Goal: Task Accomplishment & Management: Manage account settings

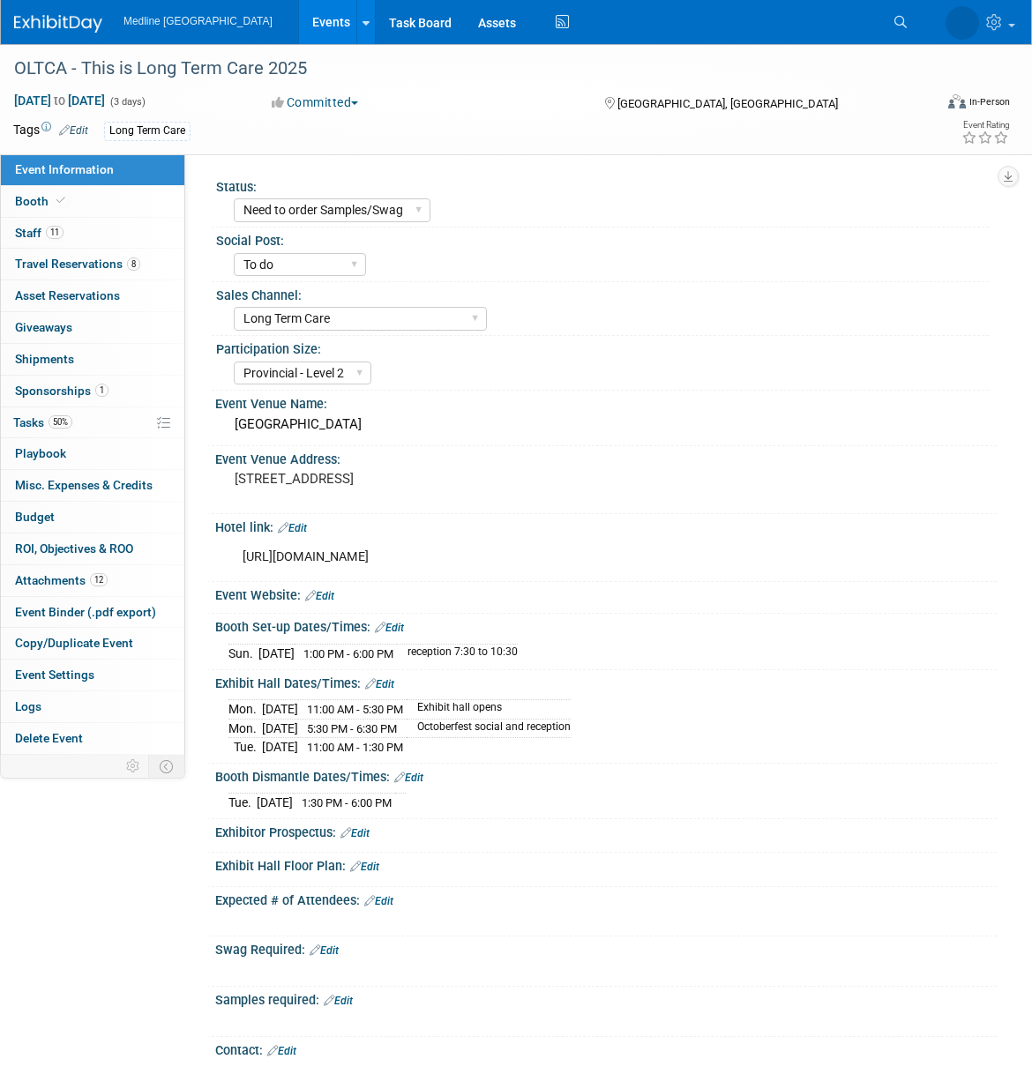
select select "Need to order Samples/Swag"
select select "To do"
select select "Long Term Care"
select select "Provincial - Level 2"
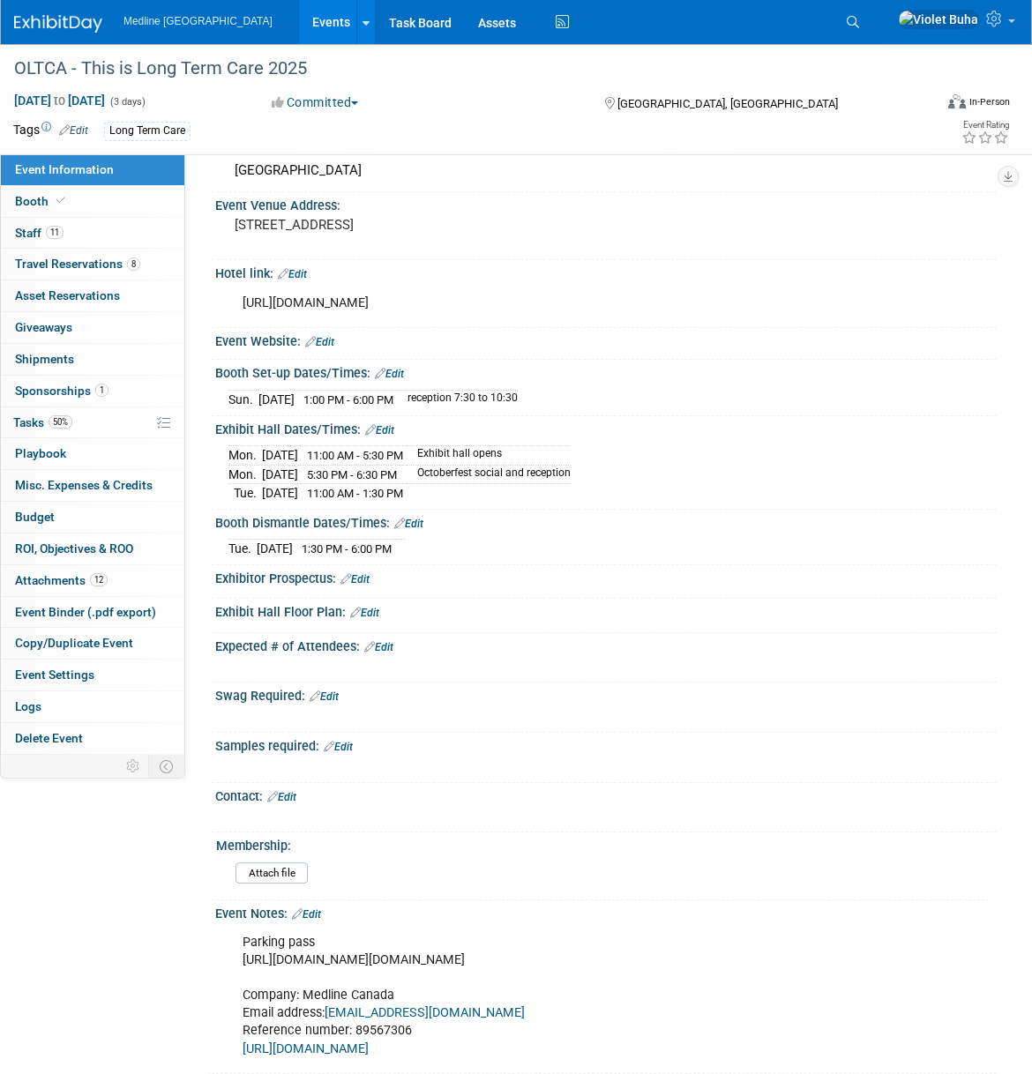
click at [91, 27] on img at bounding box center [58, 24] width 88 height 18
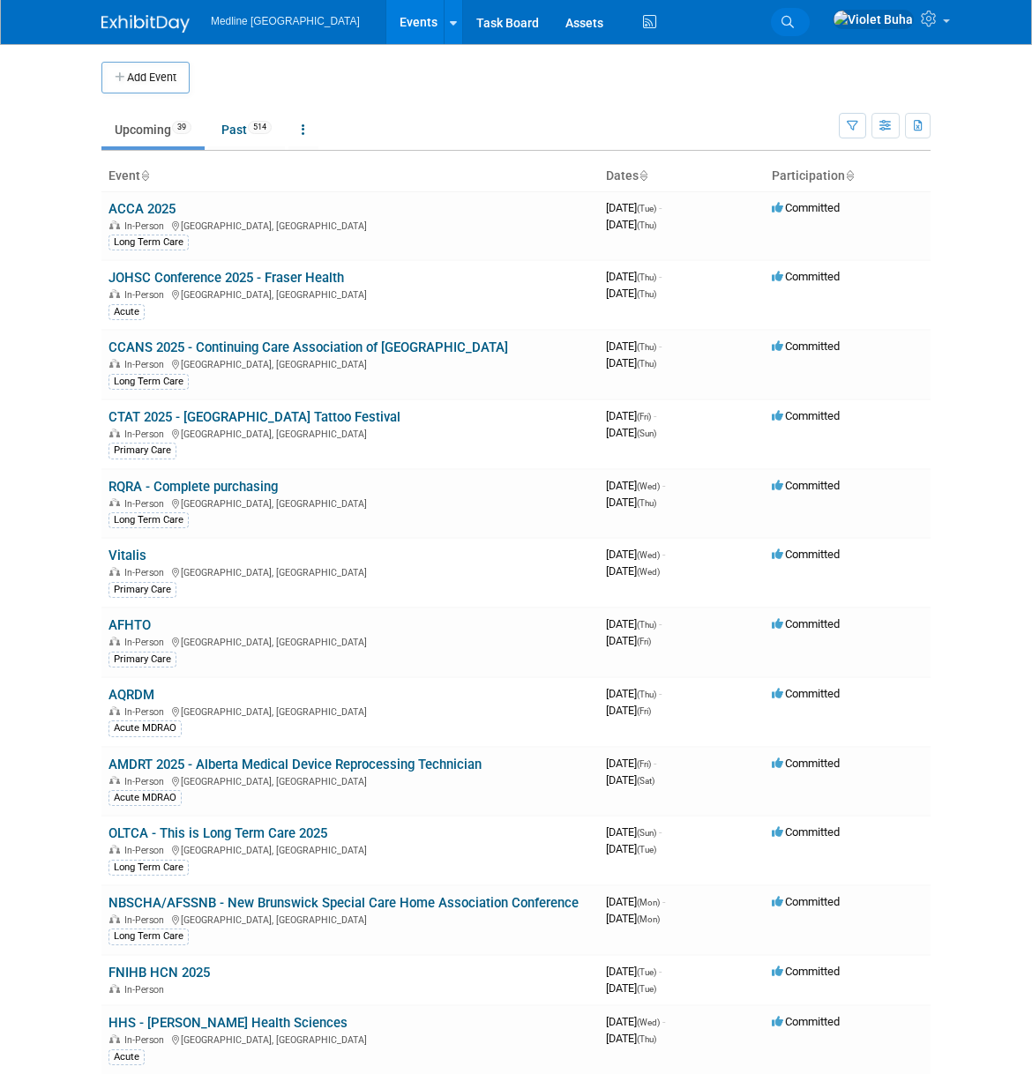
click at [794, 22] on icon at bounding box center [787, 22] width 12 height 12
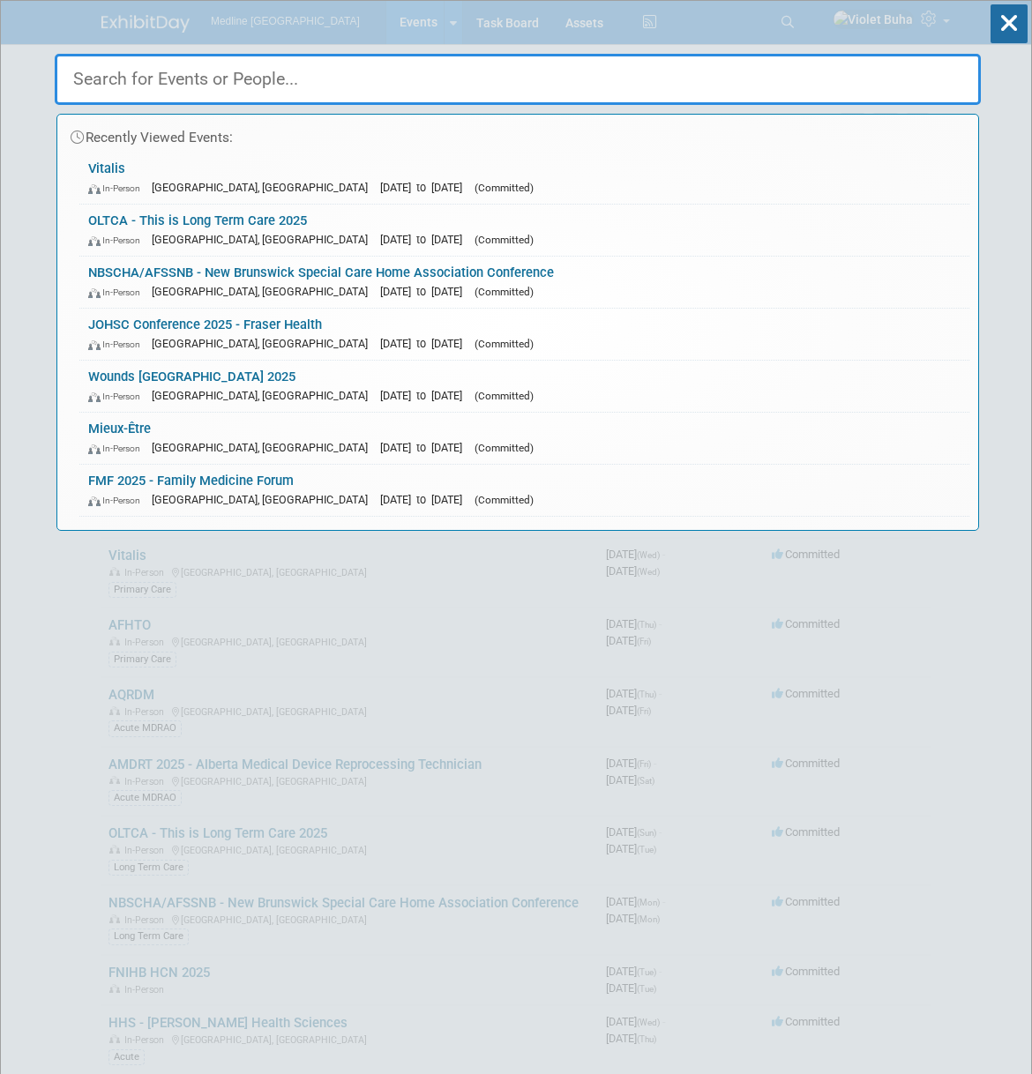
click at [451, 70] on input "text" at bounding box center [518, 79] width 926 height 51
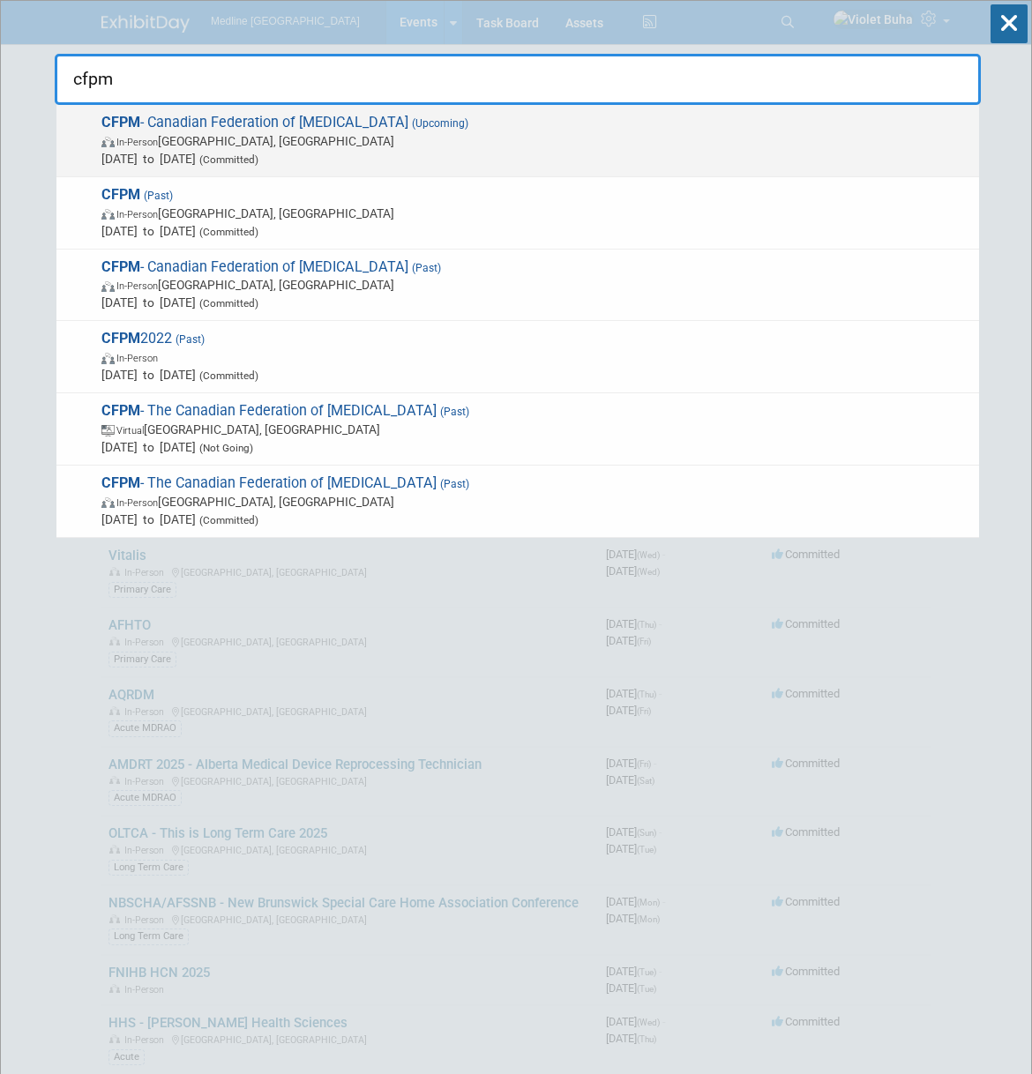
type input "cfpm"
click at [419, 139] on span "In-Person Toronto, Canada" at bounding box center [535, 141] width 869 height 18
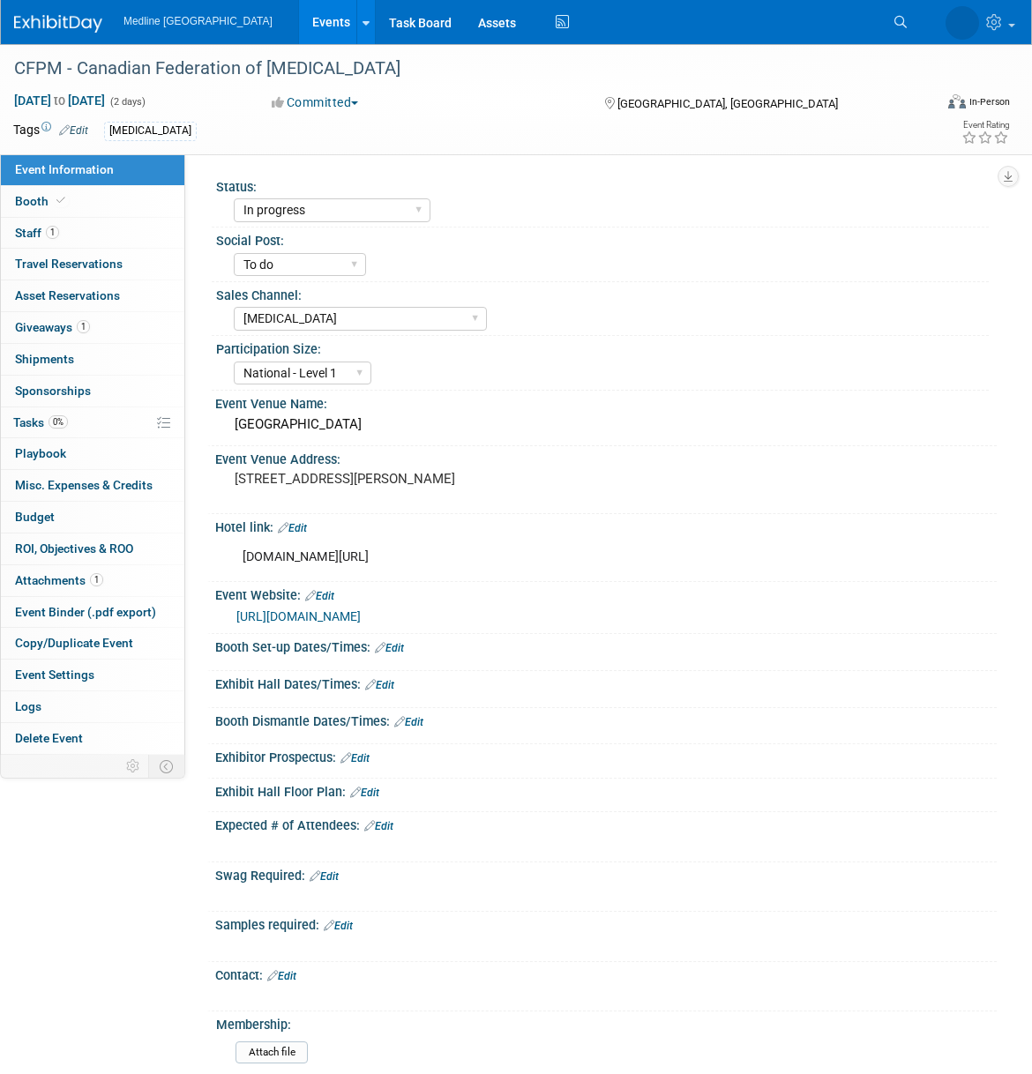
select select "In progress"
select select "To do"
select select "[MEDICAL_DATA]"
select select "National - Level 1"
click at [60, 583] on span "Attachments 1" at bounding box center [59, 580] width 88 height 14
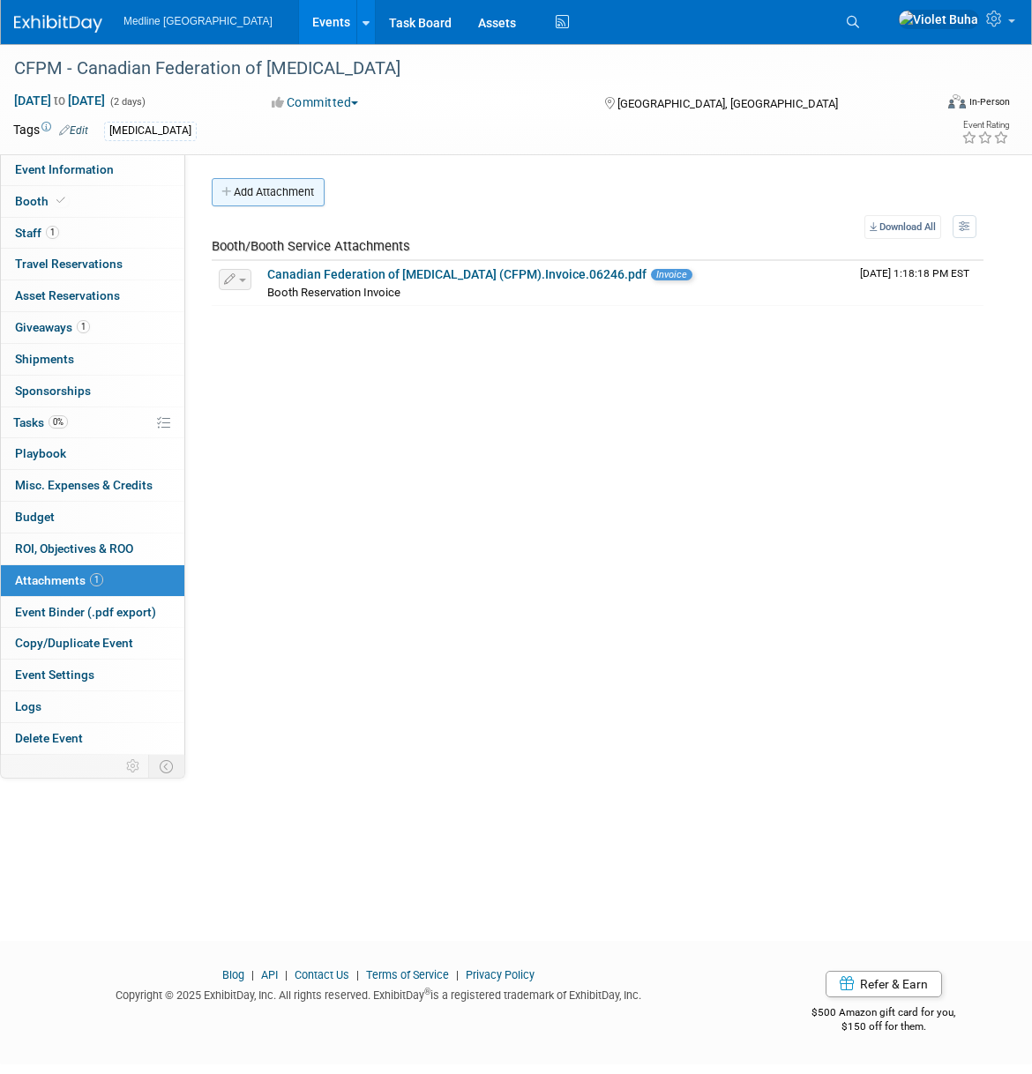
click at [308, 195] on button "Add Attachment" at bounding box center [268, 192] width 113 height 28
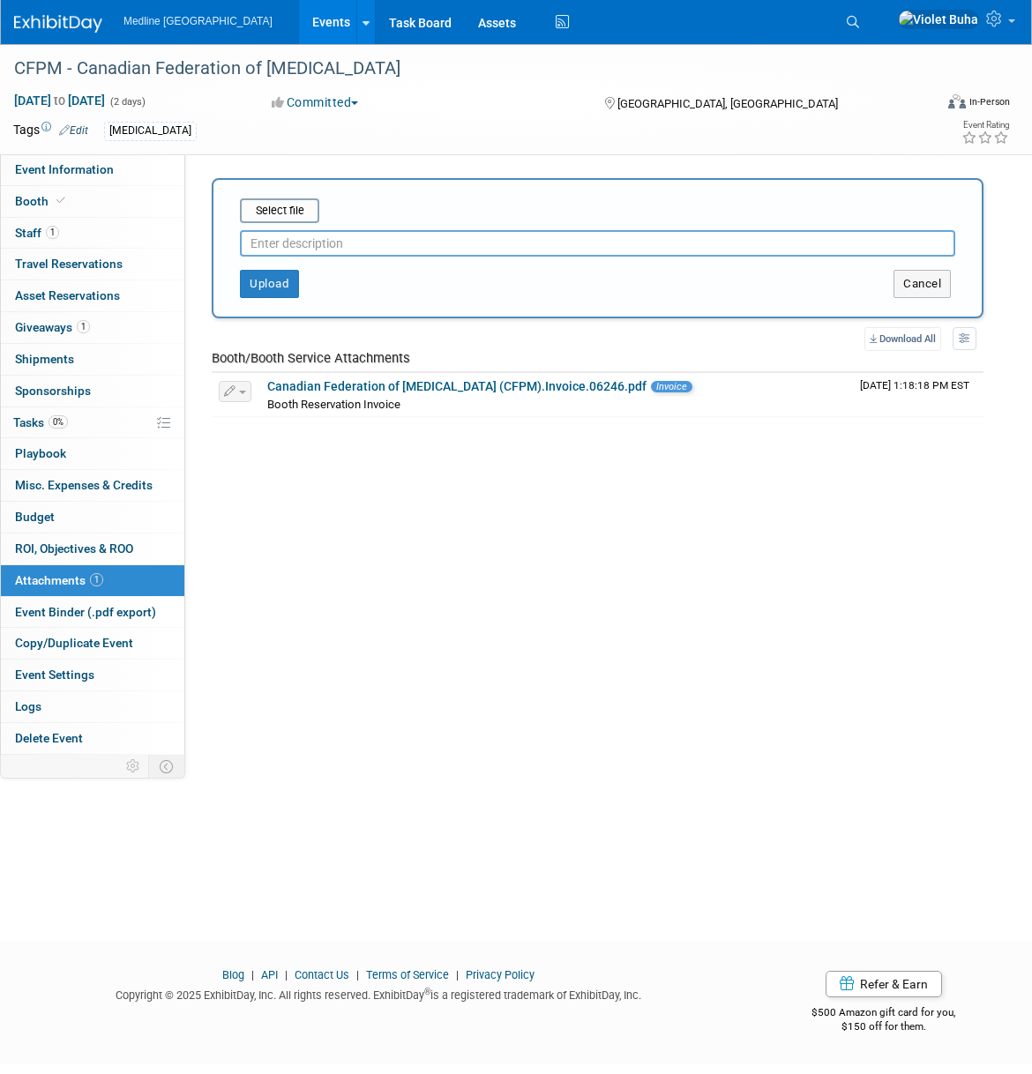
click at [301, 243] on input "text" at bounding box center [597, 243] width 715 height 26
type input "Exhibitor prospectus"
click at [287, 211] on input "file" at bounding box center [213, 210] width 210 height 21
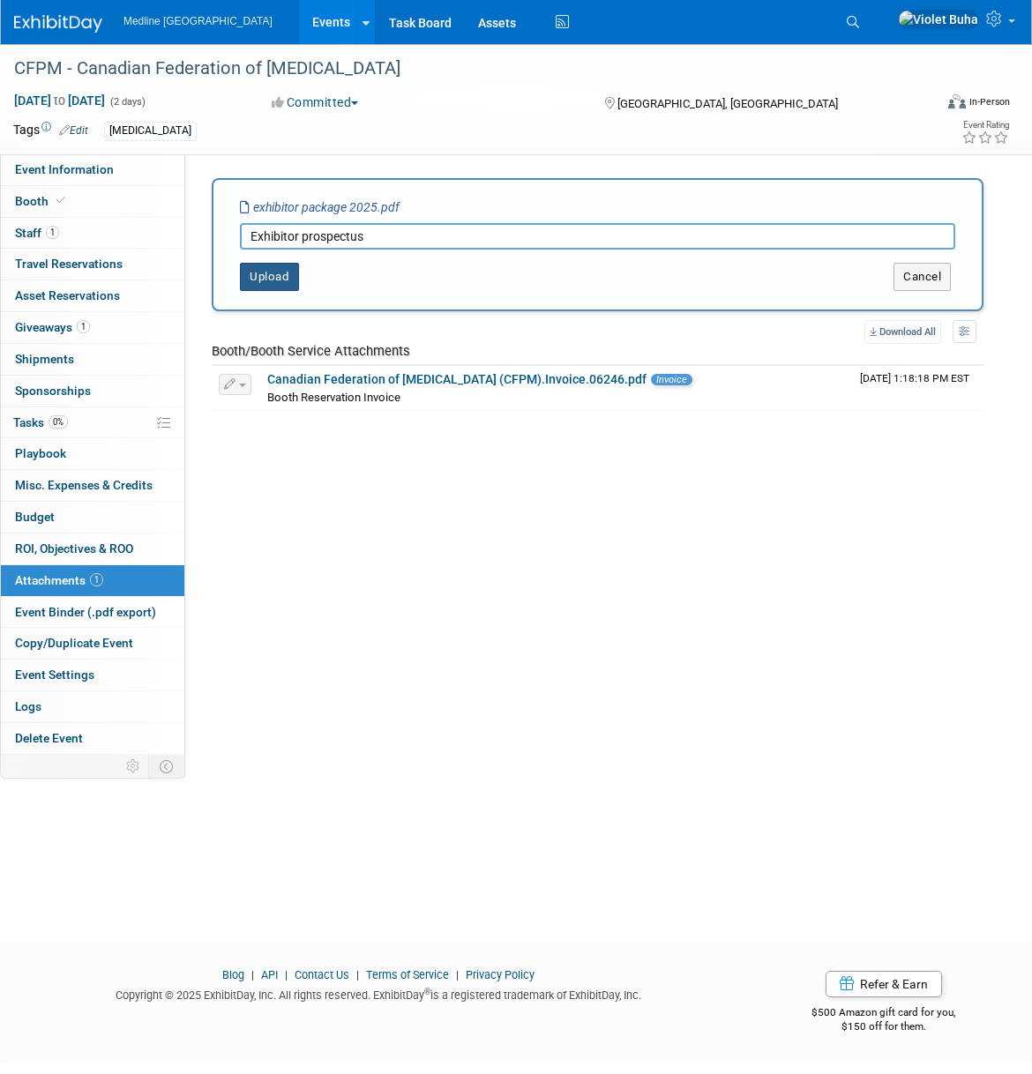
click at [276, 277] on button "Upload" at bounding box center [269, 277] width 59 height 28
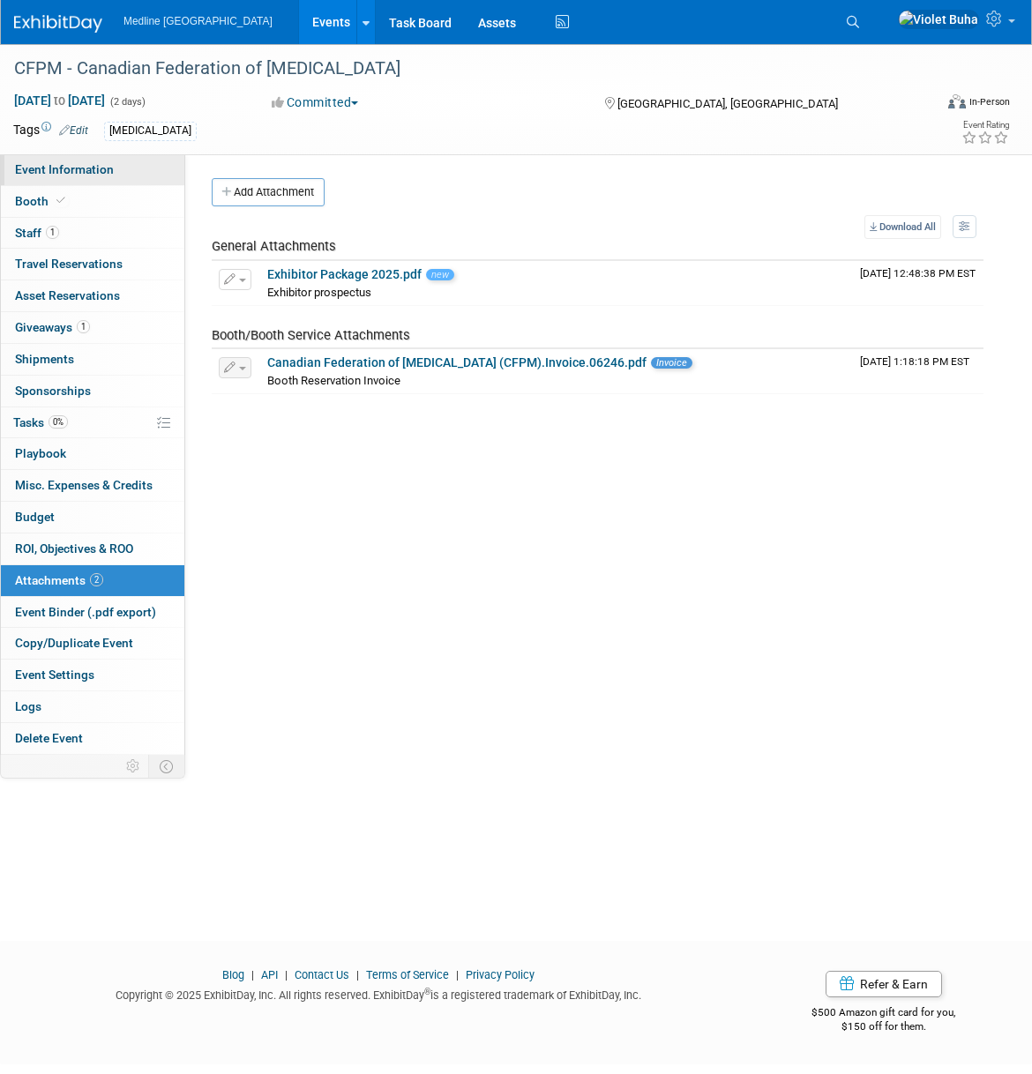
click at [64, 162] on span "Event Information" at bounding box center [64, 169] width 99 height 14
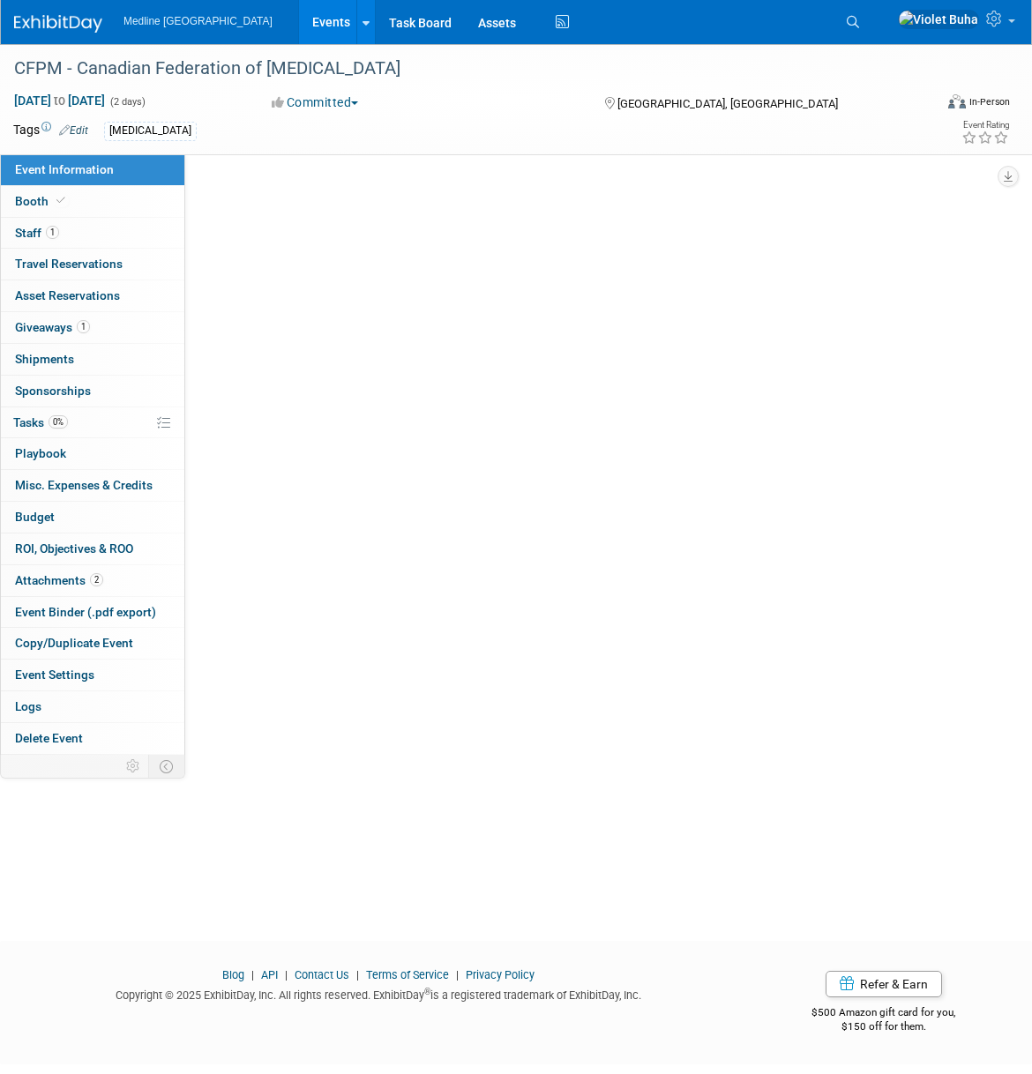
select select "In progress"
select select "To do"
select select "[MEDICAL_DATA]"
select select "National - Level 1"
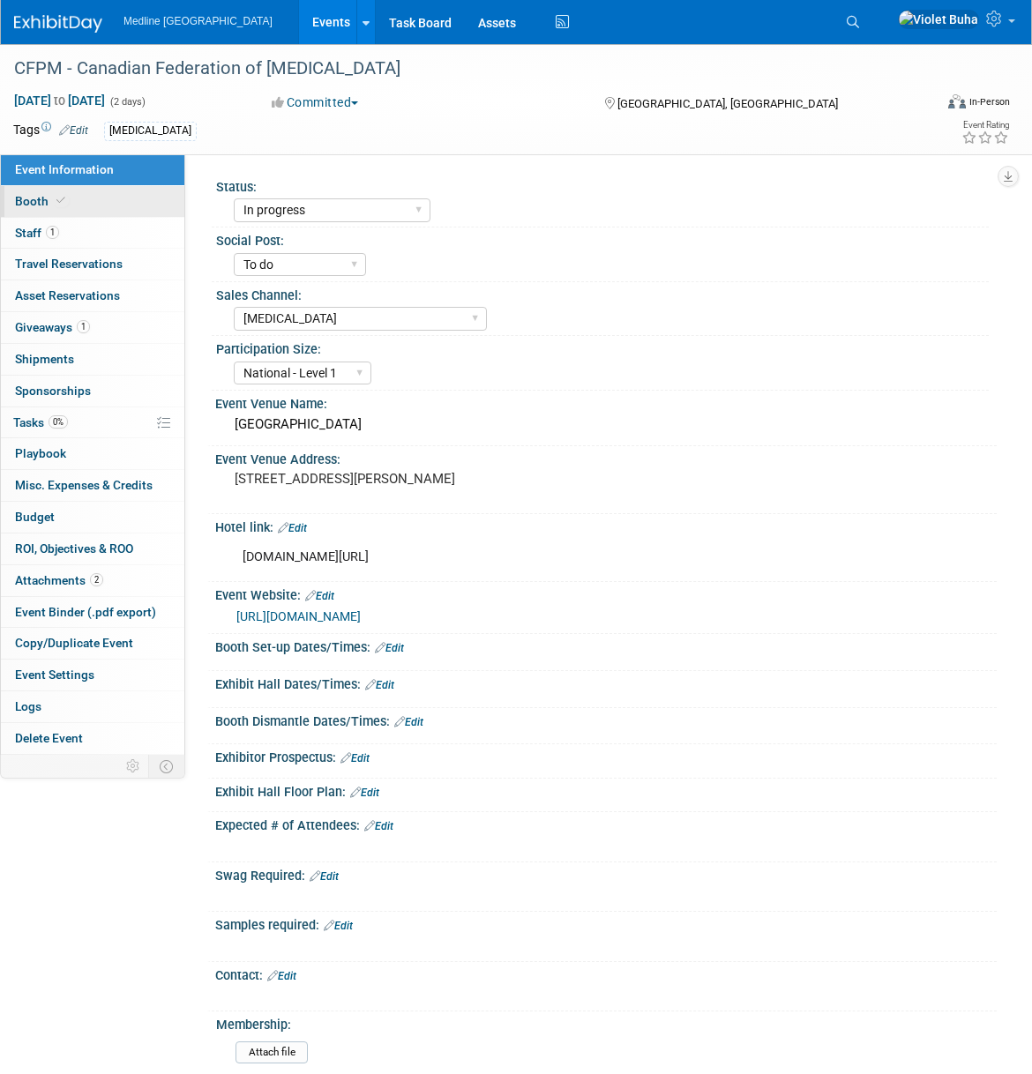
click at [109, 201] on link "Booth" at bounding box center [92, 201] width 183 height 31
select select "4"
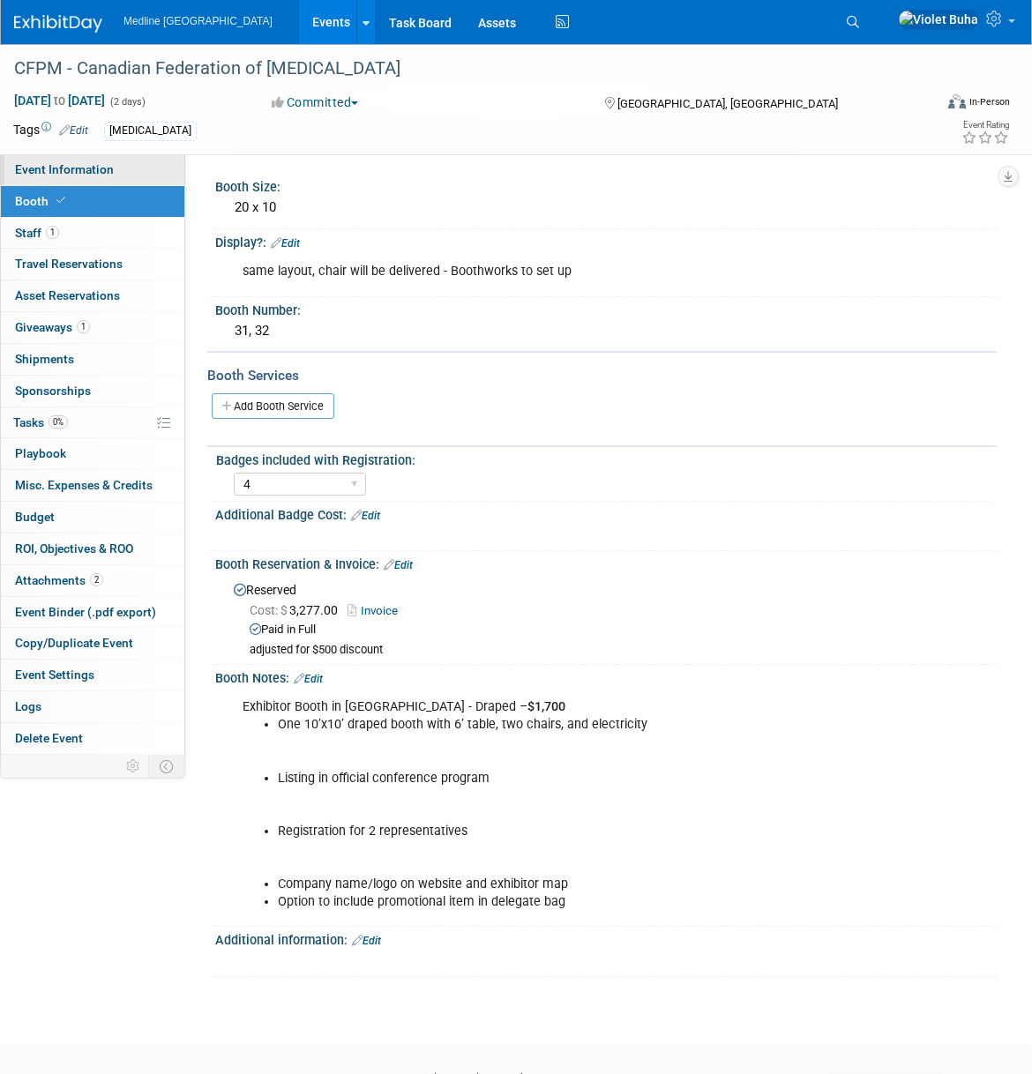
click at [130, 170] on link "Event Information" at bounding box center [92, 169] width 183 height 31
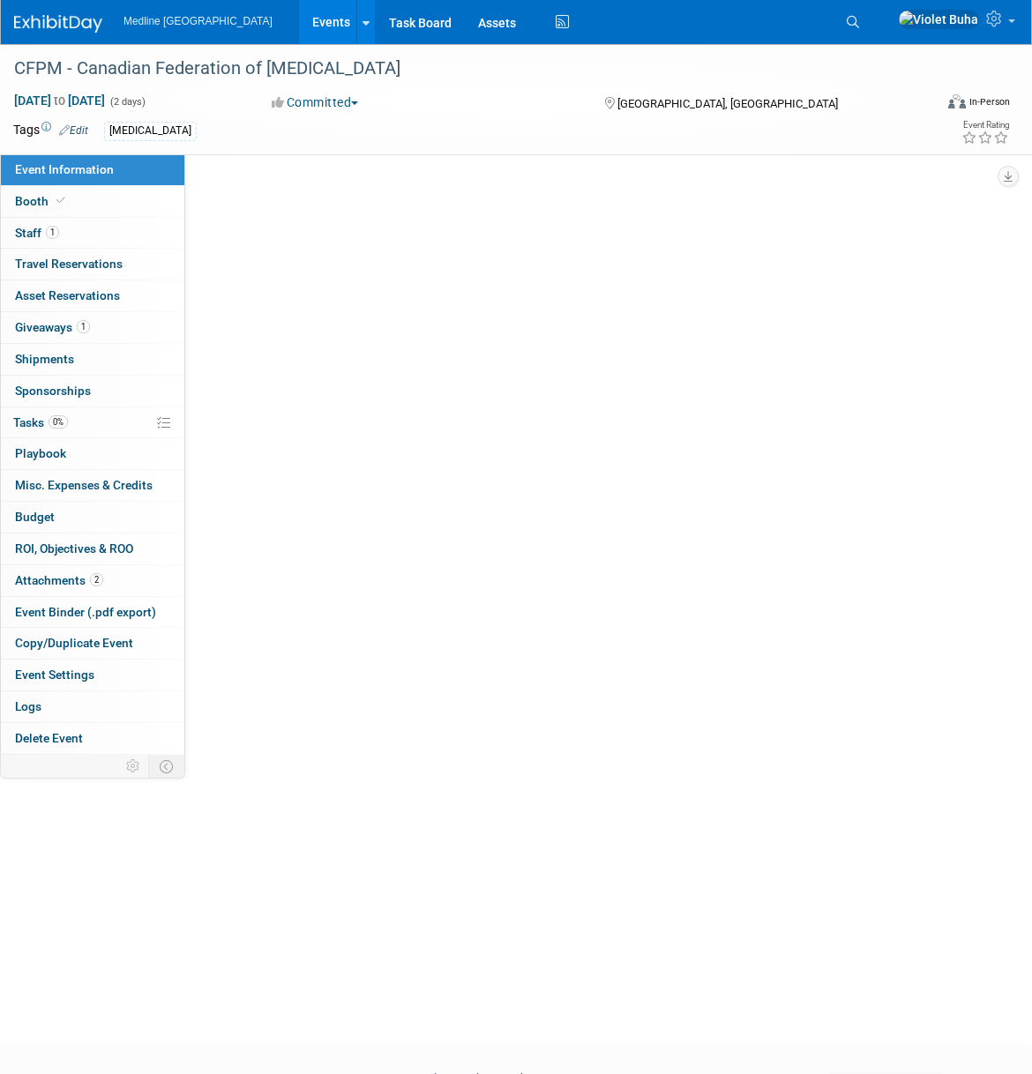
select select "In progress"
select select "To do"
select select "[MEDICAL_DATA]"
select select "National - Level 1"
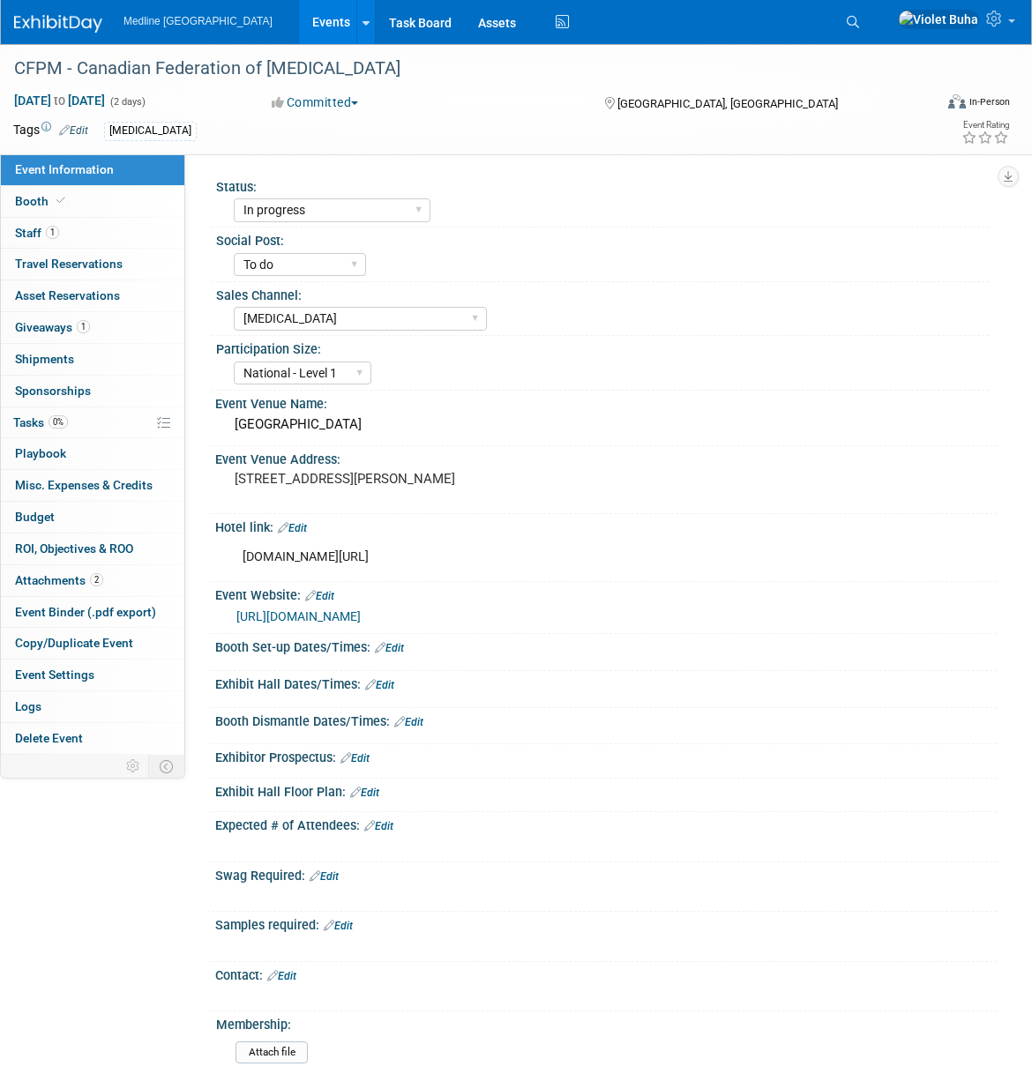
click at [399, 654] on link "Edit" at bounding box center [389, 648] width 29 height 12
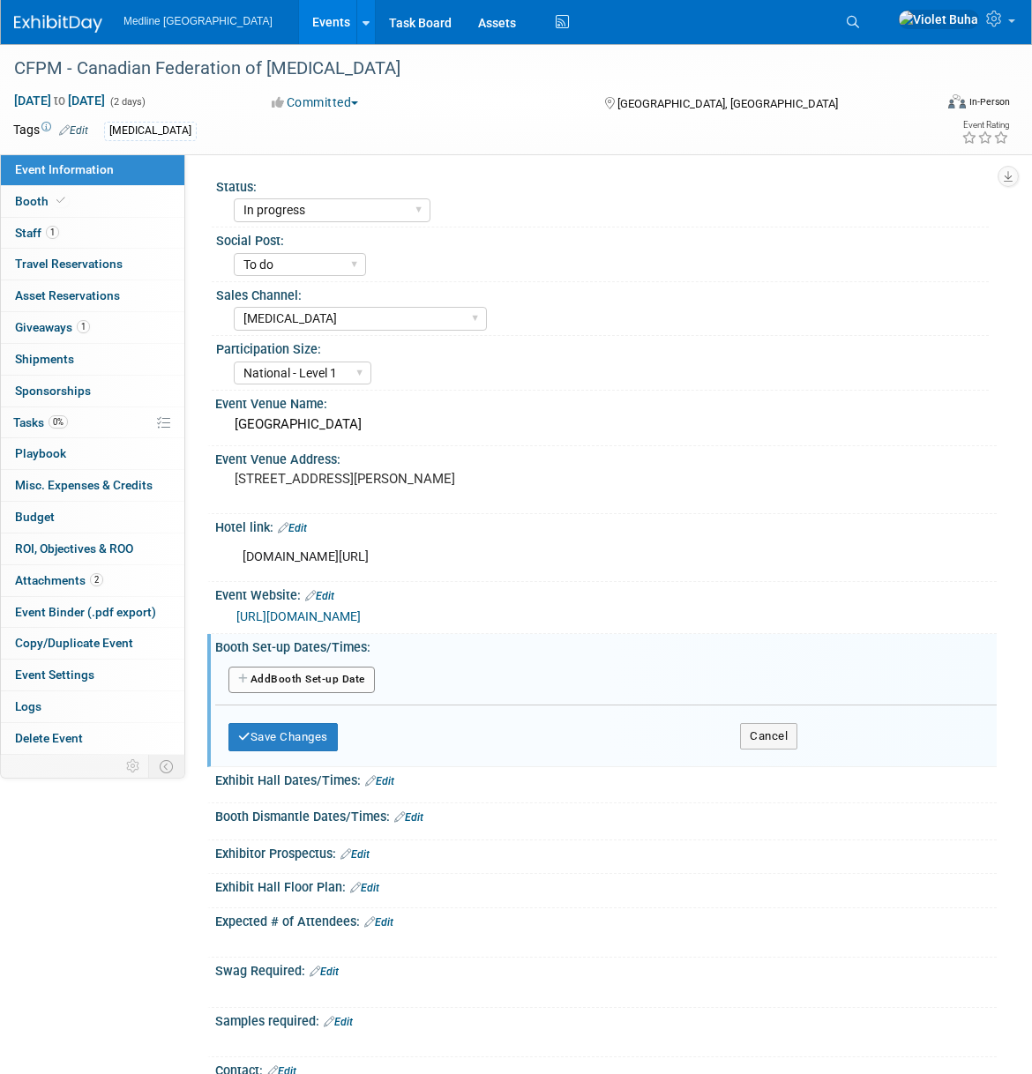
click at [327, 693] on button "Add Another Booth Set-up Date" at bounding box center [301, 680] width 146 height 26
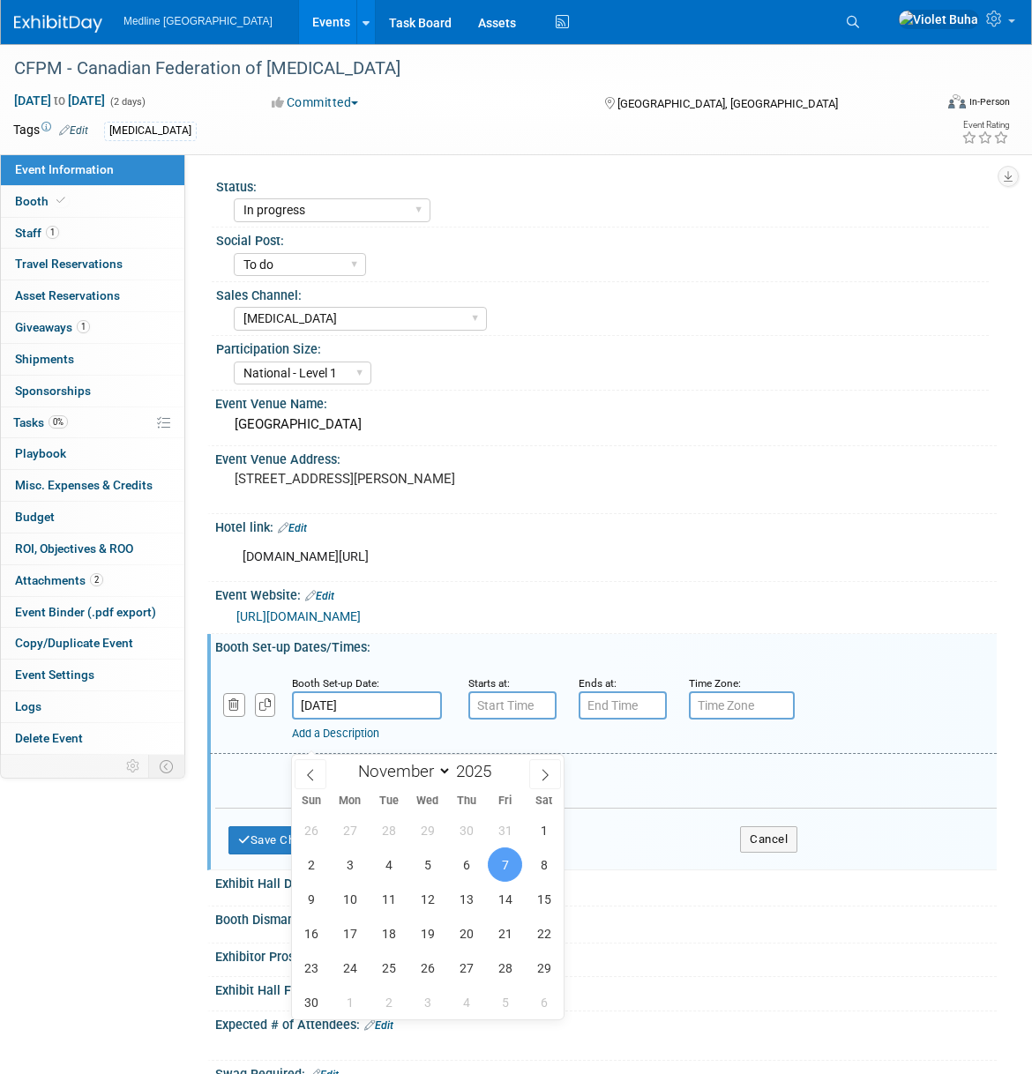
click at [357, 720] on input "Nov 7, 2025" at bounding box center [367, 705] width 150 height 28
click at [472, 869] on span "6" at bounding box center [466, 864] width 34 height 34
type input "Nov 6, 2025"
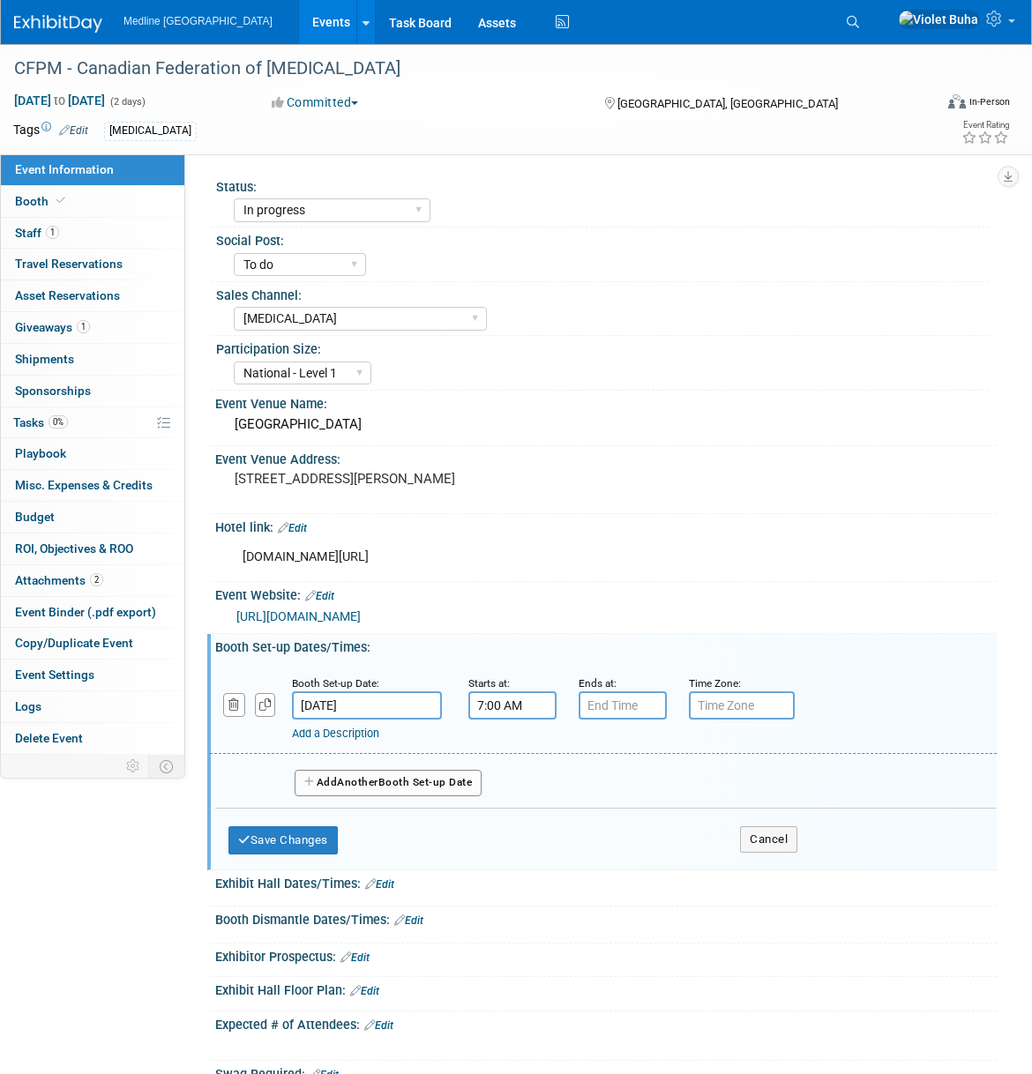
click at [514, 720] on input "7:00 AM" at bounding box center [512, 705] width 88 height 28
click at [661, 802] on button "AM" at bounding box center [664, 787] width 32 height 30
type input "7:00 PM"
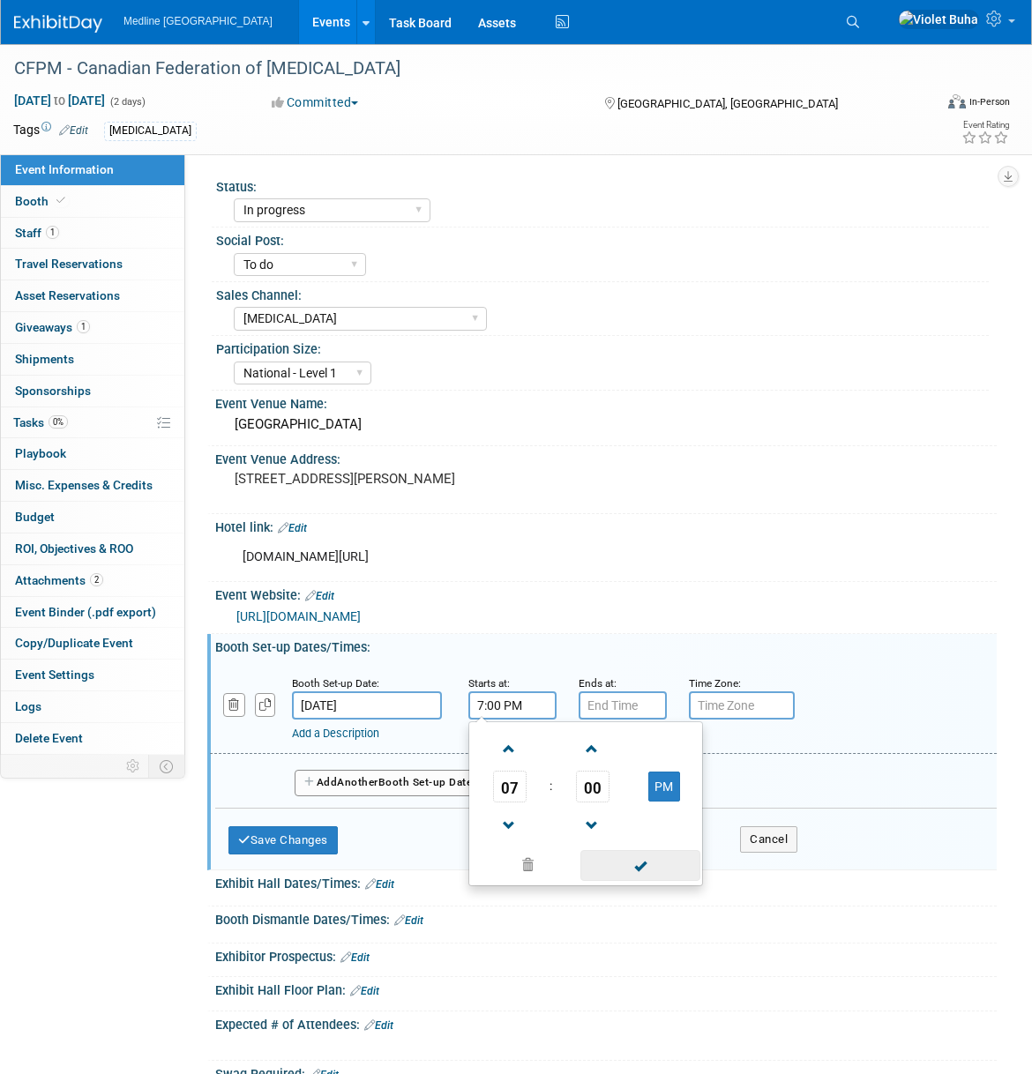
click at [663, 881] on span at bounding box center [639, 865] width 119 height 31
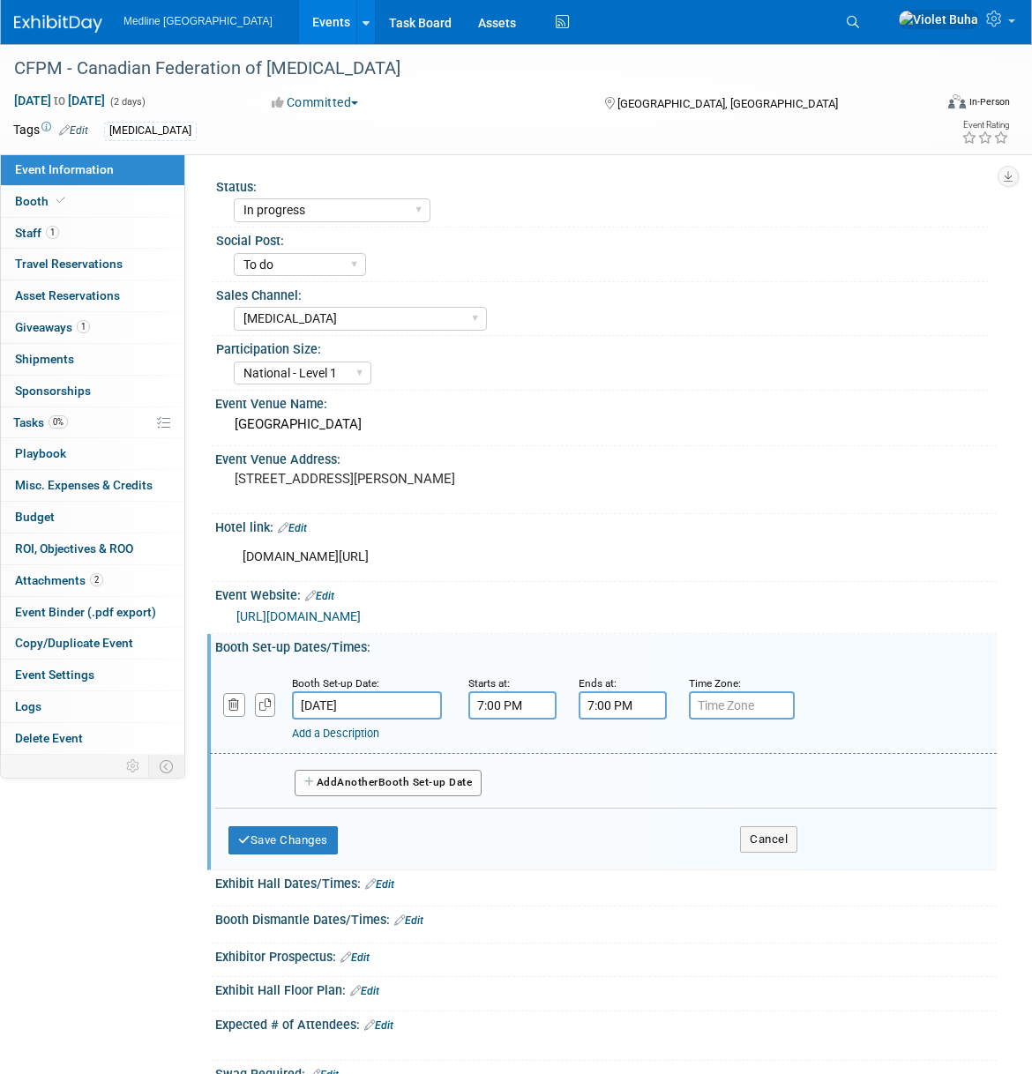
click at [630, 720] on input "7:00 PM" at bounding box center [623, 705] width 88 height 28
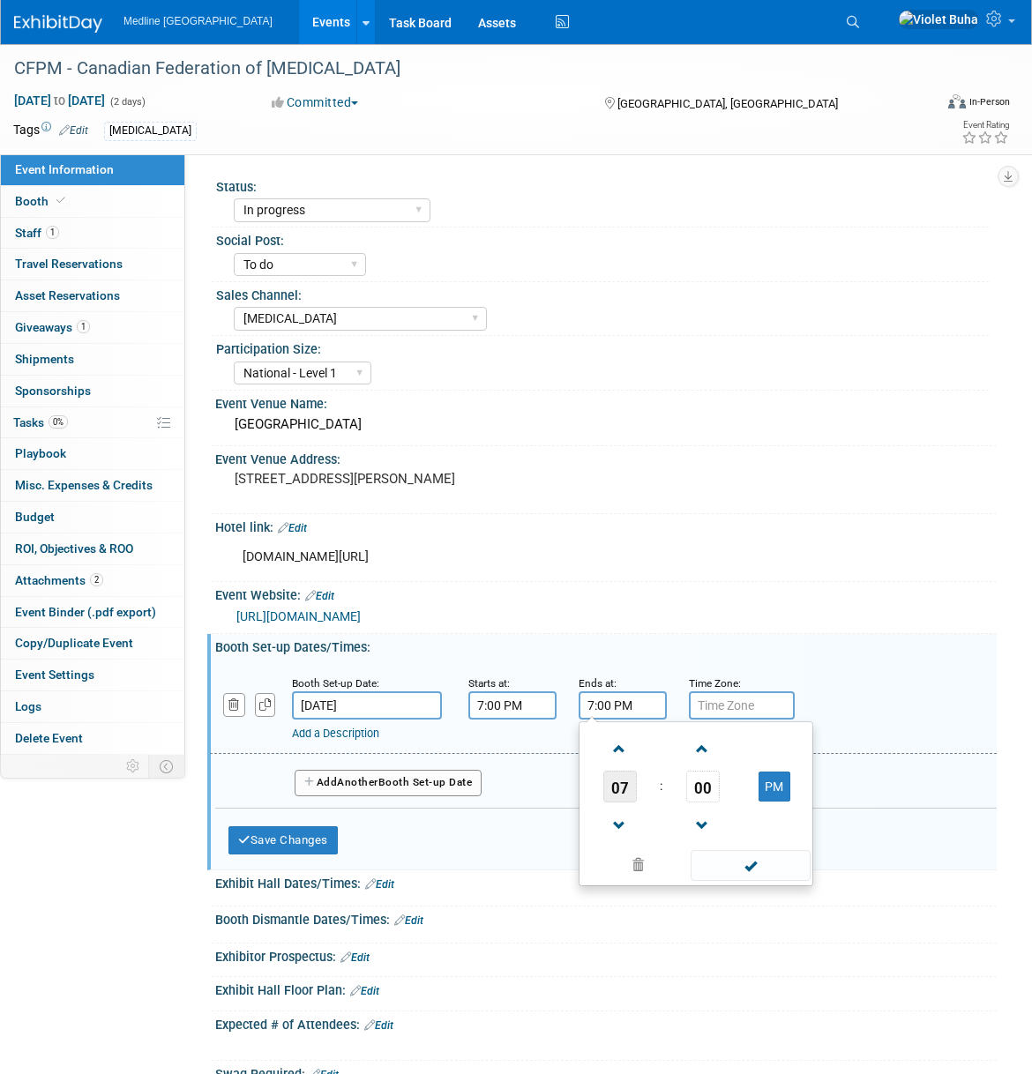
click at [612, 803] on span "07" at bounding box center [620, 787] width 34 height 32
click at [740, 869] on td "10" at bounding box center [724, 845] width 56 height 48
type input "10:00 PM"
click at [769, 881] on span at bounding box center [750, 865] width 119 height 31
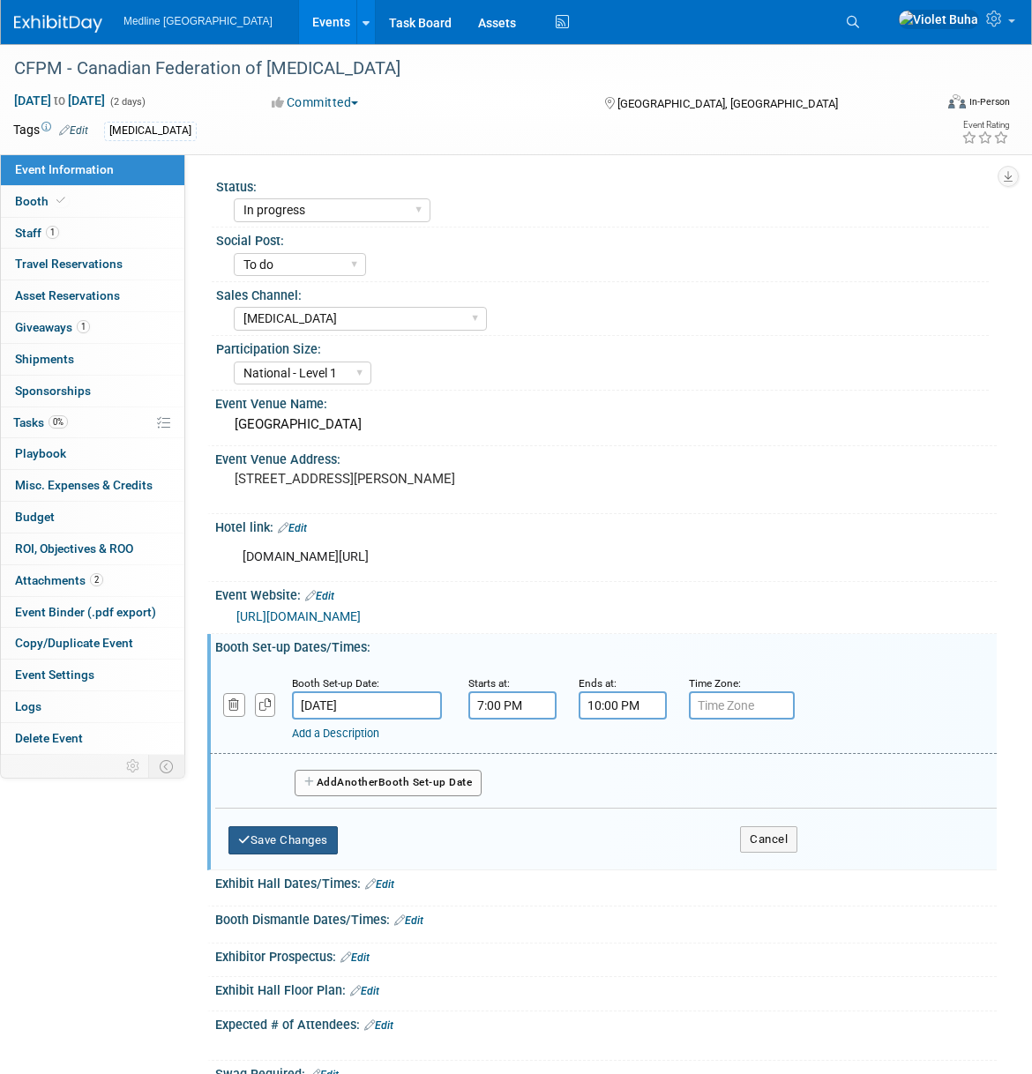
click at [284, 855] on button "Save Changes" at bounding box center [282, 840] width 109 height 28
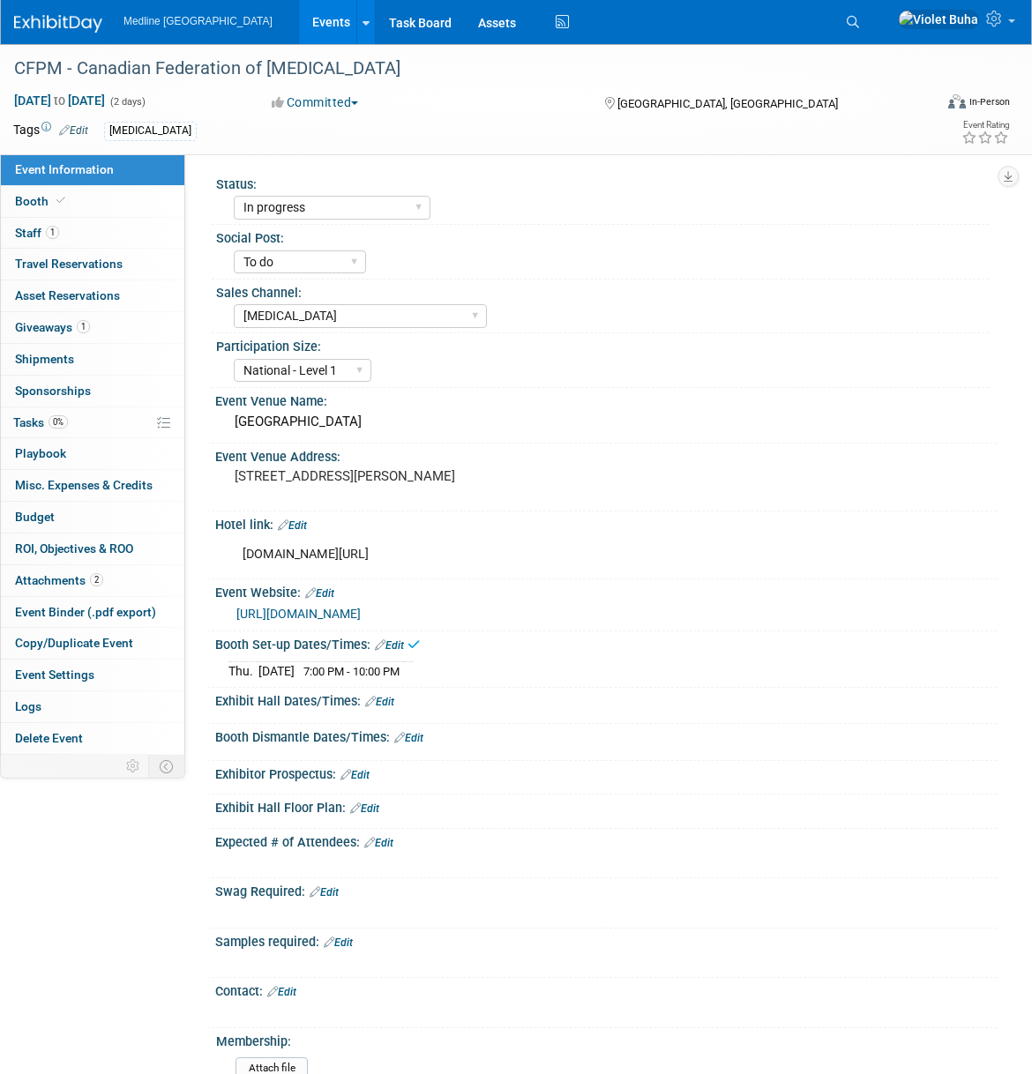
click at [414, 744] on link "Edit" at bounding box center [408, 738] width 29 height 12
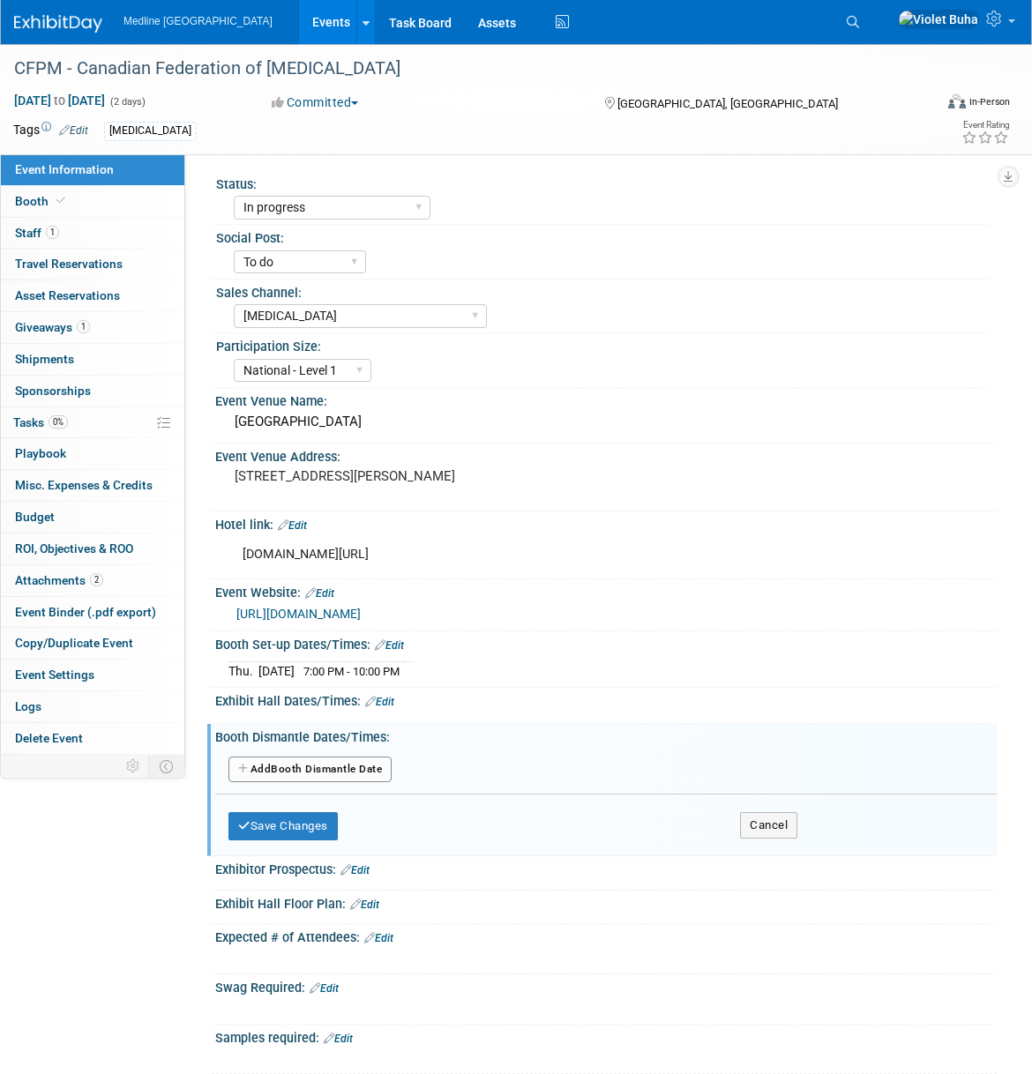
click at [354, 783] on button "Add Another Booth Dismantle Date" at bounding box center [309, 770] width 163 height 26
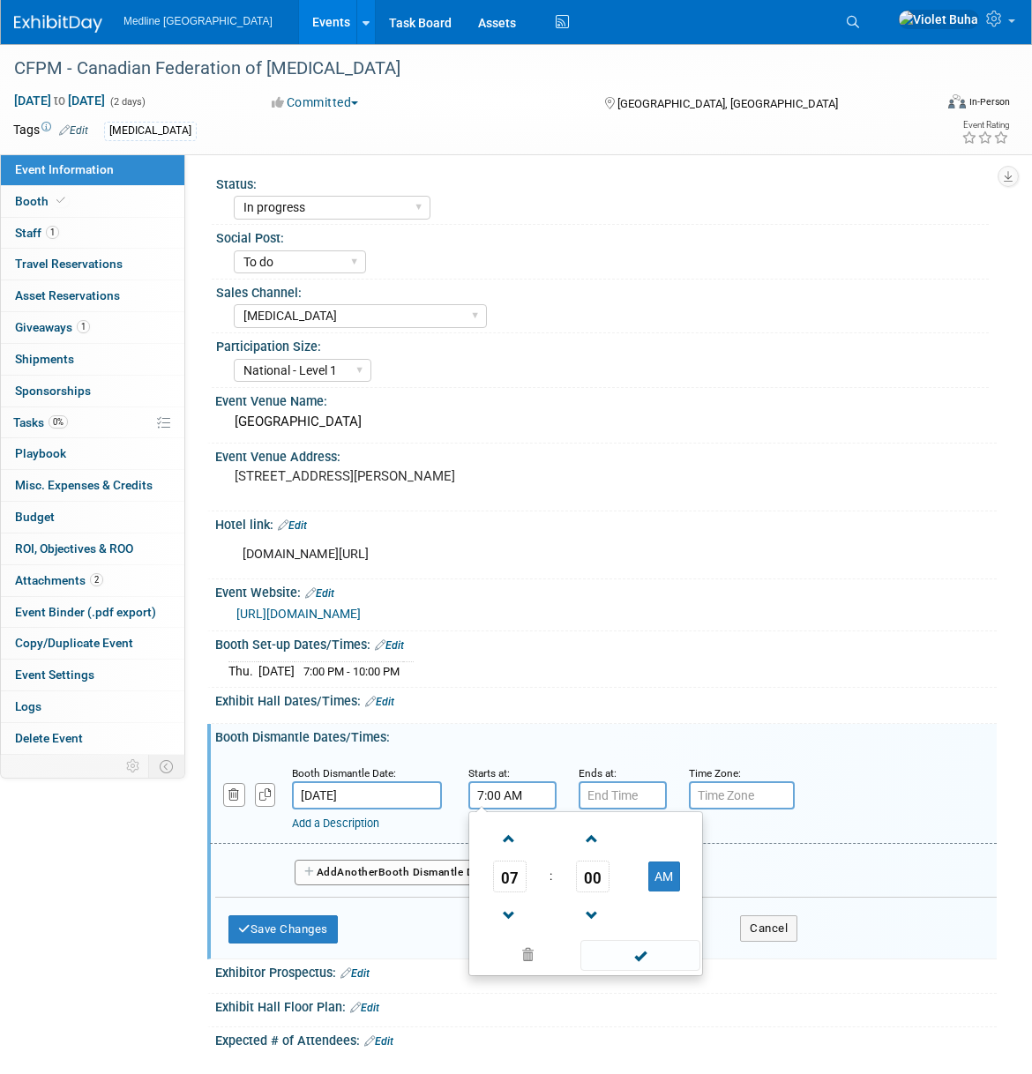
click at [490, 810] on input "7:00 AM" at bounding box center [512, 795] width 88 height 28
click at [507, 892] on span "07" at bounding box center [510, 877] width 34 height 32
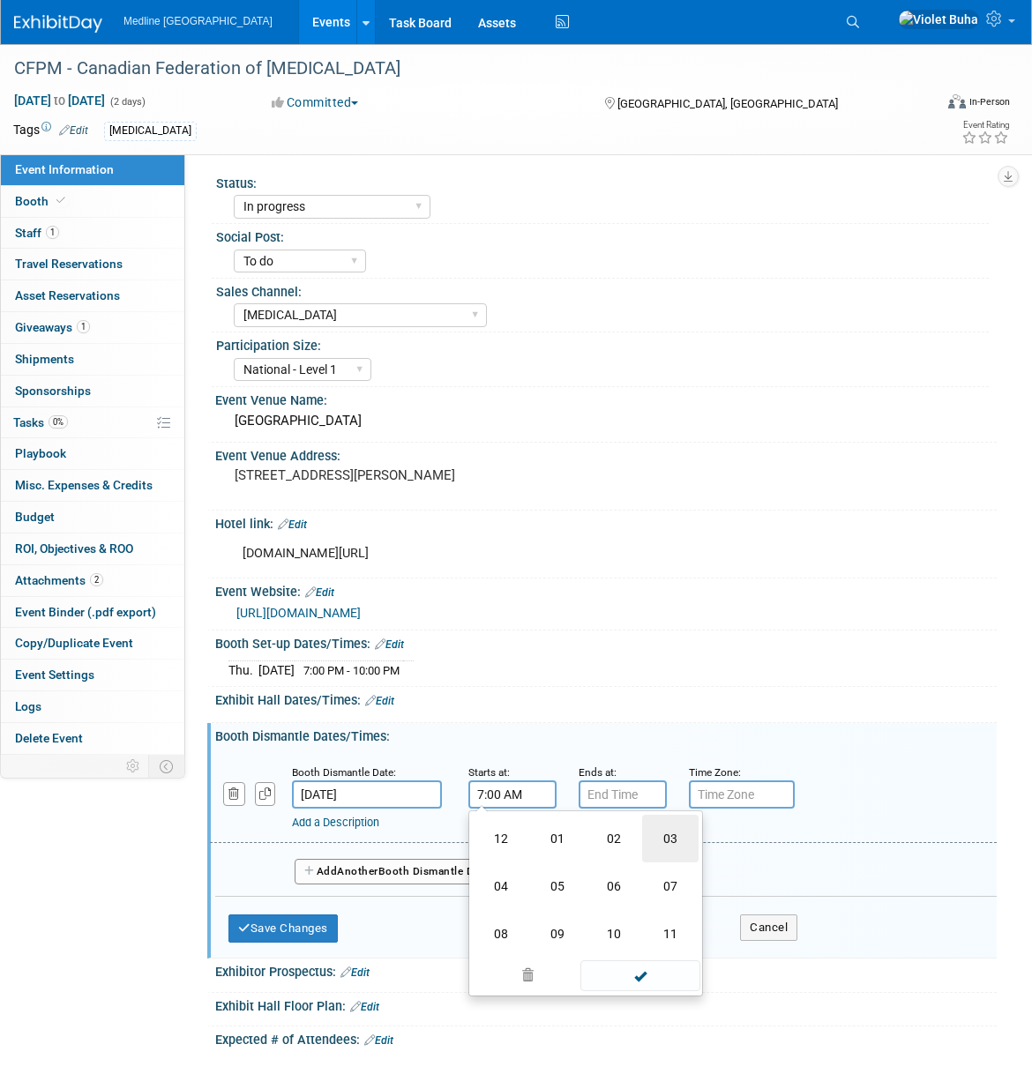
click at [676, 862] on td "03" at bounding box center [670, 839] width 56 height 48
click at [602, 892] on span "00" at bounding box center [593, 876] width 34 height 32
click at [674, 862] on td "15" at bounding box center [670, 839] width 56 height 48
click at [667, 891] on button "AM" at bounding box center [664, 876] width 32 height 30
type input "3:15 PM"
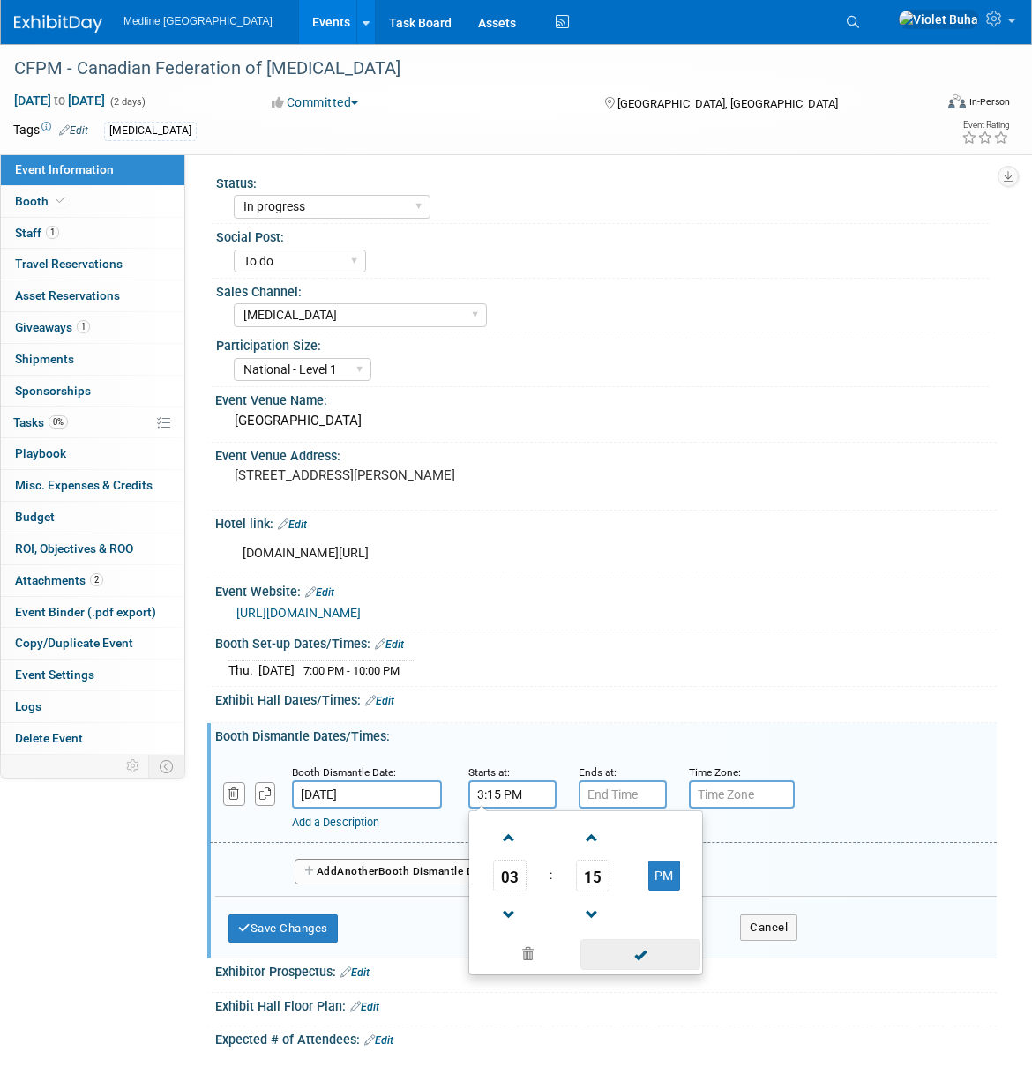
click at [670, 970] on span at bounding box center [639, 954] width 119 height 31
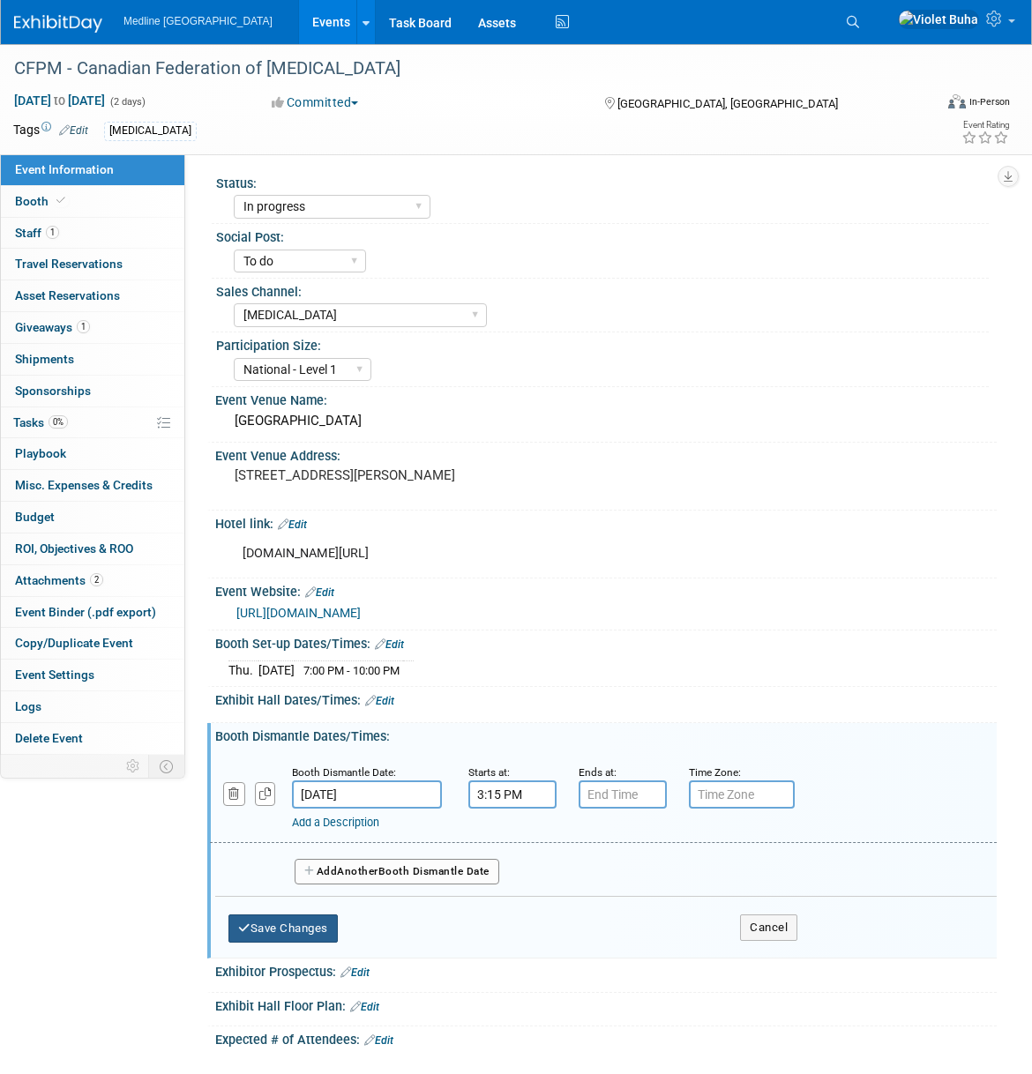
click at [303, 943] on button "Save Changes" at bounding box center [282, 929] width 109 height 28
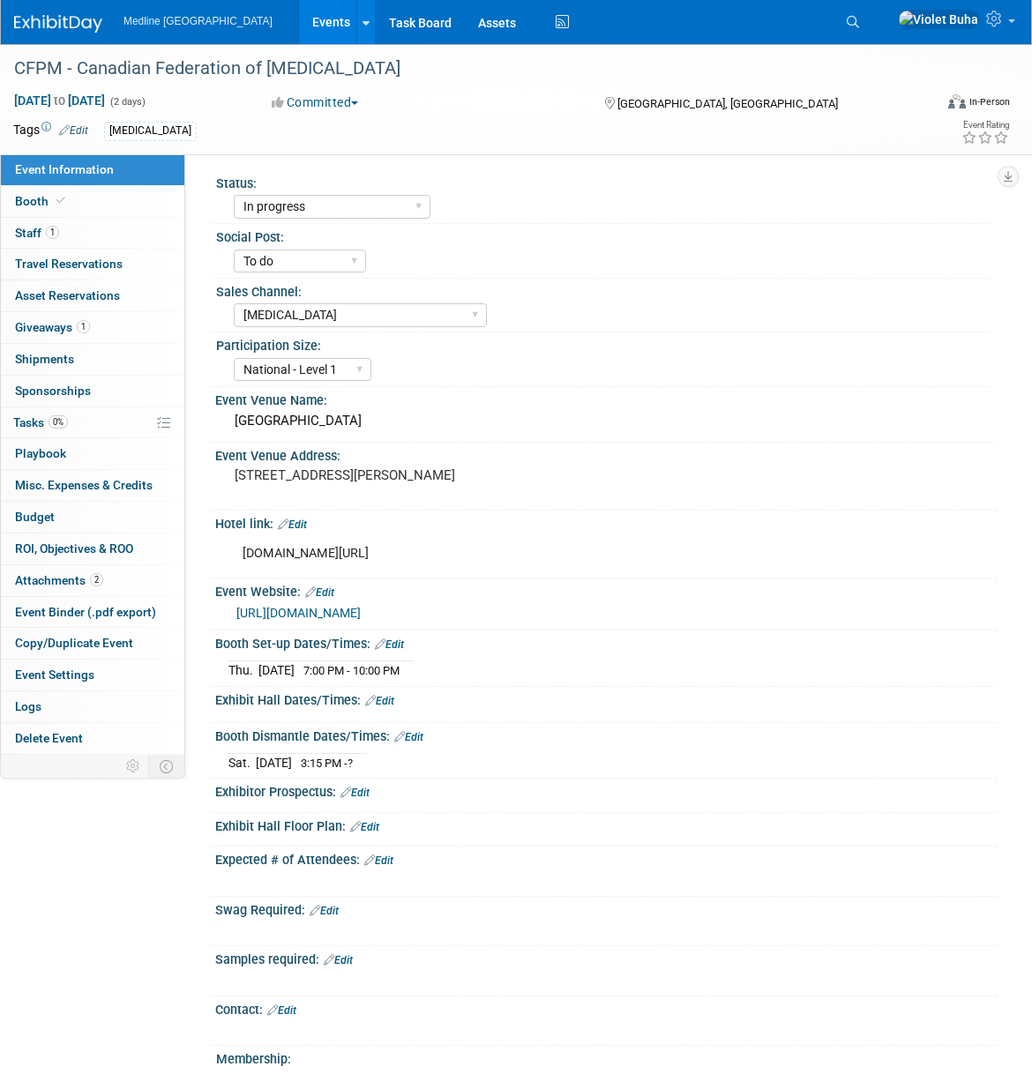
click at [394, 707] on link "Edit" at bounding box center [379, 701] width 29 height 12
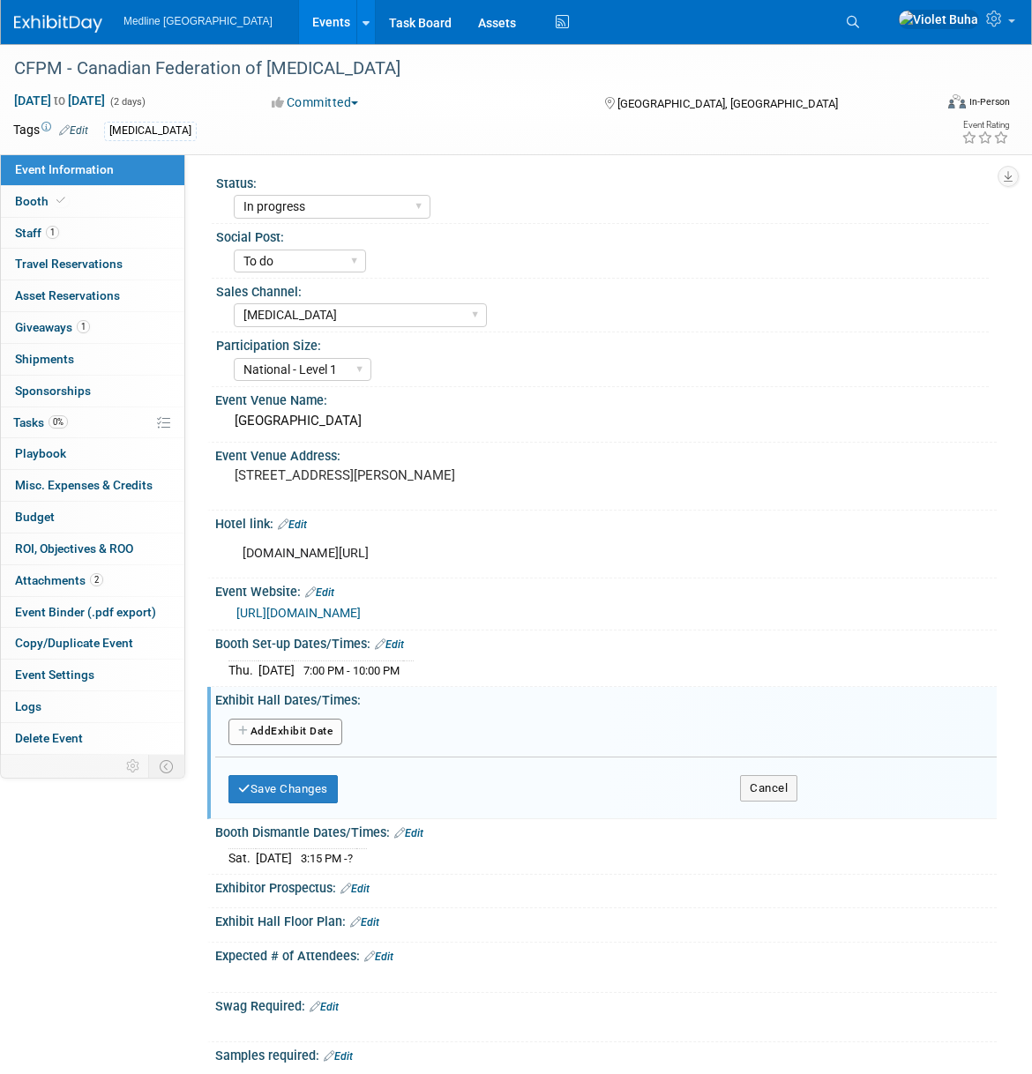
click at [309, 745] on button "Add Another Exhibit Date" at bounding box center [285, 732] width 114 height 26
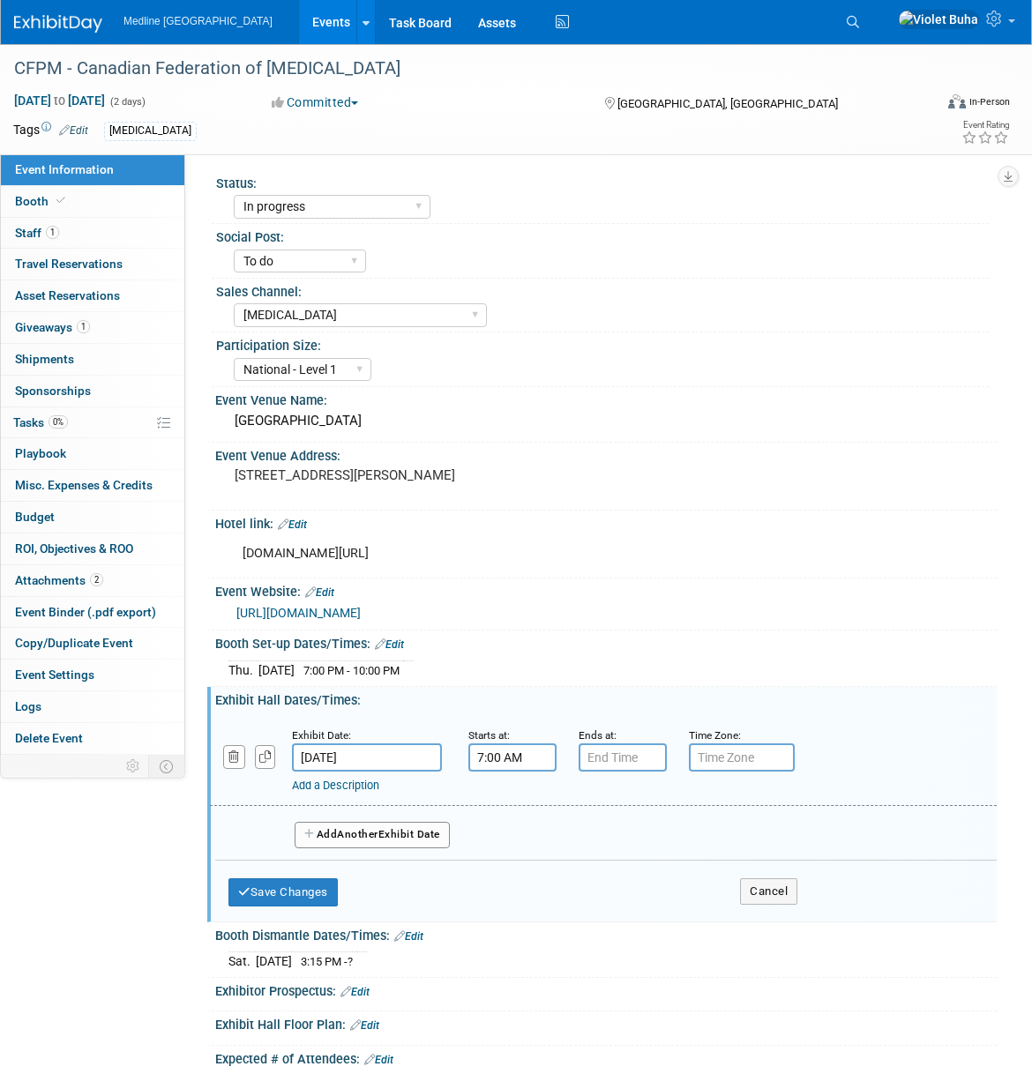
click at [513, 772] on input "7:00 AM" at bounding box center [512, 757] width 88 height 28
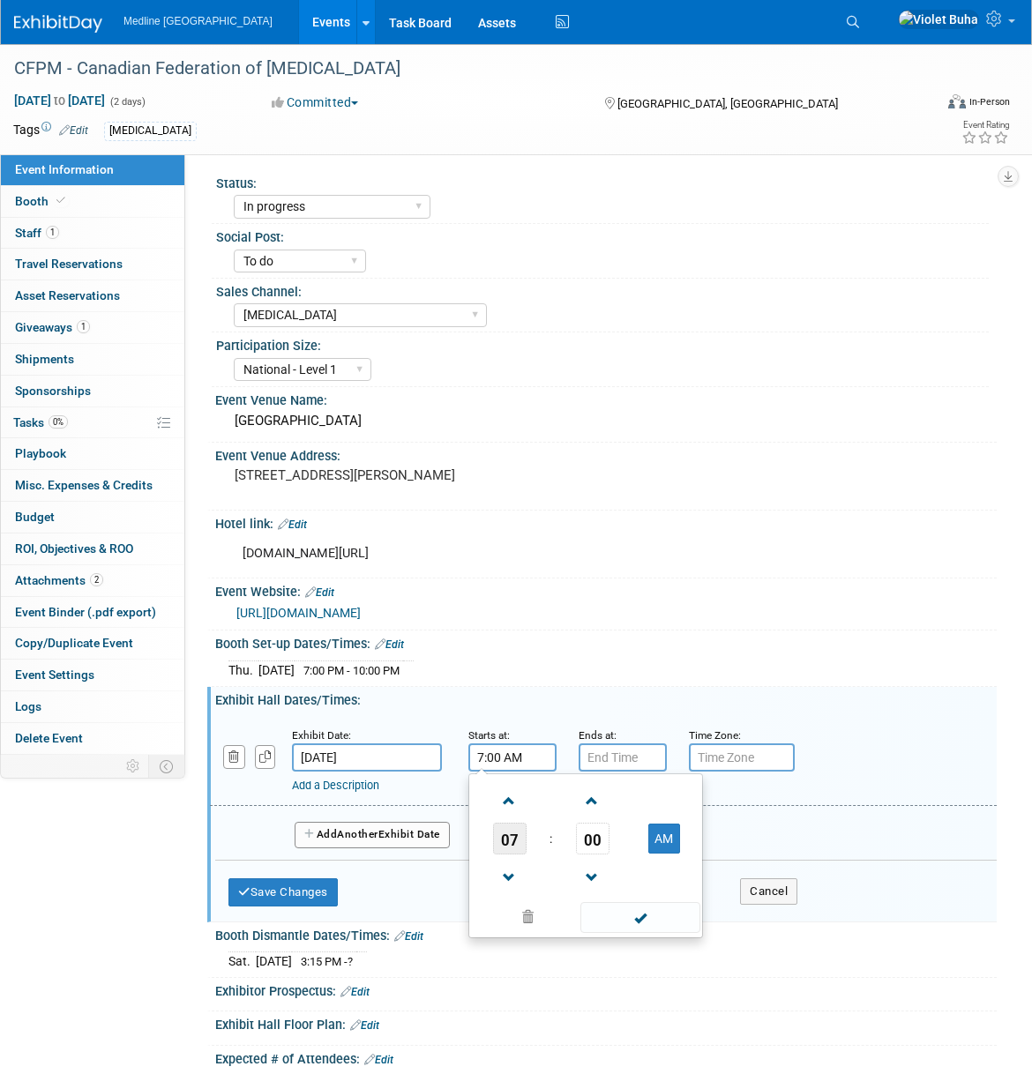
click at [513, 855] on span "07" at bounding box center [510, 839] width 34 height 32
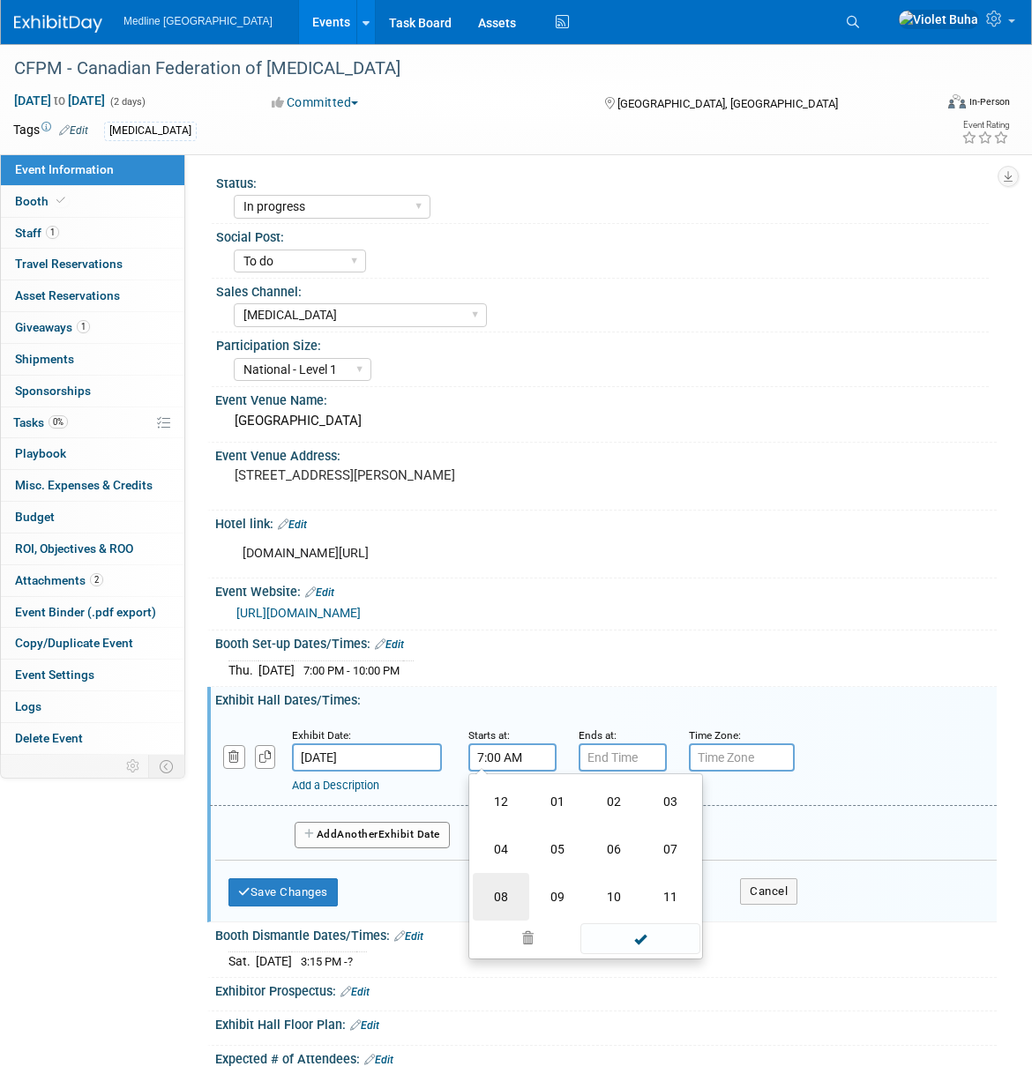
click at [503, 921] on td "08" at bounding box center [501, 897] width 56 height 48
type input "8:00 AM"
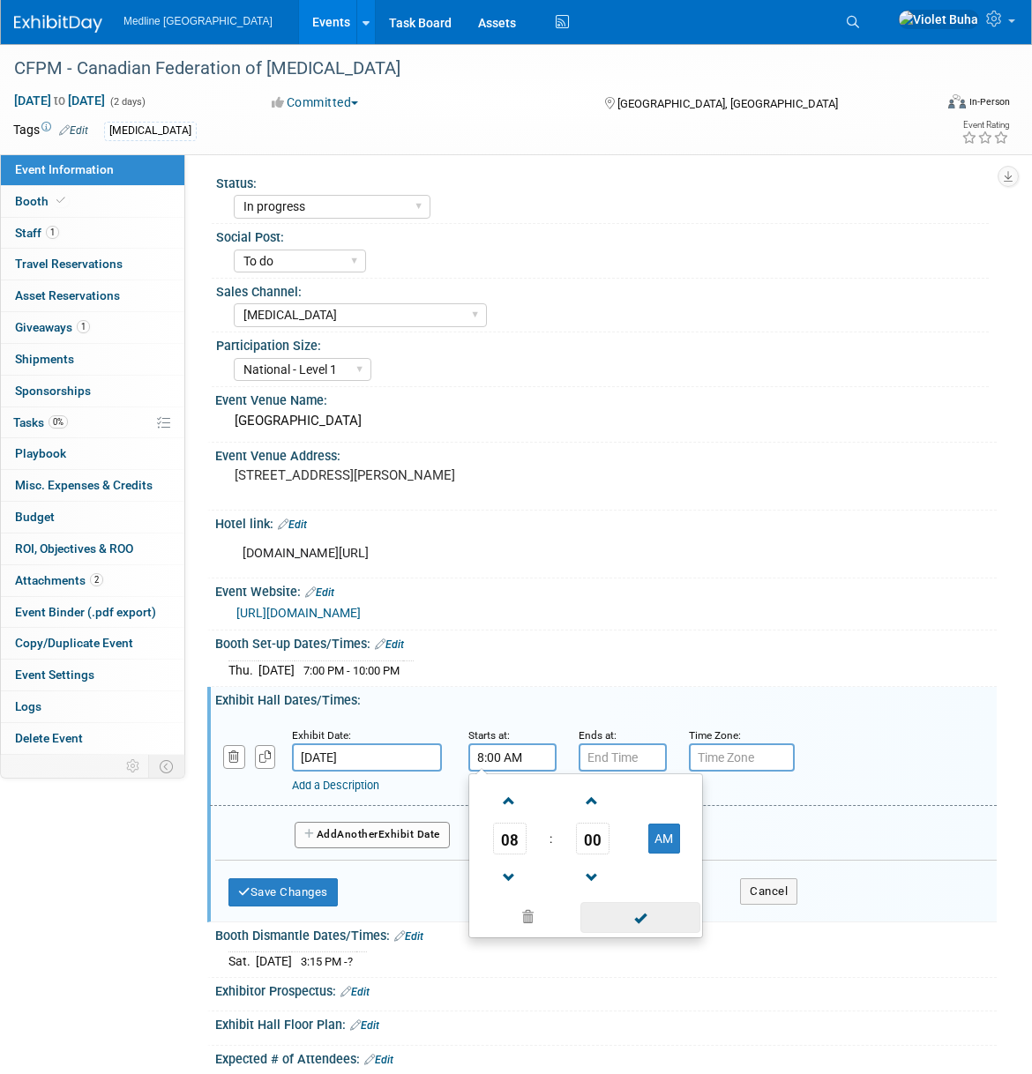
click at [662, 933] on span at bounding box center [639, 917] width 119 height 31
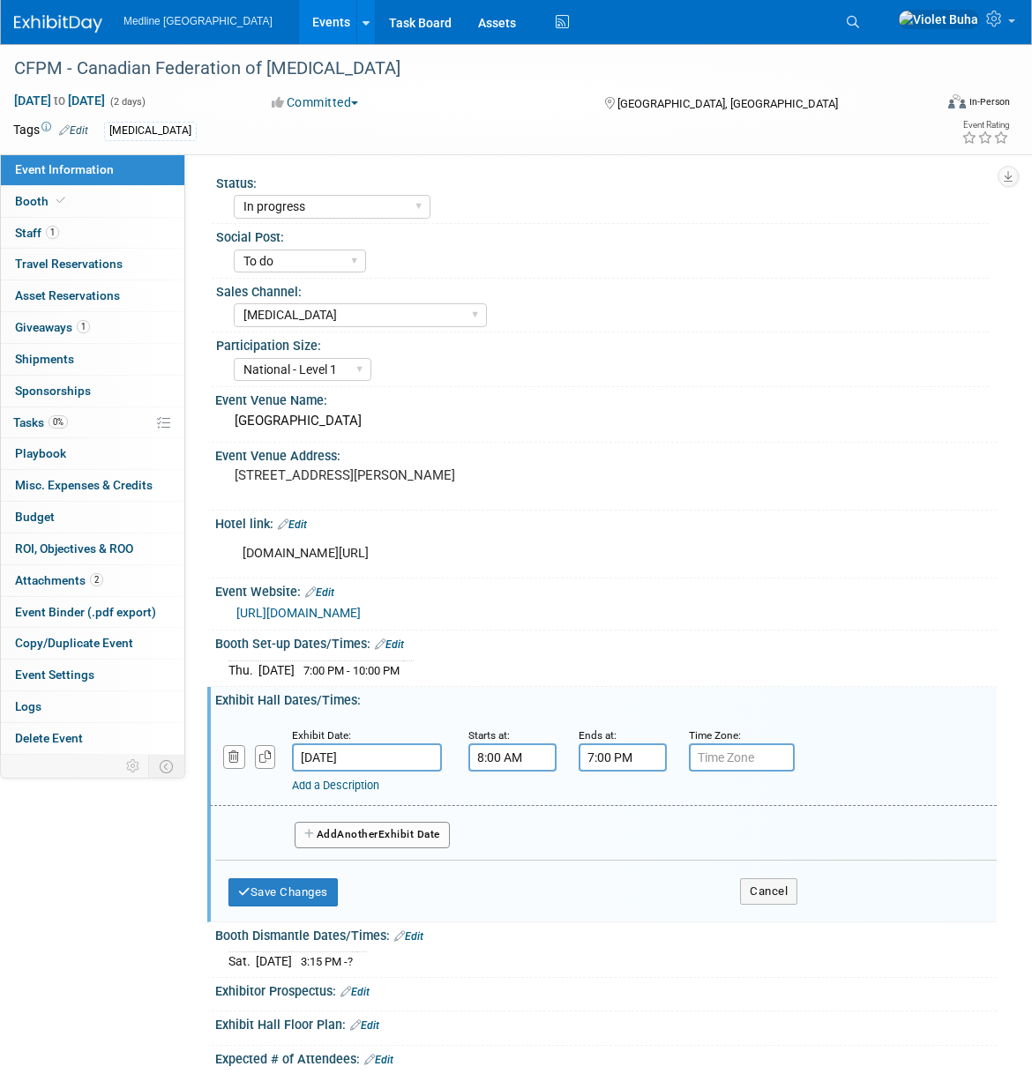
click at [648, 772] on input "7:00 PM" at bounding box center [623, 757] width 88 height 28
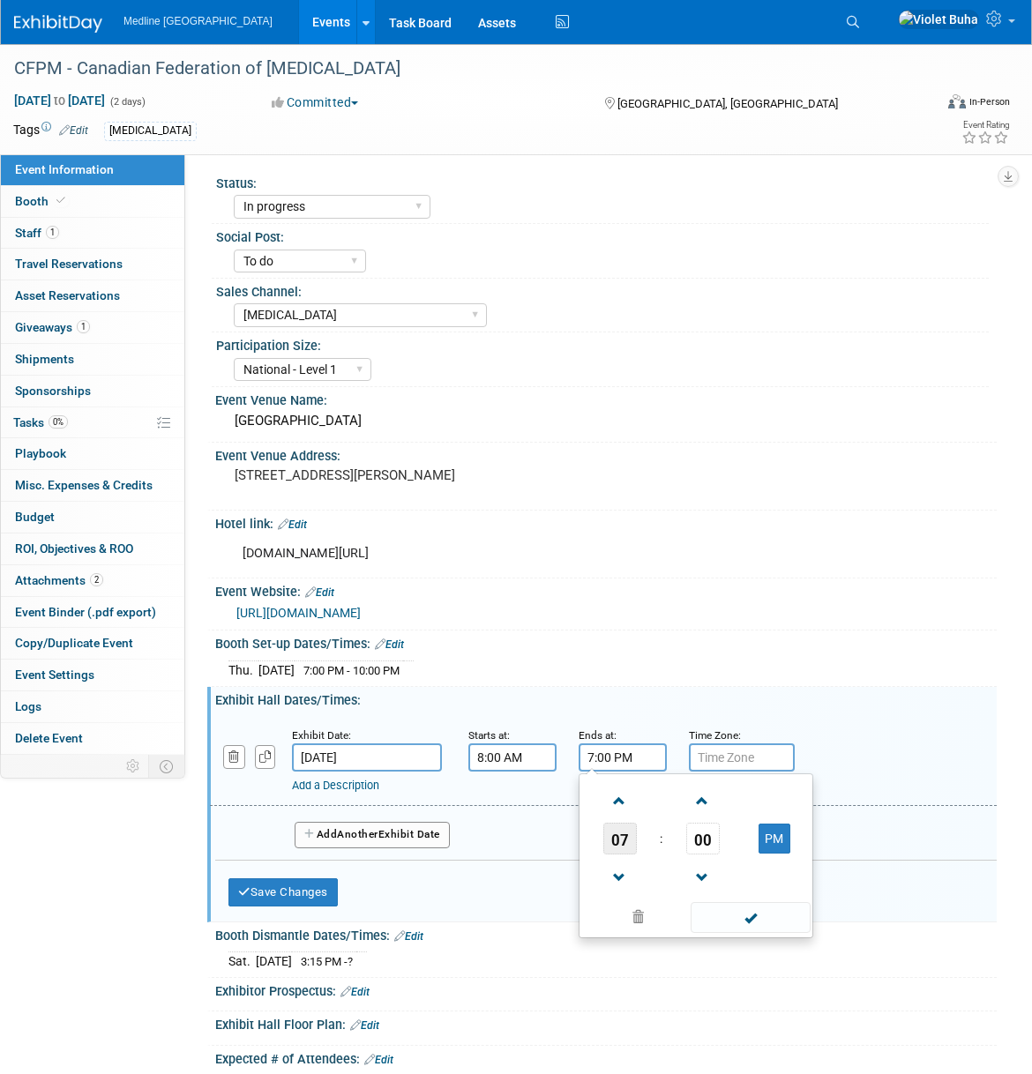
click at [614, 855] on span "07" at bounding box center [620, 839] width 34 height 32
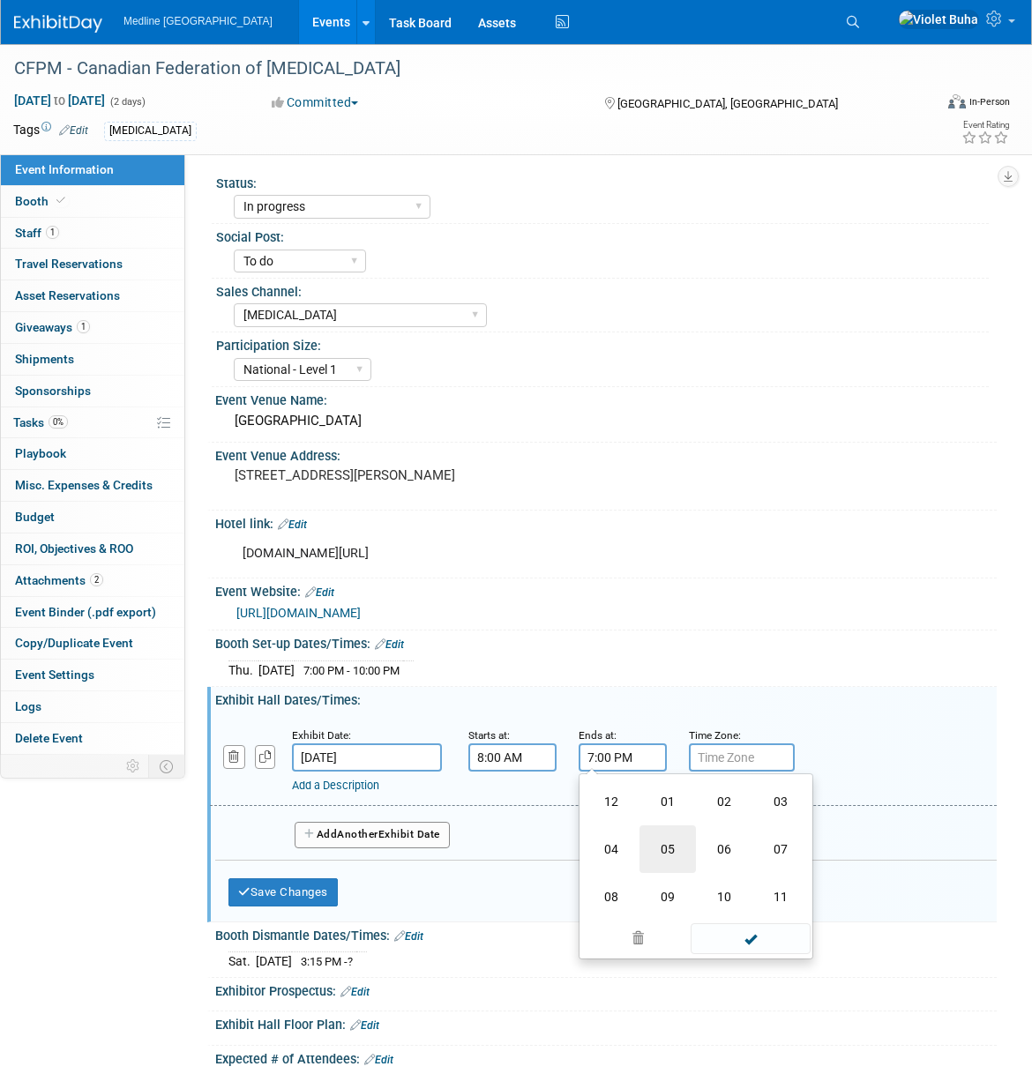
click at [665, 873] on td "05" at bounding box center [667, 849] width 56 height 48
type input "5:00 PM"
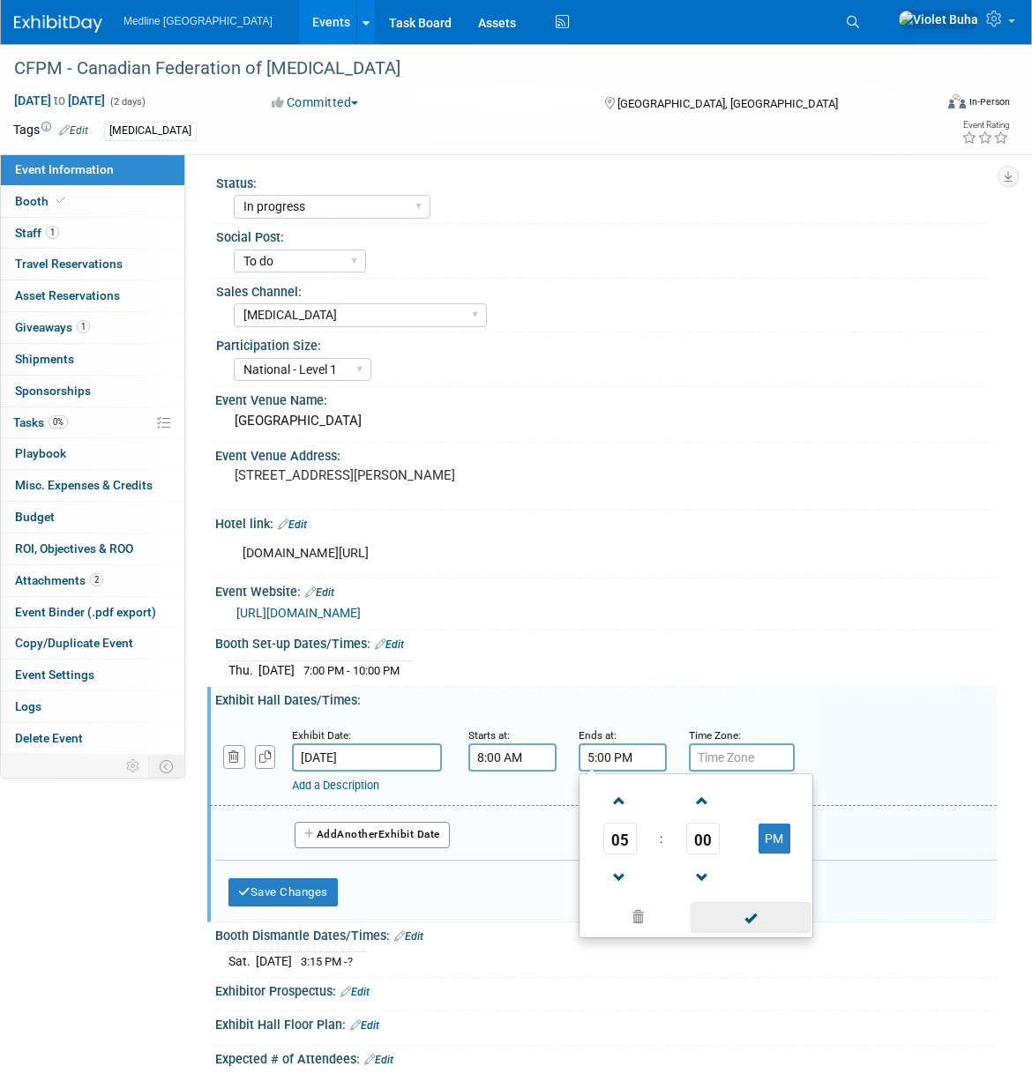
click at [735, 933] on span at bounding box center [750, 917] width 119 height 31
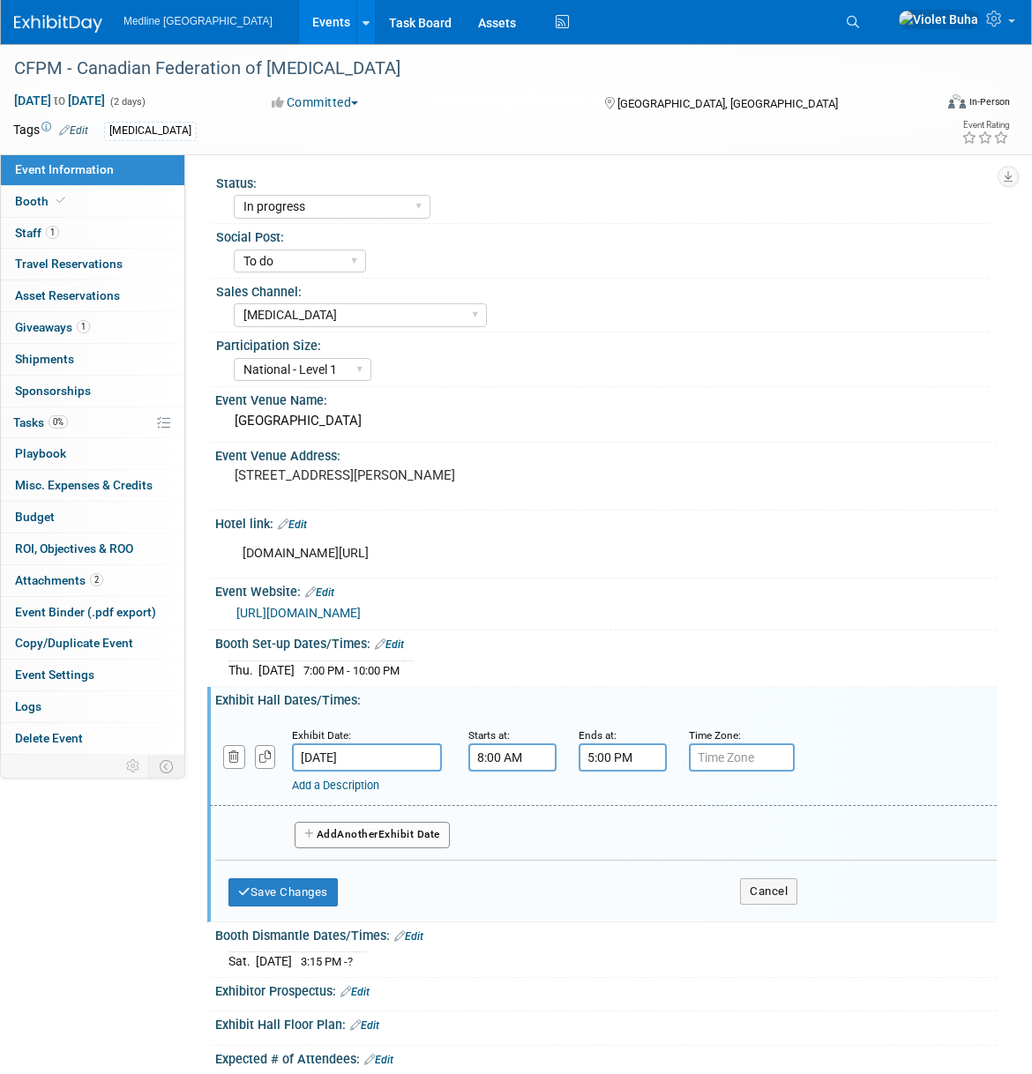
click at [377, 840] on span "Another" at bounding box center [357, 834] width 41 height 12
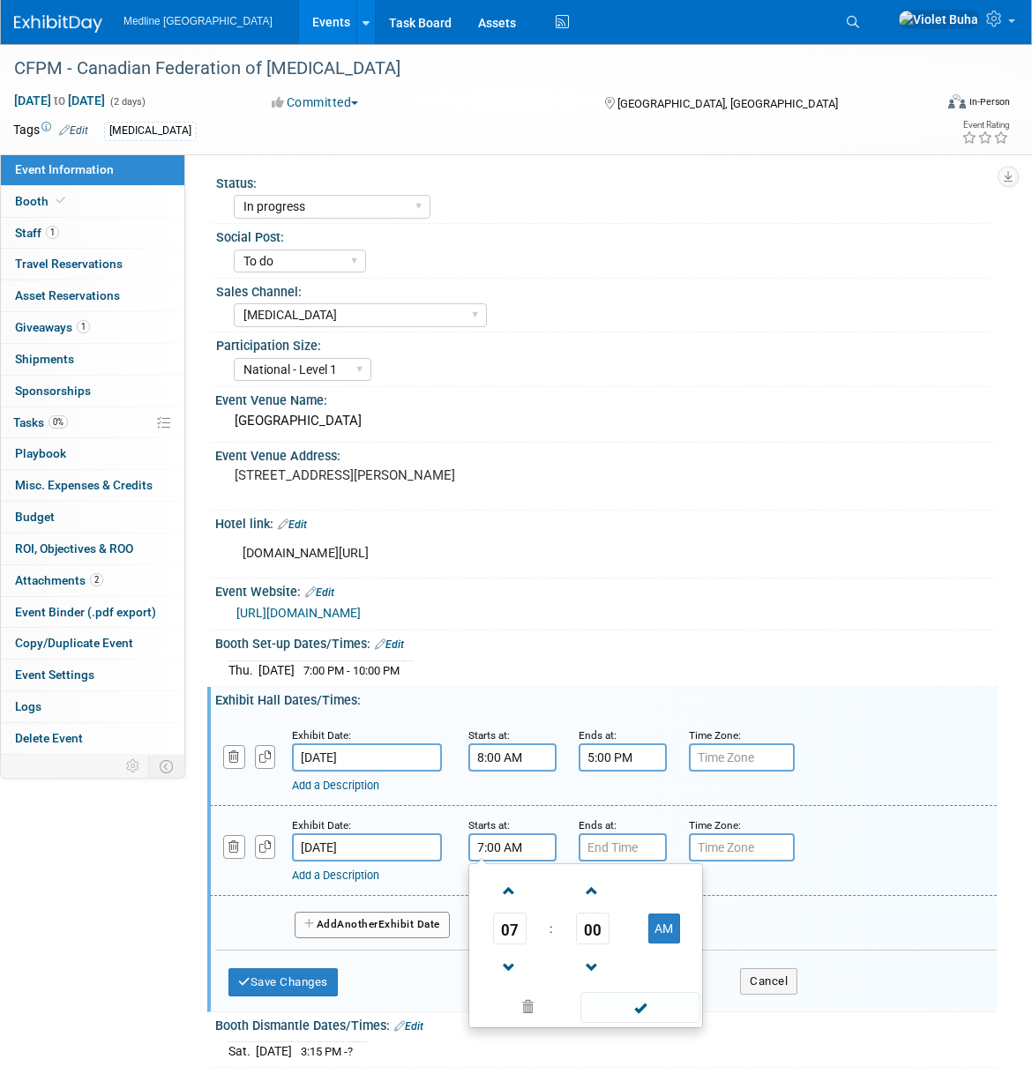
click at [486, 862] on input "7:00 AM" at bounding box center [512, 847] width 88 height 28
click at [509, 944] on span "07" at bounding box center [510, 929] width 34 height 32
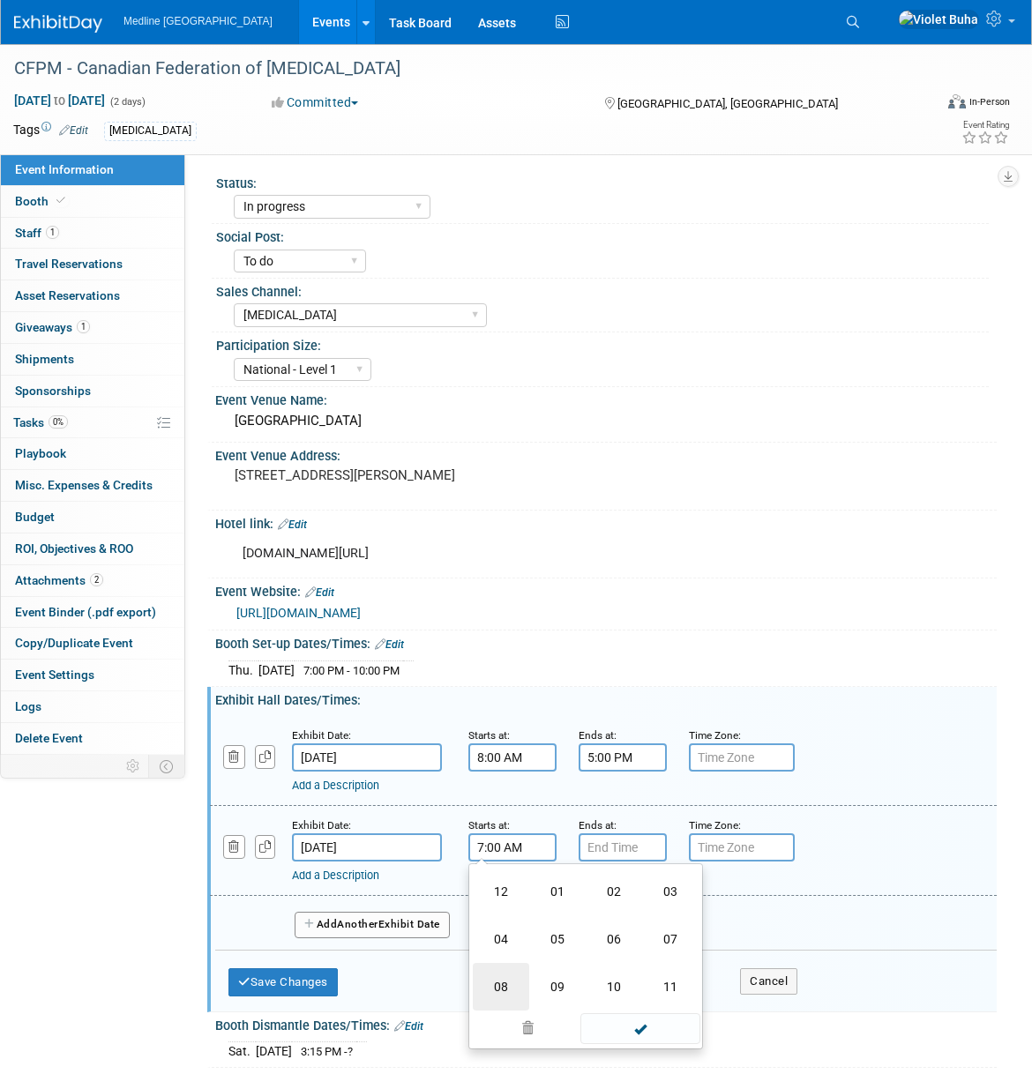
click at [491, 1011] on td "08" at bounding box center [501, 987] width 56 height 48
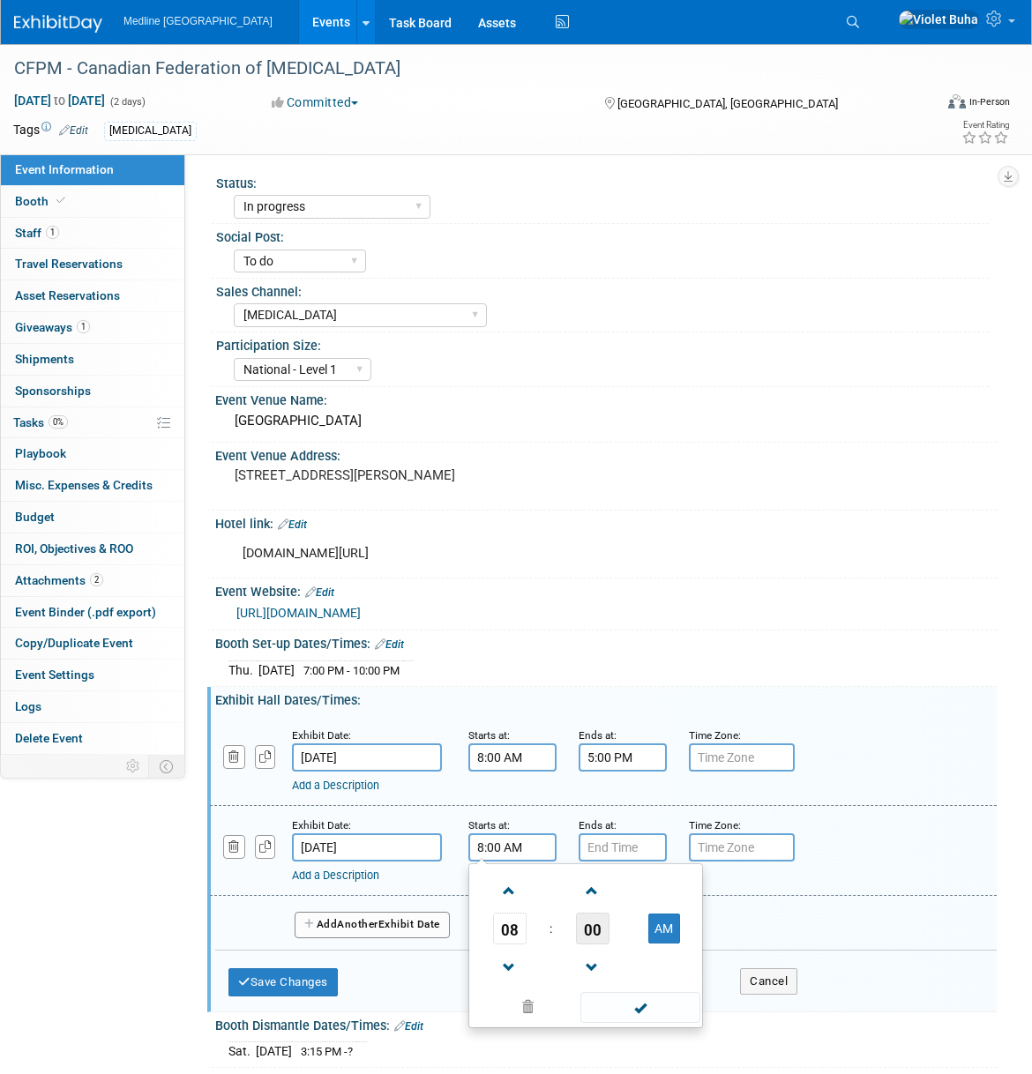
click at [595, 944] on span "00" at bounding box center [593, 929] width 34 height 32
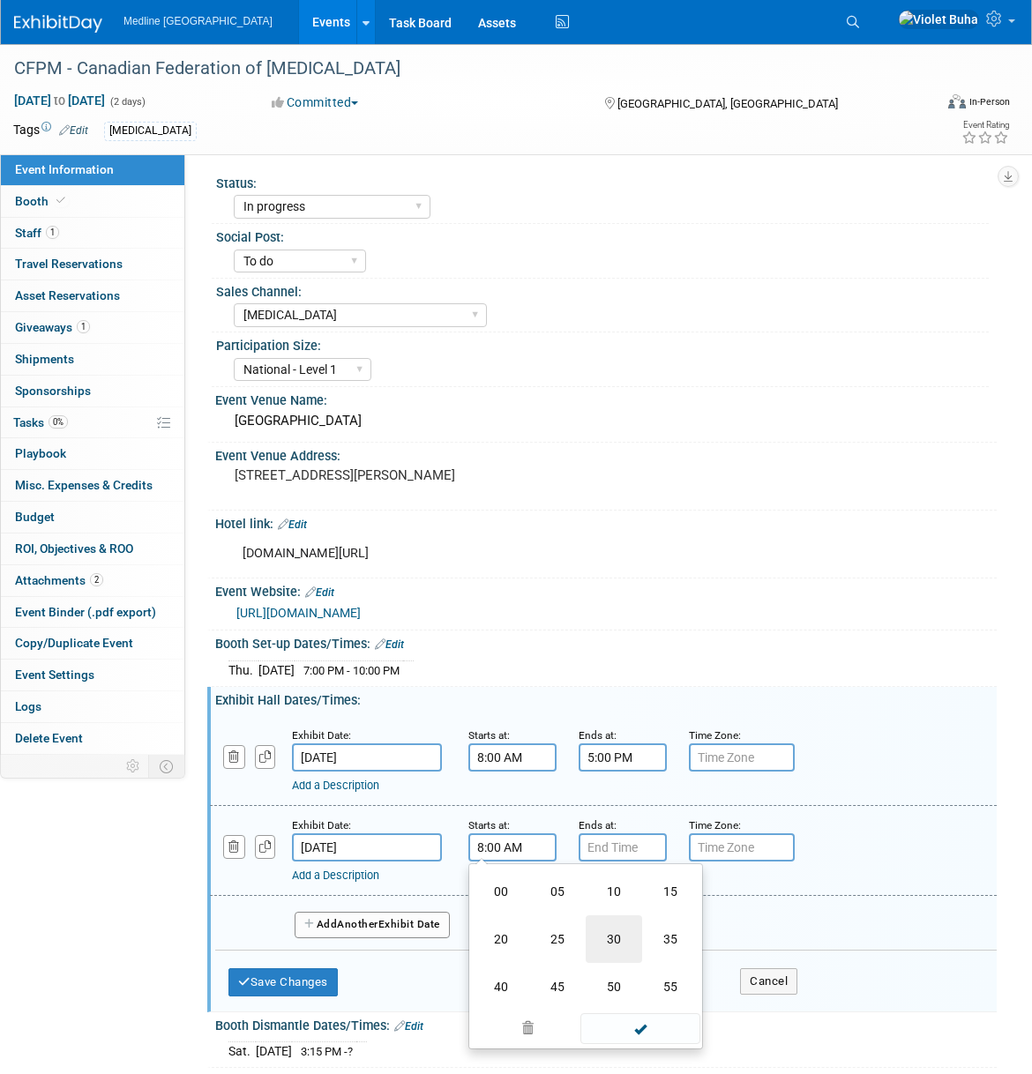
click at [621, 963] on td "30" at bounding box center [614, 939] width 56 height 48
type input "8:30 AM"
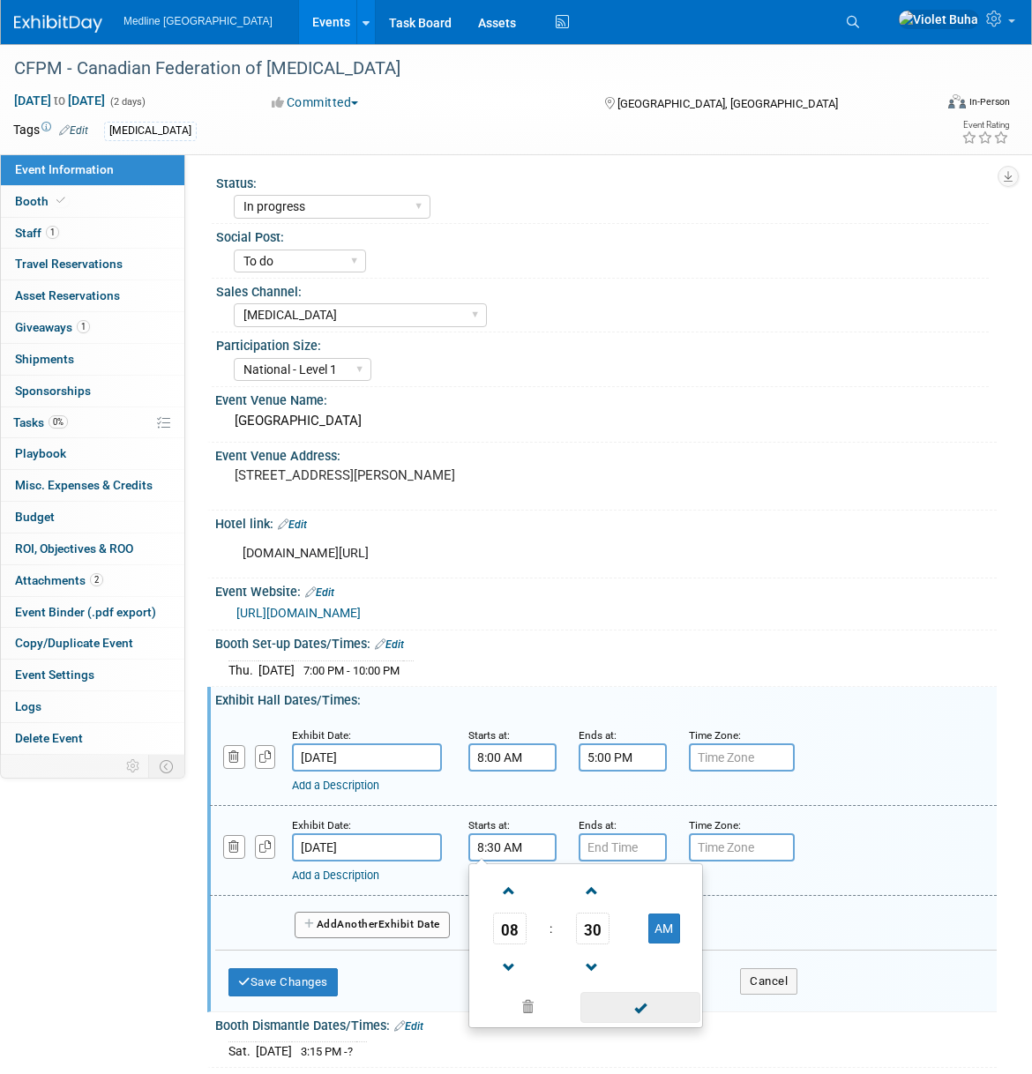
click at [640, 1023] on span at bounding box center [639, 1007] width 119 height 31
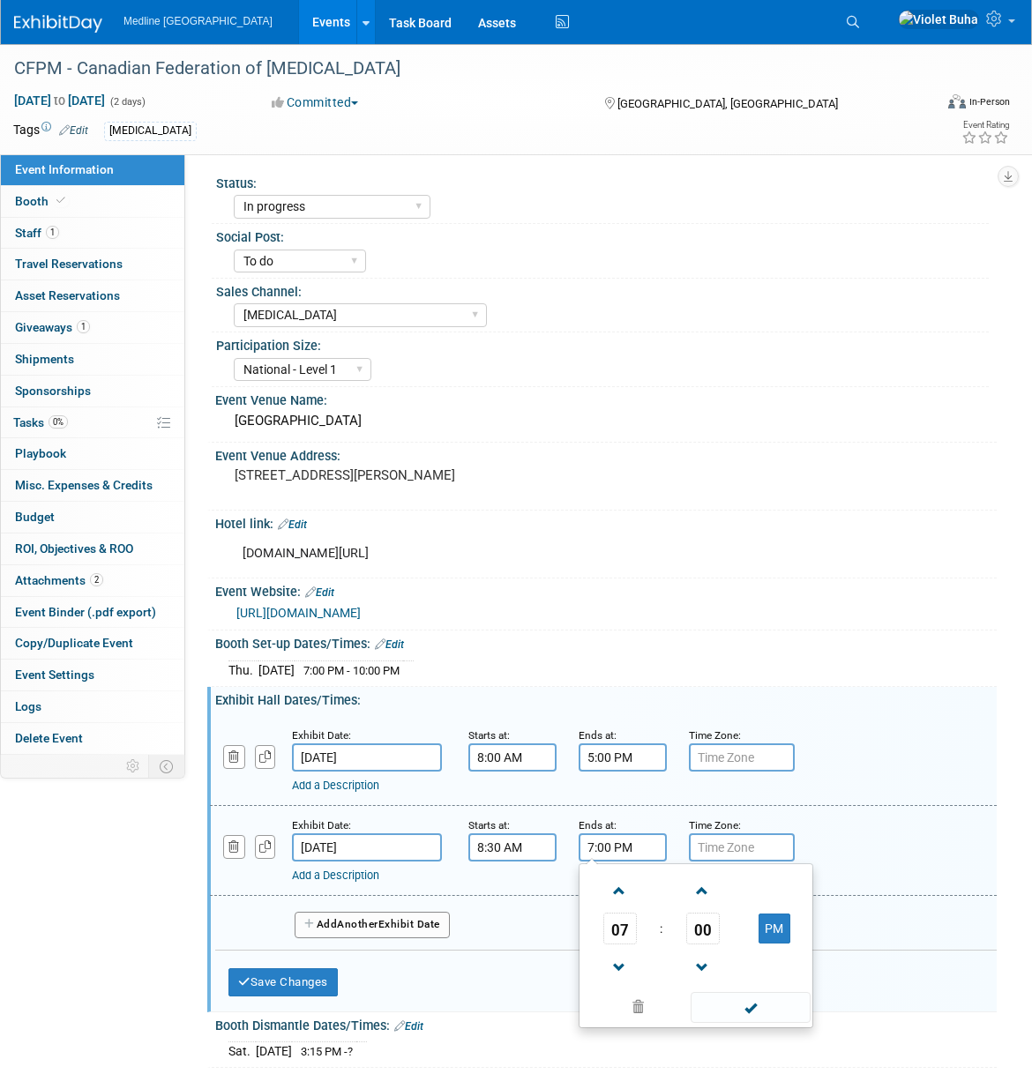
click at [612, 862] on input "7:00 PM" at bounding box center [623, 847] width 88 height 28
click at [623, 944] on span "07" at bounding box center [620, 929] width 34 height 32
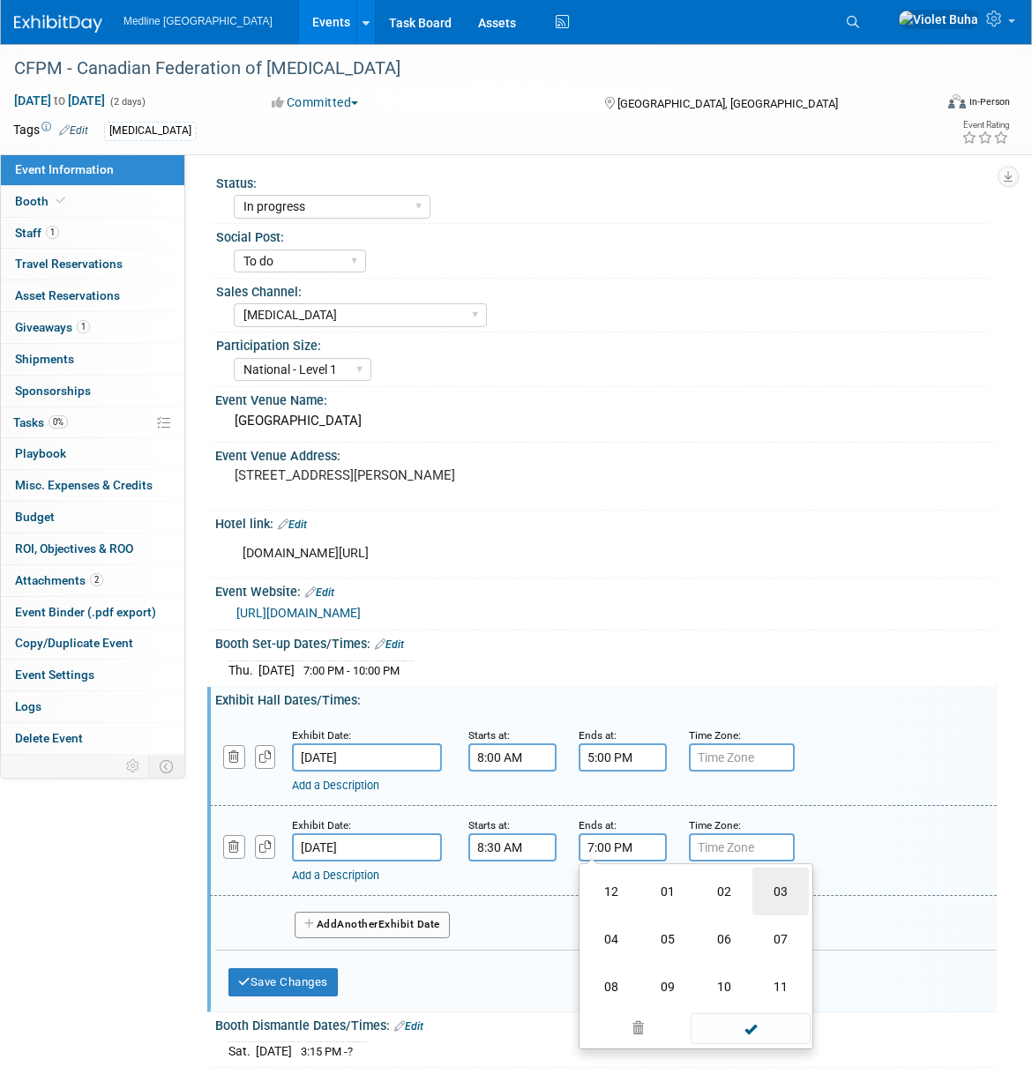
click at [782, 915] on td "03" at bounding box center [780, 892] width 56 height 48
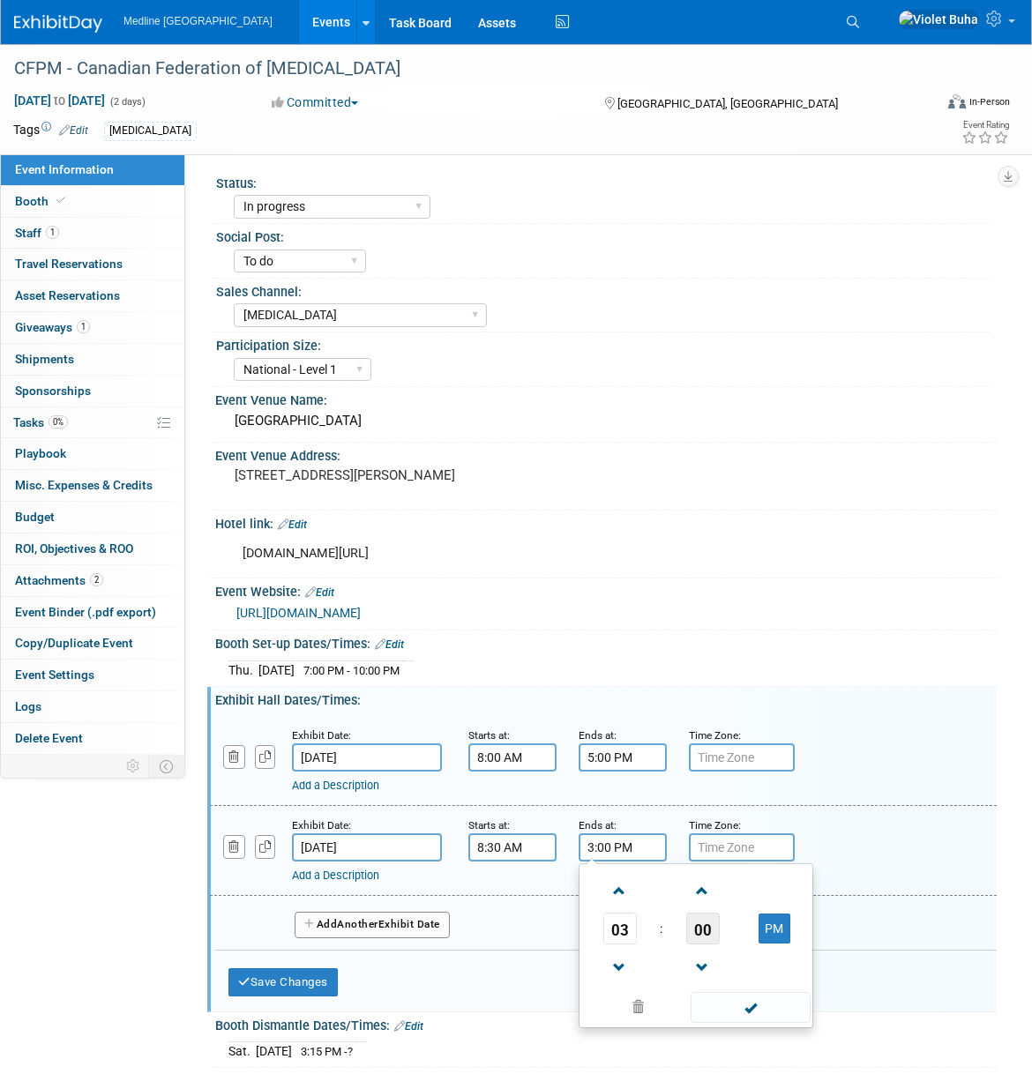
click at [708, 944] on span "00" at bounding box center [703, 929] width 34 height 32
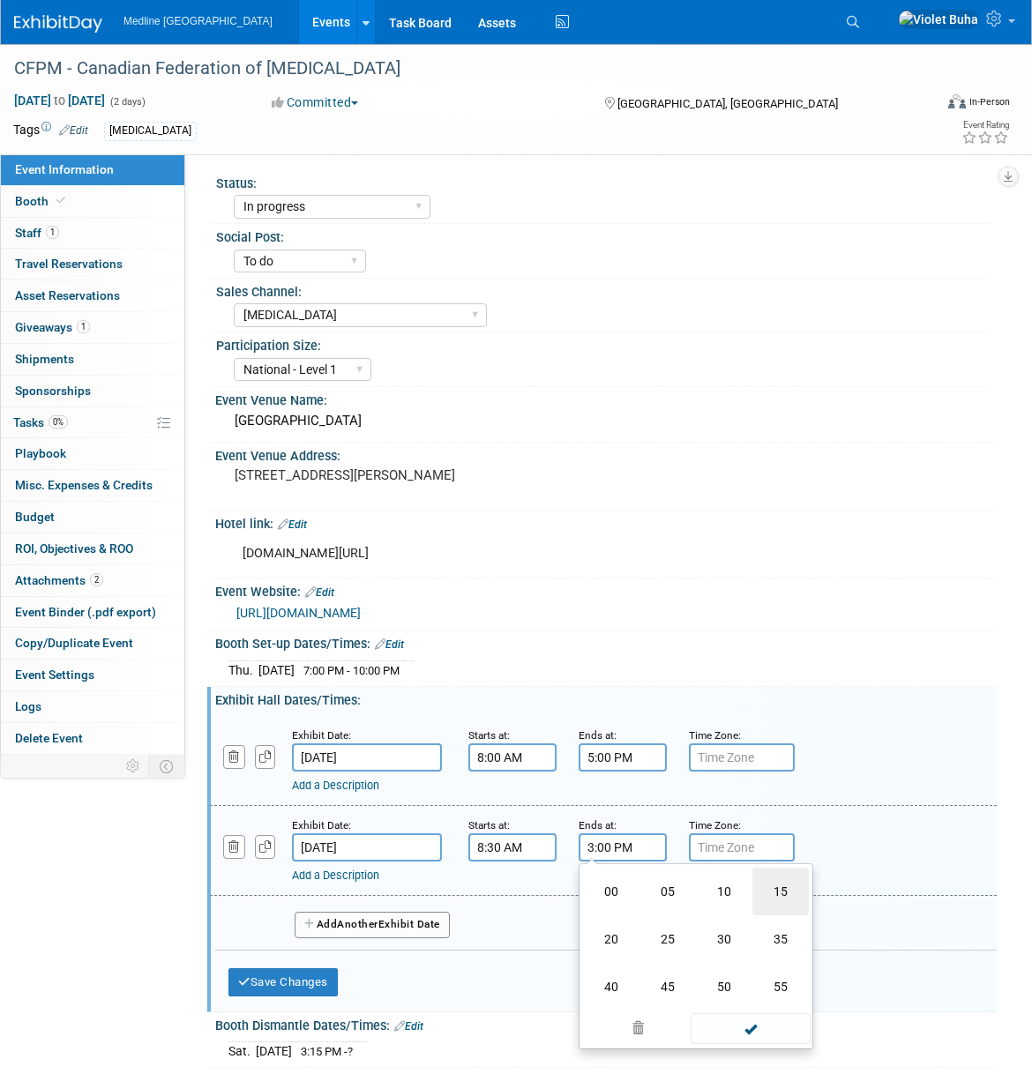
click at [784, 915] on td "15" at bounding box center [780, 892] width 56 height 48
type input "3:15 PM"
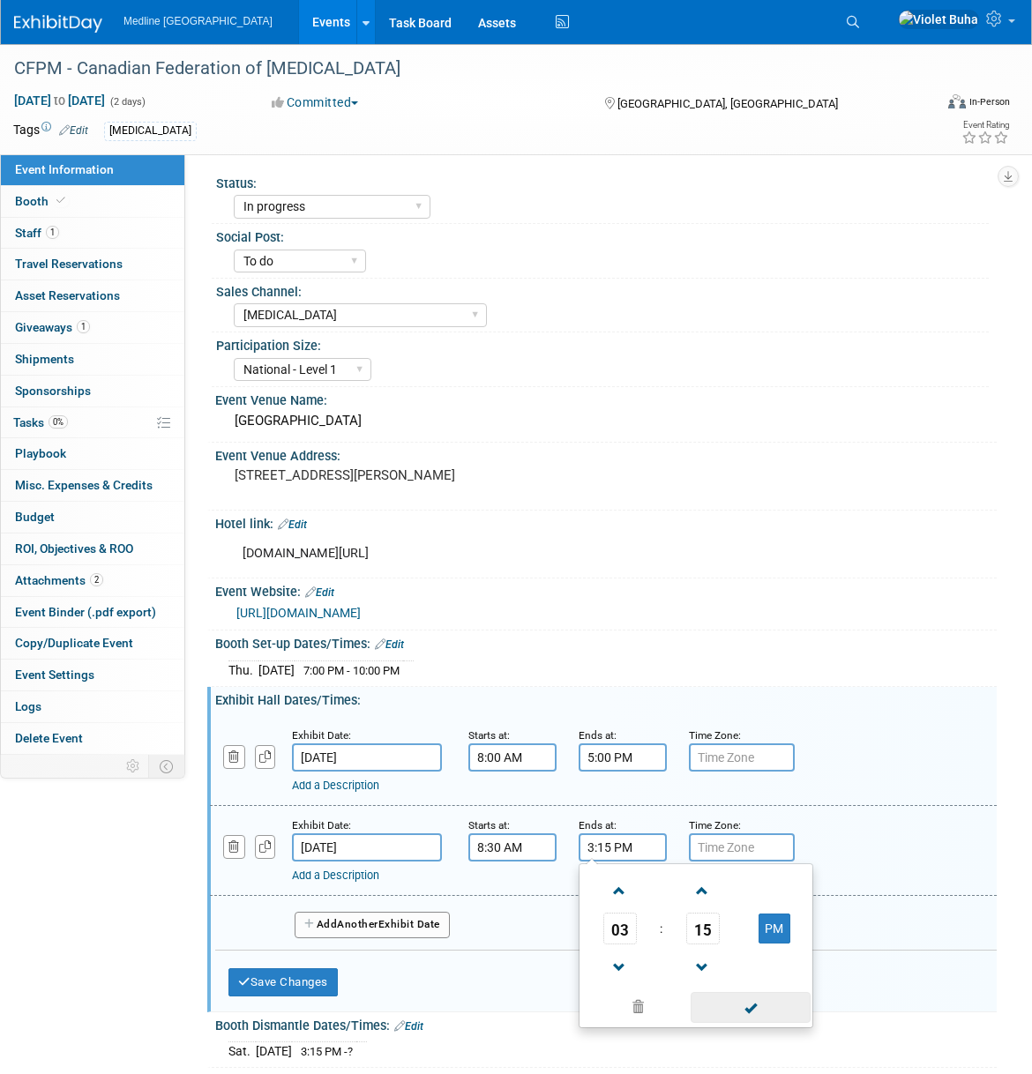
click at [765, 1023] on span at bounding box center [750, 1007] width 119 height 31
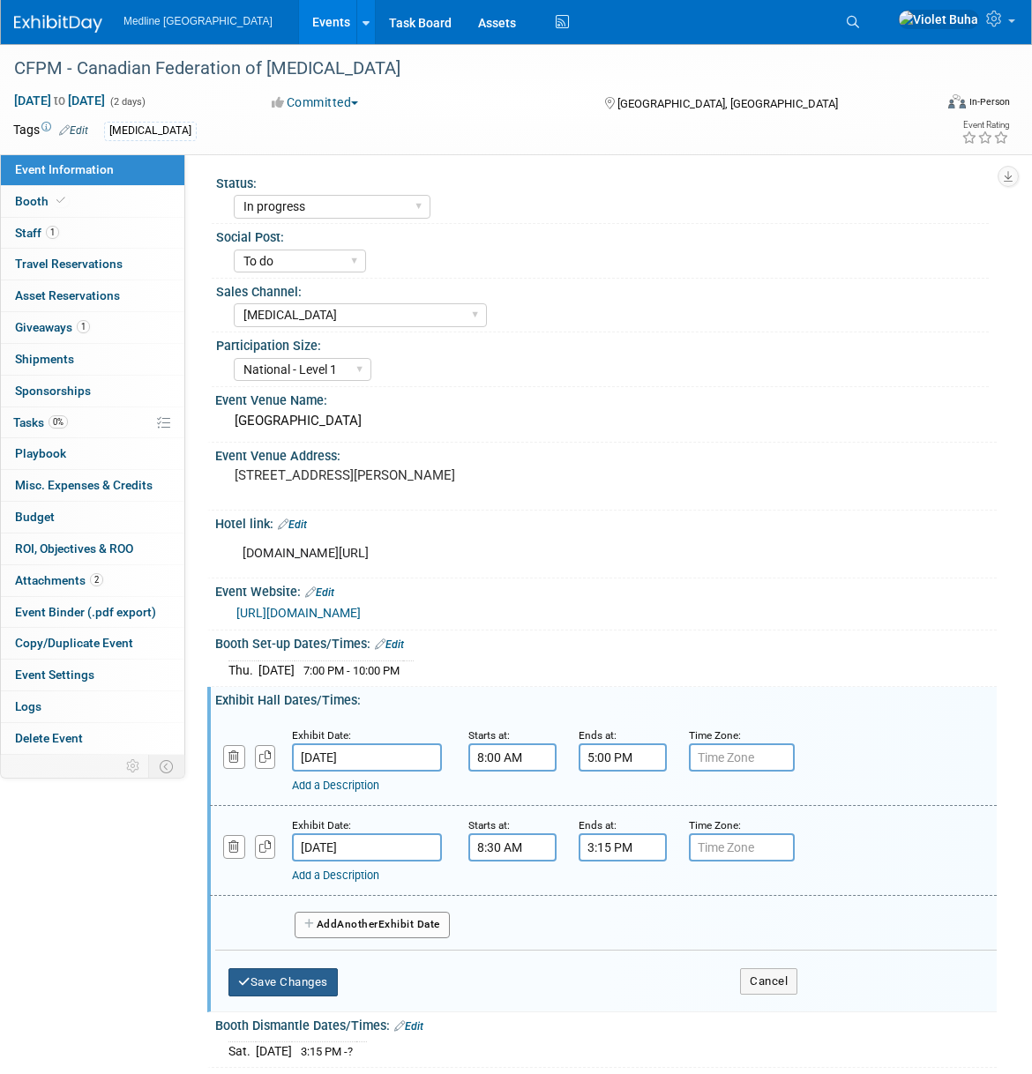
click at [304, 997] on button "Save Changes" at bounding box center [282, 982] width 109 height 28
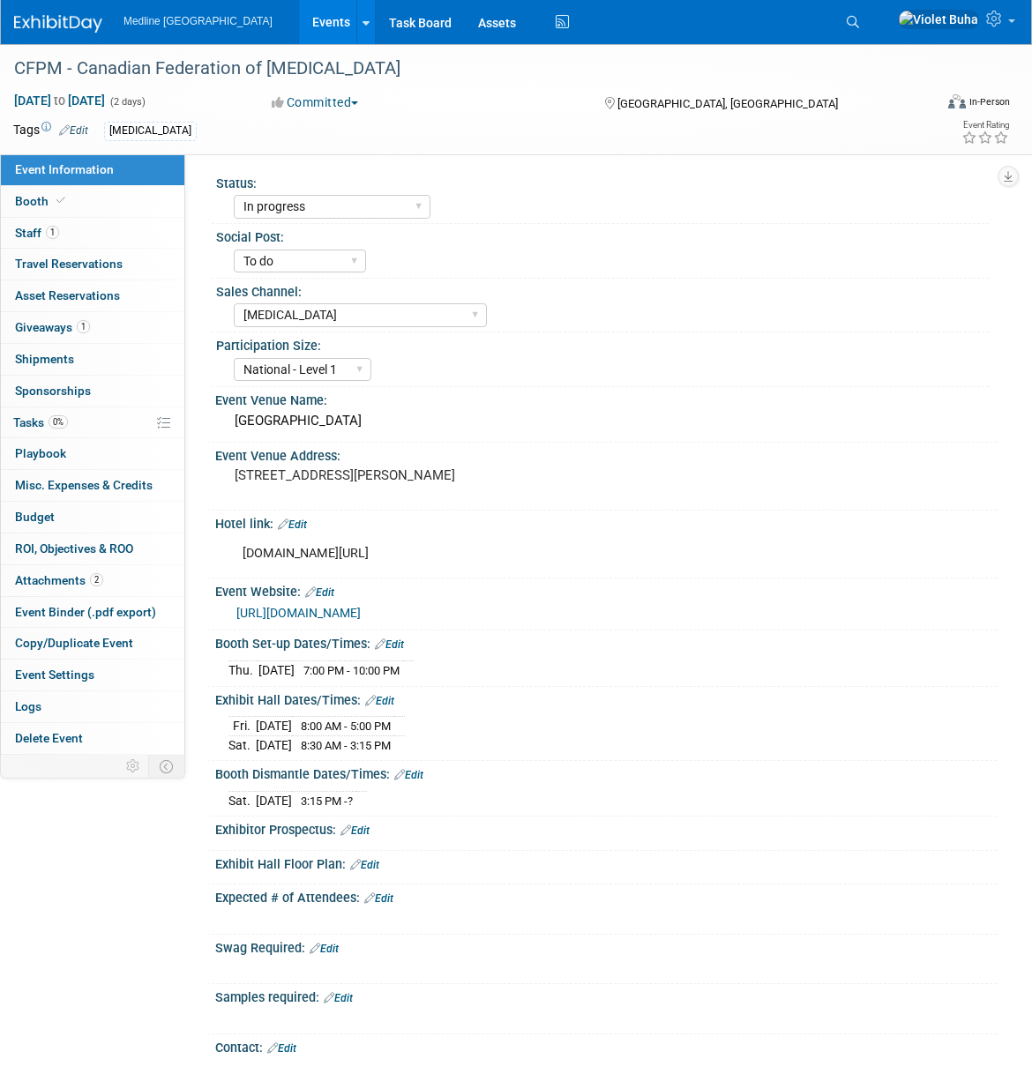
scroll to position [2, 0]
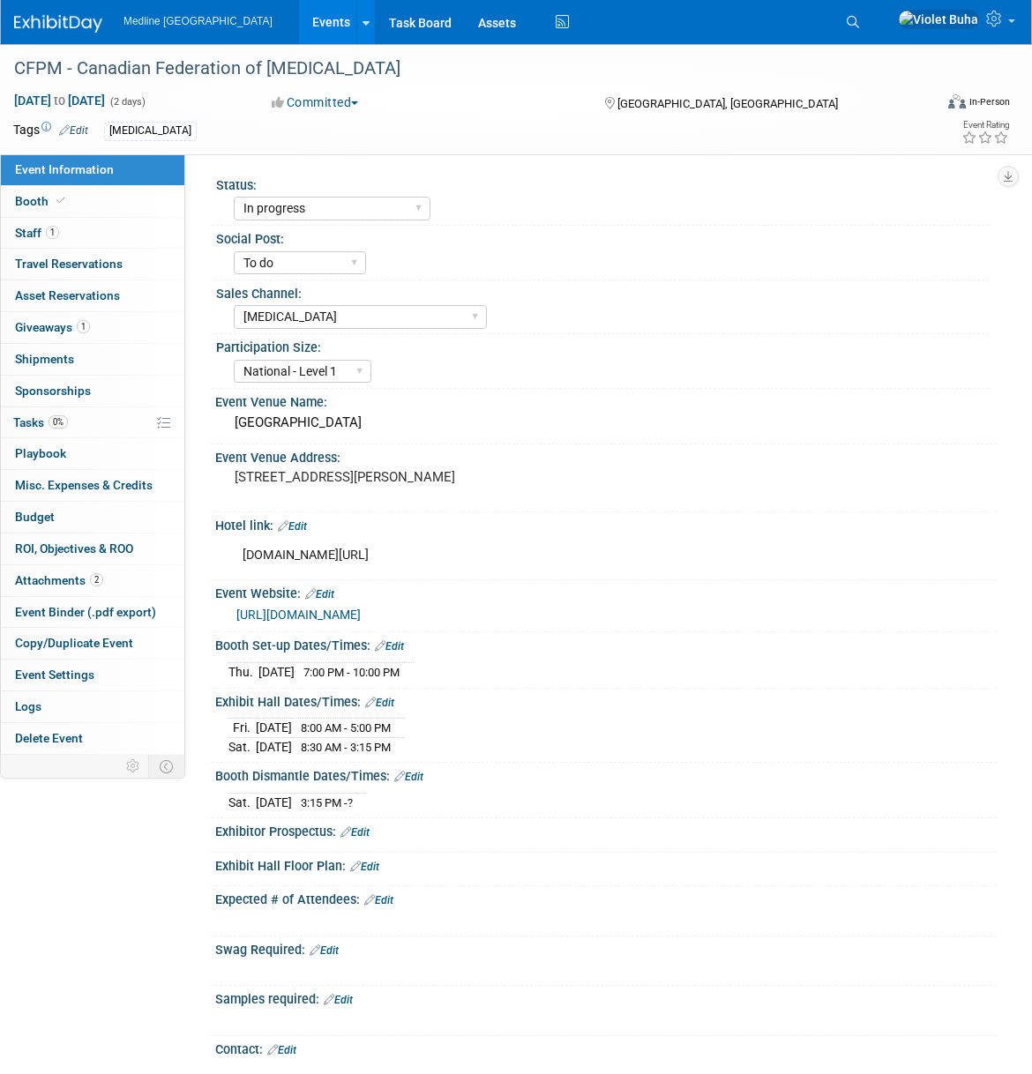
click at [137, 176] on link "Event Information" at bounding box center [92, 169] width 183 height 31
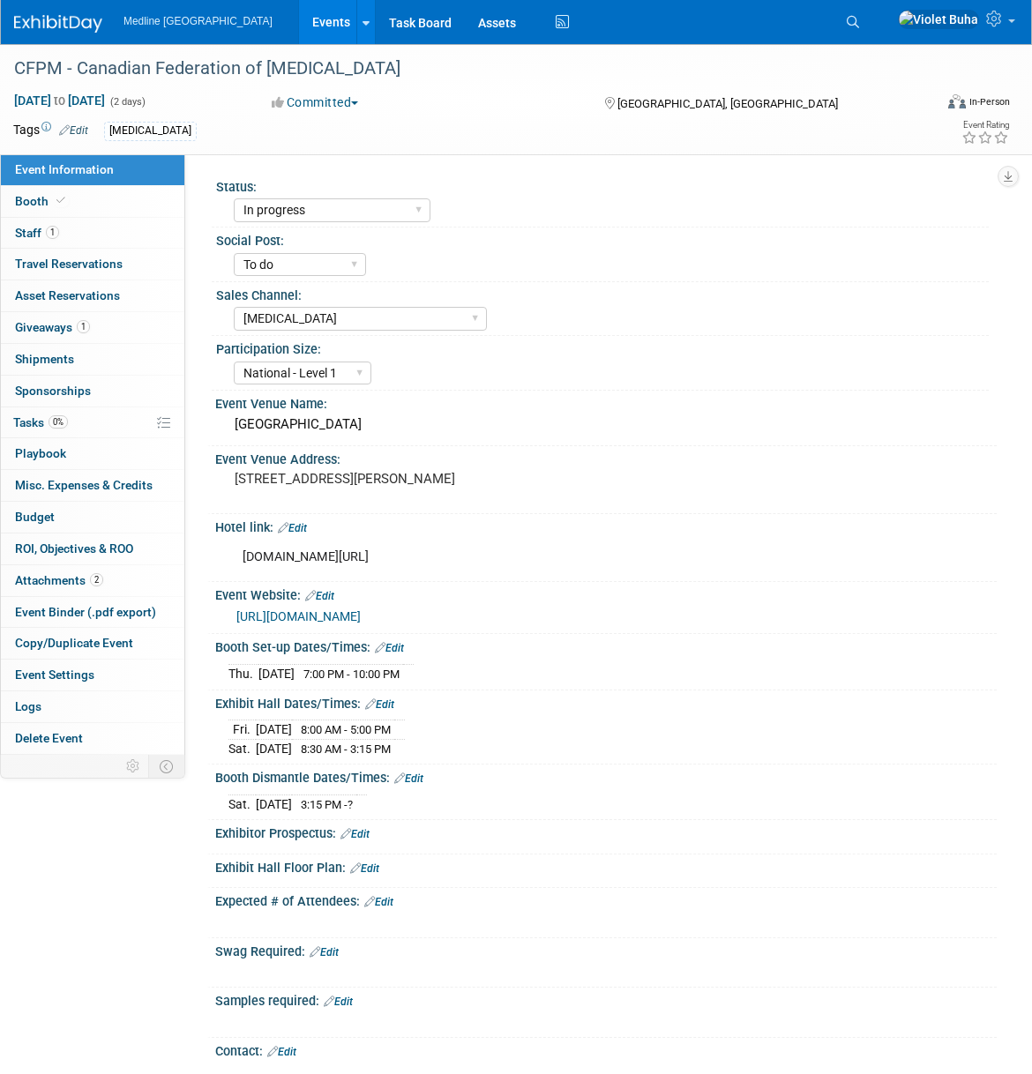
select select "In progress"
select select "To do"
select select "[MEDICAL_DATA]"
select select "National - Level 1"
click at [130, 200] on link "Booth" at bounding box center [92, 201] width 183 height 31
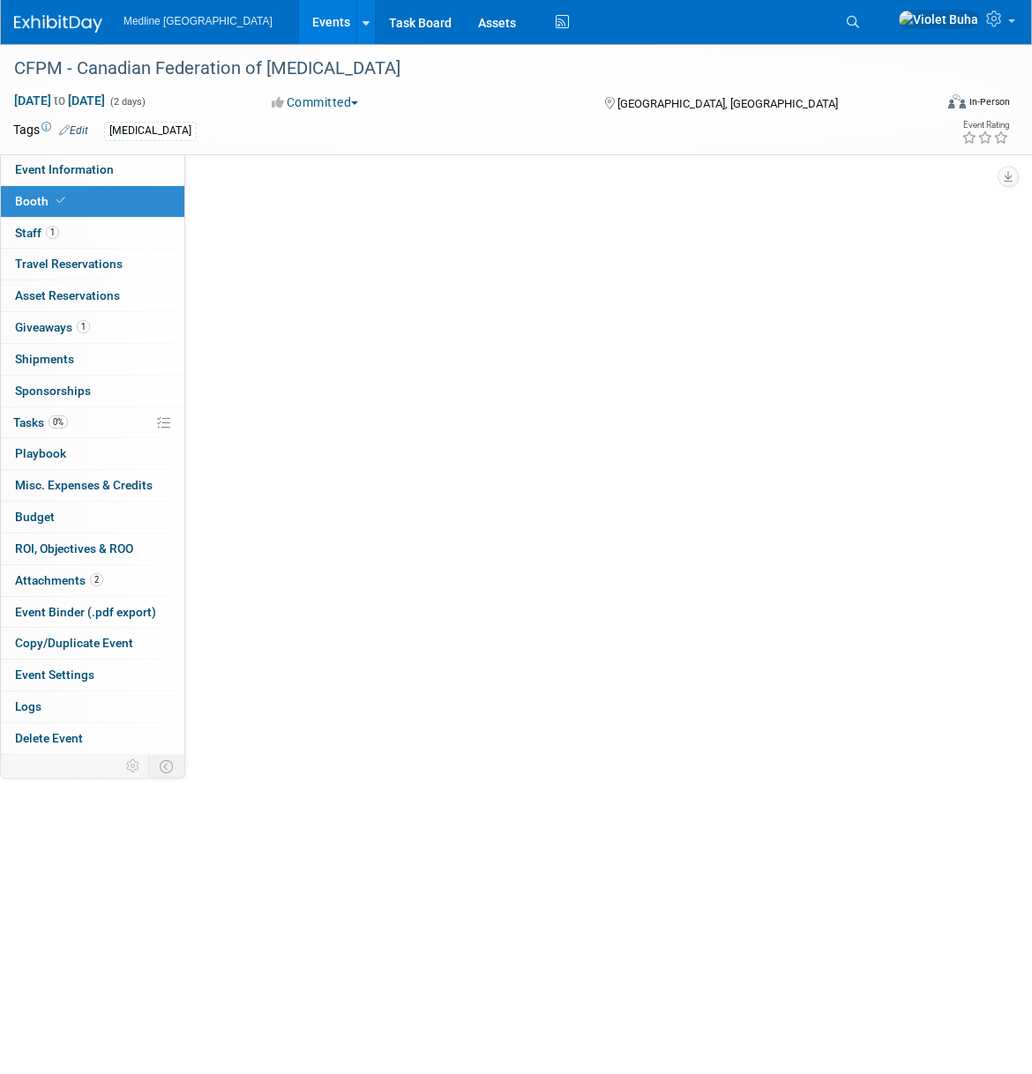
select select "4"
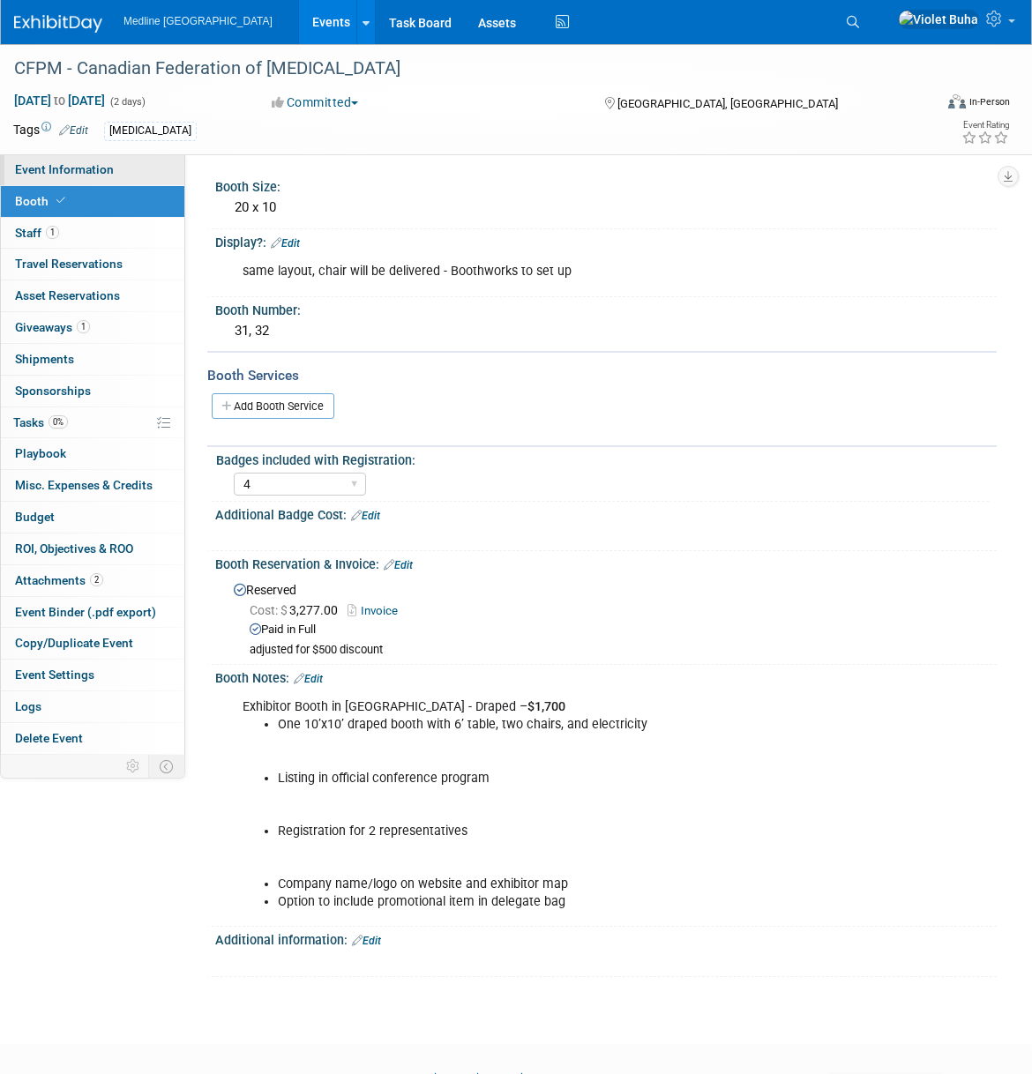
click at [148, 175] on link "Event Information" at bounding box center [92, 169] width 183 height 31
select select "In progress"
select select "To do"
select select "[MEDICAL_DATA]"
select select "National - Level 1"
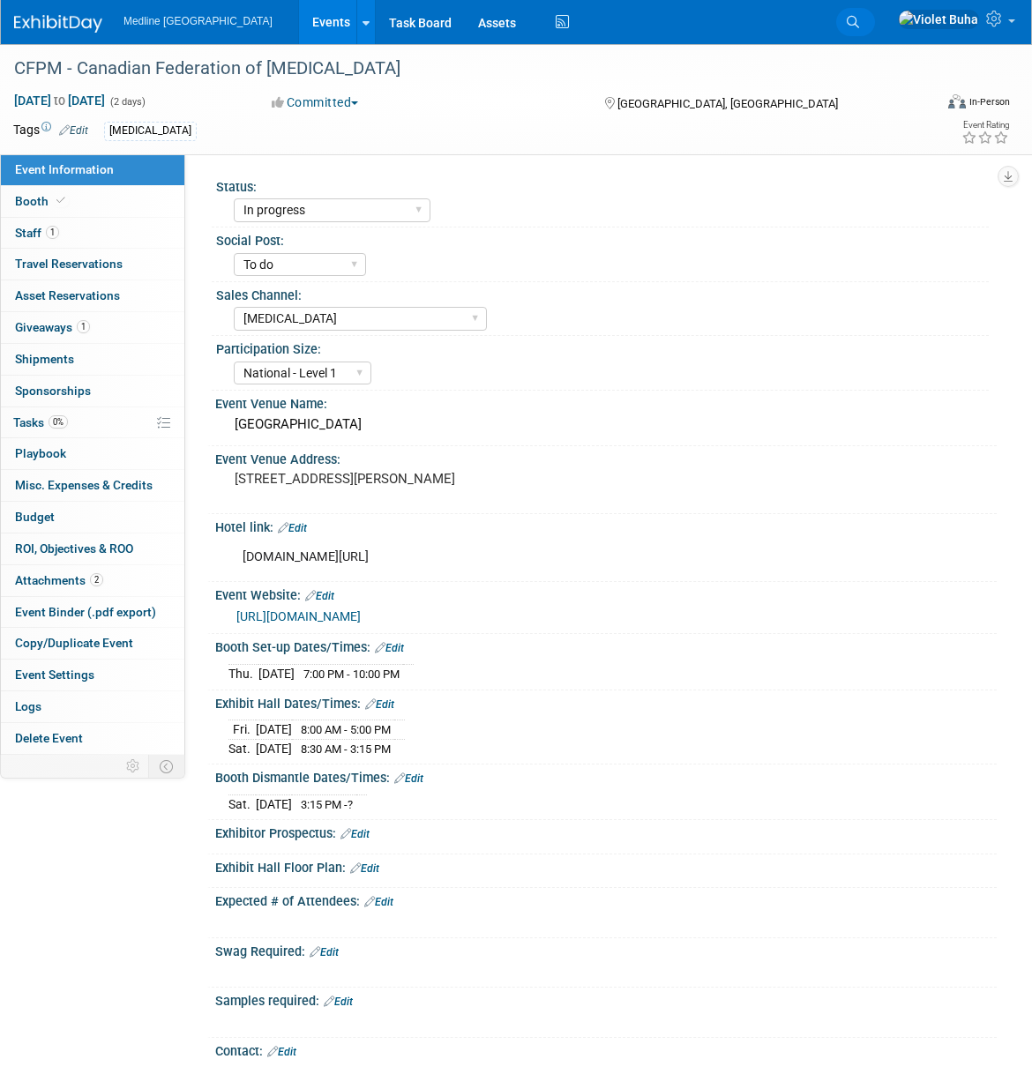
click at [859, 21] on icon at bounding box center [853, 22] width 12 height 12
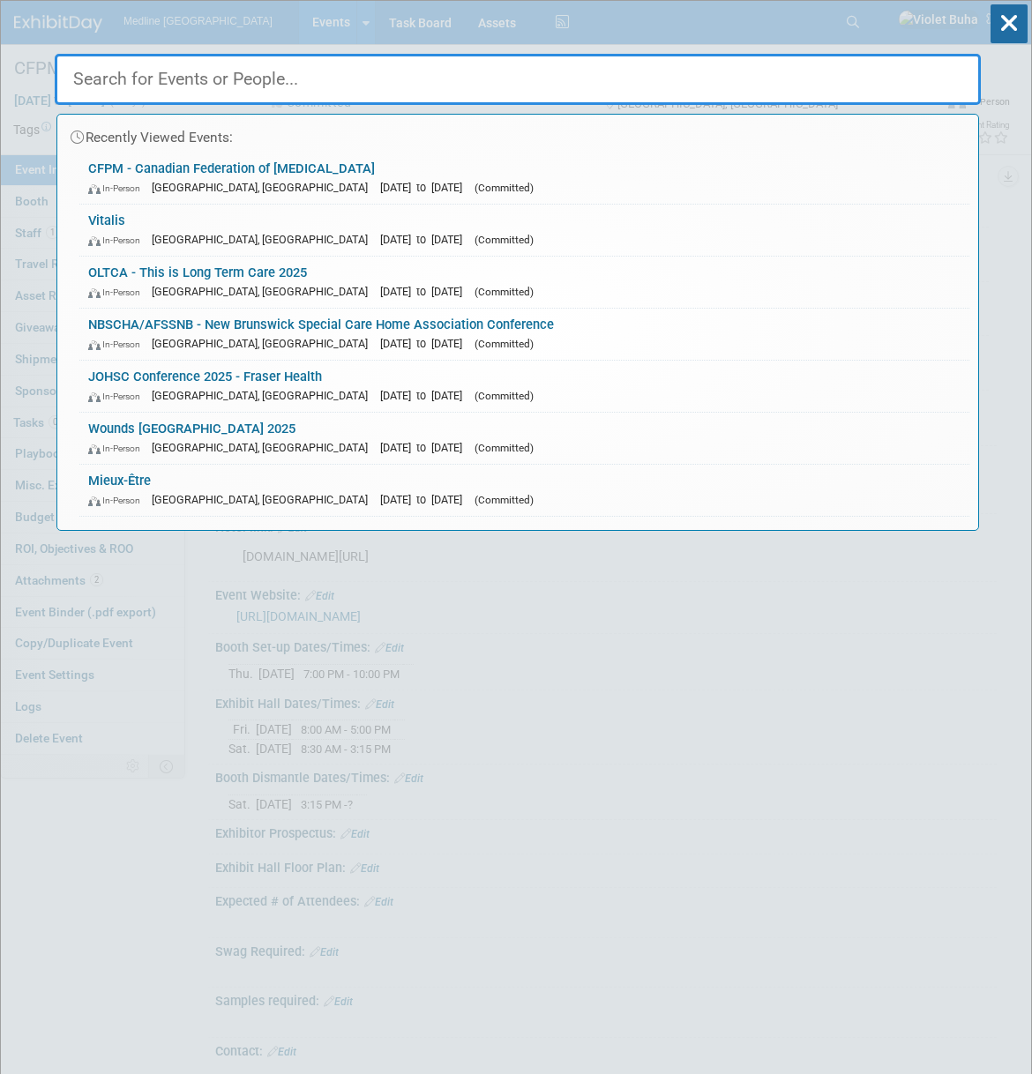
click at [470, 80] on input "text" at bounding box center [518, 79] width 926 height 51
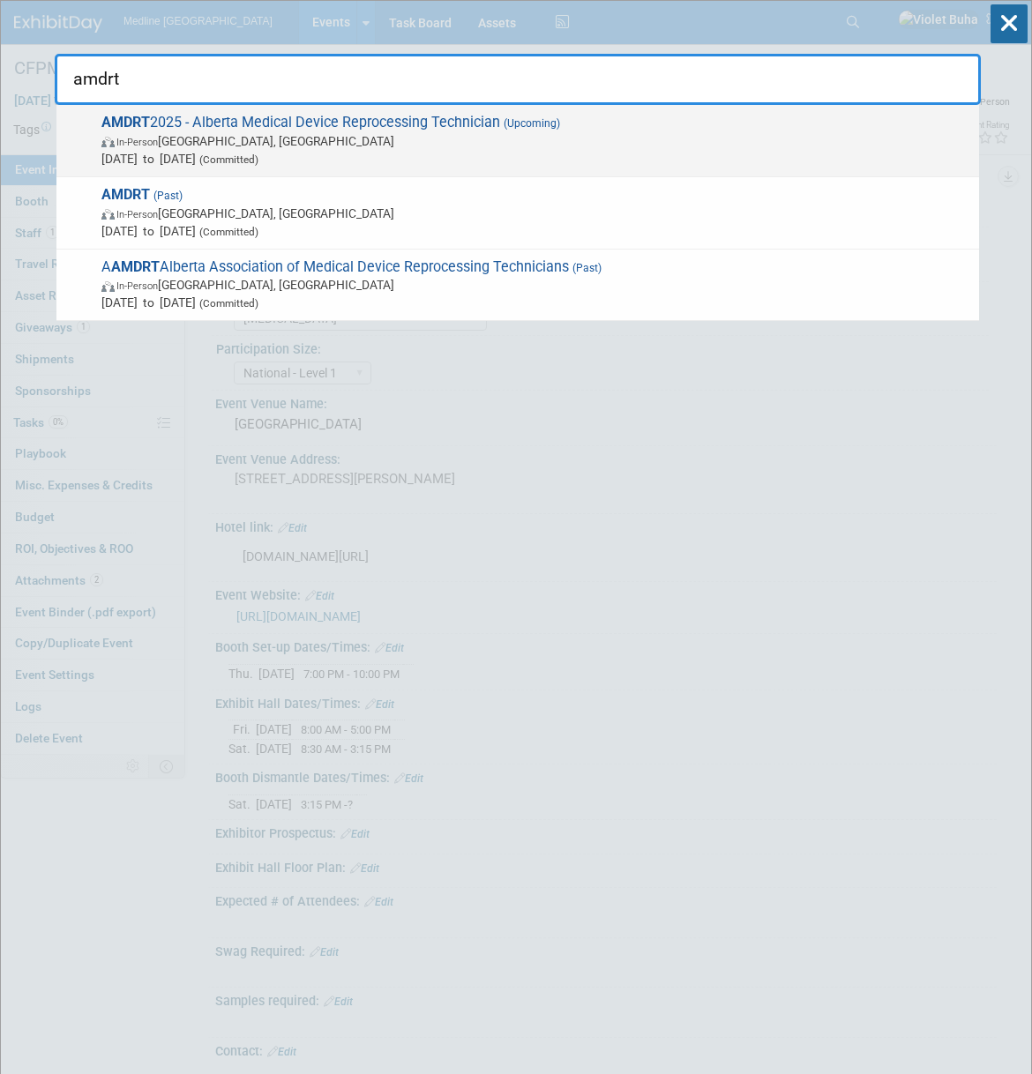
type input "amdrt"
click at [330, 167] on span "Oct 24, 2025 to Oct 25, 2025 (Committed)" at bounding box center [535, 159] width 869 height 18
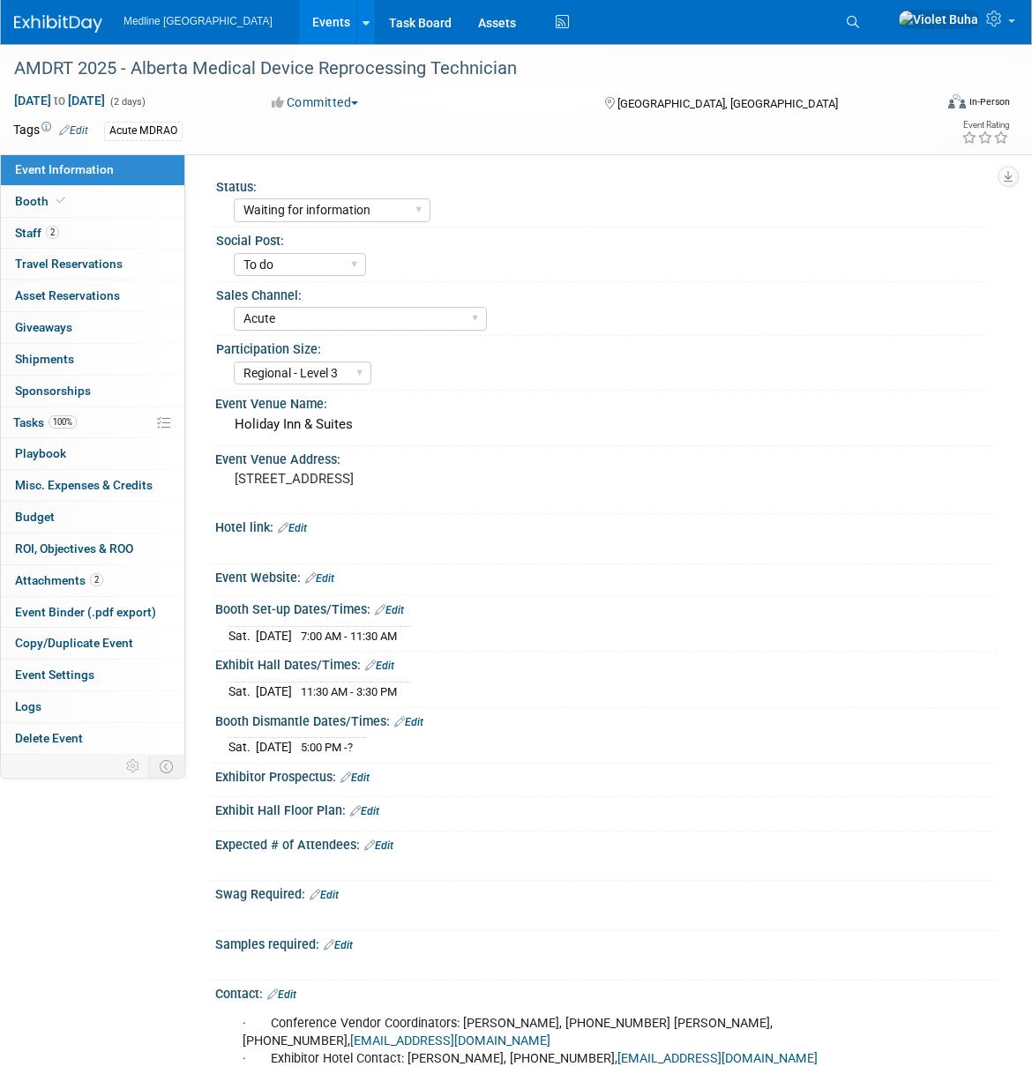
select select "Waiting for information"
select select "To do"
select select "Acute"
select select "Regional - Level 3"
click at [392, 852] on link "Edit" at bounding box center [378, 846] width 29 height 12
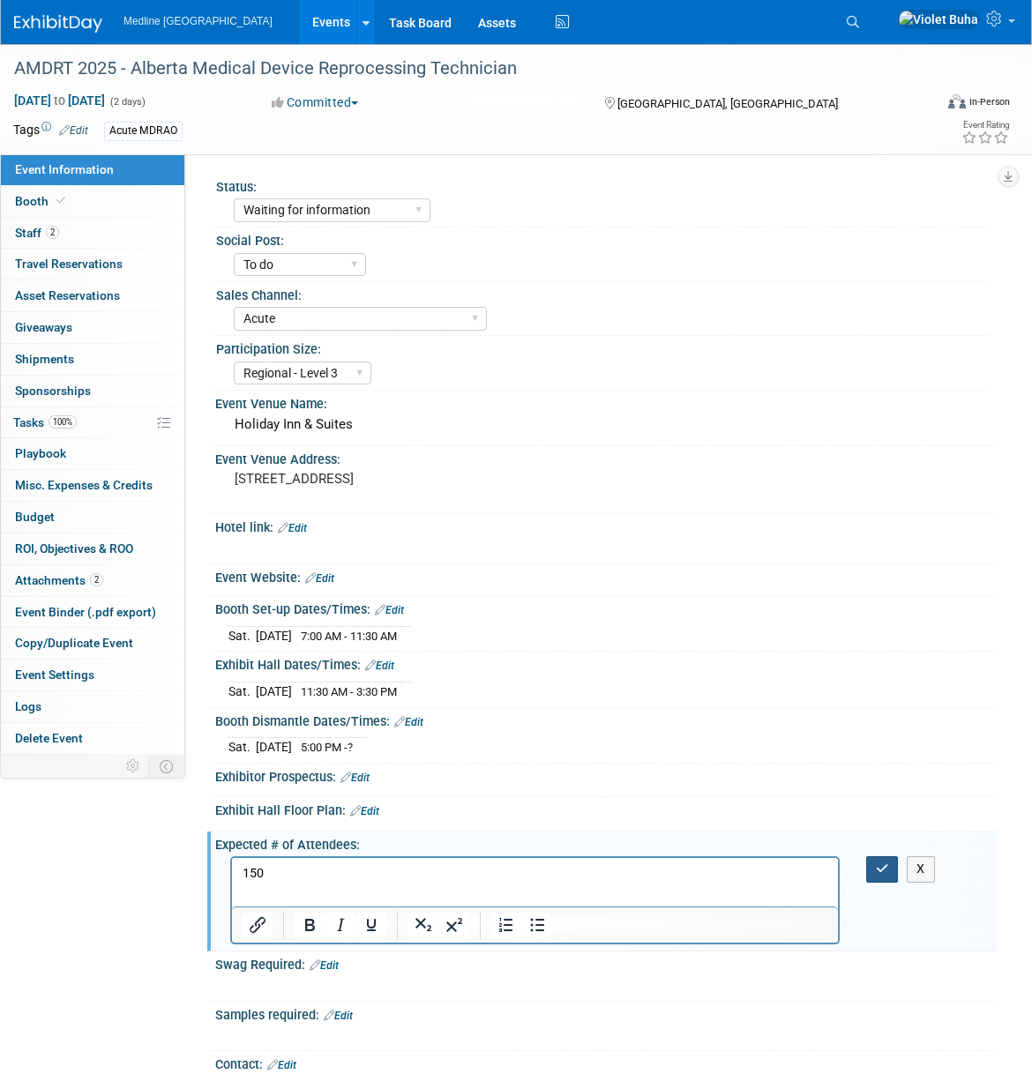
click at [877, 882] on button "button" at bounding box center [882, 869] width 33 height 26
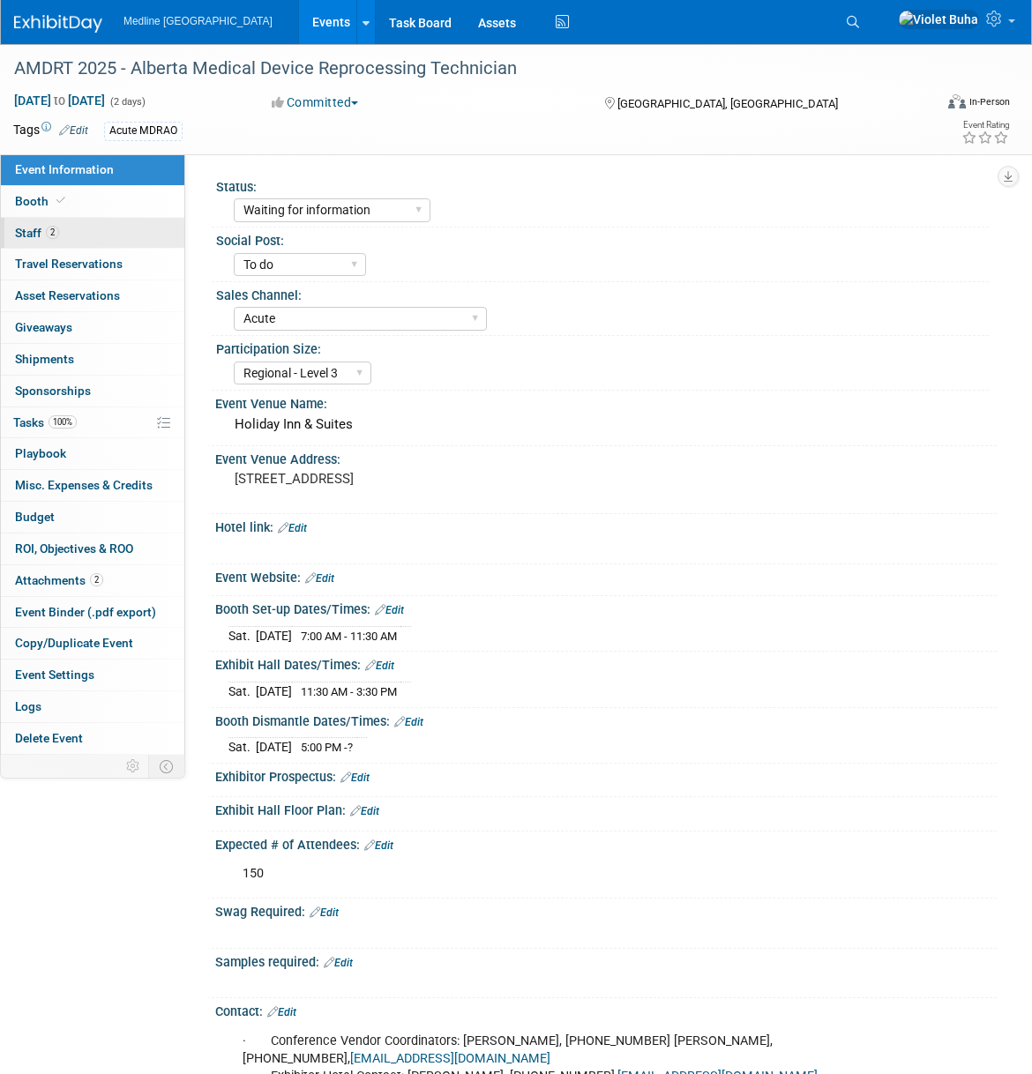
click at [96, 236] on link "2 Staff 2" at bounding box center [92, 233] width 183 height 31
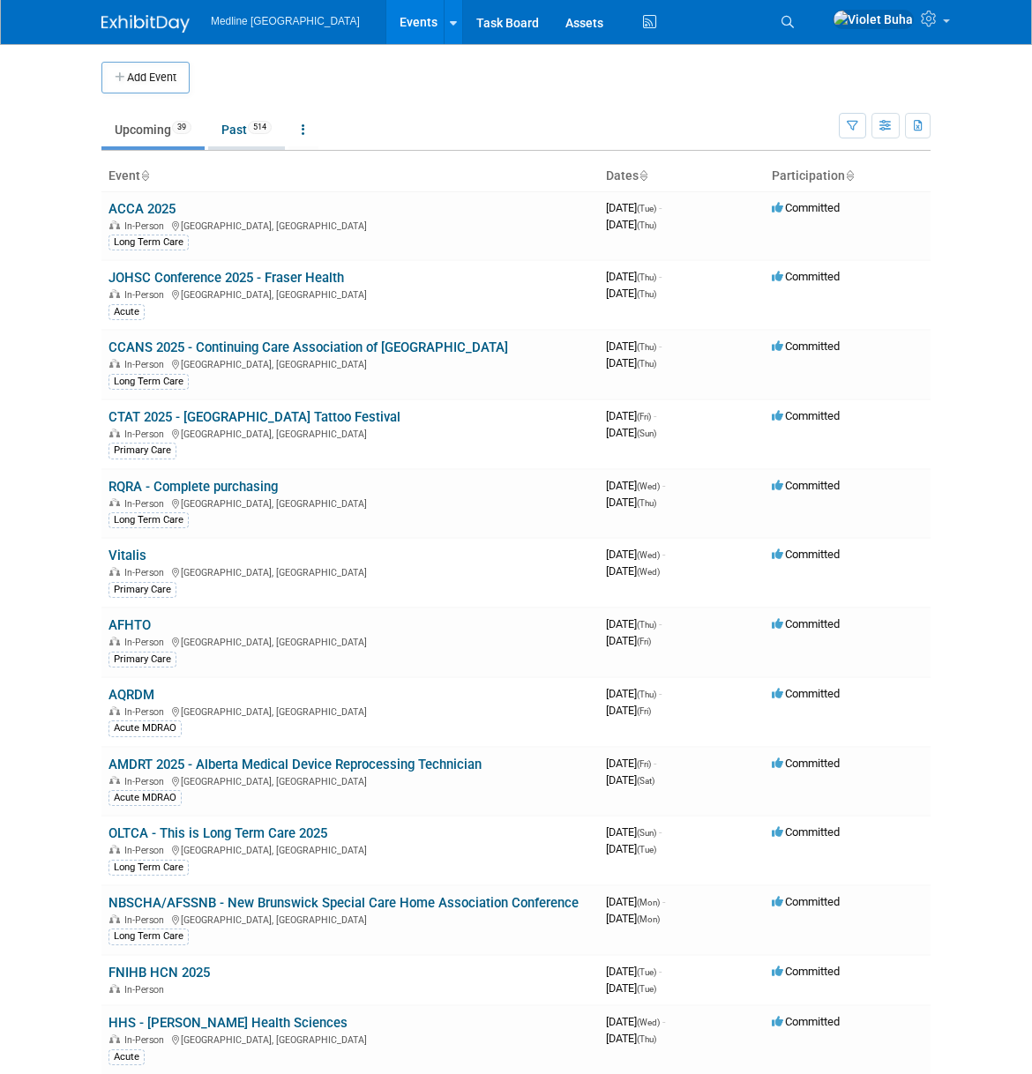
click at [236, 131] on link "Past 514" at bounding box center [246, 130] width 77 height 34
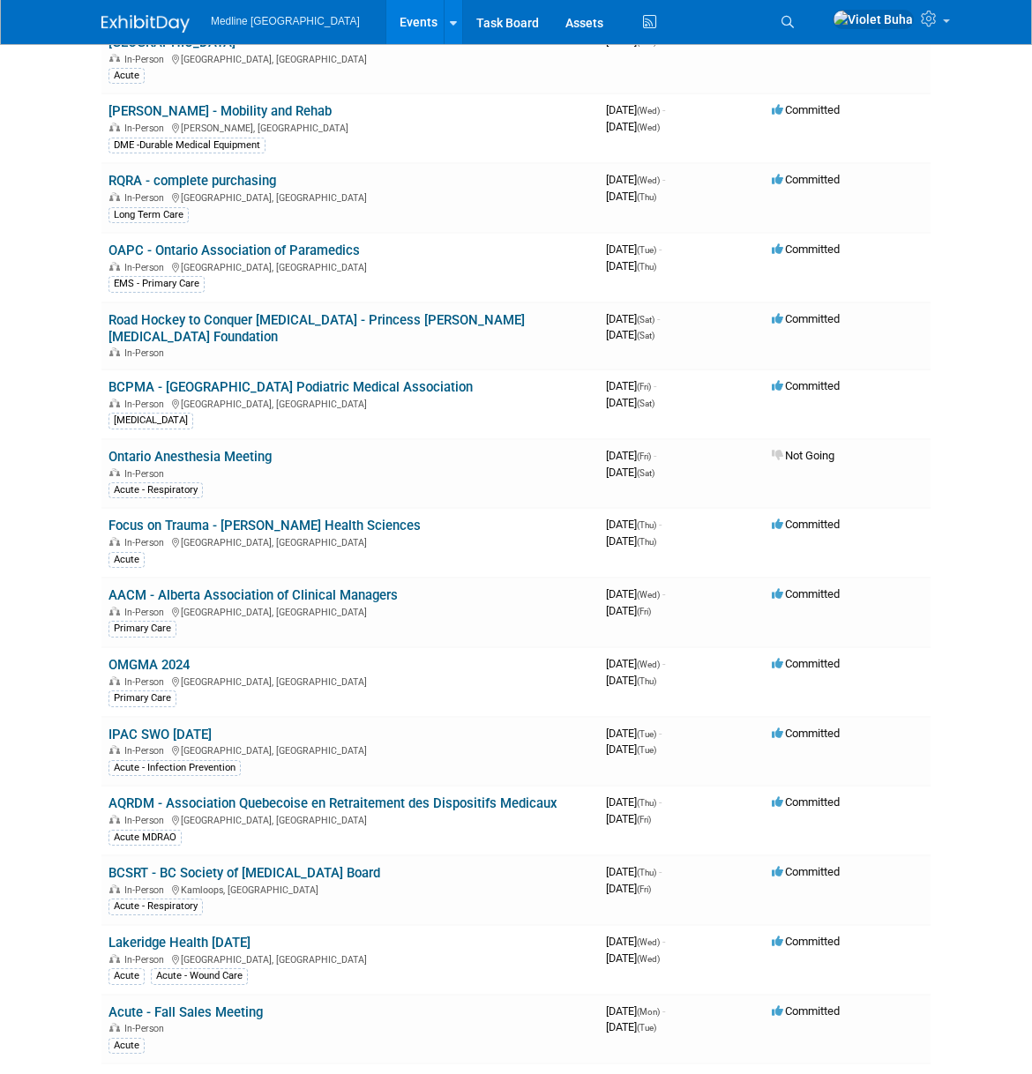
scroll to position [6742, 0]
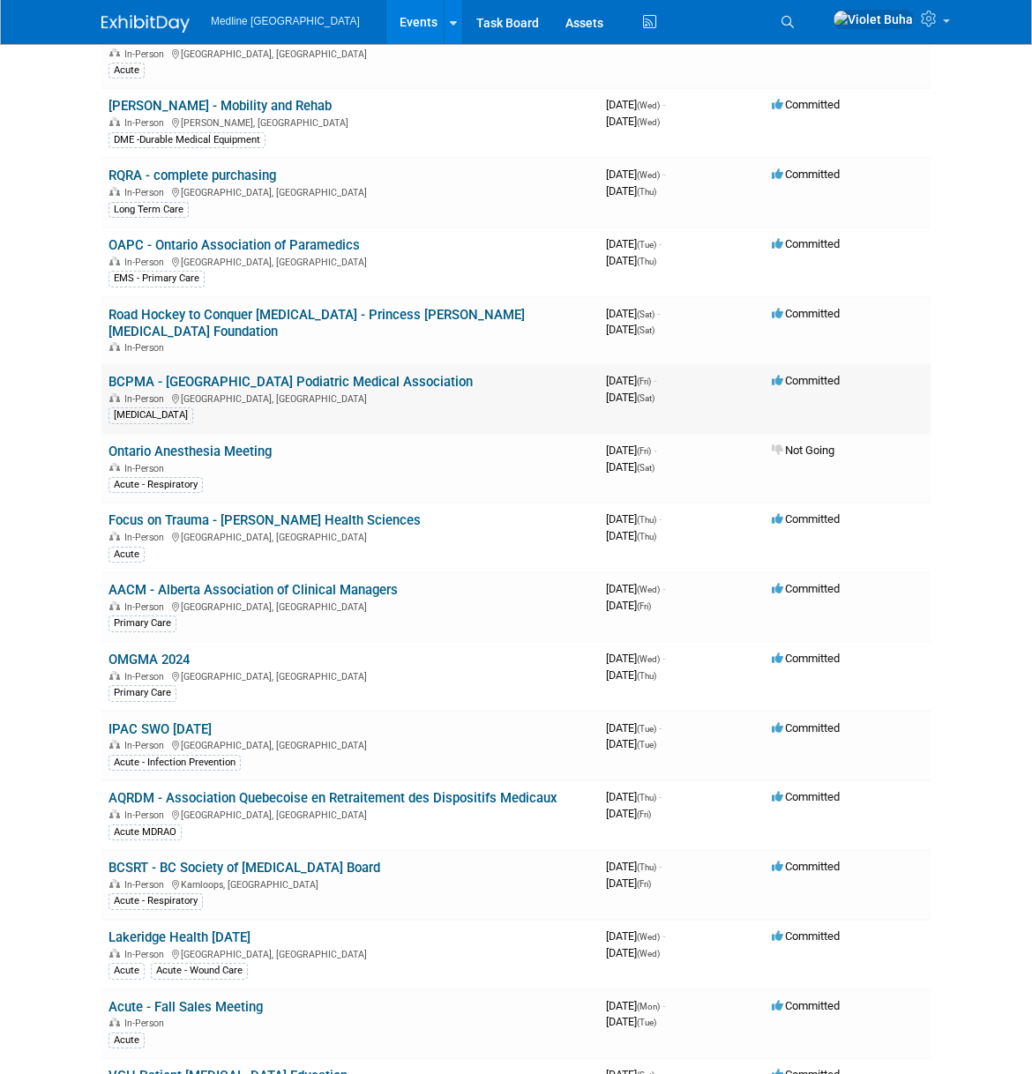
click at [162, 374] on link "BCPMA - [GEOGRAPHIC_DATA] Podiatric Medical Association" at bounding box center [290, 382] width 364 height 16
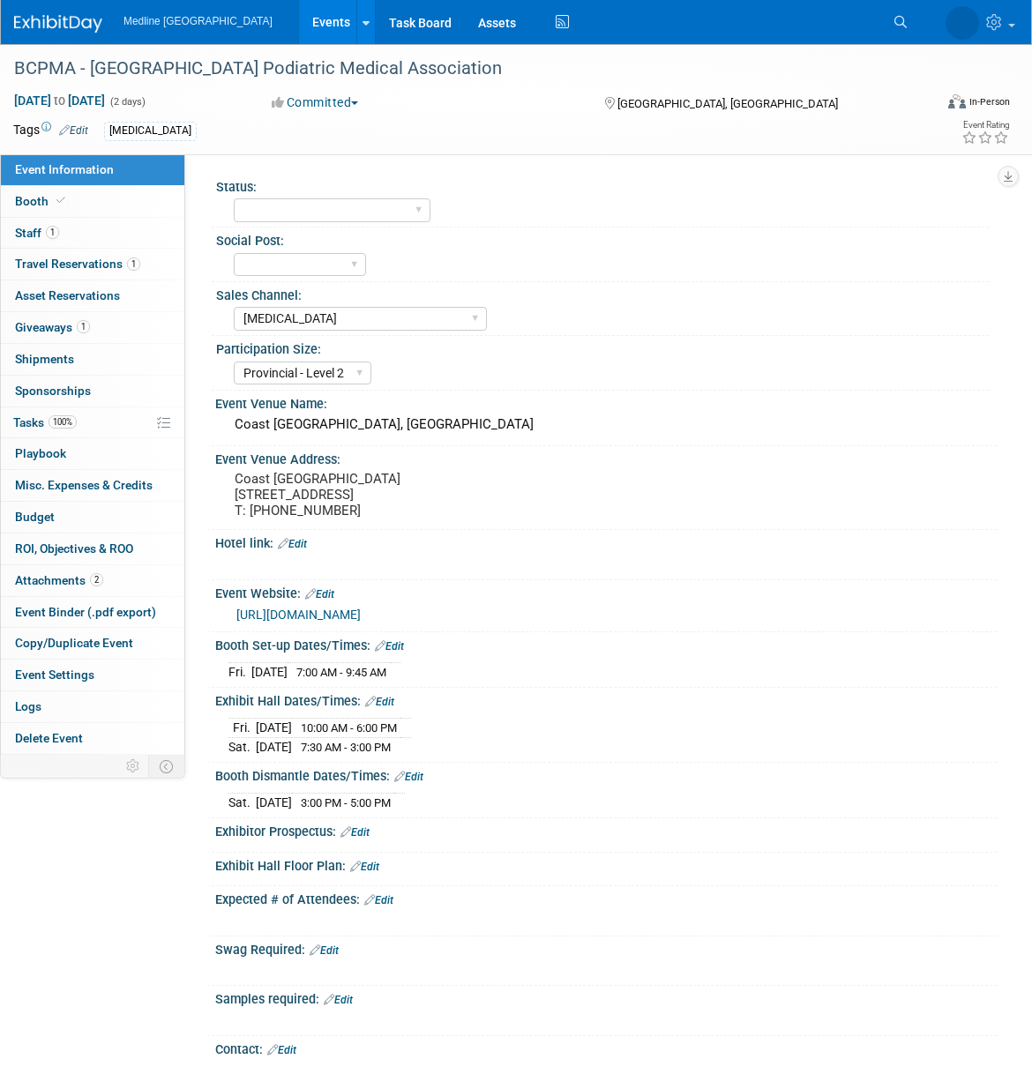
select select "[MEDICAL_DATA]"
select select "Provincial - Level 2"
click at [80, 232] on link "1 Staff 1" at bounding box center [92, 233] width 183 height 31
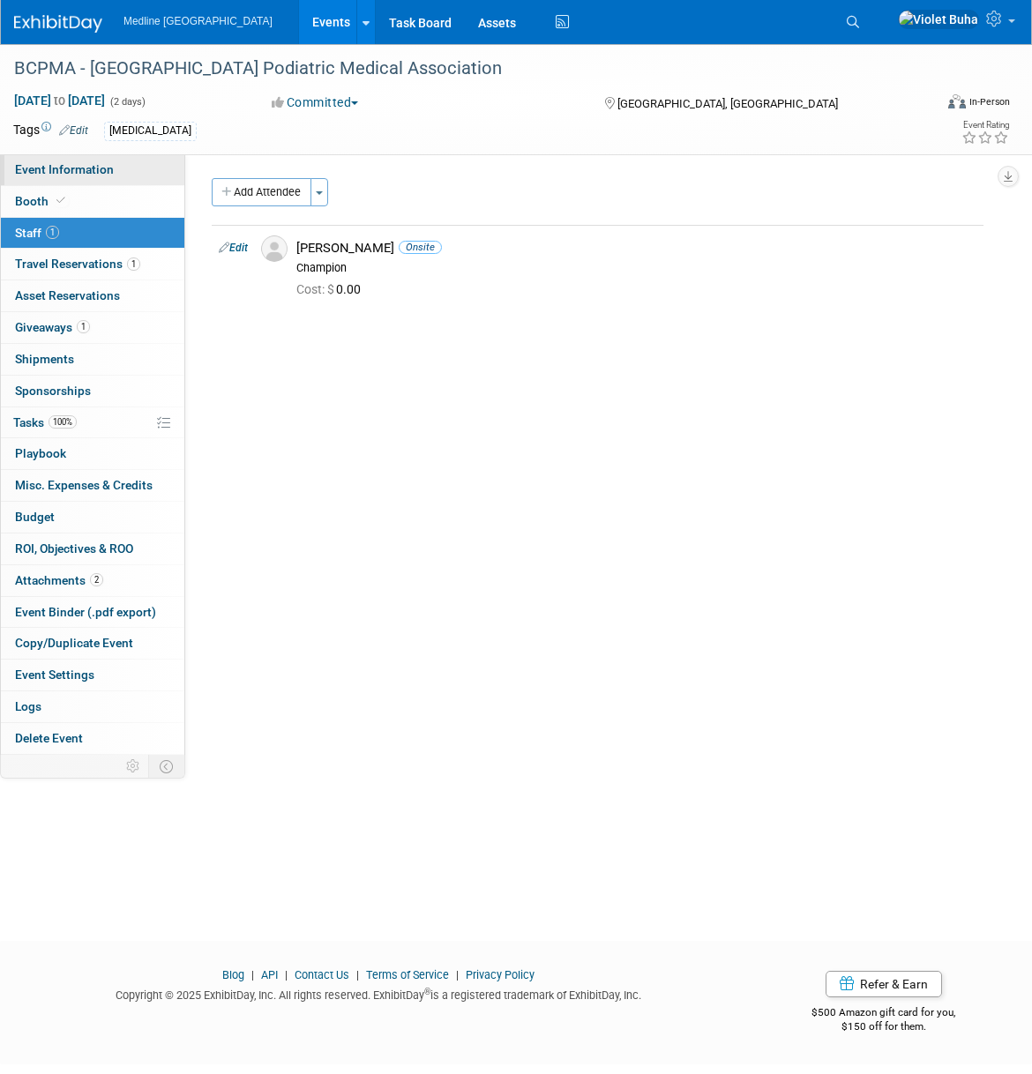
click at [117, 161] on link "Event Information" at bounding box center [92, 169] width 183 height 31
select select "[MEDICAL_DATA]"
select select "Provincial - Level 2"
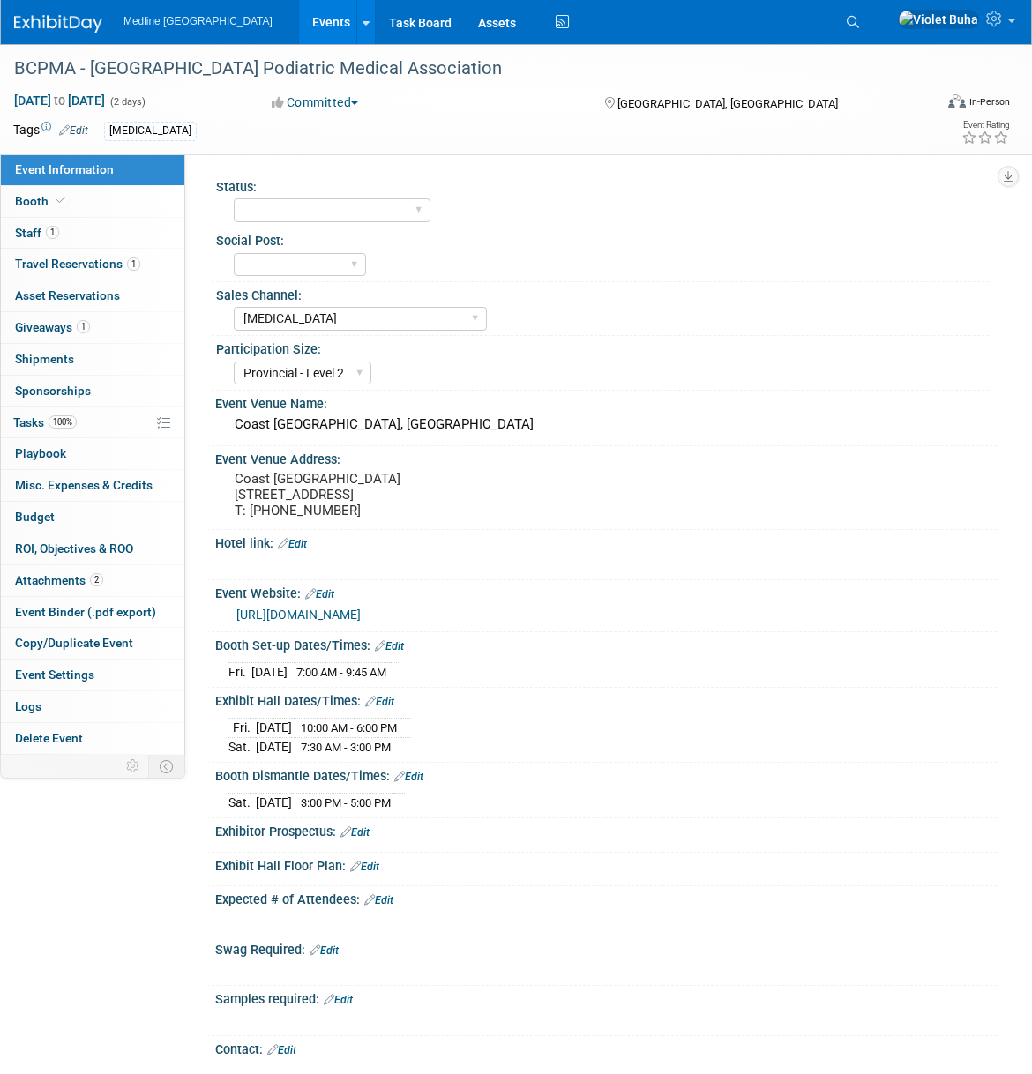
click at [348, 622] on link "https://www.bcpodiatrists.ca/" at bounding box center [298, 615] width 124 height 14
click at [859, 20] on icon at bounding box center [853, 22] width 12 height 12
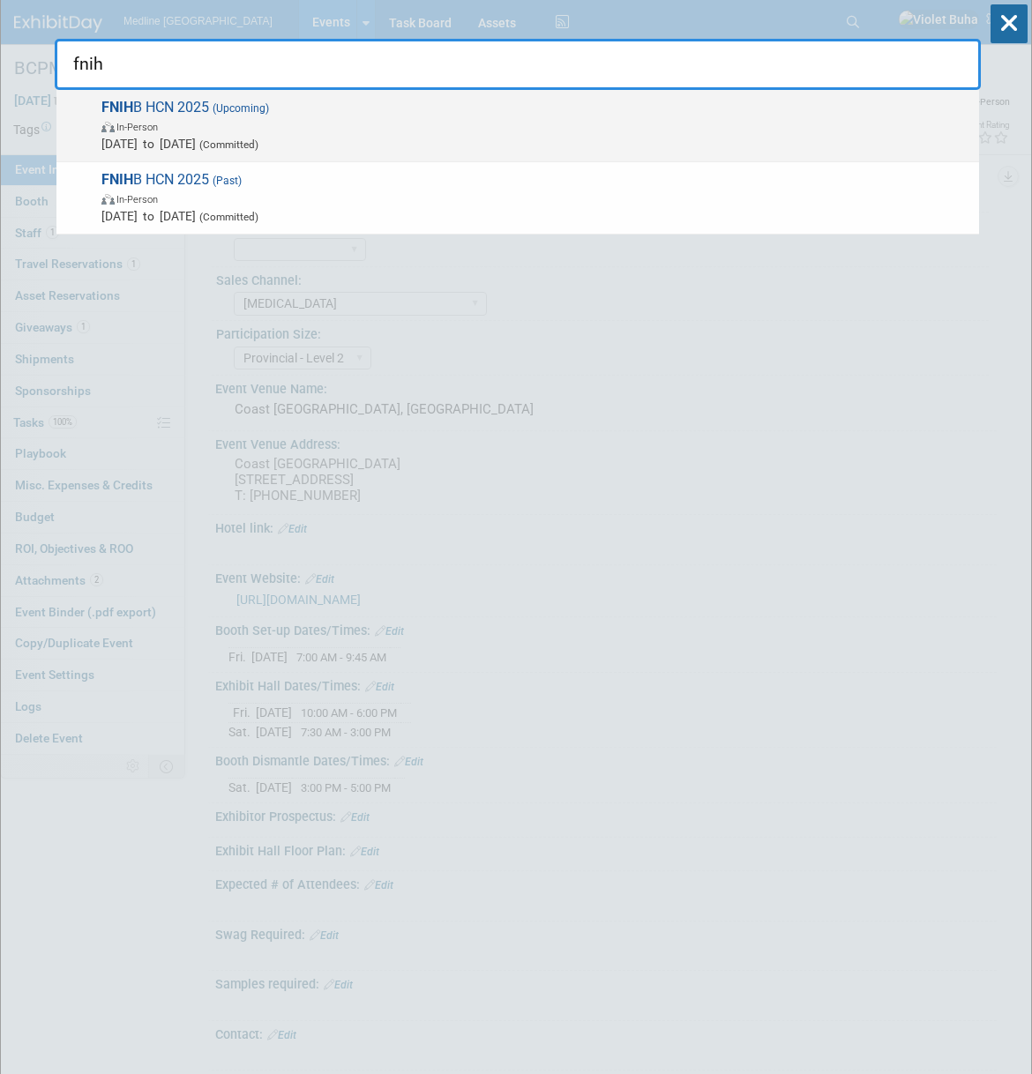
scroll to position [12, 0]
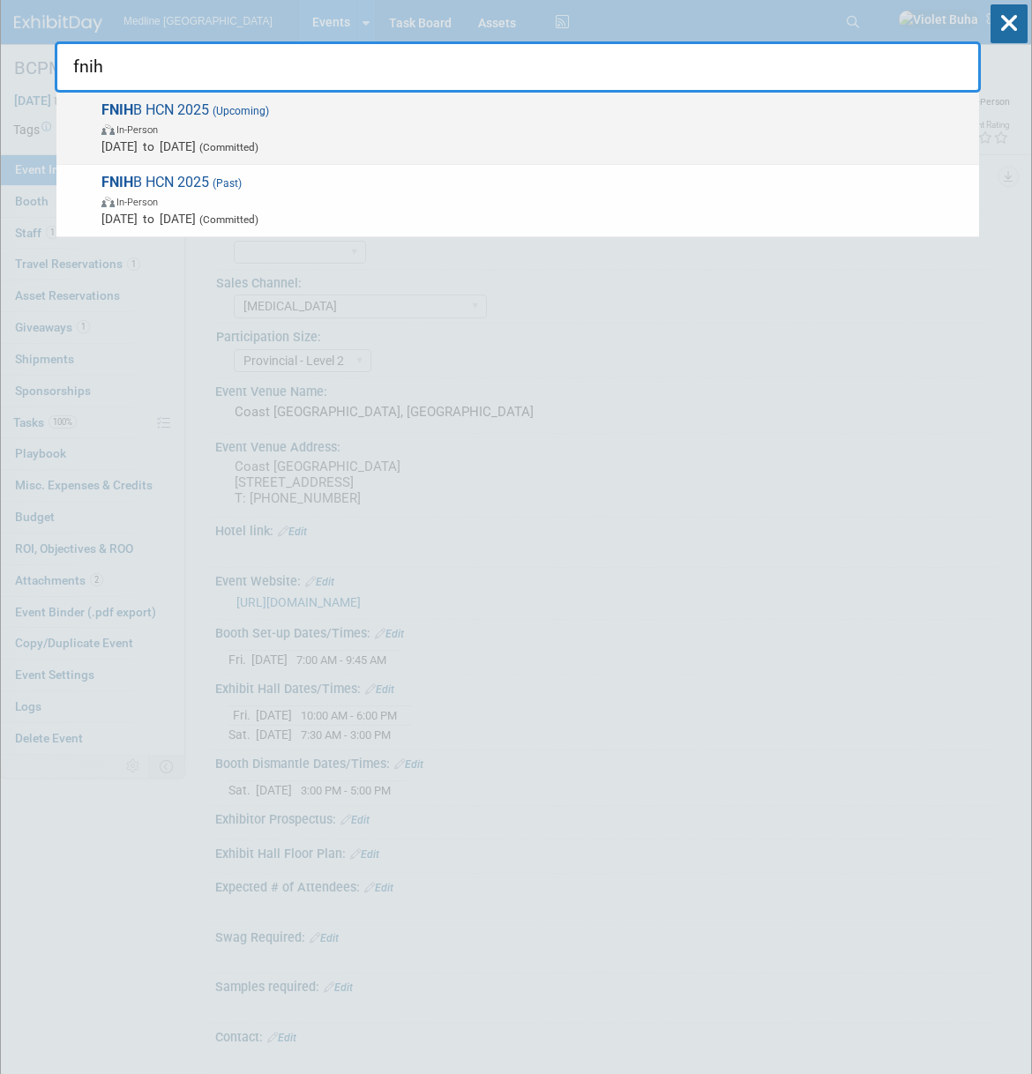
type input "fnih"
click at [267, 116] on span "(Upcoming)" at bounding box center [239, 111] width 60 height 12
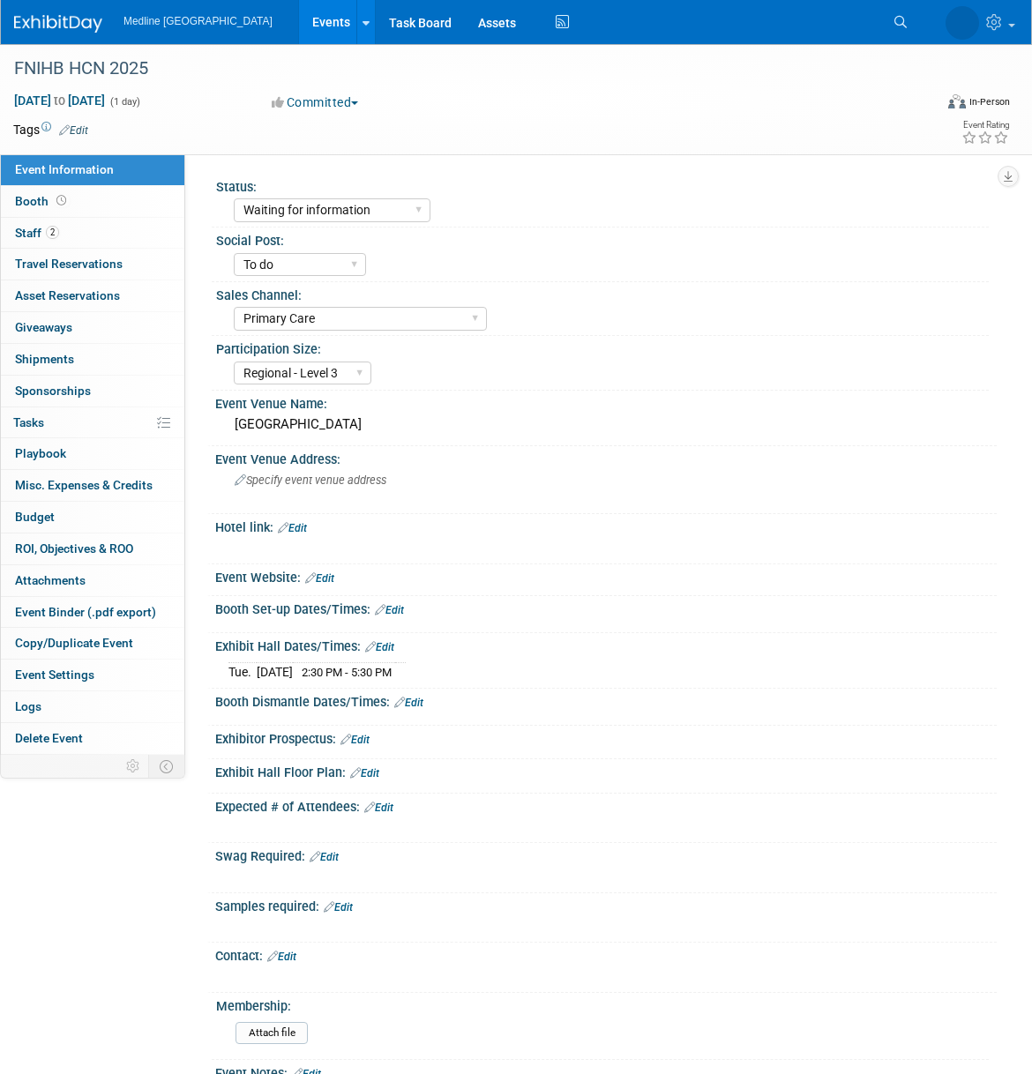
select select "Waiting for information"
select select "To do"
select select "Primary Care"
select select "Regional - Level 3"
click at [78, 224] on link "2 Staff 2" at bounding box center [92, 233] width 183 height 31
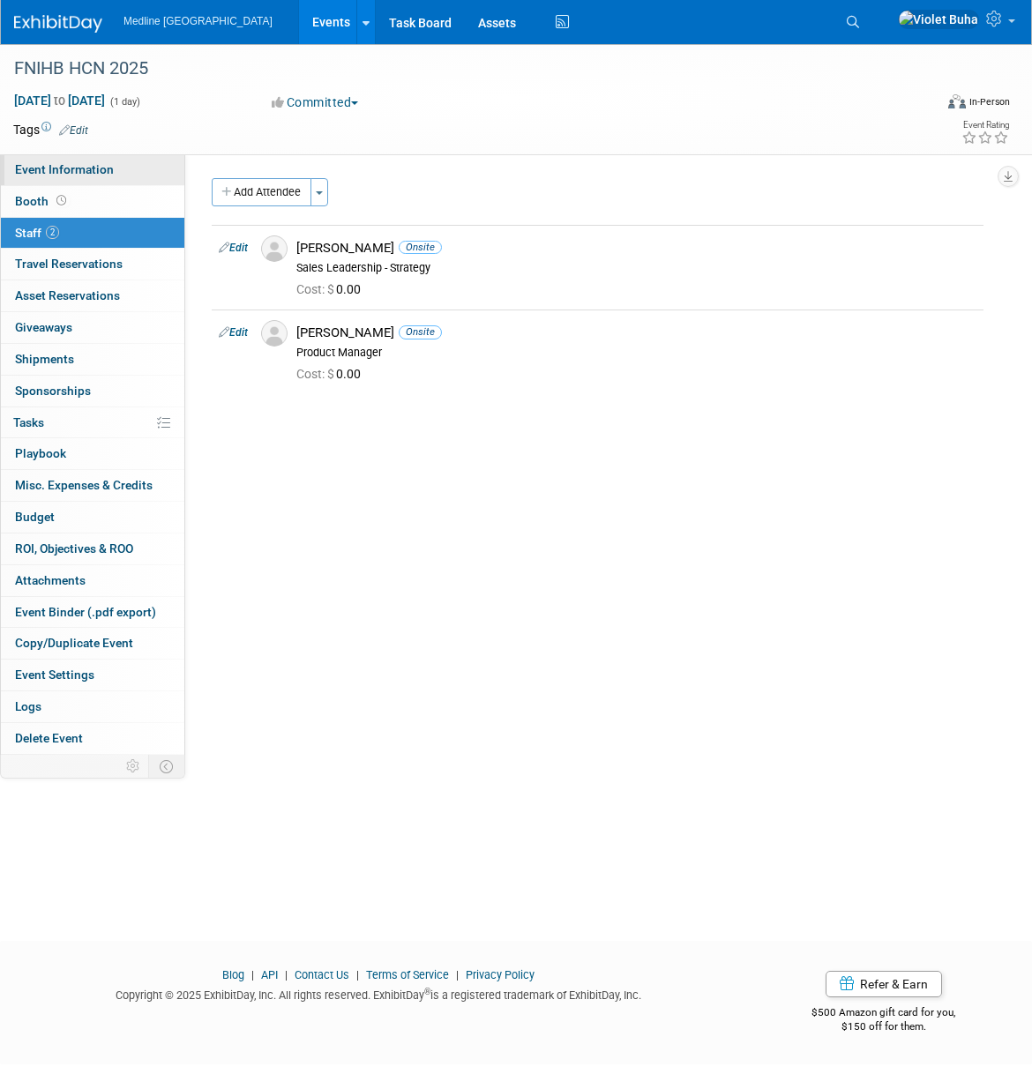
click at [138, 177] on link "Event Information" at bounding box center [92, 169] width 183 height 31
select select "Waiting for information"
select select "To do"
select select "Primary Care"
select select "Regional - Level 3"
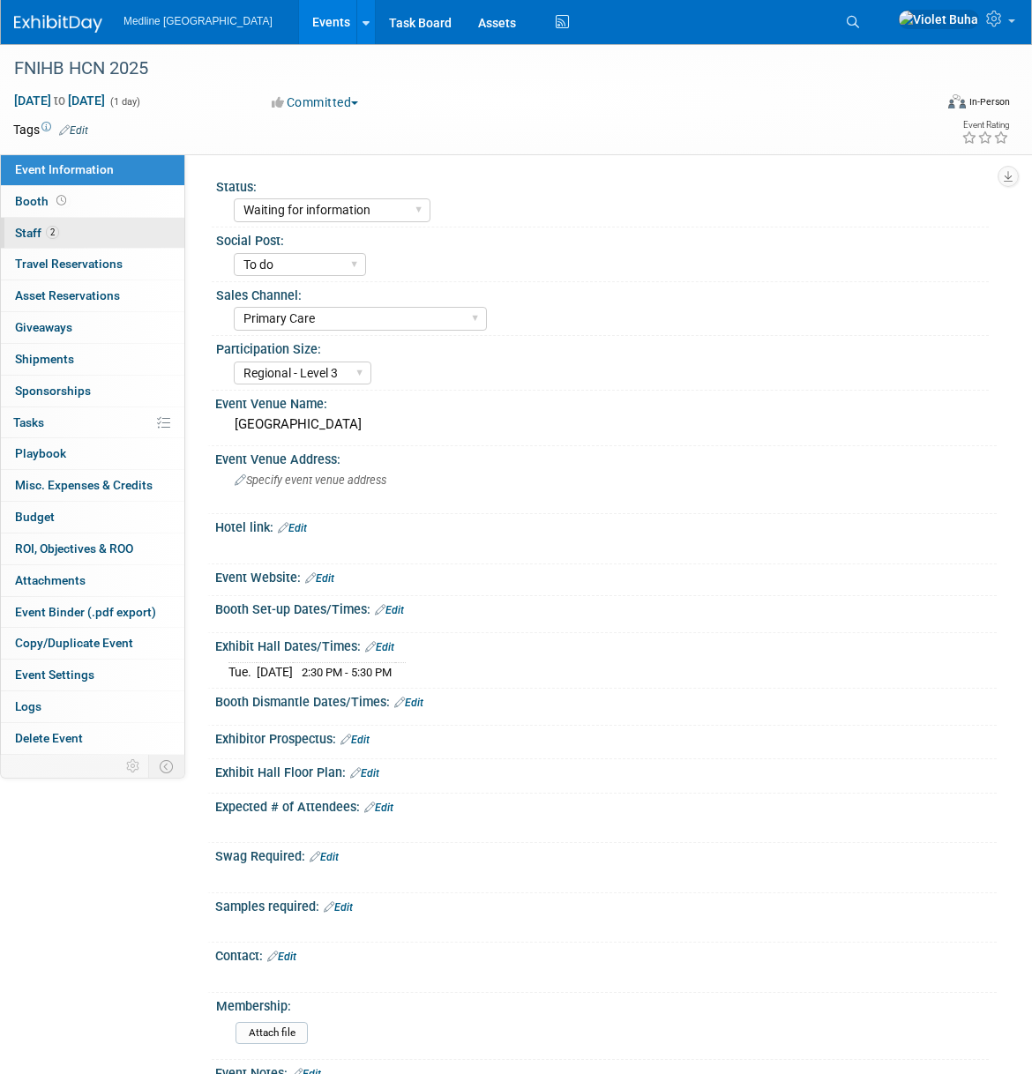
click at [106, 232] on link "2 Staff 2" at bounding box center [92, 233] width 183 height 31
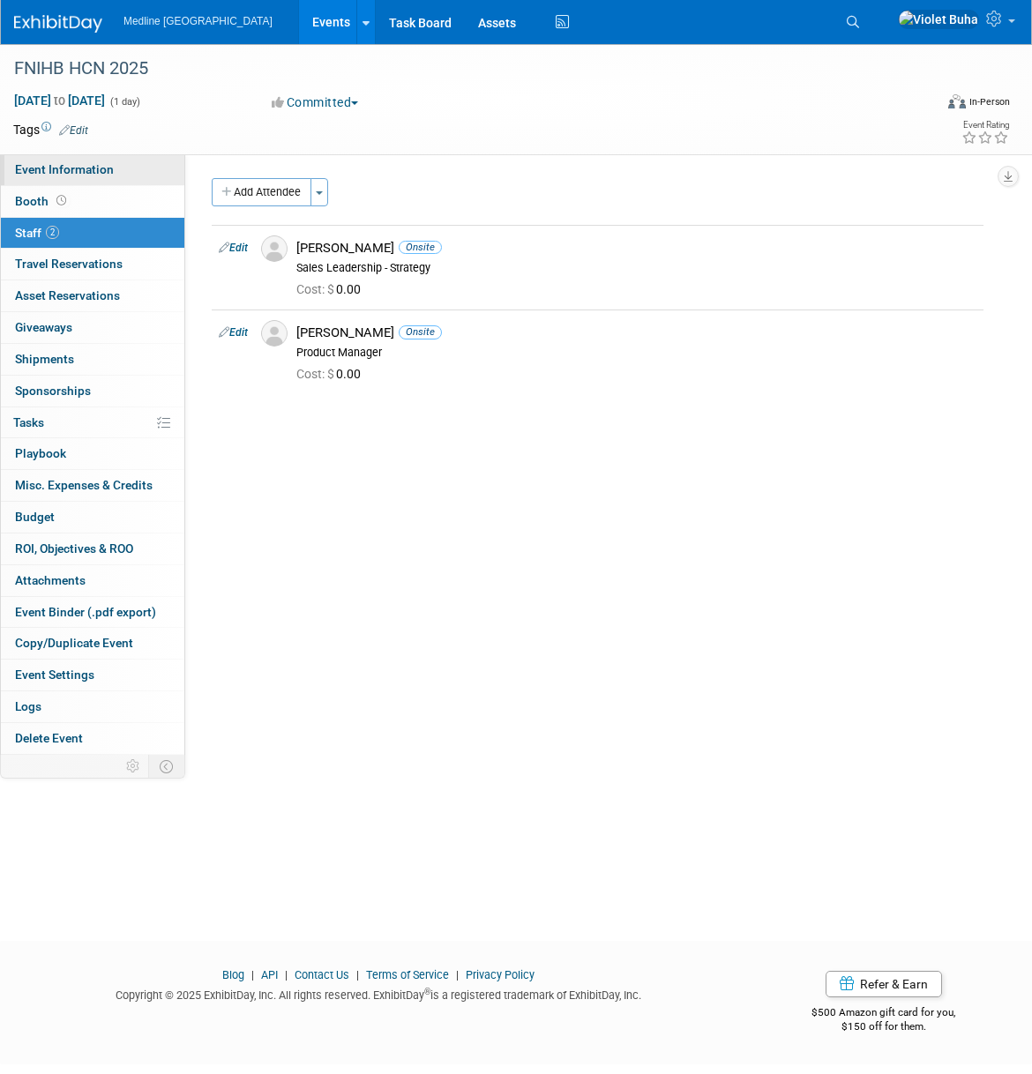
click at [114, 171] on link "Event Information" at bounding box center [92, 169] width 183 height 31
select select "Waiting for information"
select select "To do"
select select "Primary Care"
select select "Regional - Level 3"
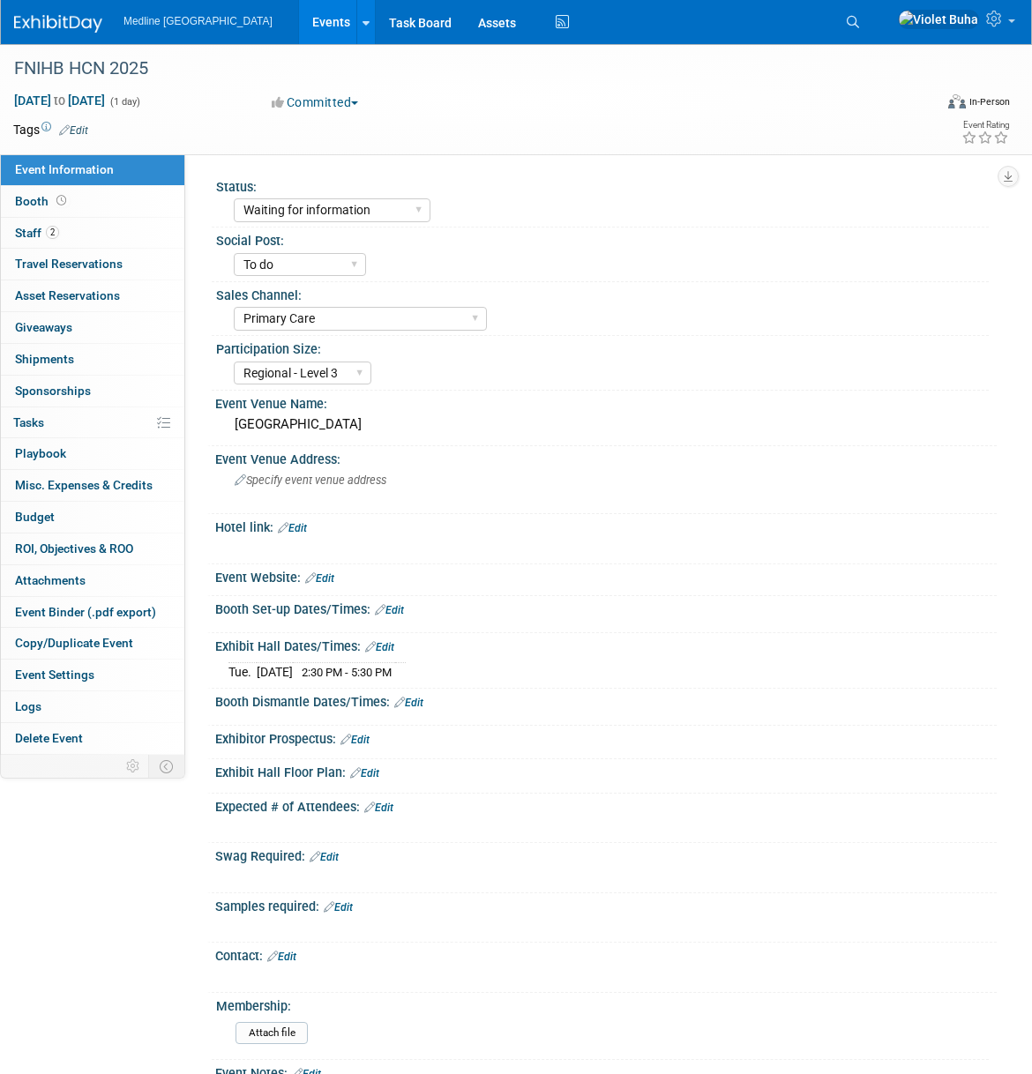
click at [49, 22] on img at bounding box center [58, 24] width 88 height 18
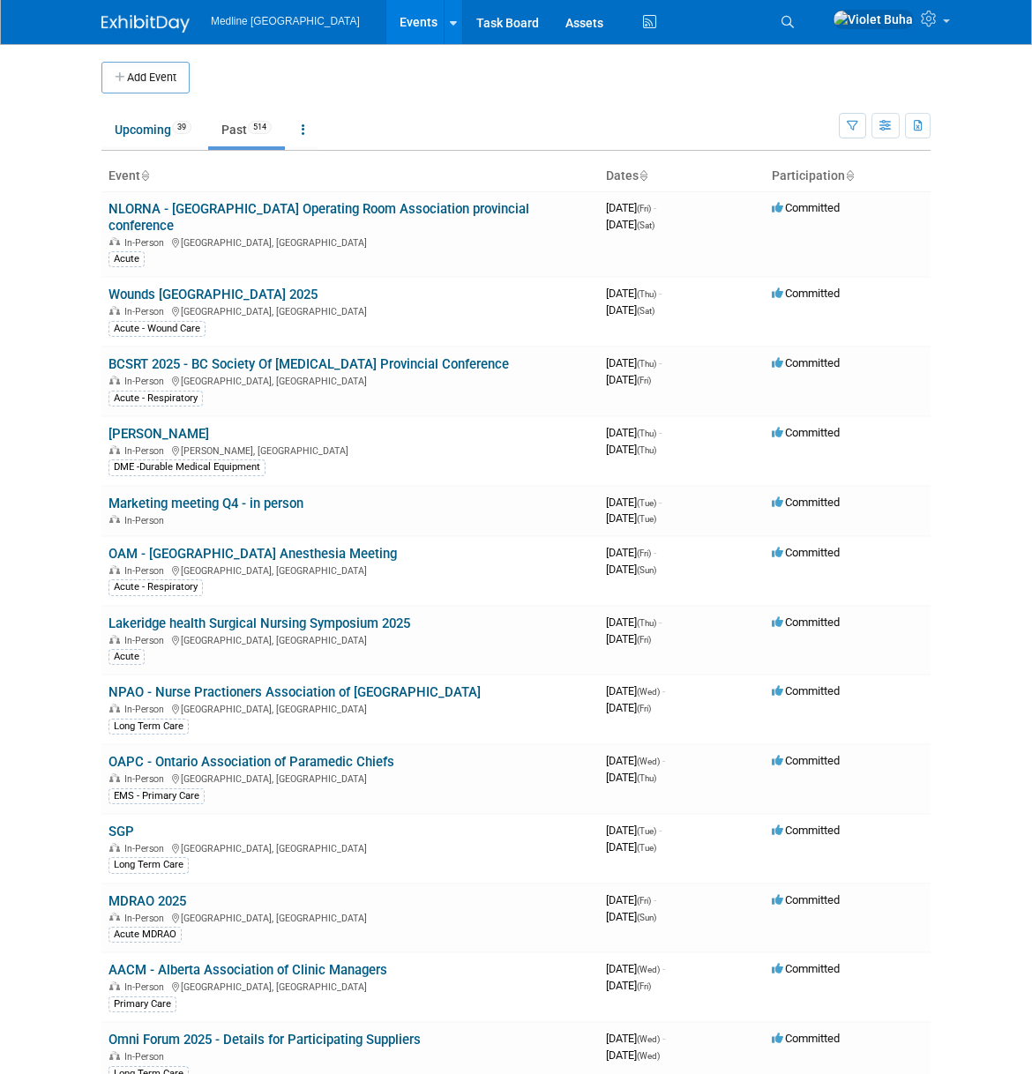
click at [150, 21] on img at bounding box center [145, 24] width 88 height 18
click at [161, 131] on link "Upcoming 39" at bounding box center [152, 130] width 103 height 34
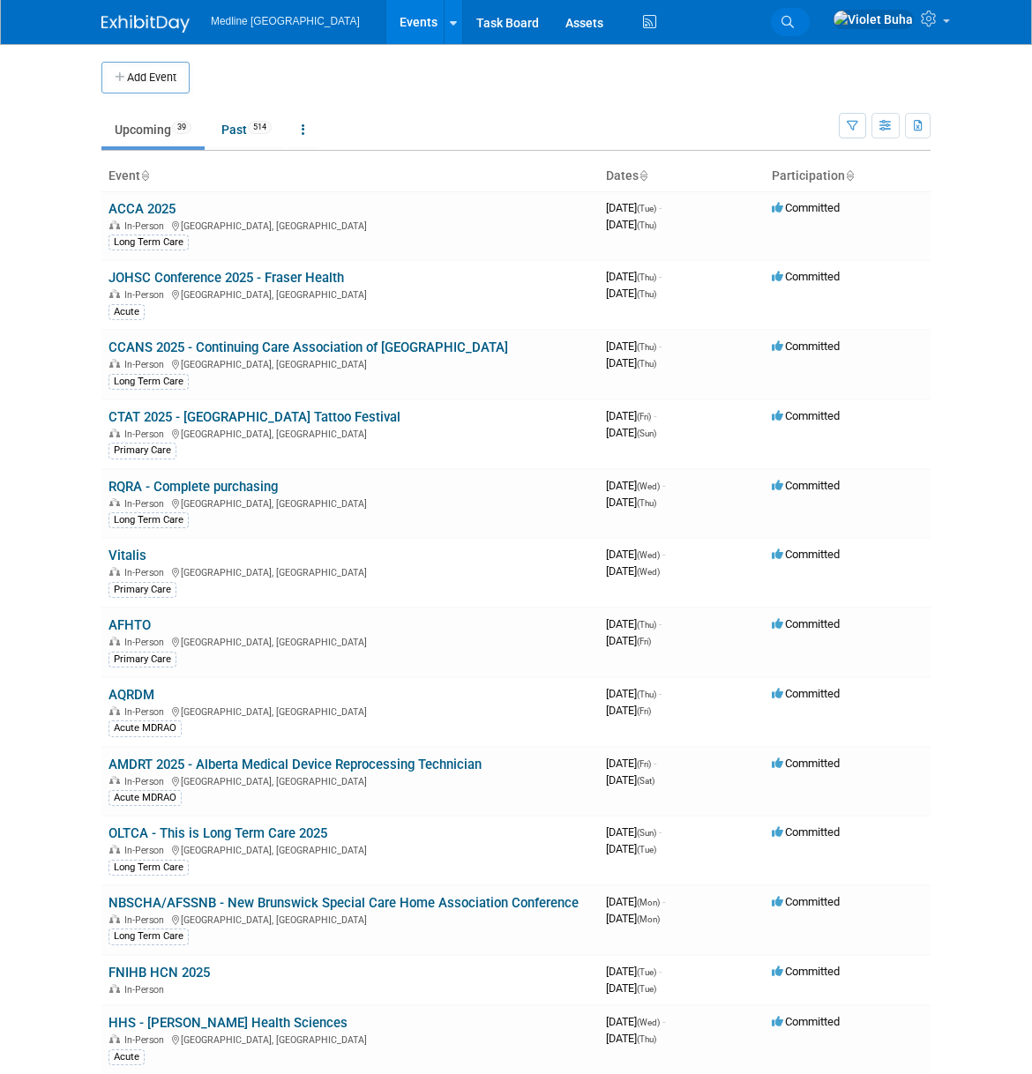
click at [794, 18] on icon at bounding box center [787, 22] width 12 height 12
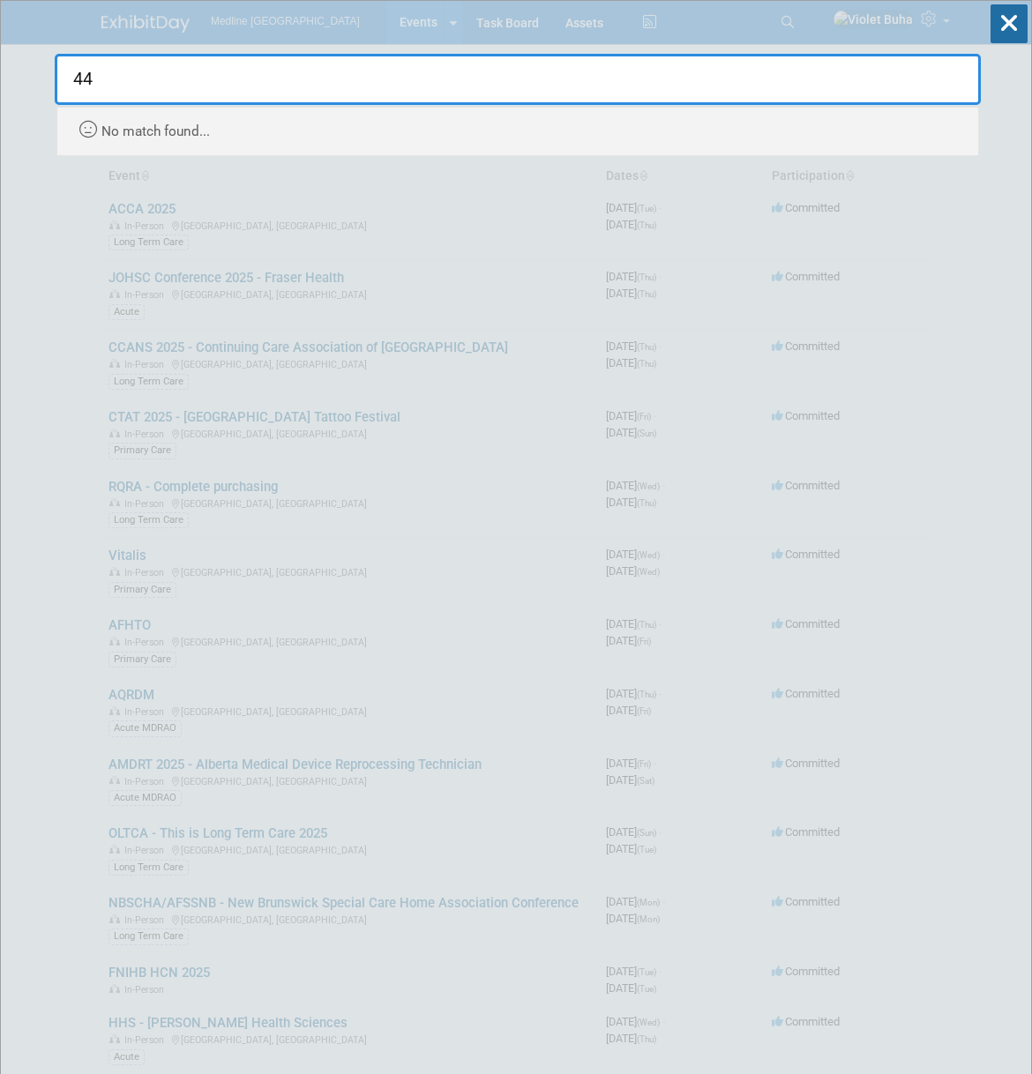
type input "4"
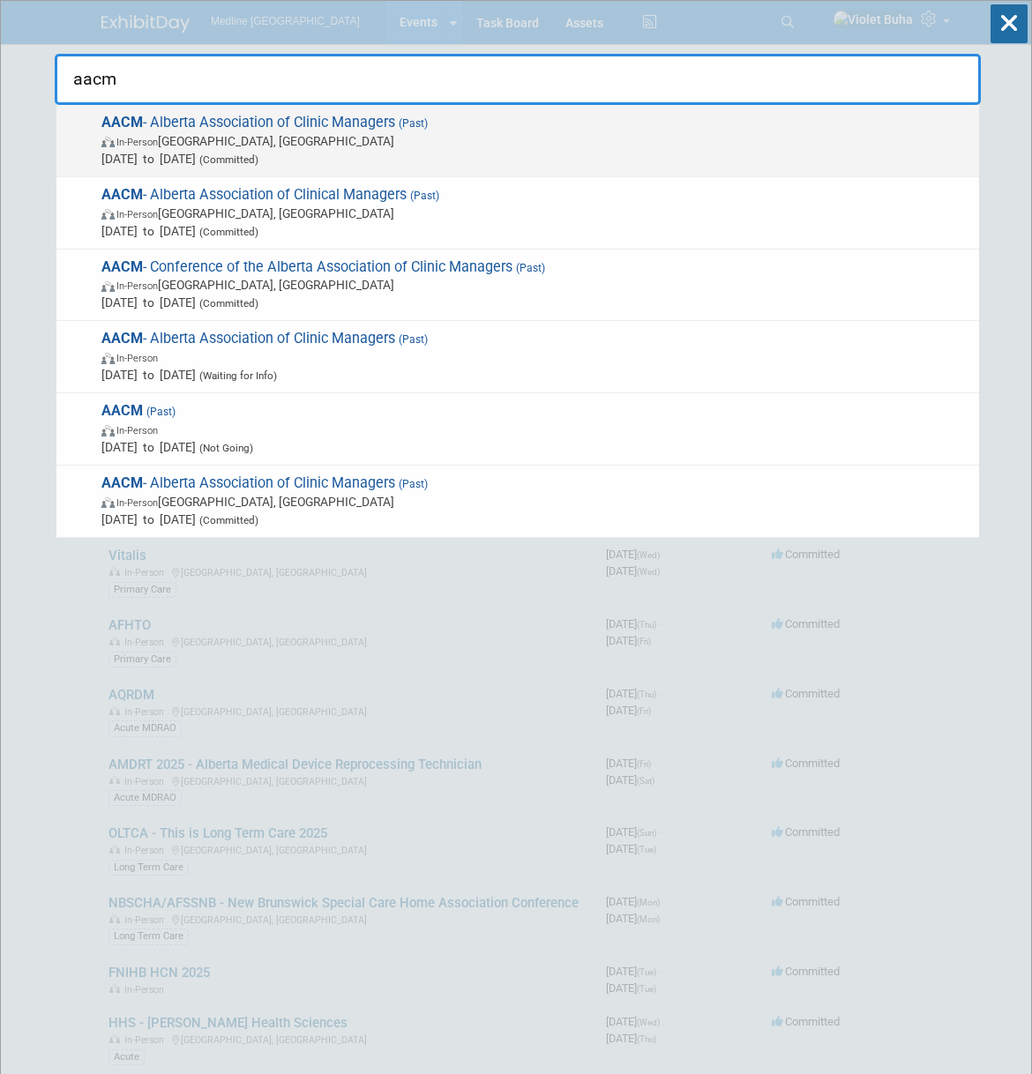
type input "aacm"
click at [437, 134] on span "In-Person Calgary, Canada" at bounding box center [535, 141] width 869 height 18
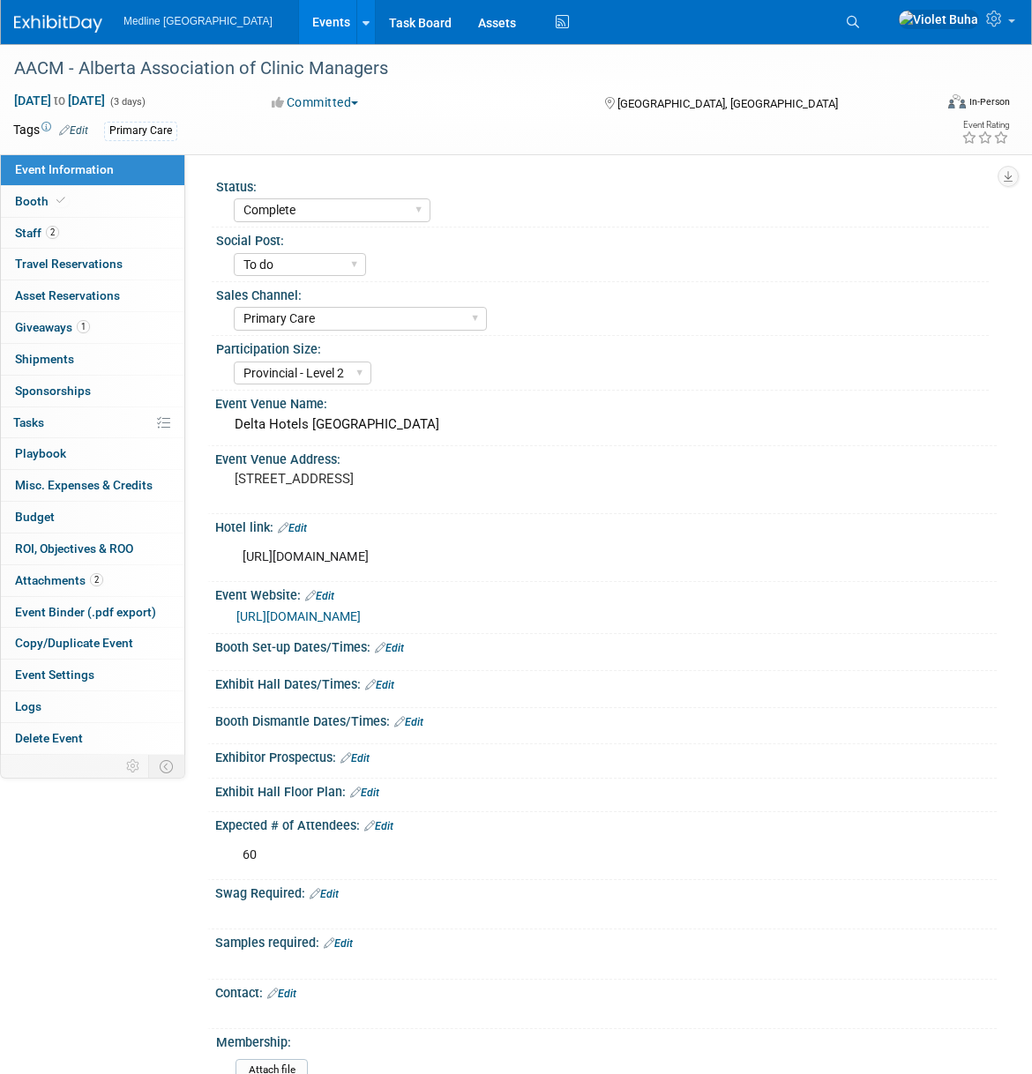
select select "Complete"
select select "To do"
select select "Primary Care"
select select "Provincial - Level 2"
click at [62, 228] on link "2 Staff 2" at bounding box center [92, 233] width 183 height 31
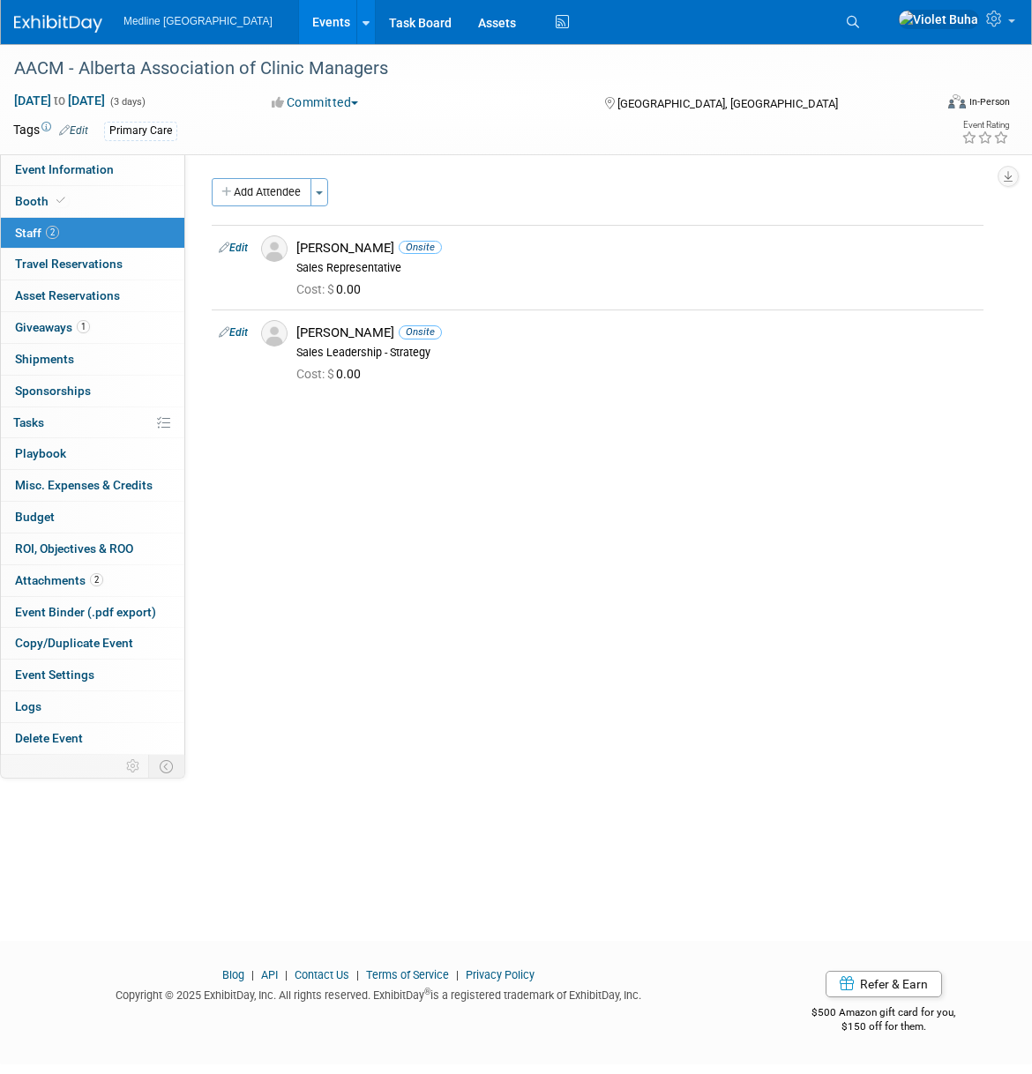
click at [60, 22] on img at bounding box center [58, 24] width 88 height 18
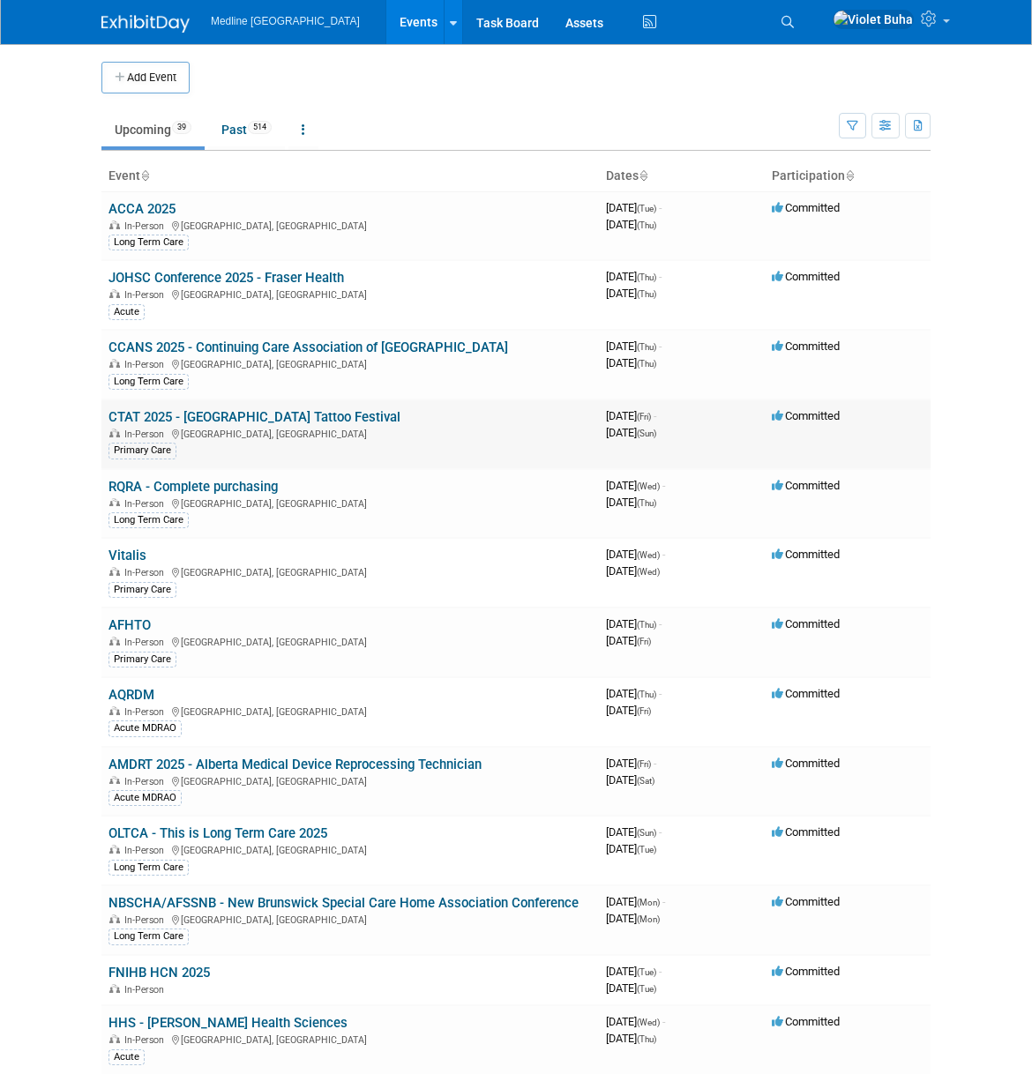
click at [226, 427] on div "In-Person Calgary, Canada" at bounding box center [349, 433] width 483 height 14
click at [207, 424] on link "CTAT 2025 - [GEOGRAPHIC_DATA] Tattoo Festival" at bounding box center [254, 417] width 292 height 16
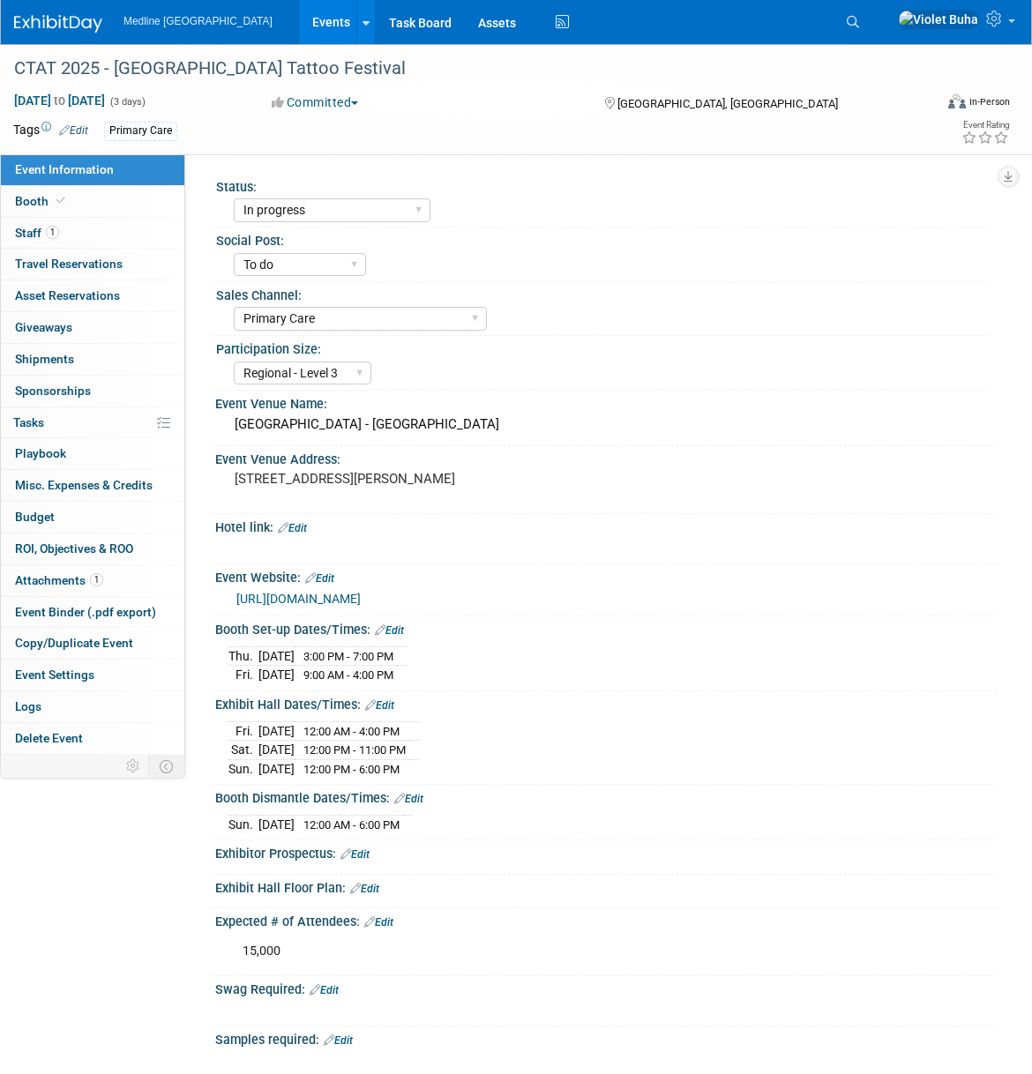
select select "In progress"
select select "To do"
select select "Primary Care"
select select "Regional - Level 3"
click at [69, 30] on img at bounding box center [58, 24] width 88 height 18
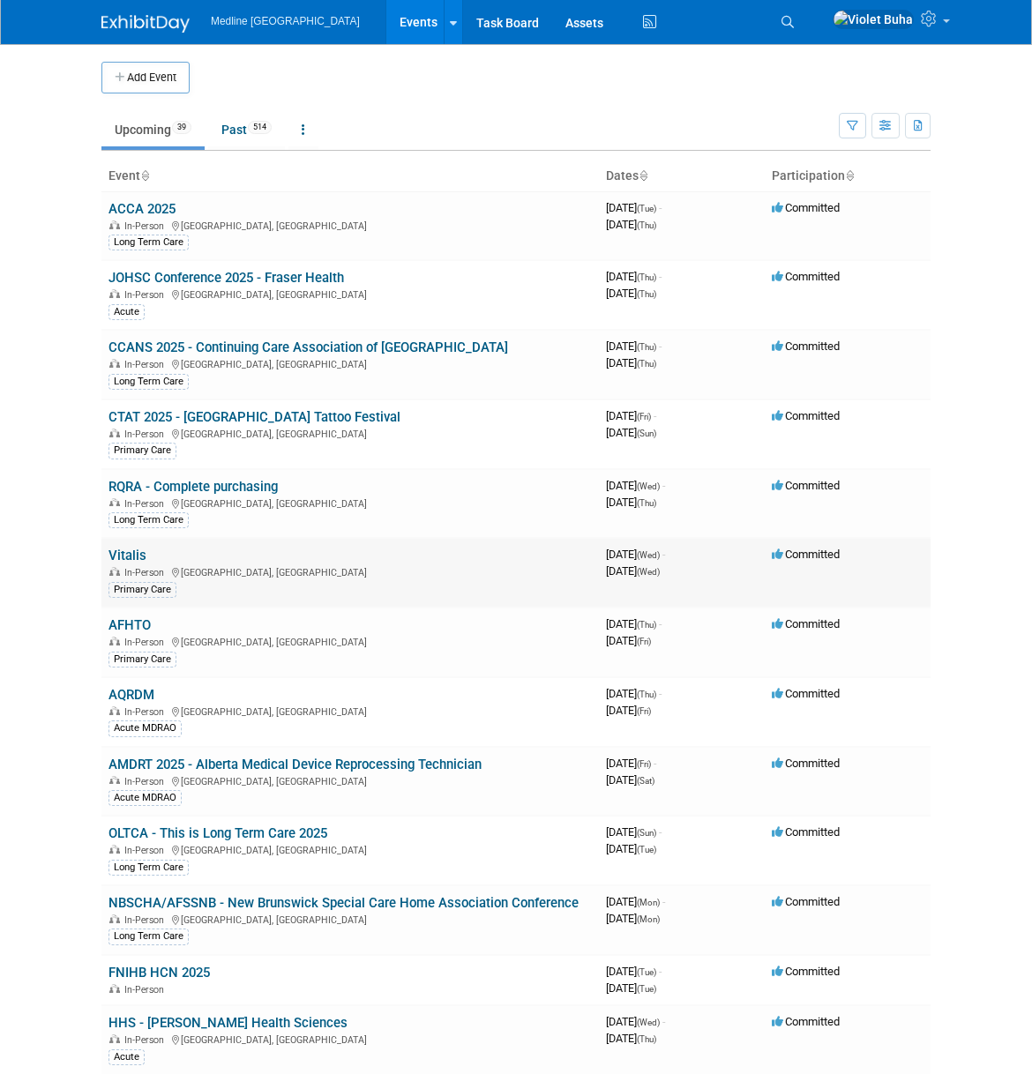
click at [135, 556] on link "Vitalis" at bounding box center [127, 556] width 38 height 16
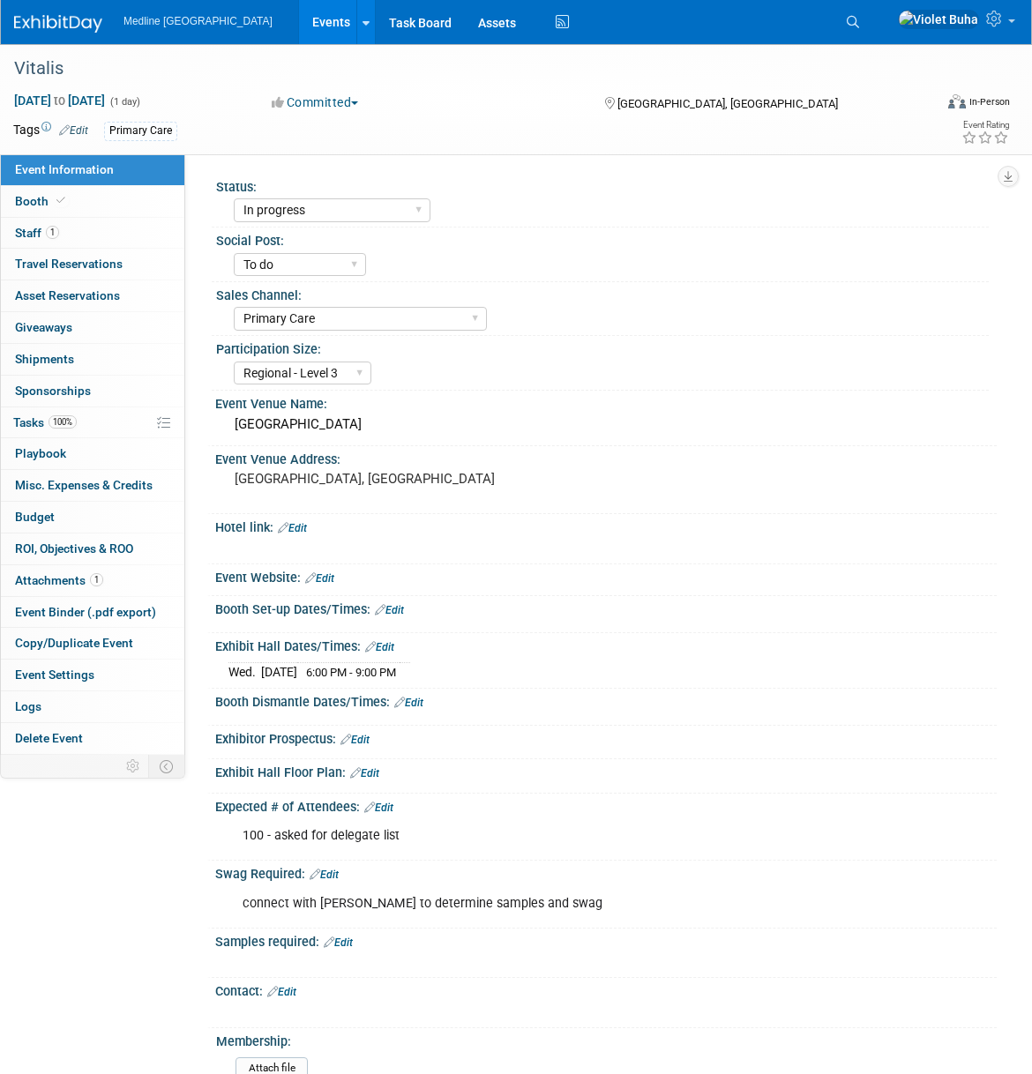
select select "In progress"
select select "To do"
select select "Primary Care"
select select "Regional - Level 3"
click at [138, 231] on link "1 Staff 1" at bounding box center [92, 233] width 183 height 31
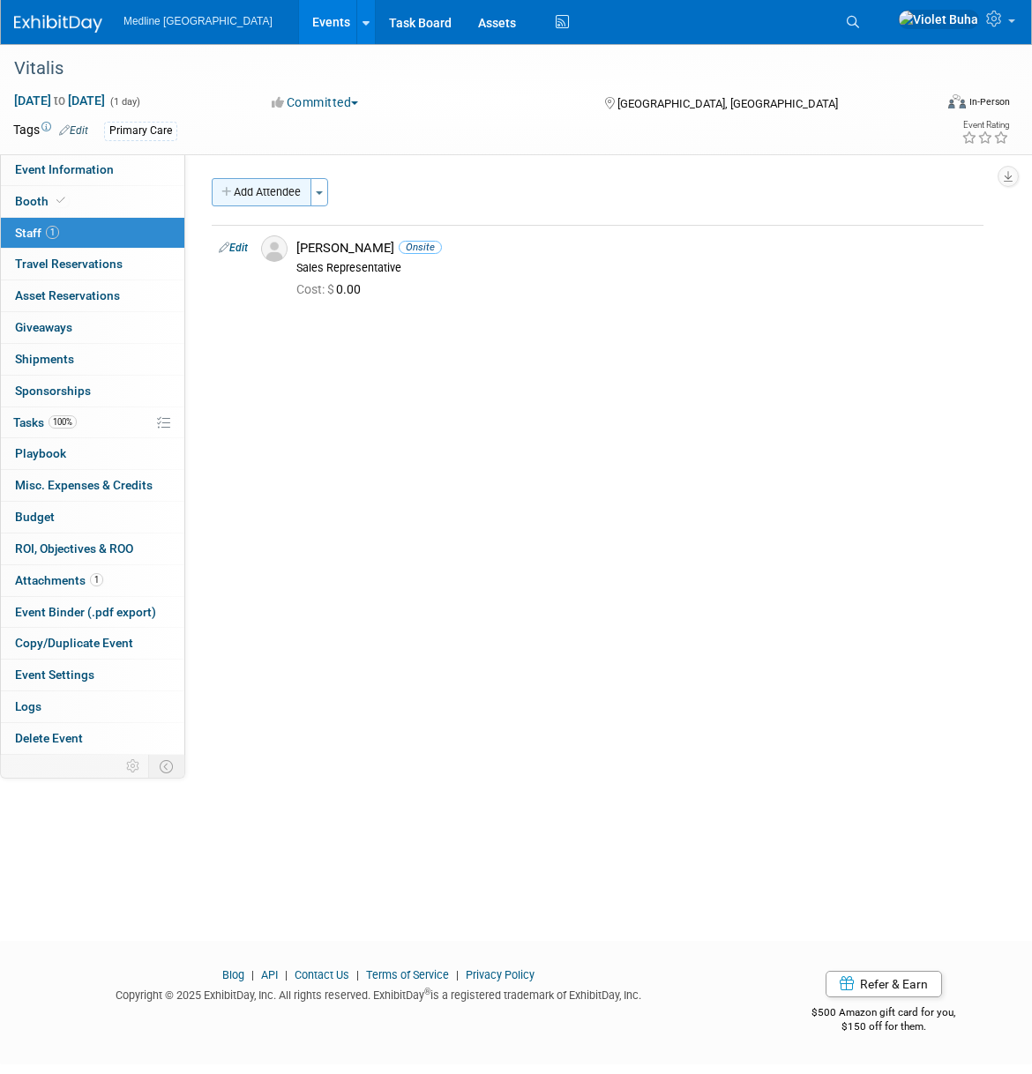
click at [281, 193] on button "Add Attendee" at bounding box center [262, 192] width 100 height 28
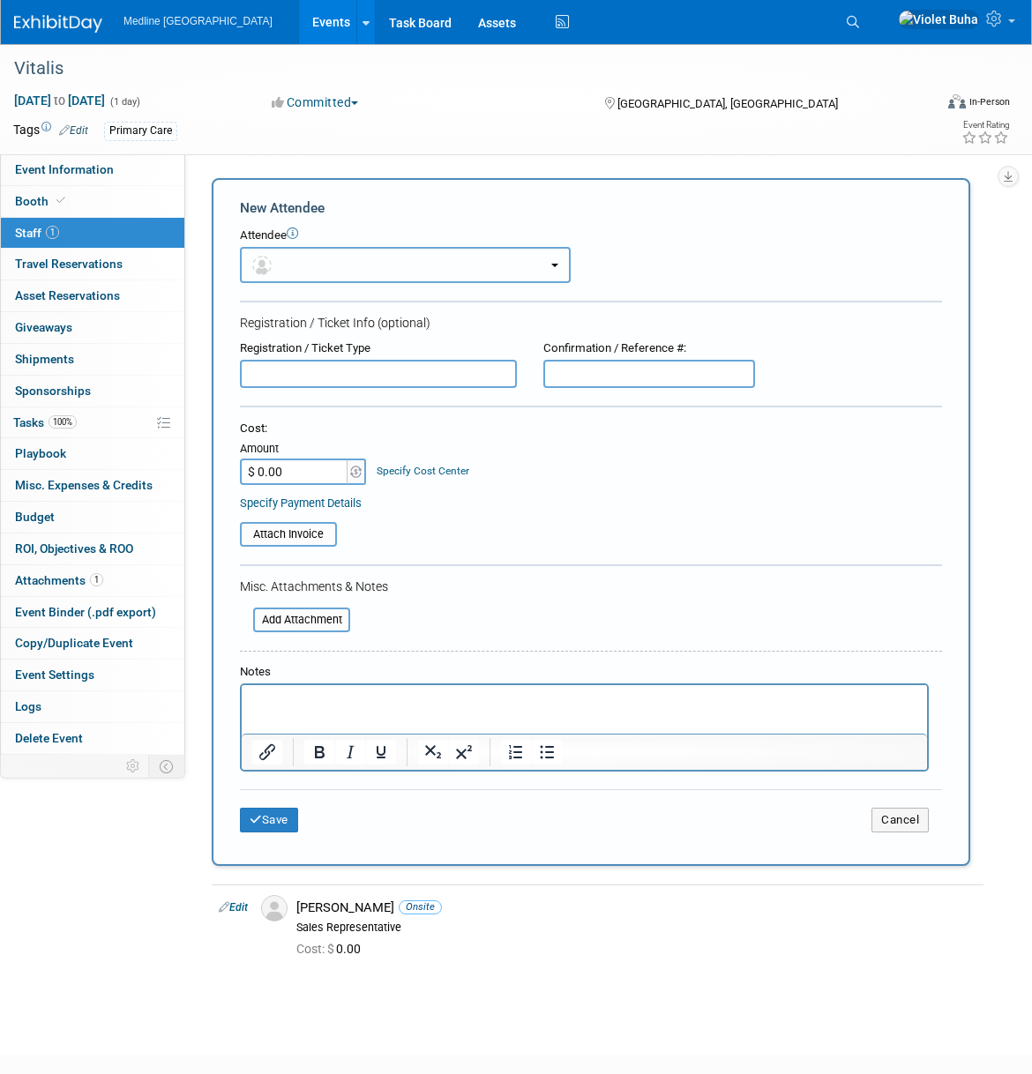
click at [318, 275] on button "button" at bounding box center [405, 265] width 331 height 36
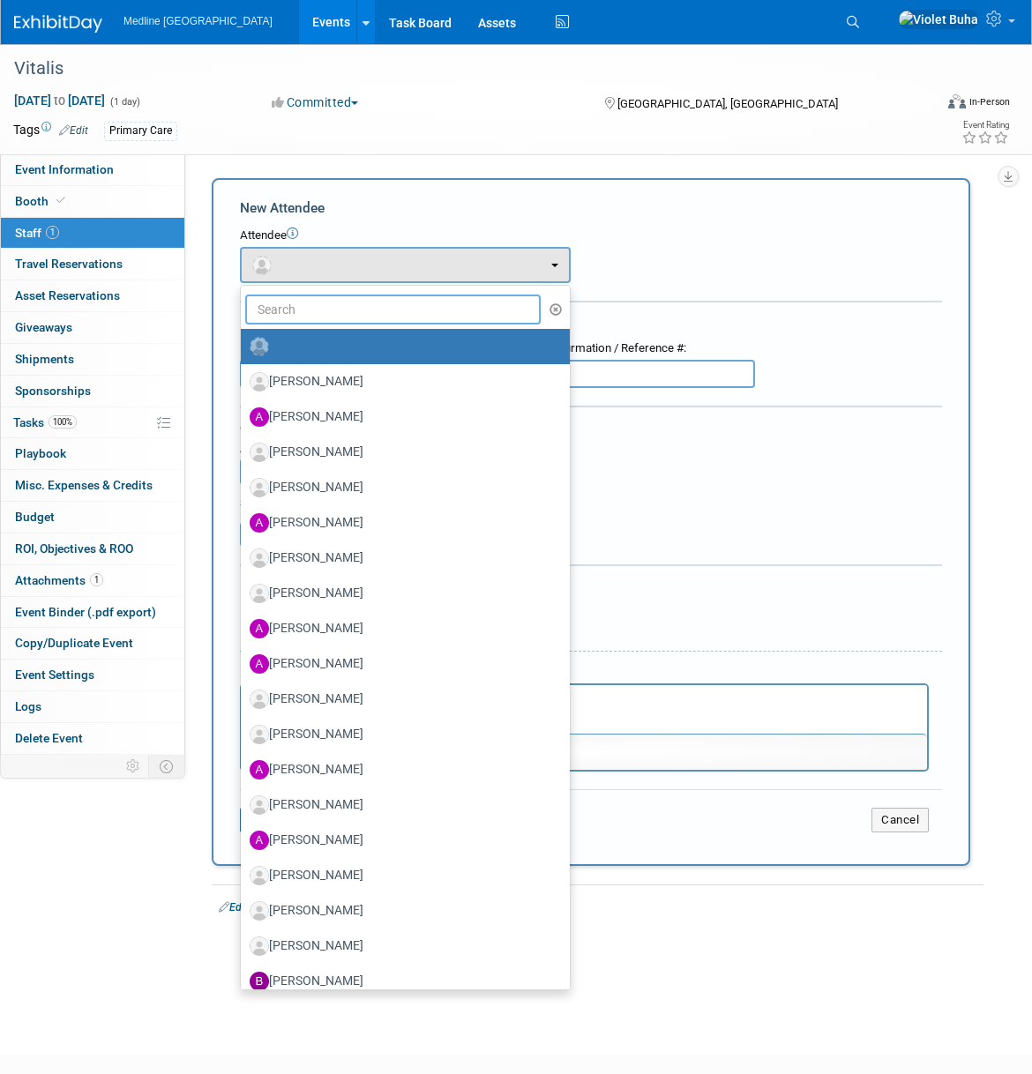
click at [314, 317] on input "text" at bounding box center [392, 310] width 295 height 30
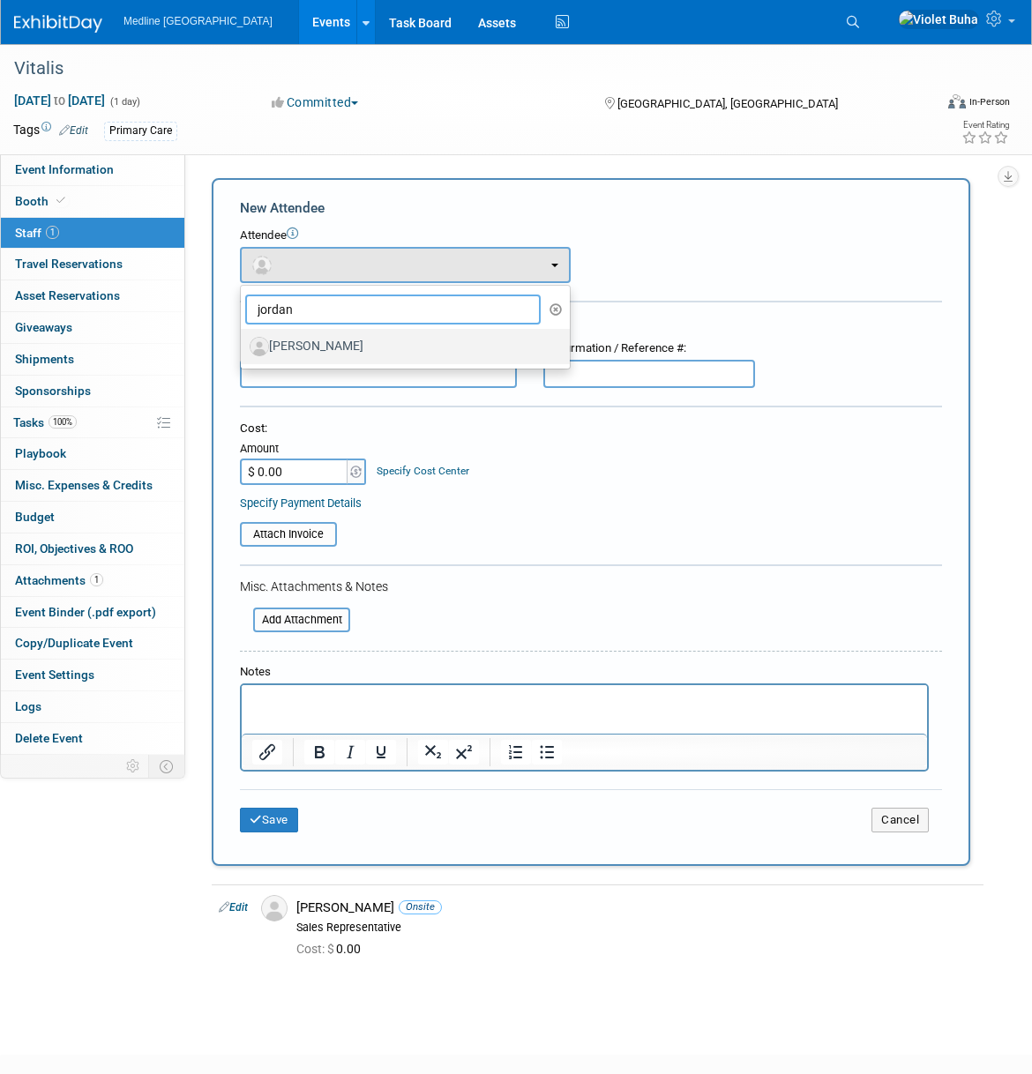
type input "jordan"
click at [325, 340] on label "[PERSON_NAME]" at bounding box center [401, 346] width 302 height 28
click at [243, 340] on input "[PERSON_NAME]" at bounding box center [237, 344] width 11 height 11
select select "0514dfb9-ea84-4d55-a3ae-c1326eb2dcd3"
select select "400"
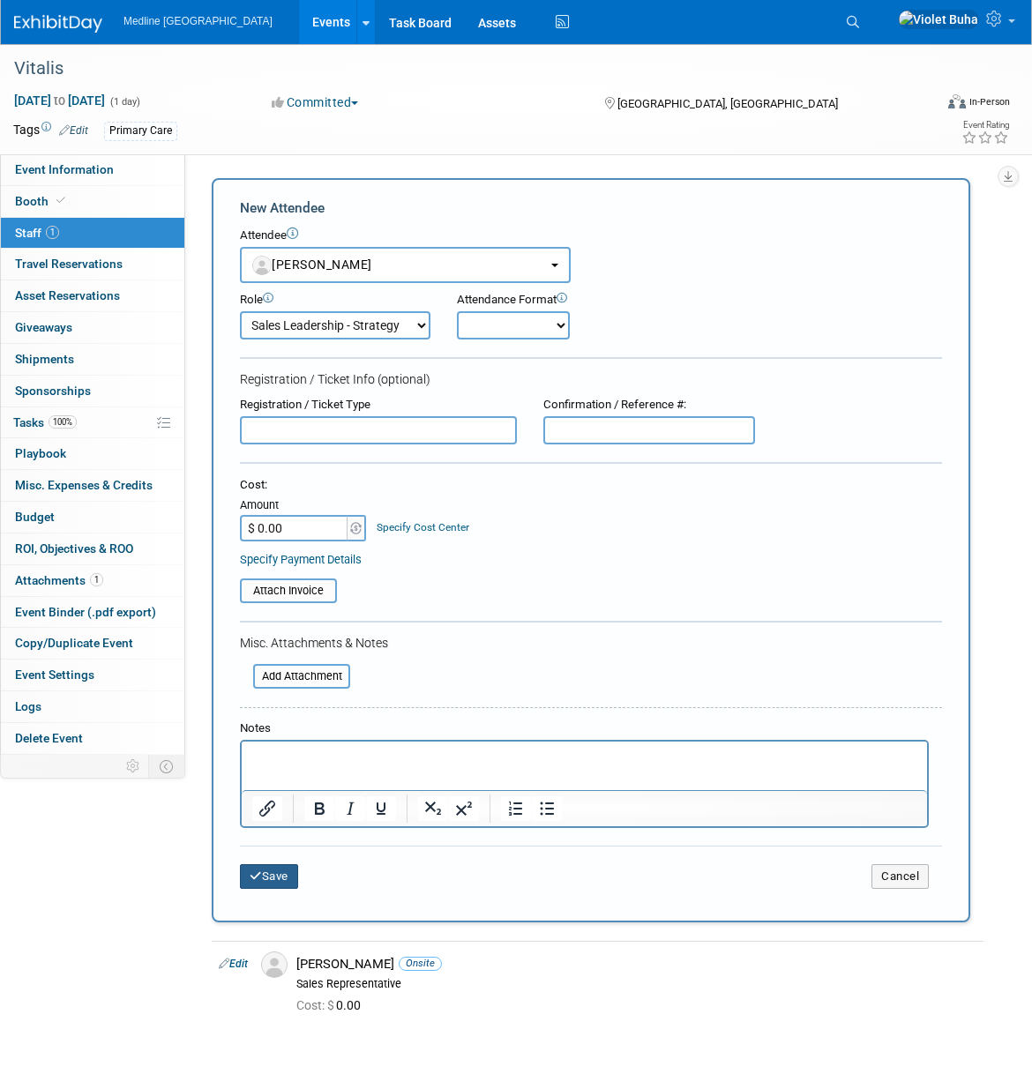
click at [281, 880] on button "Save" at bounding box center [269, 876] width 58 height 25
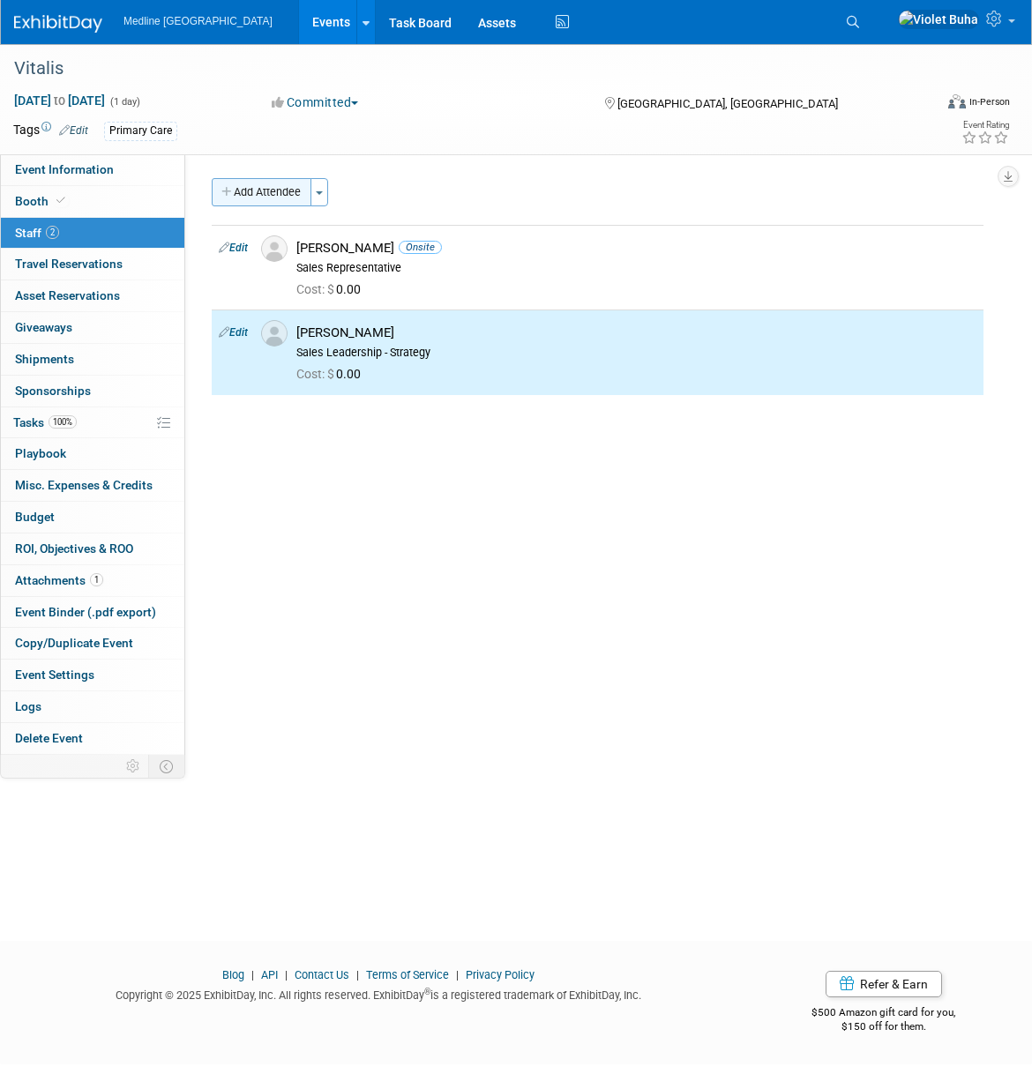
click at [275, 190] on button "Add Attendee" at bounding box center [262, 192] width 100 height 28
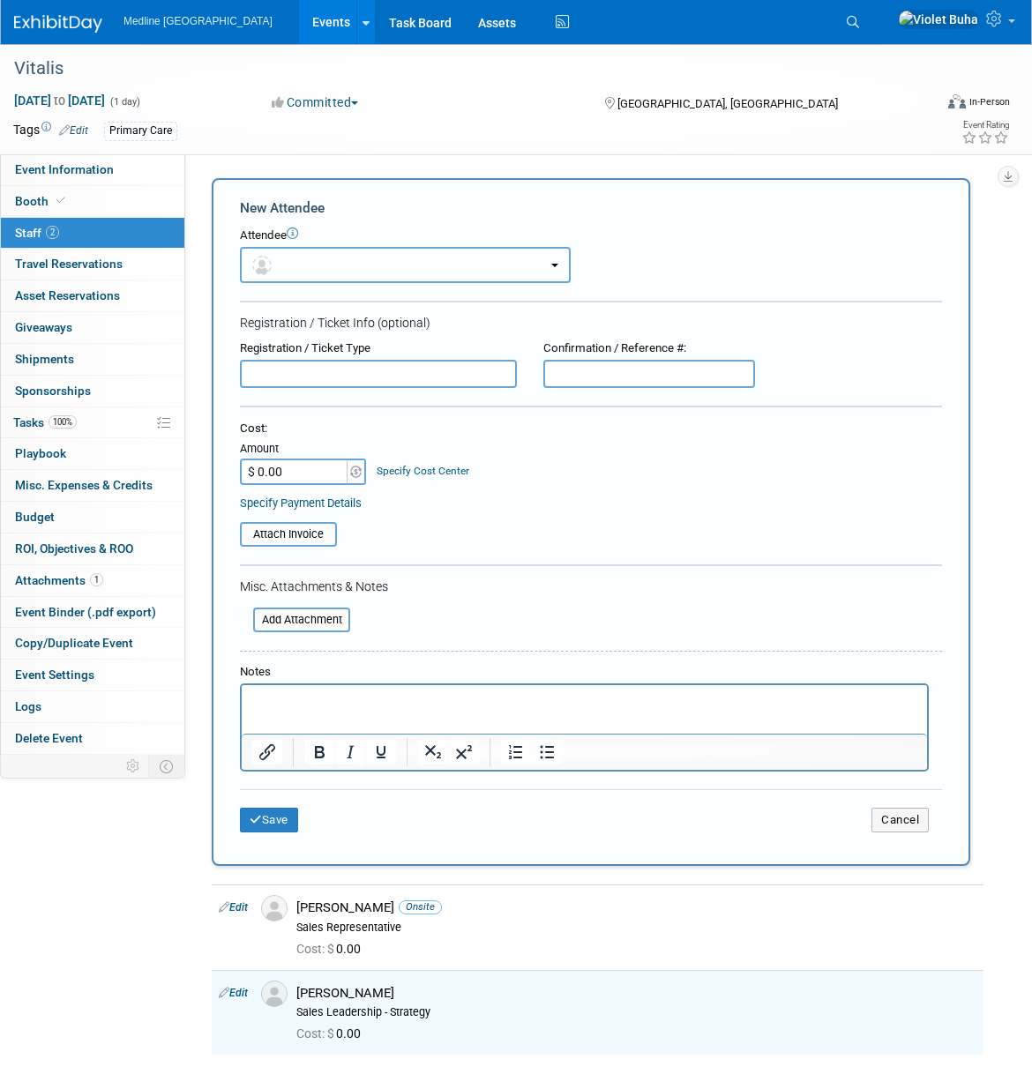
click at [292, 259] on button "button" at bounding box center [405, 265] width 331 height 36
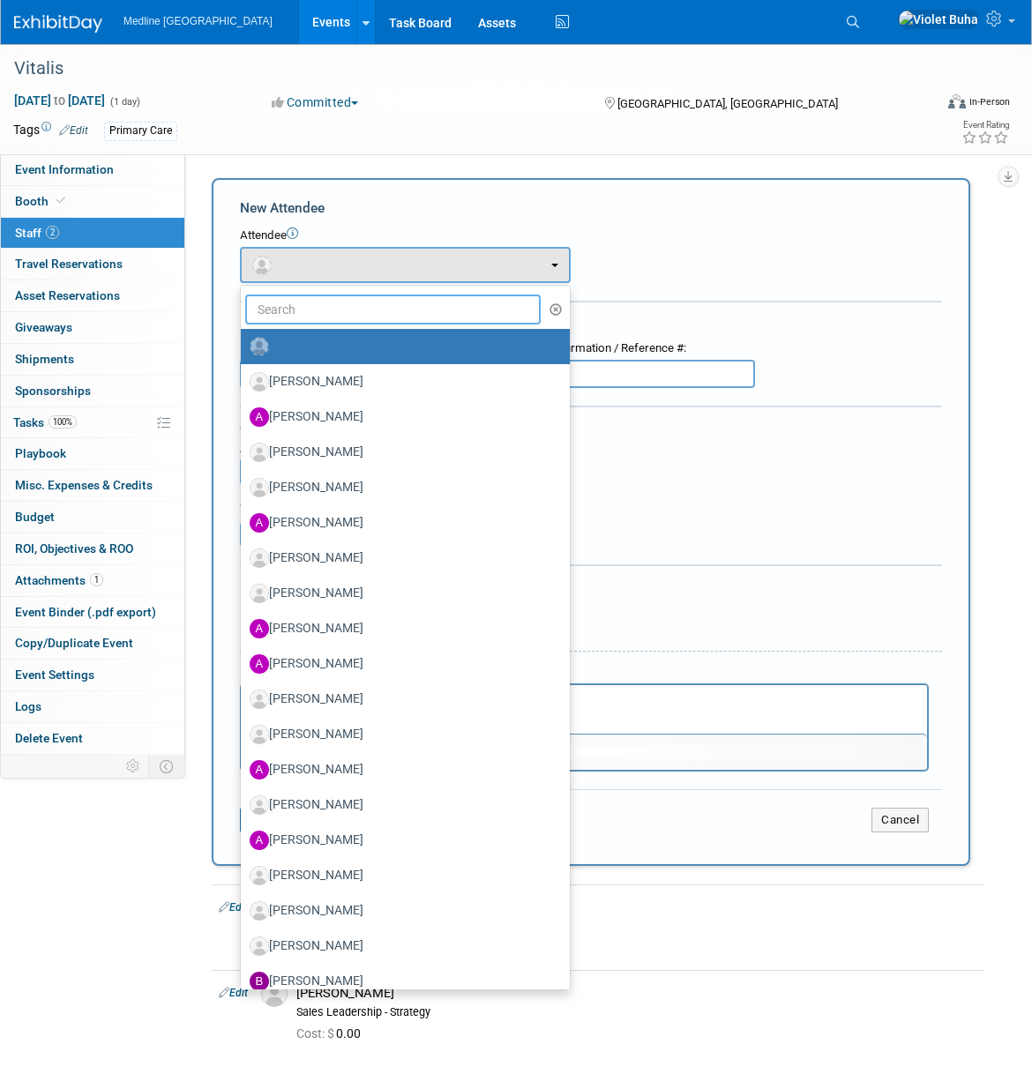
click at [298, 306] on input "text" at bounding box center [392, 310] width 295 height 30
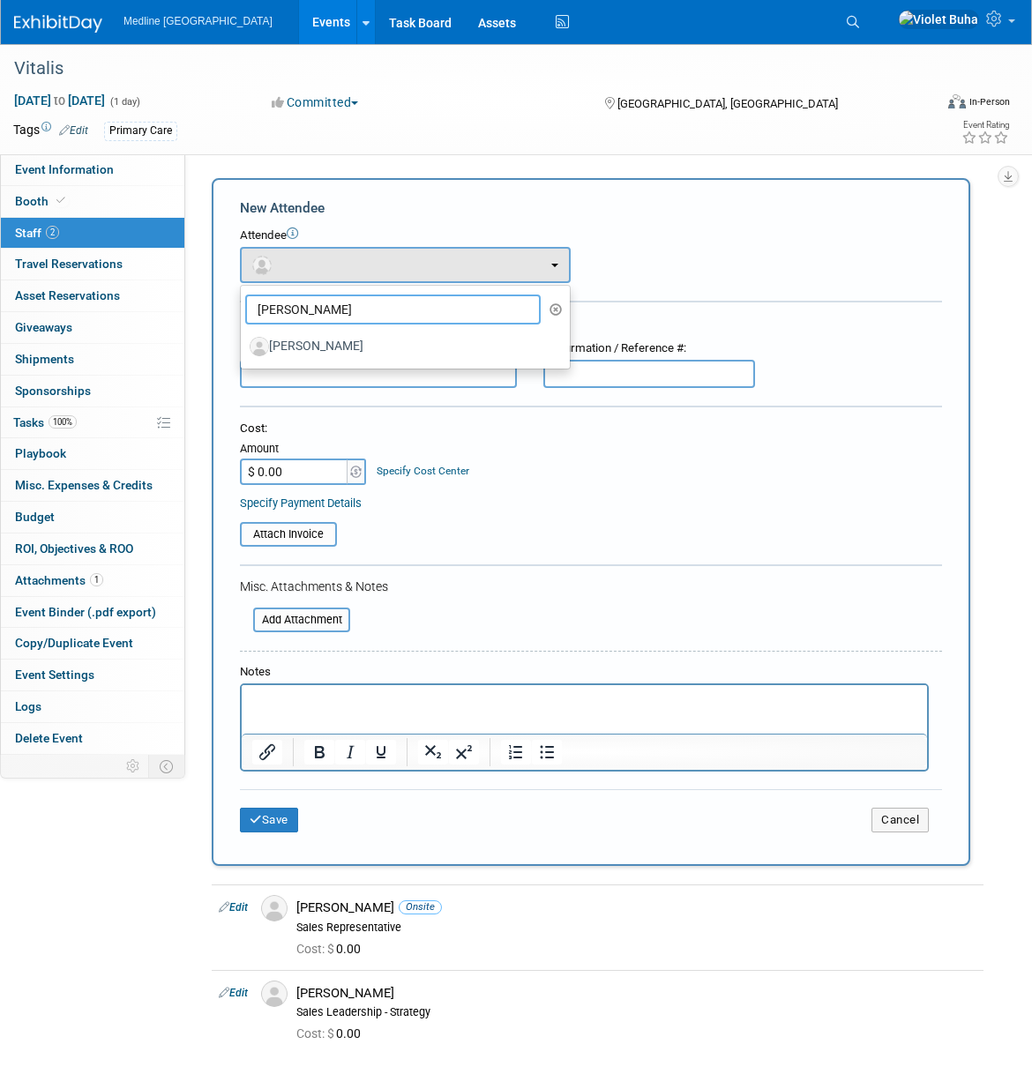
type input "cathy"
click at [310, 364] on ul "cathy Aaron Glanfield Aaron Glanfield Adeeb Matrouk Adrienne Roc Adrienne Roc (…" at bounding box center [405, 327] width 331 height 85
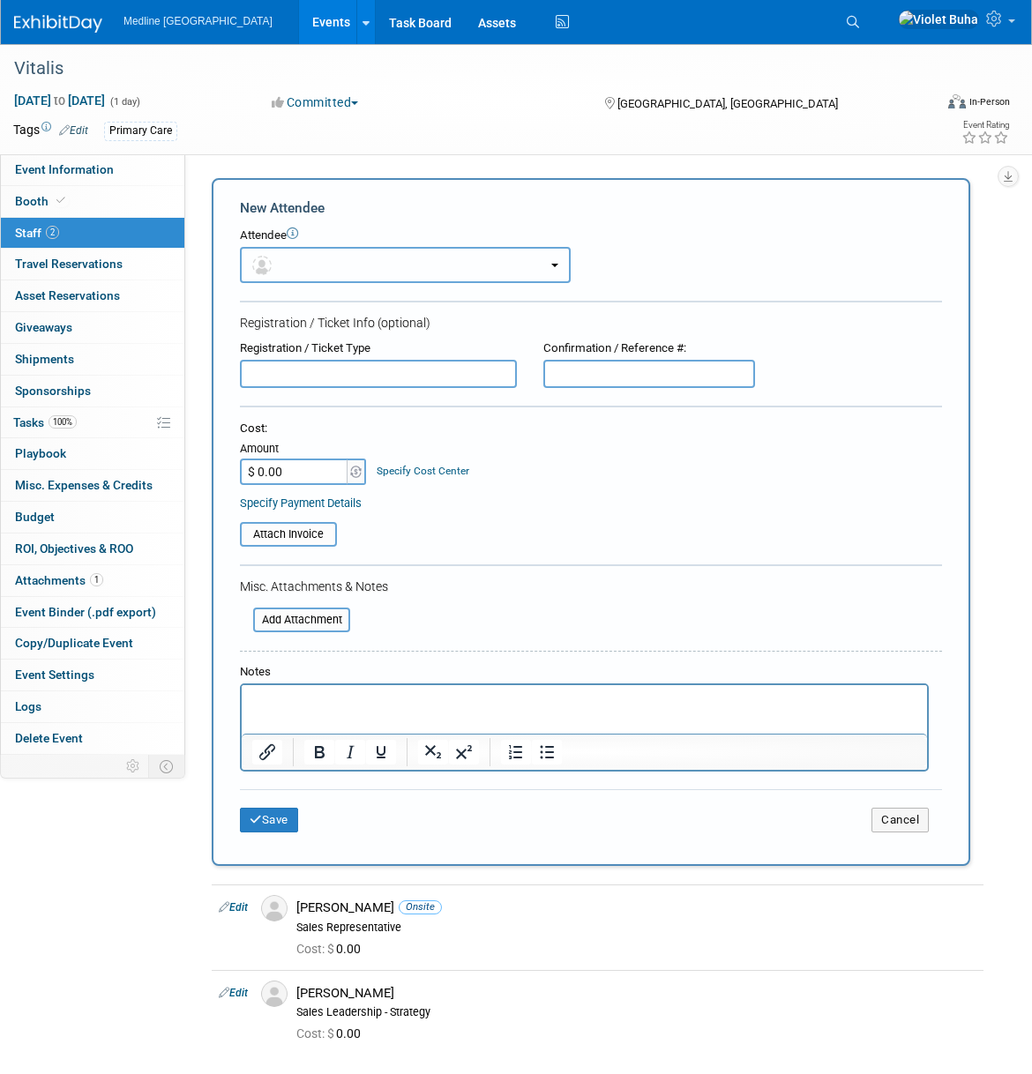
click at [304, 271] on button "button" at bounding box center [405, 265] width 331 height 36
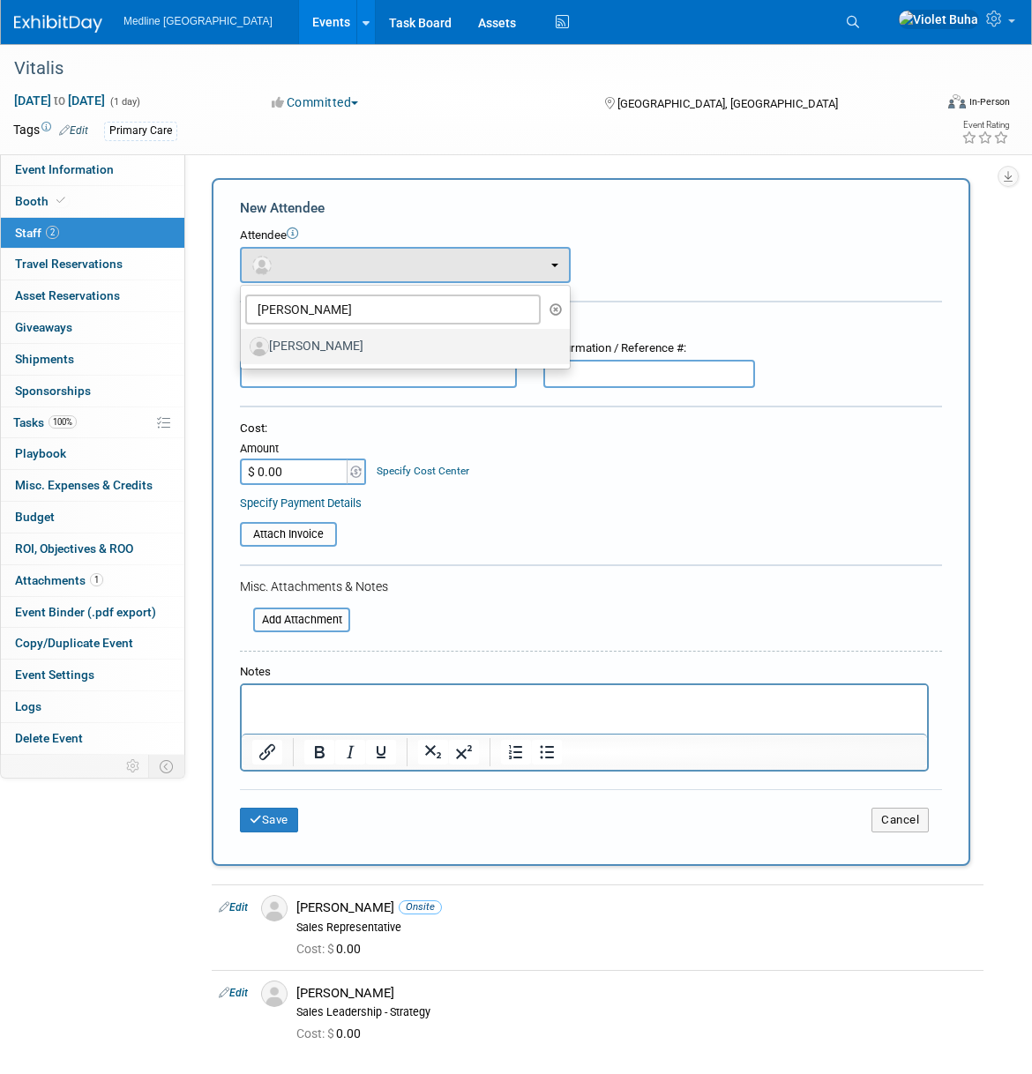
click at [306, 346] on label "[PERSON_NAME]" at bounding box center [401, 346] width 302 height 28
click at [243, 346] on input "[PERSON_NAME]" at bounding box center [237, 344] width 11 height 11
select select "eba94483-5ff6-49fe-bb87-519e9381206d"
select select "4"
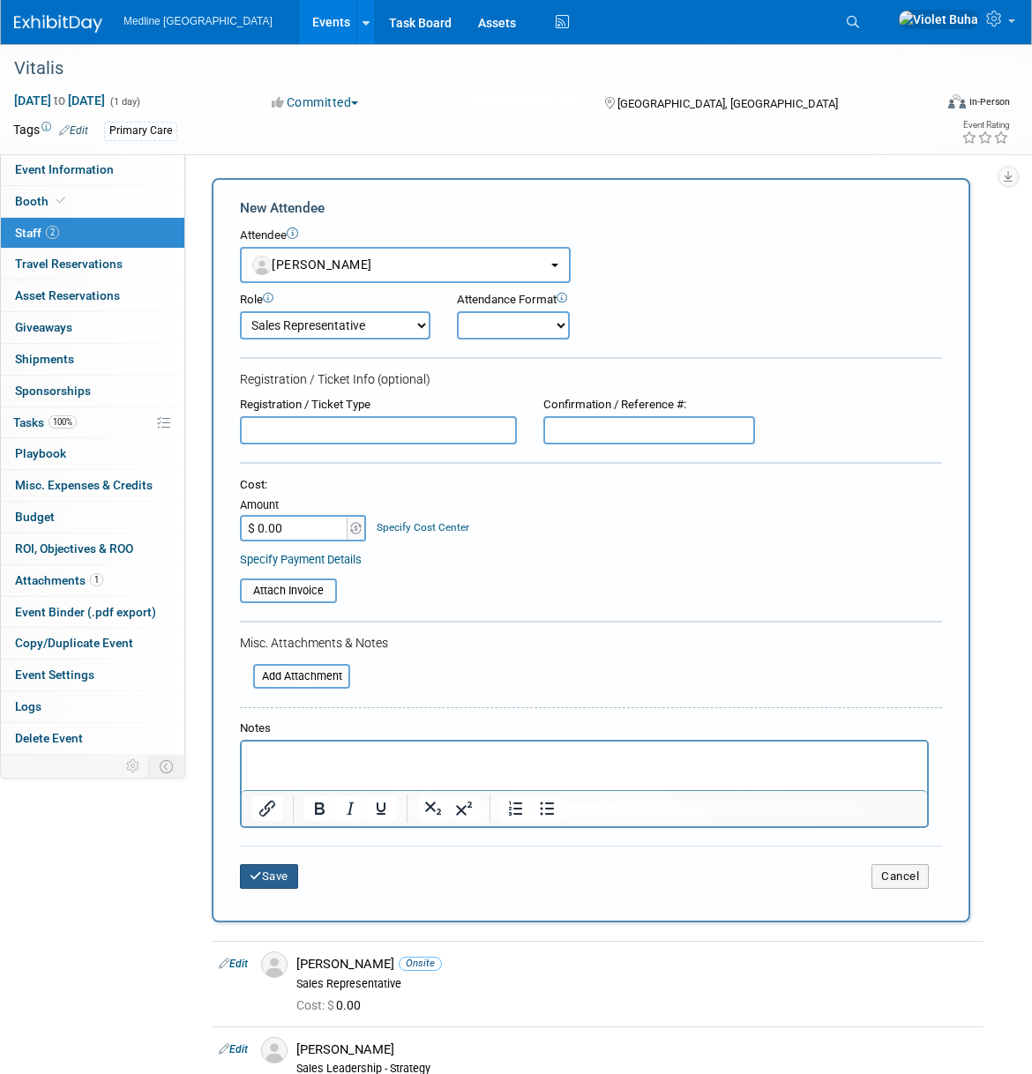
click at [286, 880] on button "Save" at bounding box center [269, 876] width 58 height 25
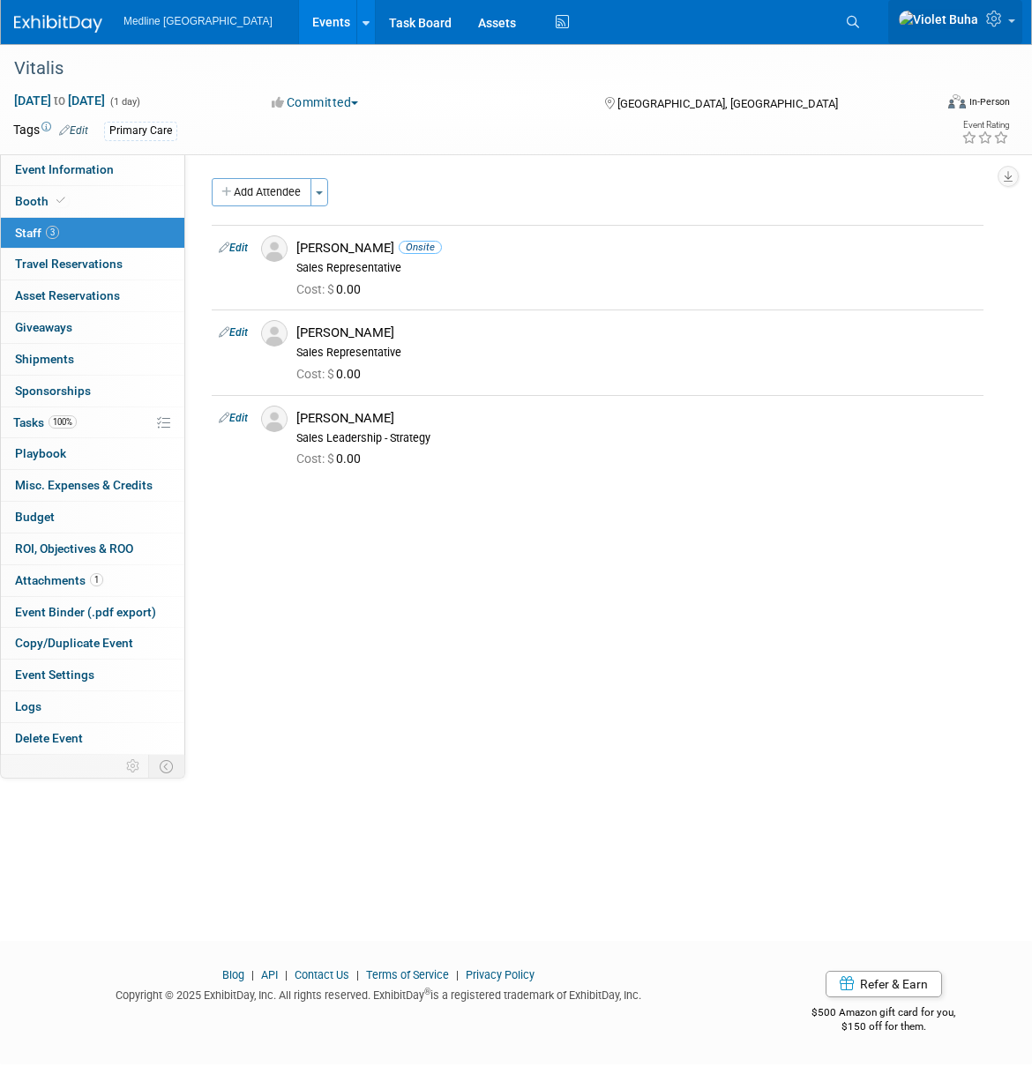
click at [992, 23] on icon at bounding box center [996, 19] width 20 height 16
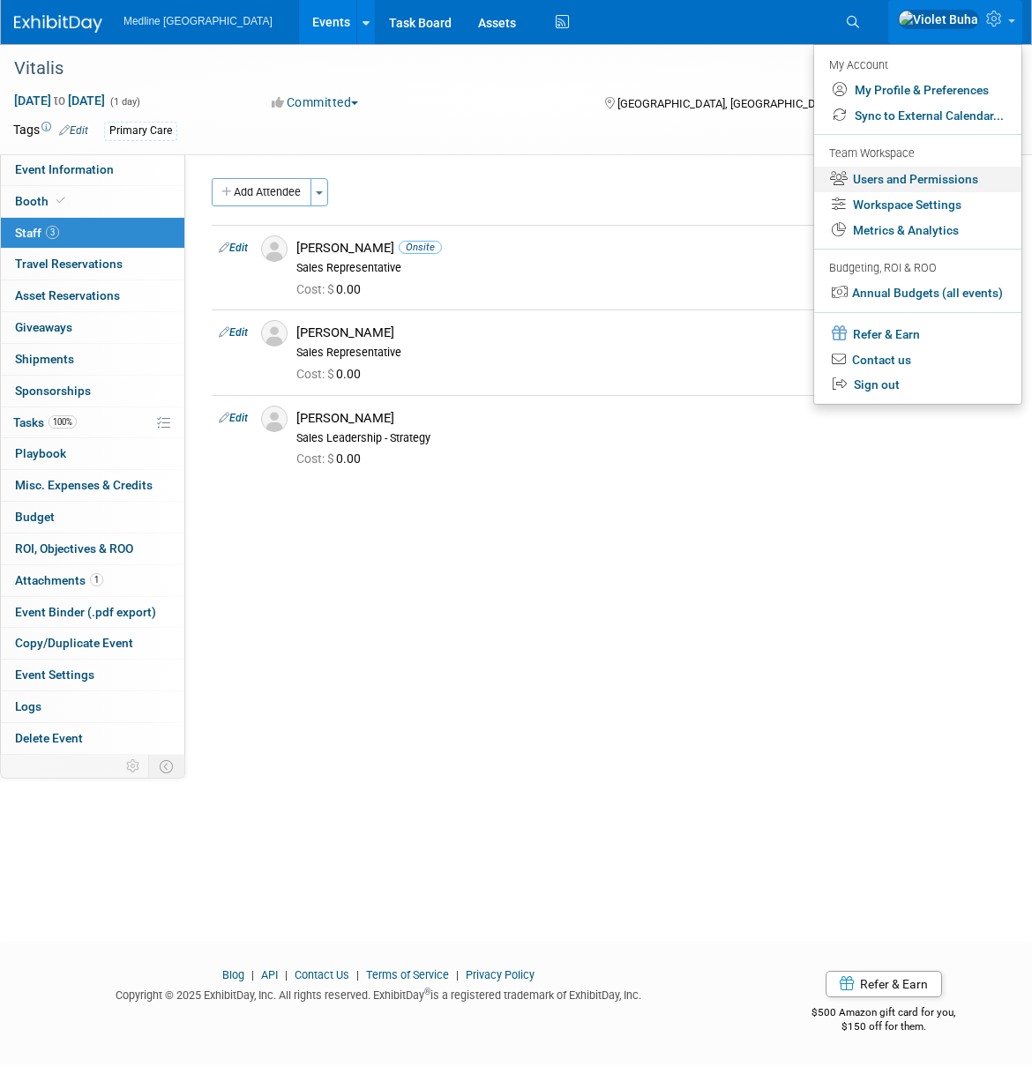
click at [900, 183] on link "Users and Permissions" at bounding box center [917, 180] width 207 height 26
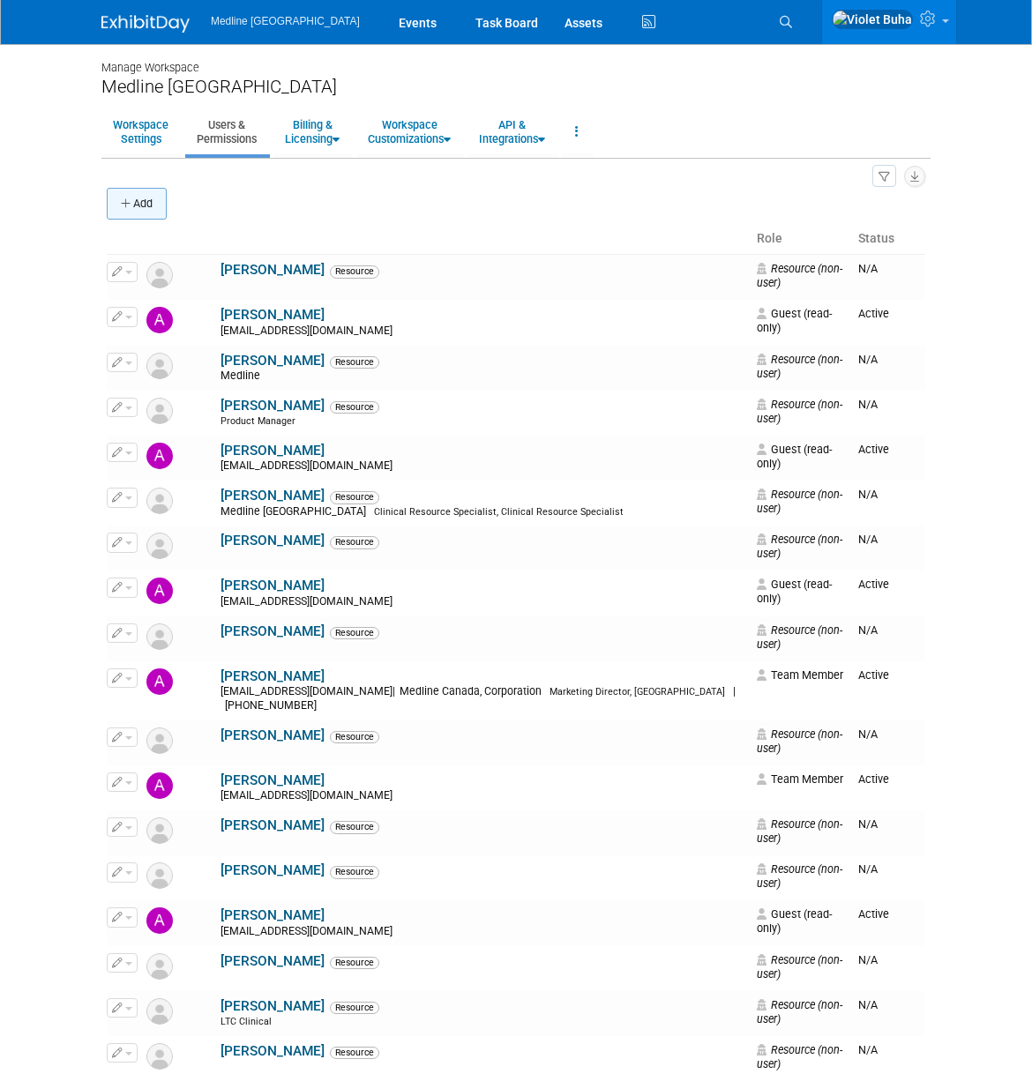
click at [148, 200] on button "Add" at bounding box center [137, 204] width 60 height 32
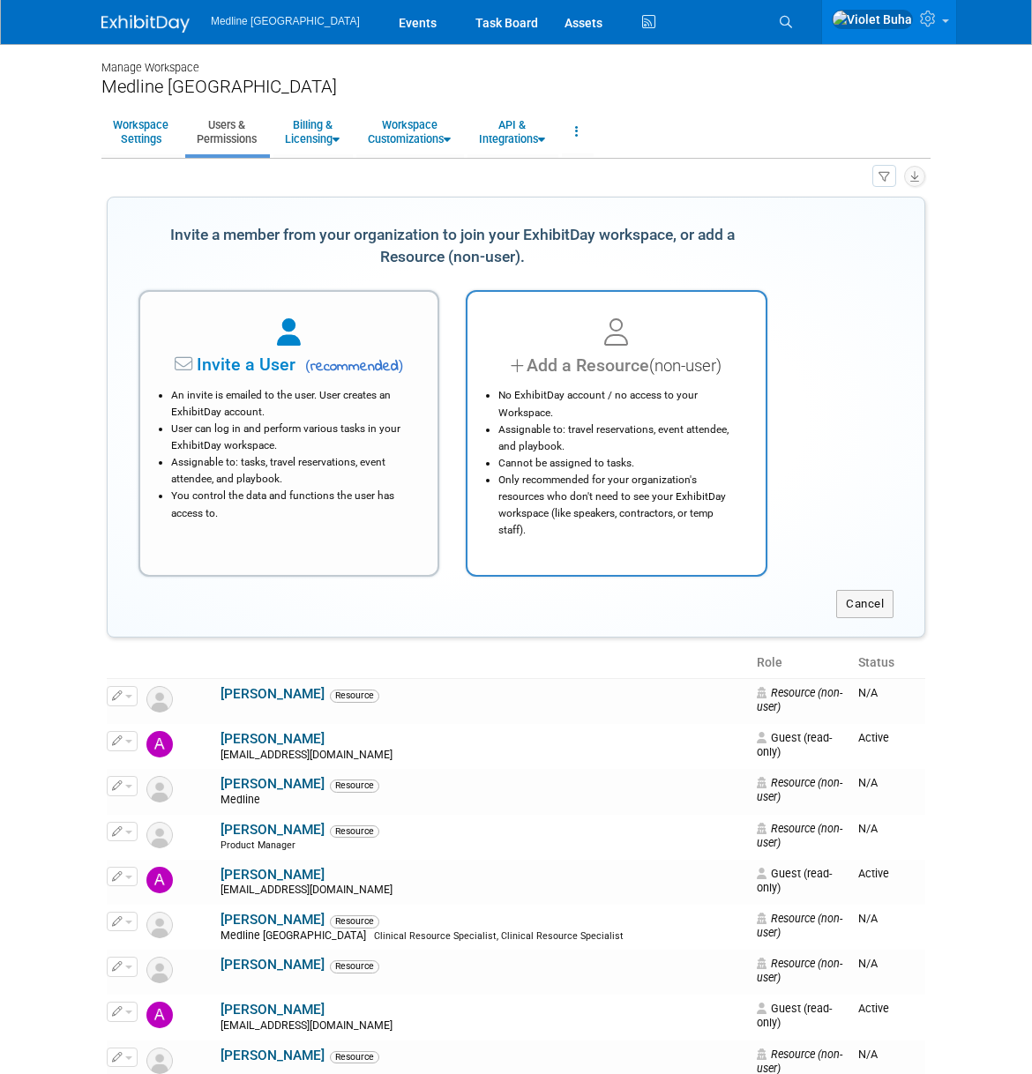
click at [543, 393] on li "No ExhibitDay account / no access to your Workspace." at bounding box center [620, 404] width 244 height 34
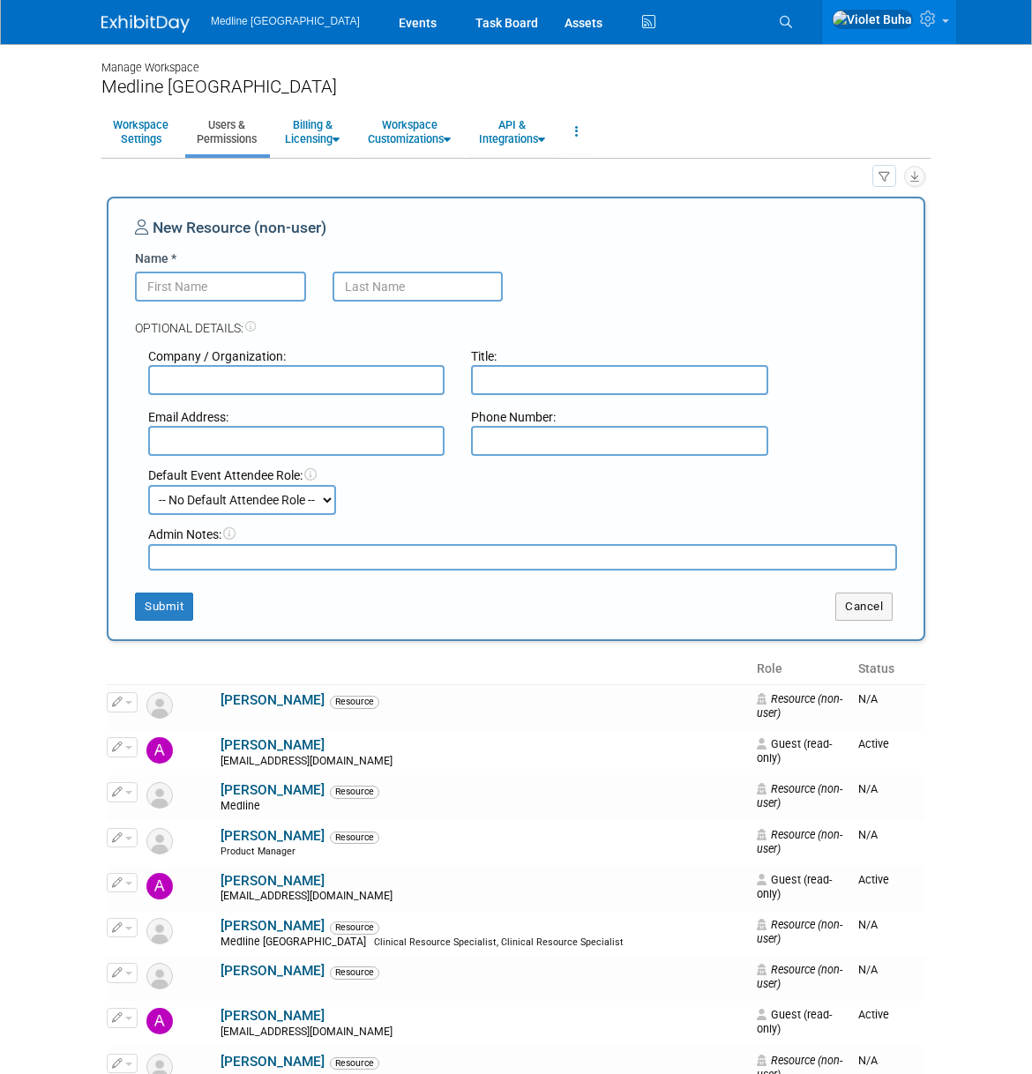
click at [198, 292] on input "Name *" at bounding box center [220, 287] width 171 height 30
type input "Crystal"
type input "G"
type input "Sieben"
click at [325, 496] on select "-- No Default Attendee Role -- Champion Clinical Demonstrator Host Marketing Pl…" at bounding box center [242, 500] width 188 height 30
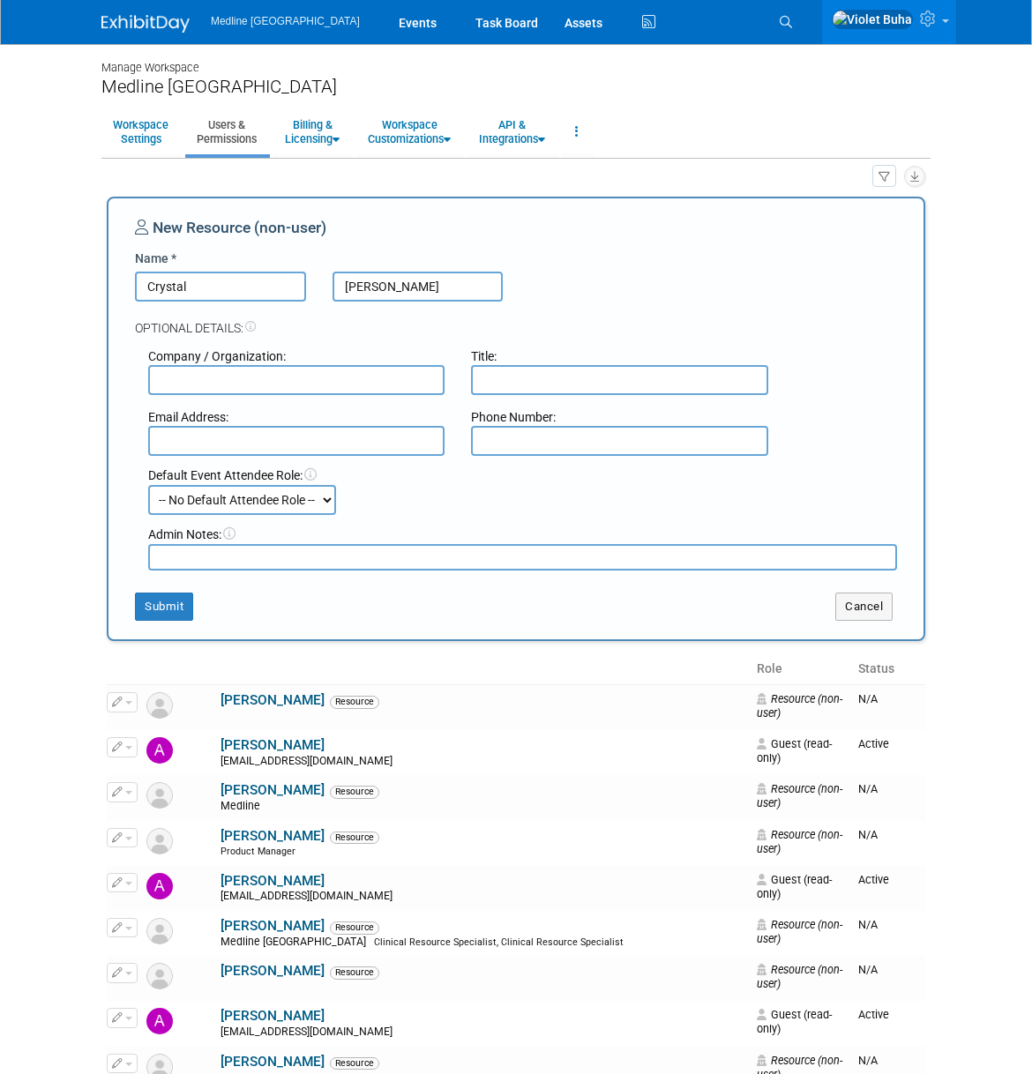
select select "4"
click at [148, 485] on select "-- No Default Attendee Role -- Champion Clinical Demonstrator Host Marketing Pl…" at bounding box center [242, 500] width 188 height 30
click at [174, 609] on button "Submit" at bounding box center [164, 607] width 58 height 28
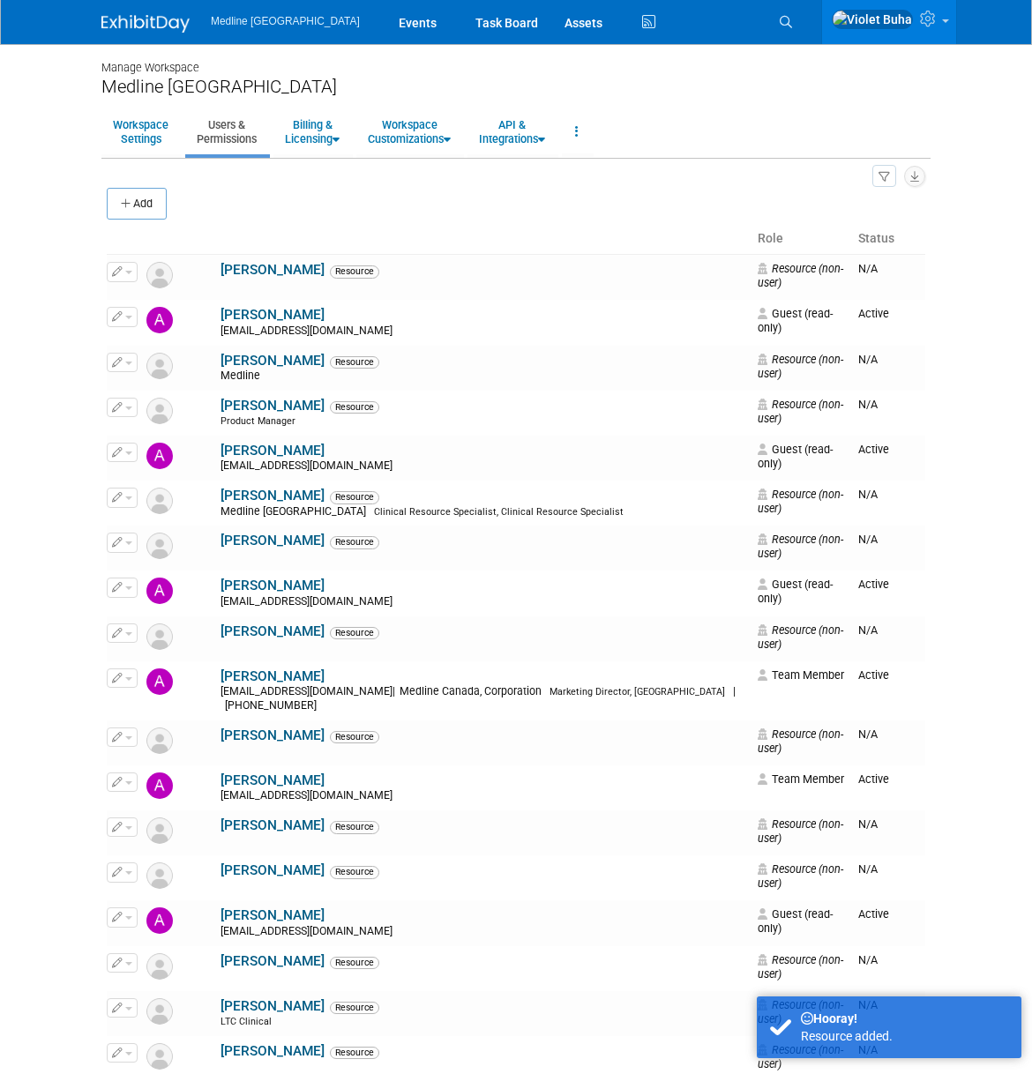
click at [128, 23] on img at bounding box center [145, 24] width 88 height 18
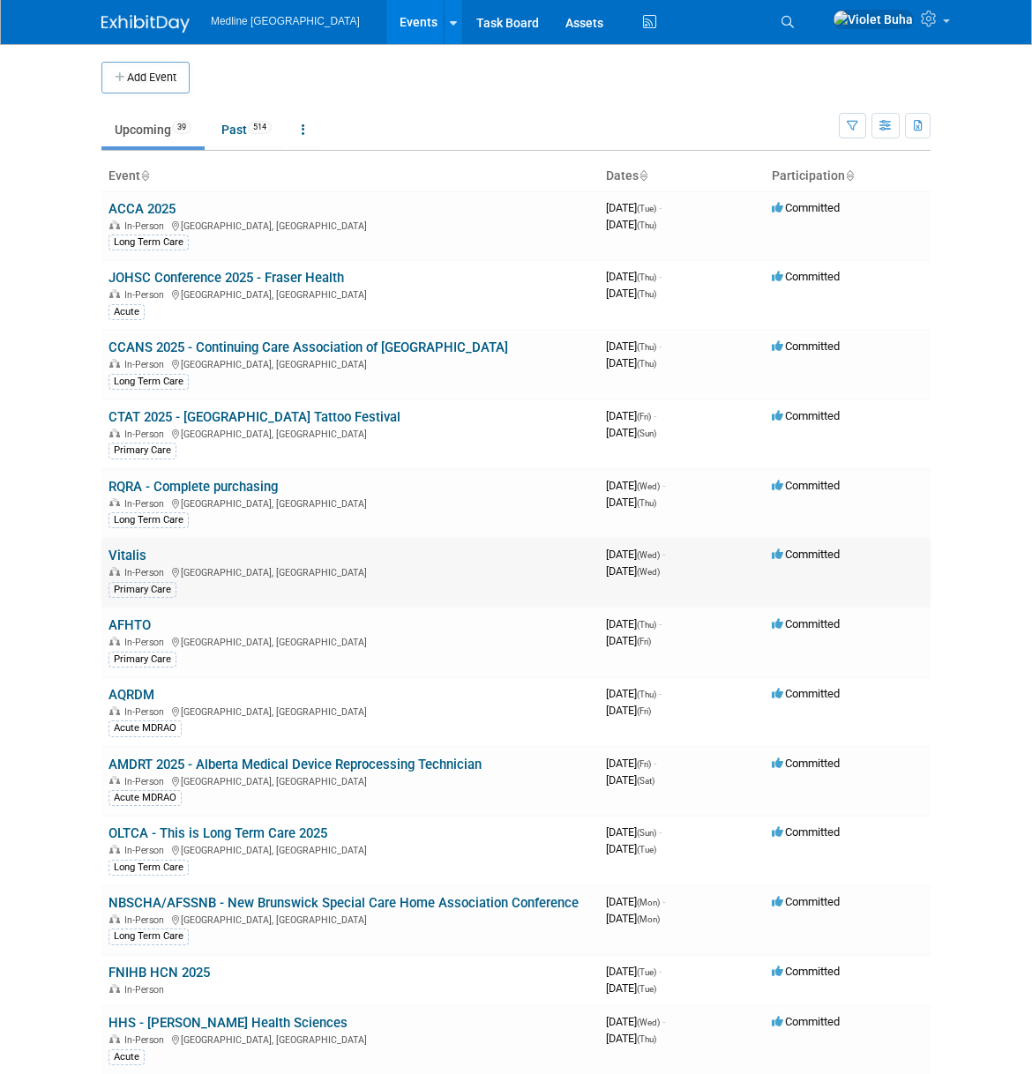
click at [123, 559] on link "Vitalis" at bounding box center [127, 556] width 38 height 16
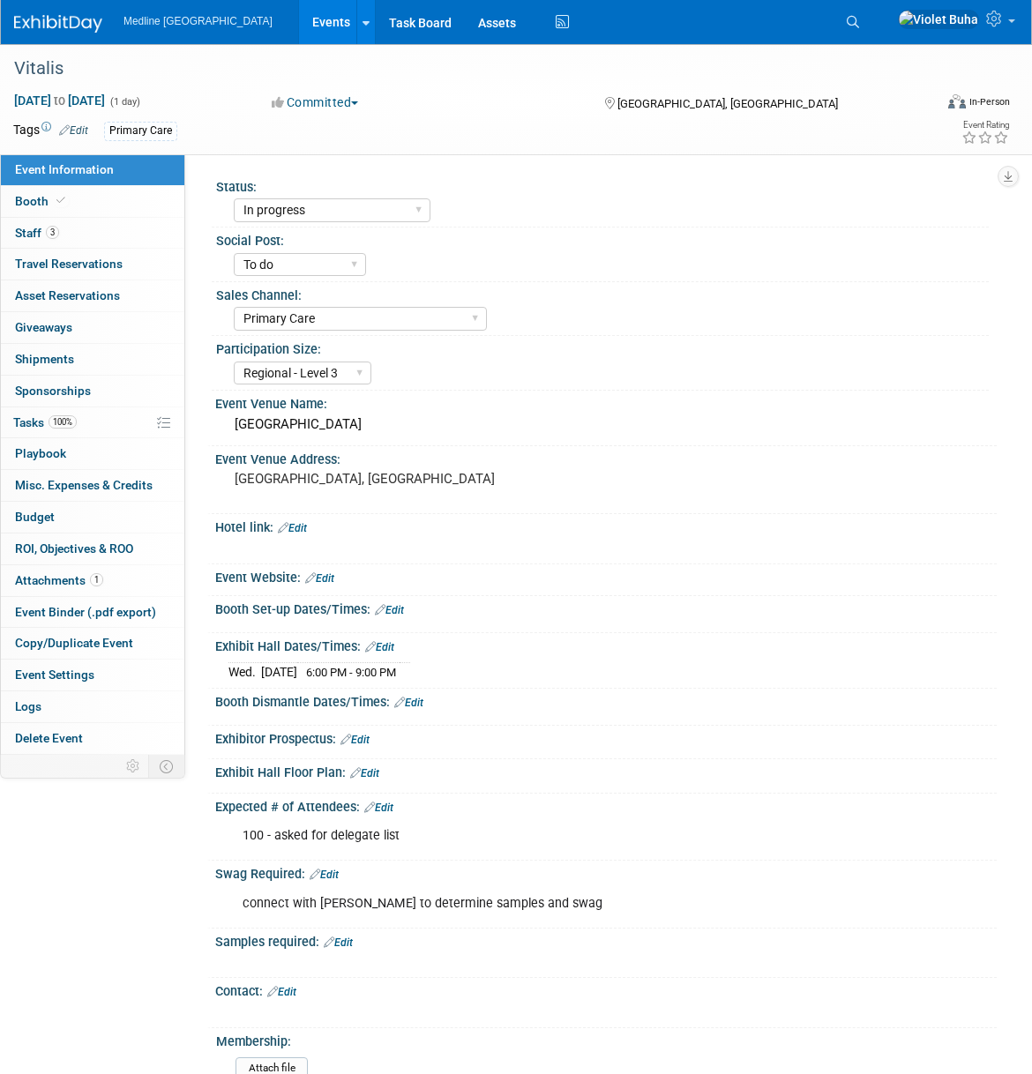
select select "In progress"
select select "To do"
select select "Primary Care"
select select "Regional - Level 3"
click at [79, 234] on link "3 Staff 3" at bounding box center [92, 233] width 183 height 31
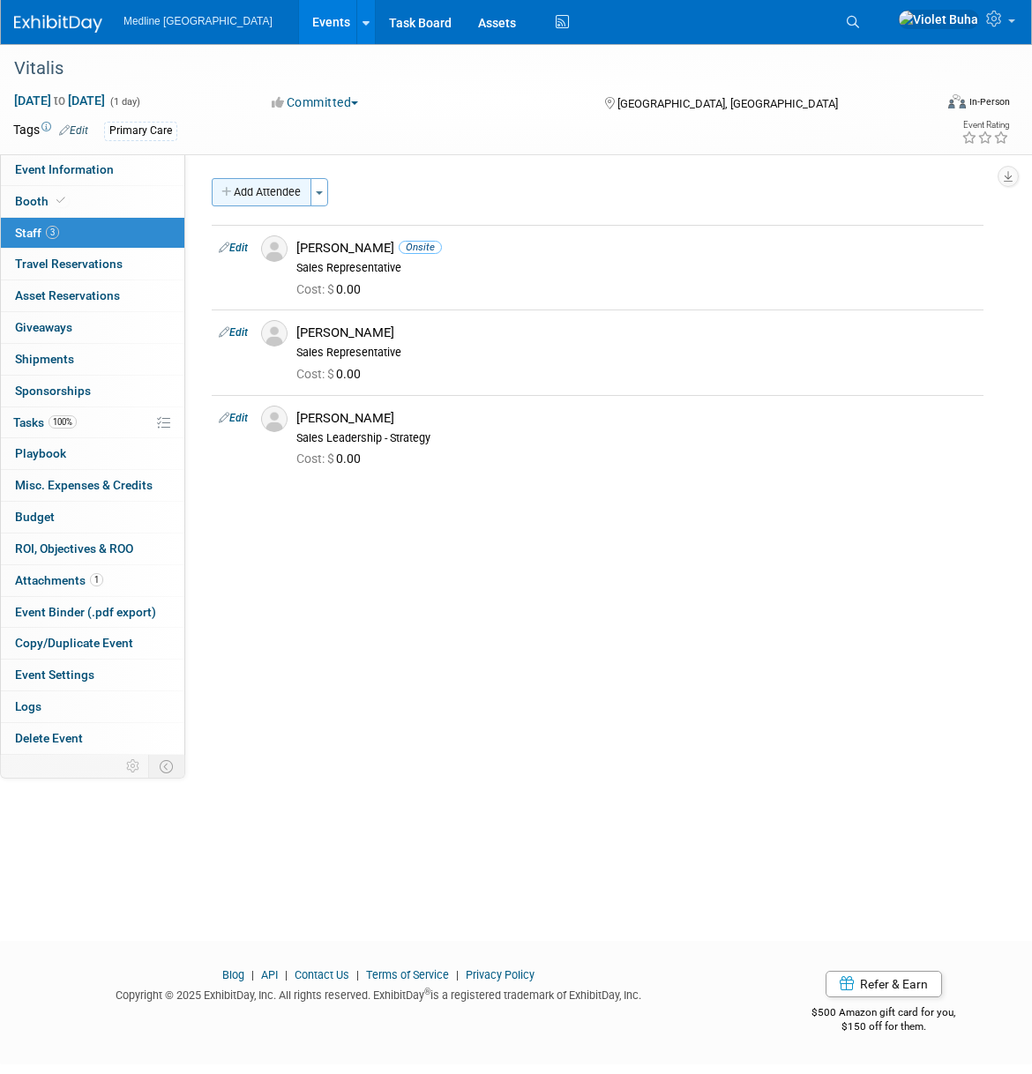
click at [287, 192] on button "Add Attendee" at bounding box center [262, 192] width 100 height 28
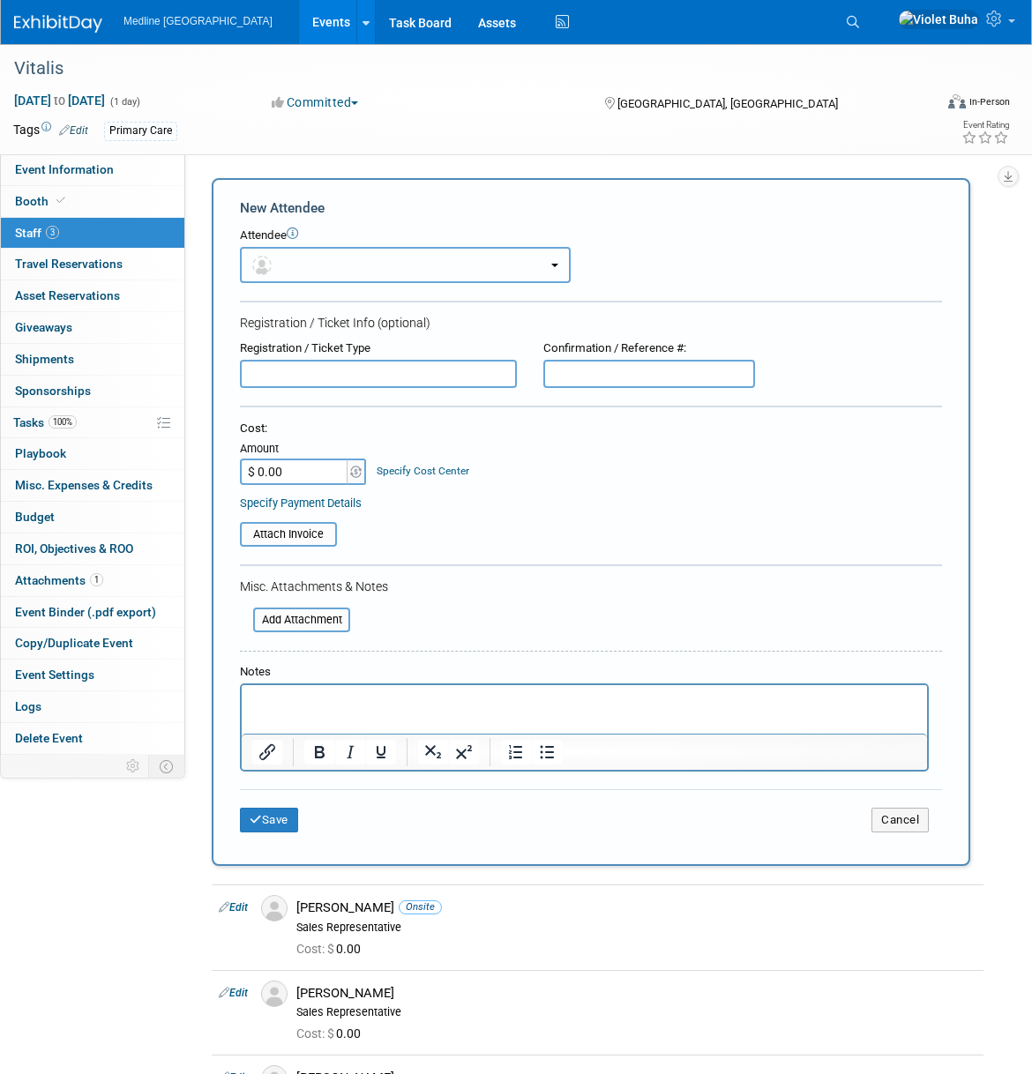
click at [301, 262] on button "button" at bounding box center [405, 265] width 331 height 36
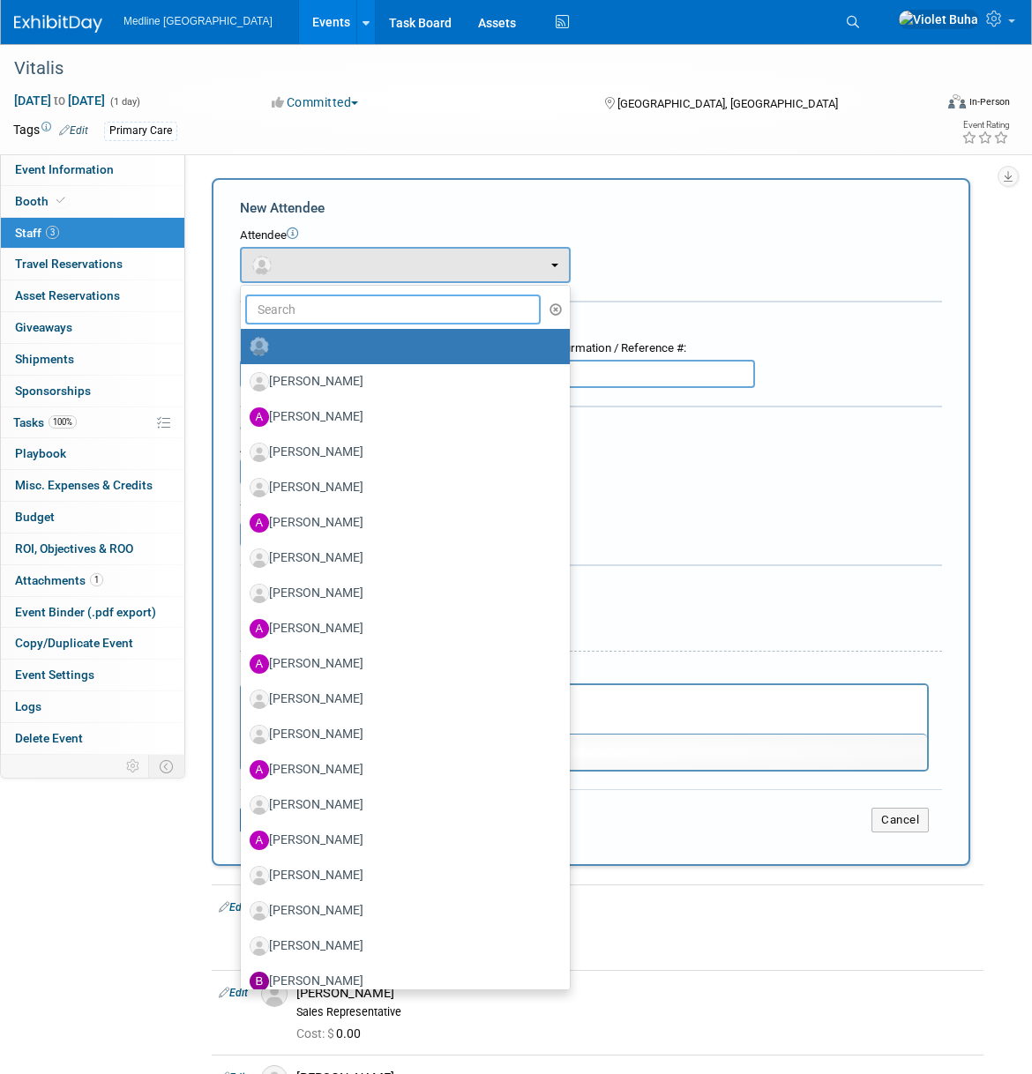
click at [294, 308] on input "text" at bounding box center [392, 310] width 295 height 30
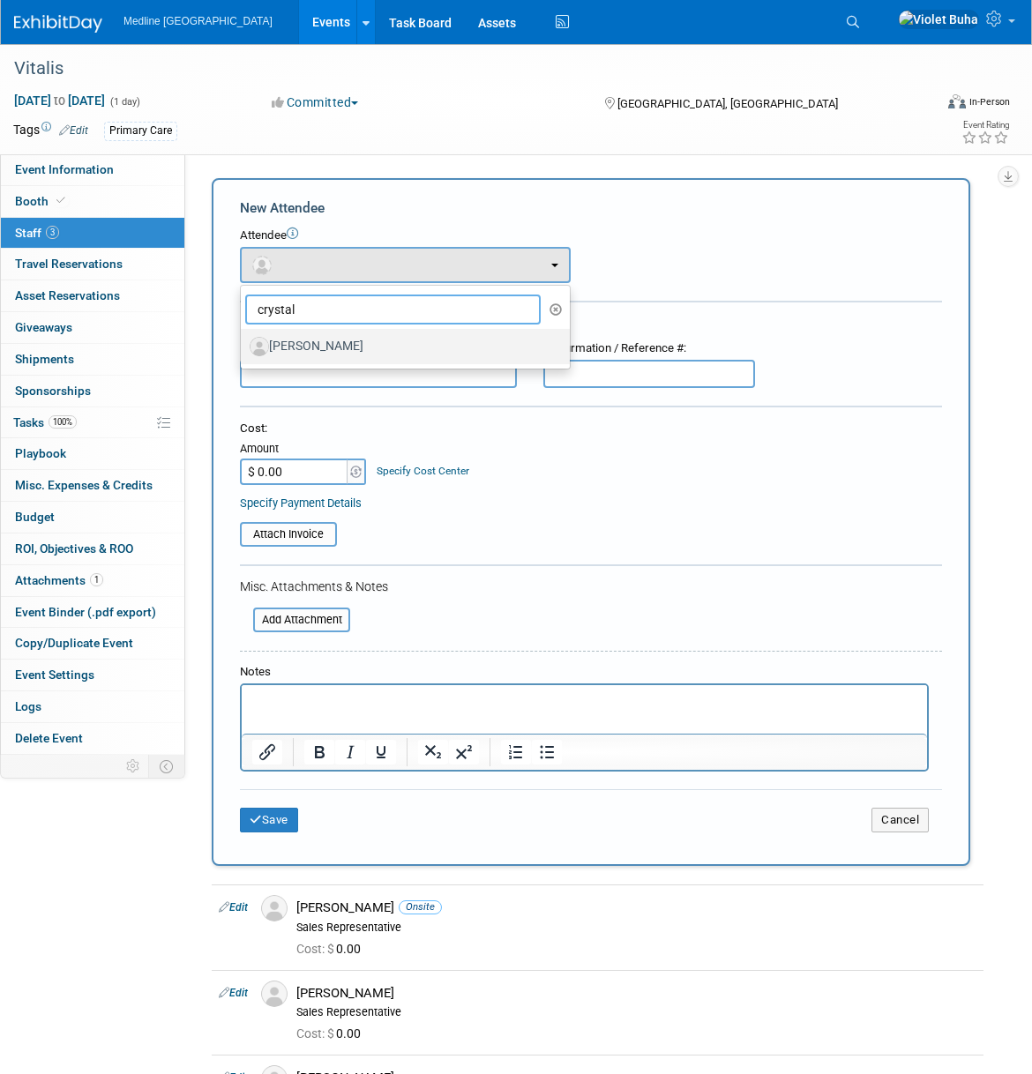
type input "crystal"
click at [293, 335] on label "Crystal Sieben" at bounding box center [401, 346] width 302 height 28
click at [243, 339] on input "Crystal Sieben" at bounding box center [237, 344] width 11 height 11
select select "9f4eb2b5-36f3-41f3-baa8-fe4382a3c5e3"
select select "4"
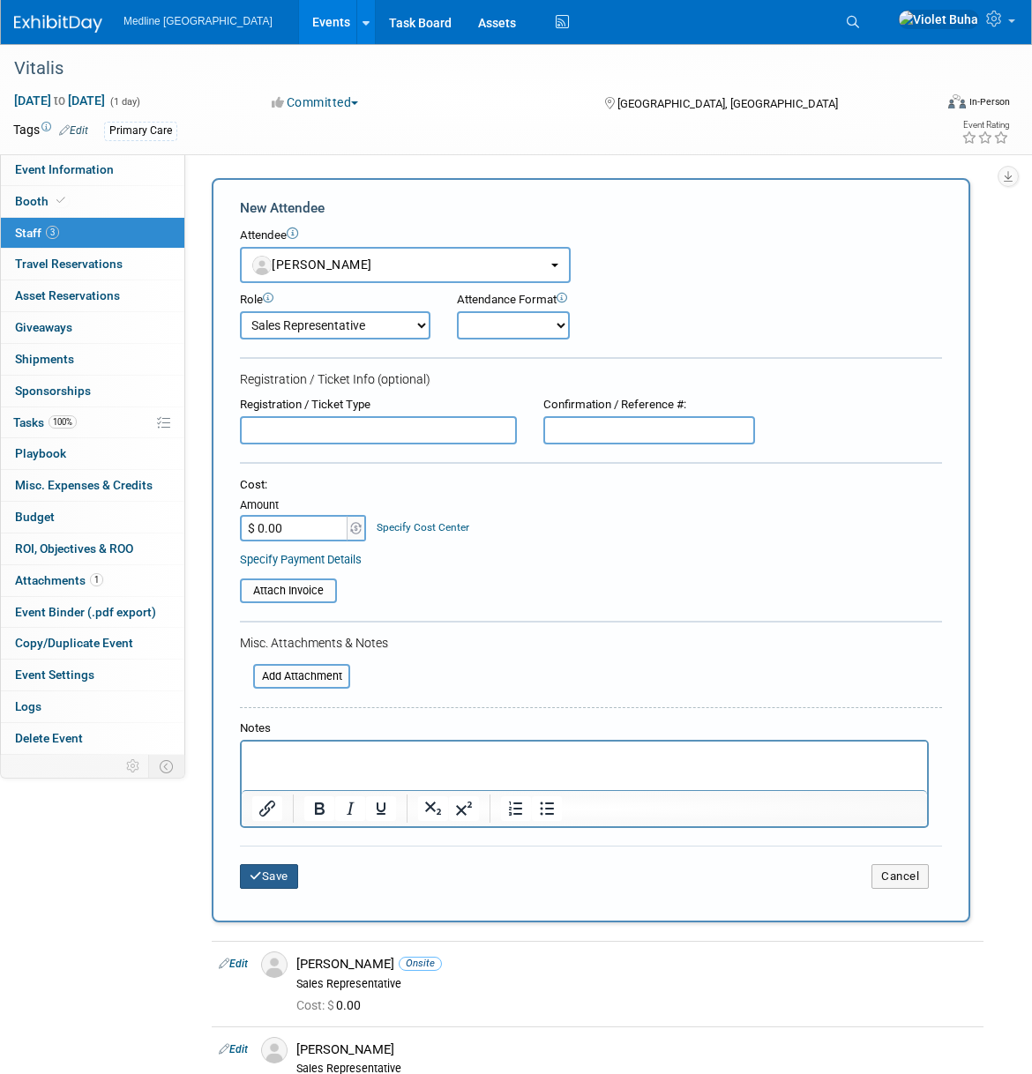
click at [270, 882] on button "Save" at bounding box center [269, 876] width 58 height 25
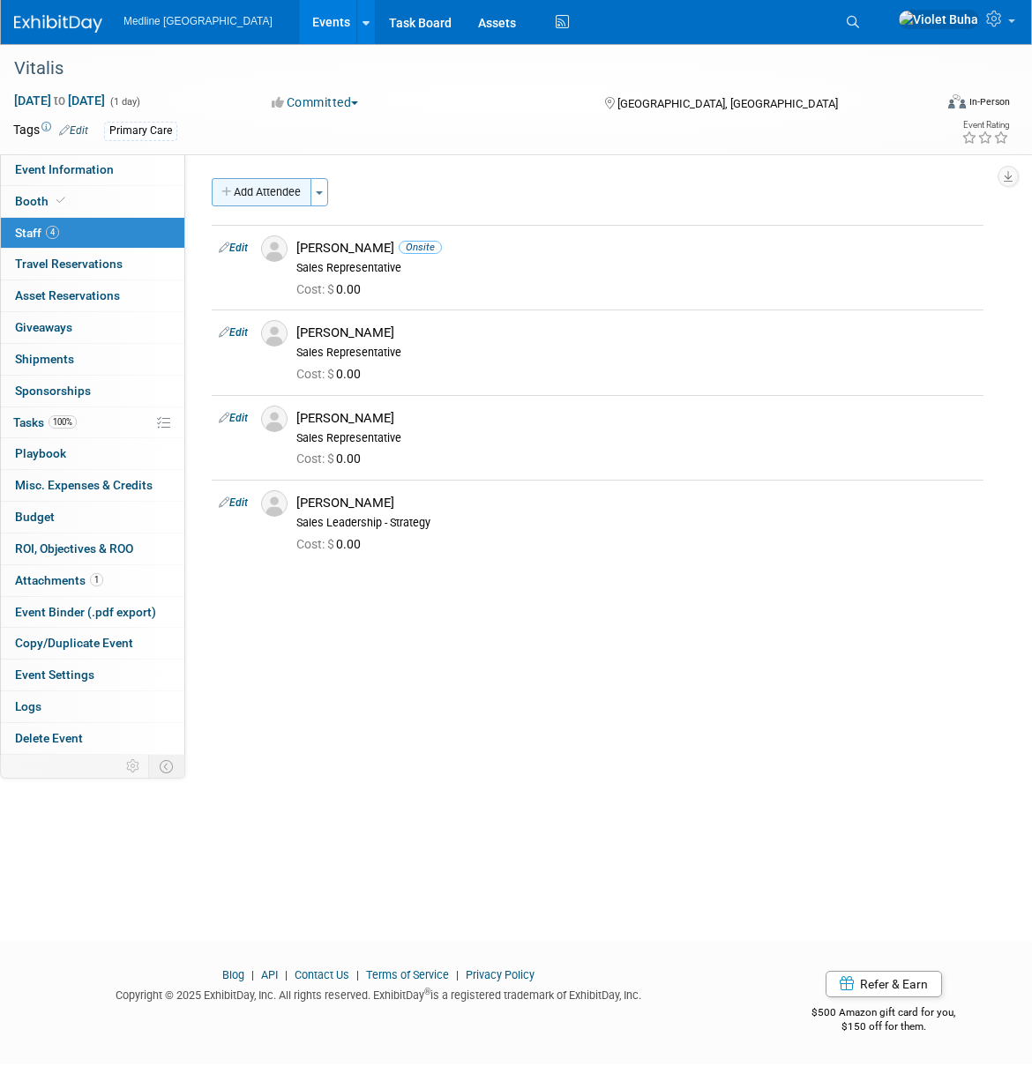
click at [273, 197] on button "Add Attendee" at bounding box center [262, 192] width 100 height 28
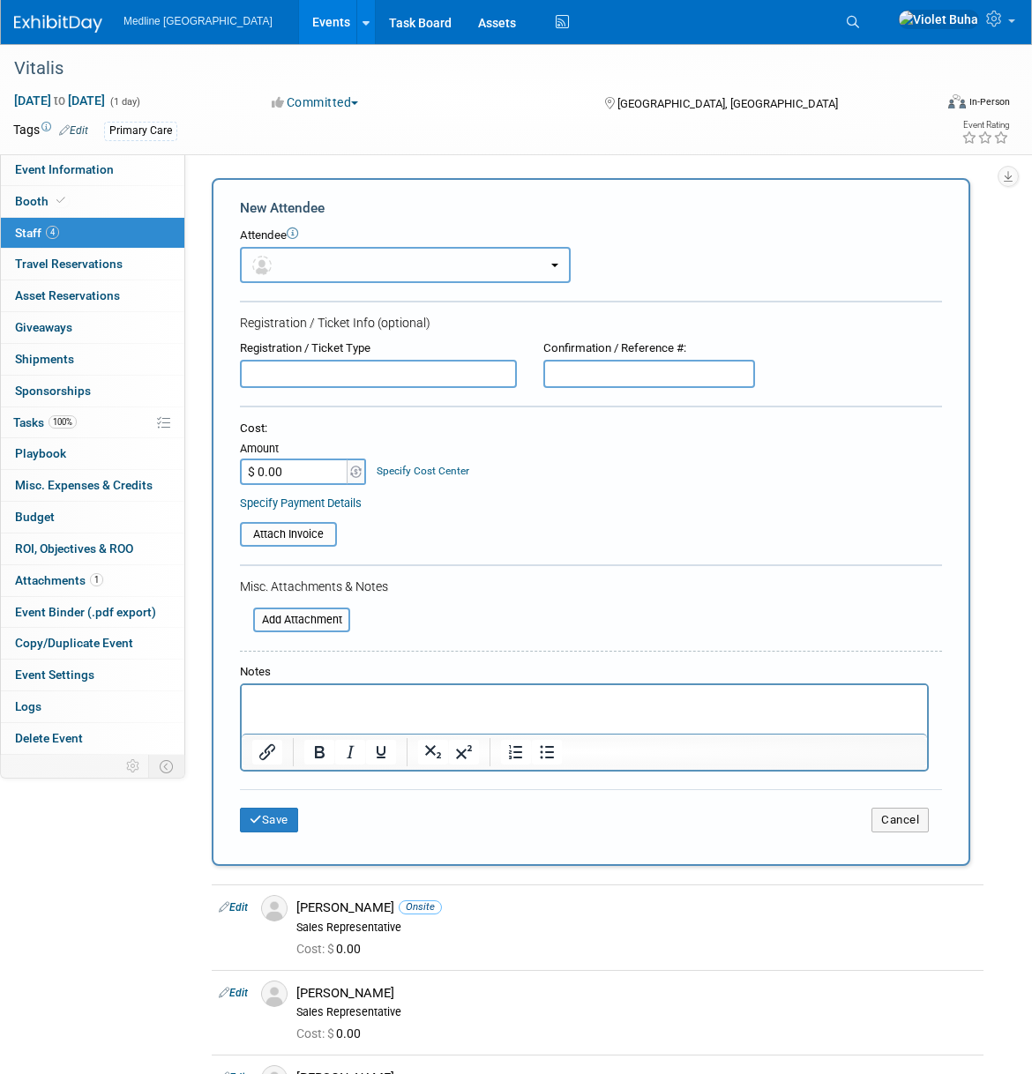
click at [287, 273] on button "button" at bounding box center [405, 265] width 331 height 36
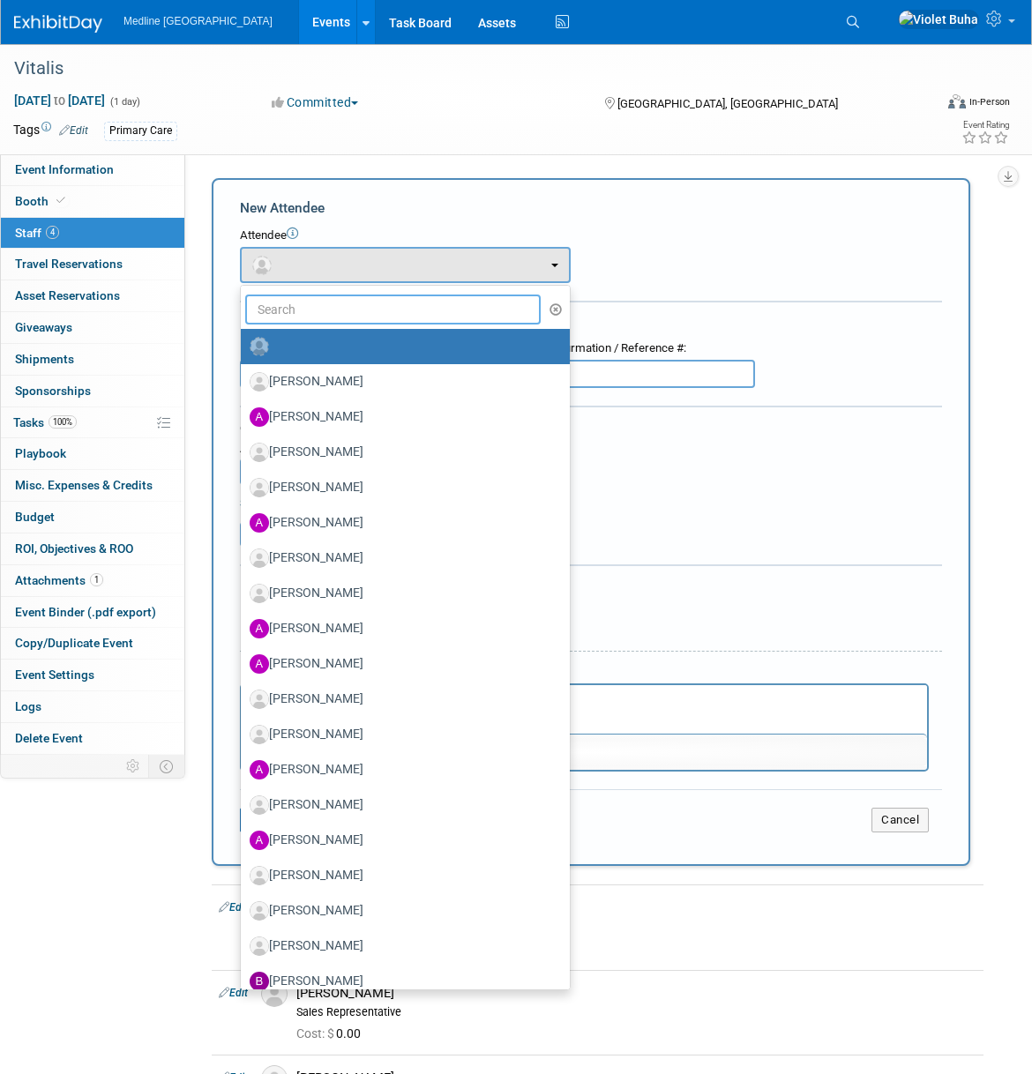
click at [290, 300] on input "text" at bounding box center [392, 310] width 295 height 30
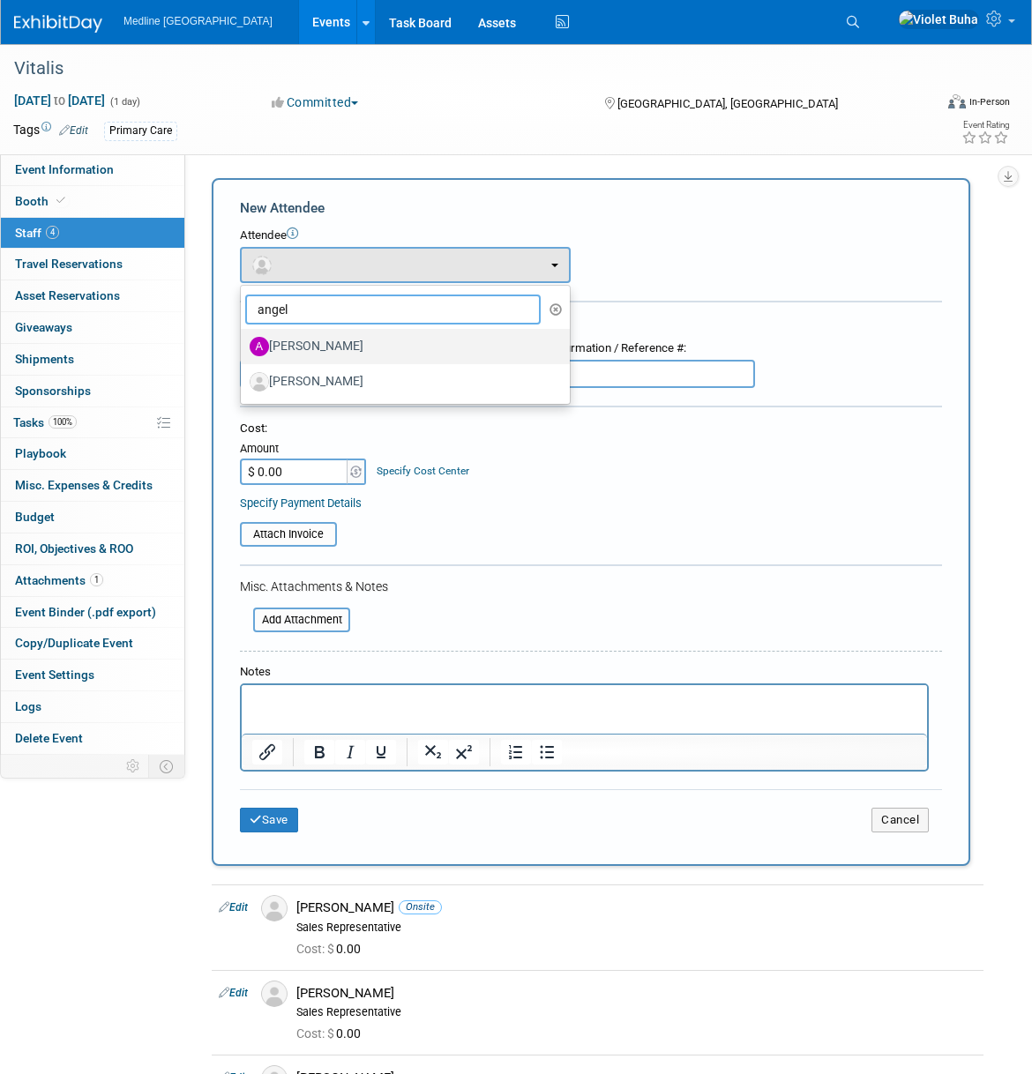
type input "angel"
click at [371, 349] on label "[PERSON_NAME]" at bounding box center [401, 346] width 302 height 28
click at [243, 349] on input "[PERSON_NAME]" at bounding box center [237, 344] width 11 height 11
select select "7a7efeed-6ea4-49db-915b-e0e78a2942fc"
select select "500"
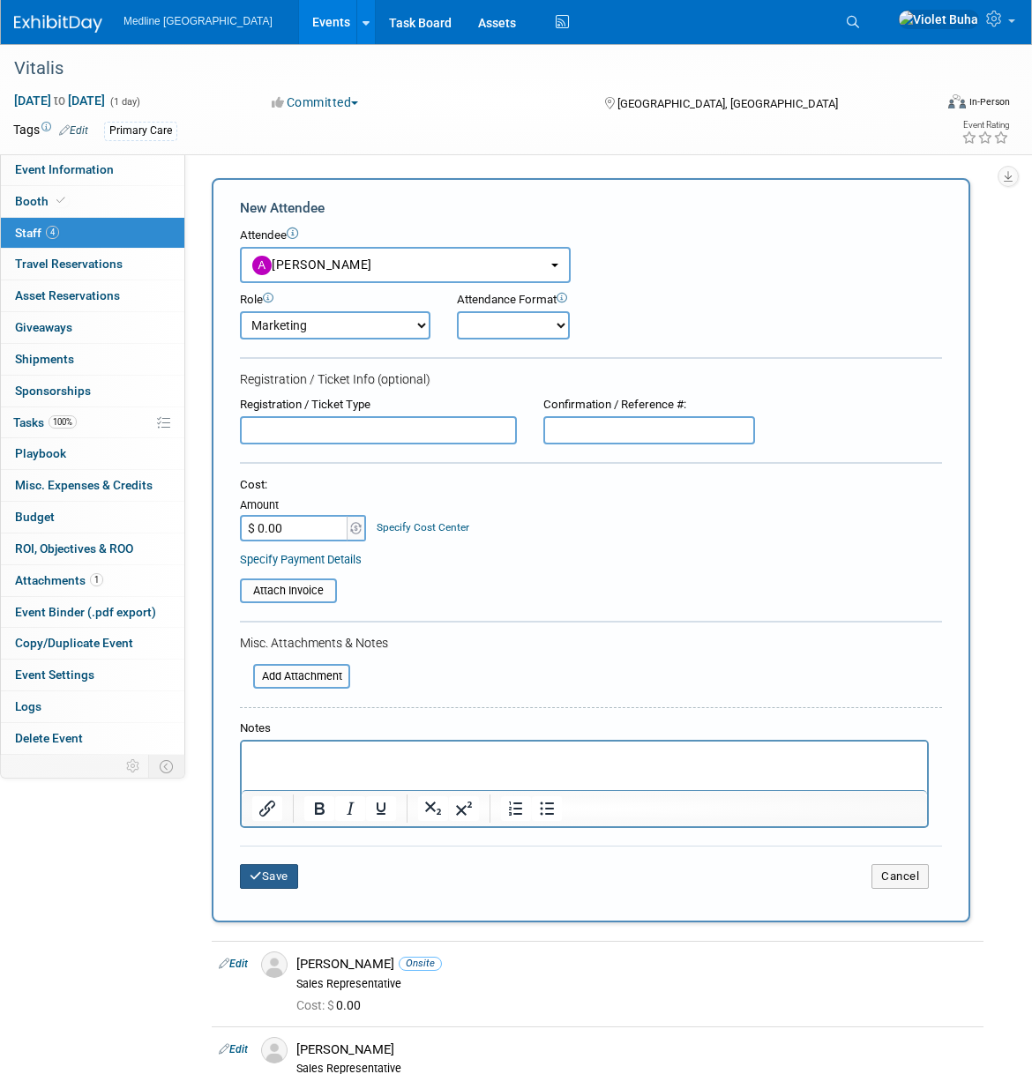
click at [272, 887] on button "Save" at bounding box center [269, 876] width 58 height 25
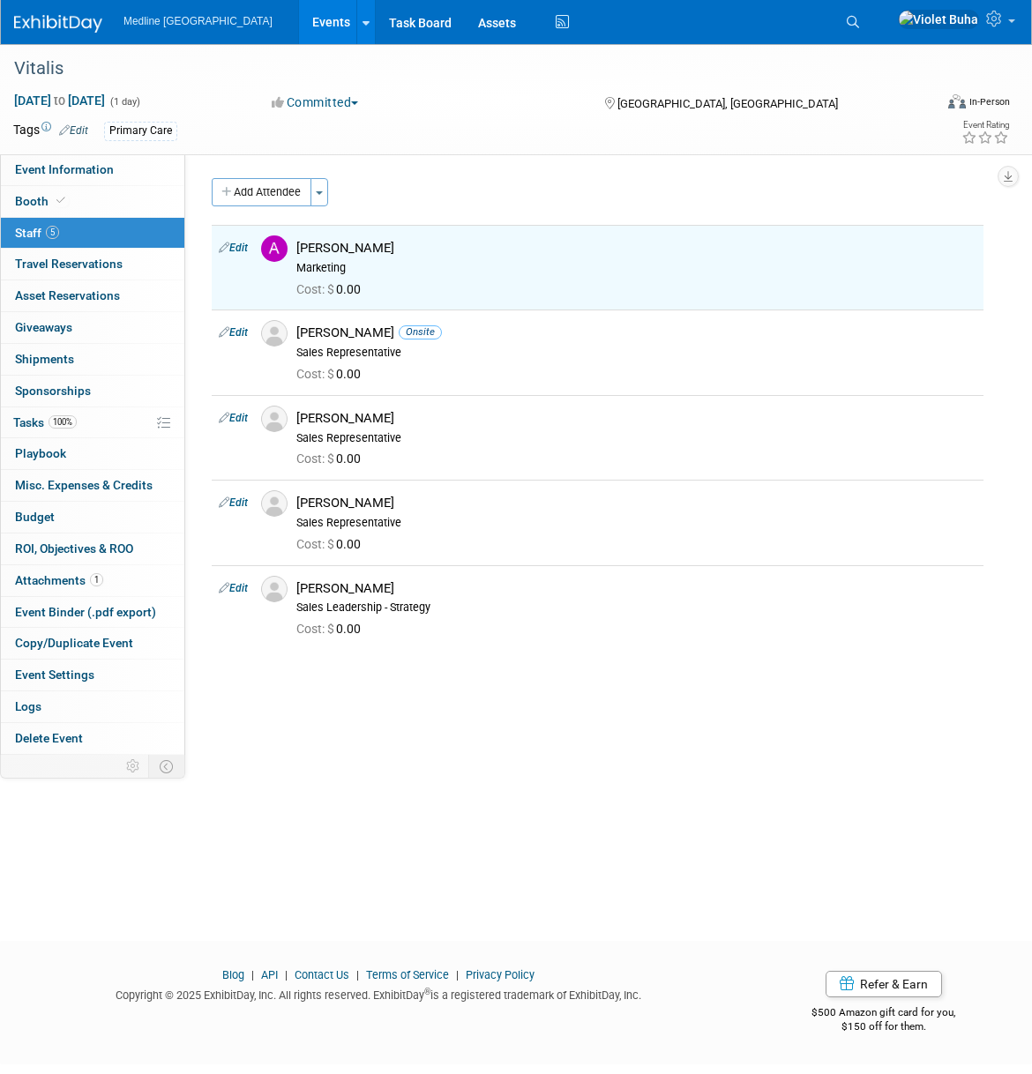
click at [728, 854] on div "Vitalis Oct 22, 2025 to Oct 22, 2025 (1 day) Oct 22, 2025 to Oct 22, 2025 Commi…" at bounding box center [516, 476] width 1032 height 865
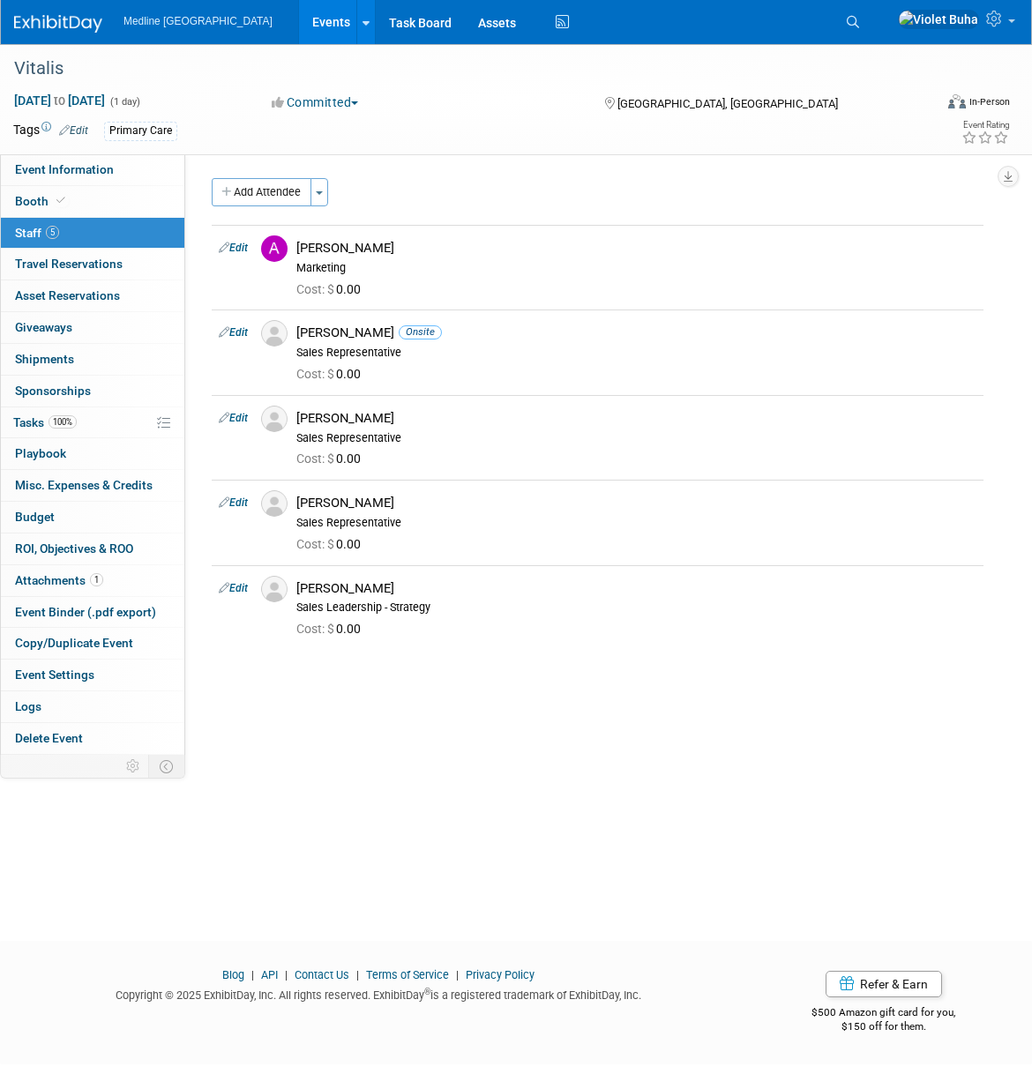
click at [104, 876] on div "Vitalis Oct 22, 2025 to Oct 22, 2025 (1 day) Oct 22, 2025 to Oct 22, 2025 Commi…" at bounding box center [516, 476] width 1032 height 865
click at [26, 25] on img at bounding box center [58, 24] width 88 height 18
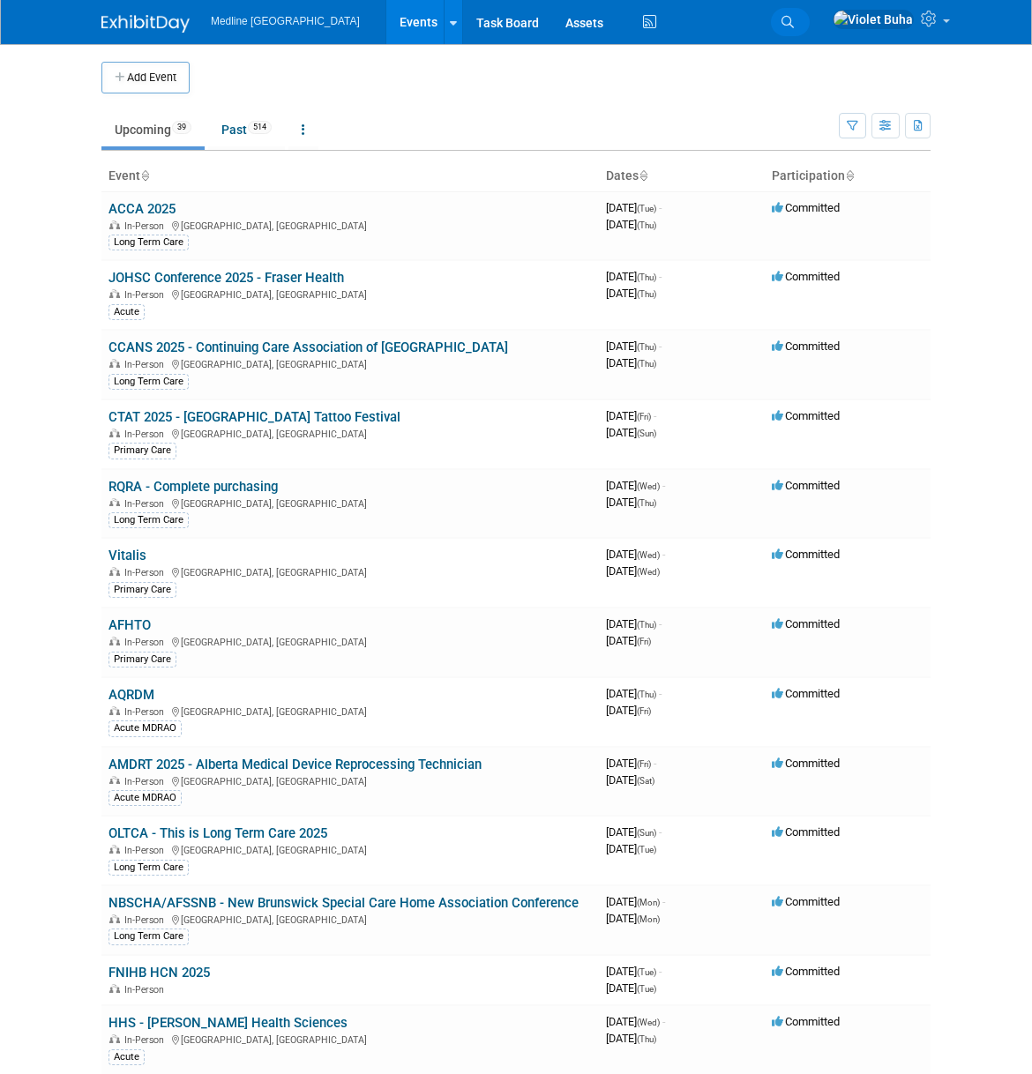
click at [794, 23] on icon at bounding box center [787, 22] width 12 height 12
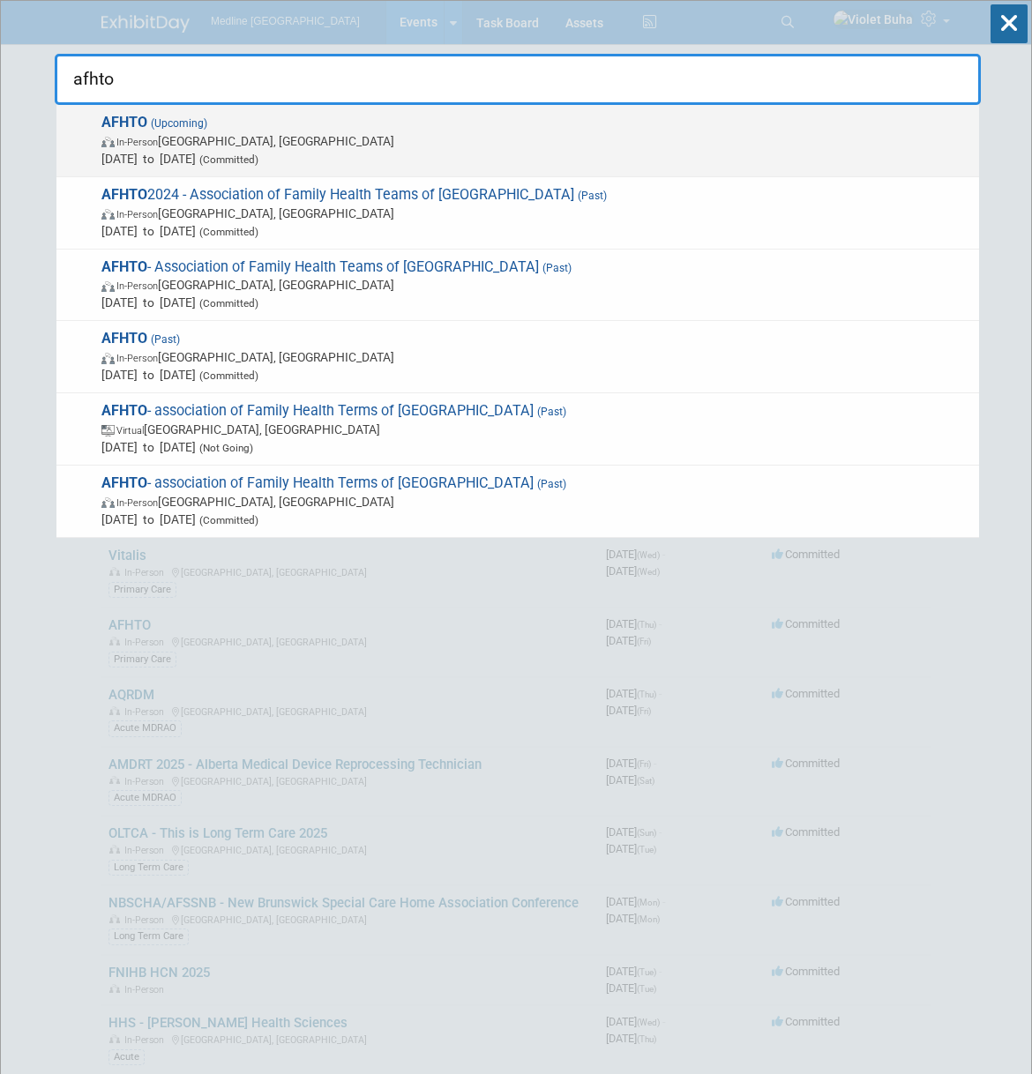
type input "afhto"
click at [250, 138] on span "In-Person [GEOGRAPHIC_DATA], [GEOGRAPHIC_DATA]" at bounding box center [535, 141] width 869 height 18
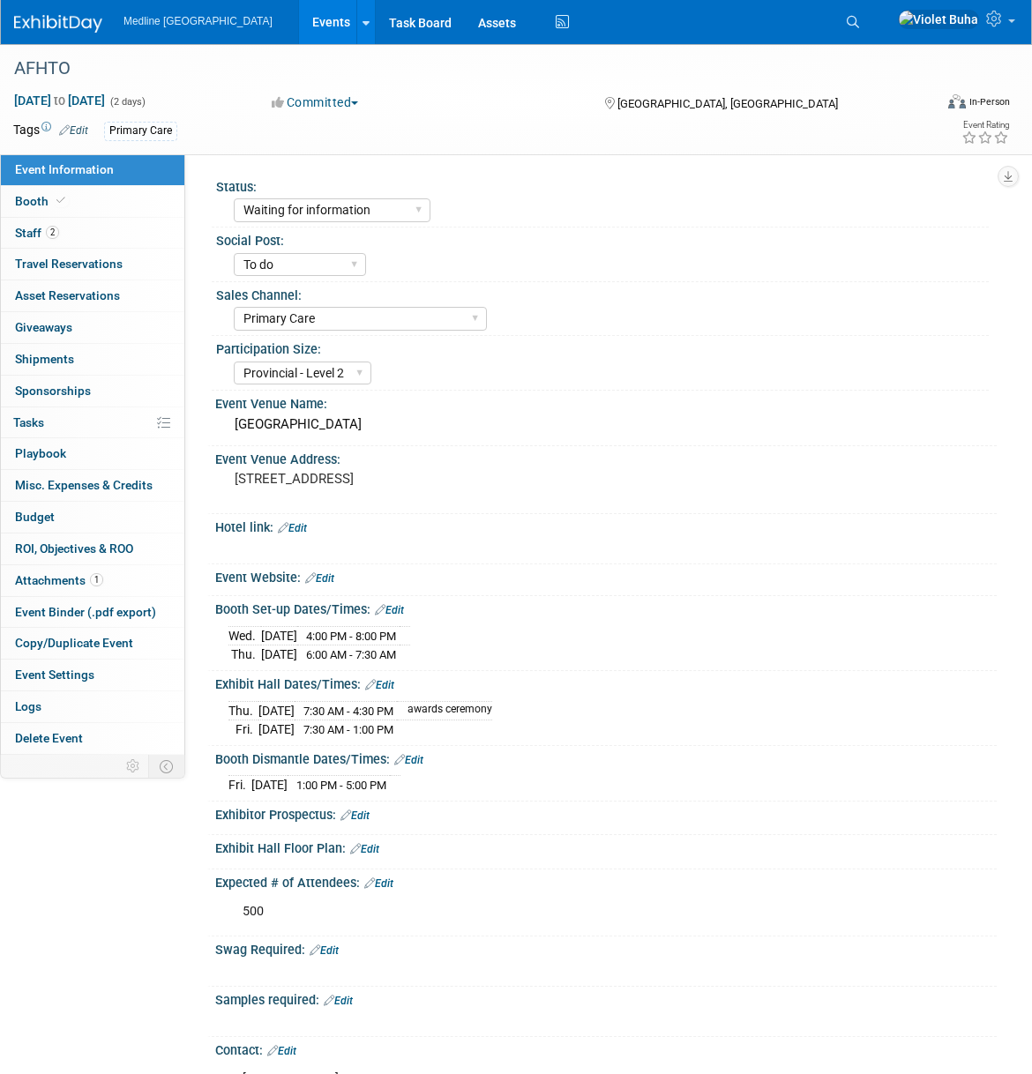
select select "Waiting for information"
select select "To do"
select select "Primary Care"
select select "Provincial - Level 2"
click at [122, 231] on link "2 Staff 2" at bounding box center [92, 233] width 183 height 31
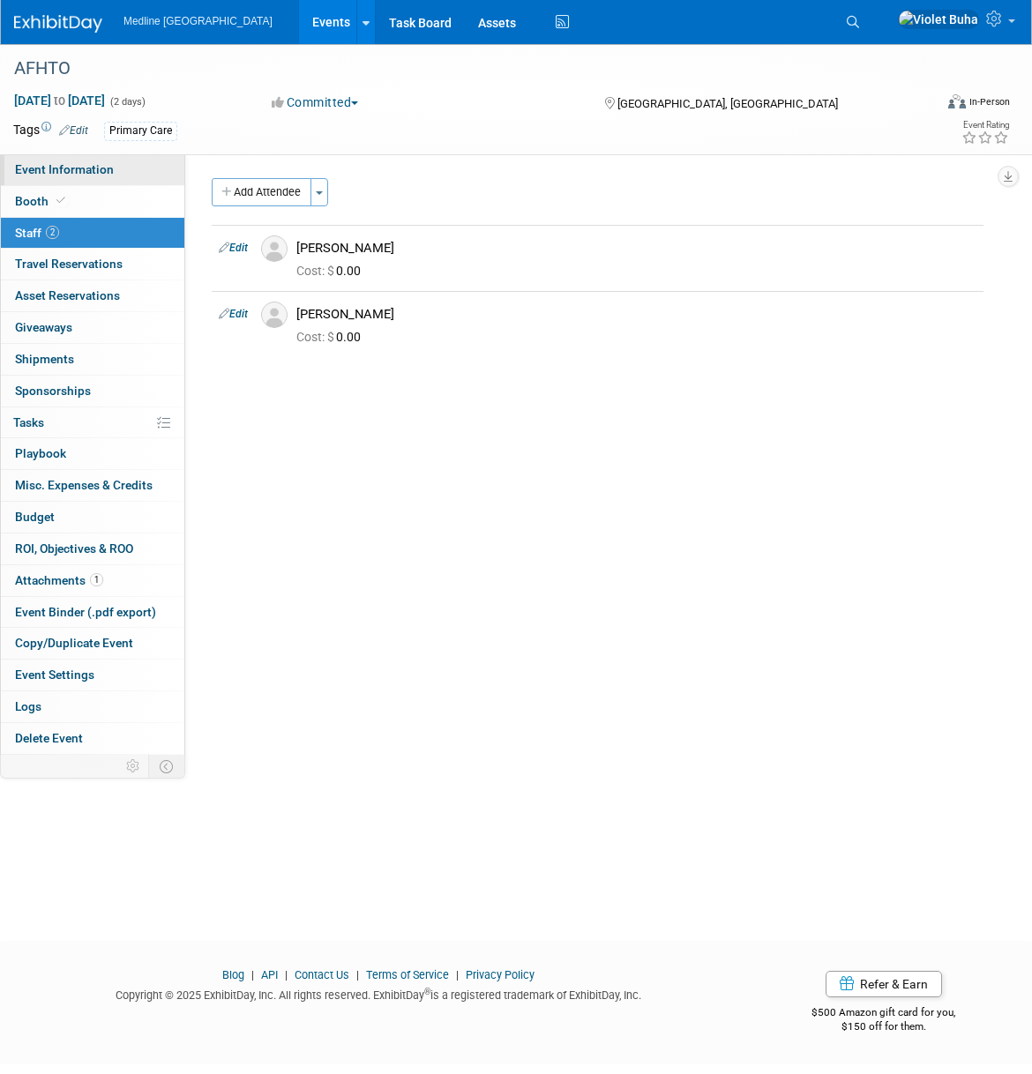
click at [116, 169] on link "Event Information" at bounding box center [92, 169] width 183 height 31
select select "Waiting for information"
select select "To do"
select select "Primary Care"
select select "Provincial - Level 2"
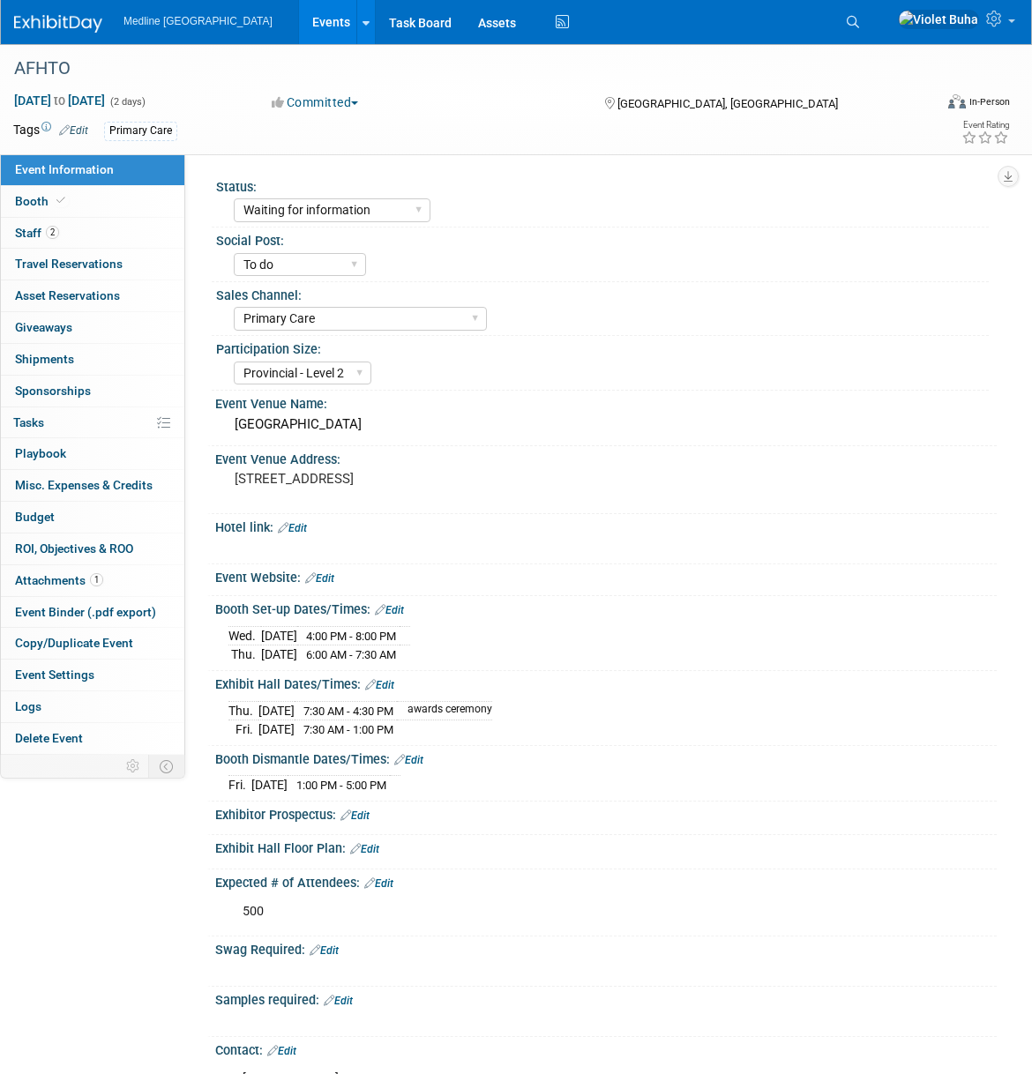
click at [76, 21] on img at bounding box center [58, 24] width 88 height 18
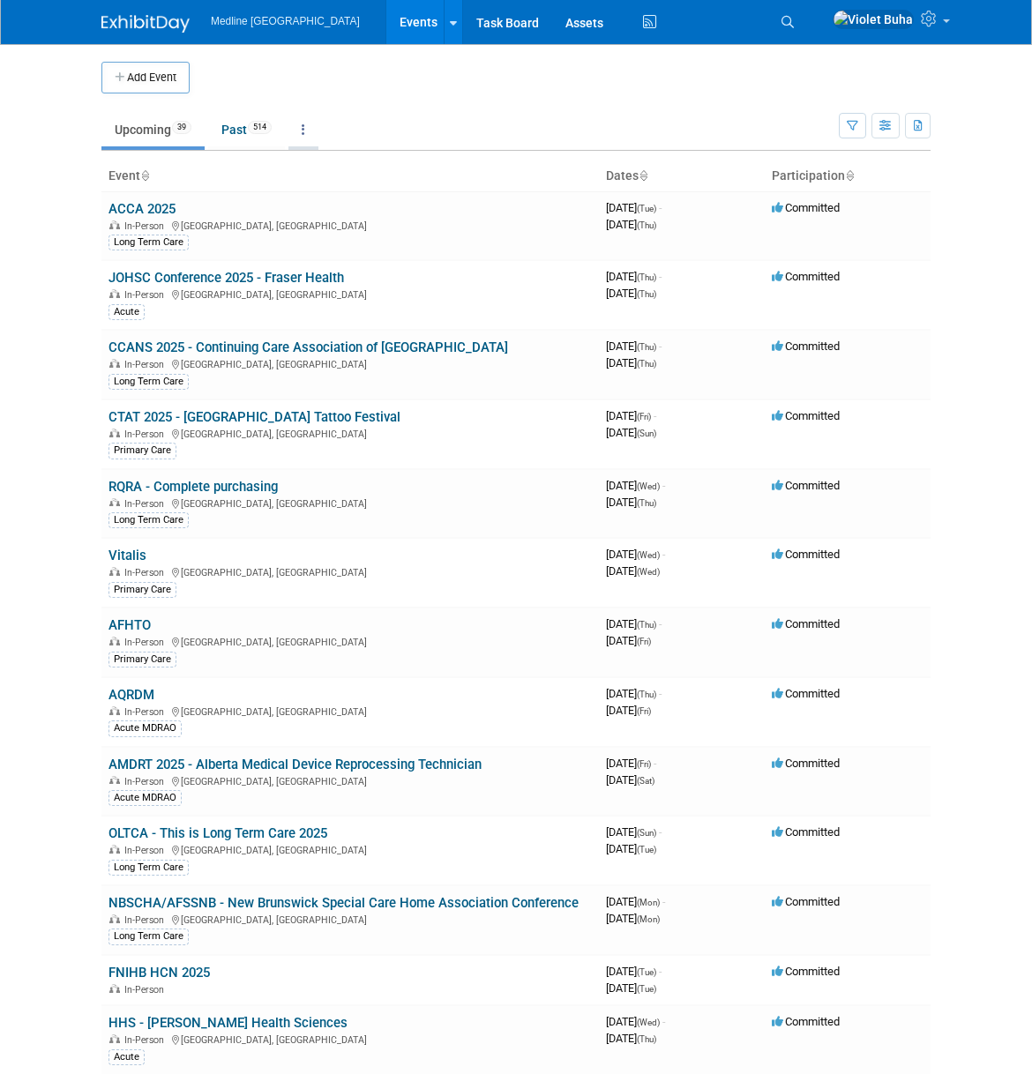
click at [305, 124] on icon at bounding box center [304, 129] width 4 height 12
click at [469, 101] on td "Upcoming 39 Past 514 All Events 553 Past and Upcoming Grouped Annually Events g…" at bounding box center [469, 121] width 737 height 57
click at [444, 21] on link at bounding box center [453, 22] width 19 height 44
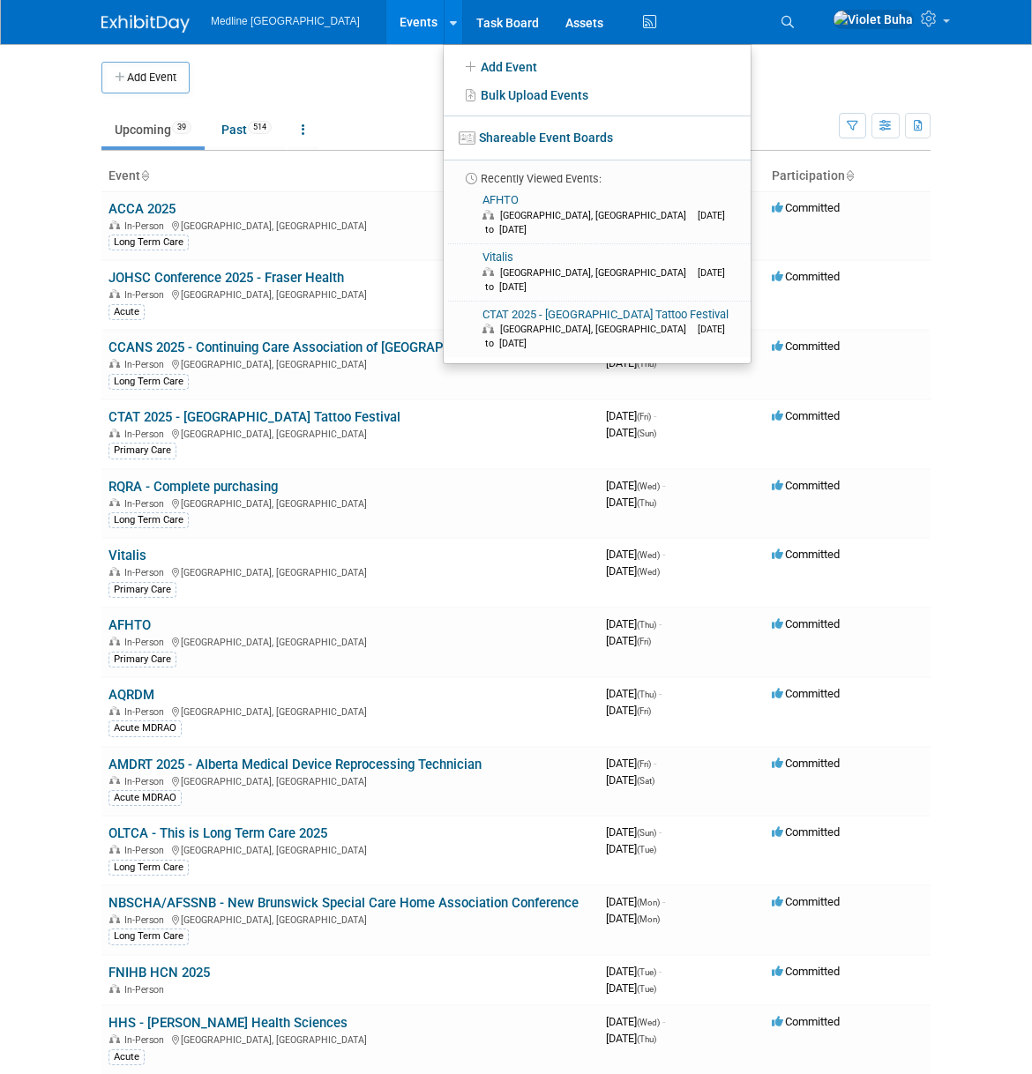
click at [326, 69] on td at bounding box center [541, 78] width 702 height 32
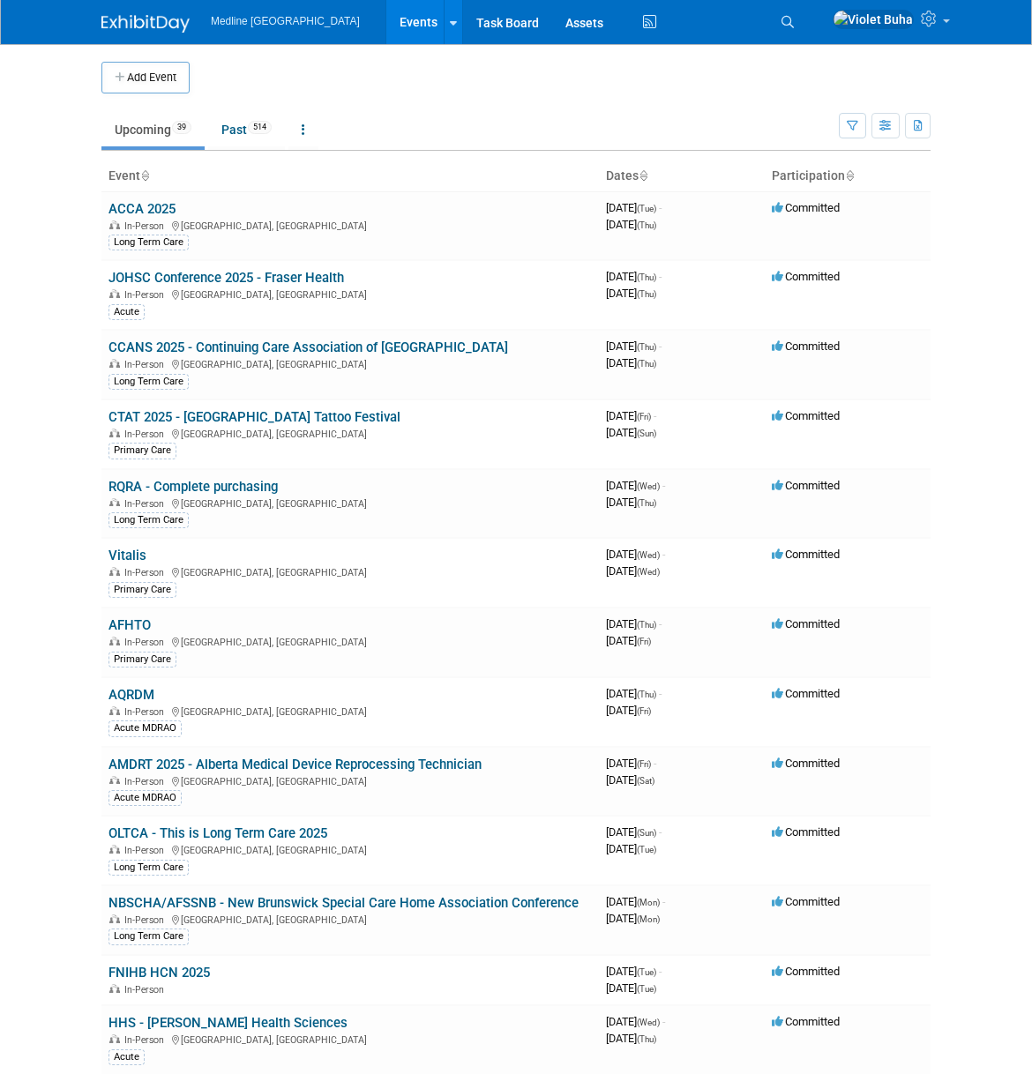
click at [153, 26] on img at bounding box center [145, 24] width 88 height 18
click at [914, 125] on icon "button" at bounding box center [919, 126] width 10 height 11
click at [890, 128] on icon "button" at bounding box center [885, 126] width 13 height 11
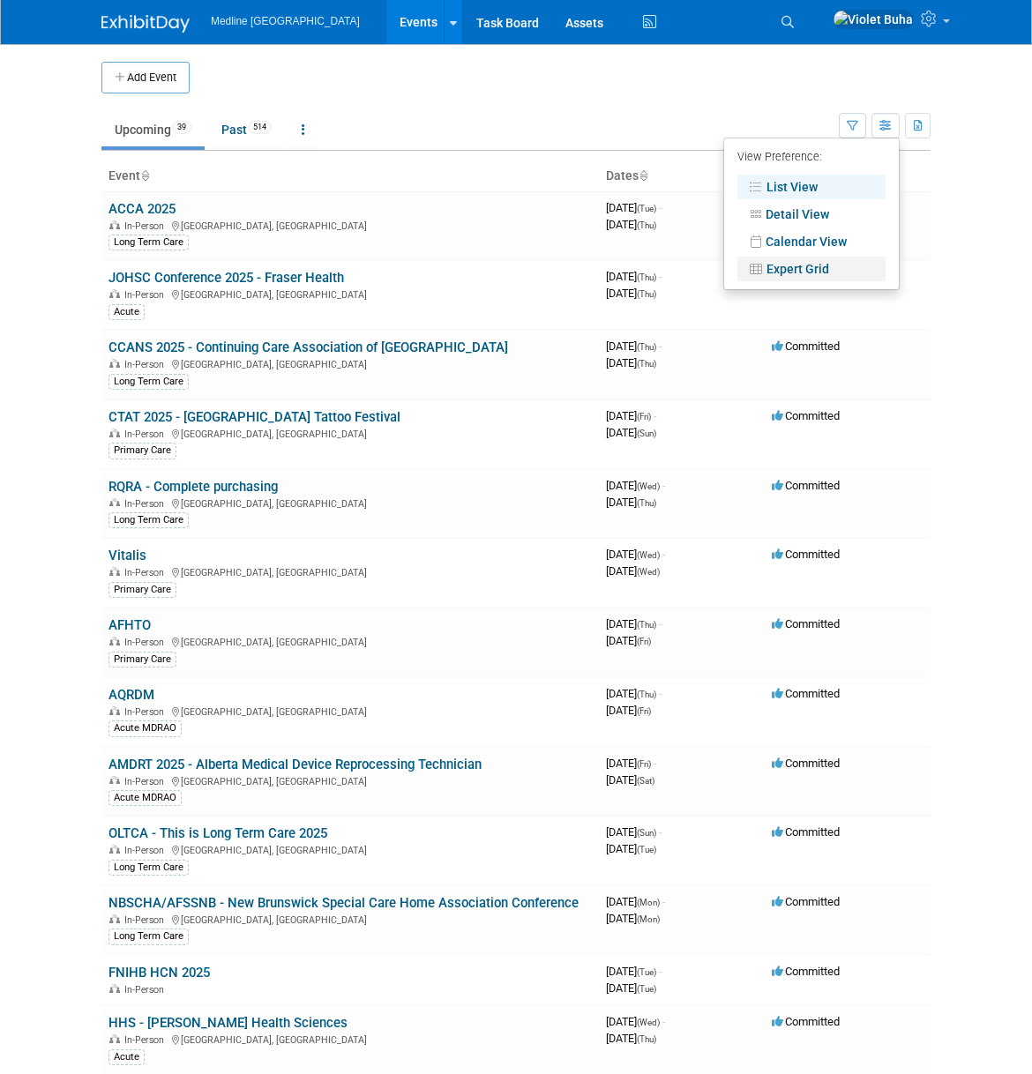
click at [824, 257] on link "Expert Grid" at bounding box center [811, 269] width 148 height 25
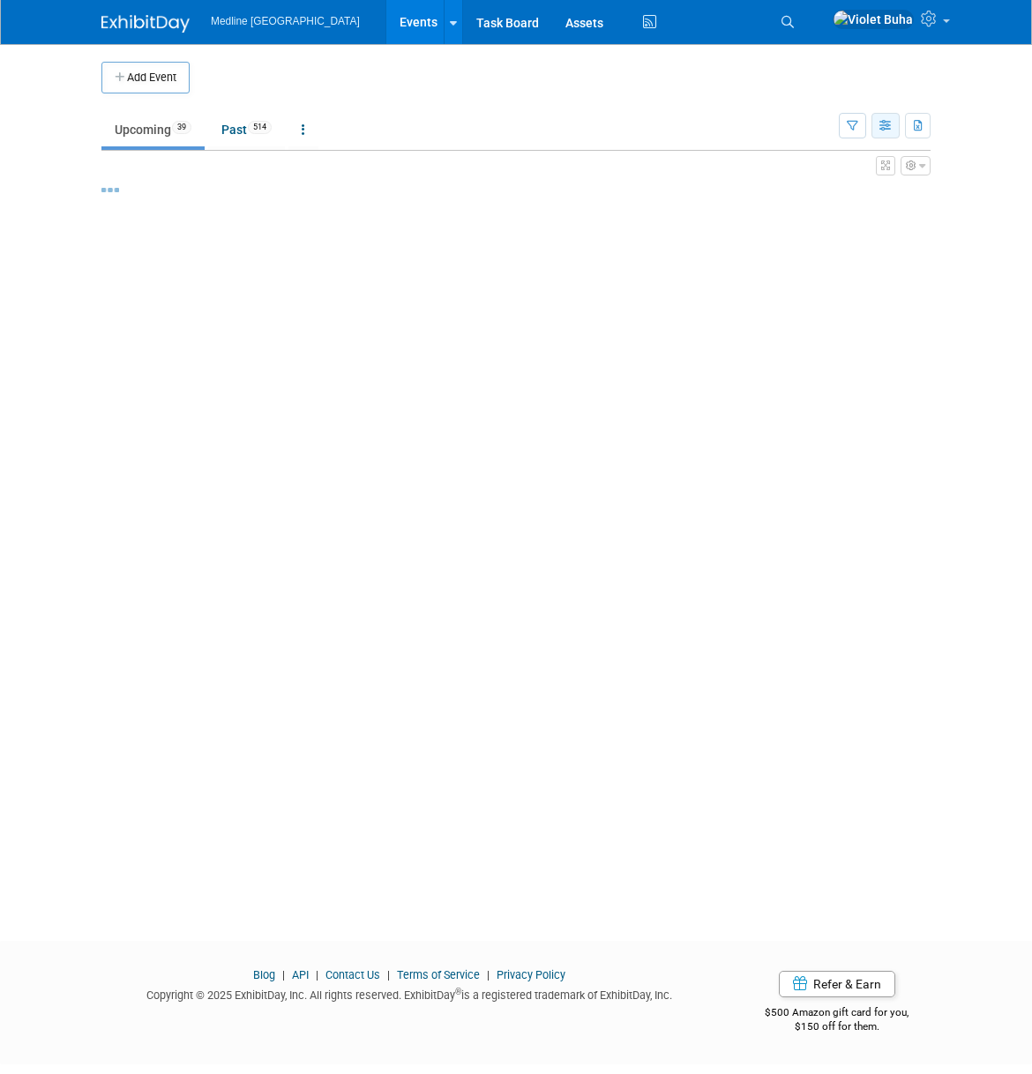
click at [890, 128] on icon "button" at bounding box center [885, 126] width 13 height 11
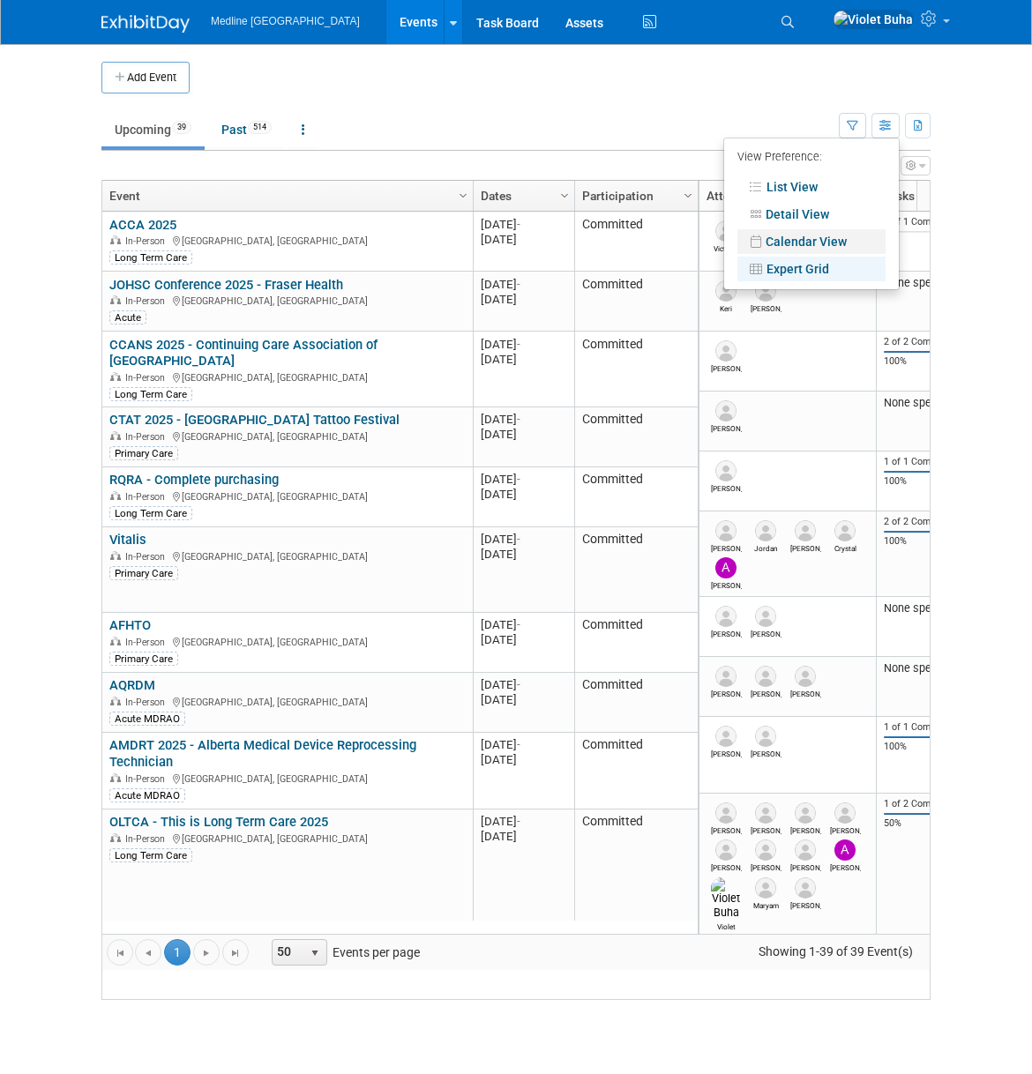
click at [829, 241] on link "Calendar View" at bounding box center [811, 241] width 148 height 25
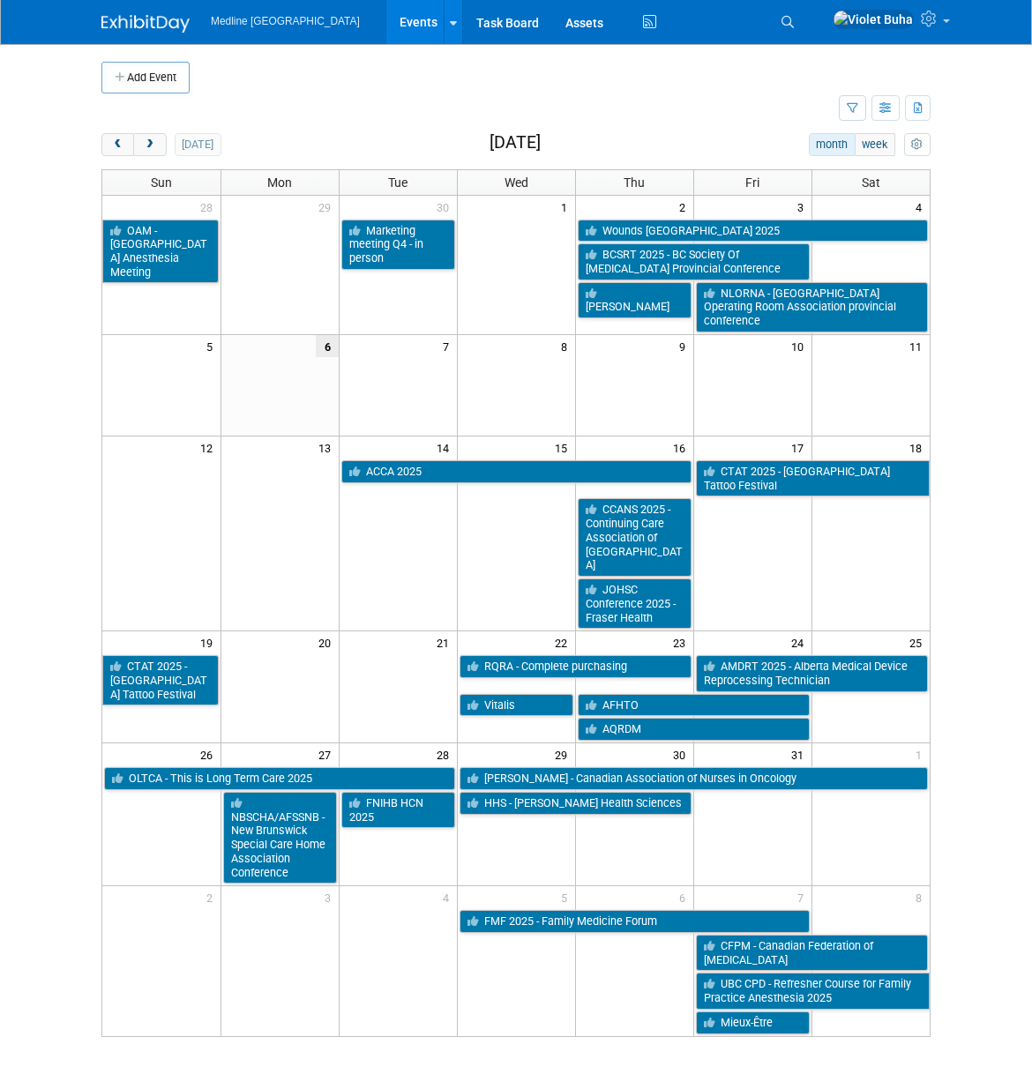
click at [555, 111] on td at bounding box center [469, 108] width 737 height 31
click at [151, 146] on span "next" at bounding box center [149, 144] width 13 height 11
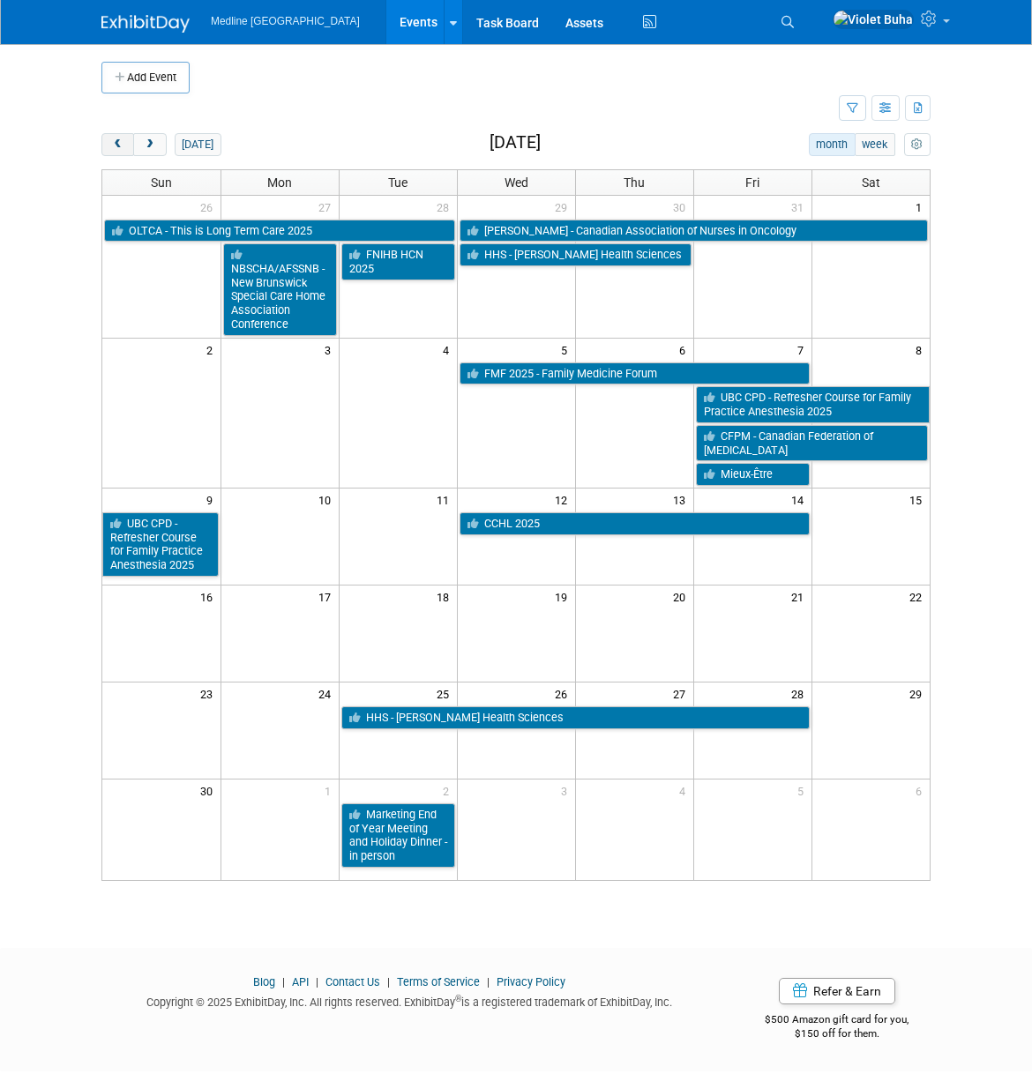
click at [118, 145] on span "prev" at bounding box center [117, 144] width 13 height 11
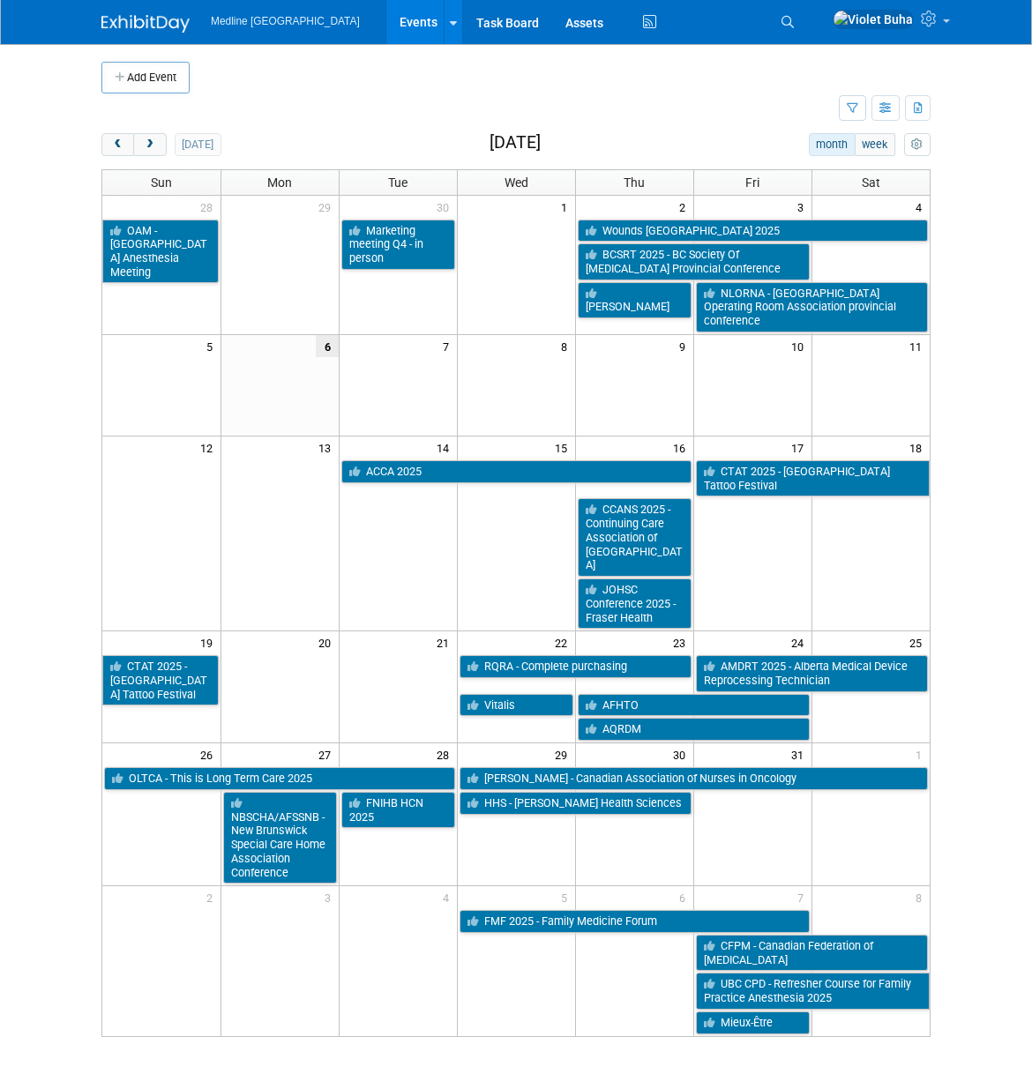
click at [147, 19] on img at bounding box center [145, 24] width 88 height 18
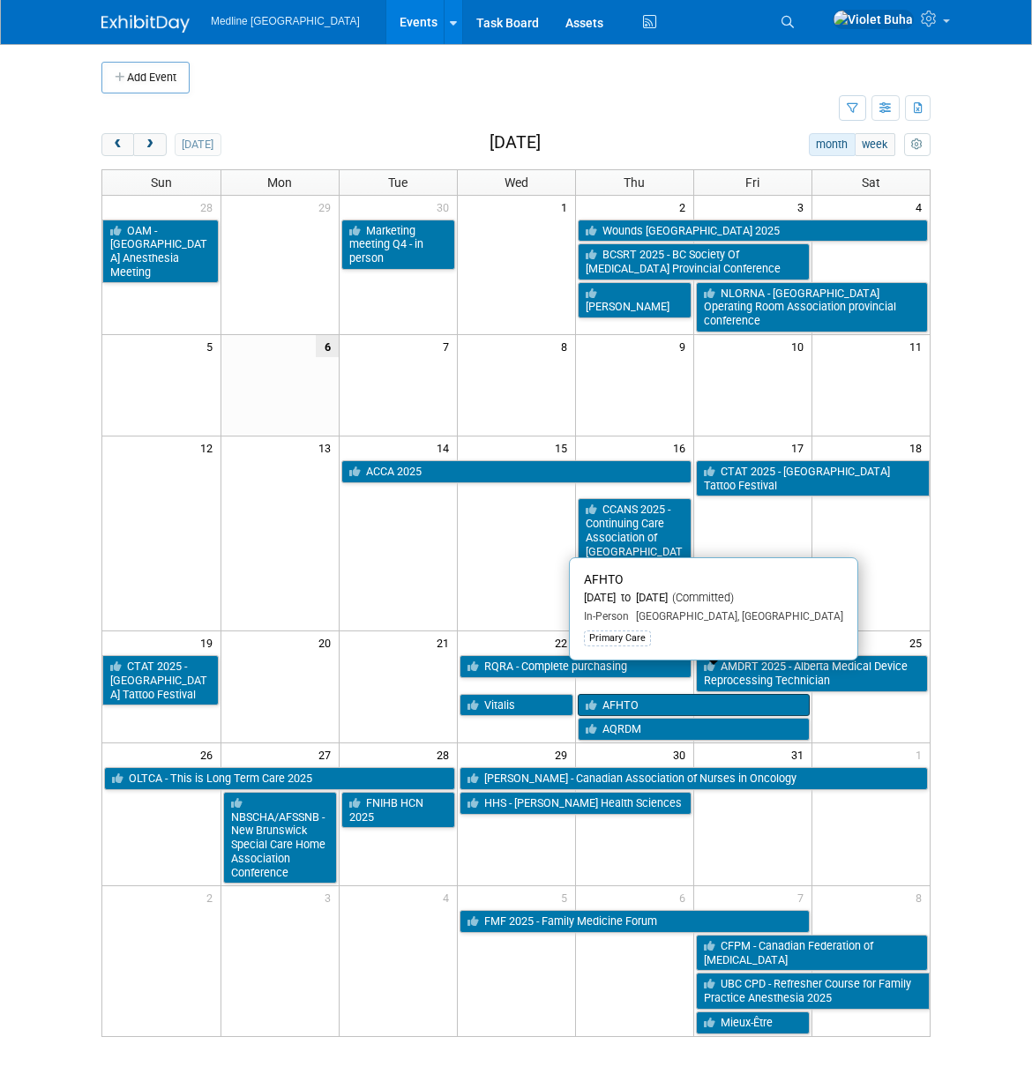
click at [612, 694] on link "AFHTO" at bounding box center [694, 705] width 232 height 23
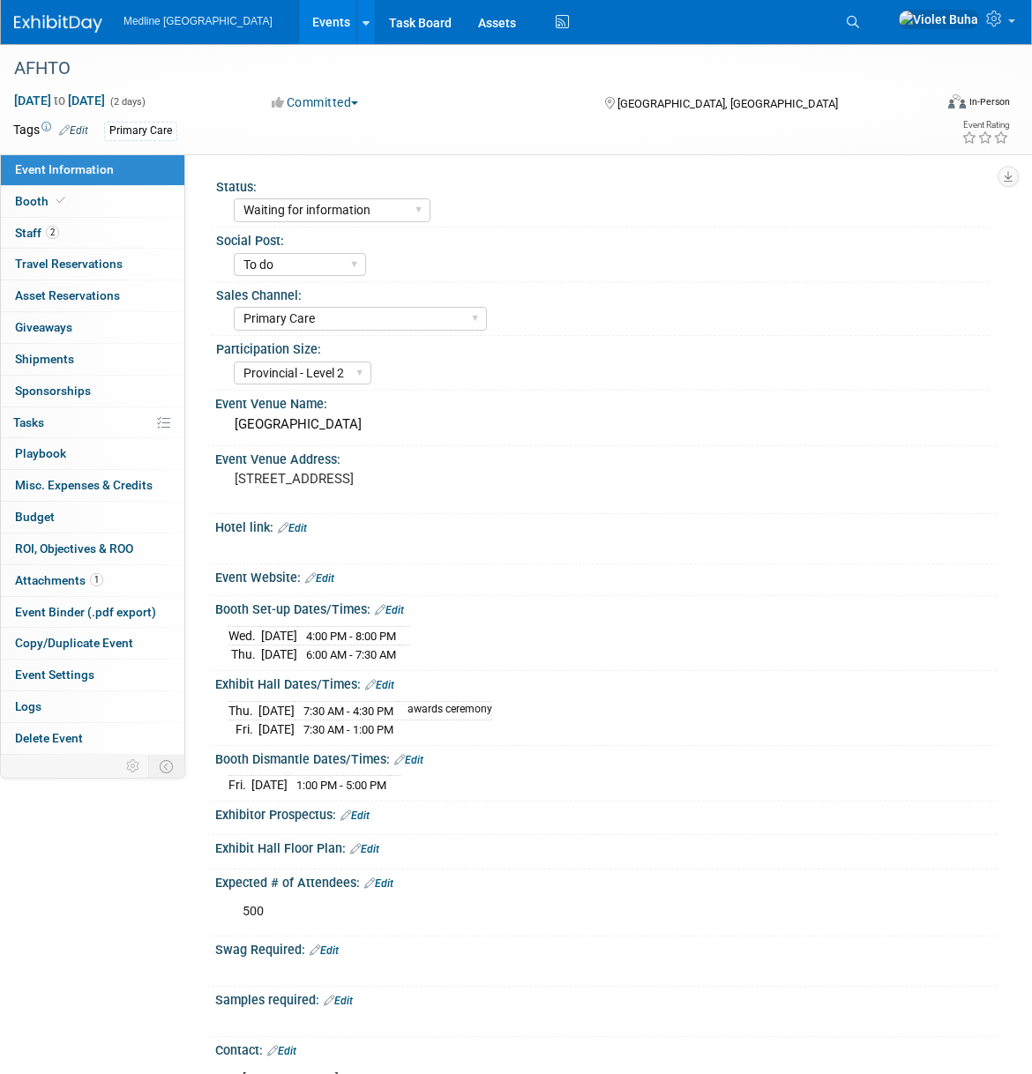
select select "Waiting for information"
select select "To do"
select select "Primary Care"
select select "Provincial - Level 2"
click at [119, 196] on link "Booth" at bounding box center [92, 201] width 183 height 31
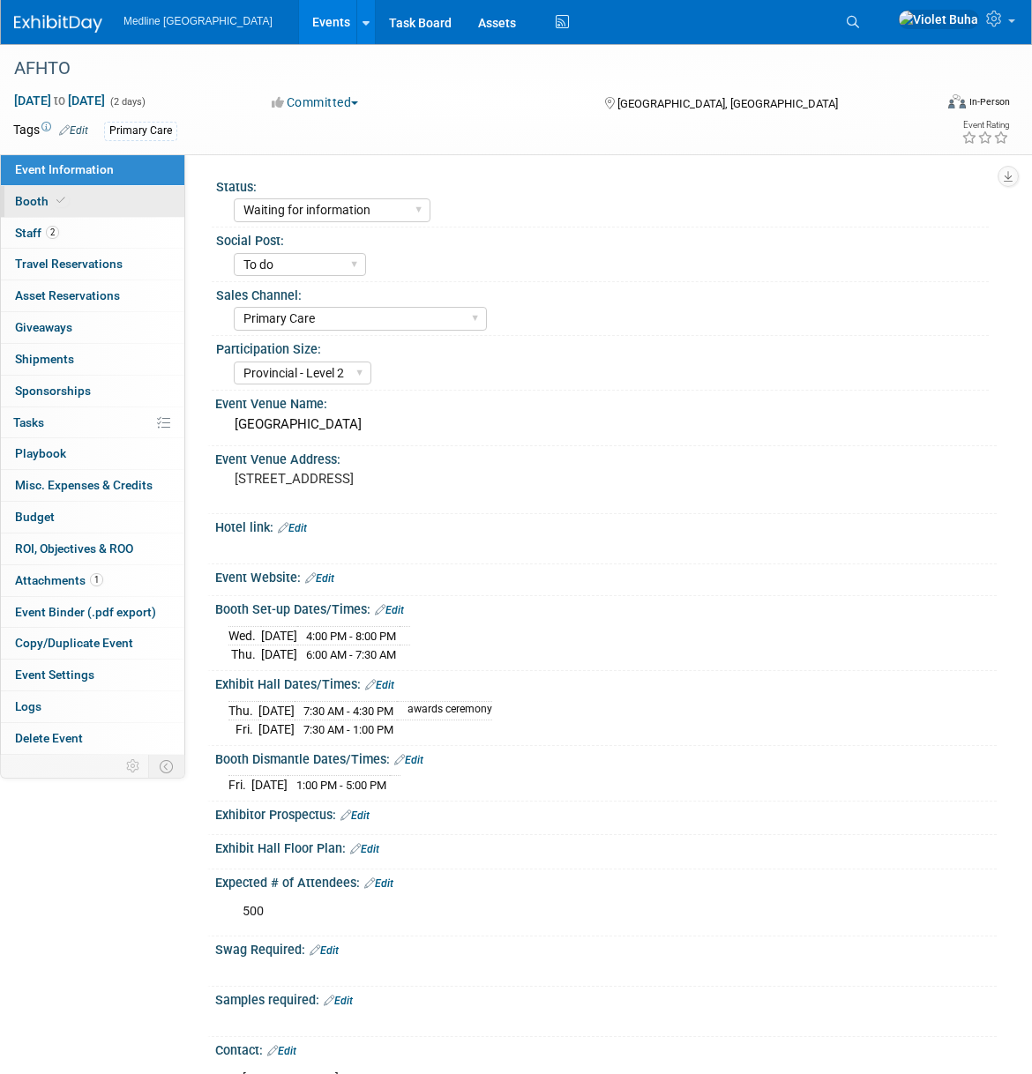
select select "2"
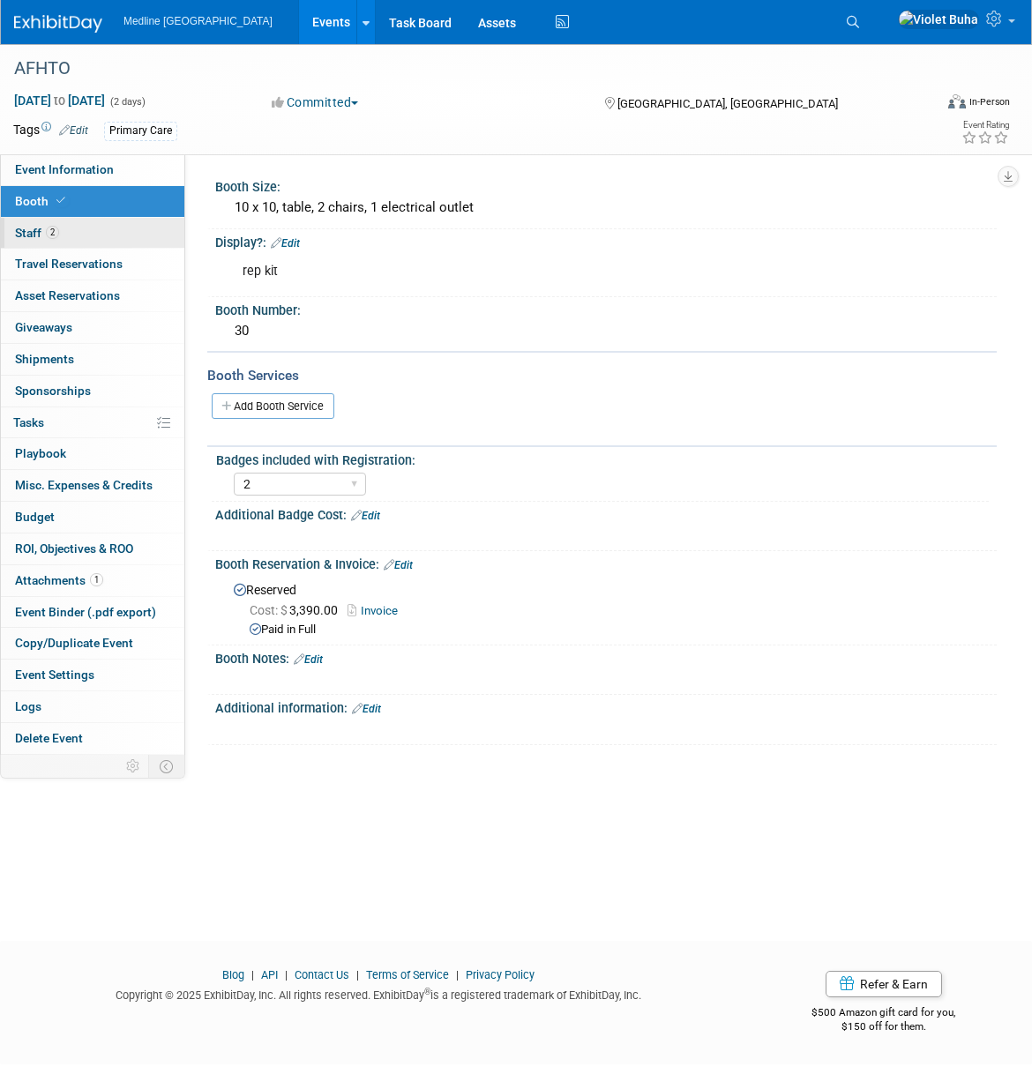
click at [116, 239] on link "2 Staff 2" at bounding box center [92, 233] width 183 height 31
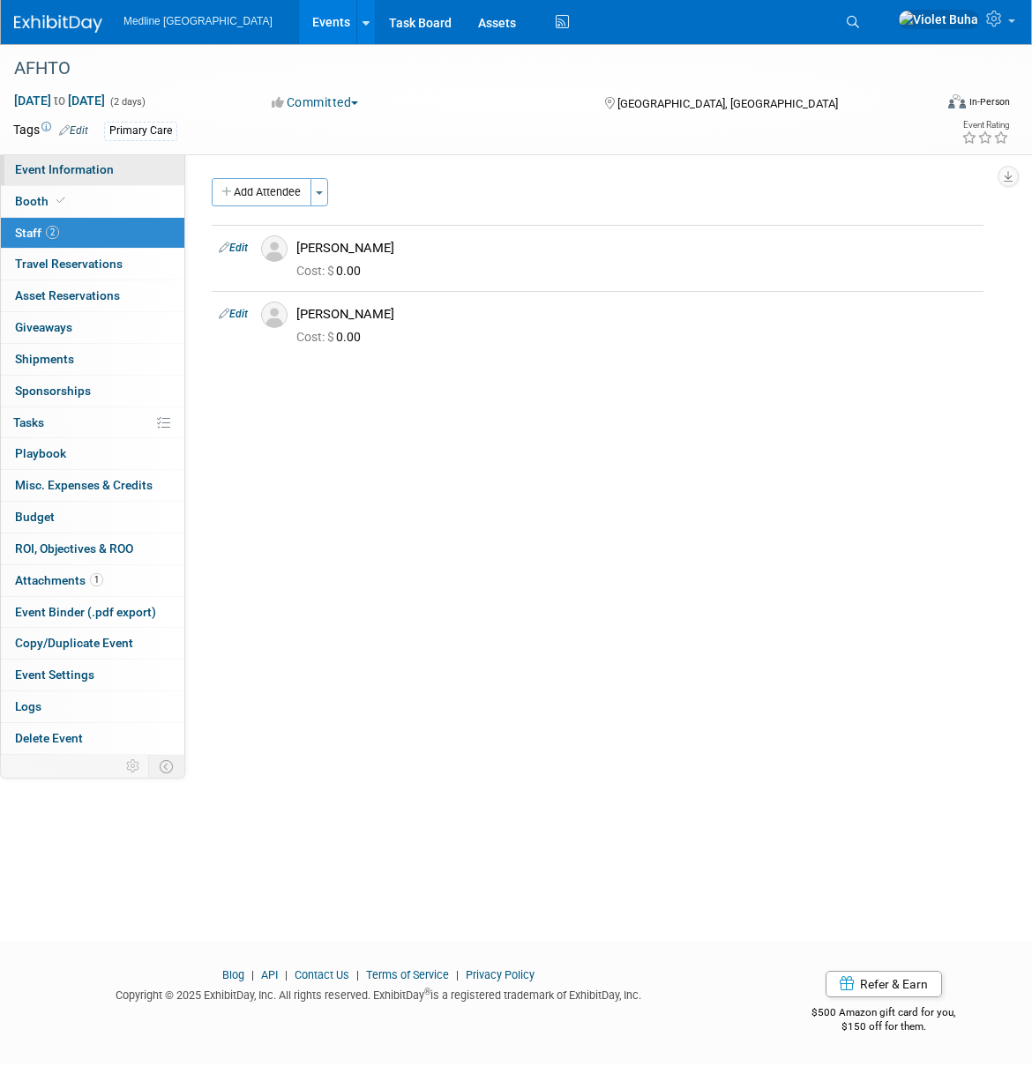
click at [122, 174] on link "Event Information" at bounding box center [92, 169] width 183 height 31
select select "Waiting for information"
select select "To do"
select select "Primary Care"
select select "Provincial - Level 2"
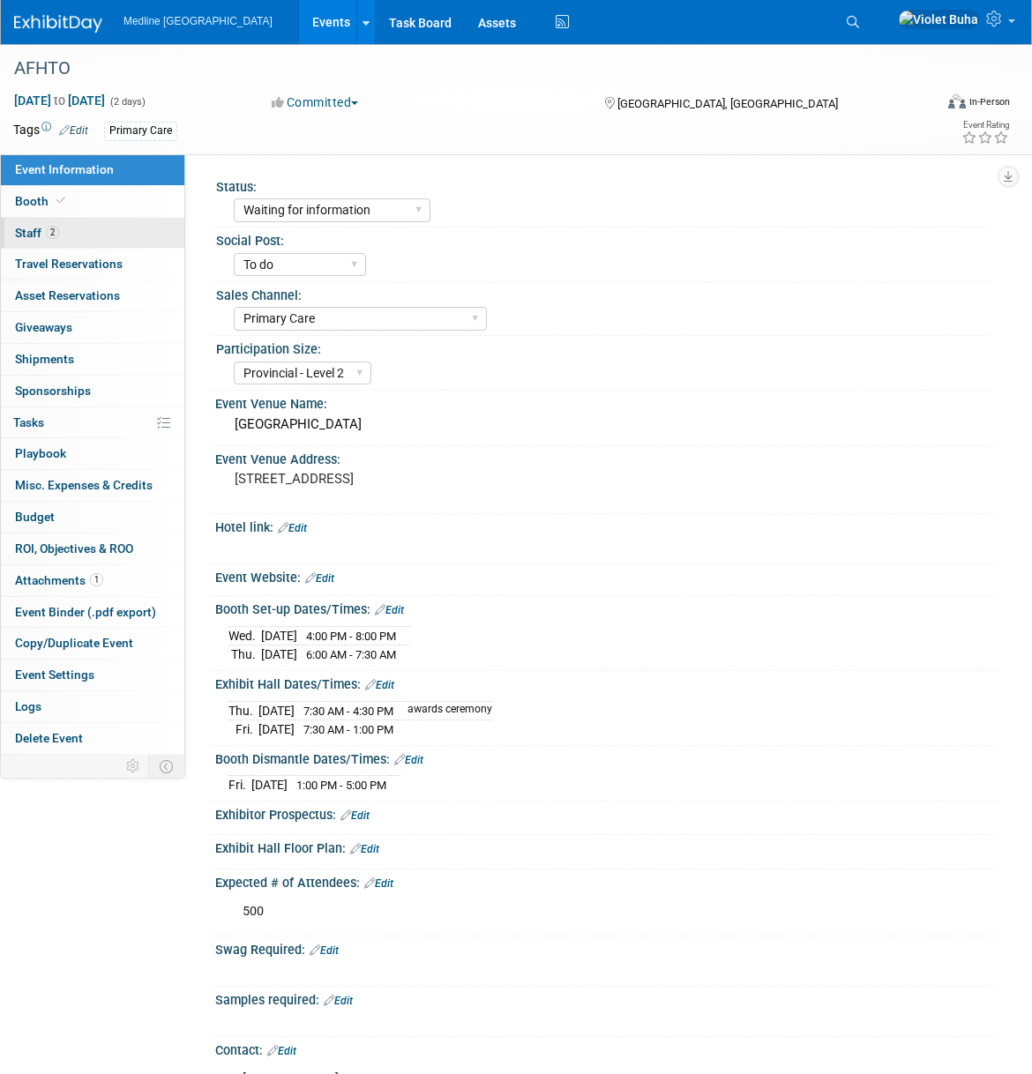
click at [88, 233] on link "2 Staff 2" at bounding box center [92, 233] width 183 height 31
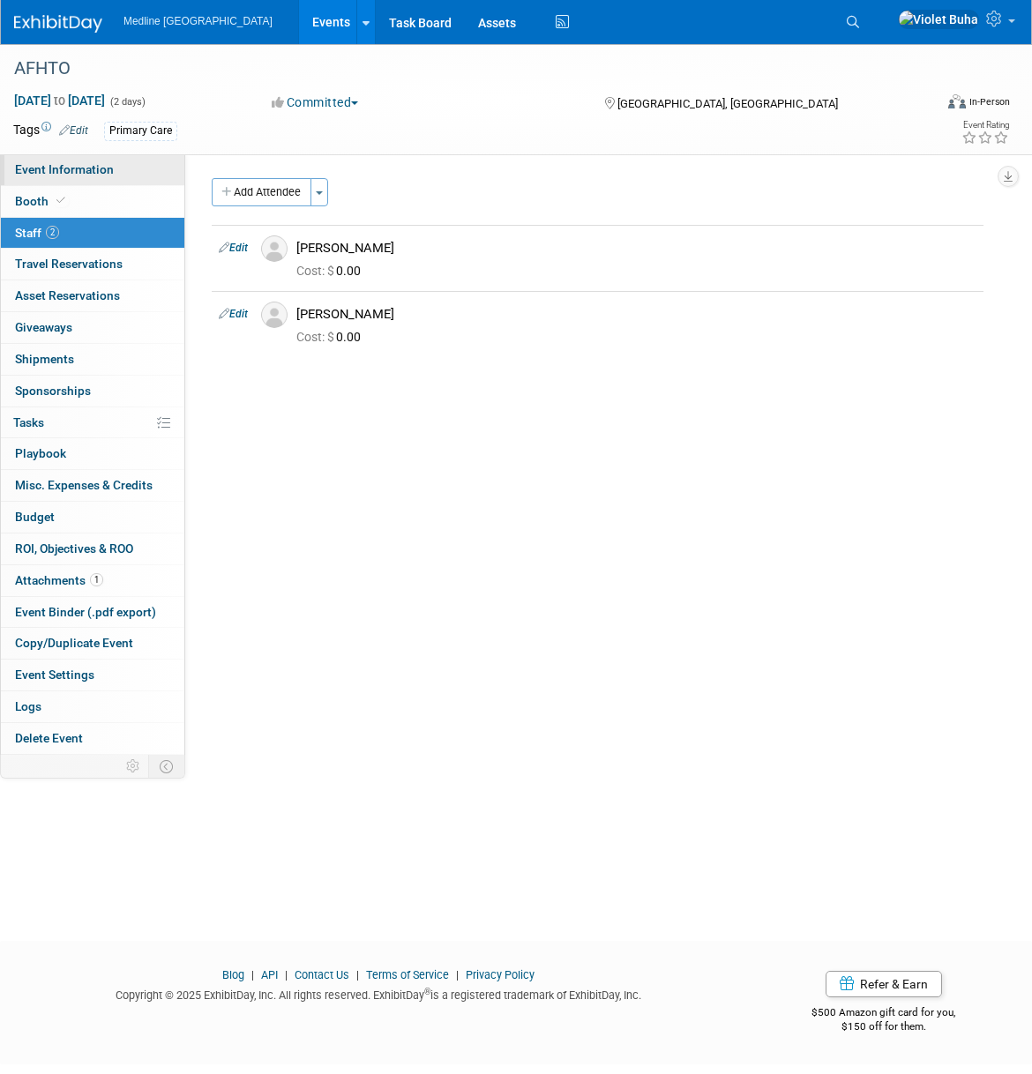
click at [116, 166] on link "Event Information" at bounding box center [92, 169] width 183 height 31
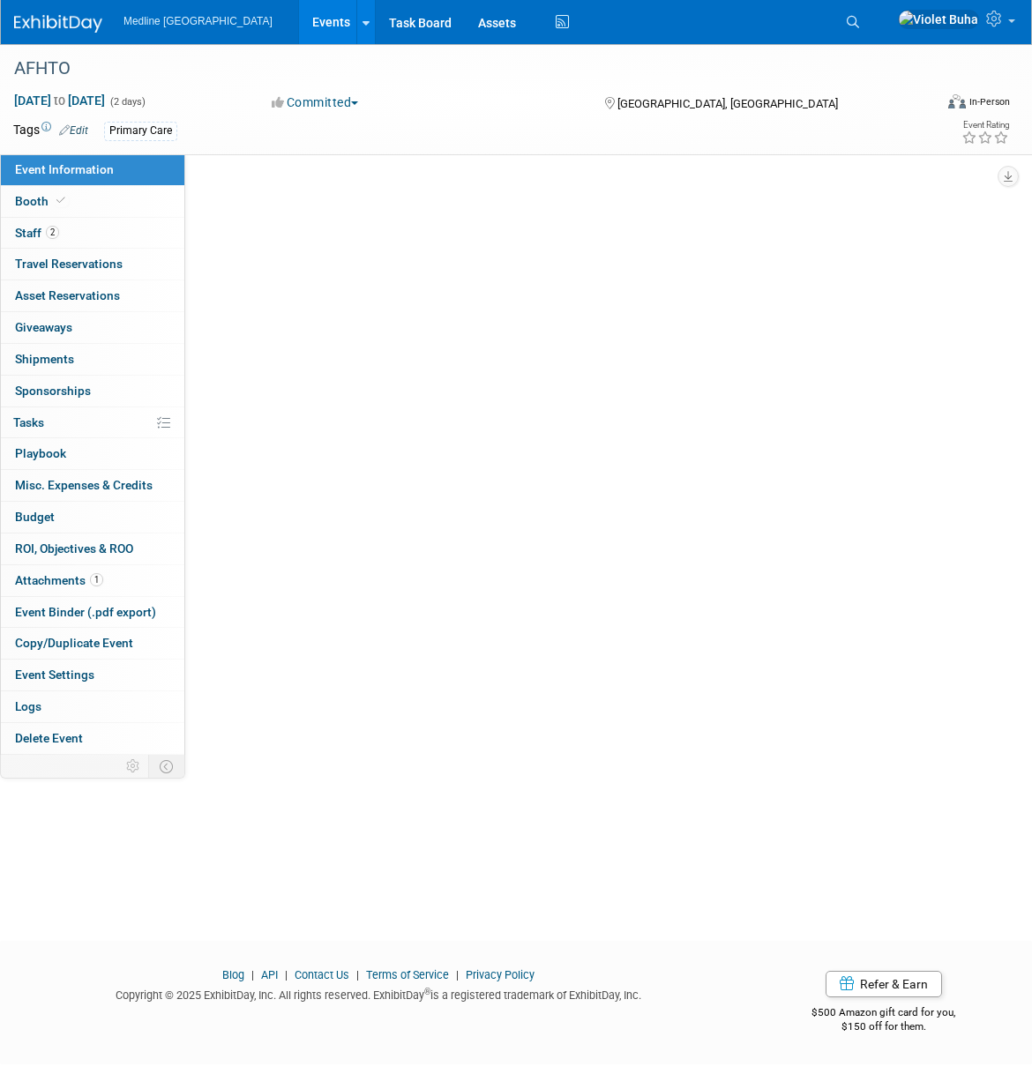
select select "Waiting for information"
select select "To do"
select select "Primary Care"
select select "Provincial - Level 2"
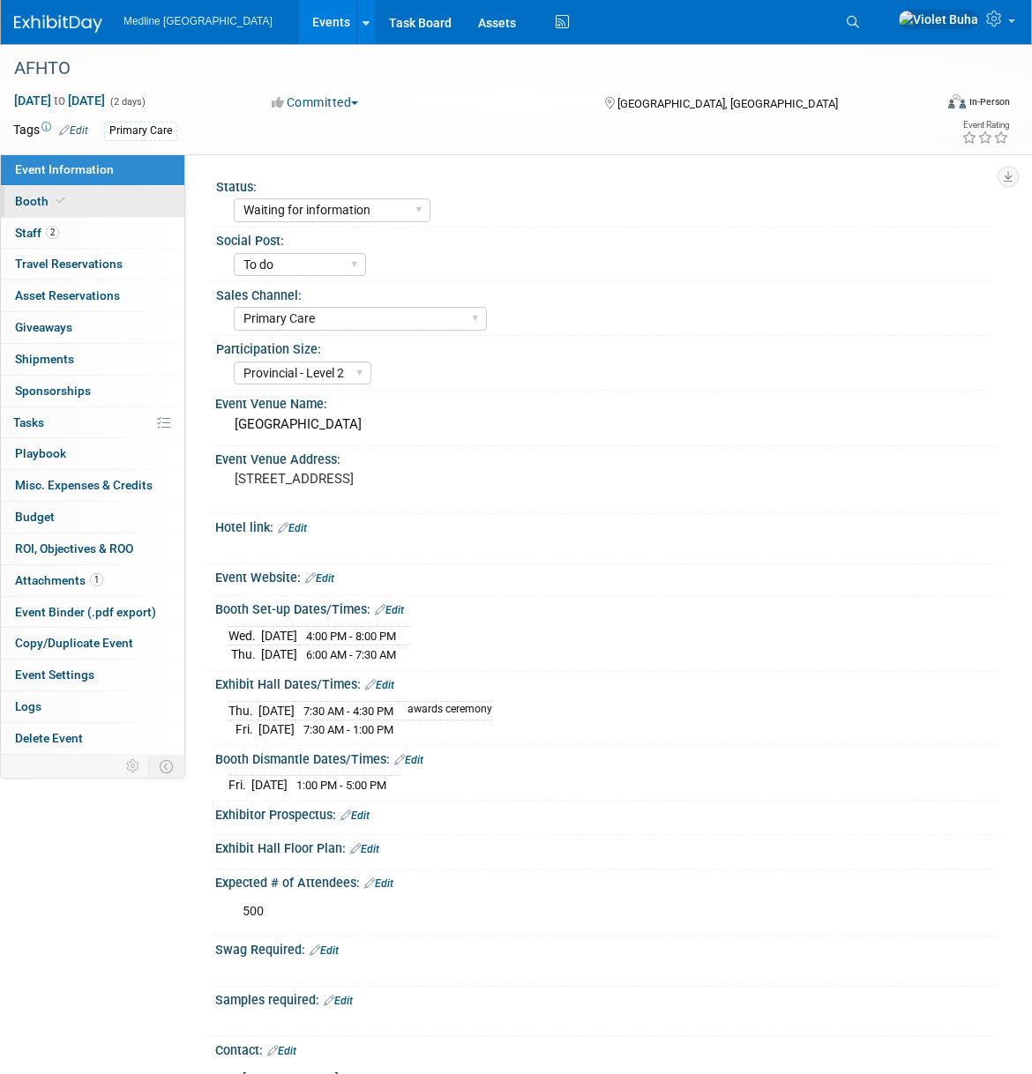
click at [134, 198] on link "Booth" at bounding box center [92, 201] width 183 height 31
select select "2"
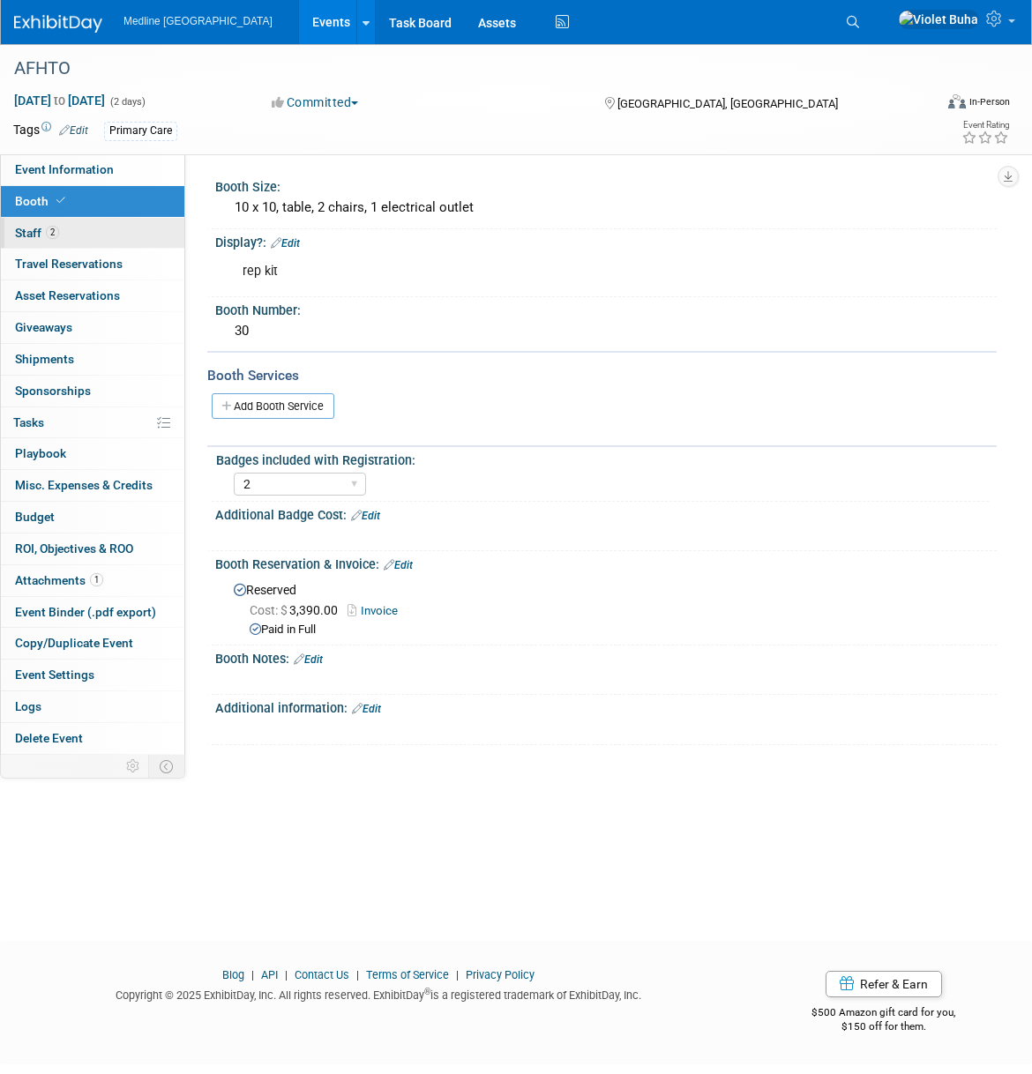
click at [91, 228] on link "2 Staff 2" at bounding box center [92, 233] width 183 height 31
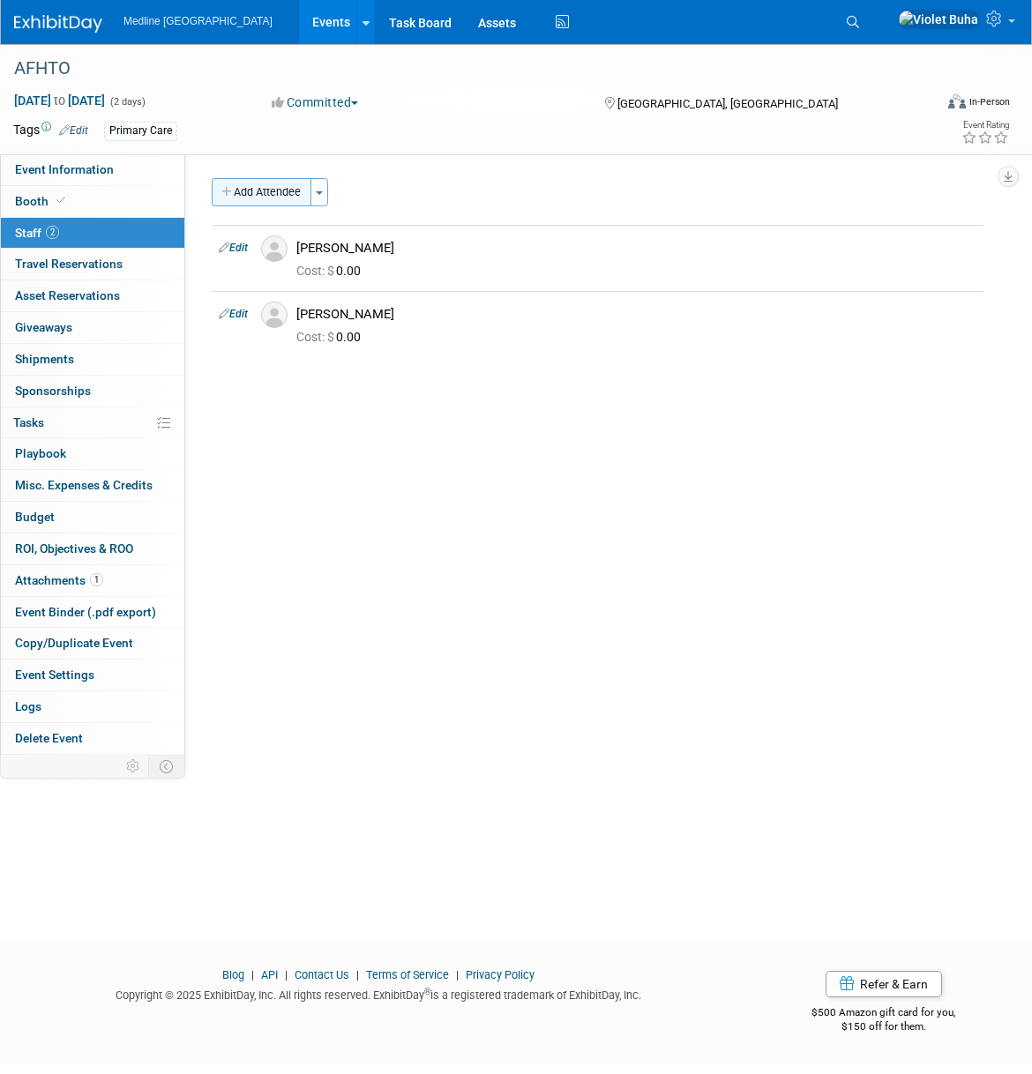
click at [272, 199] on button "Add Attendee" at bounding box center [262, 192] width 100 height 28
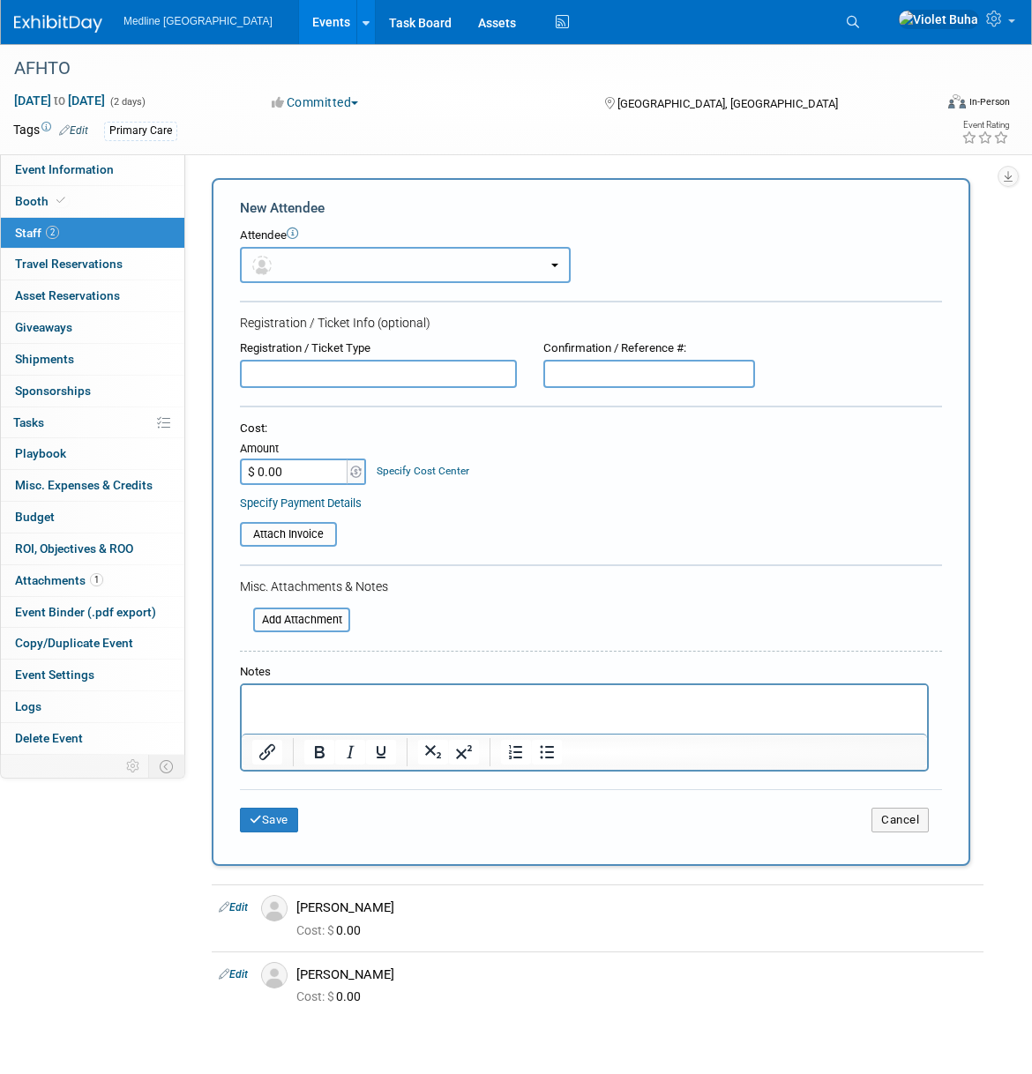
click at [347, 262] on button "button" at bounding box center [405, 265] width 331 height 36
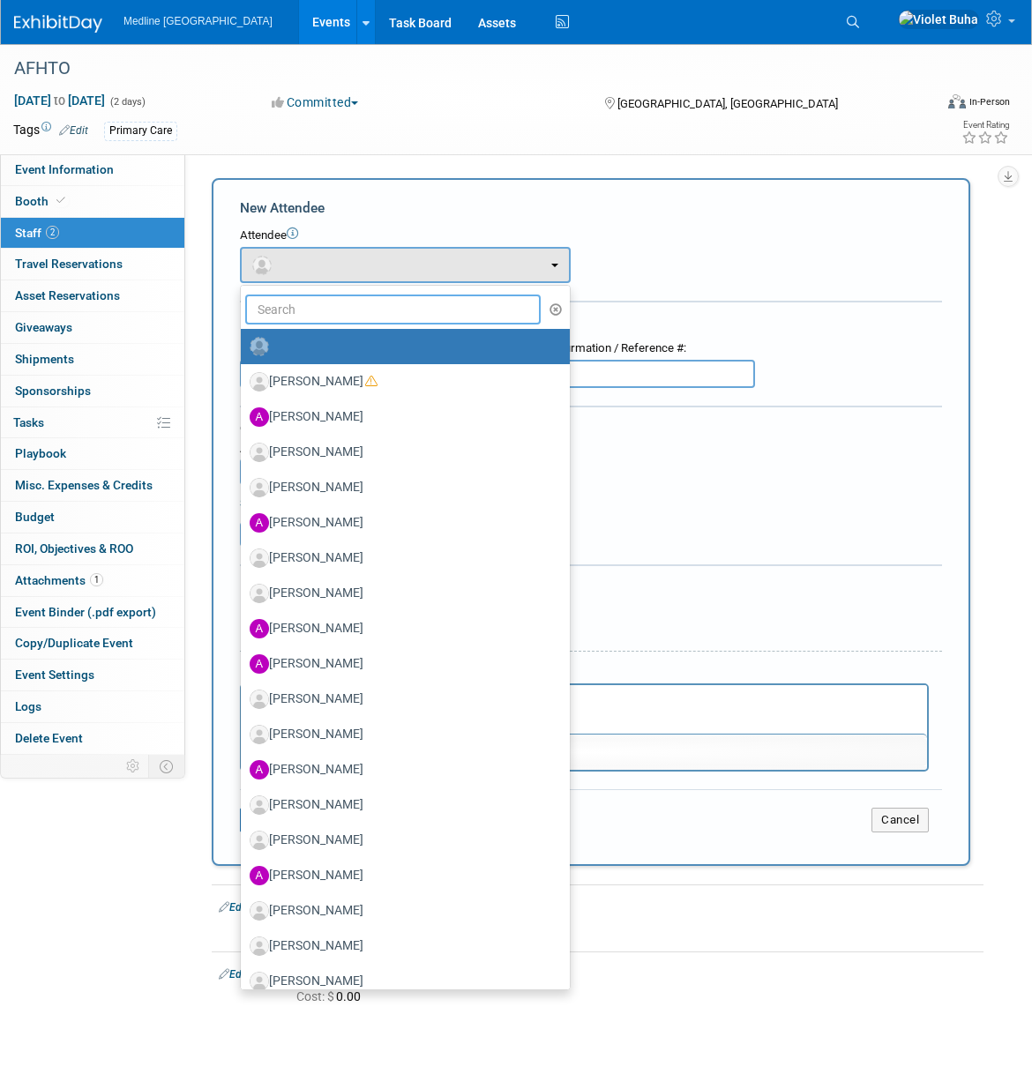
click at [334, 307] on input "text" at bounding box center [392, 310] width 295 height 30
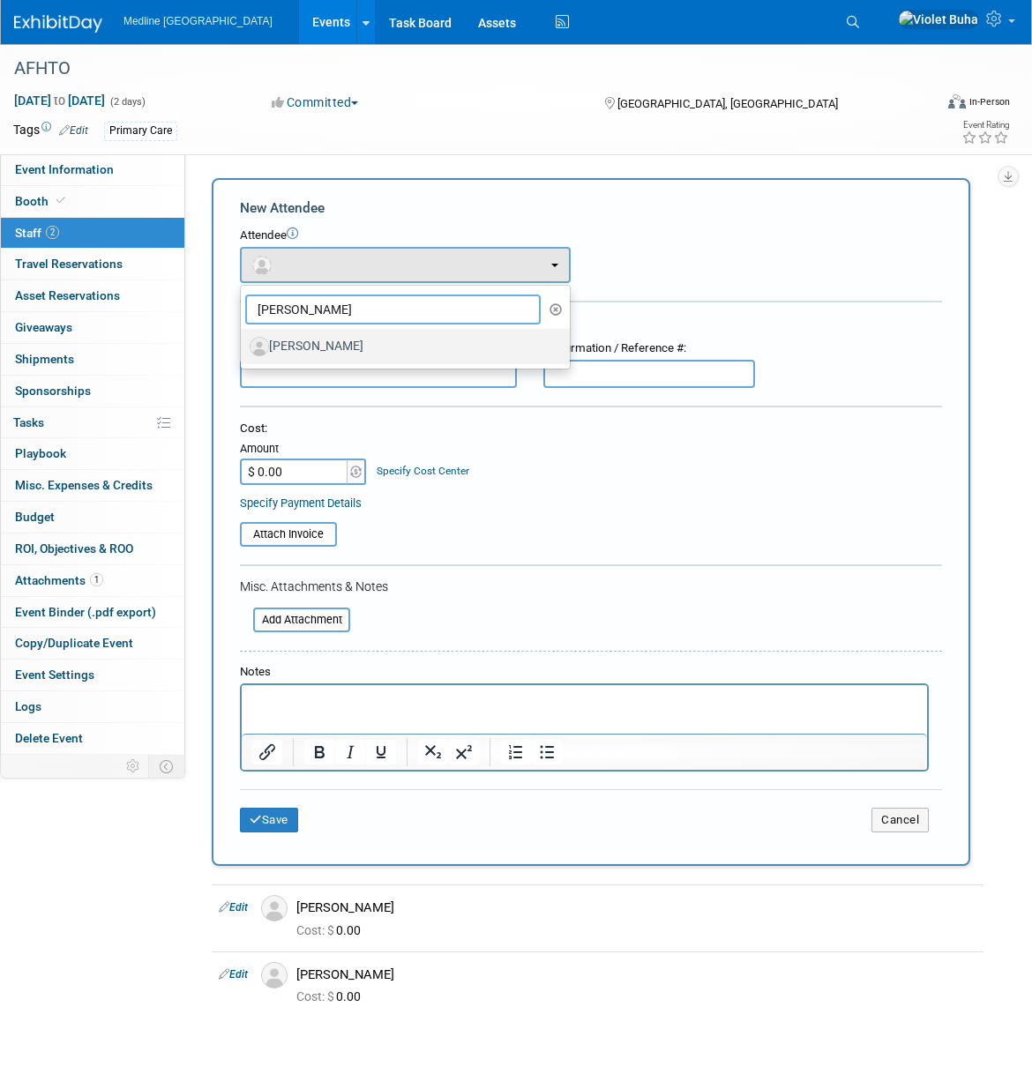
type input "thomas"
click at [344, 347] on label "Thomas Cramarossa" at bounding box center [401, 346] width 302 height 28
click at [243, 347] on input "Thomas Cramarossa" at bounding box center [237, 344] width 11 height 11
select select "5d935cae-9236-4073-8a18-511bef2591f8"
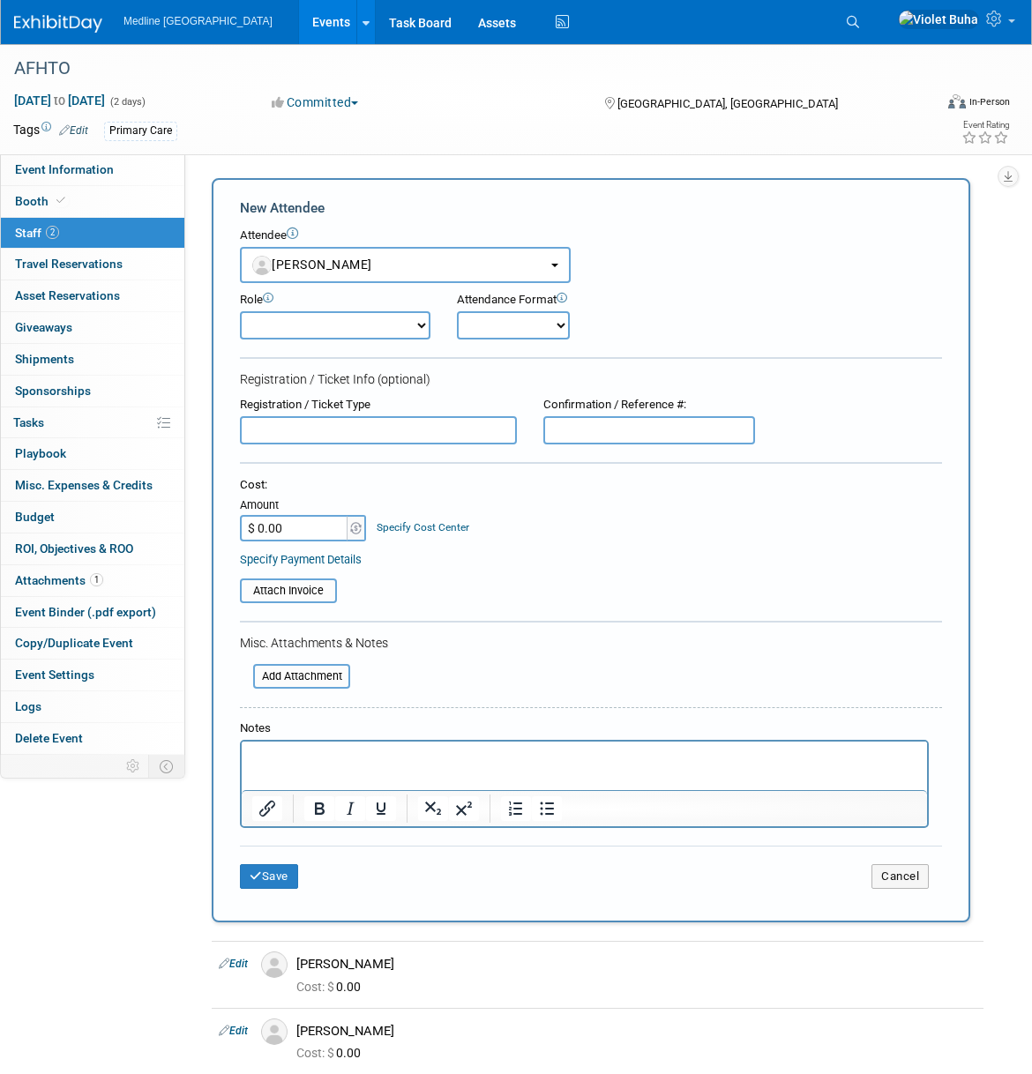
click at [394, 317] on select "Champion Clinical Demonstrator Host Marketing Planner Presenter" at bounding box center [335, 325] width 190 height 28
select select "4"
click at [240, 311] on select "Champion Clinical Demonstrator Host Marketing Planner Presenter" at bounding box center [335, 325] width 190 height 28
click at [530, 317] on select "Onsite Remote" at bounding box center [513, 325] width 113 height 28
select select "1"
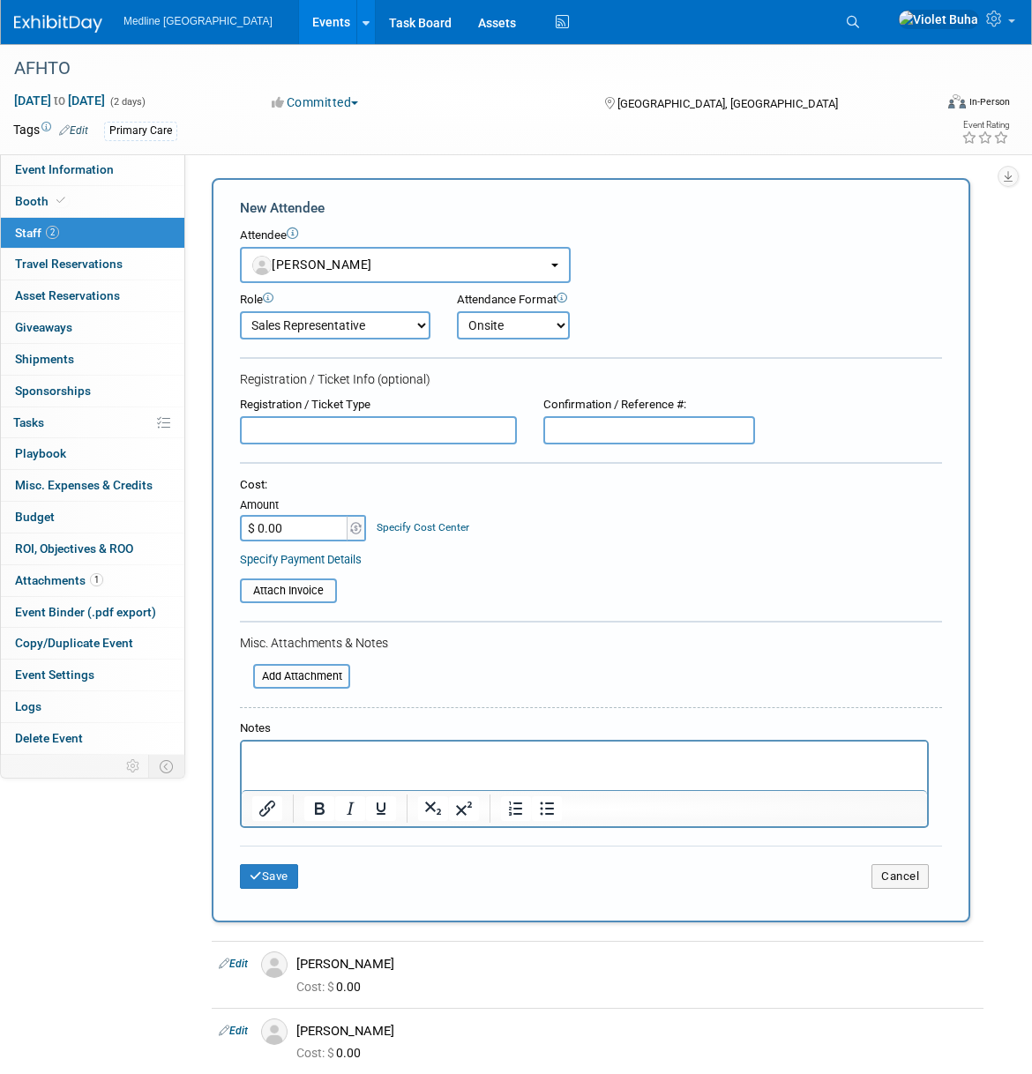
click at [457, 311] on select "Onsite Remote" at bounding box center [513, 325] width 113 height 28
click at [279, 880] on button "Save" at bounding box center [269, 876] width 58 height 25
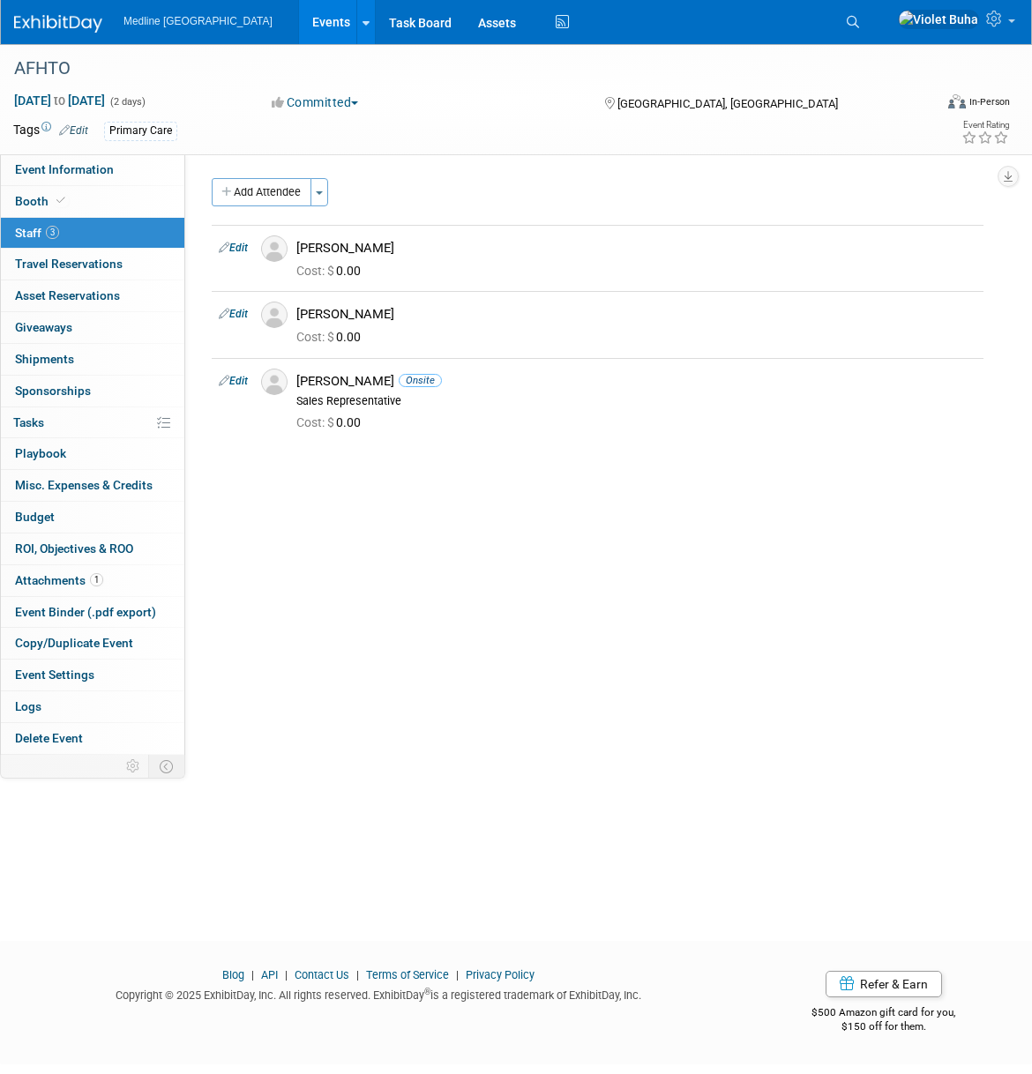
click at [86, 13] on link at bounding box center [68, 15] width 109 height 14
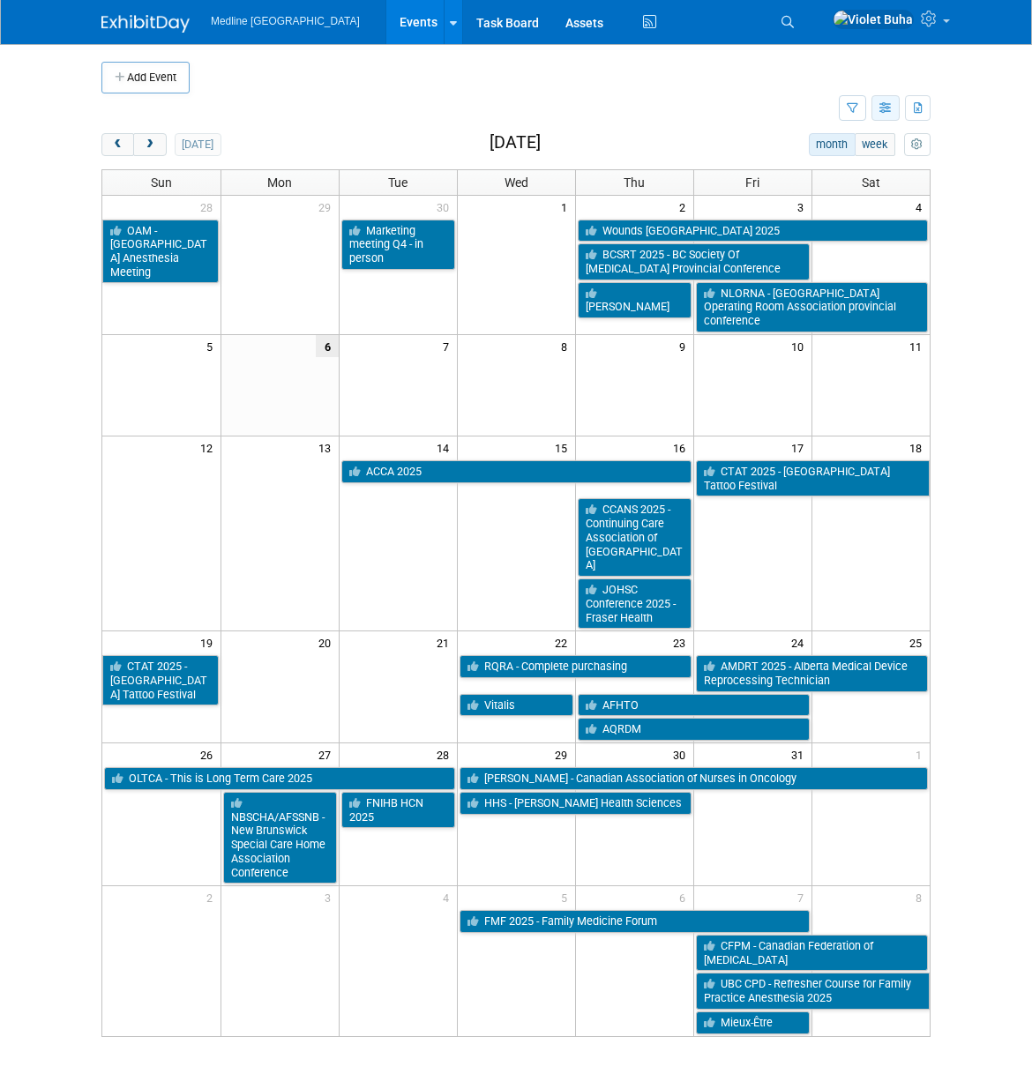
click at [885, 108] on icon "button" at bounding box center [885, 108] width 13 height 11
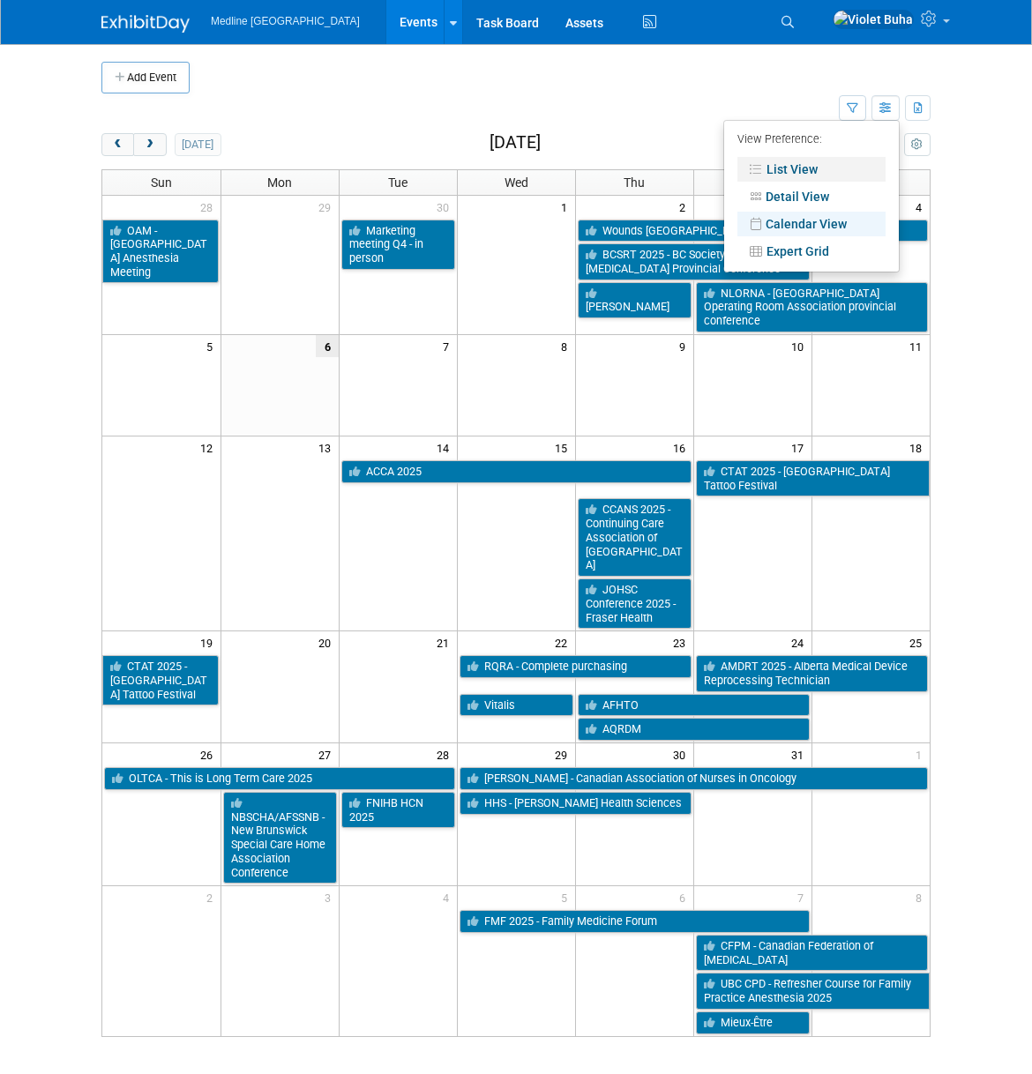
click at [805, 169] on link "List View" at bounding box center [811, 169] width 148 height 25
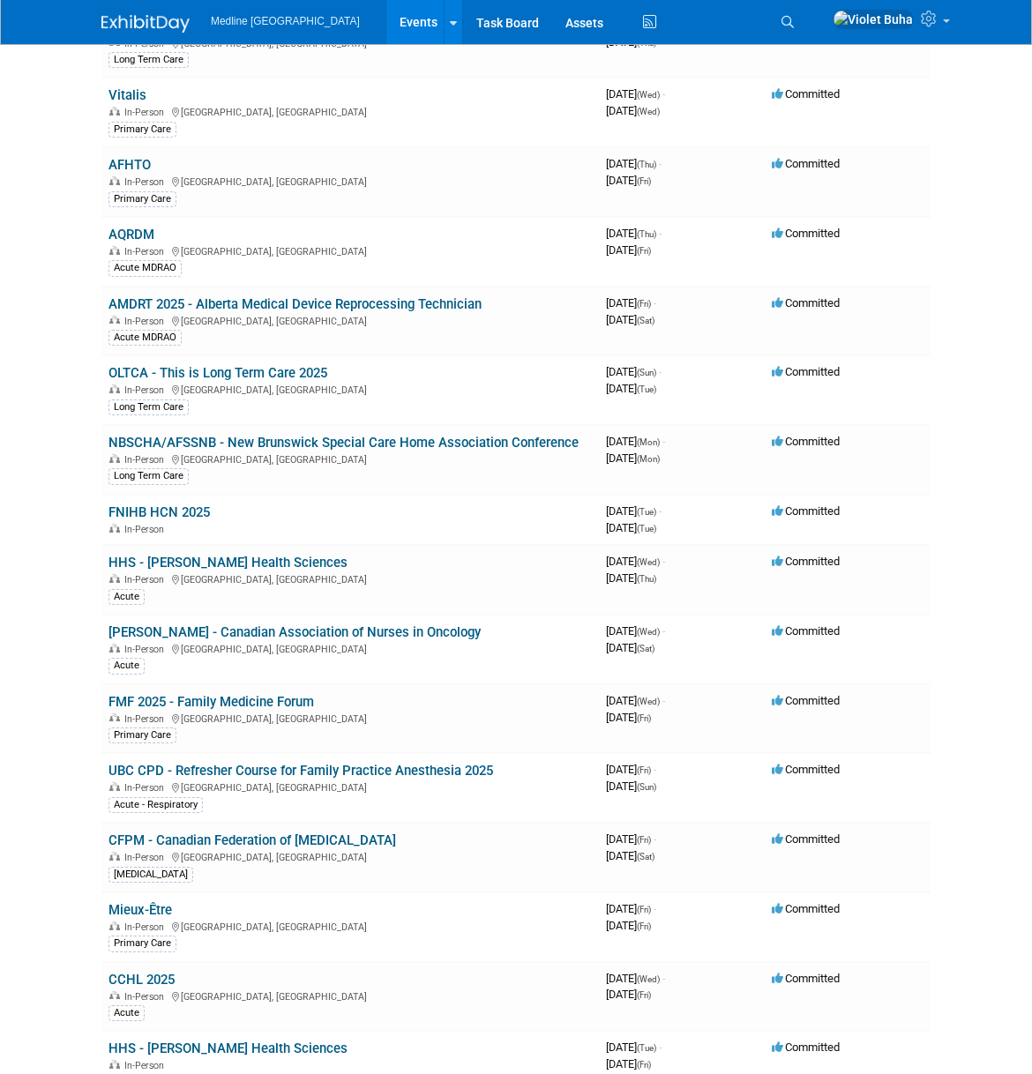
scroll to position [464, 0]
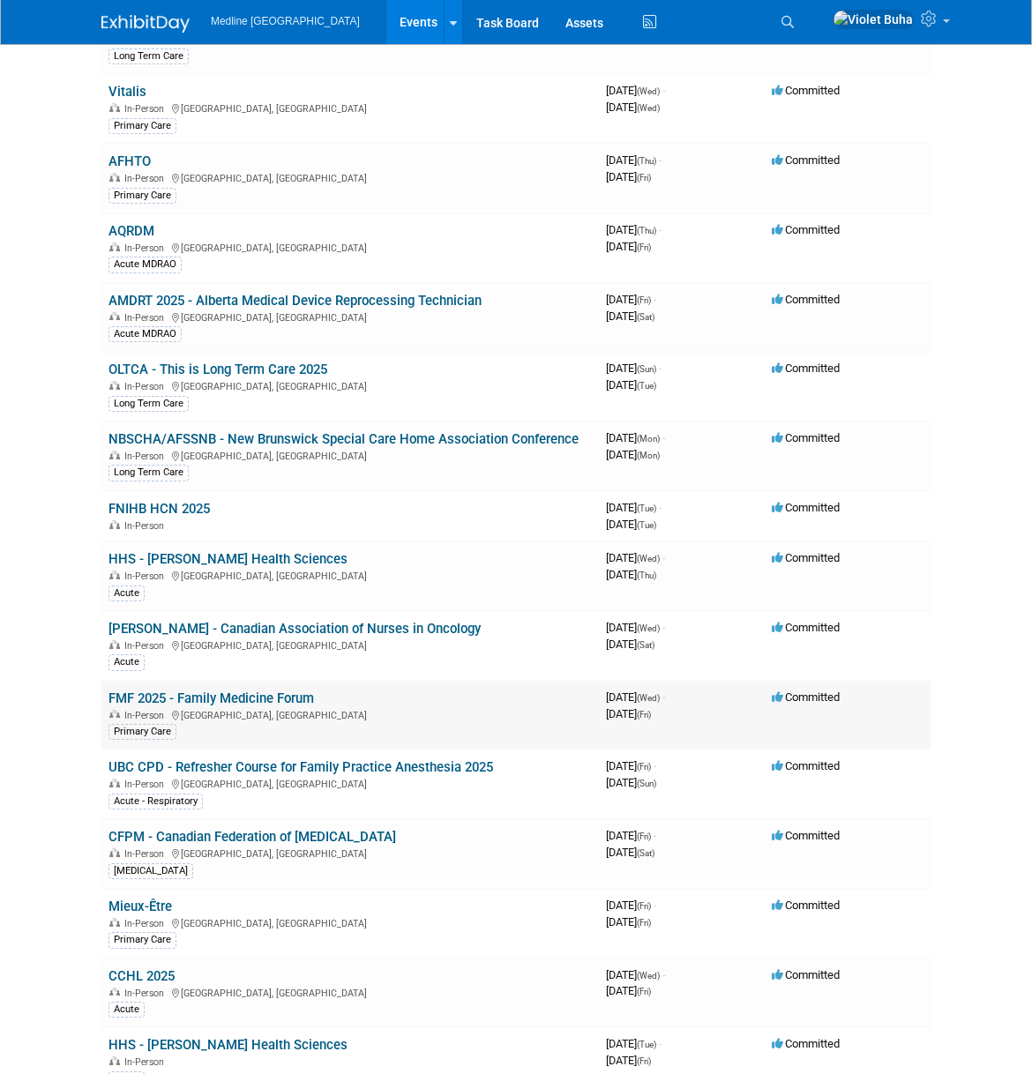
click at [269, 697] on link "FMF 2025 - Family Medicine Forum" at bounding box center [210, 699] width 205 height 16
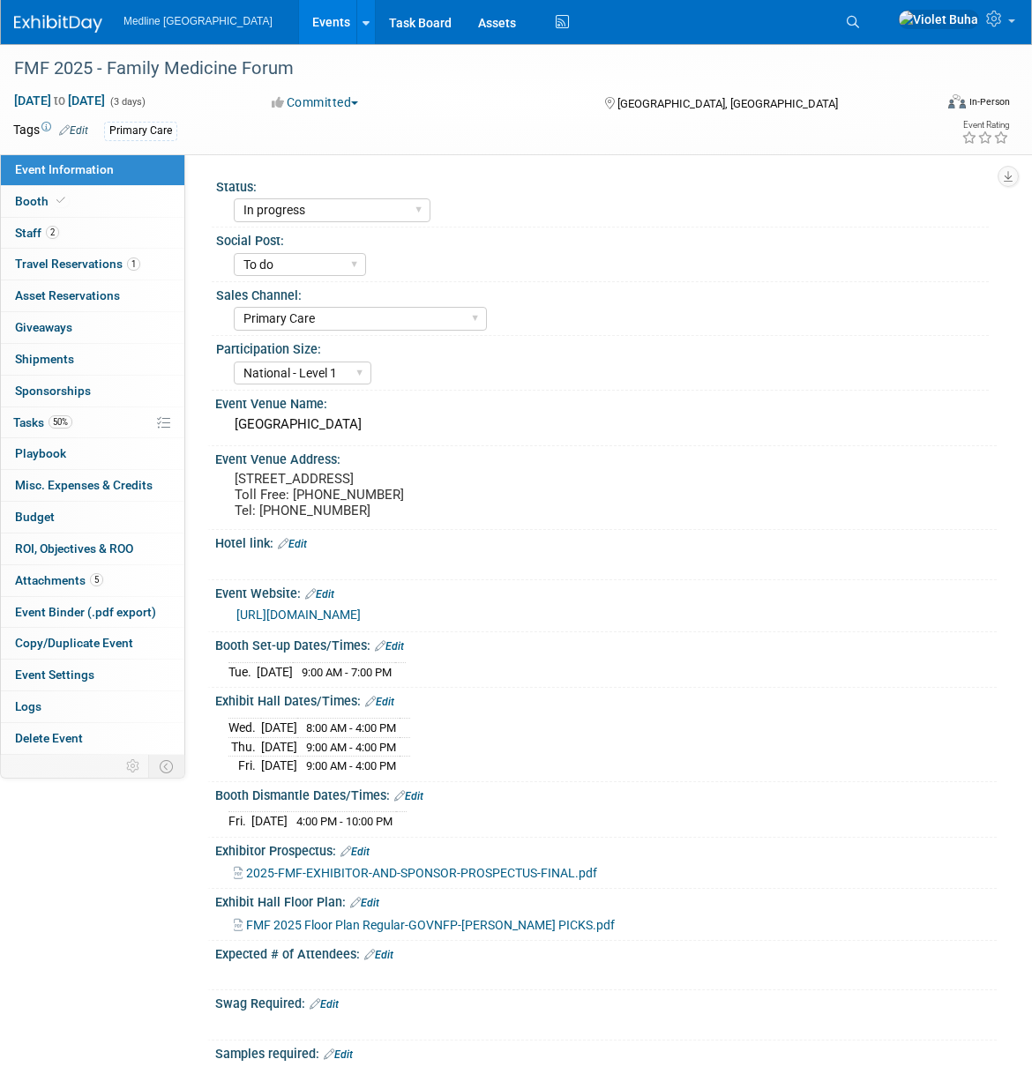
select select "In progress"
select select "To do"
select select "Primary Care"
select select "National - Level 1"
click at [120, 228] on link "2 Staff 2" at bounding box center [92, 233] width 183 height 31
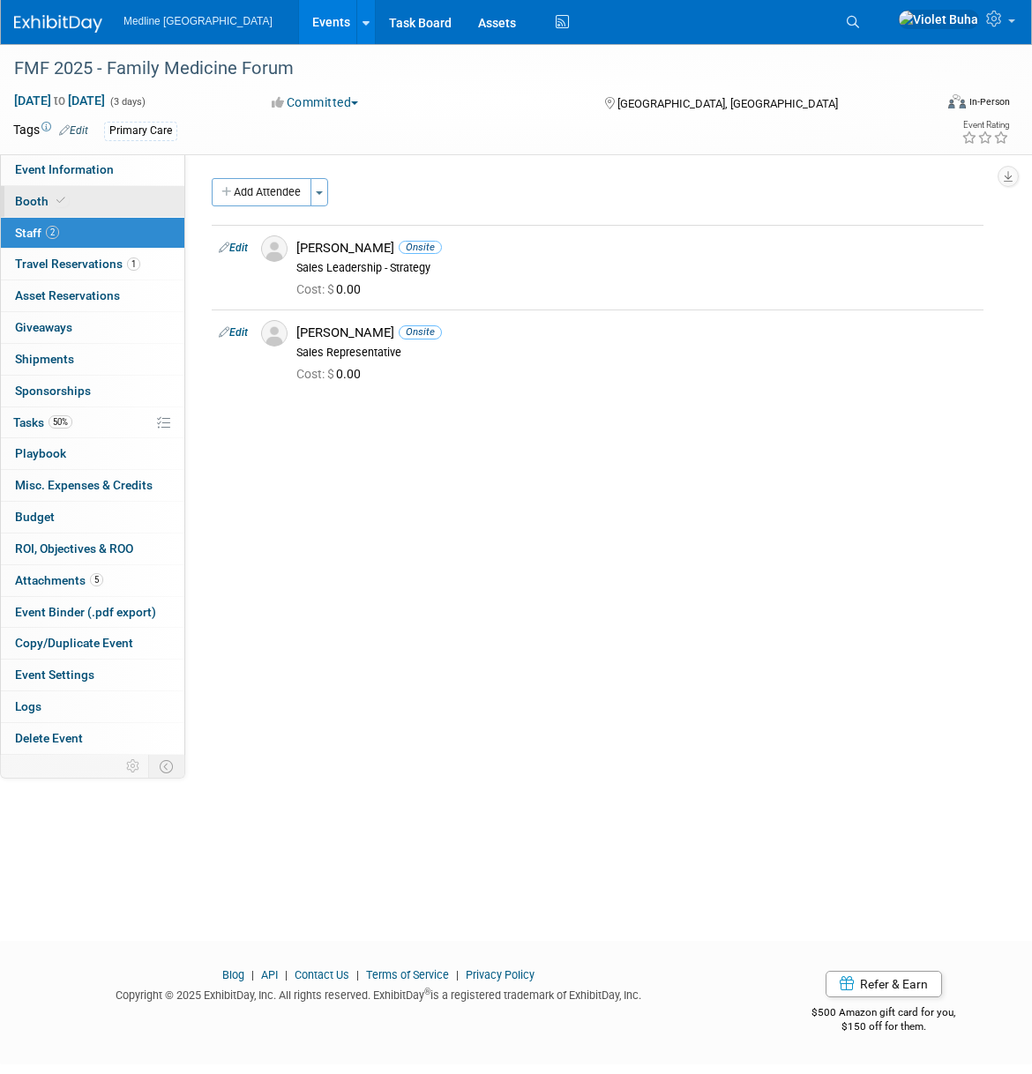
click at [126, 196] on link "Booth" at bounding box center [92, 201] width 183 height 31
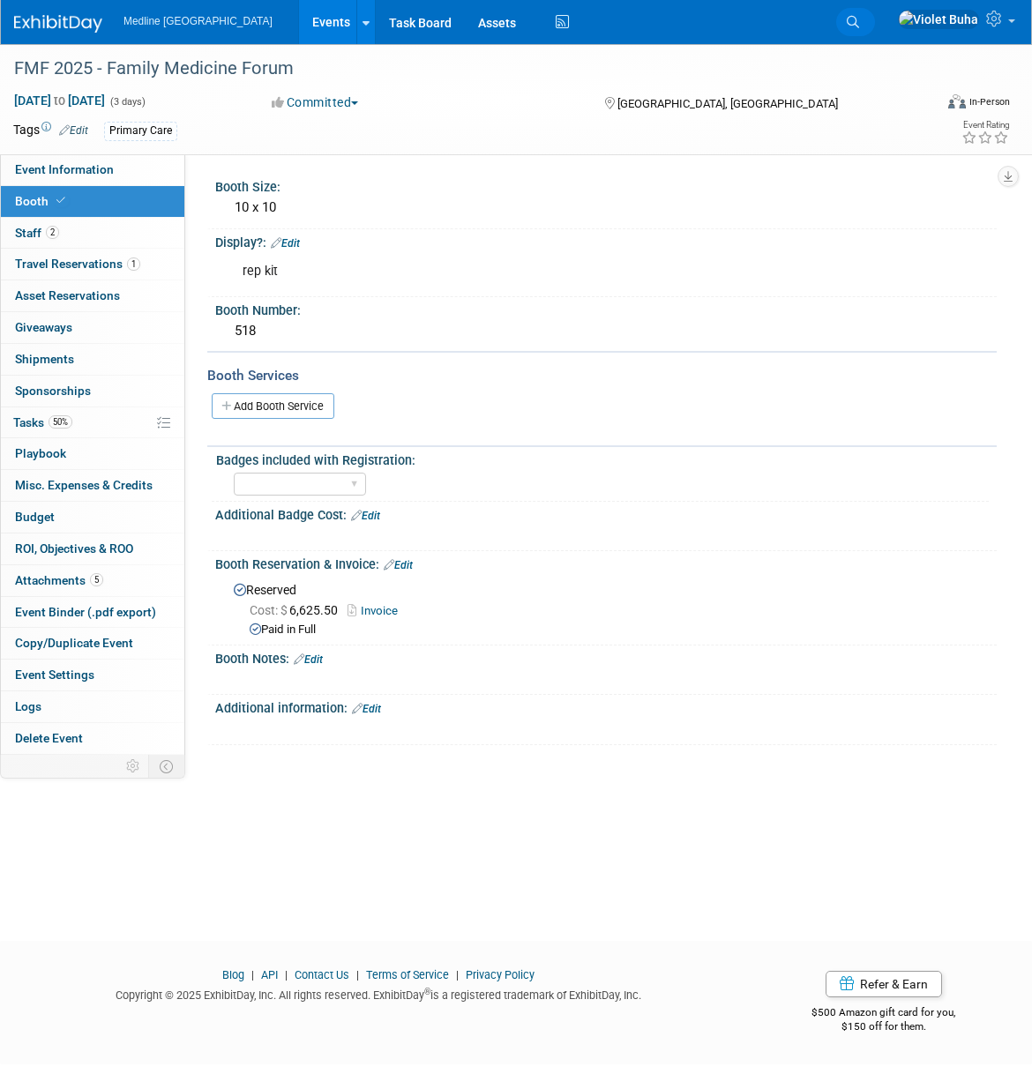
click at [875, 14] on link "Search" at bounding box center [855, 22] width 39 height 28
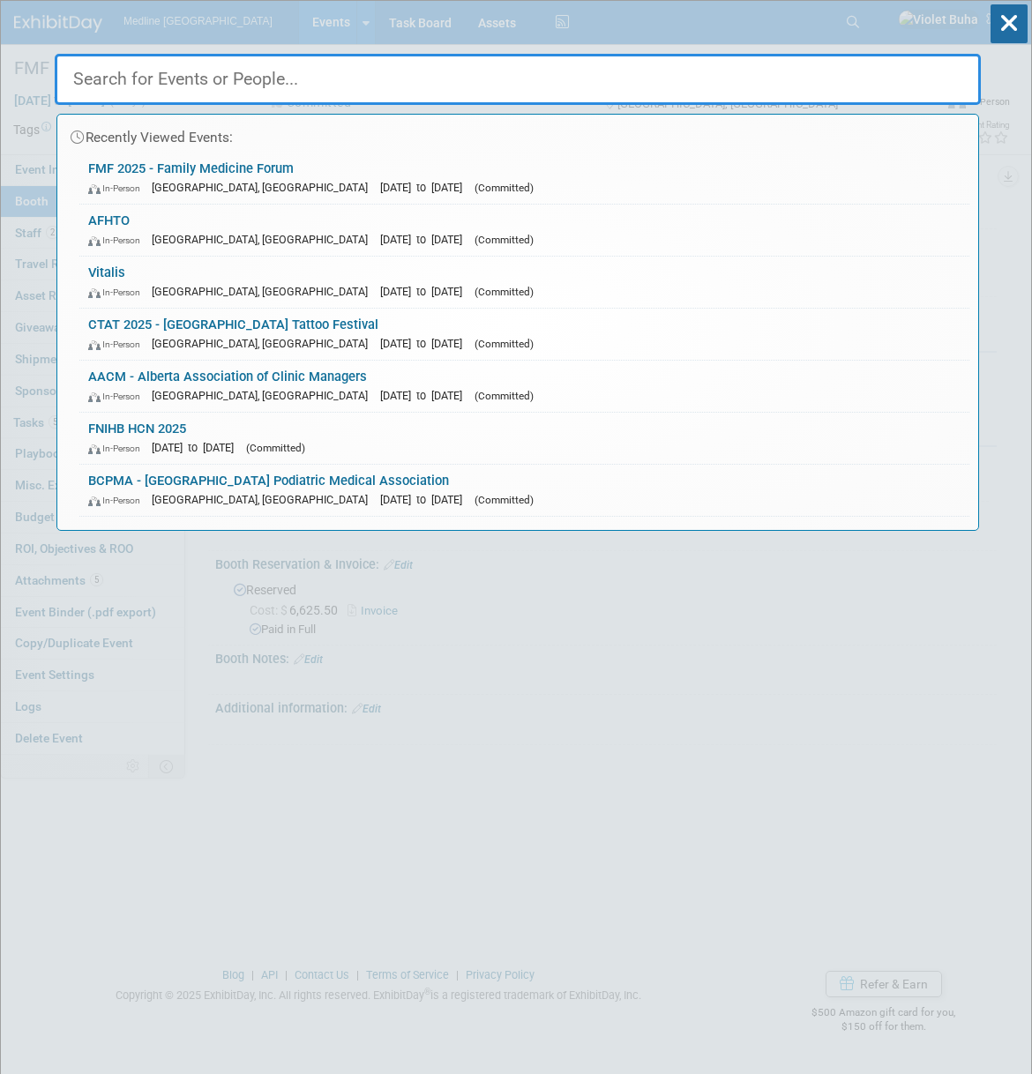
click at [676, 79] on input "text" at bounding box center [518, 79] width 926 height 51
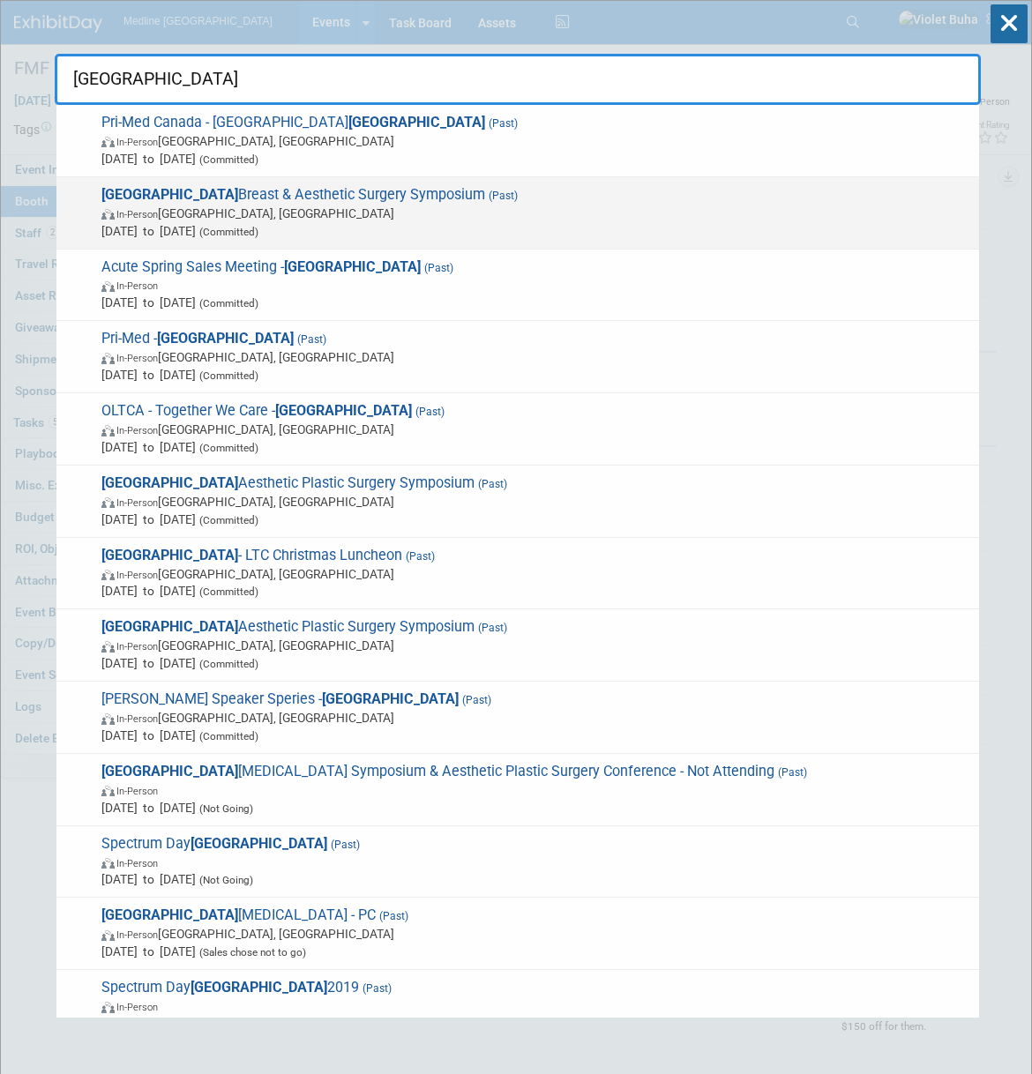
type input "toronto"
click at [398, 206] on span "In-Person Toronto, Canada" at bounding box center [535, 214] width 869 height 18
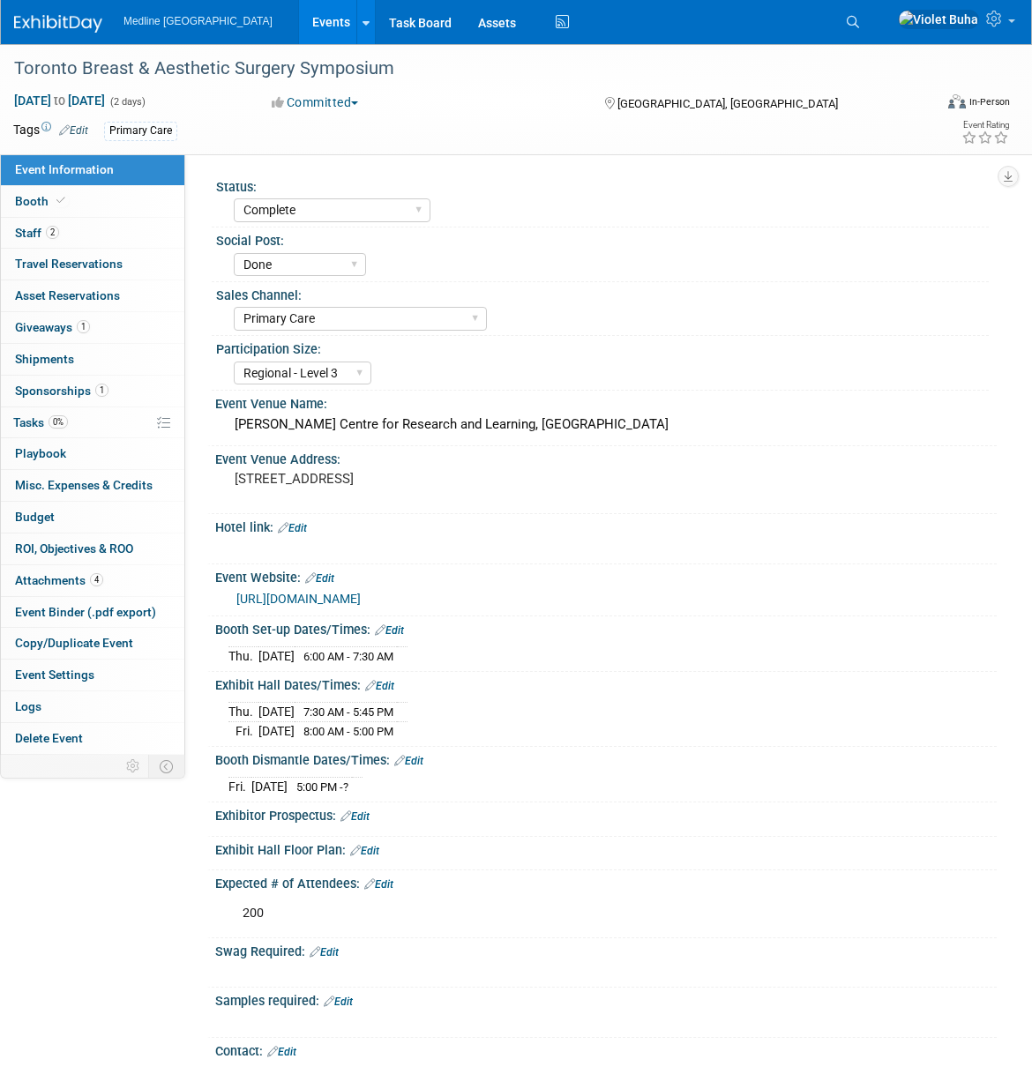
select select "Complete"
select select "Done"
select select "Primary Care"
select select "Regional - Level 3"
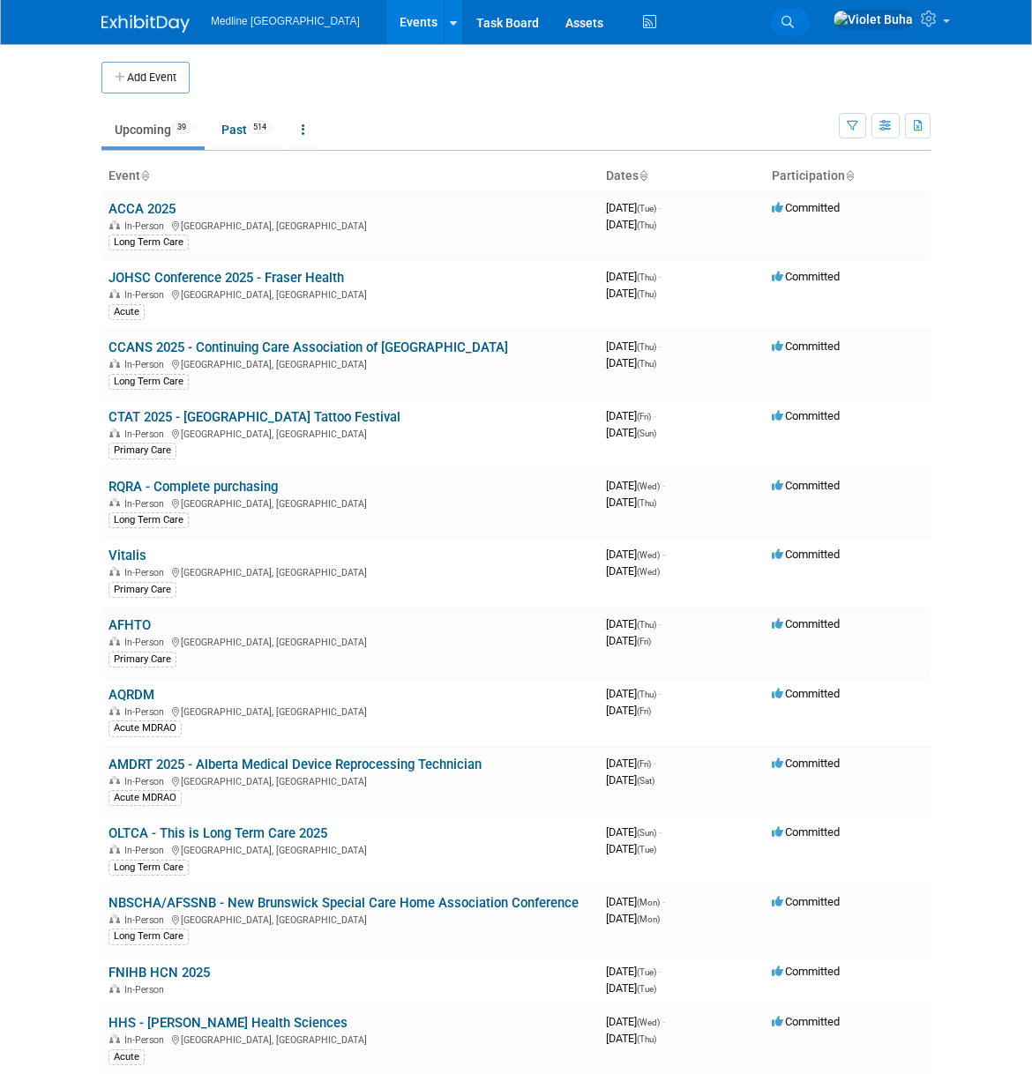
click at [794, 19] on icon at bounding box center [787, 22] width 12 height 12
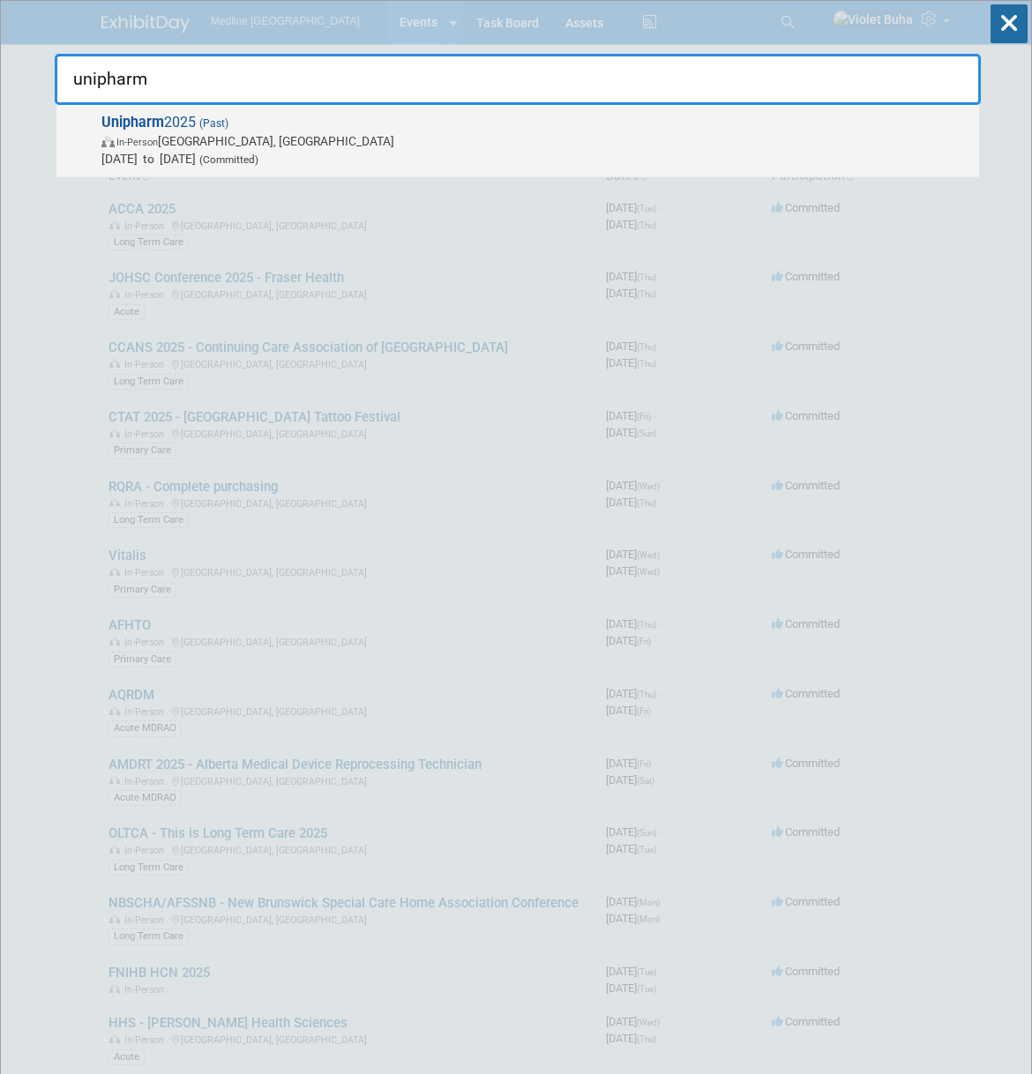
type input "unipharm"
click at [259, 123] on span "Unipharm 2025 (Past) In-Person Vancouver, Canada May 24, 2025 to May 24, 2025 (…" at bounding box center [533, 141] width 874 height 54
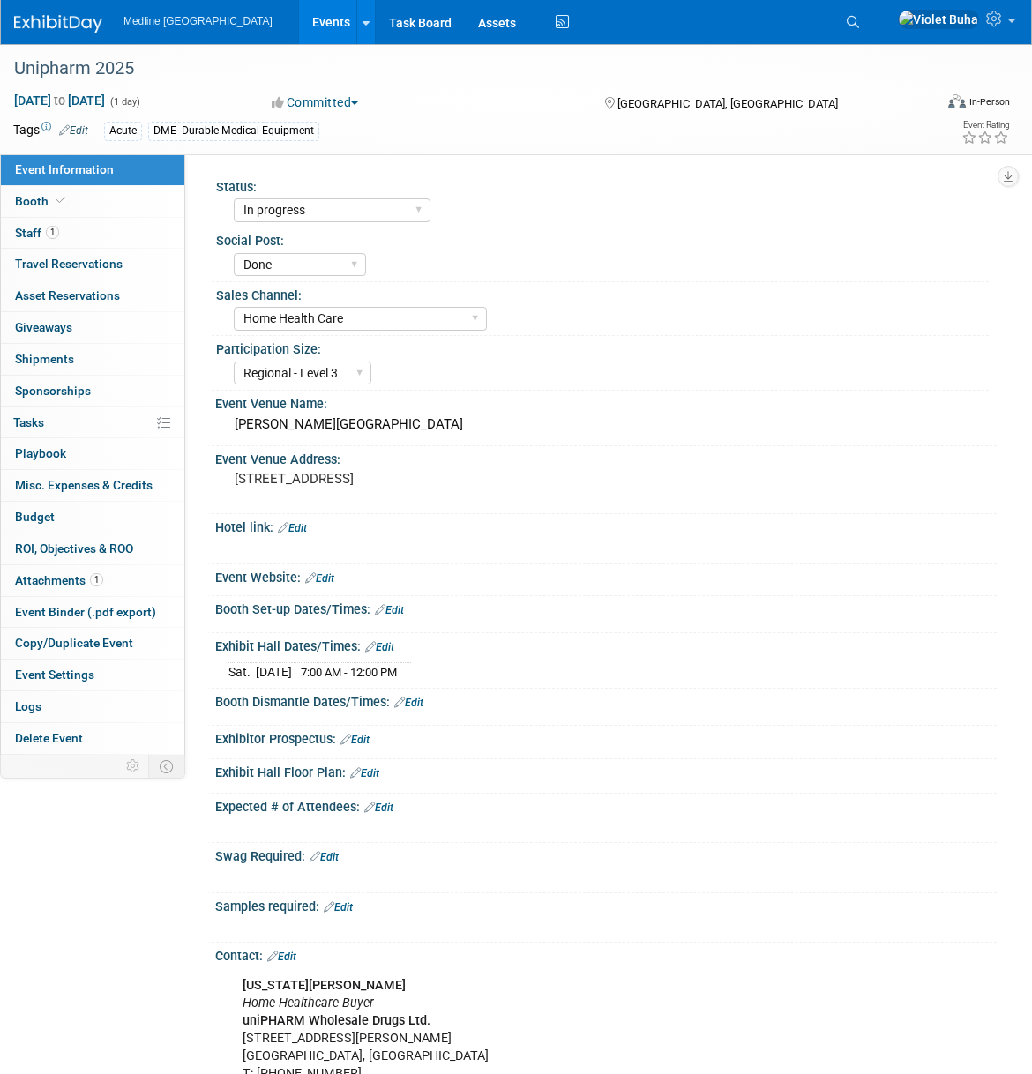
select select "In progress"
select select "Done"
select select "Home Health Care"
select select "Regional - Level 3"
click at [104, 229] on link "1 Staff 1" at bounding box center [92, 233] width 183 height 31
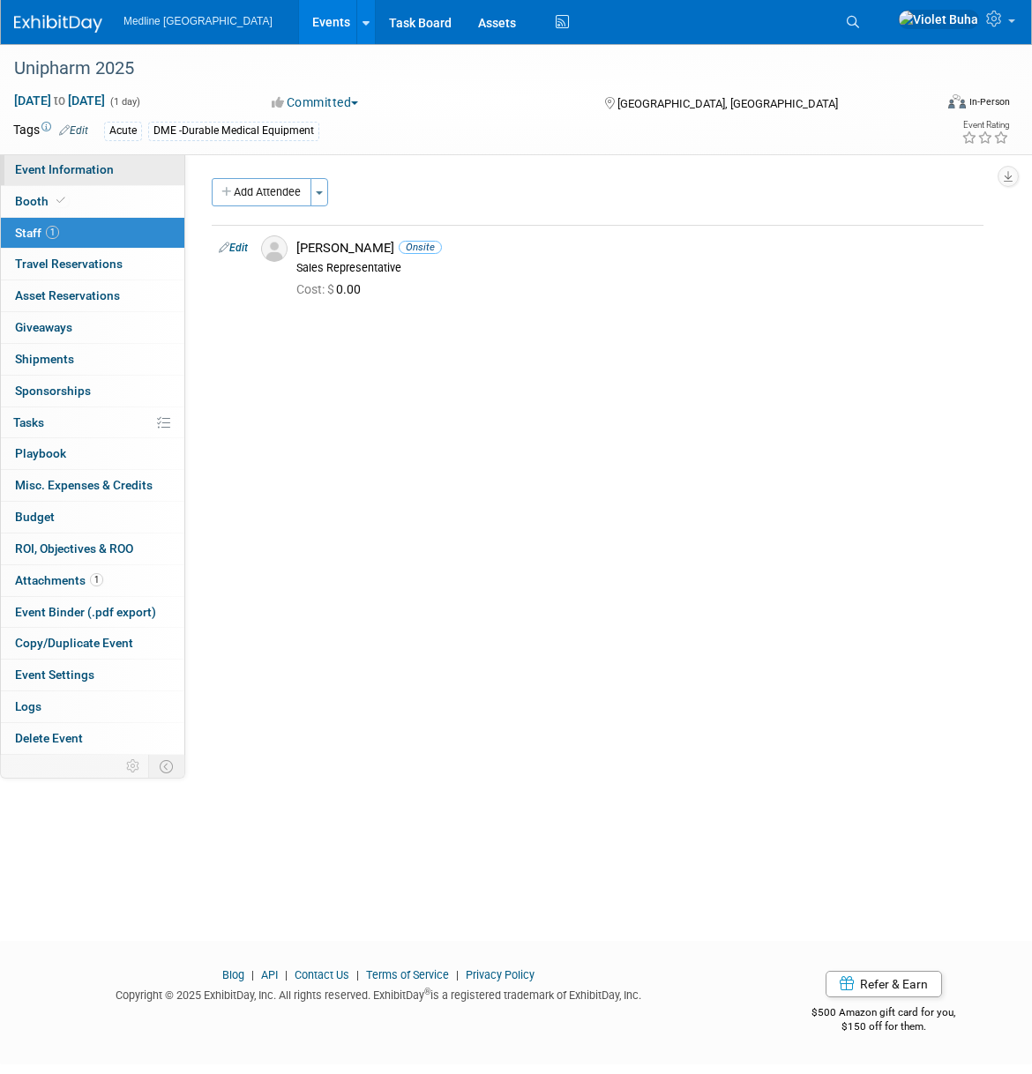
click at [99, 179] on link "Event Information" at bounding box center [92, 169] width 183 height 31
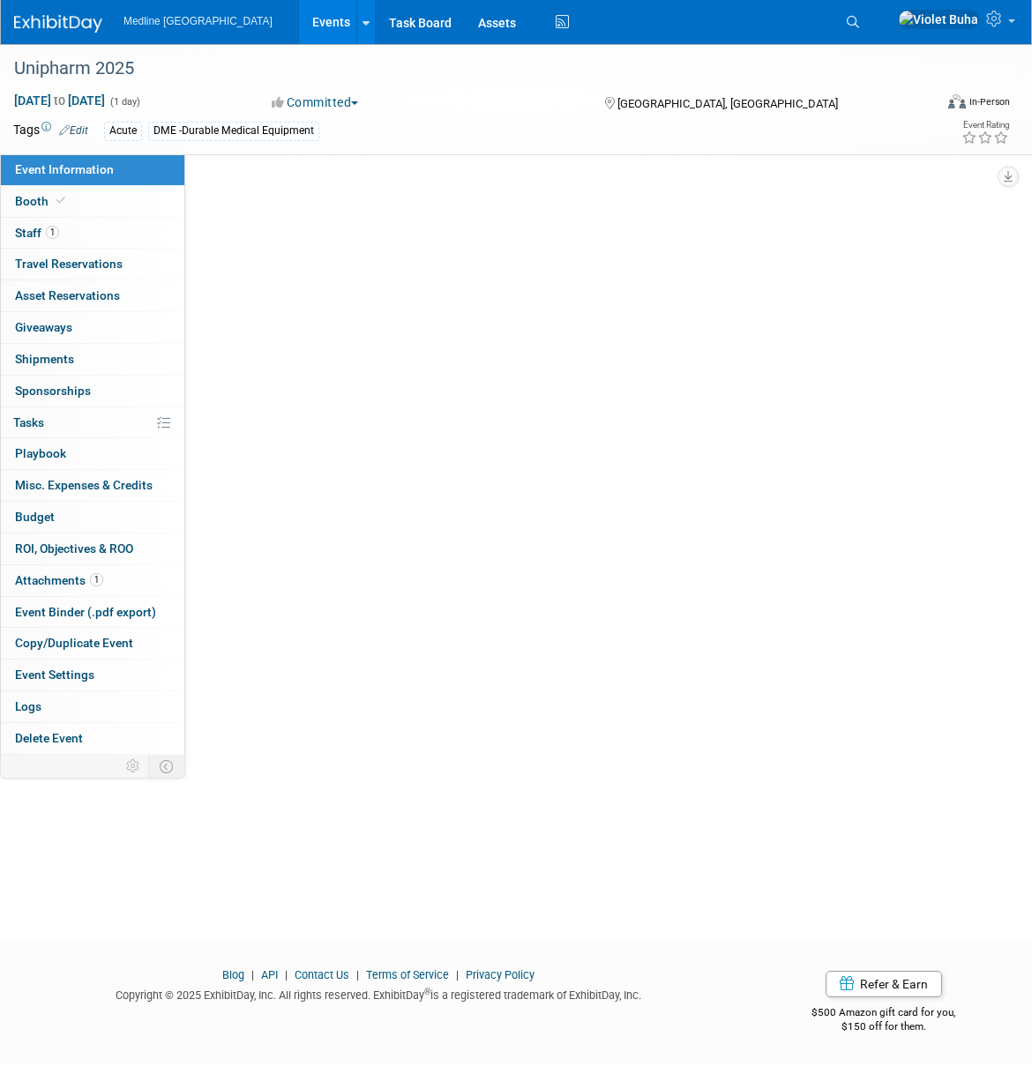
select select "In progress"
select select "Done"
select select "Home Health Care"
select select "Regional - Level 3"
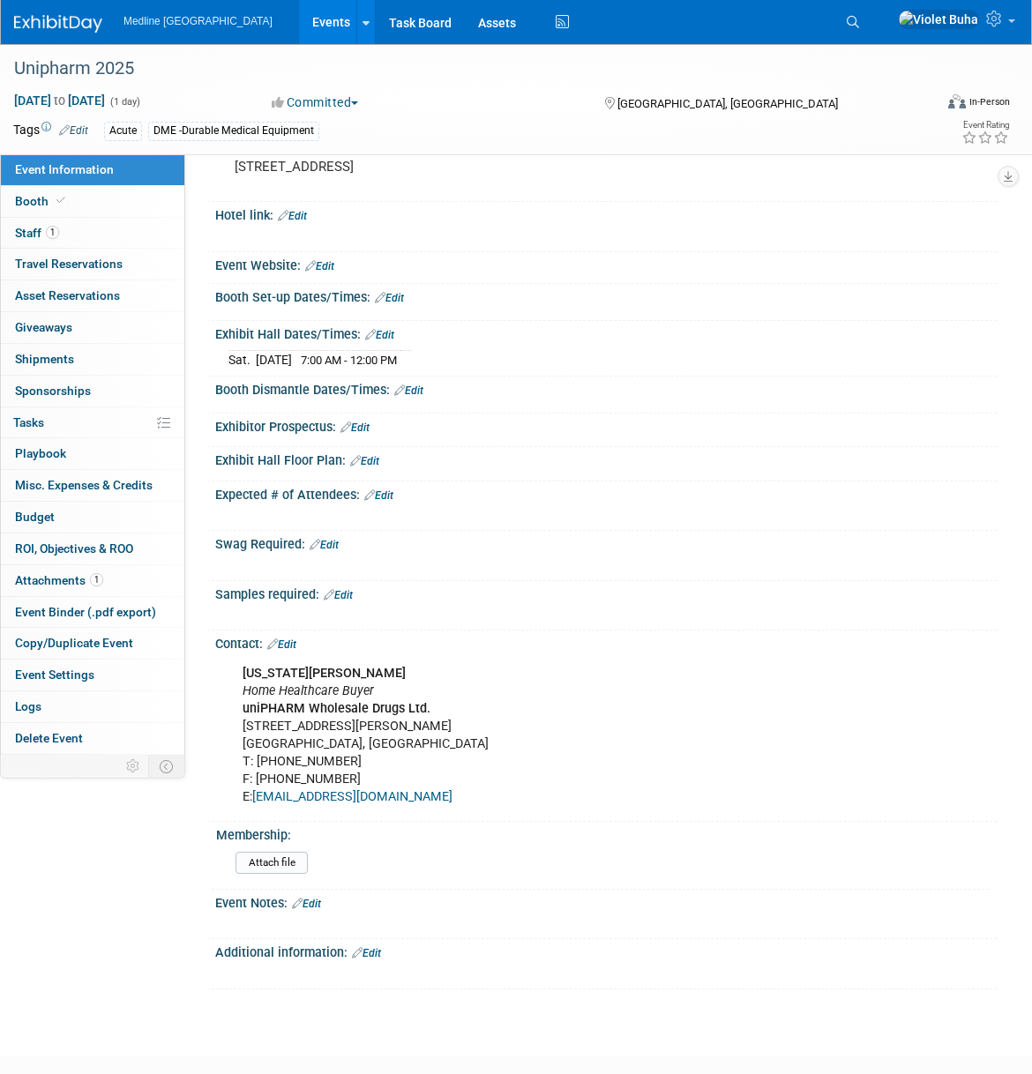
scroll to position [317, 0]
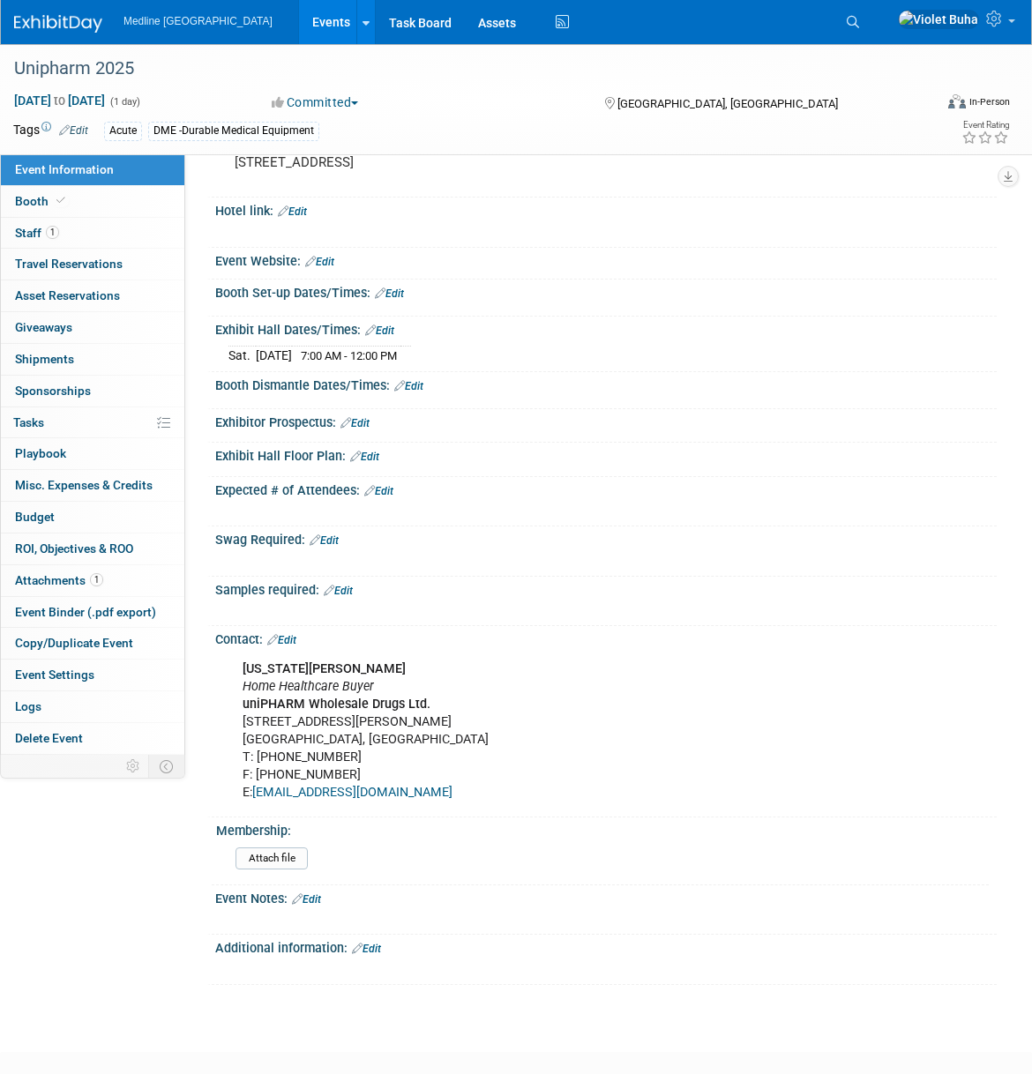
click at [61, 20] on img at bounding box center [58, 24] width 88 height 18
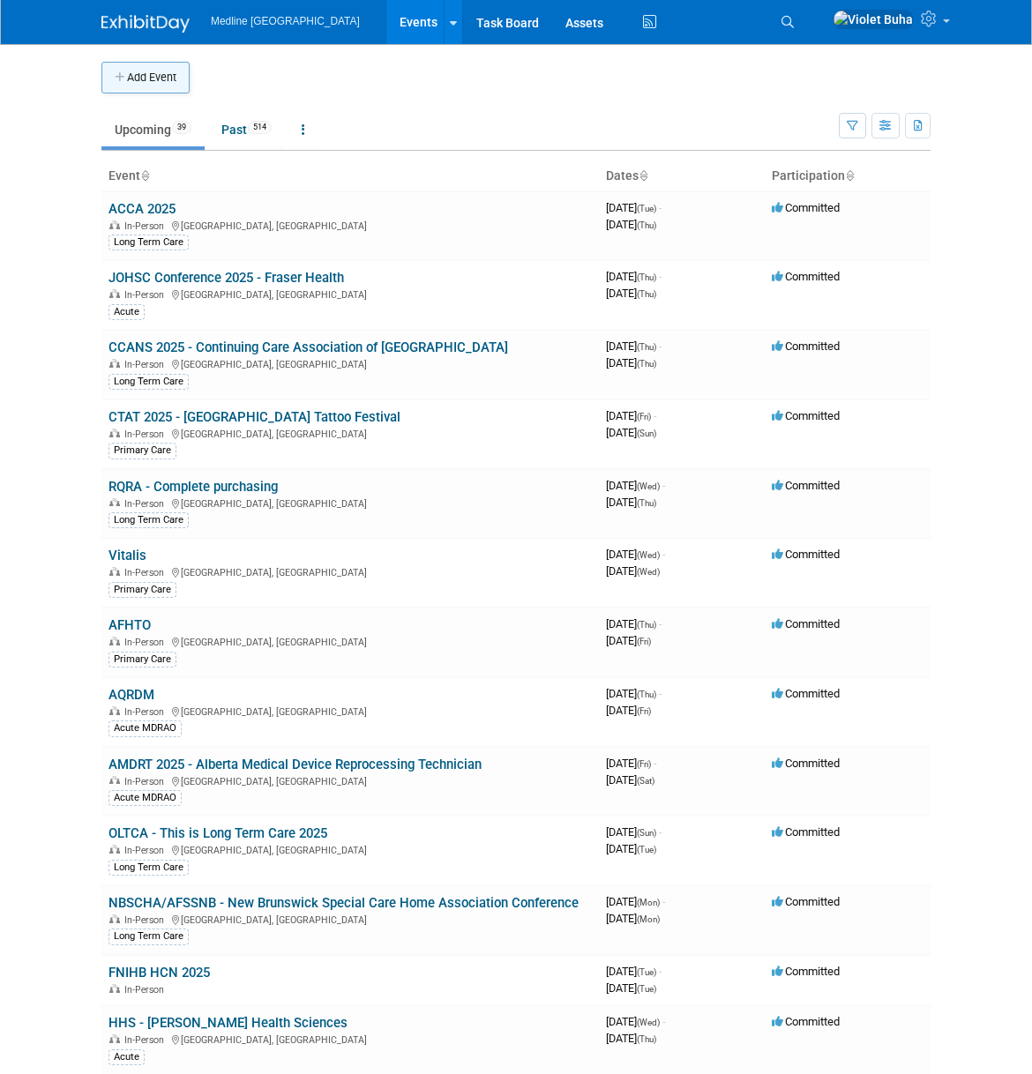
click at [181, 76] on button "Add Event" at bounding box center [145, 78] width 88 height 32
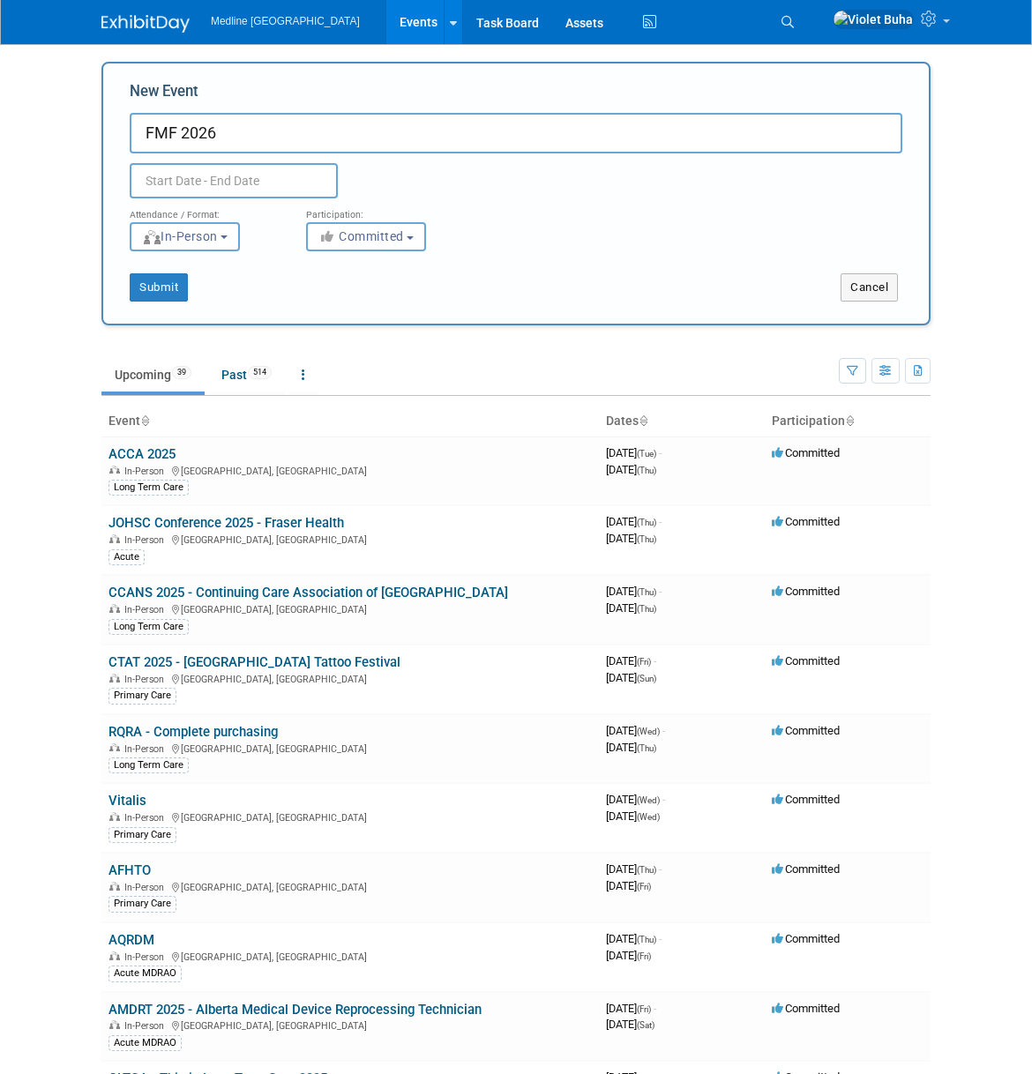
type input "FMF 2026"
click at [184, 190] on input "text" at bounding box center [234, 180] width 208 height 35
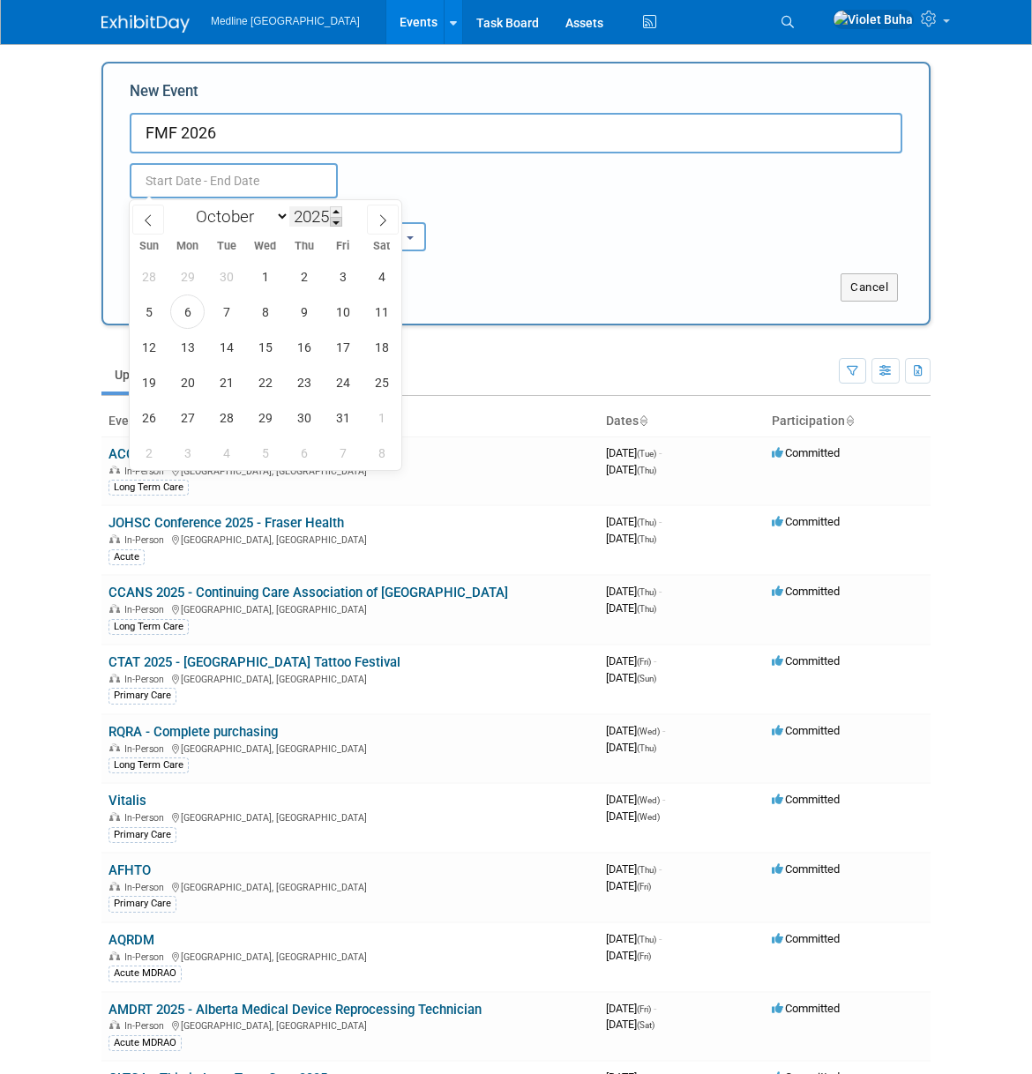
click at [340, 223] on span at bounding box center [336, 222] width 12 height 11
click at [341, 211] on span at bounding box center [336, 211] width 12 height 11
type input "2026"
click at [283, 215] on select "January February March April May June July August September October November De…" at bounding box center [238, 216] width 101 height 22
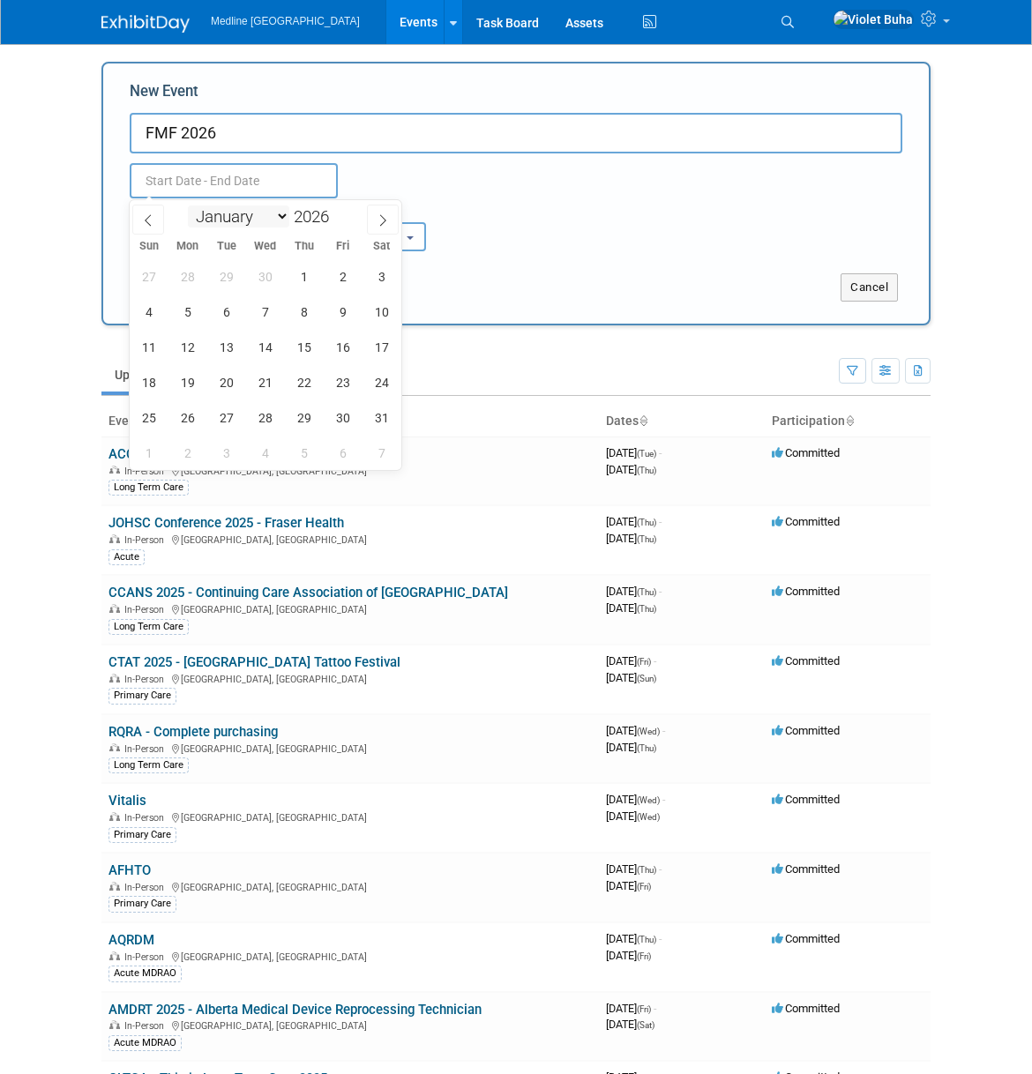
select select "10"
click at [188, 205] on select "January February March April May June July August September October November De…" at bounding box center [238, 216] width 101 height 22
click at [267, 310] on span "11" at bounding box center [265, 312] width 34 height 34
click at [388, 311] on span "14" at bounding box center [381, 312] width 34 height 34
type input "[DATE] to [DATE]"
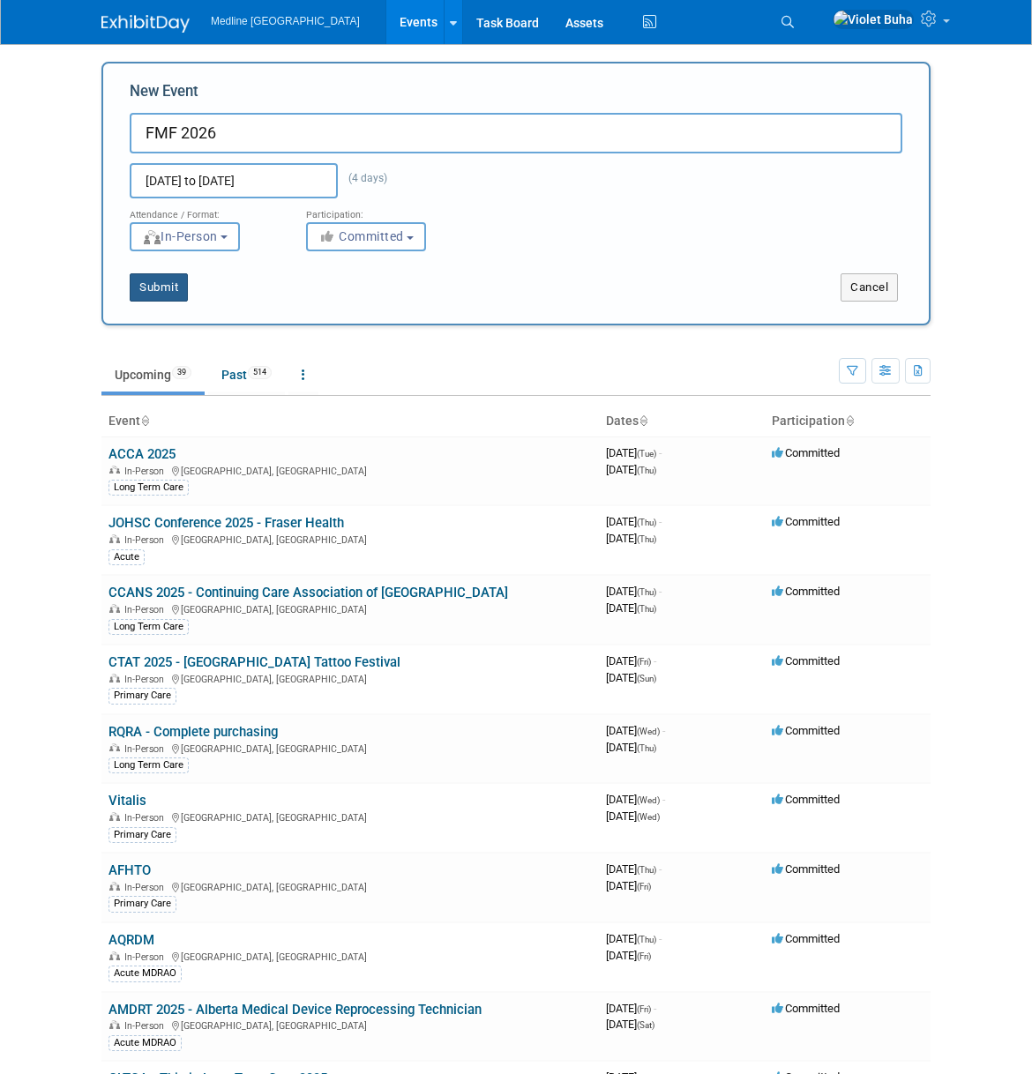
click at [164, 289] on button "Submit" at bounding box center [159, 287] width 58 height 28
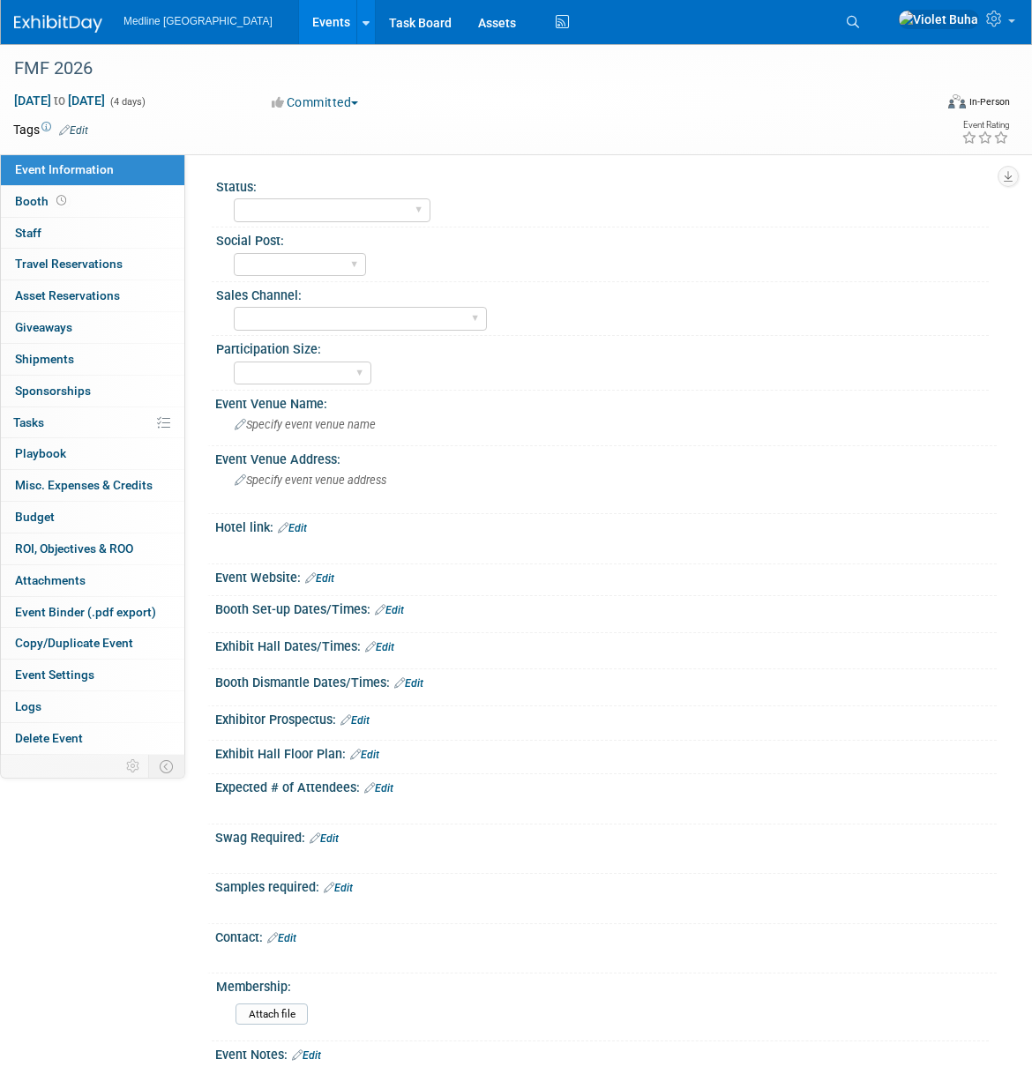
click at [83, 129] on link "Edit" at bounding box center [73, 130] width 29 height 12
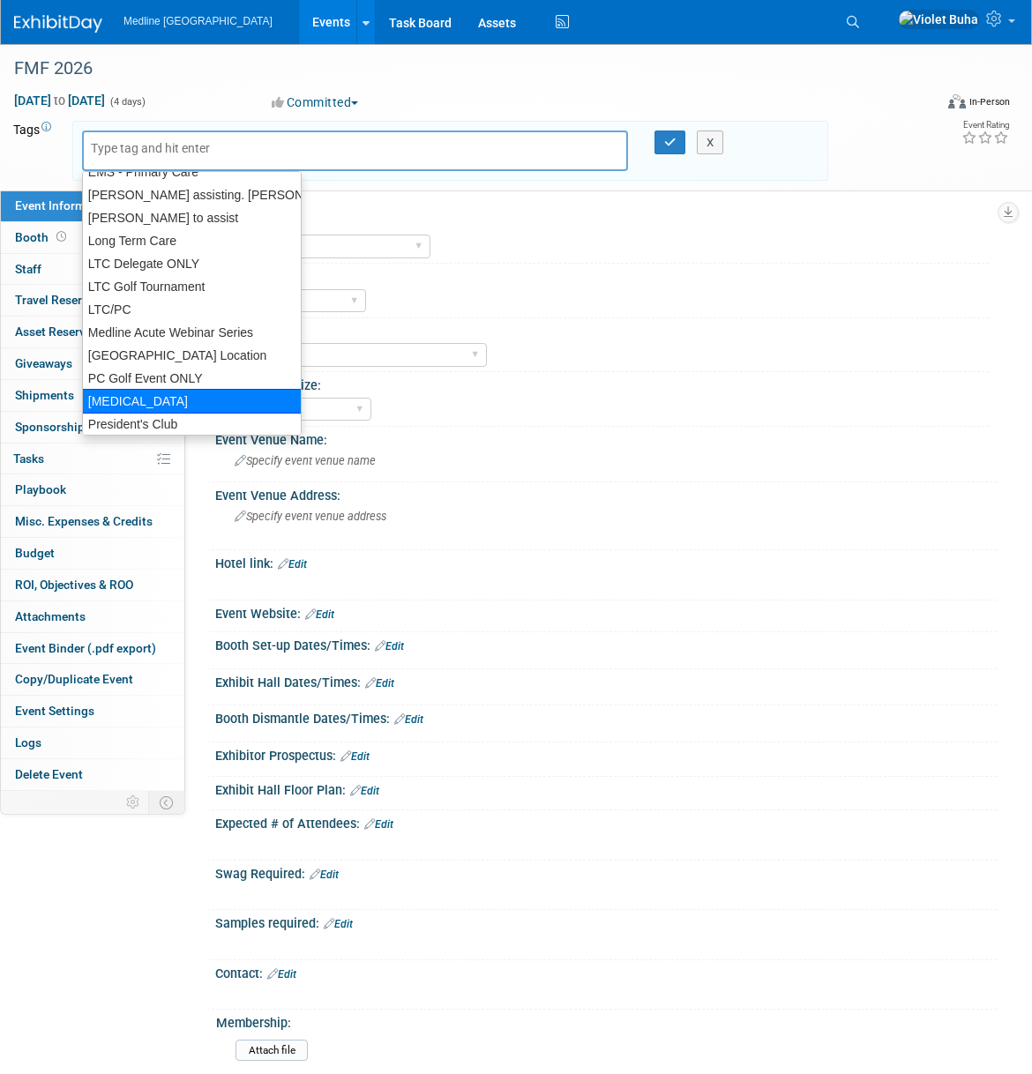
scroll to position [365, 0]
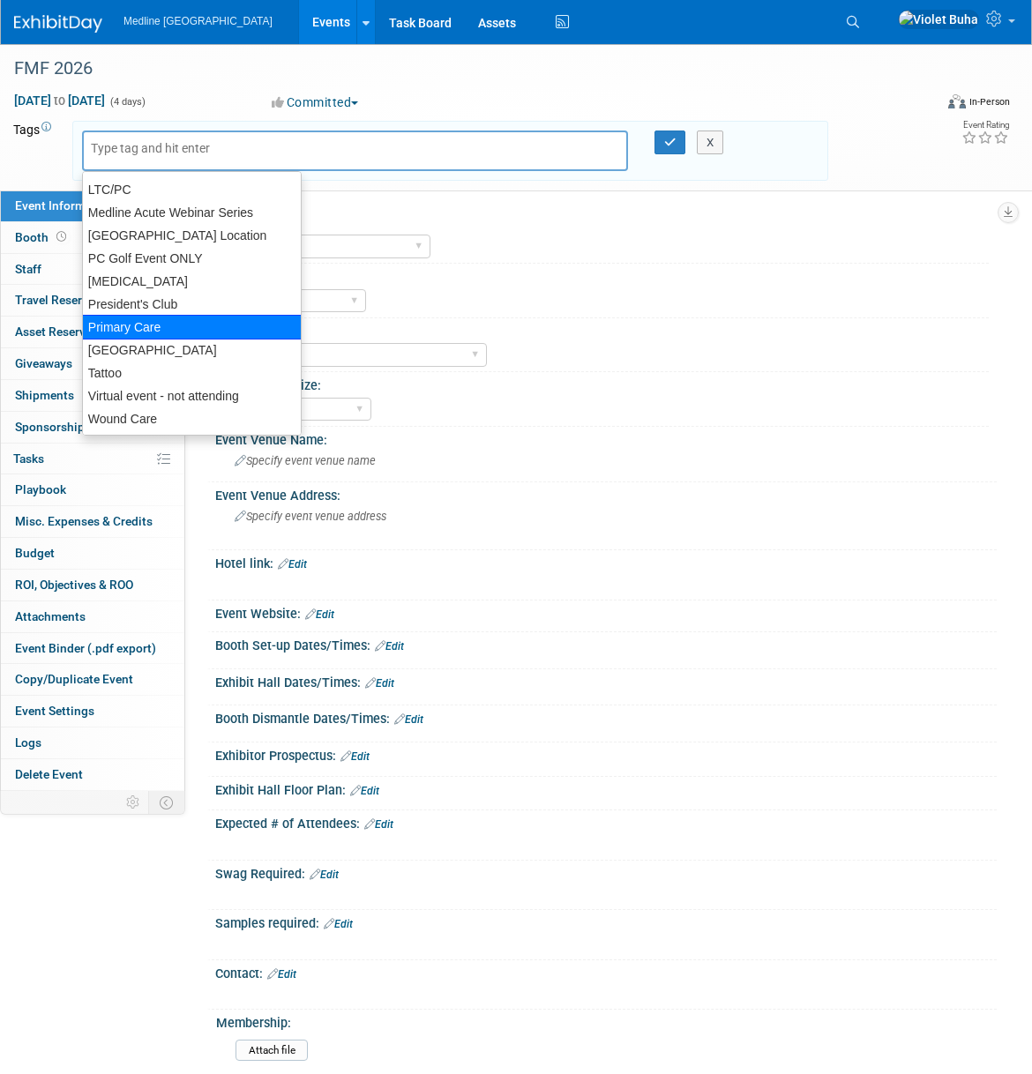
click at [141, 330] on div "Primary Care" at bounding box center [192, 327] width 220 height 25
type input "Primary Care"
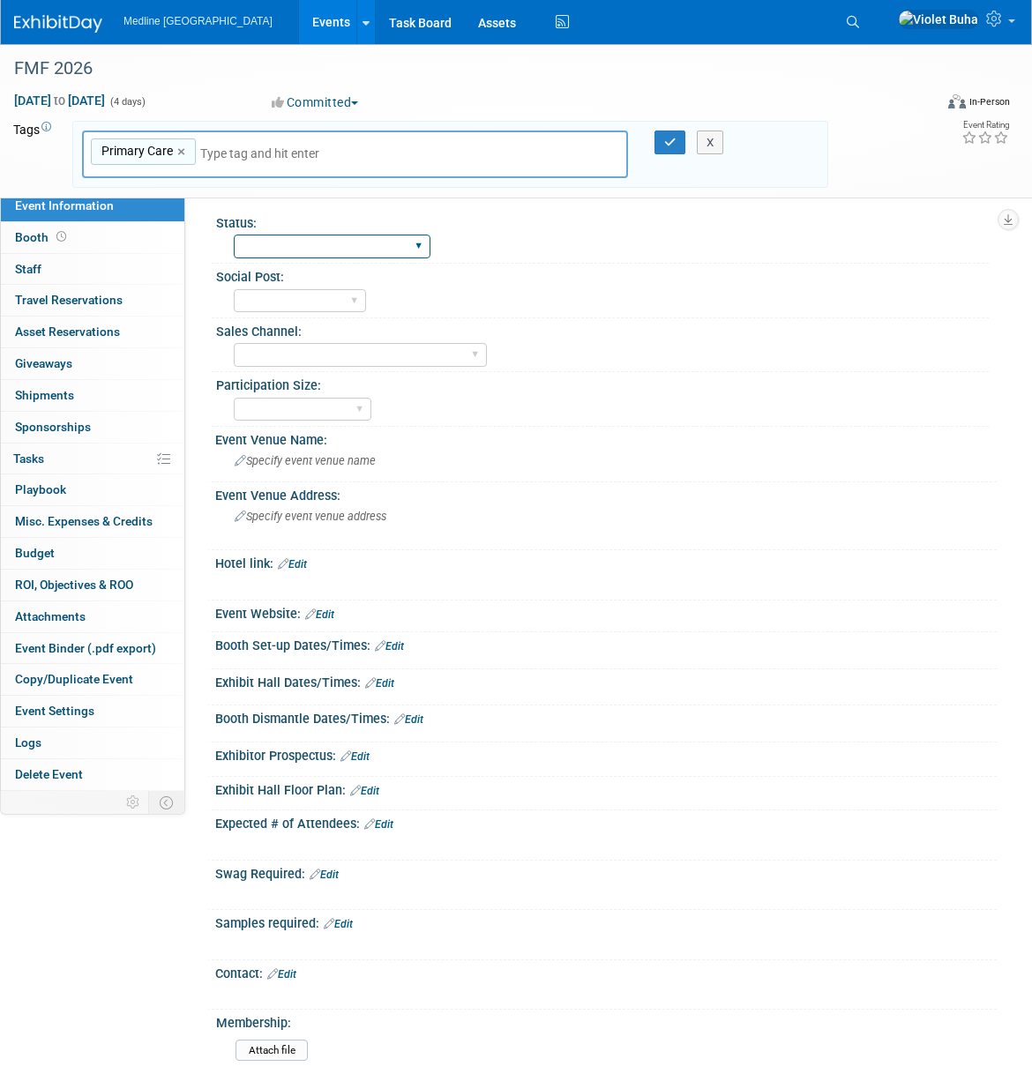
click at [422, 246] on select "Waiting for information In progress Need to order Samples/Swag Complete" at bounding box center [332, 247] width 197 height 24
select select "Waiting for information"
click at [234, 235] on select "Waiting for information In progress Need to order Samples/Swag Complete" at bounding box center [332, 247] width 197 height 24
click at [677, 139] on button "button" at bounding box center [670, 143] width 32 height 25
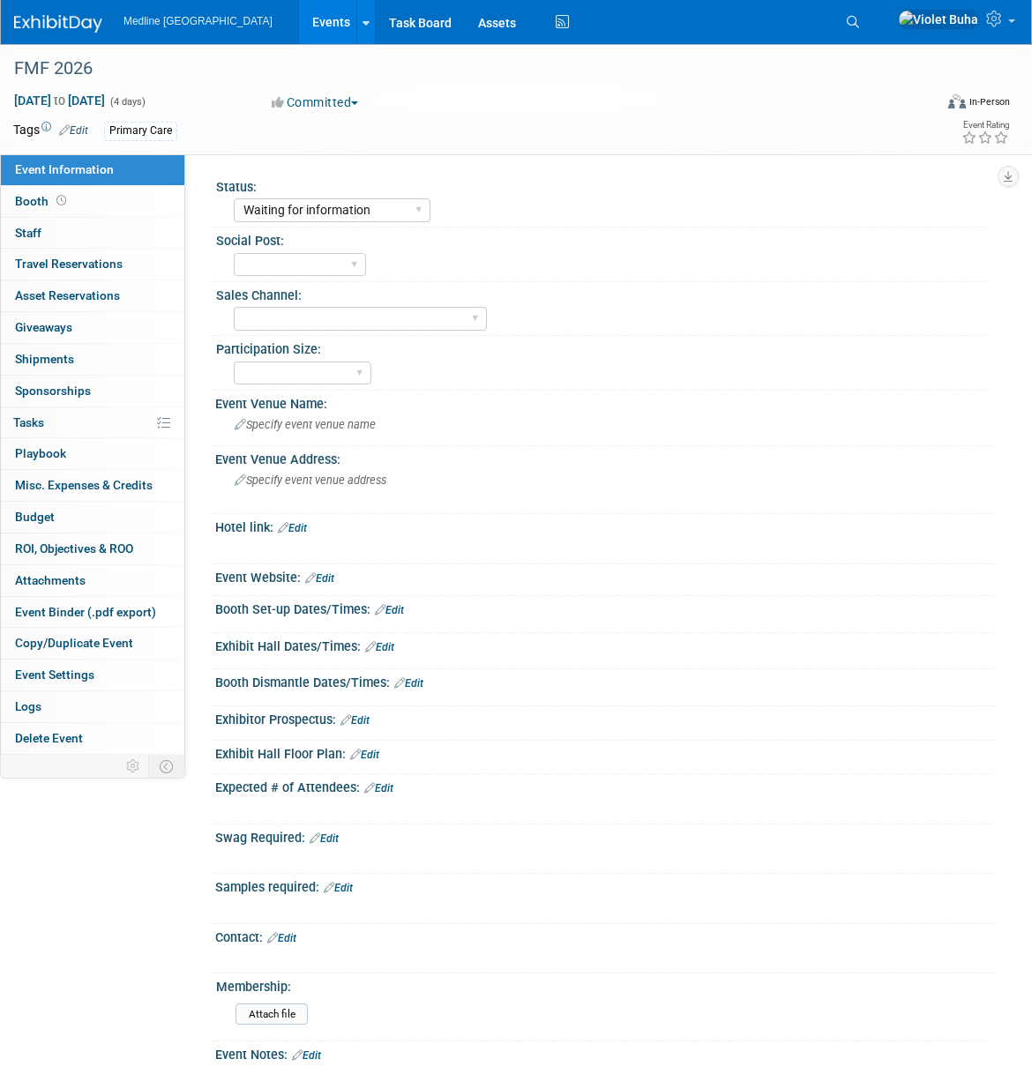
click at [53, 24] on img at bounding box center [58, 24] width 88 height 18
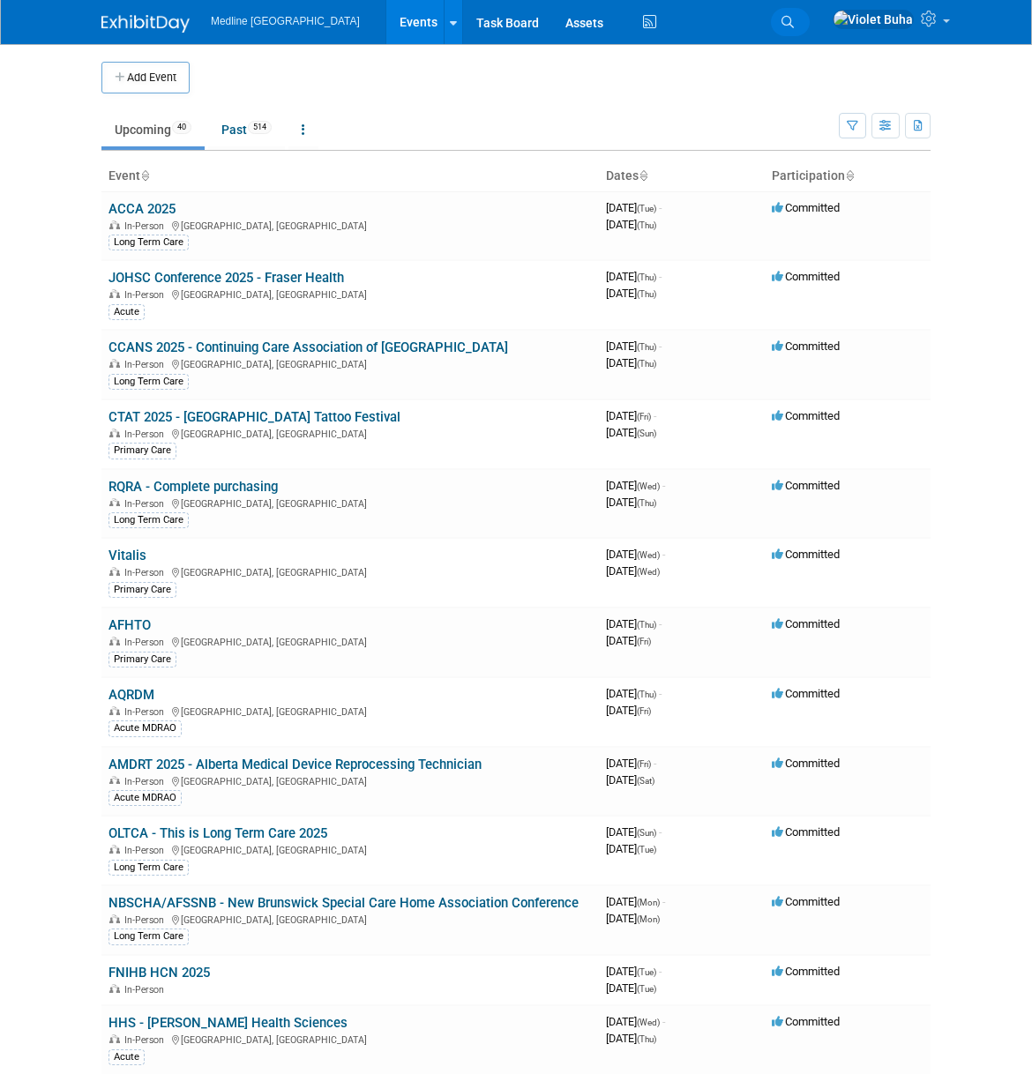
click at [794, 24] on icon at bounding box center [787, 22] width 12 height 12
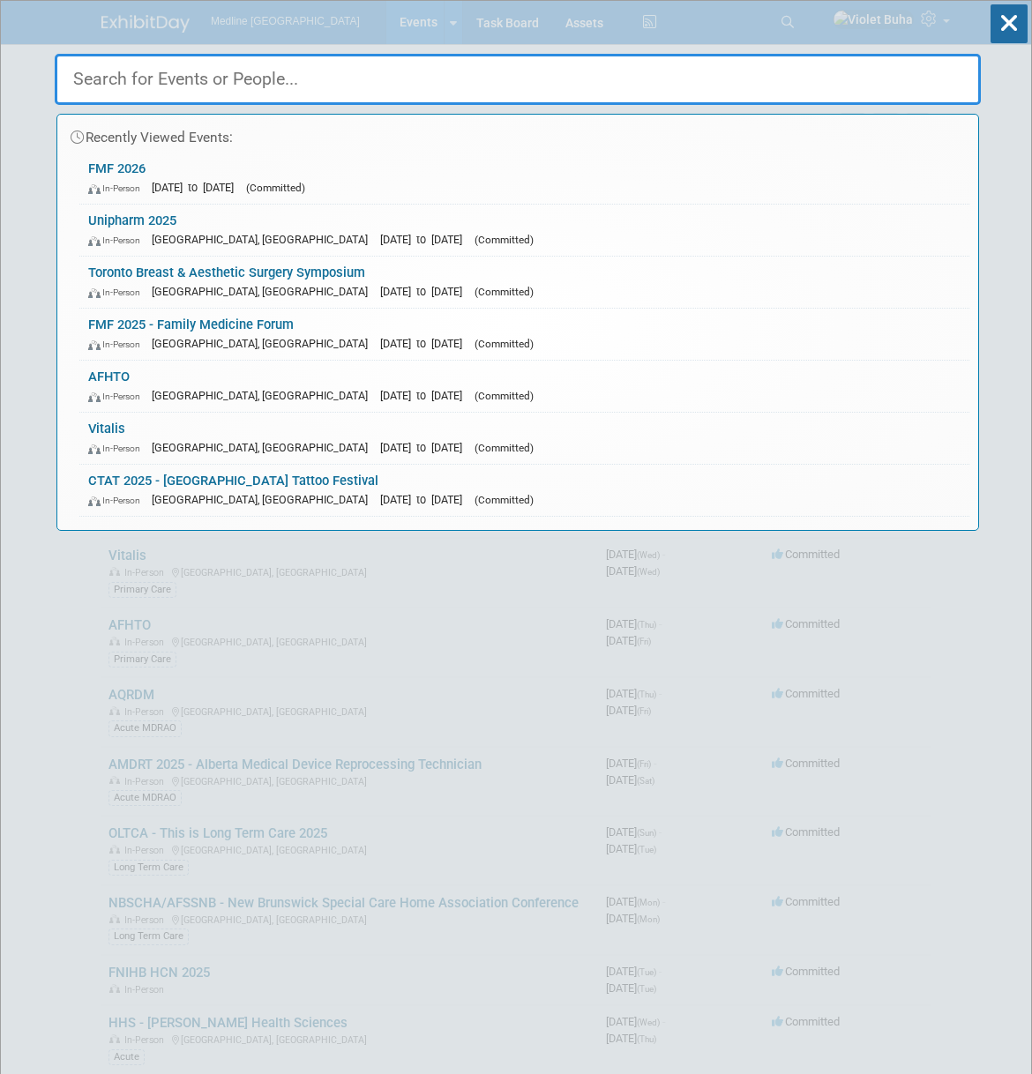
click at [553, 78] on input "text" at bounding box center [518, 79] width 926 height 51
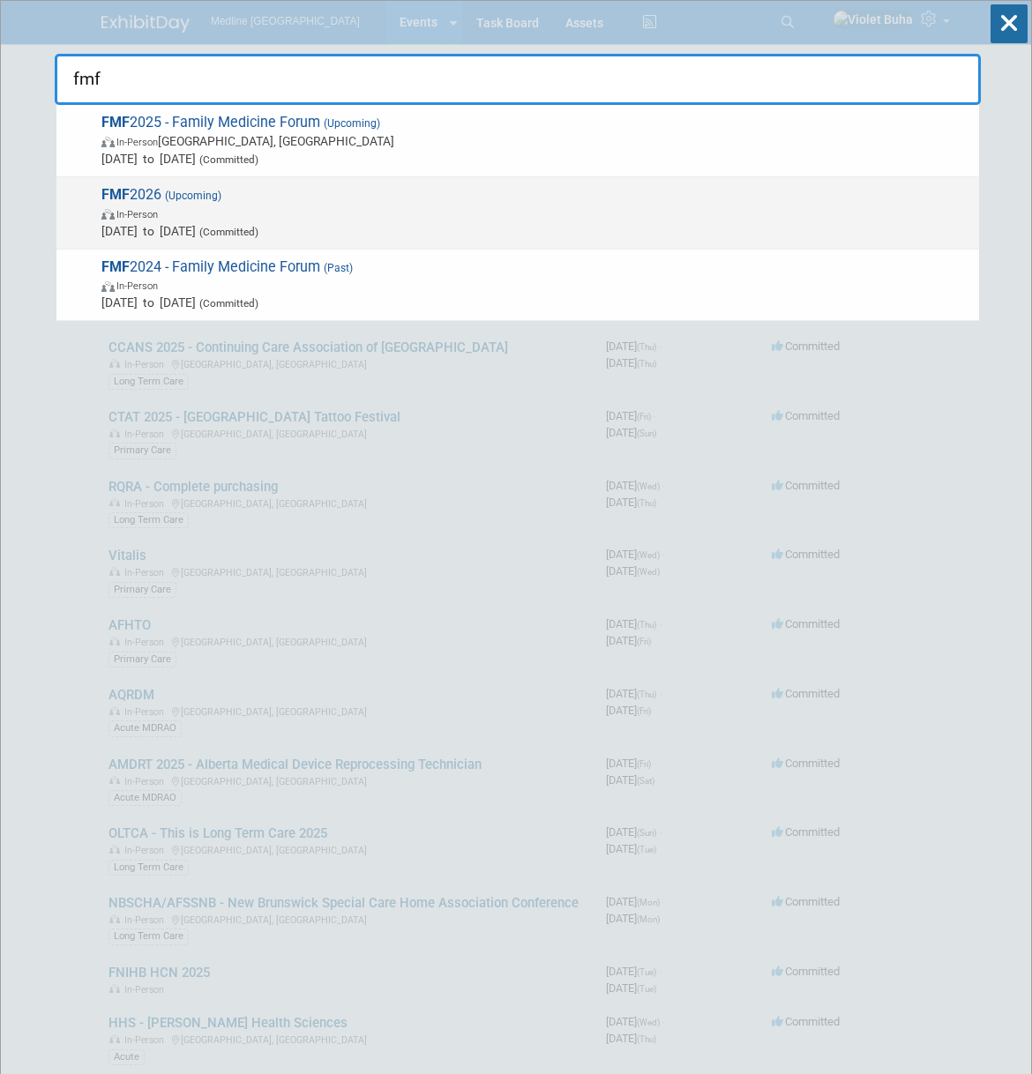
type input "fmf"
click at [342, 201] on span "FMF 2026 (Upcoming) In-Person Nov 11, 2026 to Nov 14, 2026 (Committed)" at bounding box center [533, 213] width 874 height 54
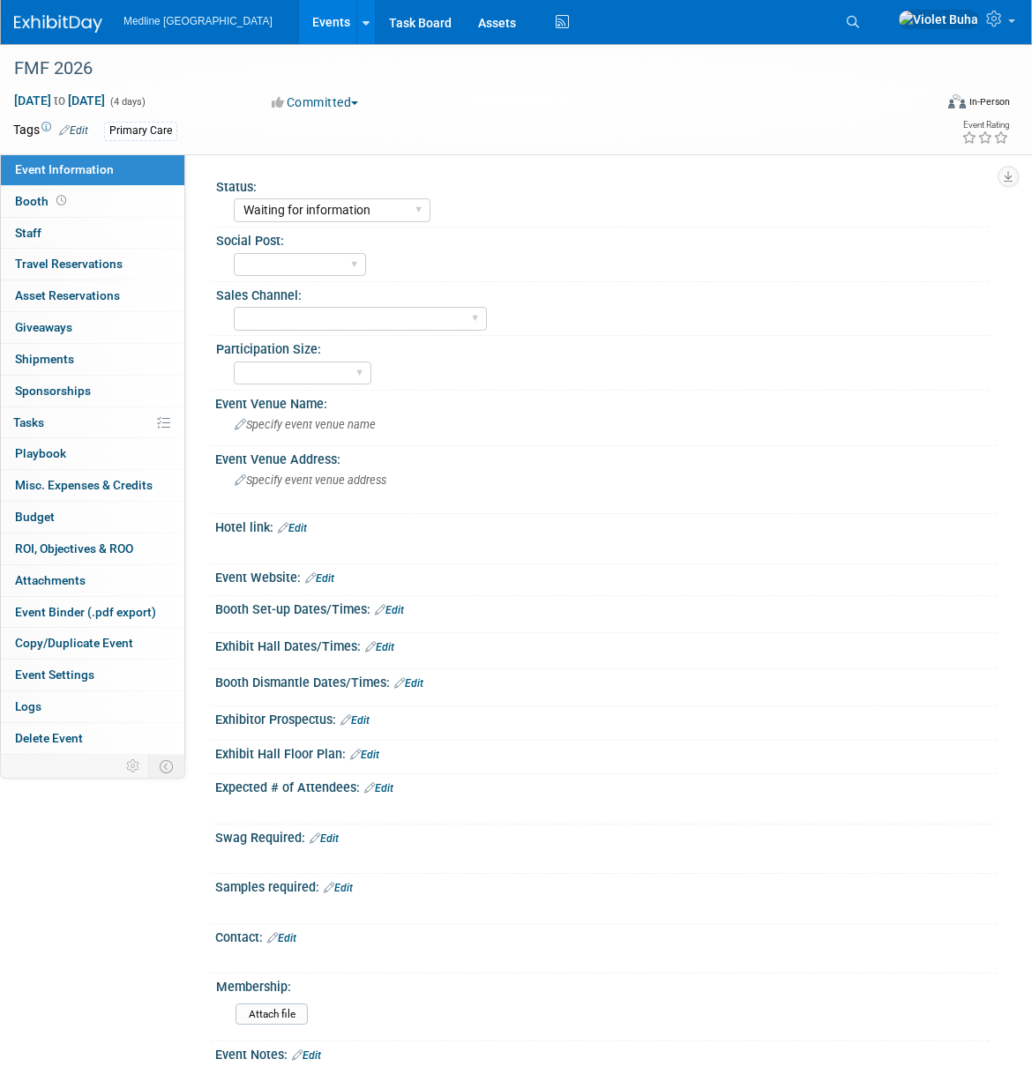
select select "Waiting for information"
click at [317, 427] on span "Specify event venue name" at bounding box center [305, 424] width 141 height 13
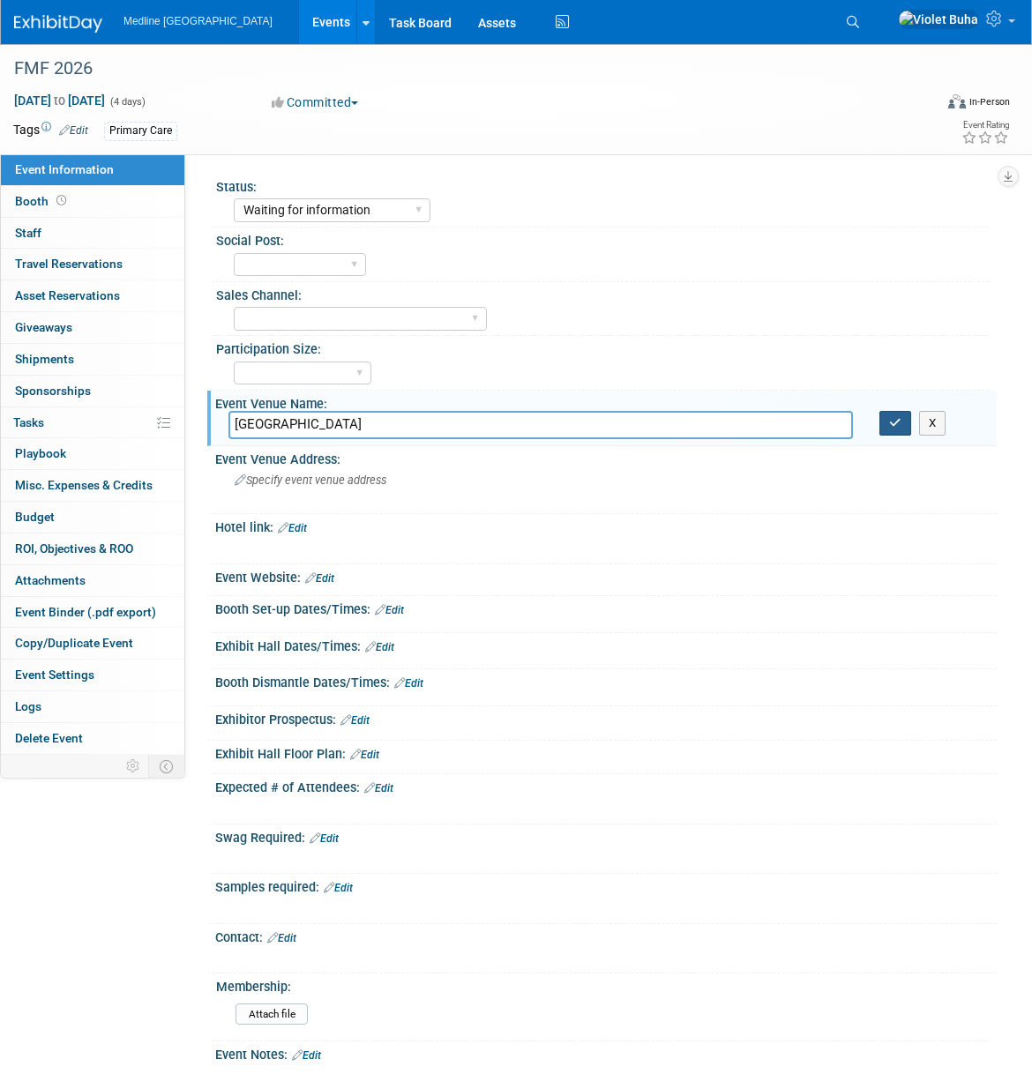
type input "[GEOGRAPHIC_DATA]"
click at [890, 419] on icon "button" at bounding box center [895, 422] width 12 height 11
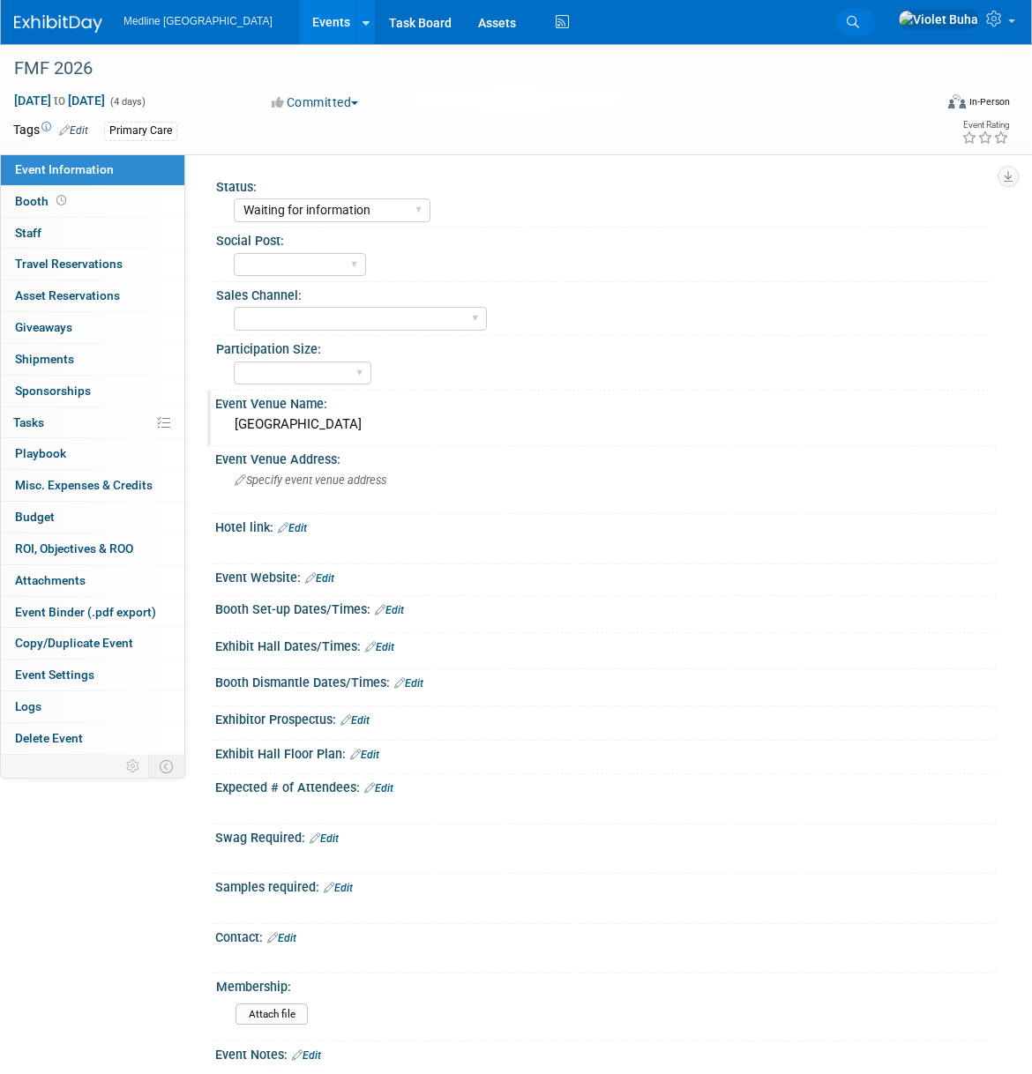
click at [859, 20] on icon at bounding box center [853, 22] width 12 height 12
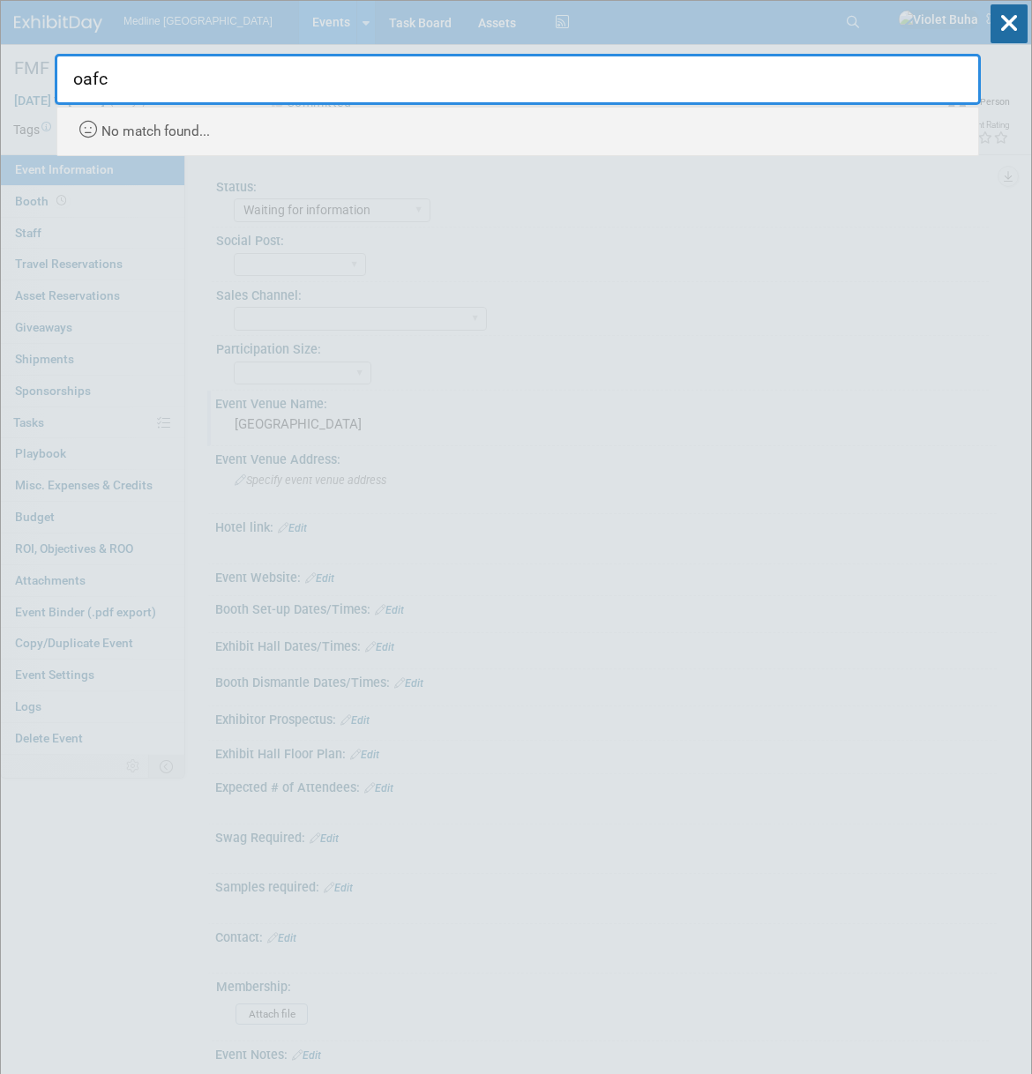
type input "oafc"
click at [999, 18] on icon at bounding box center [1008, 23] width 37 height 39
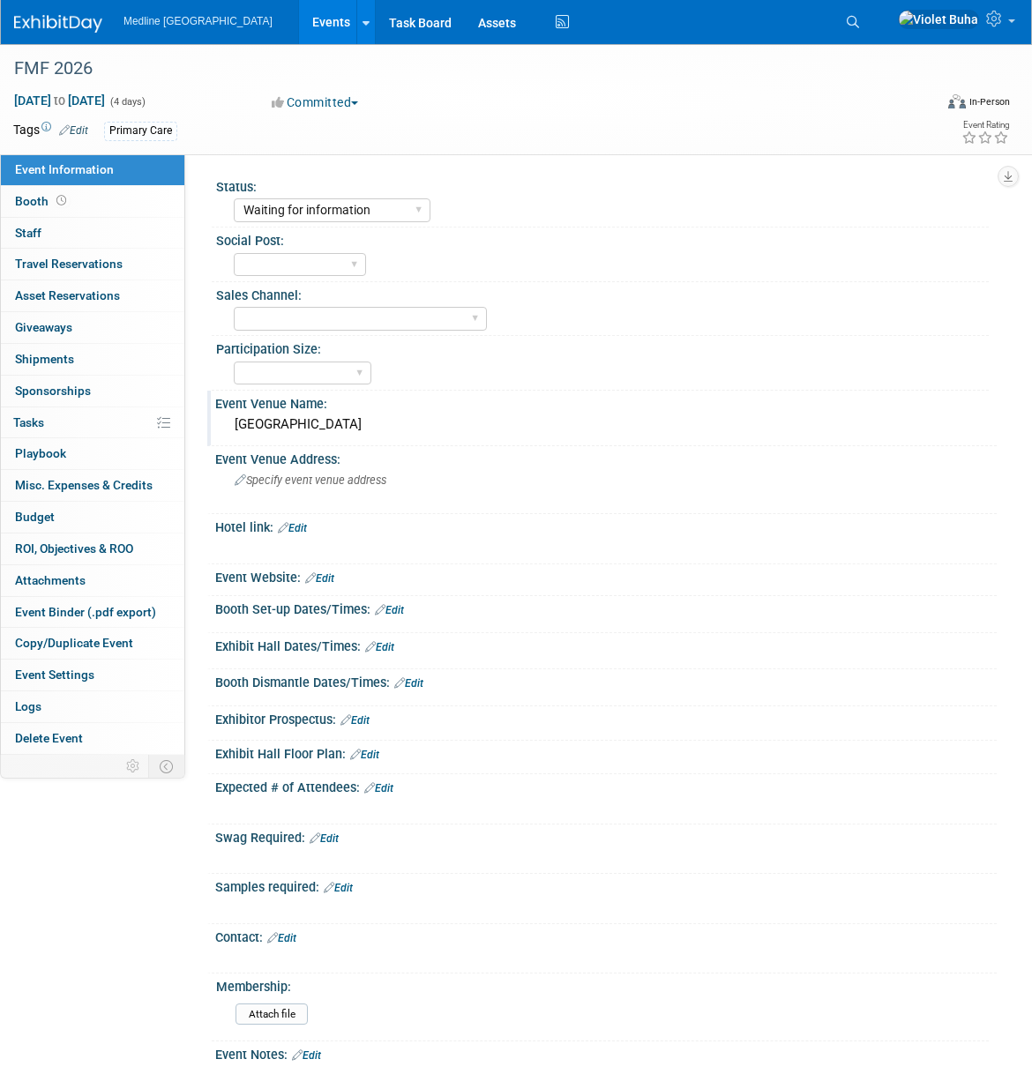
click at [101, 27] on img at bounding box center [58, 24] width 88 height 18
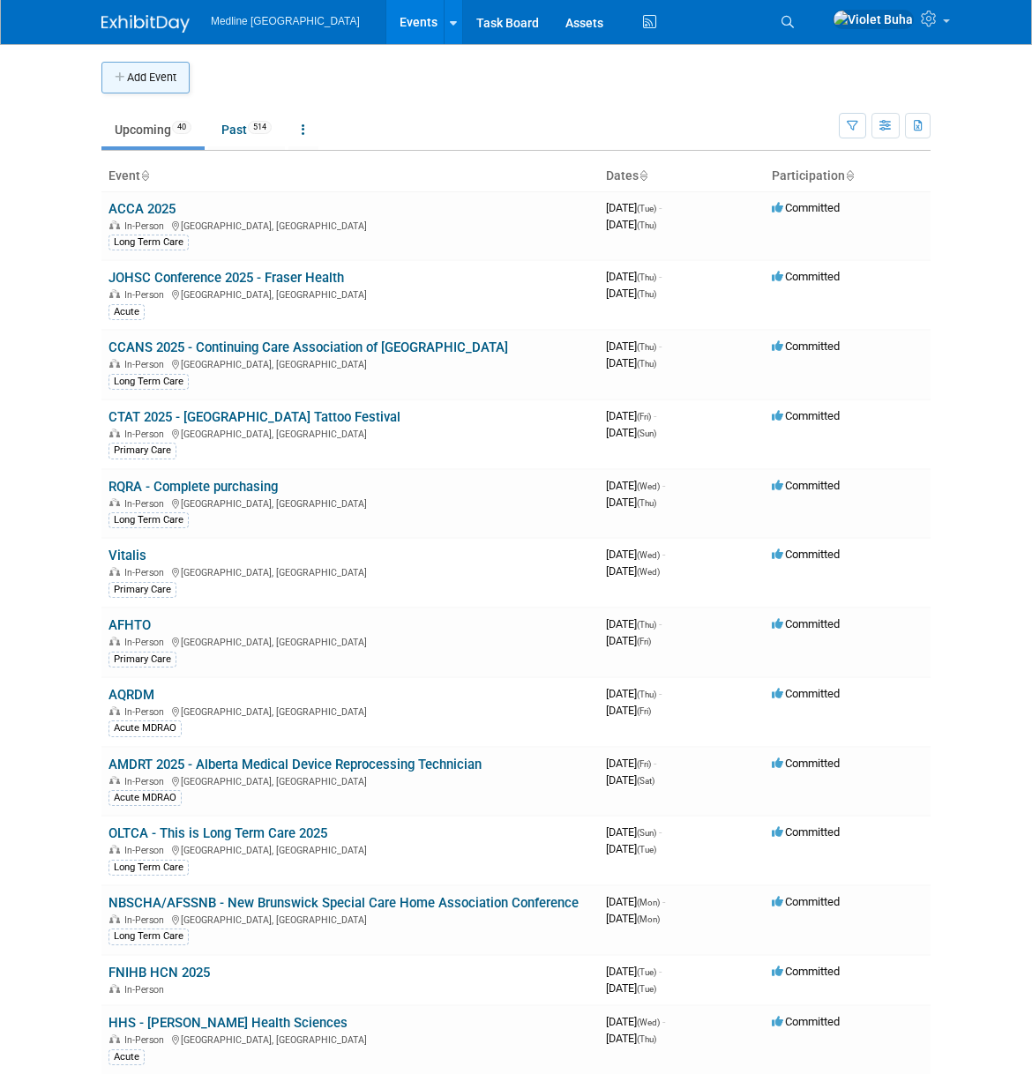
click at [153, 79] on button "Add Event" at bounding box center [145, 78] width 88 height 32
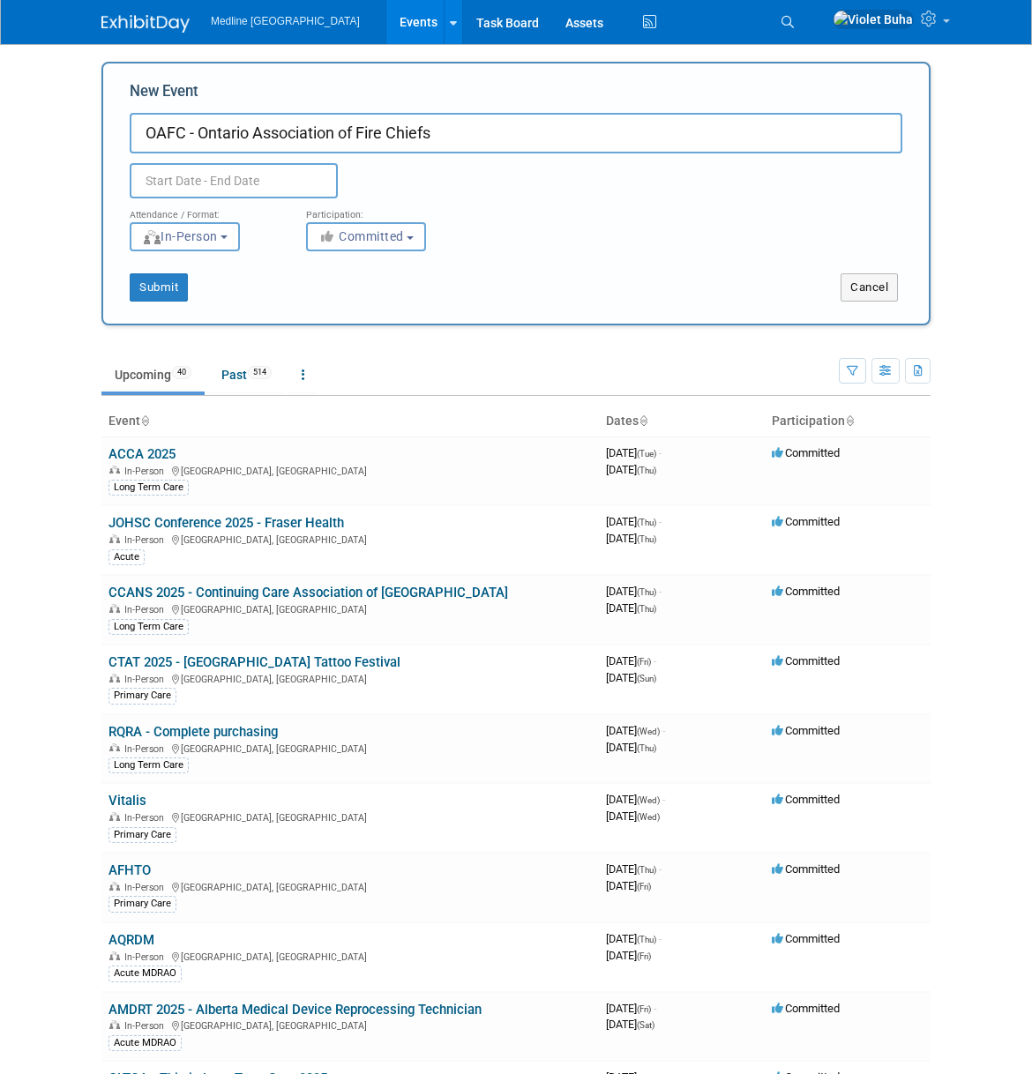
type input "OAFC - Ontario Association of Fire Chiefs"
click at [211, 185] on input "text" at bounding box center [234, 180] width 208 height 35
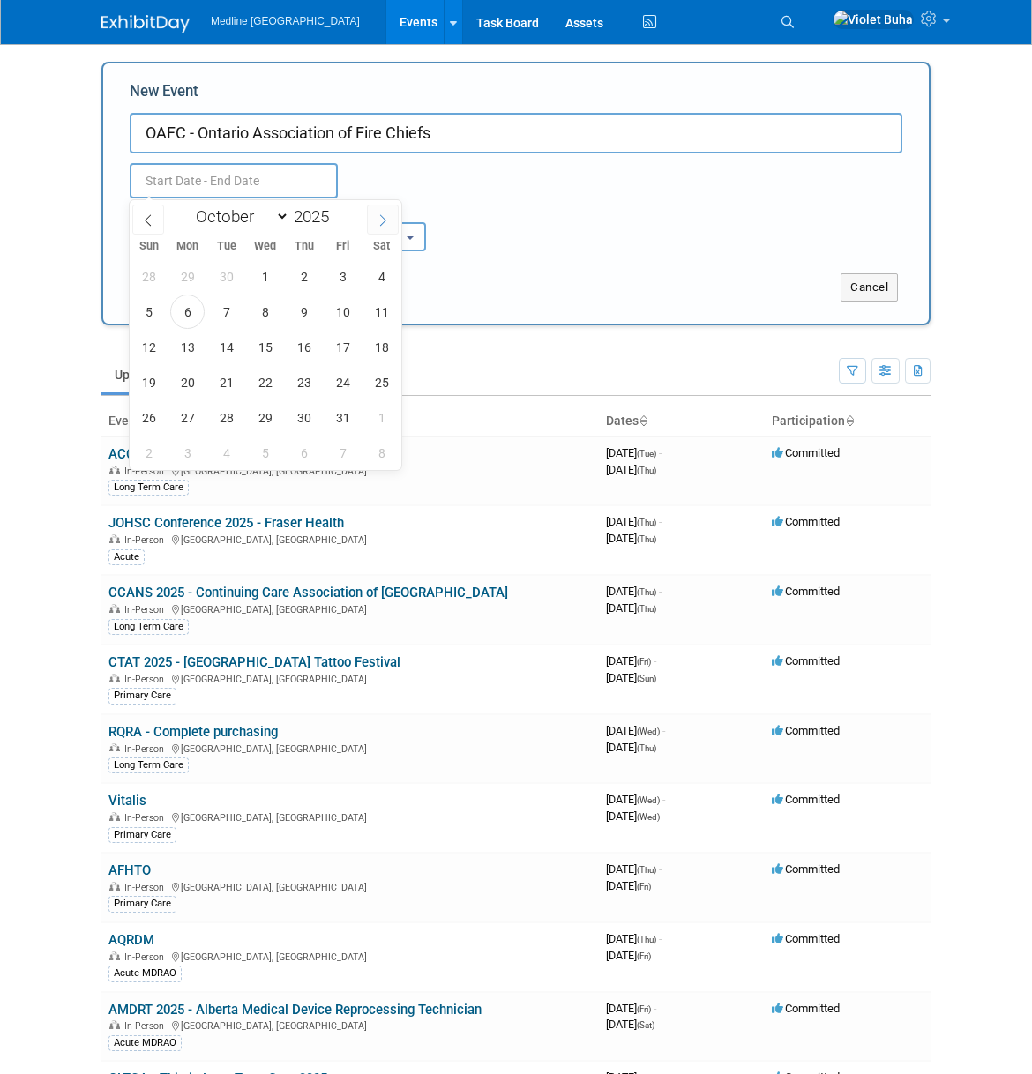
click at [387, 216] on icon at bounding box center [383, 220] width 12 height 12
select select "11"
click at [387, 216] on icon at bounding box center [383, 220] width 12 height 12
type input "2026"
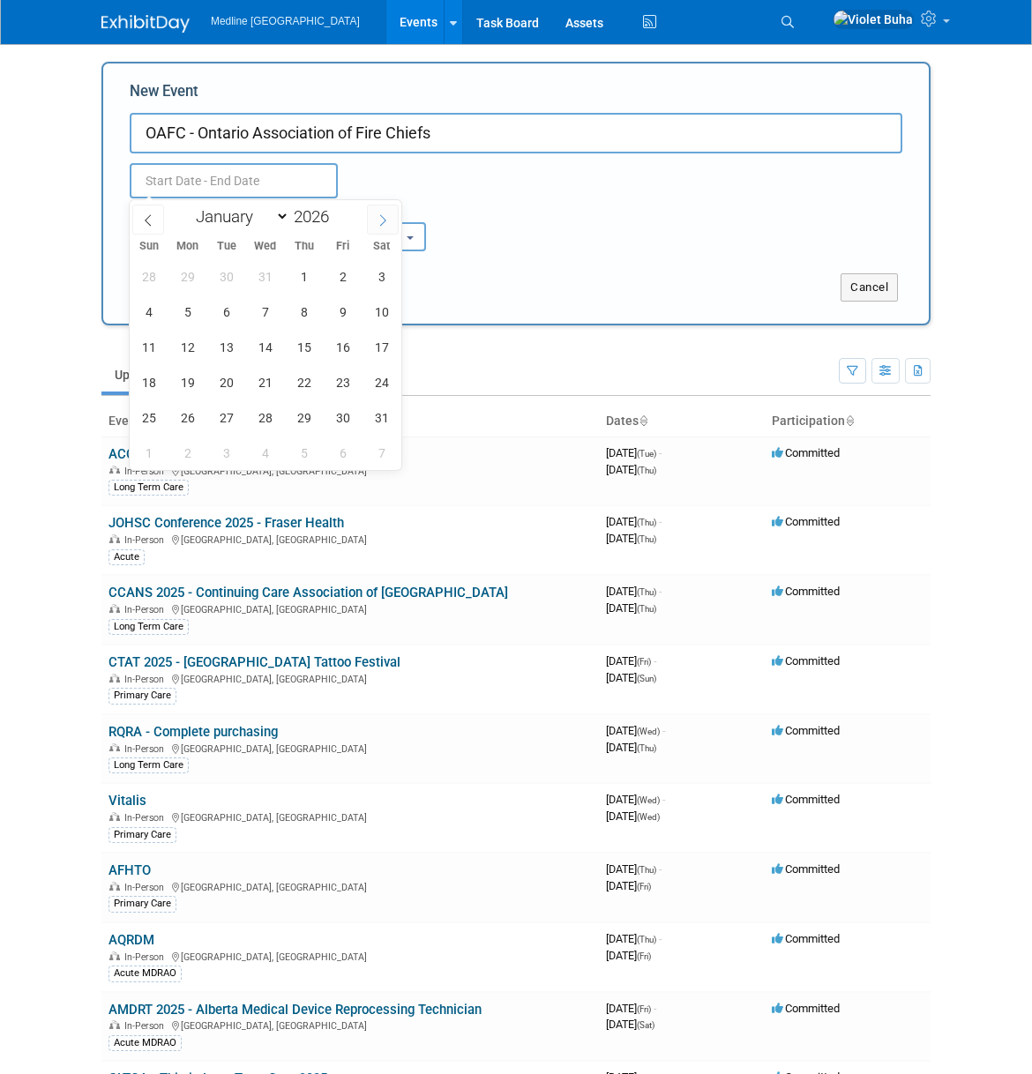
click at [387, 216] on icon at bounding box center [383, 220] width 12 height 12
select select "2"
click at [295, 379] on span "26" at bounding box center [304, 382] width 34 height 34
click at [141, 416] on span "29" at bounding box center [148, 417] width 34 height 34
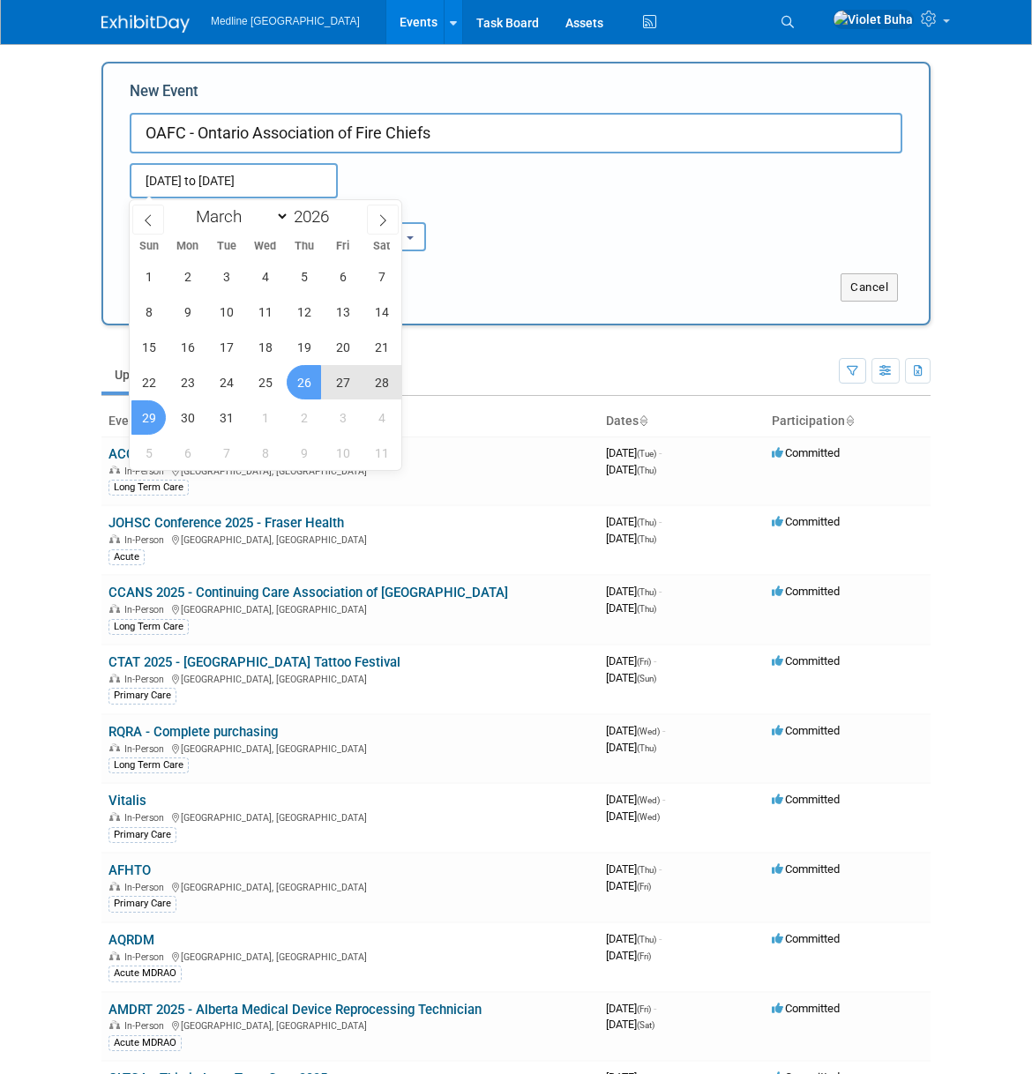
type input "[DATE] to [DATE]"
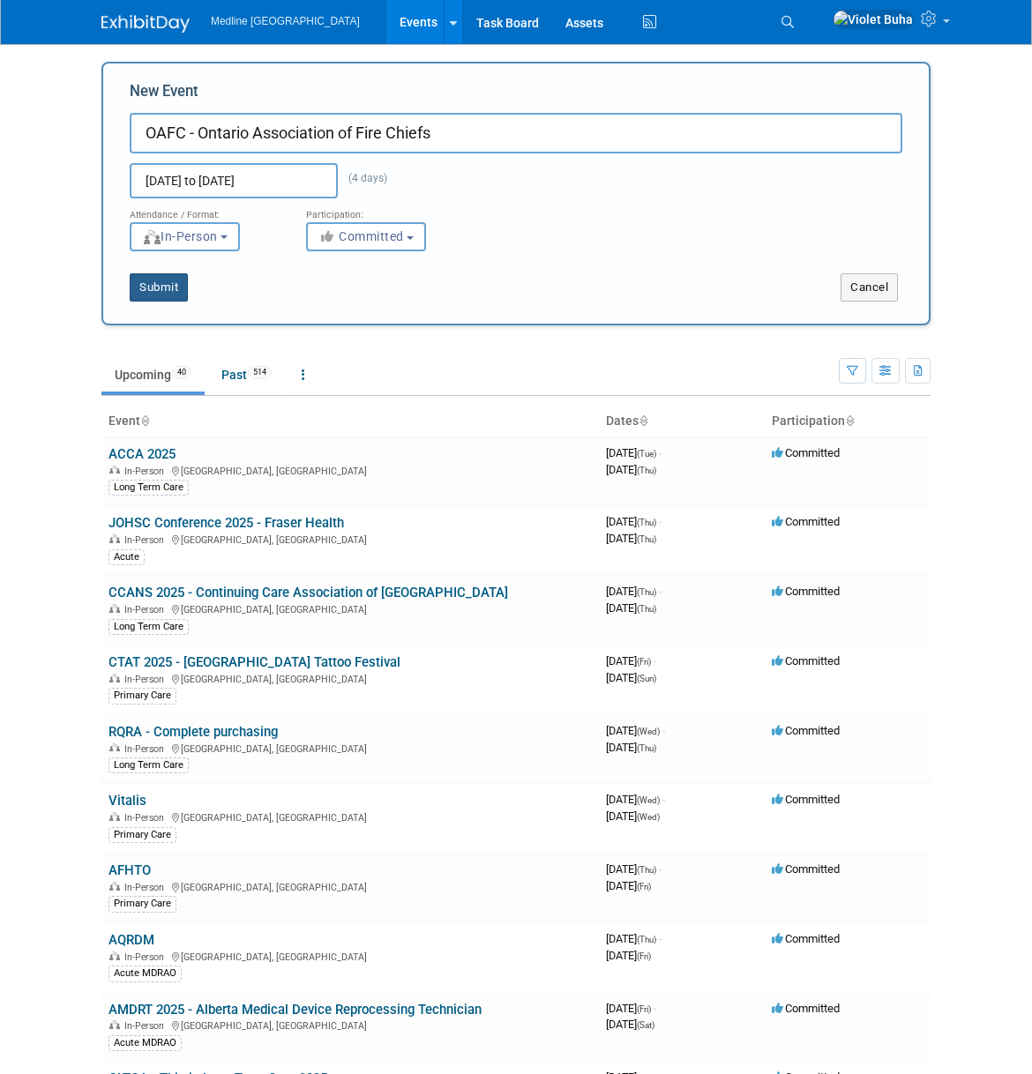
click at [178, 288] on button "Submit" at bounding box center [159, 287] width 58 height 28
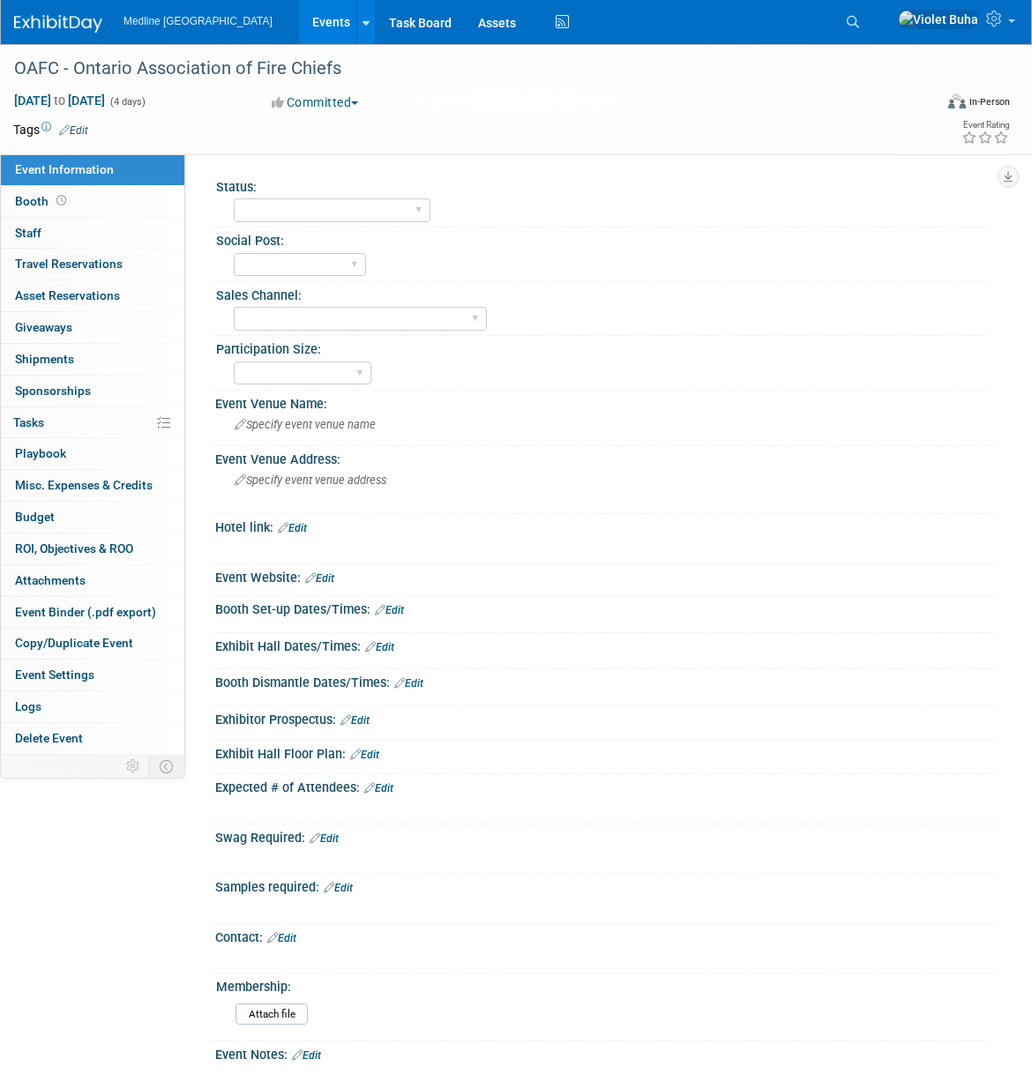
click at [83, 128] on link "Edit" at bounding box center [73, 130] width 29 height 12
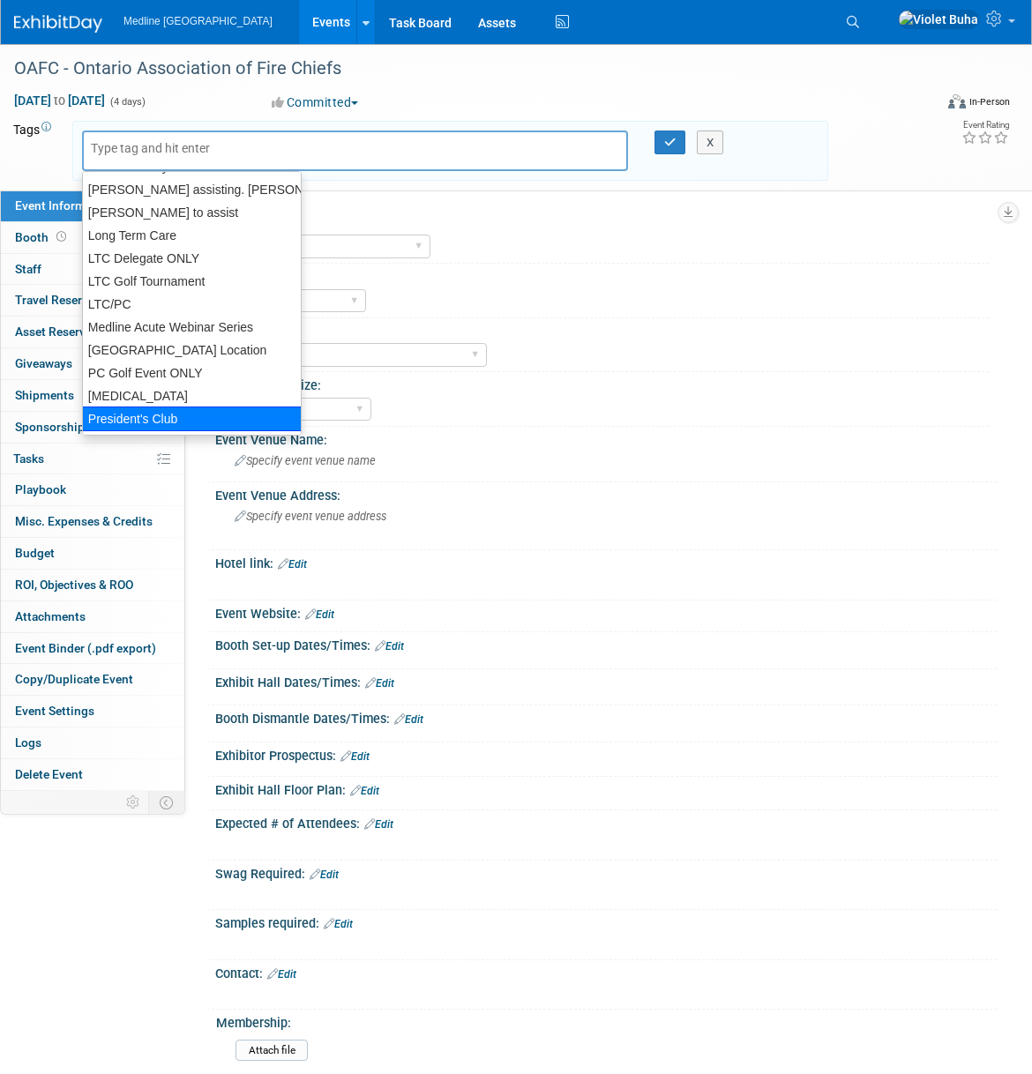
scroll to position [365, 0]
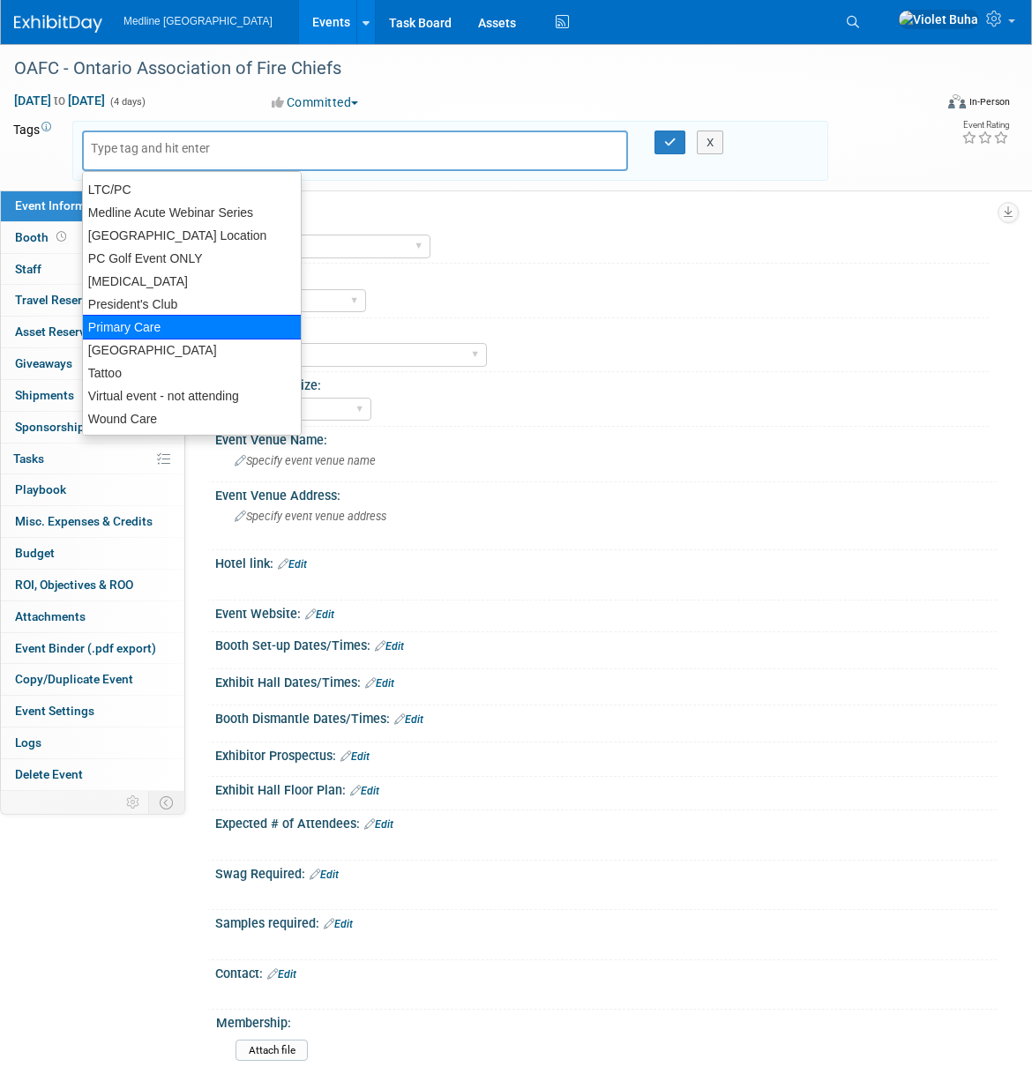
click at [155, 327] on div "Primary Care" at bounding box center [192, 327] width 220 height 25
type input "Primary Care"
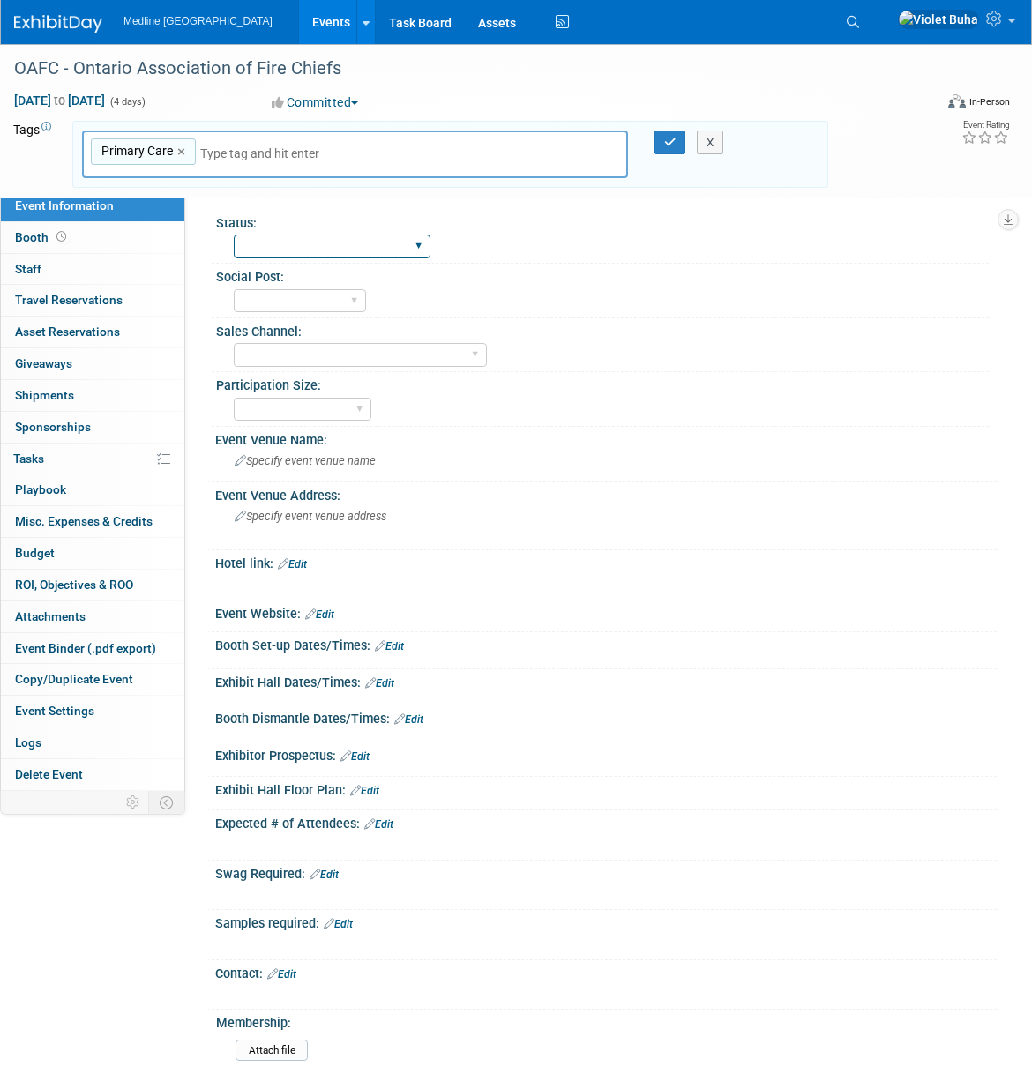
click at [340, 250] on select "Waiting for information In progress Need to order Samples/Swag Complete" at bounding box center [332, 247] width 197 height 24
select select "Waiting for information"
click at [234, 235] on select "Waiting for information In progress Need to order Samples/Swag Complete" at bounding box center [332, 247] width 197 height 24
click at [676, 144] on icon "button" at bounding box center [670, 142] width 12 height 11
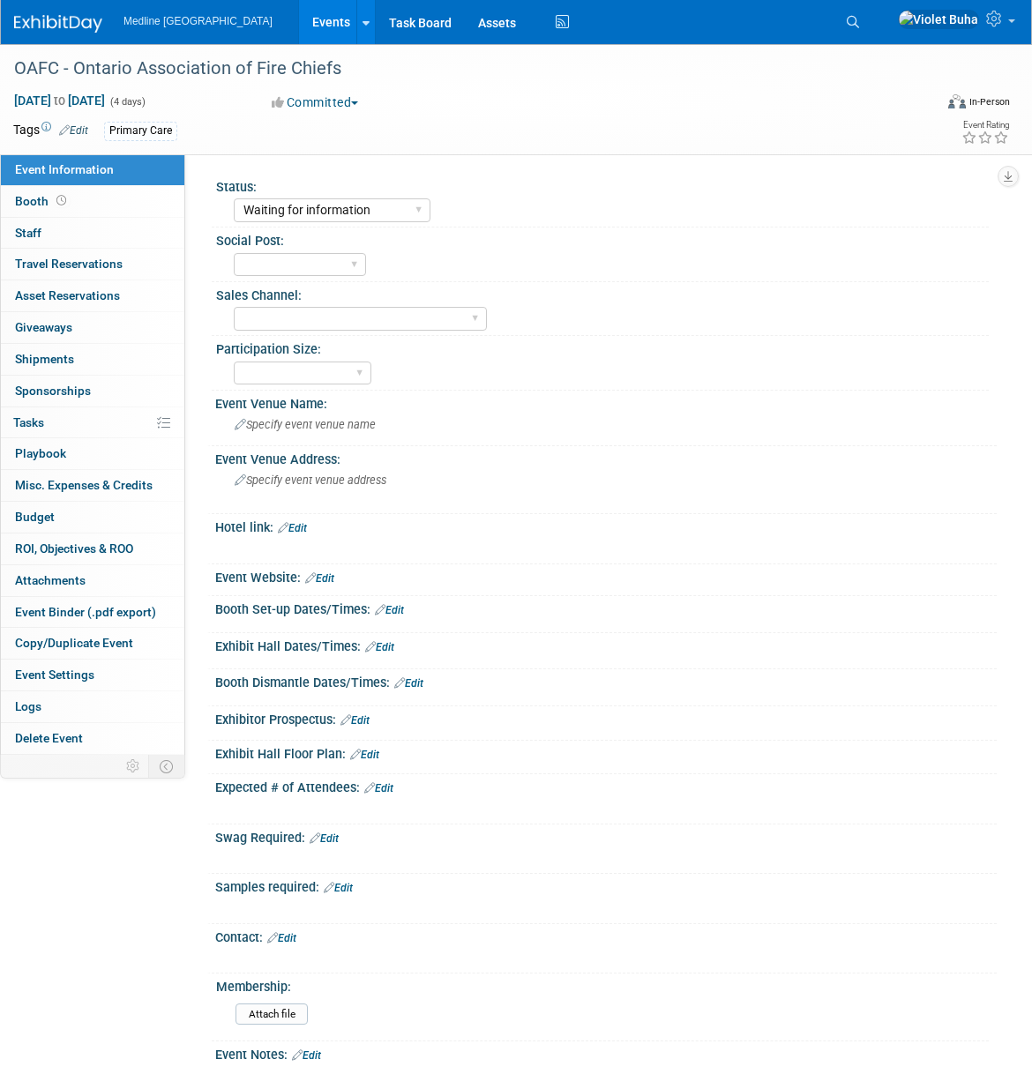
click at [327, 579] on link "Edit" at bounding box center [319, 578] width 29 height 12
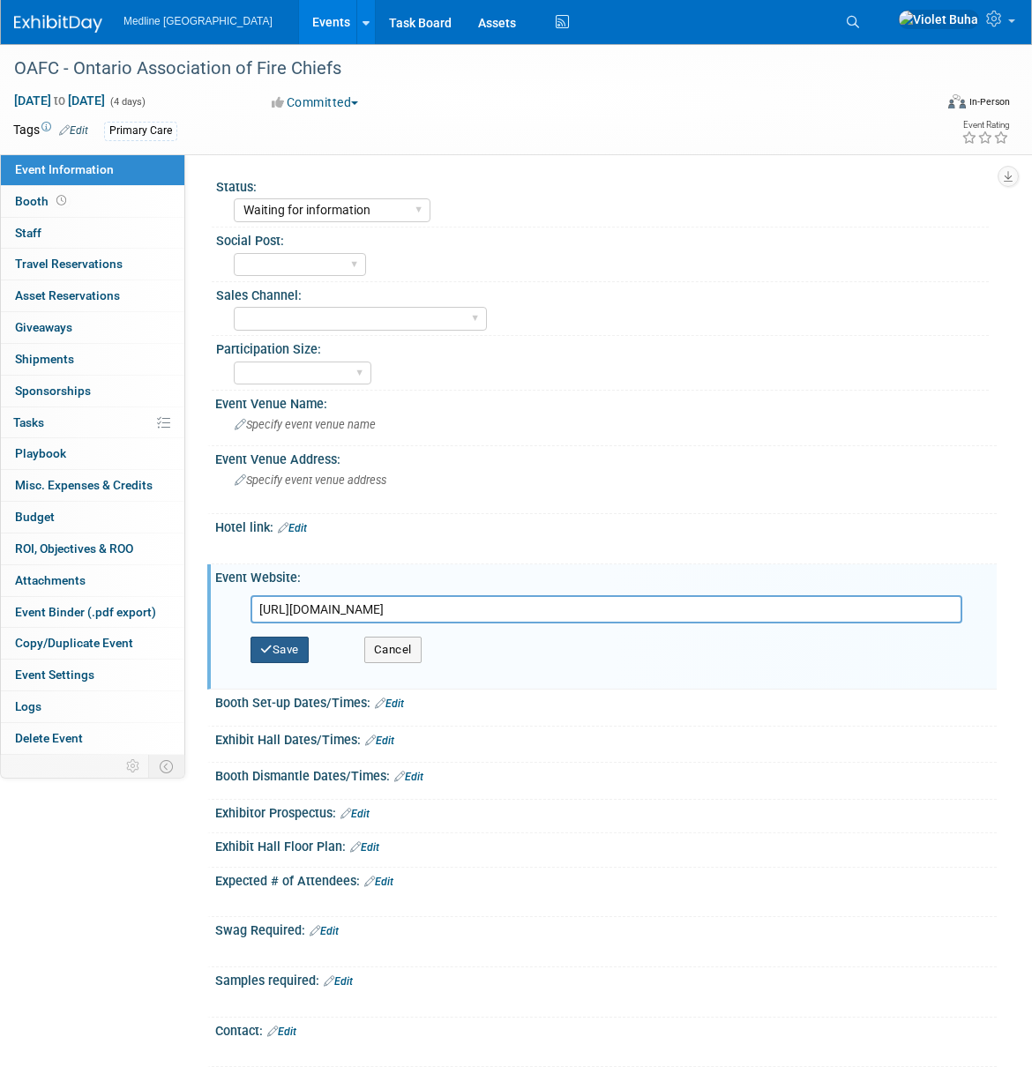
type input "https://www.oafc.on.ca/index.php/northeastern-fire-education-conference-and-tra…"
click at [287, 648] on button "Save" at bounding box center [279, 650] width 58 height 26
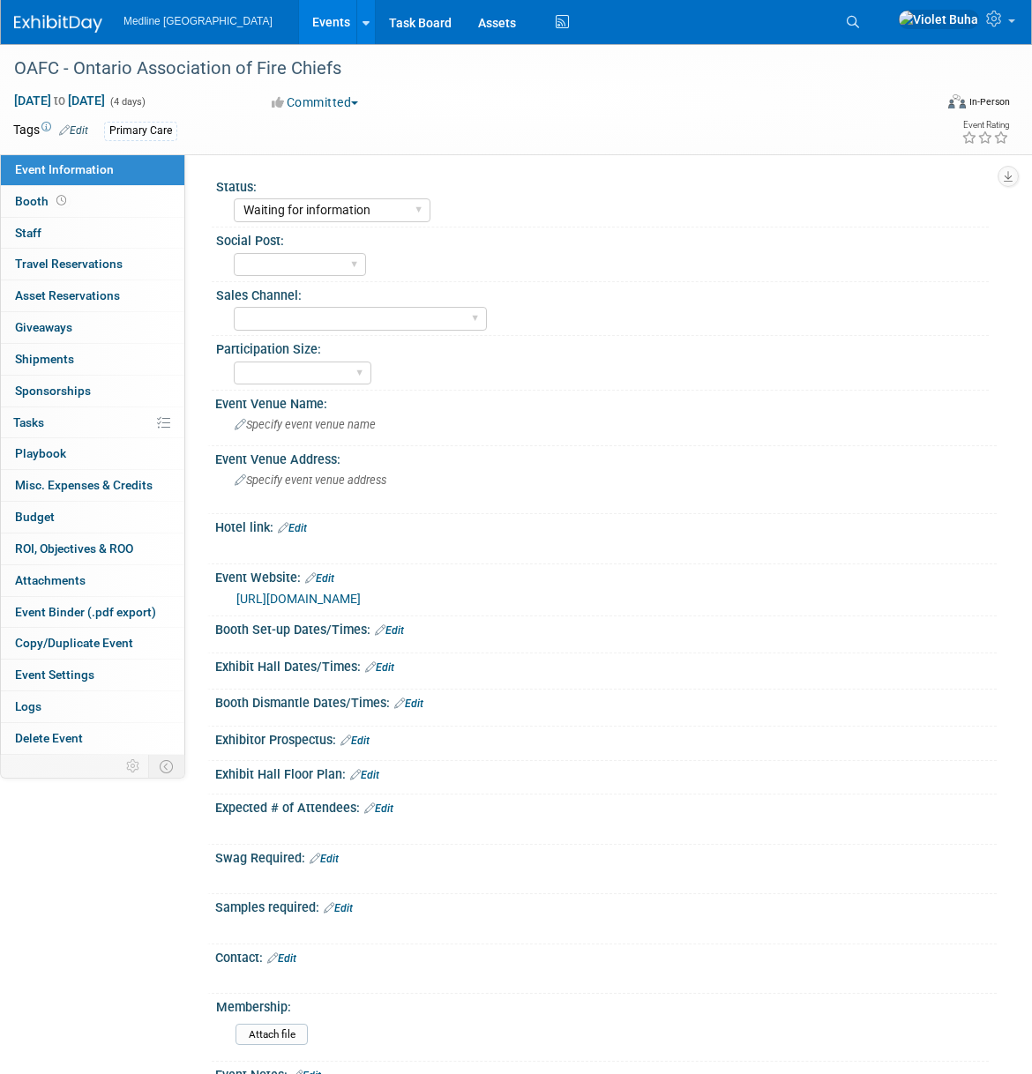
click at [382, 812] on link "Edit" at bounding box center [378, 809] width 29 height 12
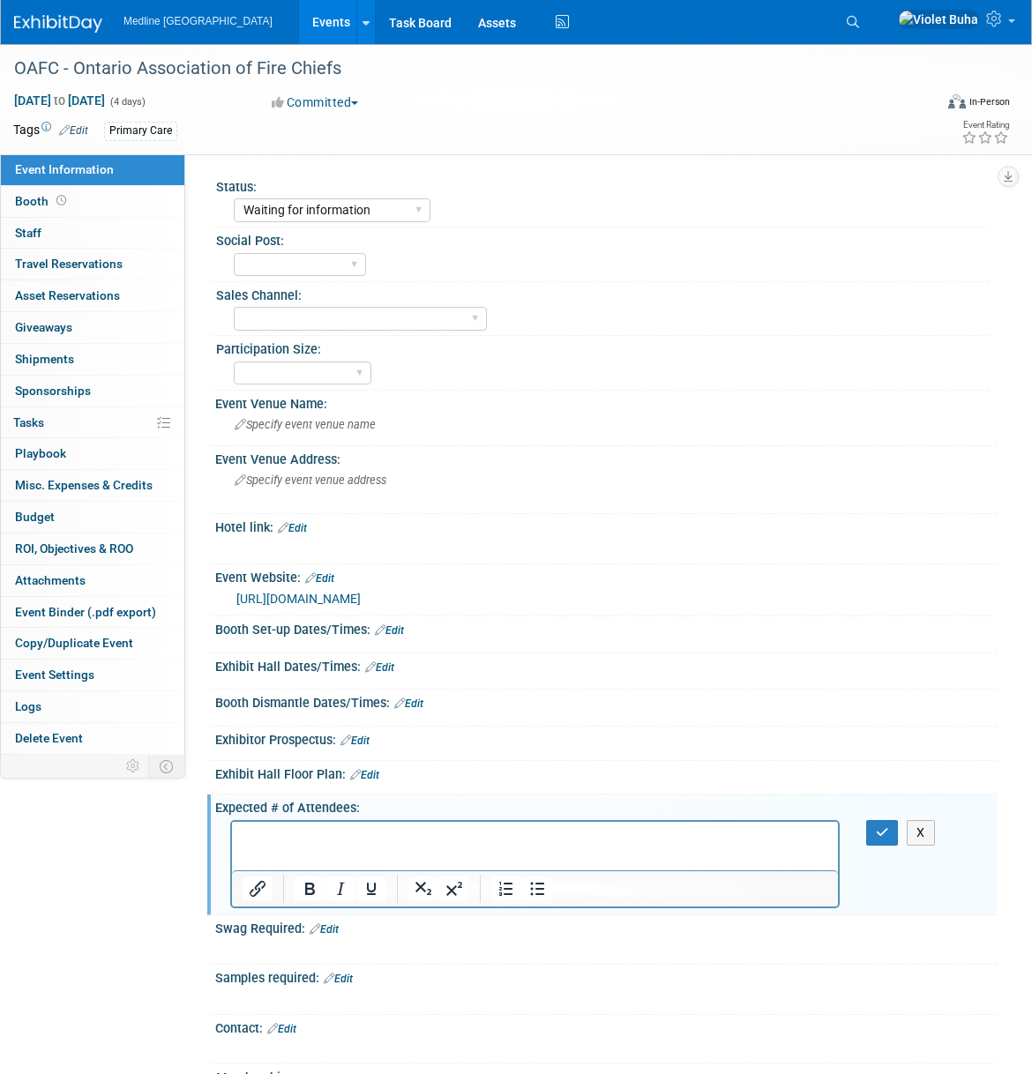
scroll to position [0, 0]
click at [882, 833] on icon "button" at bounding box center [882, 832] width 13 height 12
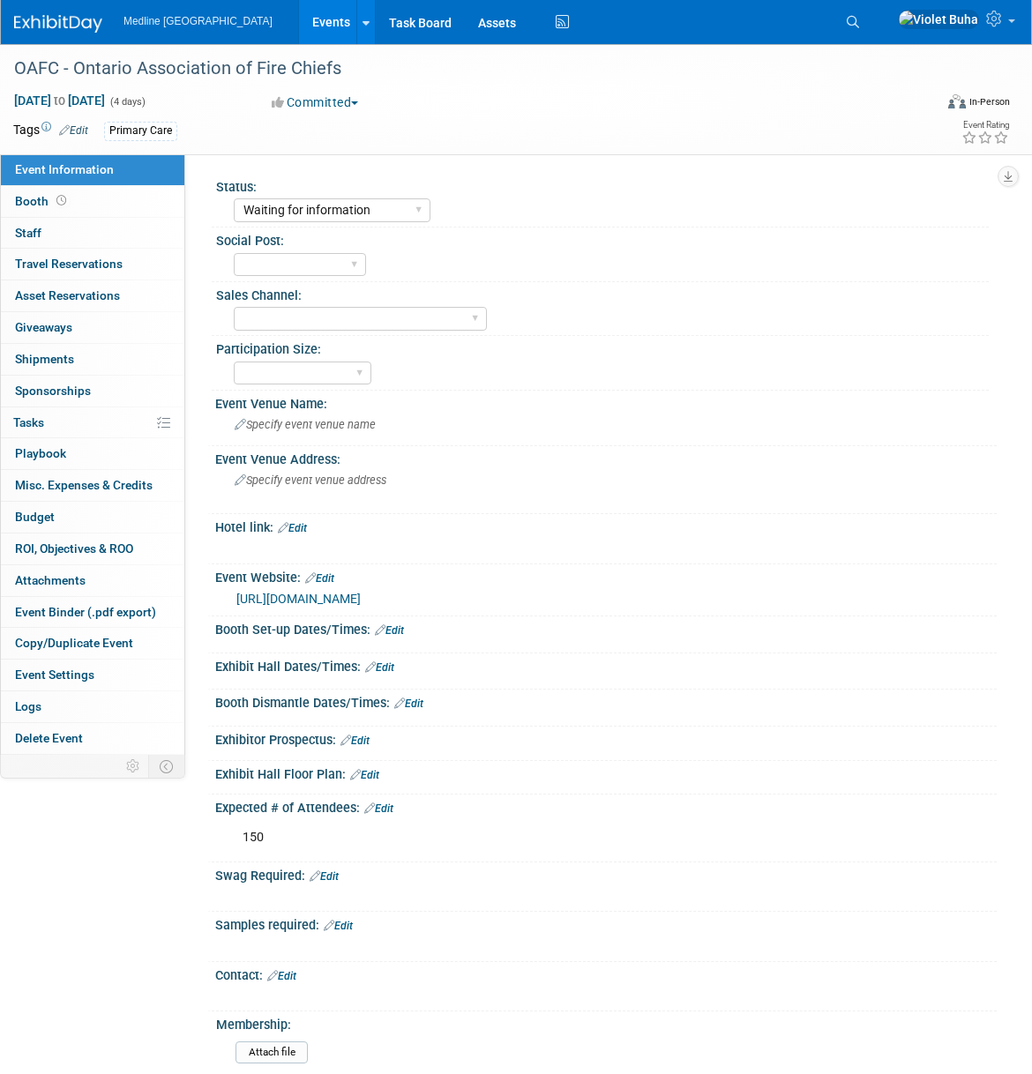
click at [56, 25] on img at bounding box center [58, 24] width 88 height 18
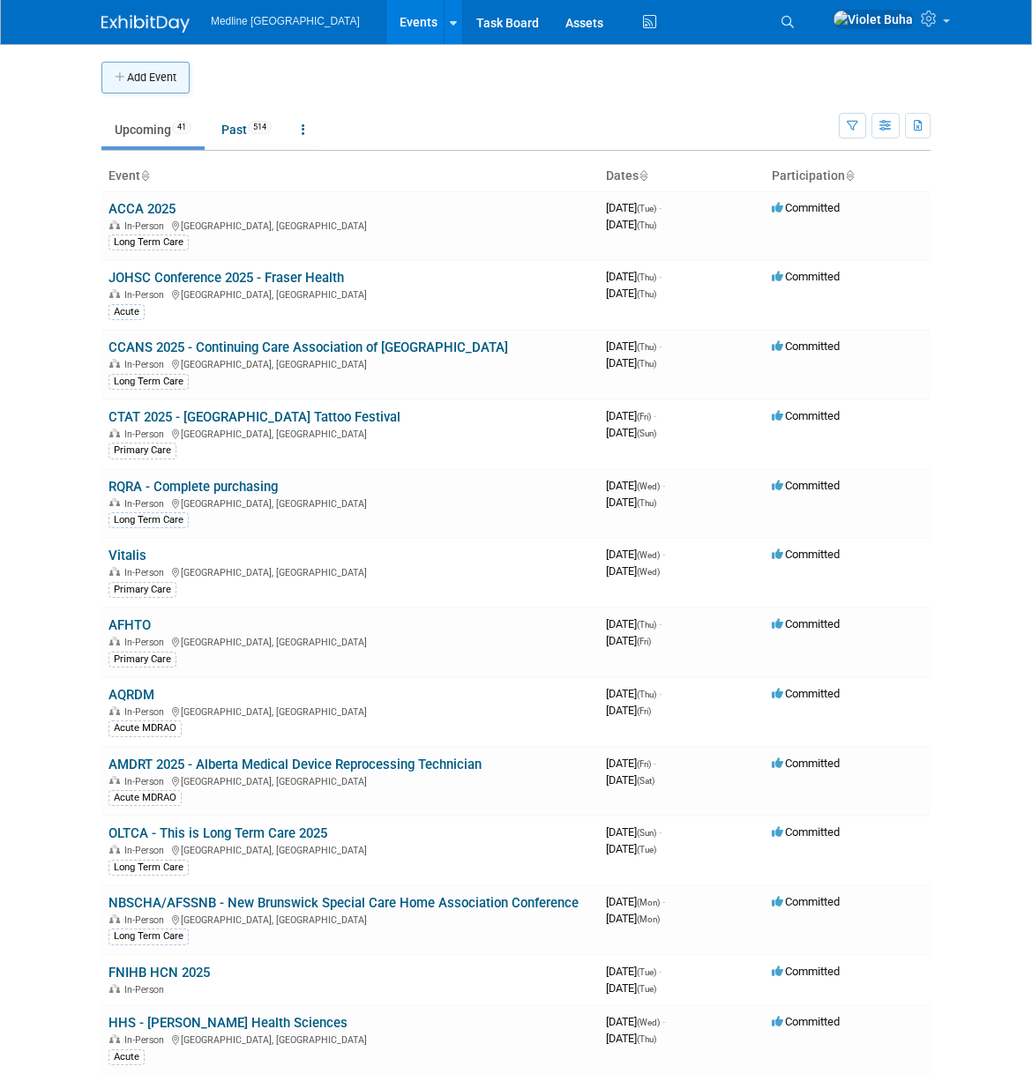
click at [161, 84] on button "Add Event" at bounding box center [145, 78] width 88 height 32
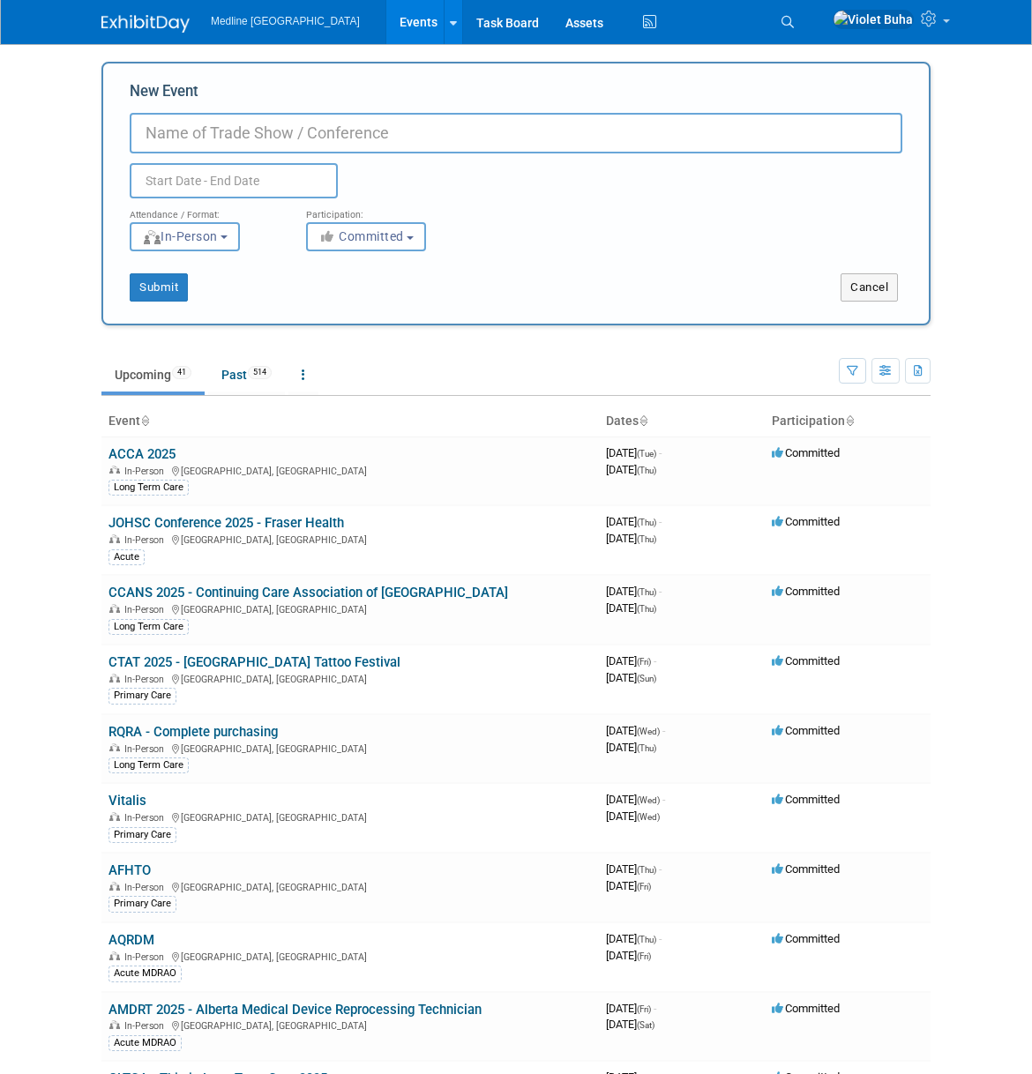
click at [195, 135] on input "New Event" at bounding box center [516, 133] width 773 height 41
type input "FMF 2027"
click at [193, 181] on input "text" at bounding box center [234, 180] width 208 height 35
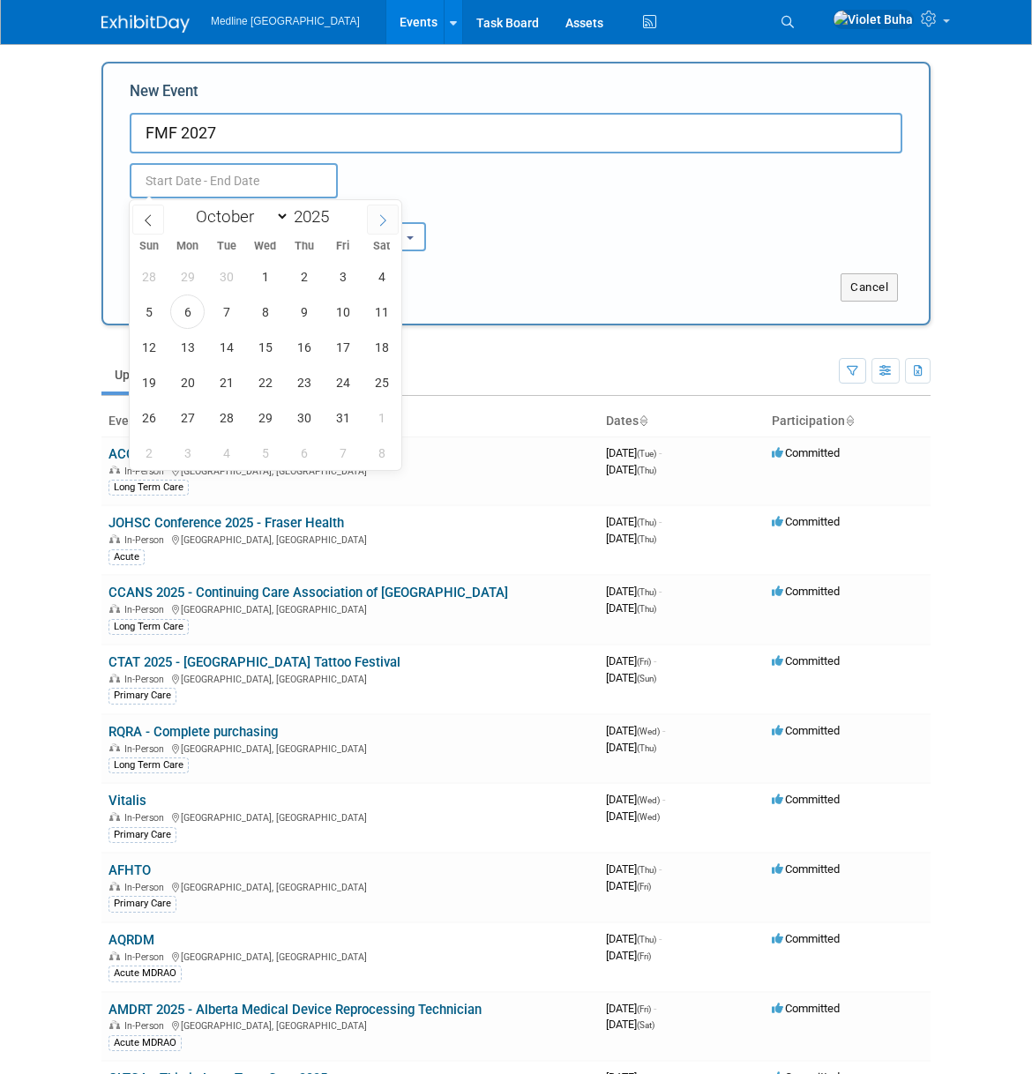
click at [381, 220] on icon at bounding box center [383, 220] width 12 height 12
click at [156, 218] on span at bounding box center [148, 220] width 32 height 30
select select "10"
click at [342, 213] on span at bounding box center [336, 211] width 12 height 11
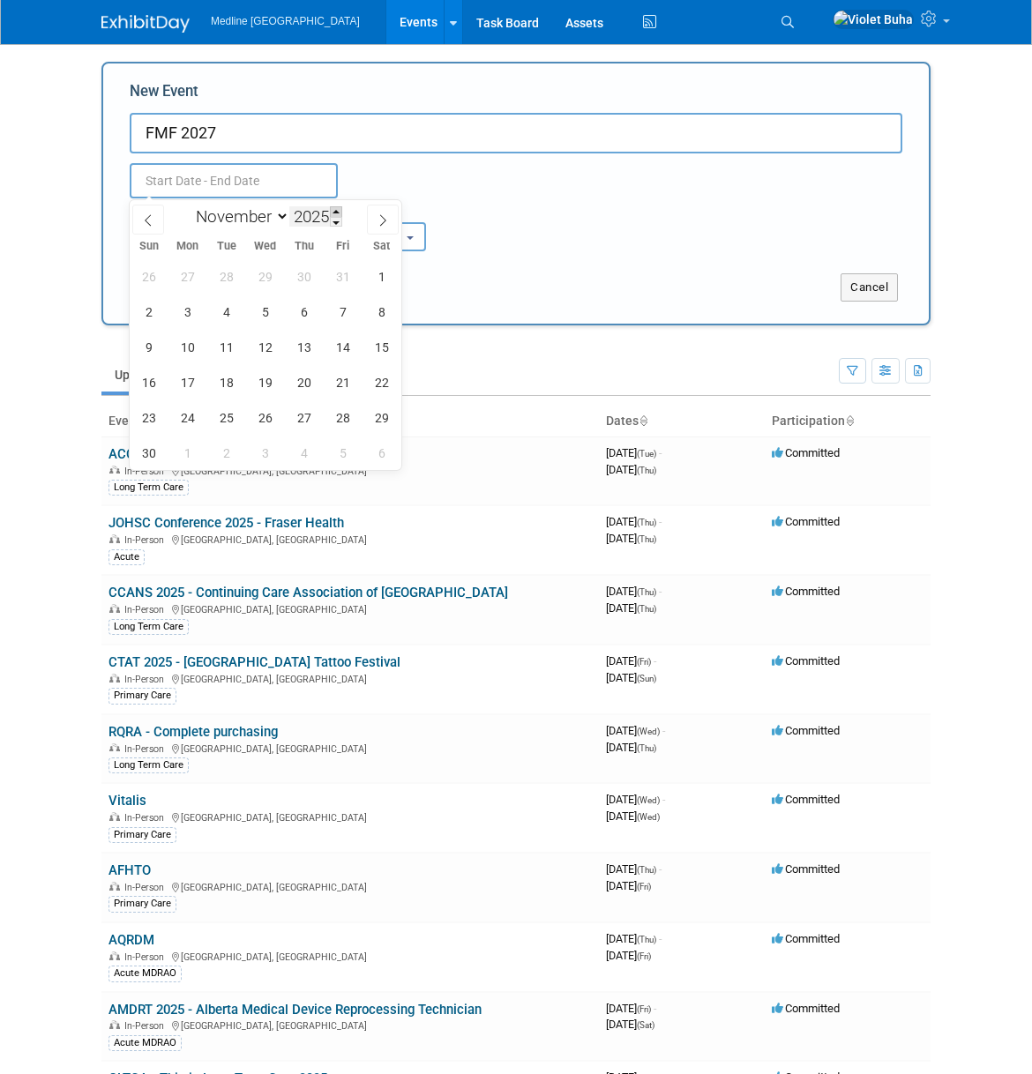
type input "2026"
click at [227, 348] on span "17" at bounding box center [226, 347] width 34 height 34
click at [341, 347] on span "20" at bounding box center [342, 347] width 34 height 34
type input "[DATE] to [DATE]"
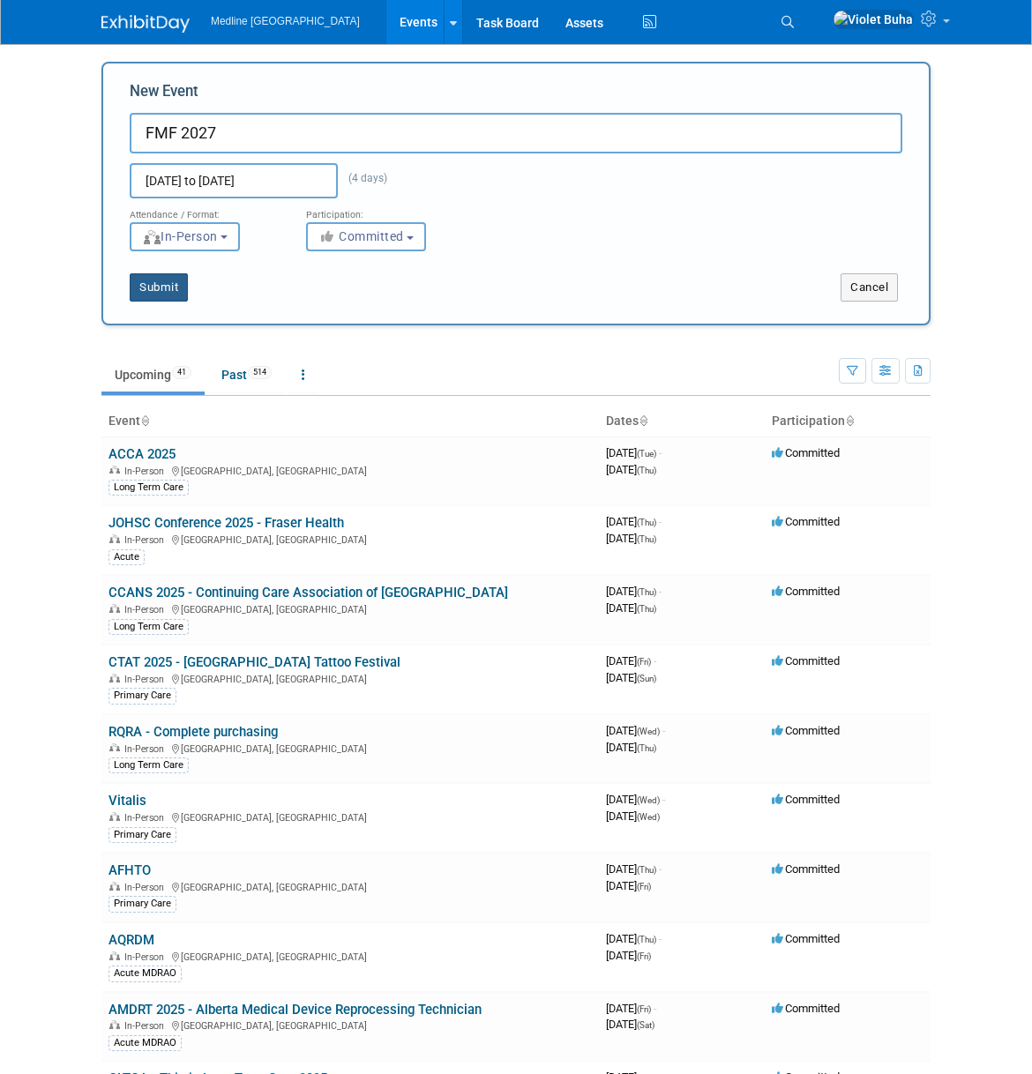
click at [179, 287] on button "Submit" at bounding box center [159, 287] width 58 height 28
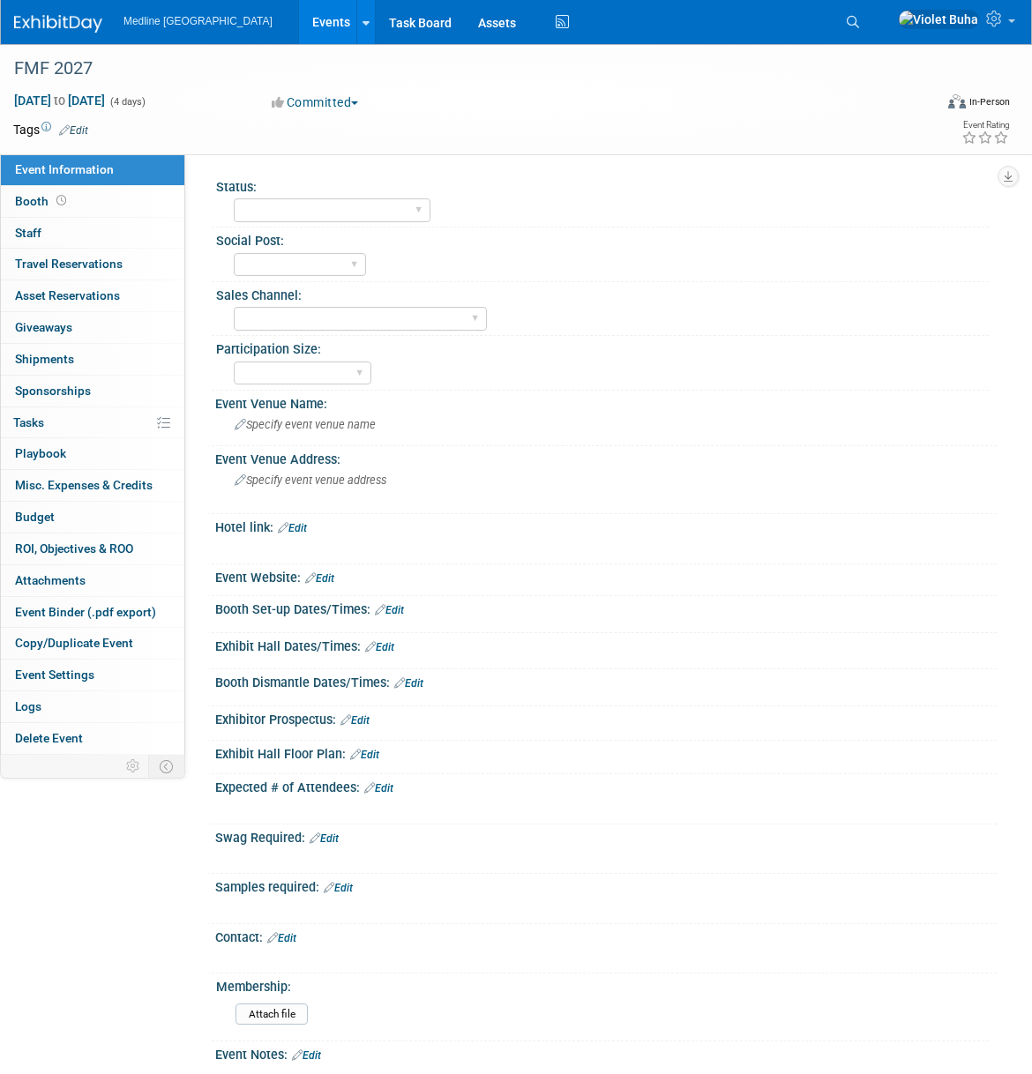
click at [86, 130] on link "Edit" at bounding box center [73, 130] width 29 height 12
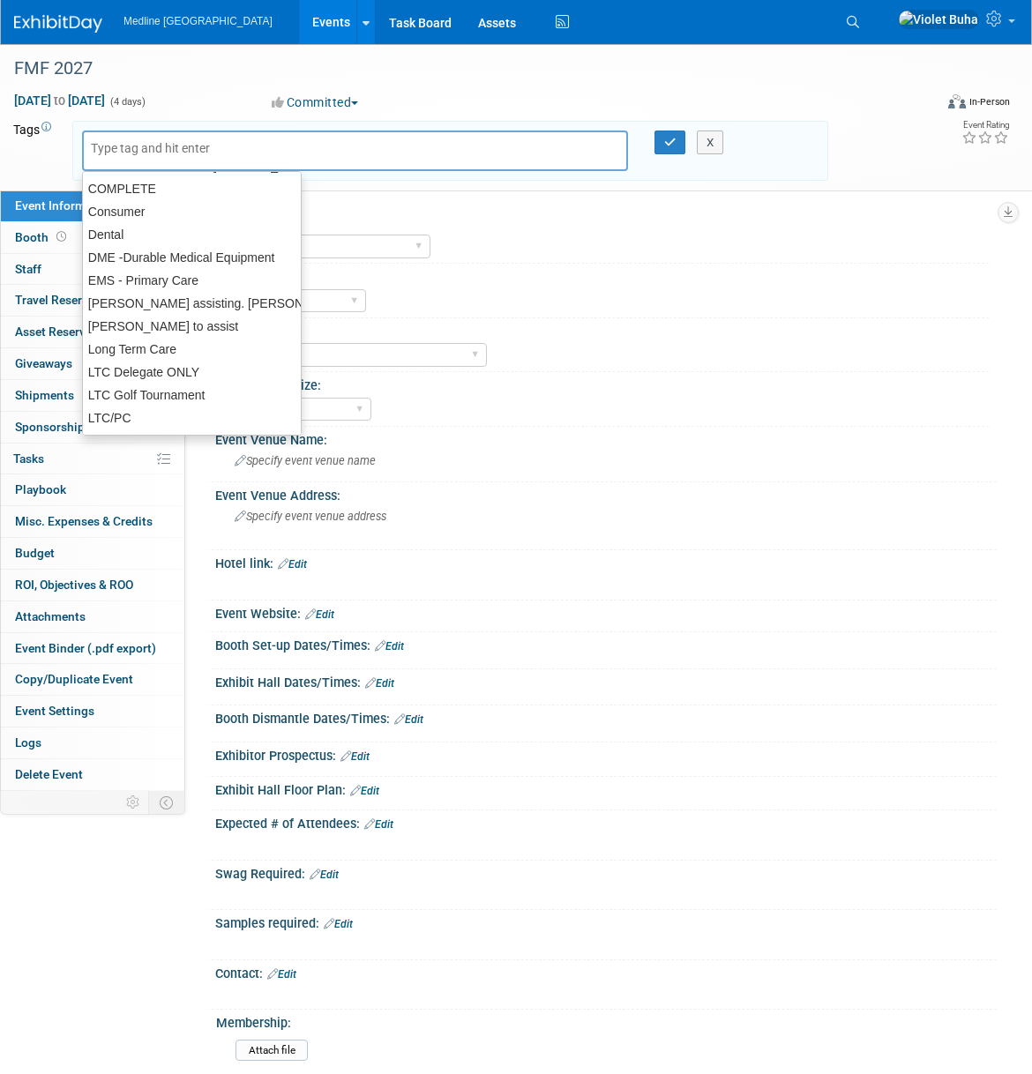
scroll to position [336, 0]
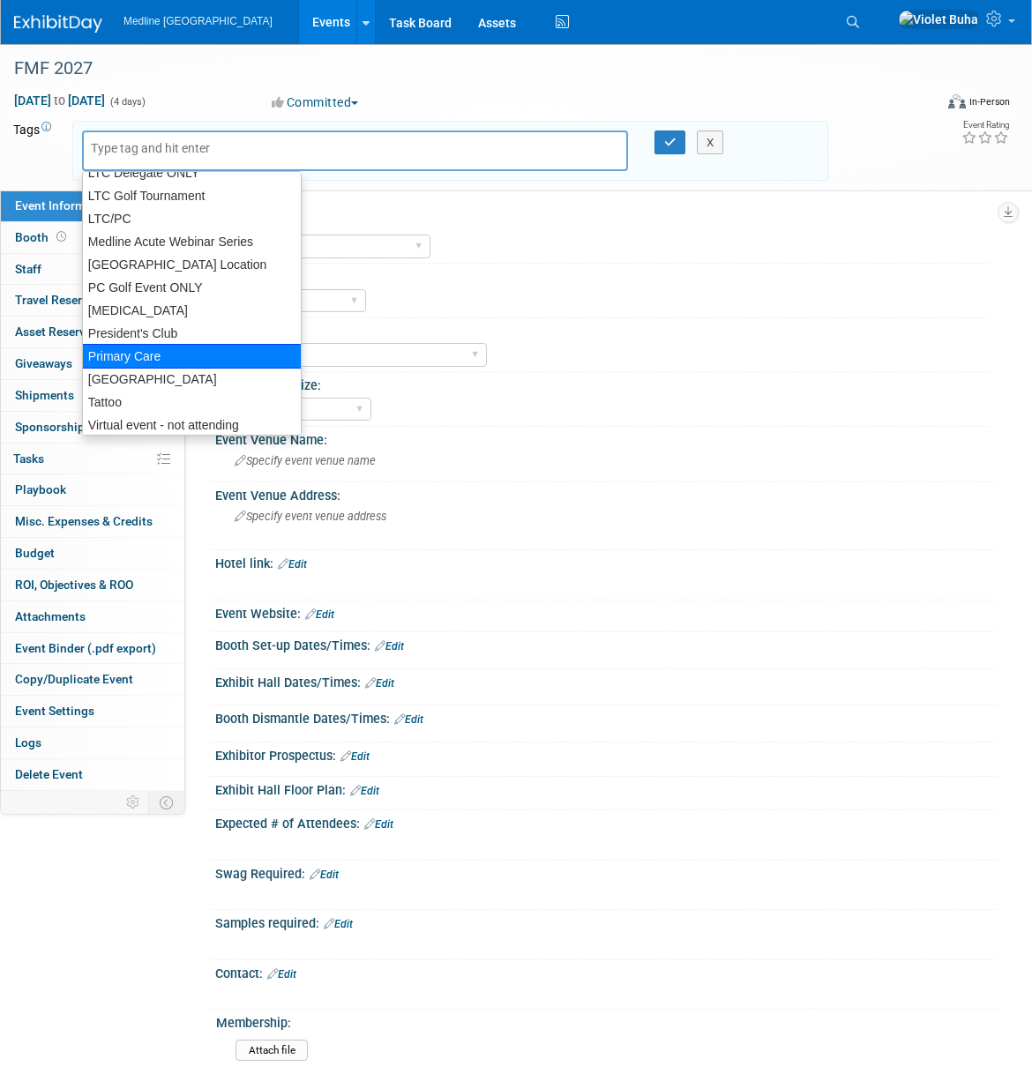
click at [145, 349] on div "Primary Care" at bounding box center [192, 356] width 220 height 25
type input "Primary Care"
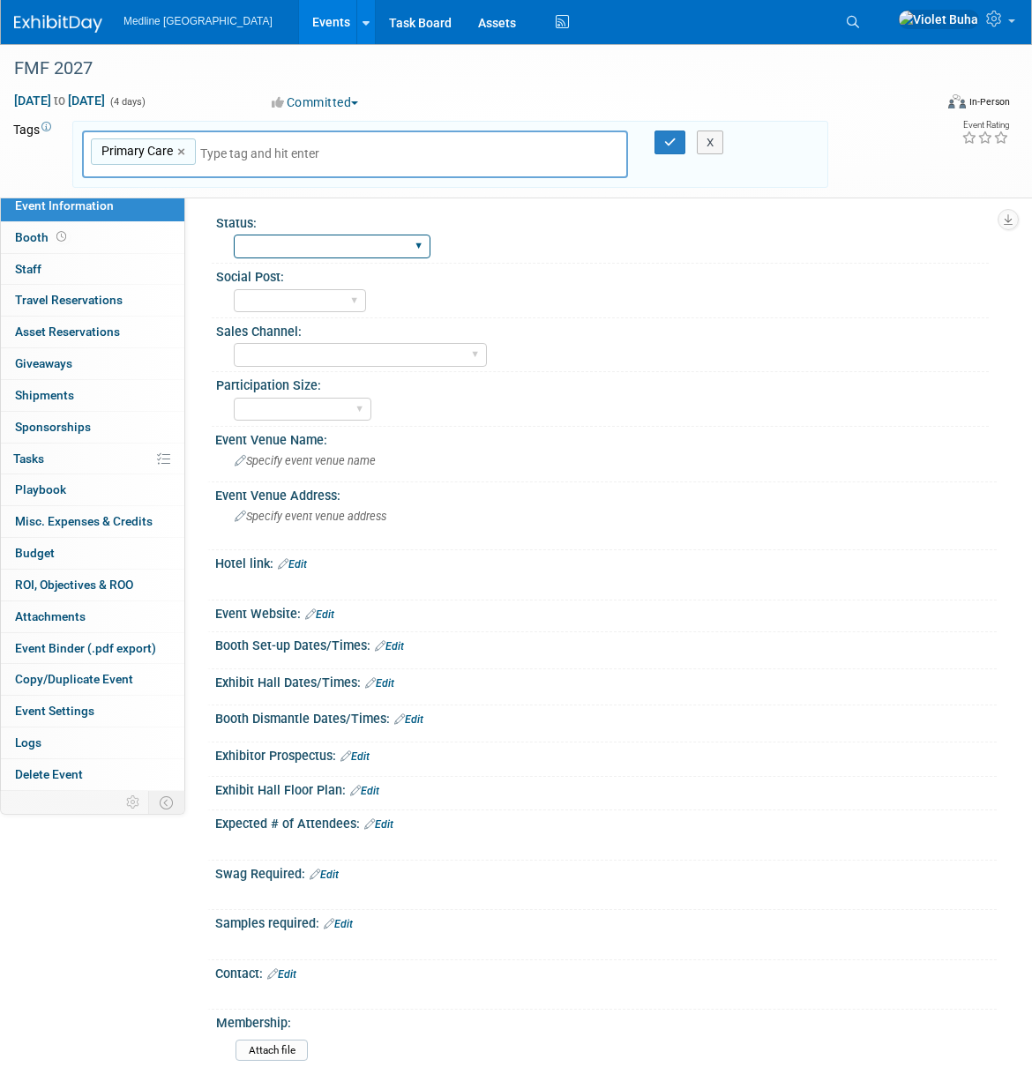
click at [294, 245] on select "Waiting for information In progress Need to order Samples/Swag Complete" at bounding box center [332, 247] width 197 height 24
select select "Waiting for information"
click at [234, 235] on select "Waiting for information In progress Need to order Samples/Swag Complete" at bounding box center [332, 247] width 197 height 24
click at [282, 467] on span "Specify event venue name" at bounding box center [305, 460] width 141 height 13
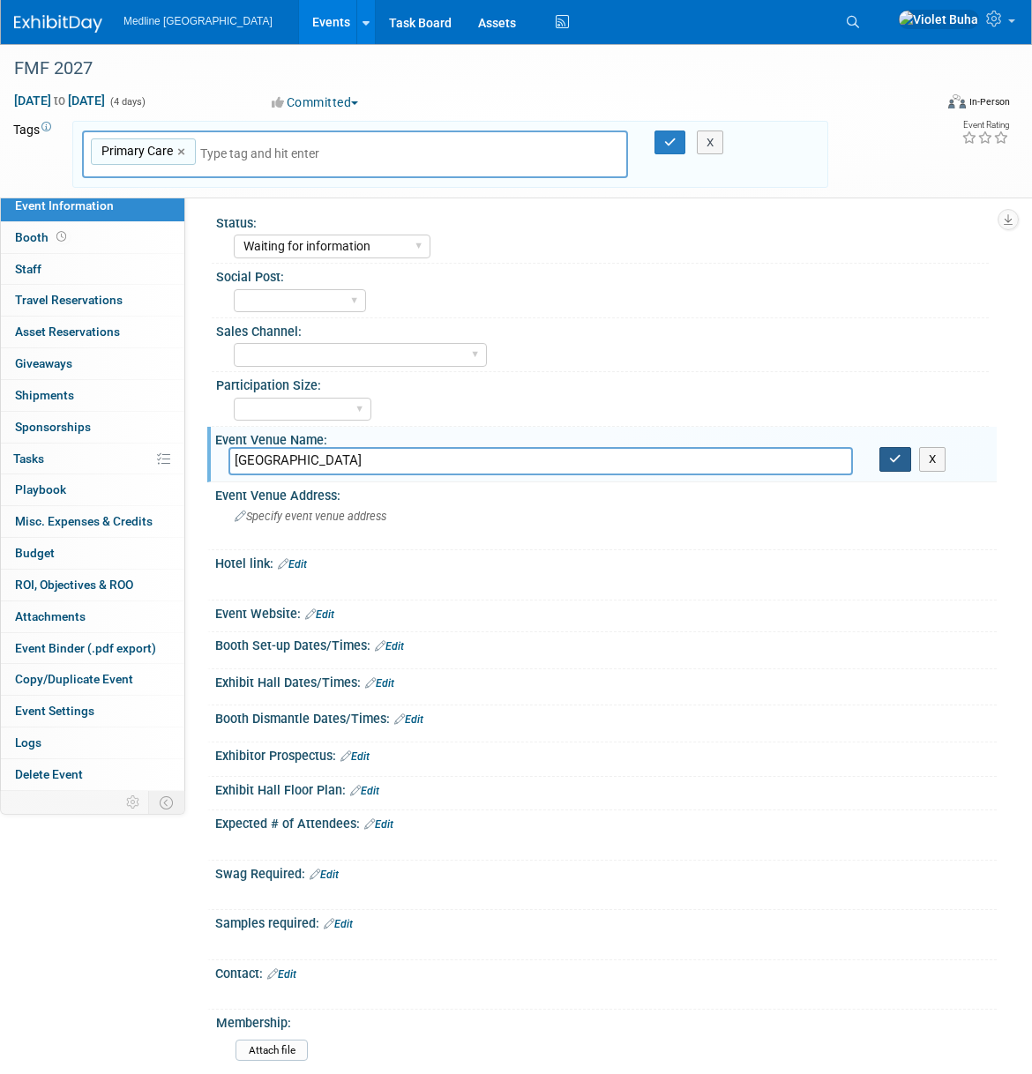
type input "Vancouver"
click at [901, 460] on button "button" at bounding box center [895, 459] width 32 height 25
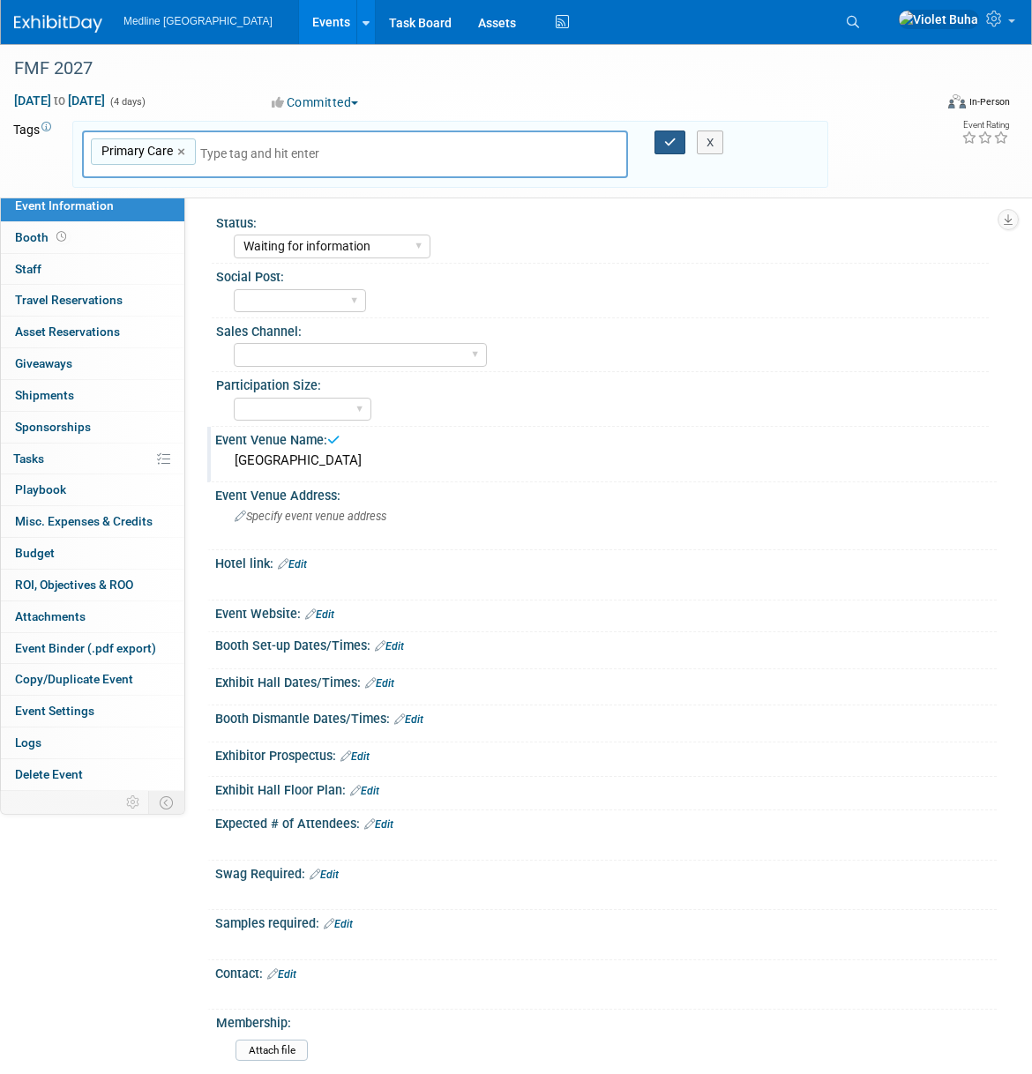
click at [668, 140] on icon "button" at bounding box center [670, 142] width 12 height 11
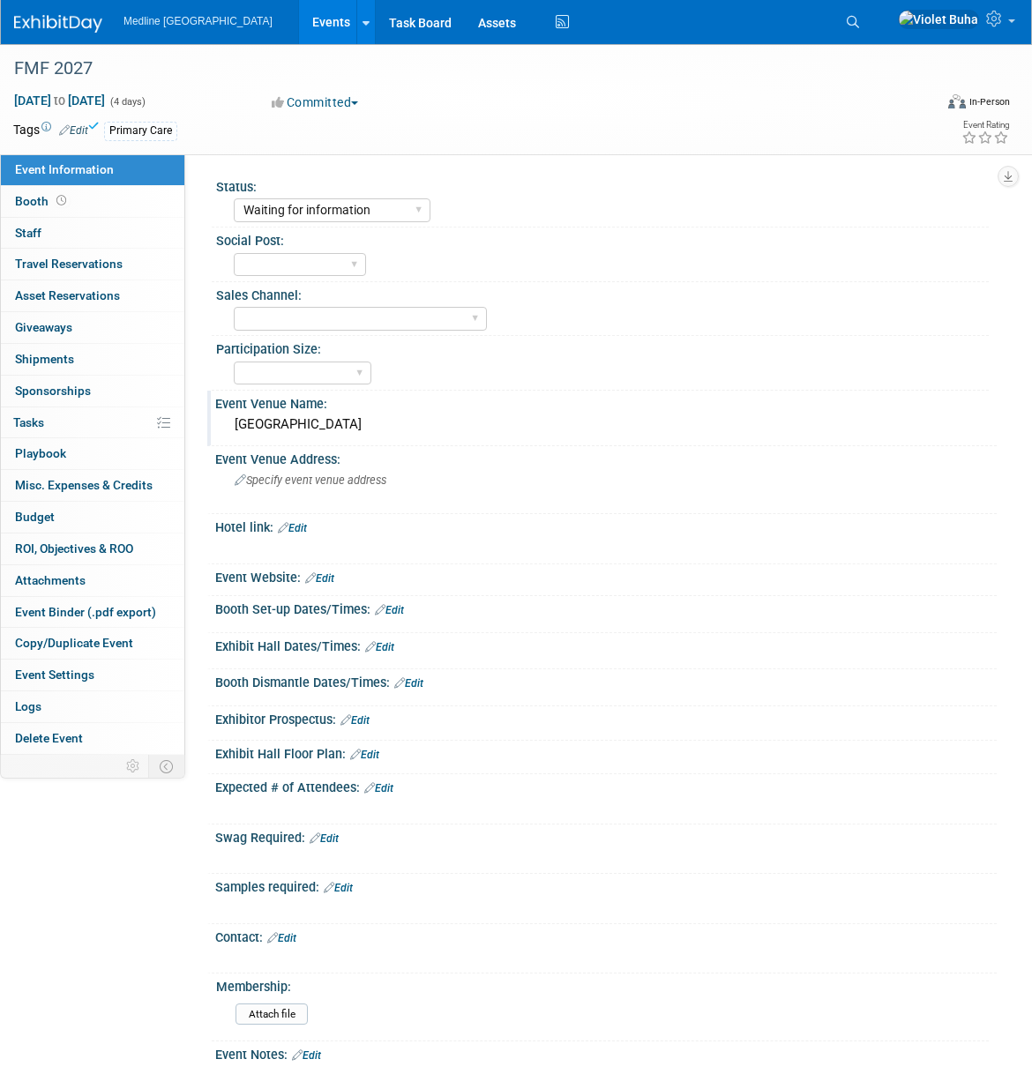
click at [61, 17] on img at bounding box center [58, 24] width 88 height 18
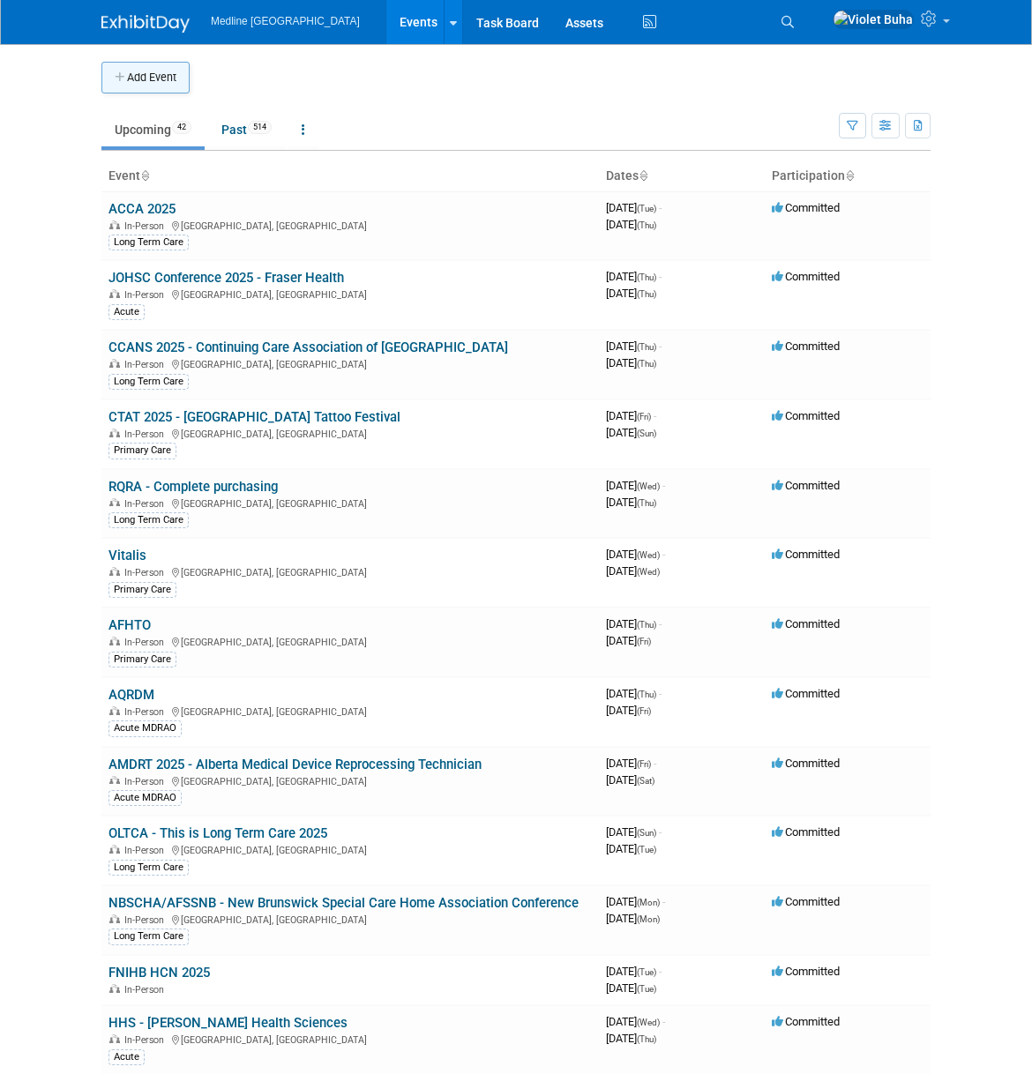
click at [165, 71] on button "Add Event" at bounding box center [145, 78] width 88 height 32
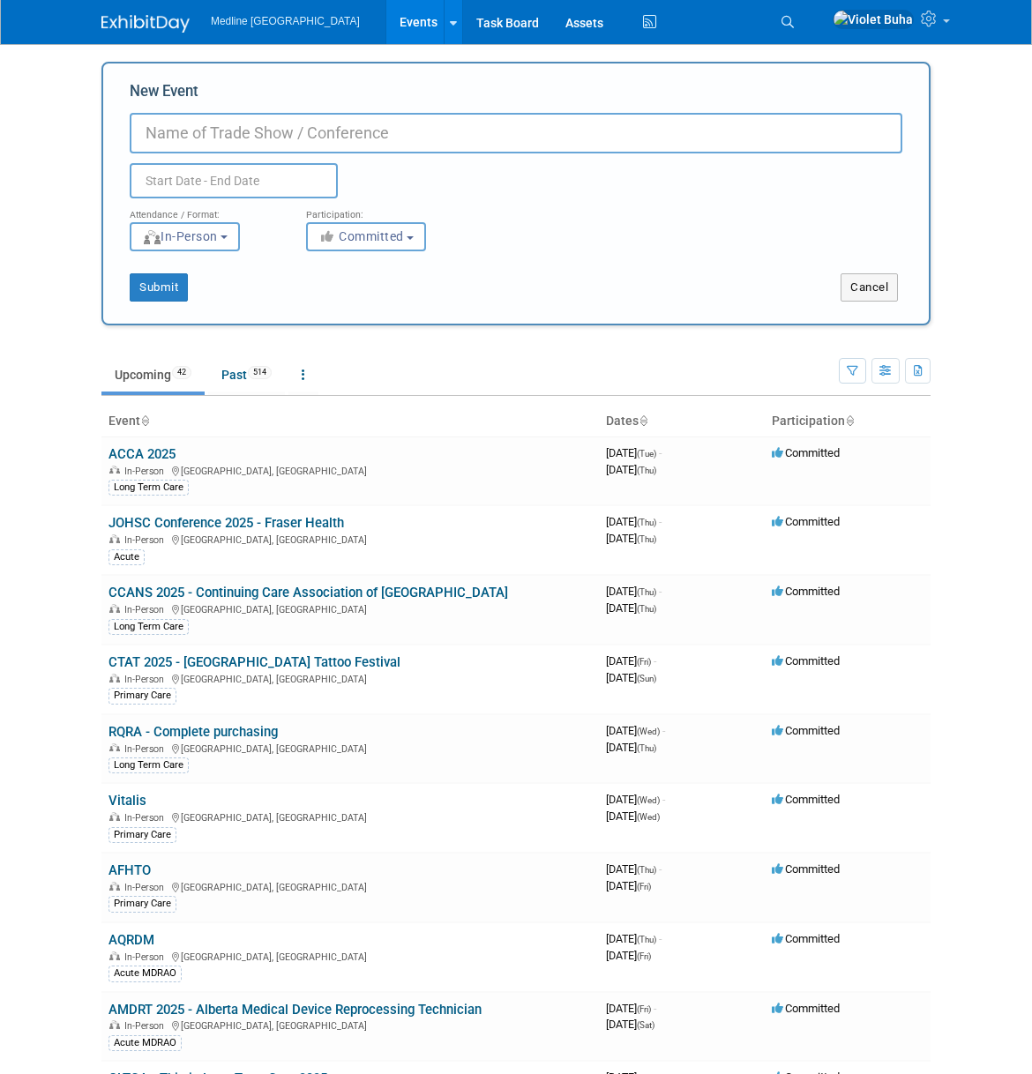
click at [189, 127] on input "New Event" at bounding box center [516, 133] width 773 height 41
type input "FMF 2028"
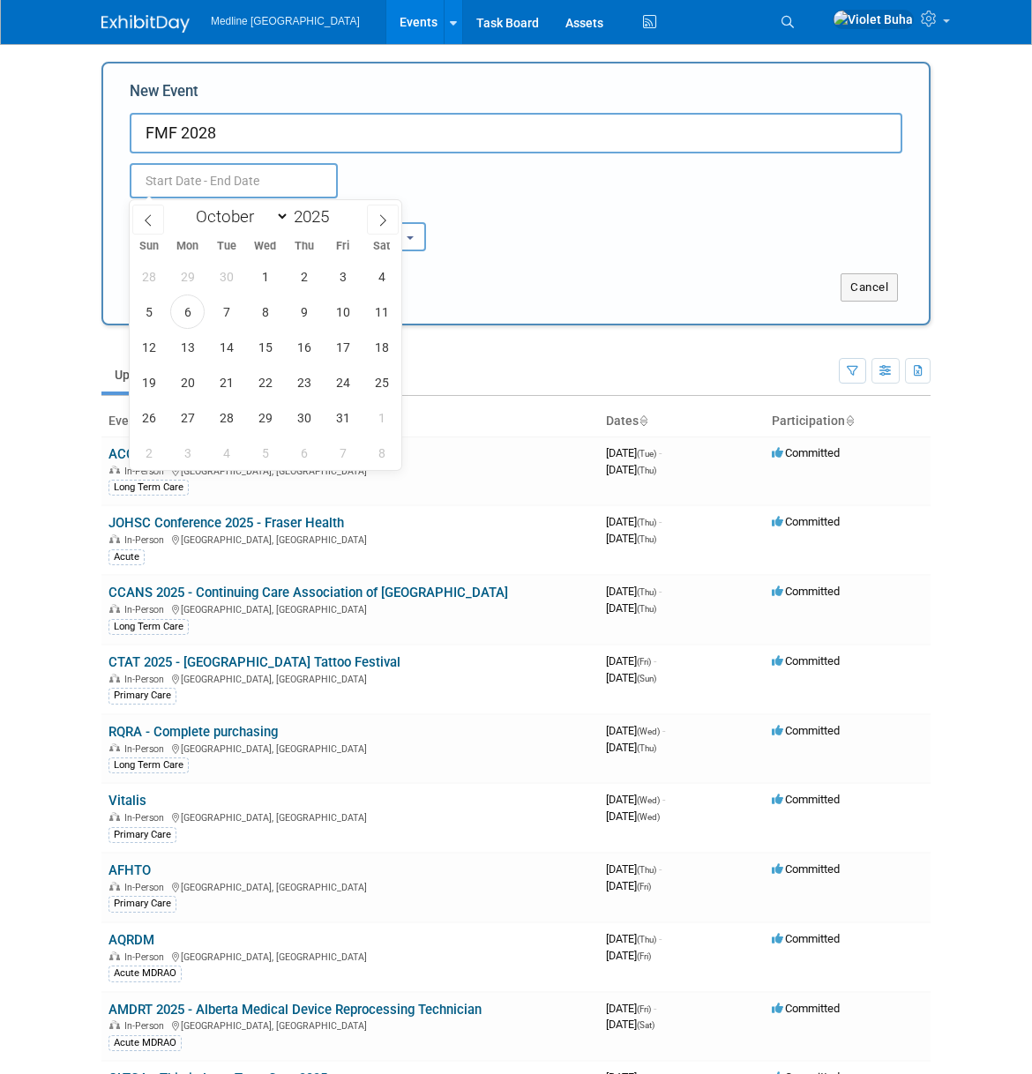
click at [203, 175] on input "text" at bounding box center [234, 180] width 208 height 35
click at [277, 213] on select "January February March April May June July August September October November De…" at bounding box center [238, 216] width 101 height 22
select select "10"
click at [188, 205] on select "January February March April May June July August September October November De…" at bounding box center [238, 216] width 101 height 22
click at [338, 212] on span at bounding box center [336, 211] width 12 height 11
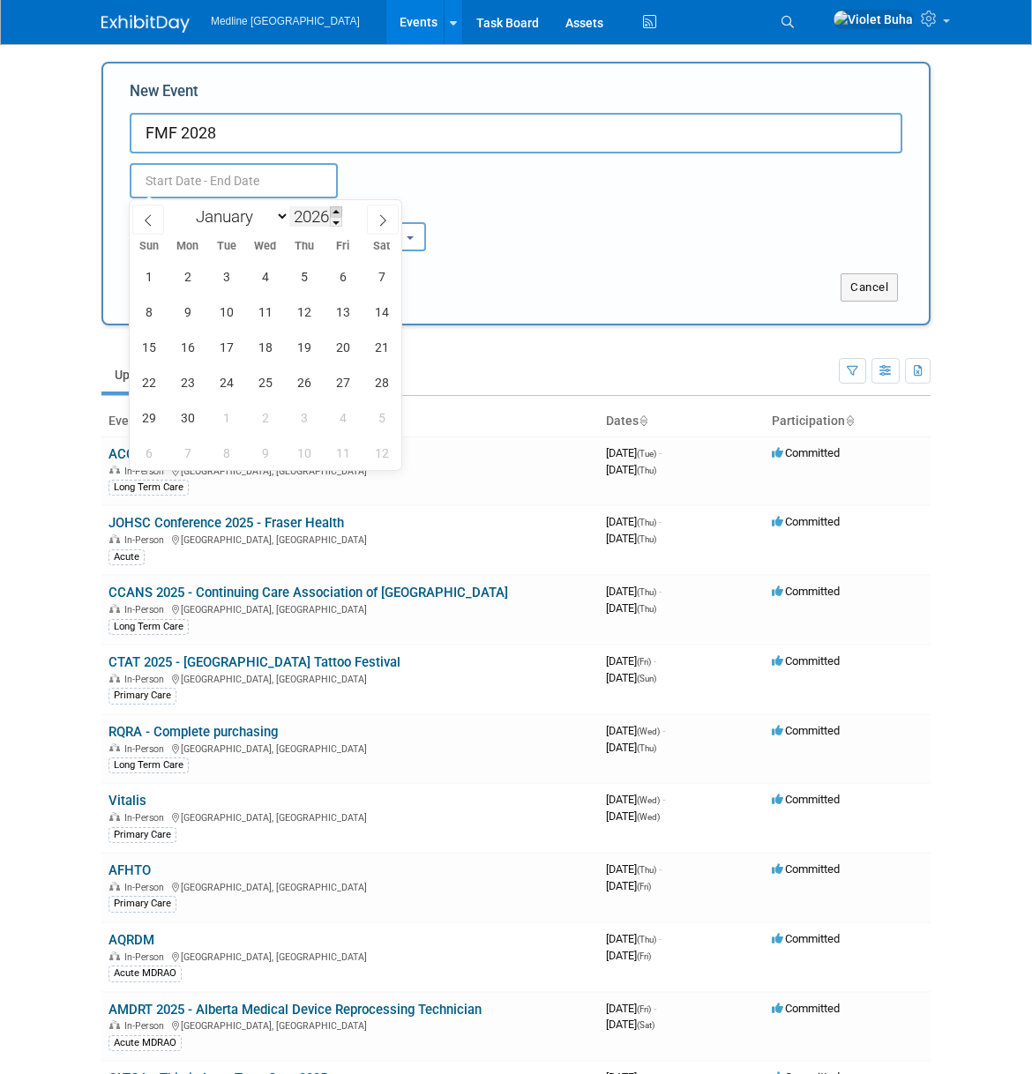
click at [338, 212] on span at bounding box center [336, 211] width 12 height 11
type input "2028"
click at [269, 310] on span "8" at bounding box center [265, 312] width 34 height 34
click at [382, 310] on span "11" at bounding box center [381, 312] width 34 height 34
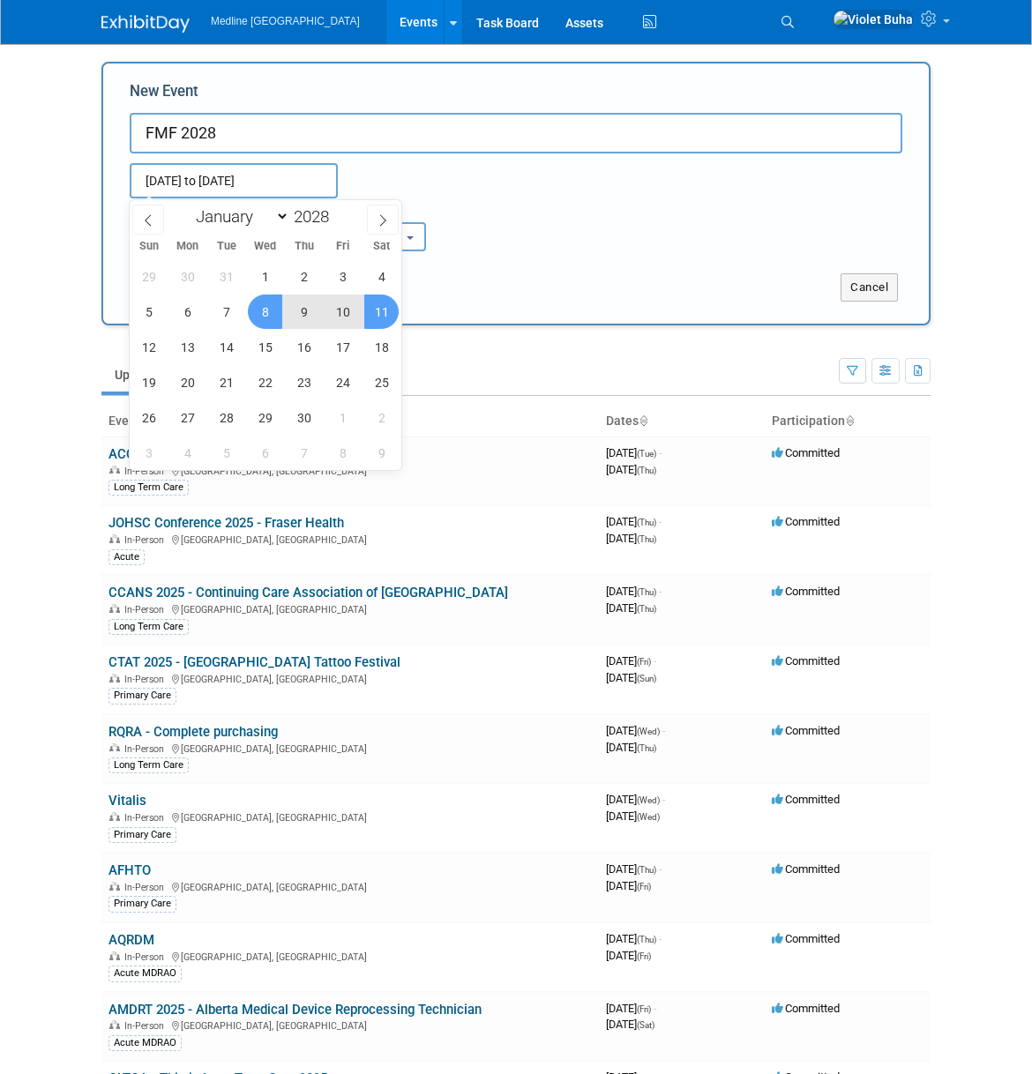
type input "[DATE] to [DATE]"
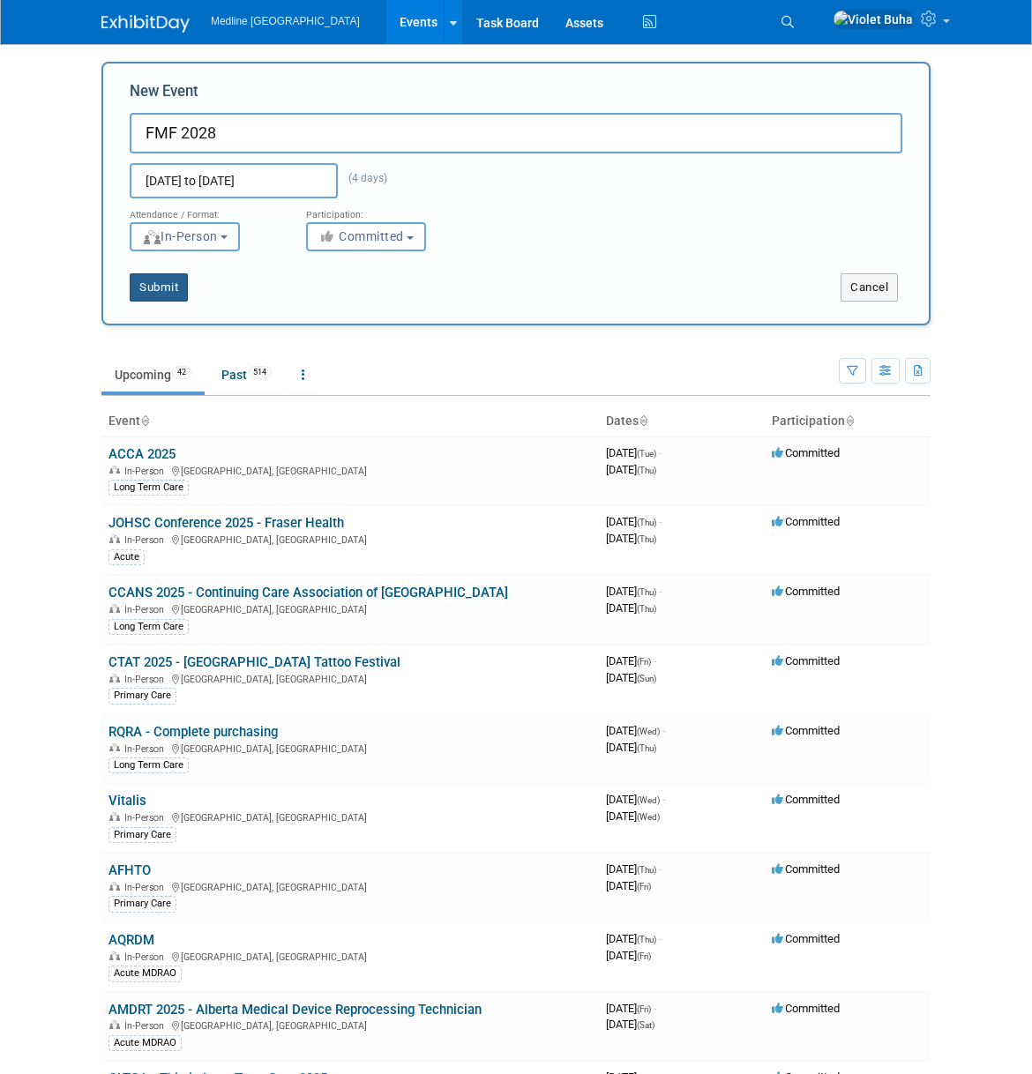
click at [177, 295] on button "Submit" at bounding box center [159, 287] width 58 height 28
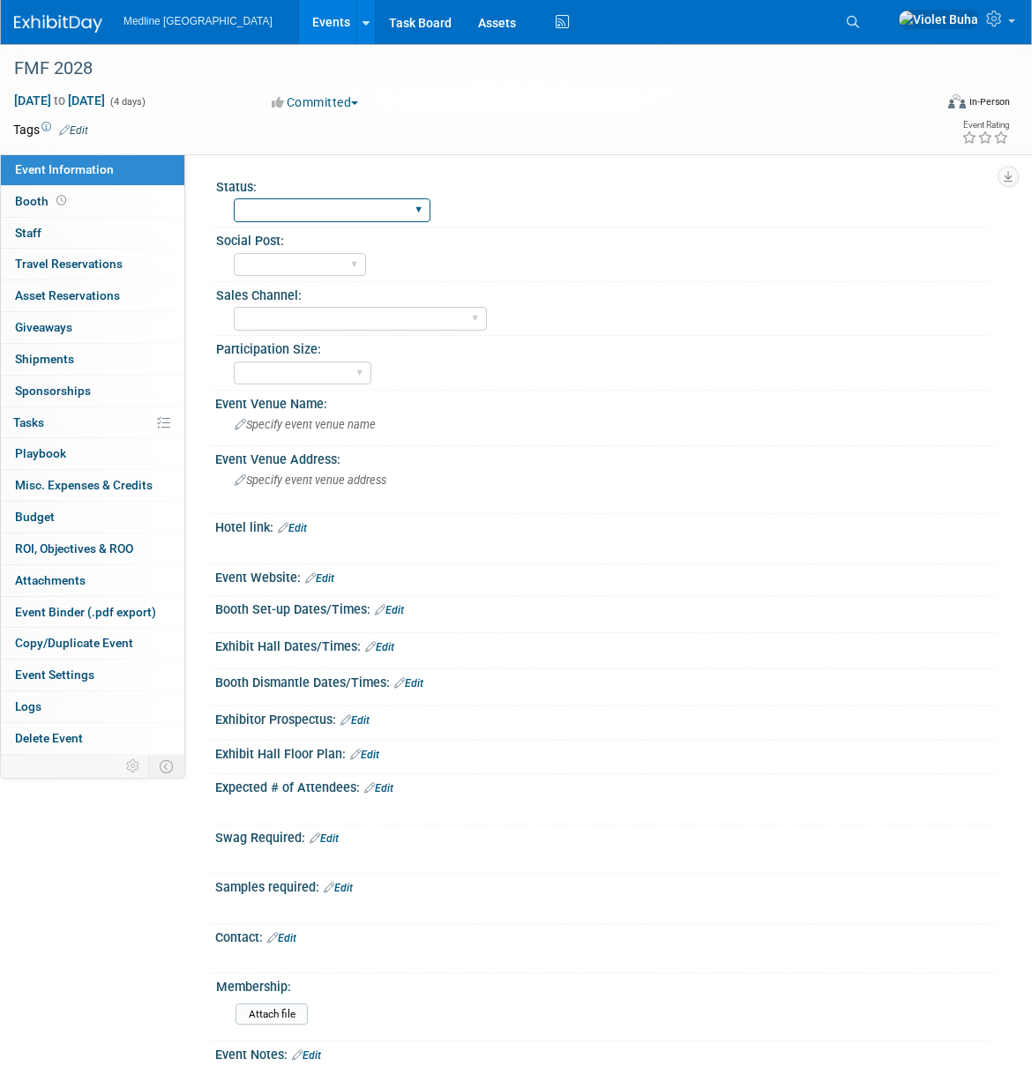
click at [368, 206] on select "Waiting for information In progress Need to order Samples/Swag Complete" at bounding box center [332, 210] width 197 height 24
select select "Waiting for information"
click at [234, 198] on select "Waiting for information In progress Need to order Samples/Swag Complete" at bounding box center [332, 210] width 197 height 24
click at [84, 130] on link "Edit" at bounding box center [73, 130] width 29 height 12
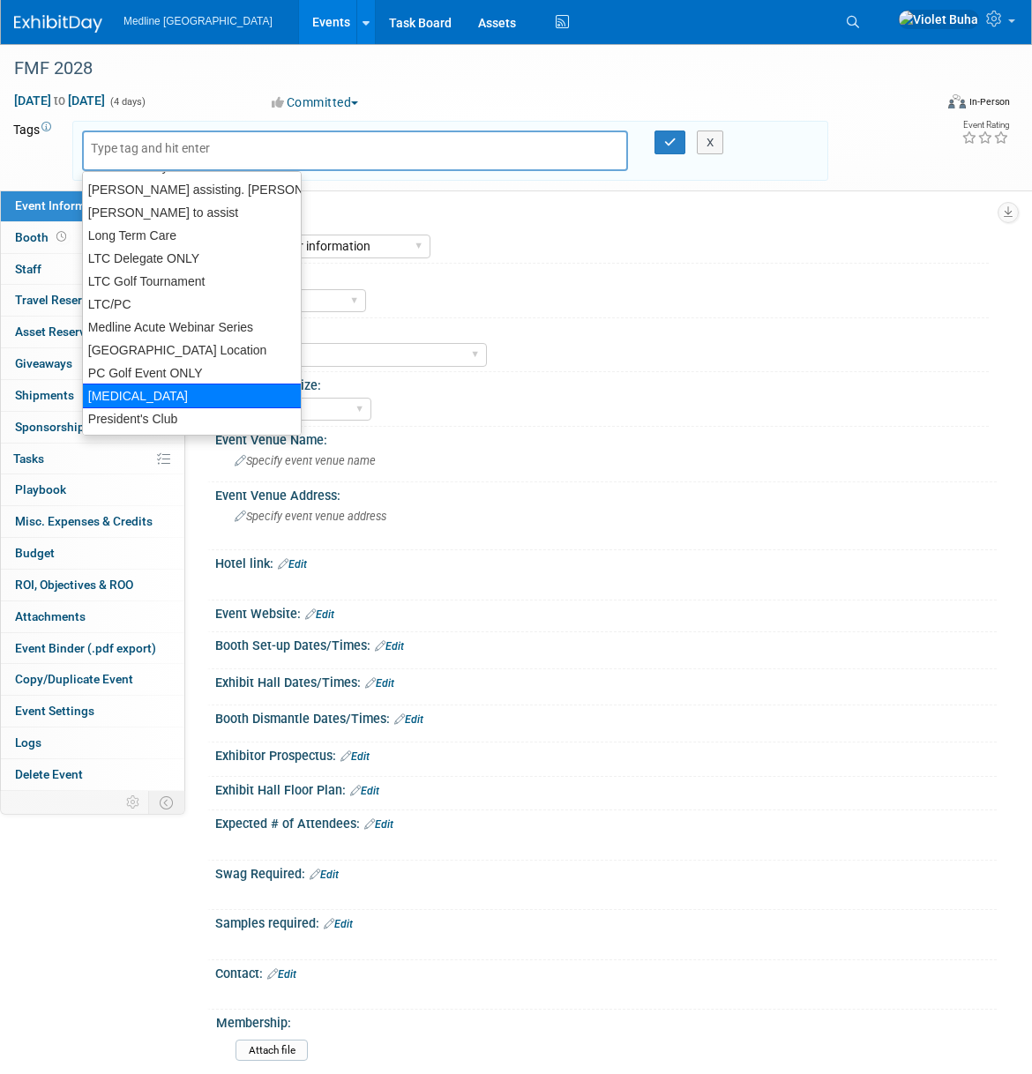
scroll to position [365, 0]
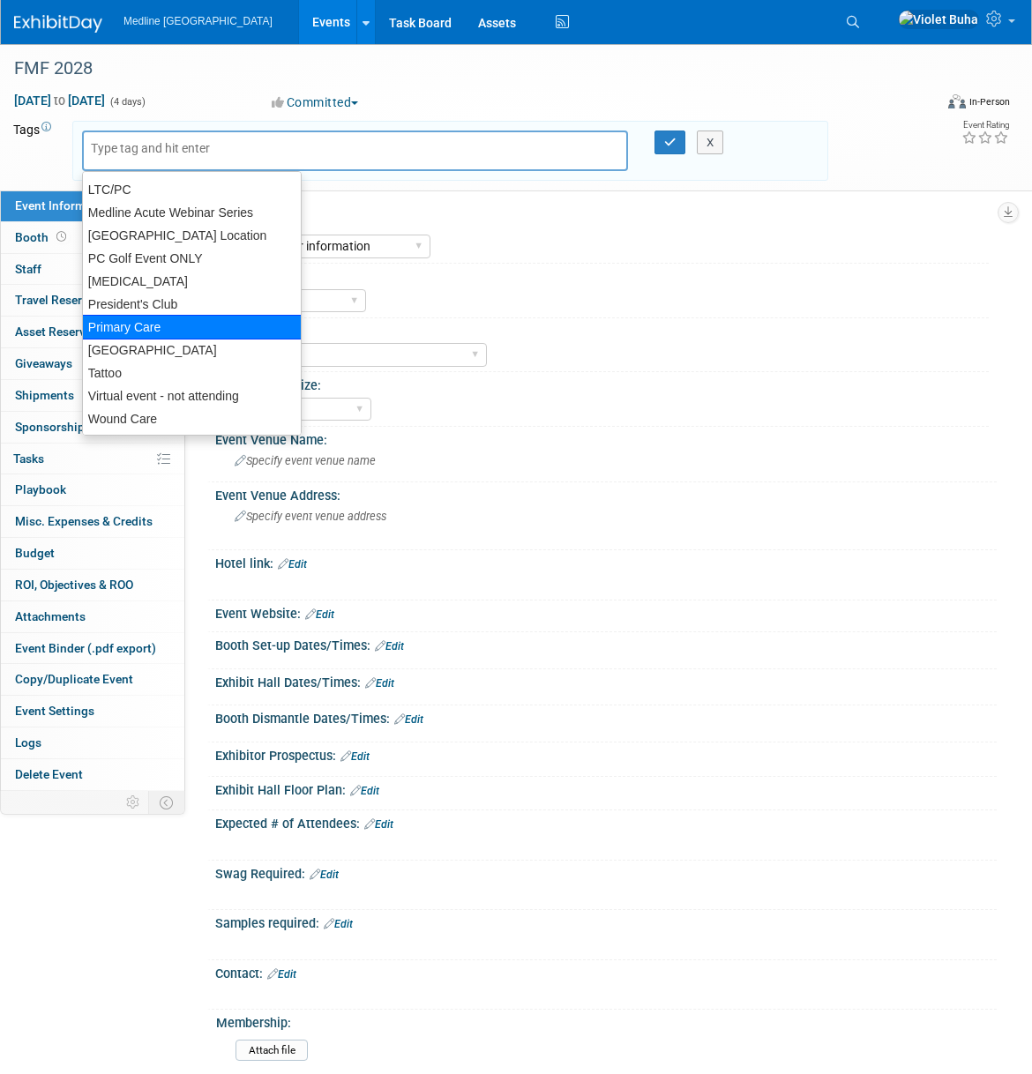
click at [134, 322] on div "Primary Care" at bounding box center [192, 327] width 220 height 25
type input "Primary Care"
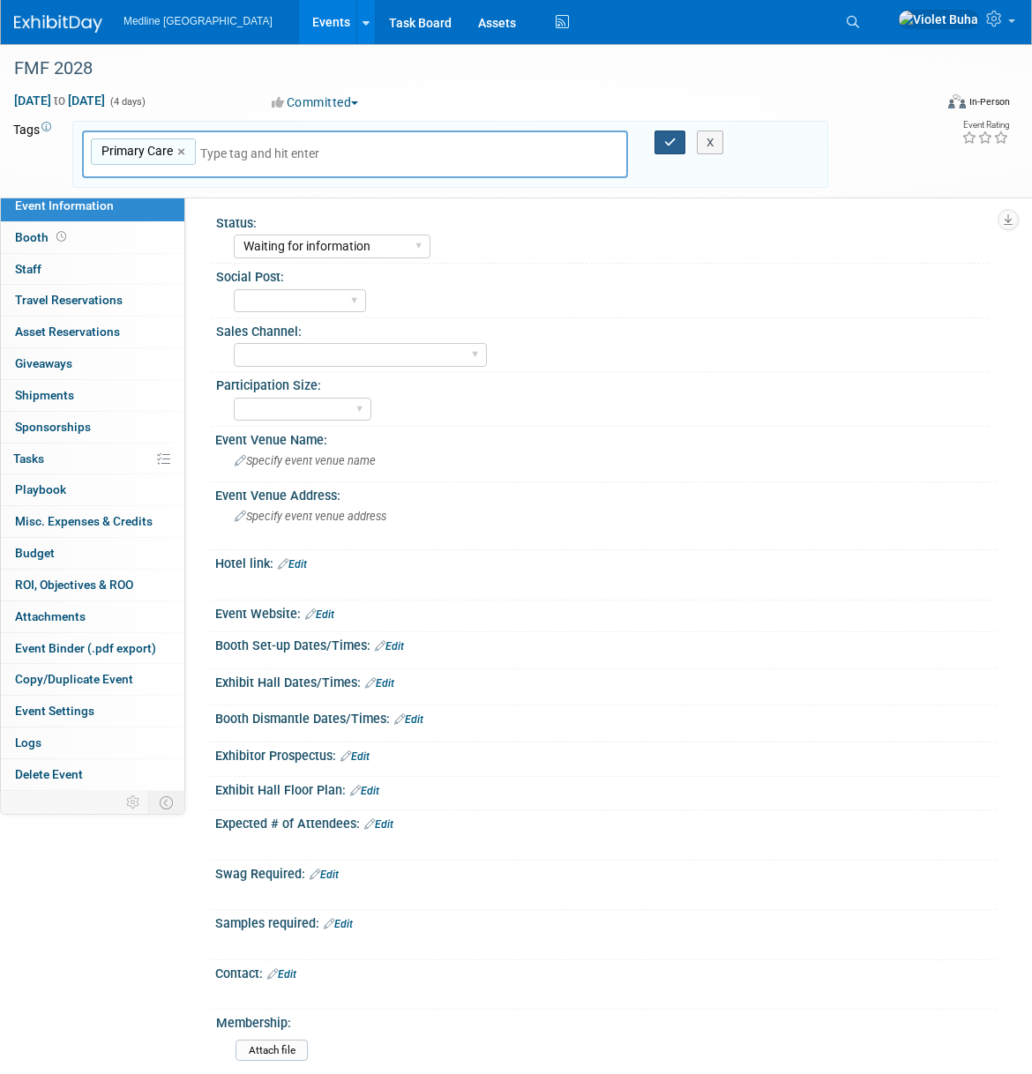
click at [674, 142] on icon "button" at bounding box center [670, 142] width 12 height 11
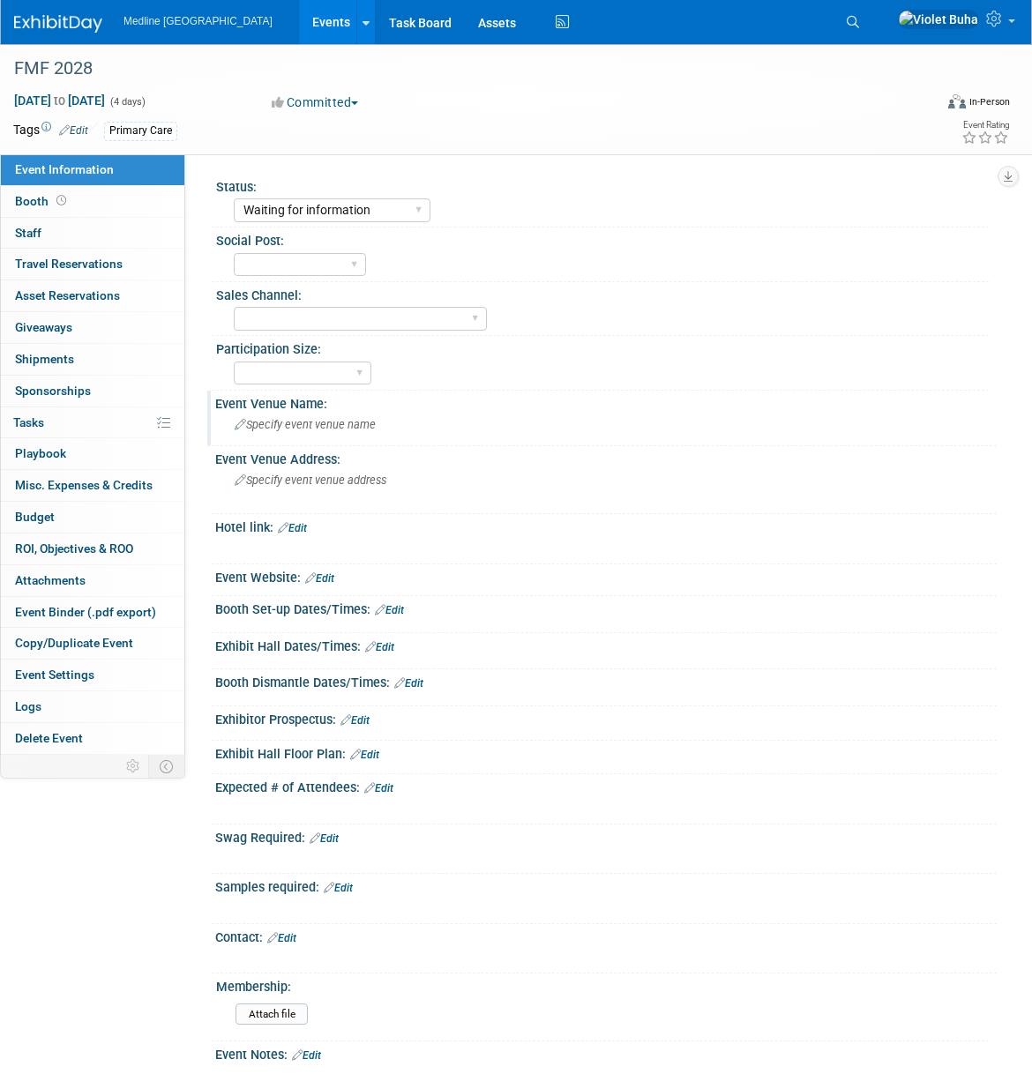
click at [297, 428] on span "Specify event venue name" at bounding box center [305, 424] width 141 height 13
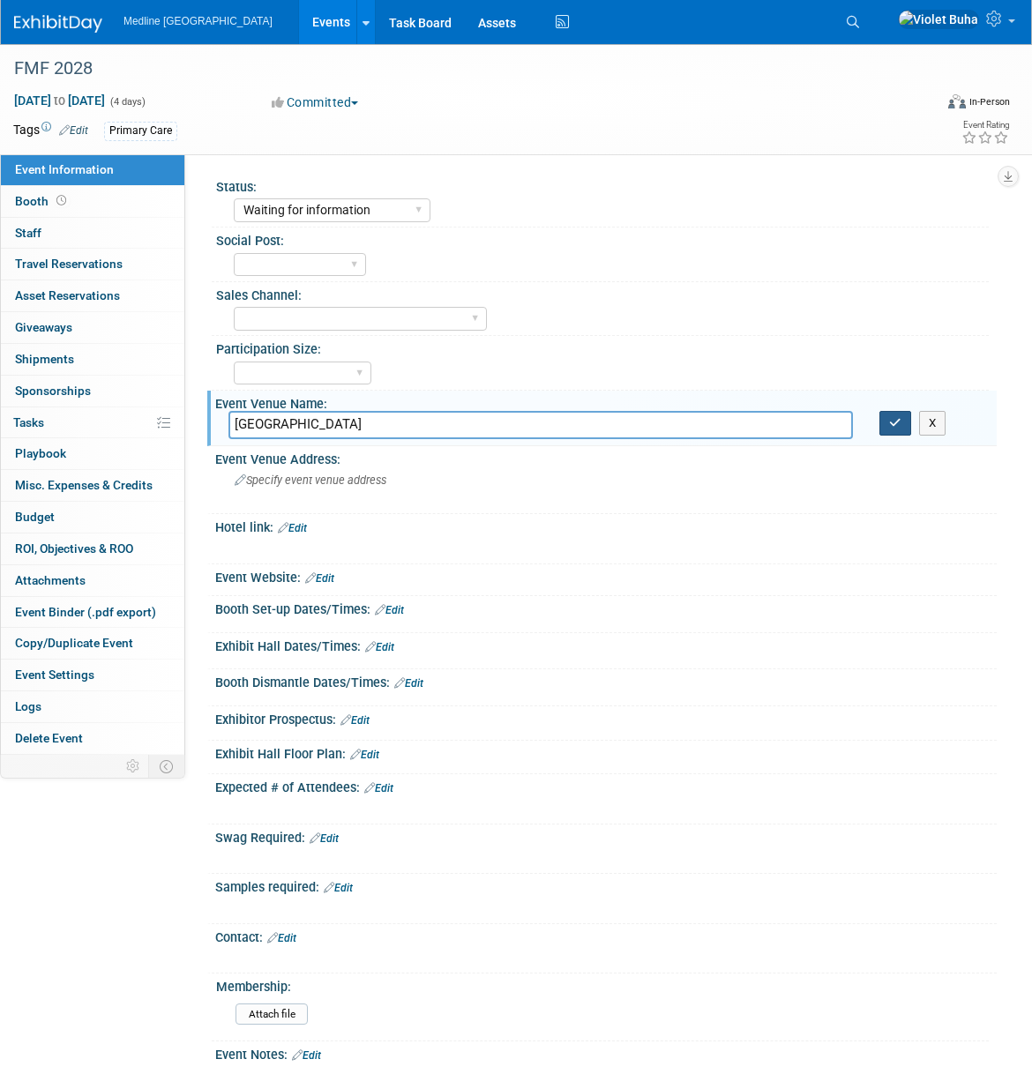
type input "Calgary"
click at [896, 427] on icon "button" at bounding box center [895, 422] width 12 height 11
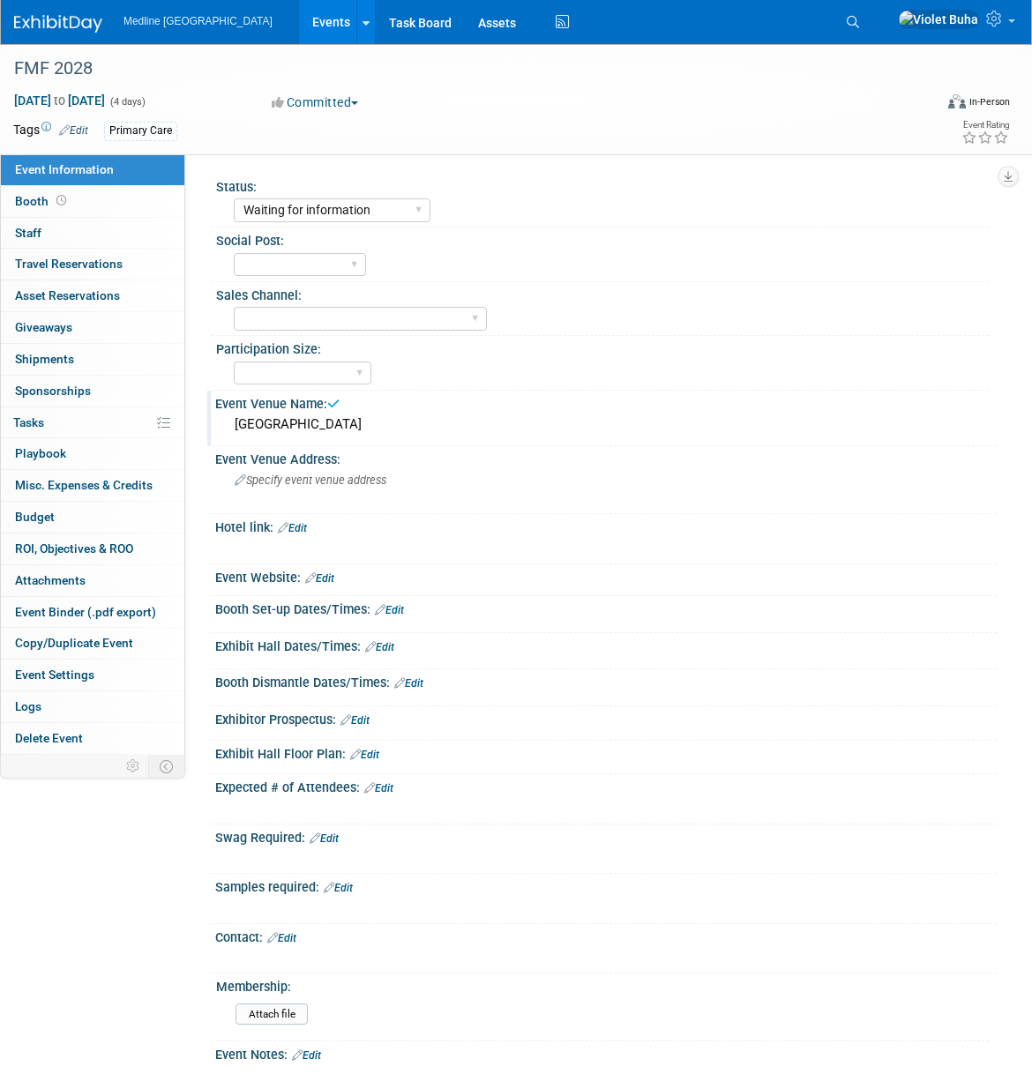
click at [68, 26] on img at bounding box center [58, 24] width 88 height 18
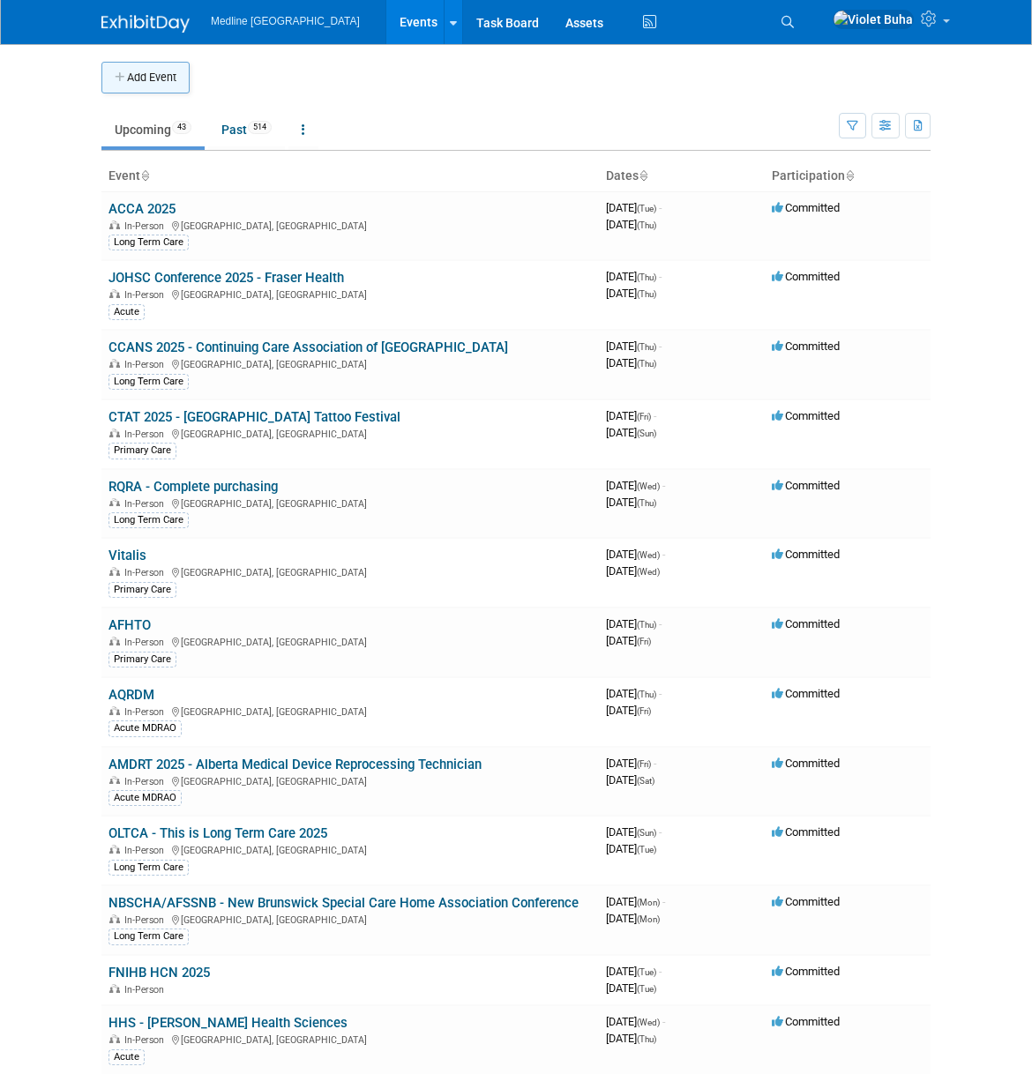
click at [151, 81] on button "Add Event" at bounding box center [145, 78] width 88 height 32
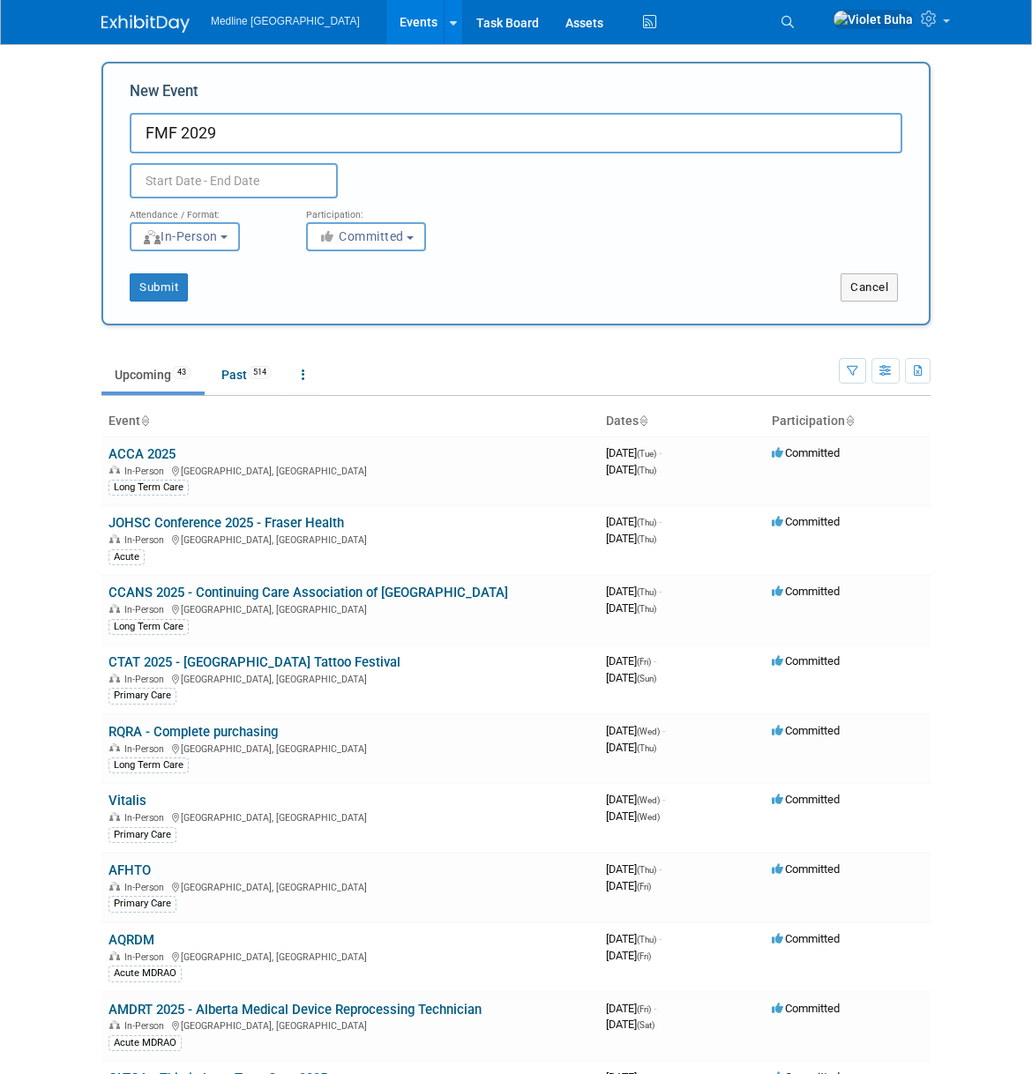
type input "FMF 2029"
click at [198, 175] on input "text" at bounding box center [234, 180] width 208 height 35
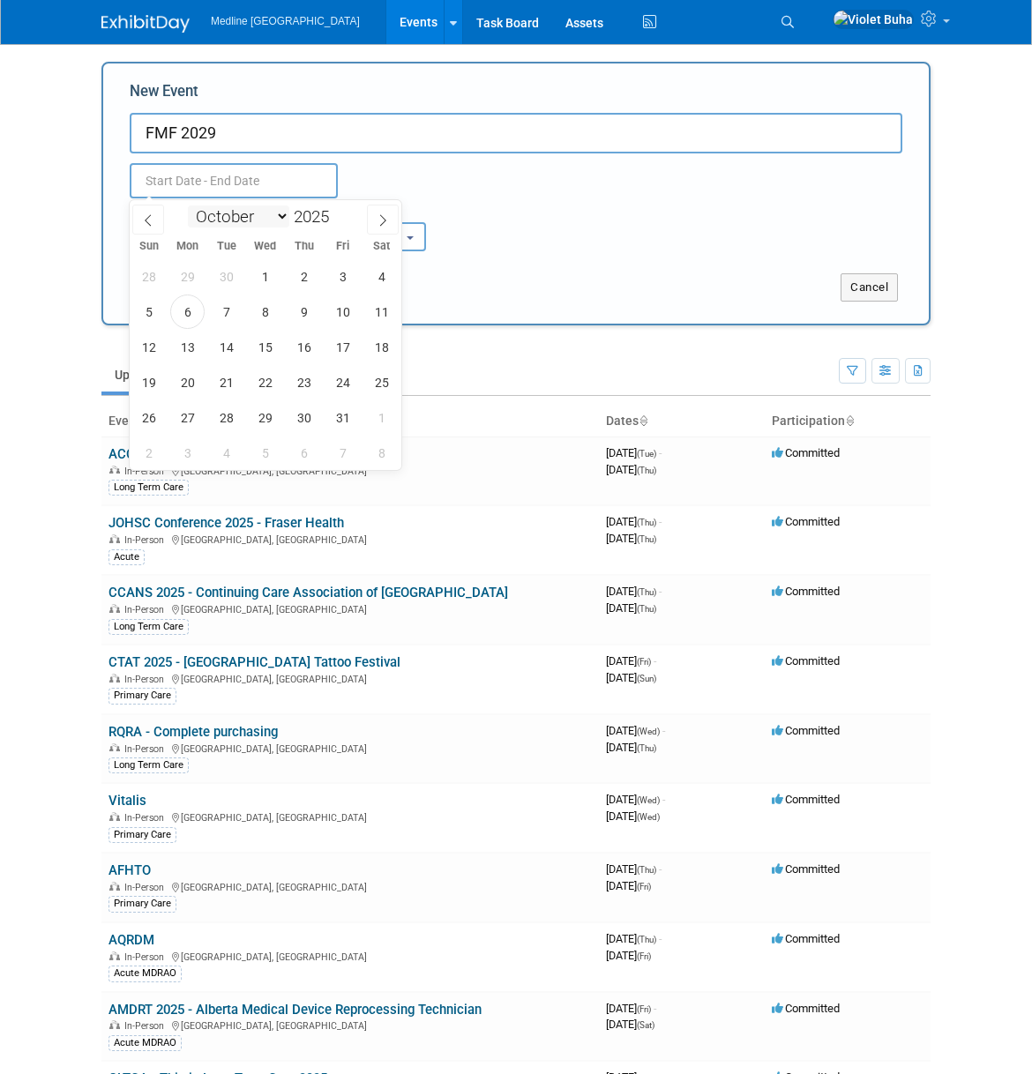
click at [284, 218] on select "January February March April May June July August September October November De…" at bounding box center [238, 216] width 101 height 22
select select "10"
click at [188, 205] on select "January February March April May June July August September October November De…" at bounding box center [238, 216] width 101 height 22
click at [339, 211] on span at bounding box center [336, 211] width 12 height 11
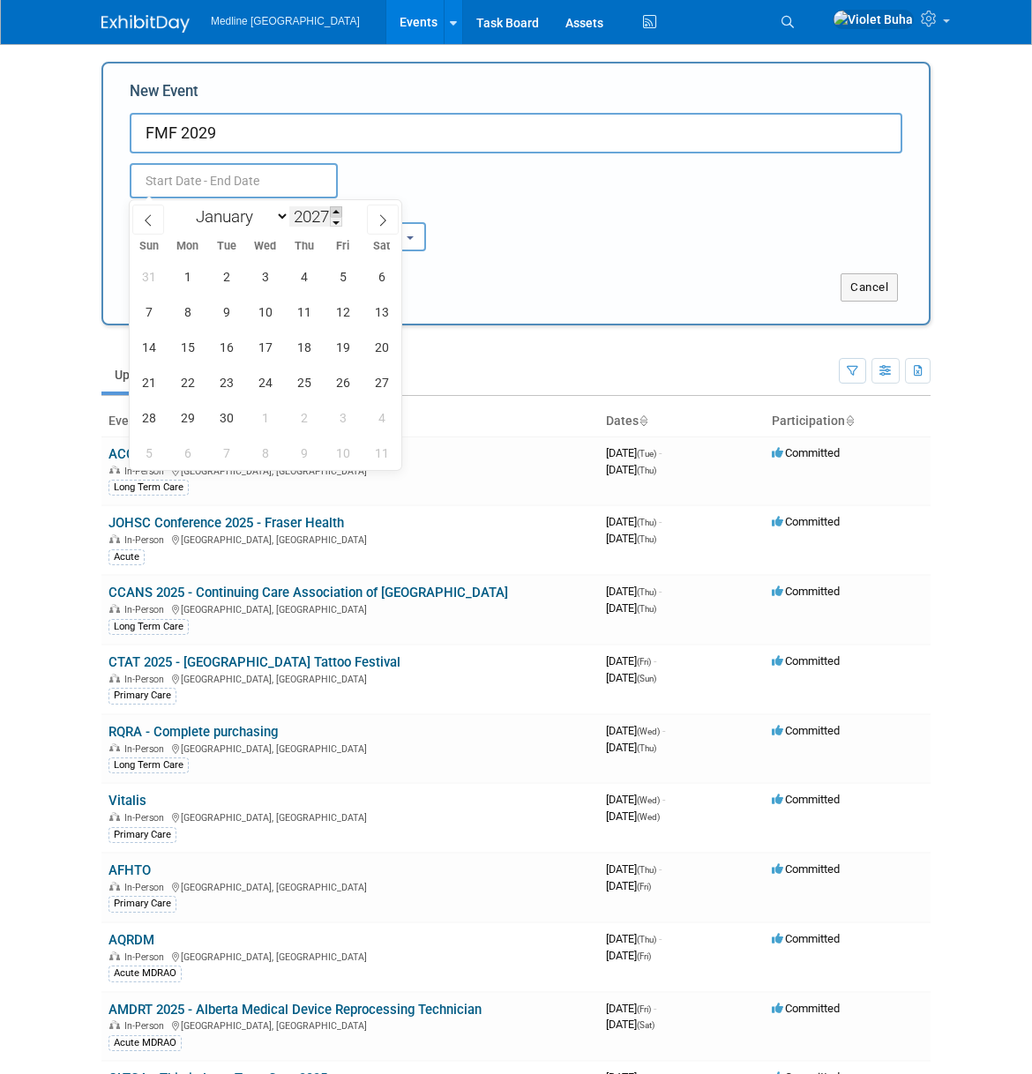
click at [339, 211] on span at bounding box center [336, 211] width 12 height 11
type input "2029"
click at [264, 342] on span "14" at bounding box center [265, 347] width 34 height 34
click at [385, 348] on span "17" at bounding box center [381, 347] width 34 height 34
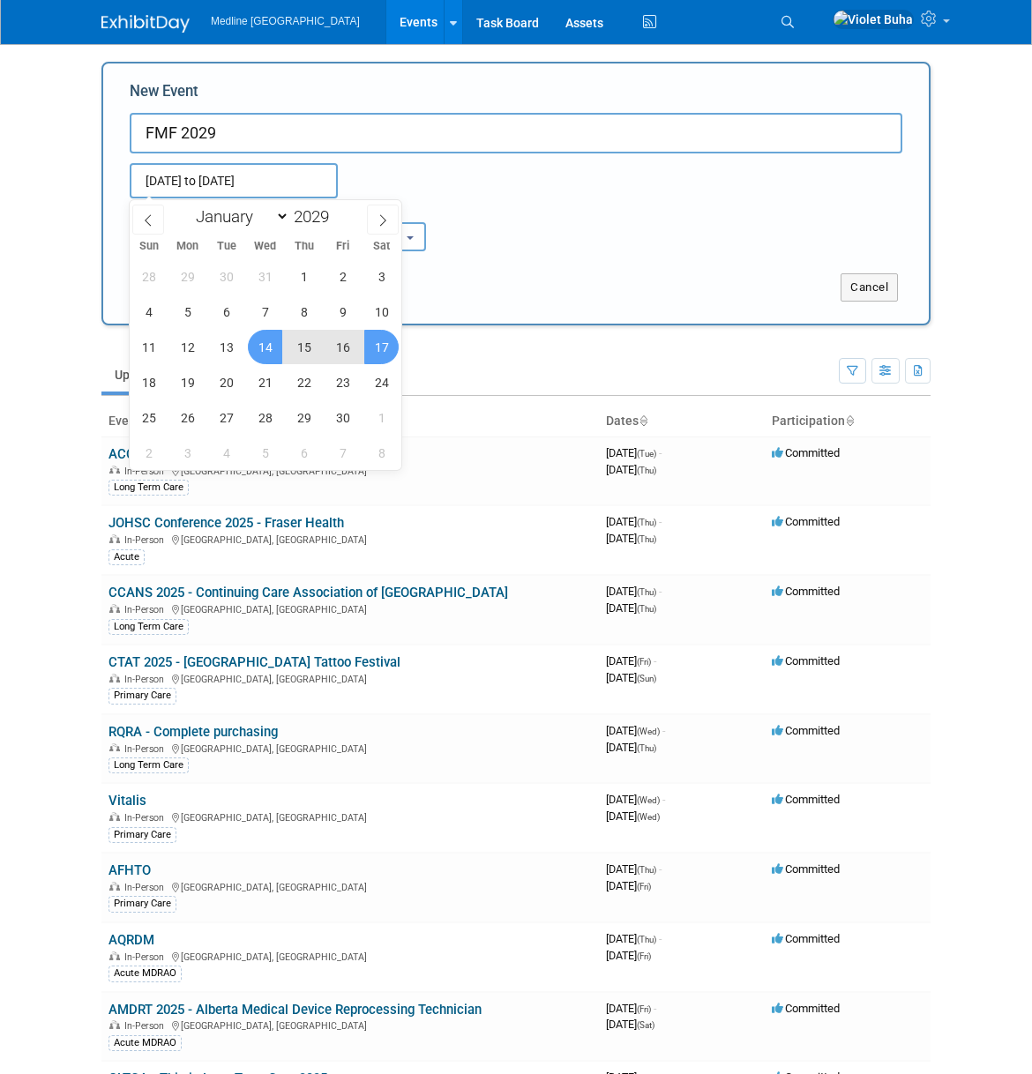
type input "Nov 14, 2029 to Nov 17, 2029"
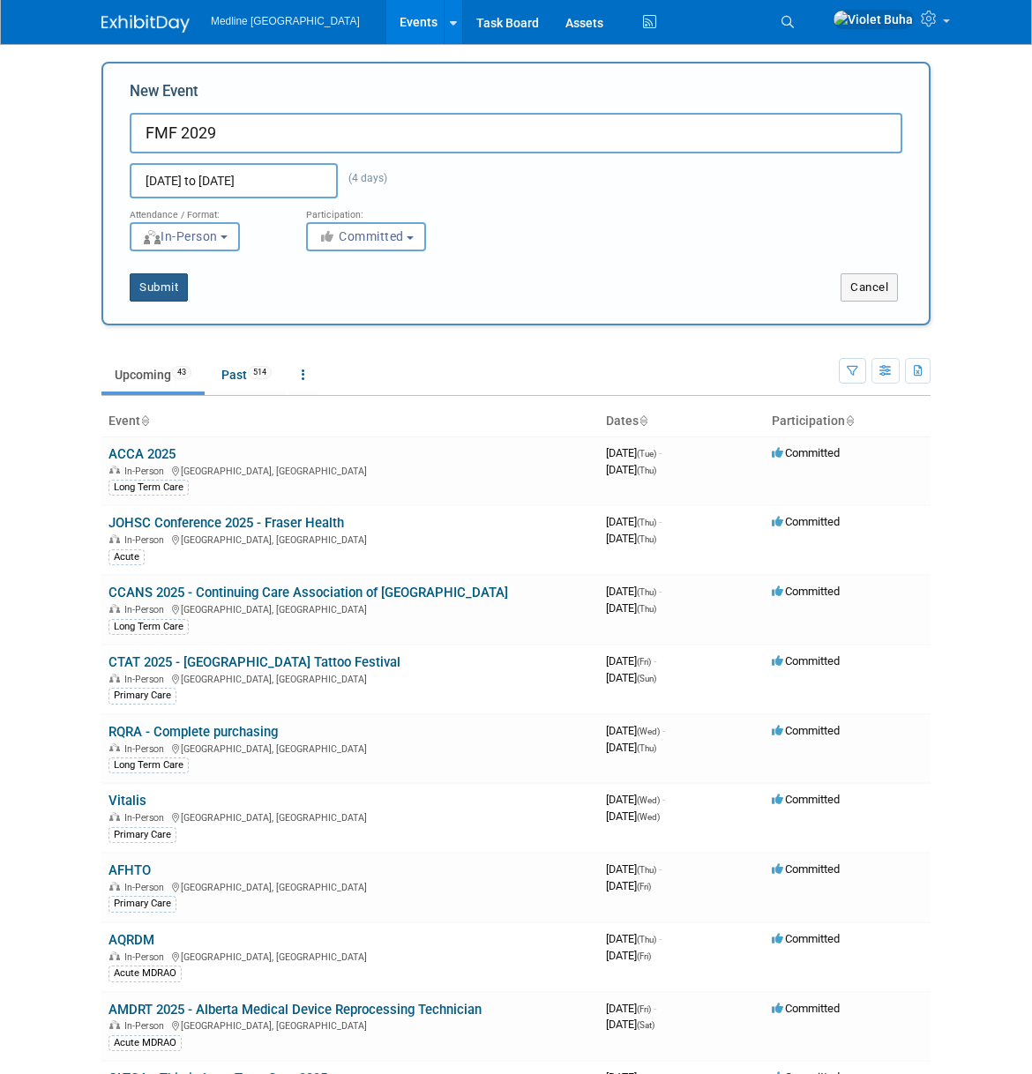
click at [164, 286] on button "Submit" at bounding box center [159, 287] width 58 height 28
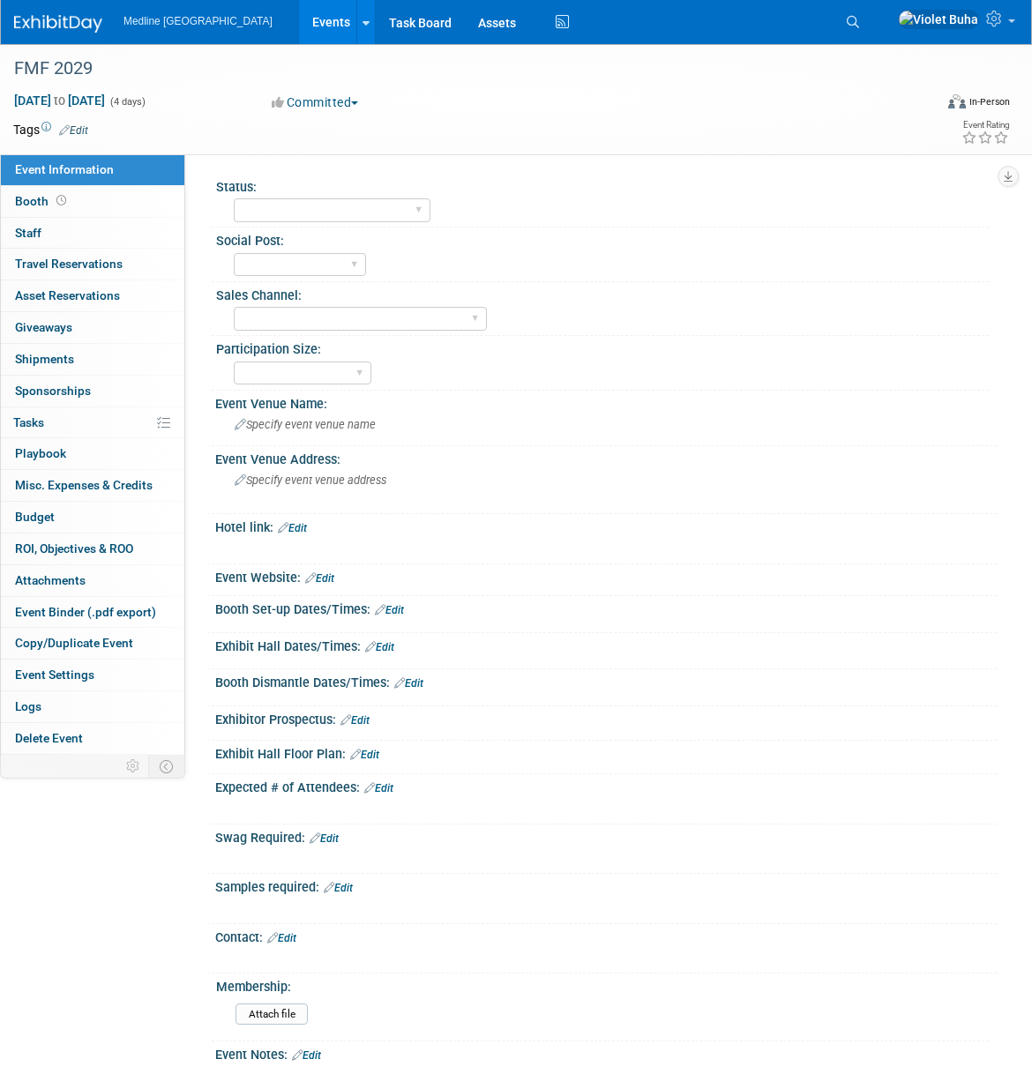
click at [80, 124] on link "Edit" at bounding box center [73, 130] width 29 height 12
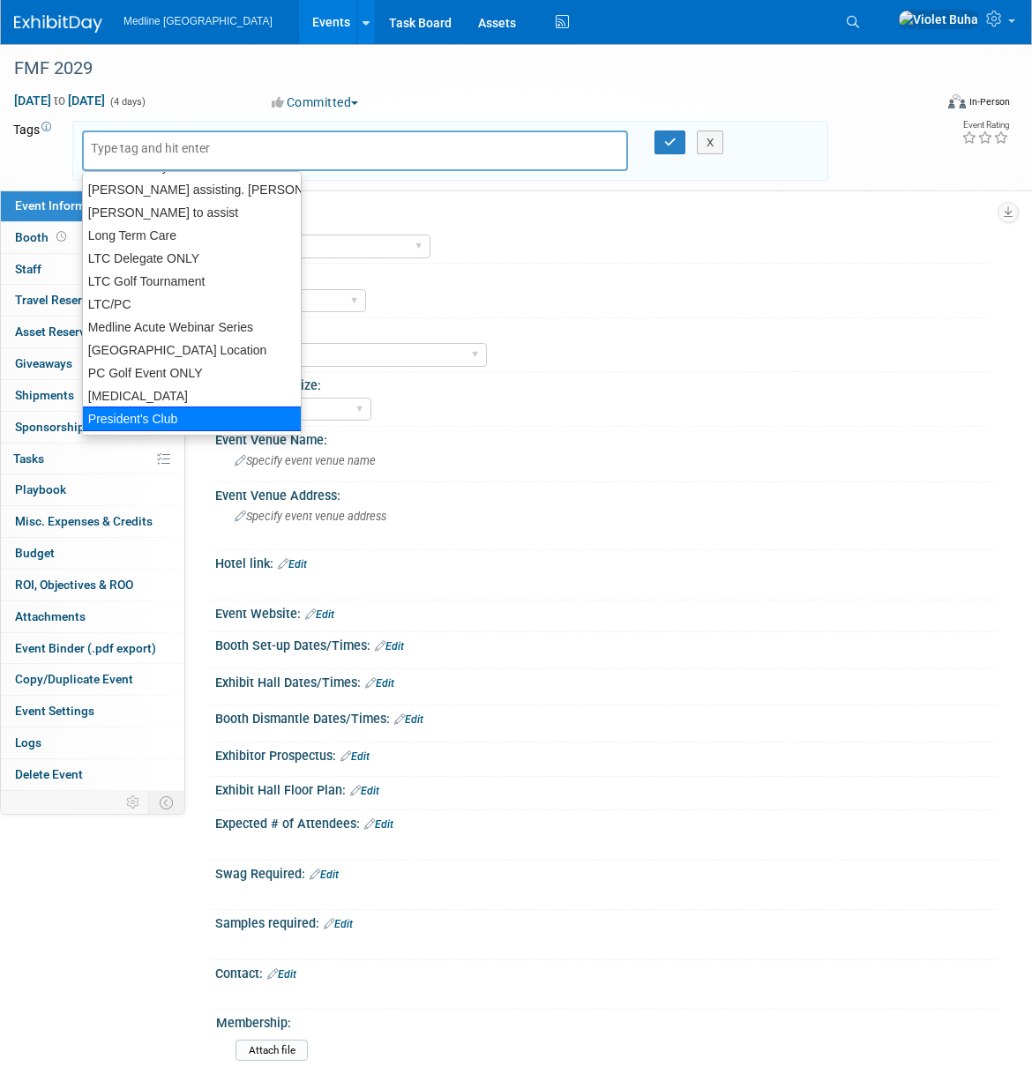
scroll to position [365, 0]
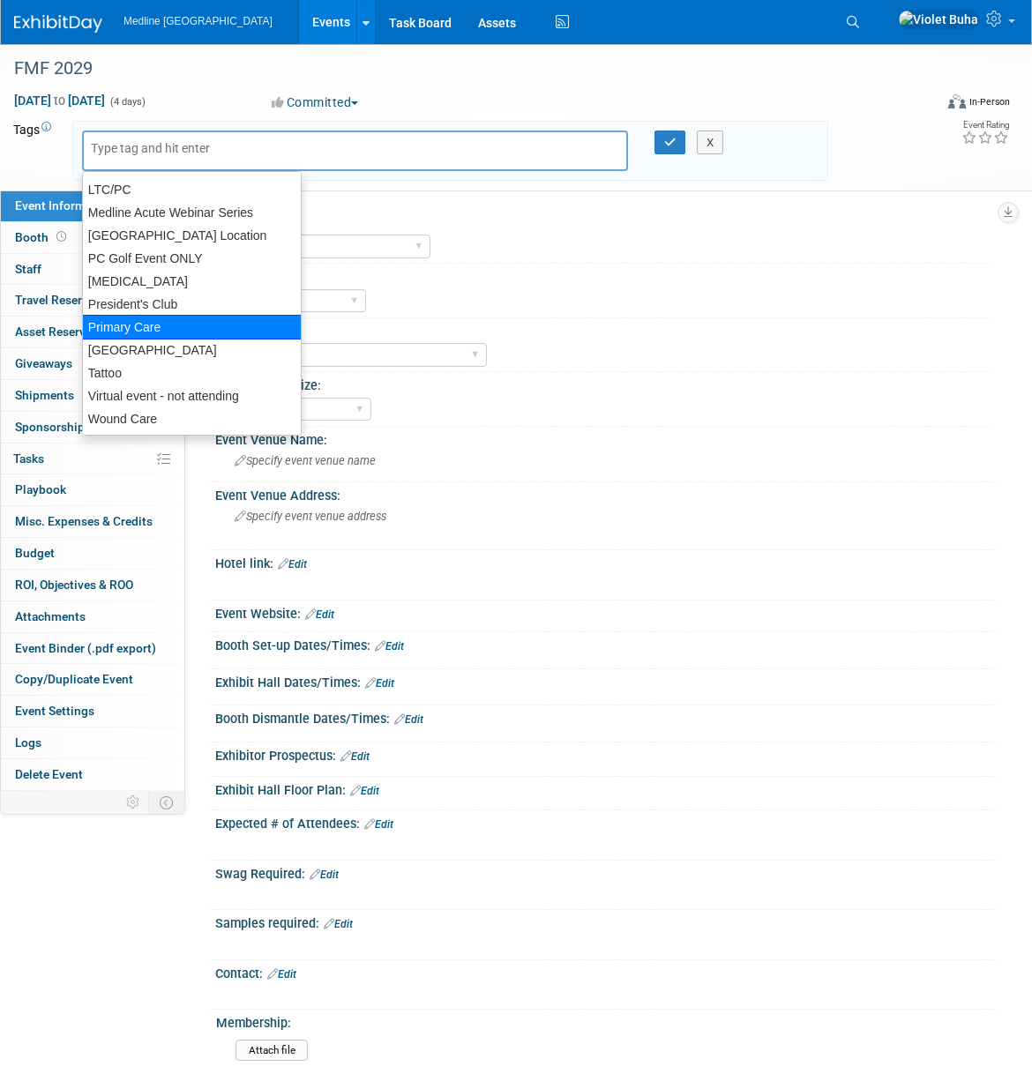
click at [166, 319] on div "Primary Care" at bounding box center [192, 327] width 220 height 25
type input "Primary Care"
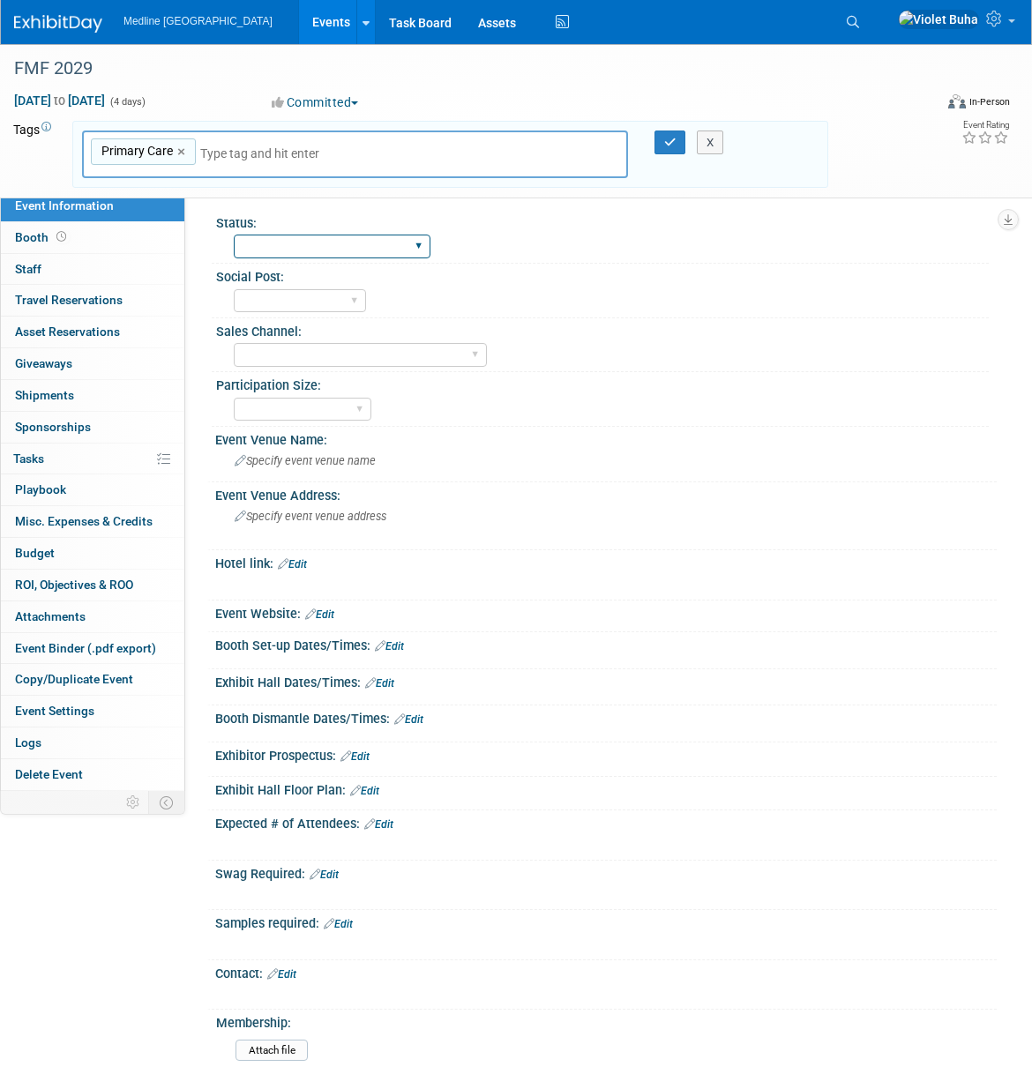
click at [290, 250] on select "Waiting for information In progress Need to order Samples/Swag Complete" at bounding box center [332, 247] width 197 height 24
select select "Waiting for information"
click at [234, 235] on select "Waiting for information In progress Need to order Samples/Swag Complete" at bounding box center [332, 247] width 197 height 24
click at [670, 142] on icon "button" at bounding box center [670, 142] width 12 height 11
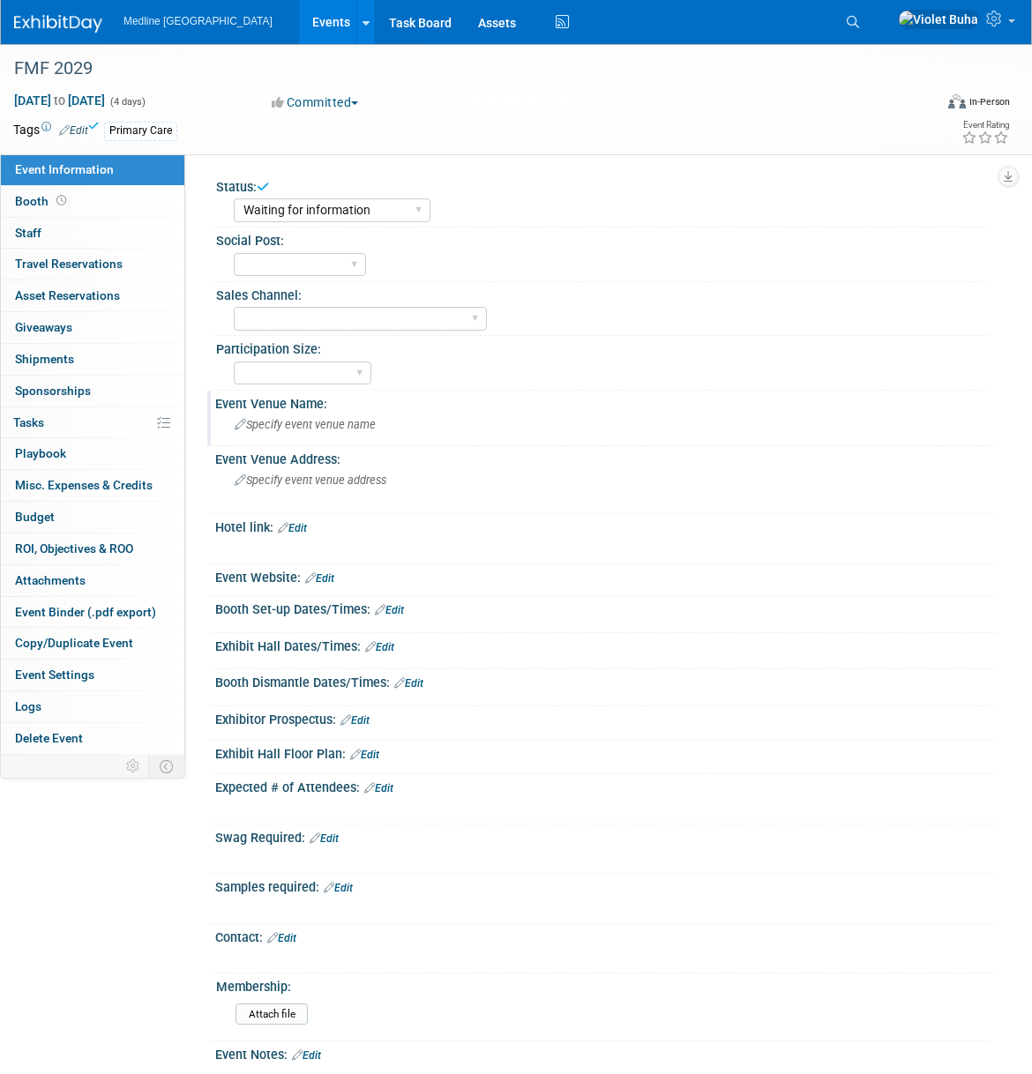
click at [329, 424] on span "Specify event venue name" at bounding box center [305, 424] width 141 height 13
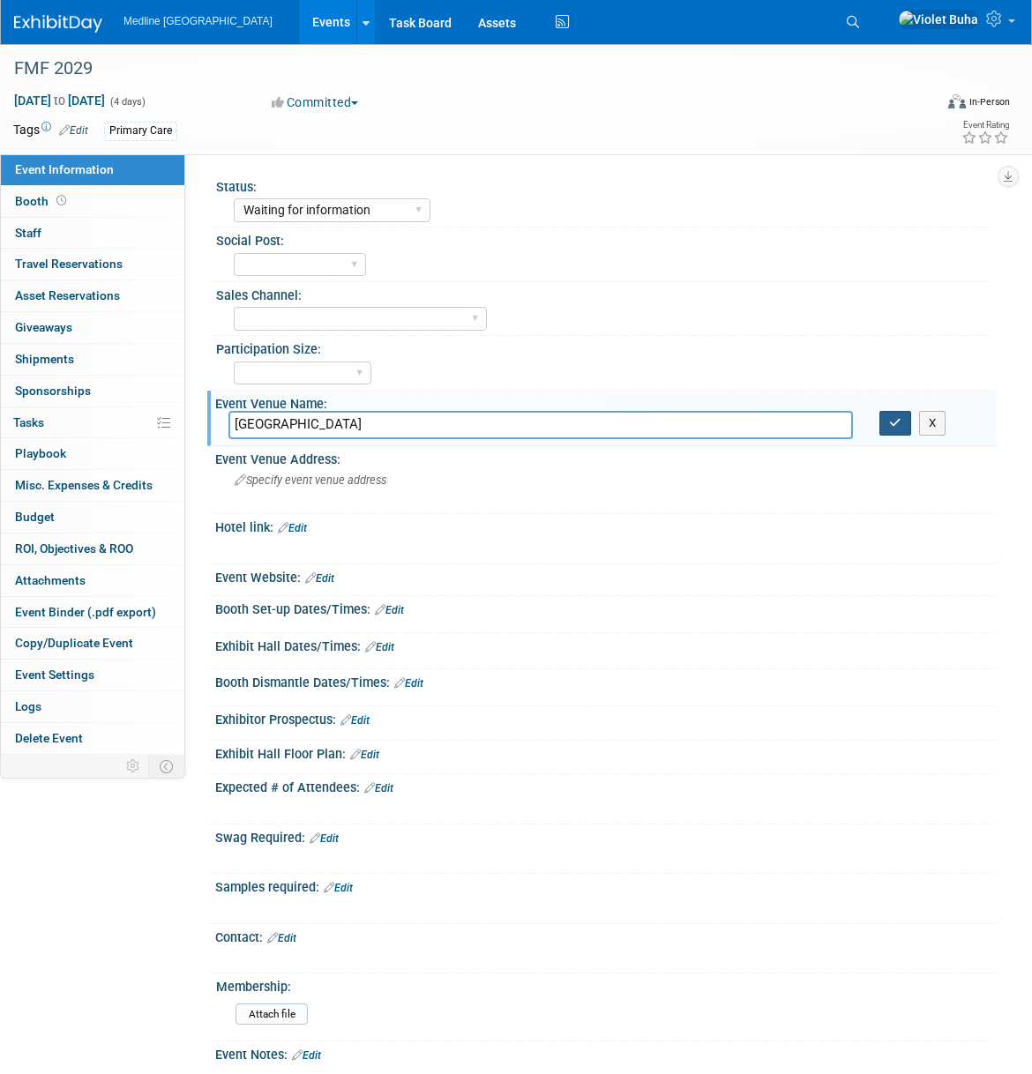
type input "[GEOGRAPHIC_DATA]"
click at [907, 433] on button "button" at bounding box center [895, 423] width 32 height 25
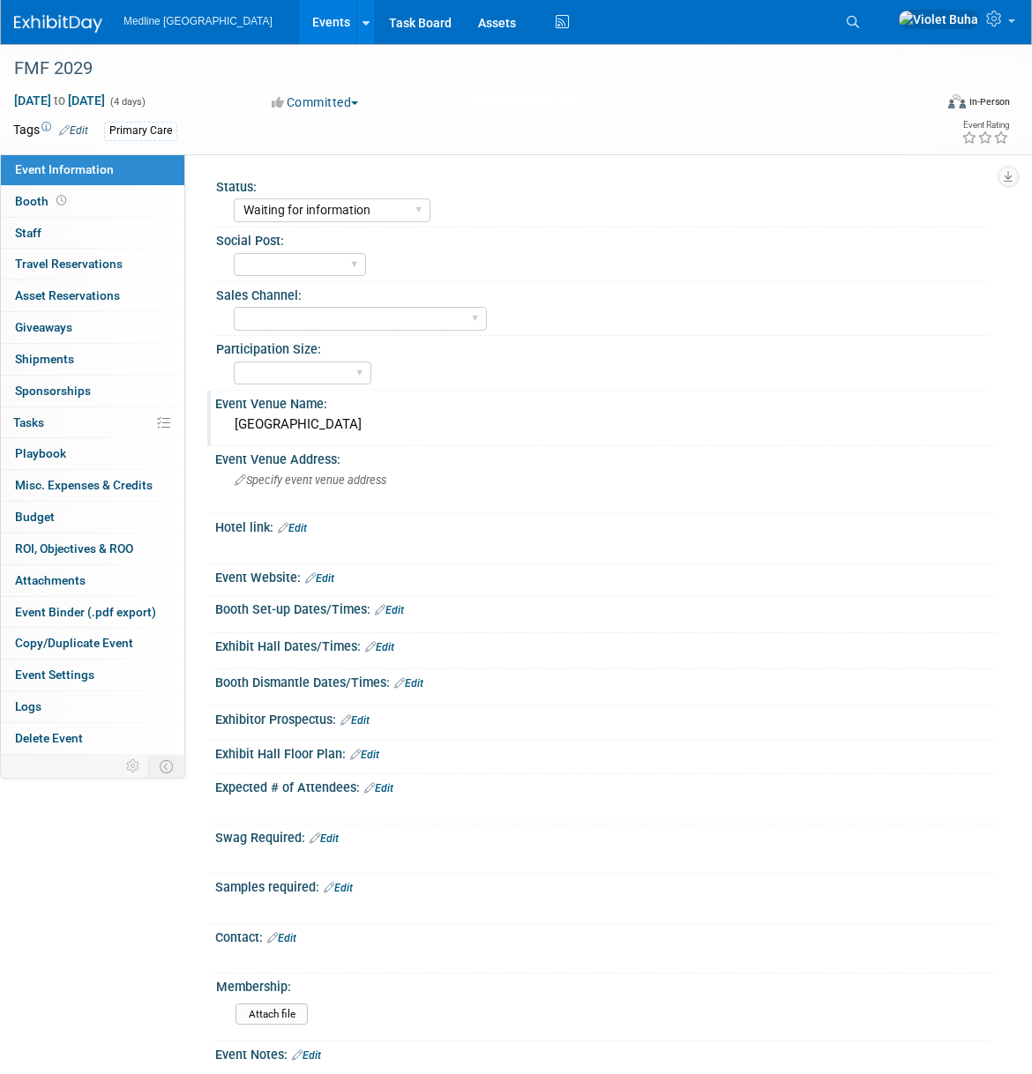
click at [327, 576] on link "Edit" at bounding box center [319, 578] width 29 height 12
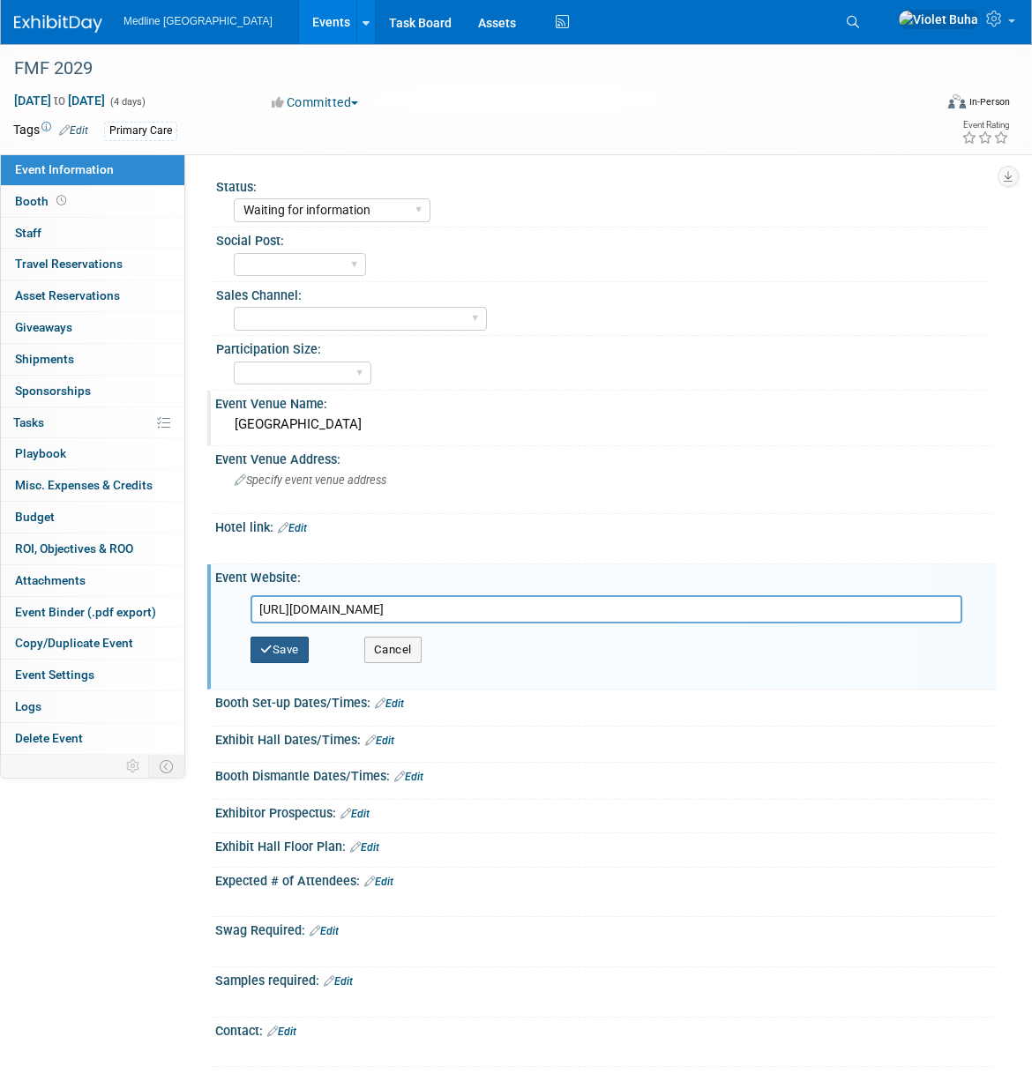
type input "[URL][DOMAIN_NAME]"
click at [295, 647] on button "Save" at bounding box center [279, 650] width 58 height 26
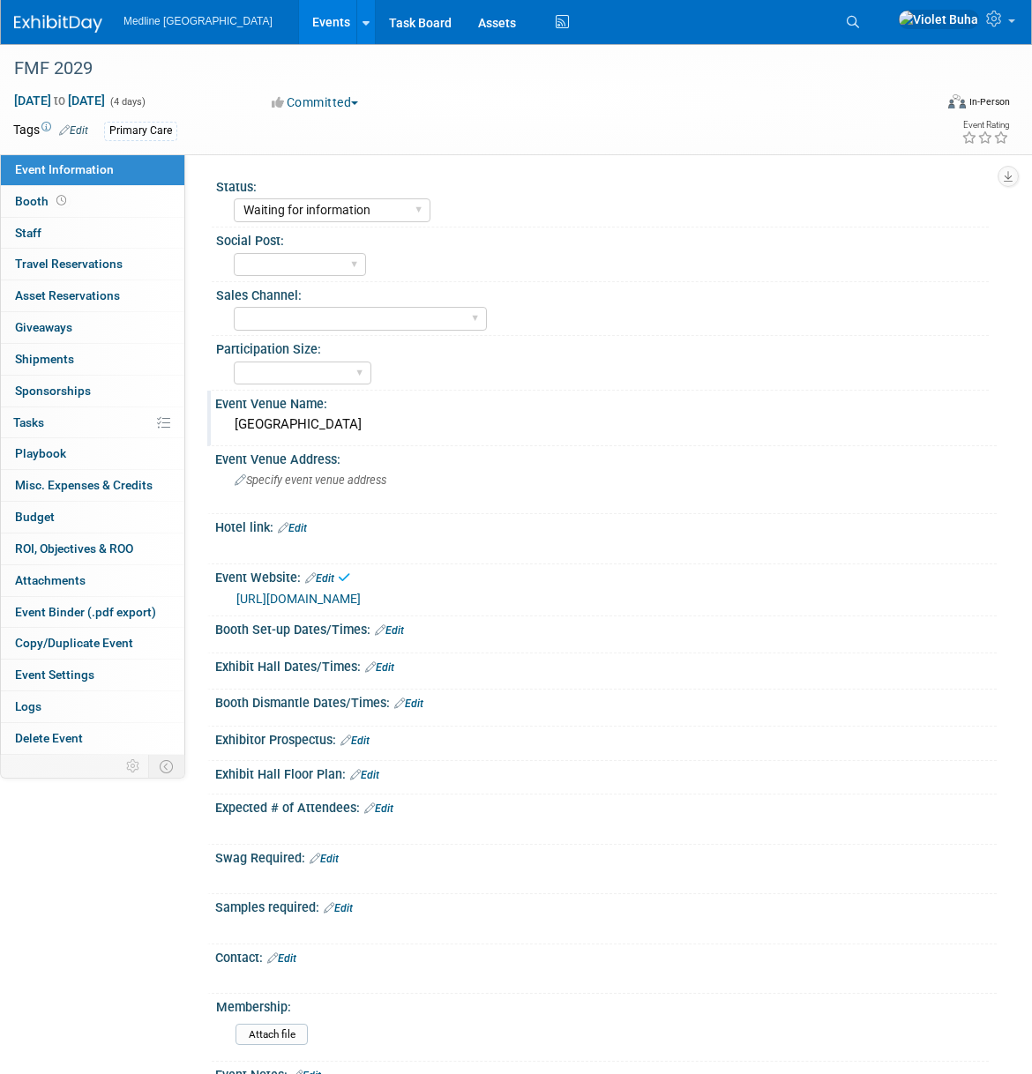
click at [42, 20] on img at bounding box center [58, 24] width 88 height 18
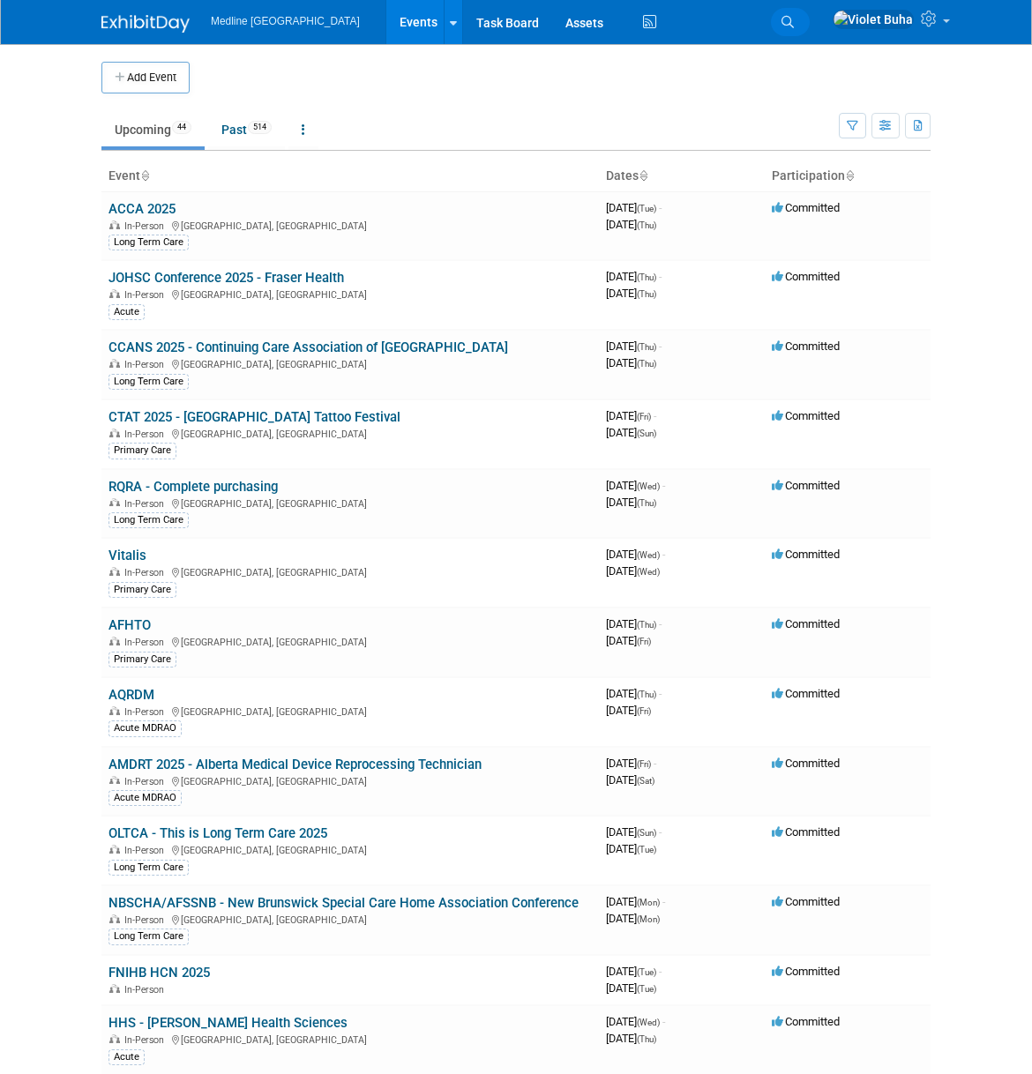
click at [794, 20] on icon at bounding box center [787, 22] width 12 height 12
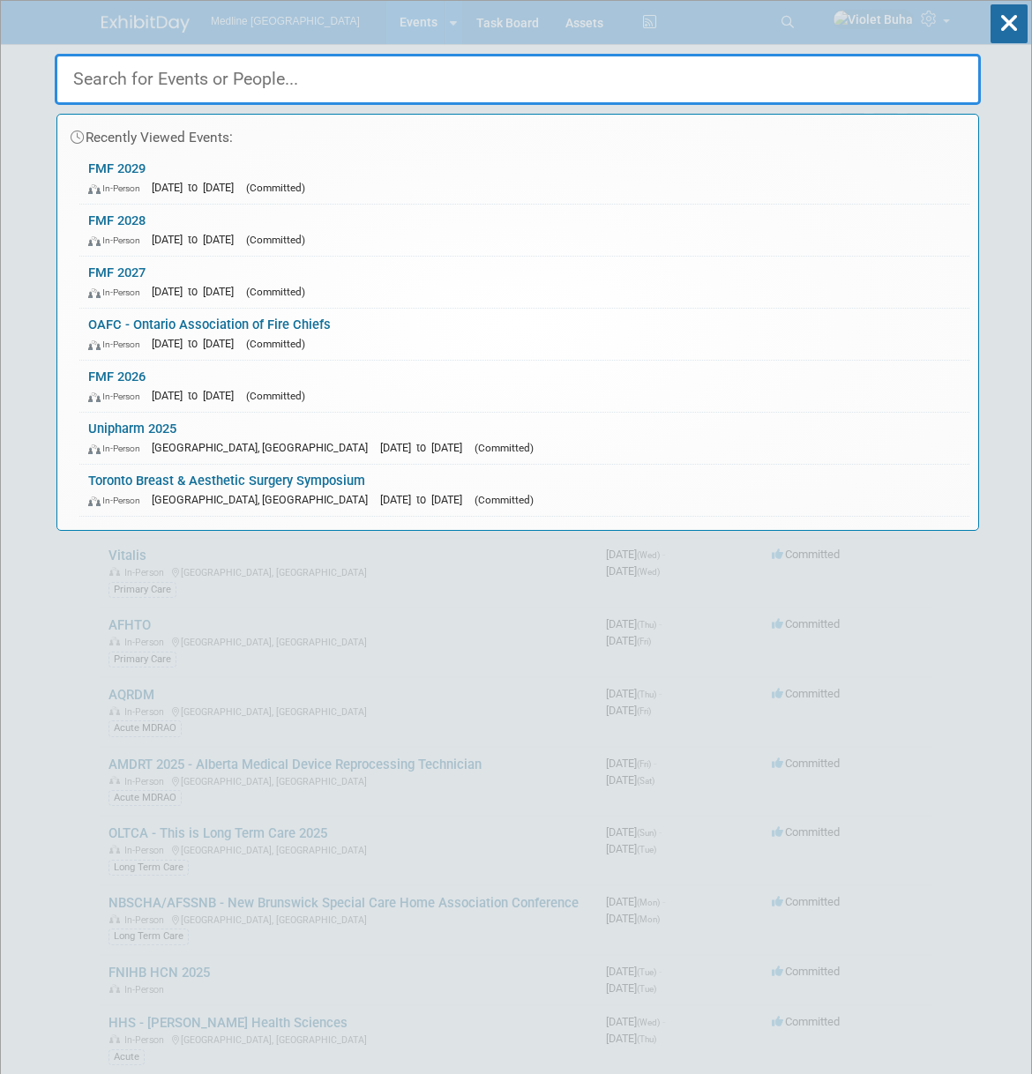
click at [322, 83] on input "text" at bounding box center [518, 79] width 926 height 51
click at [199, 377] on link "FMF 2026 In-Person [DATE] to [DATE] (Committed)" at bounding box center [524, 386] width 890 height 51
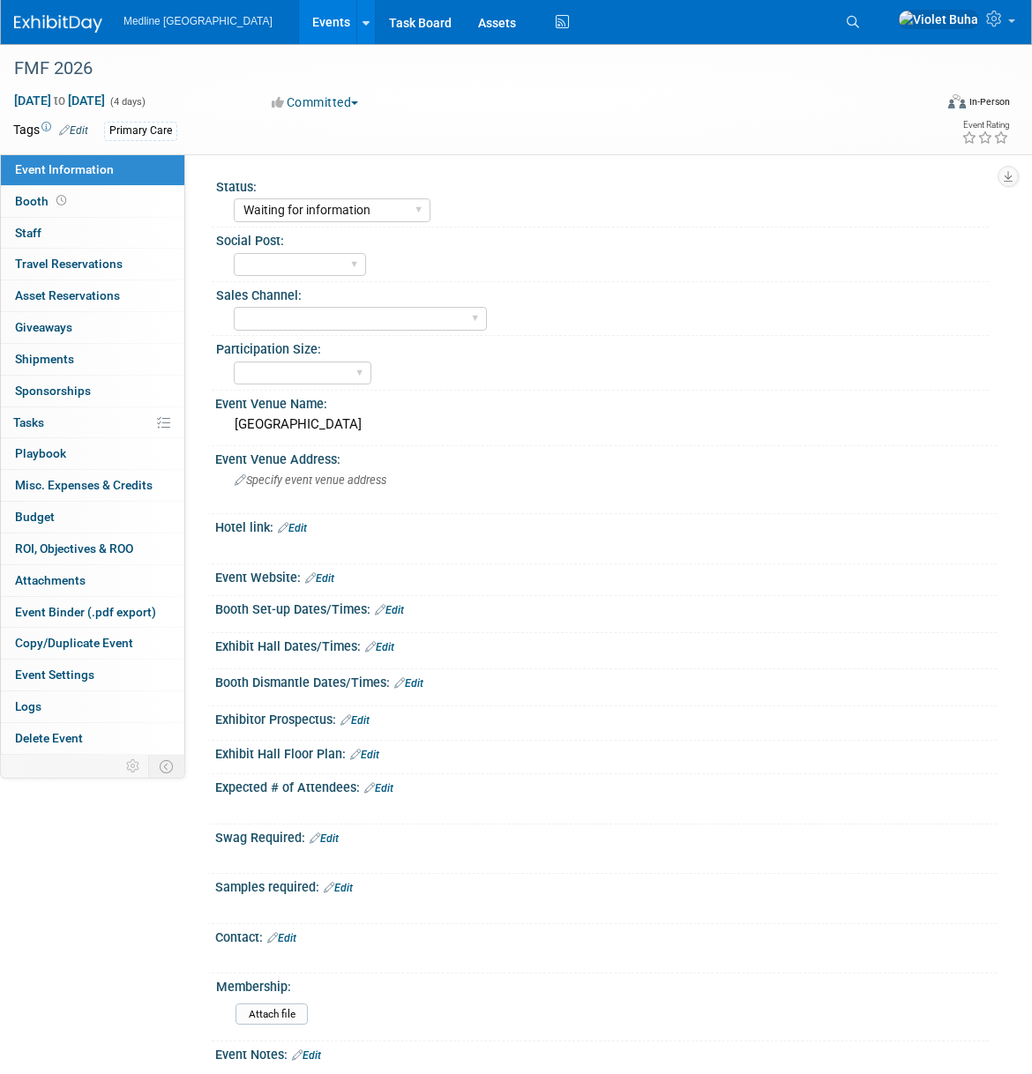
select select "Waiting for information"
click at [329, 578] on link "Edit" at bounding box center [319, 578] width 29 height 12
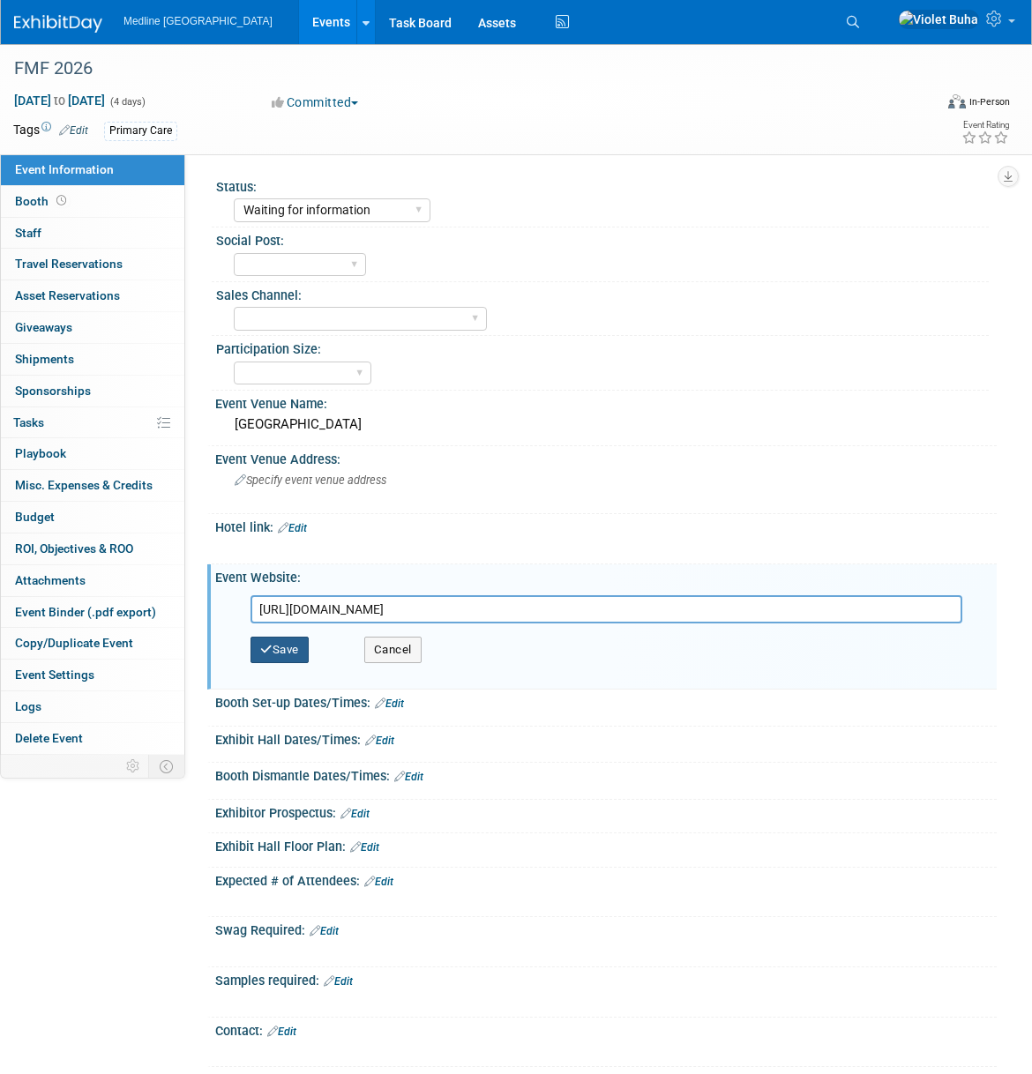
type input "[URL][DOMAIN_NAME]"
click at [293, 653] on button "Save" at bounding box center [279, 650] width 58 height 26
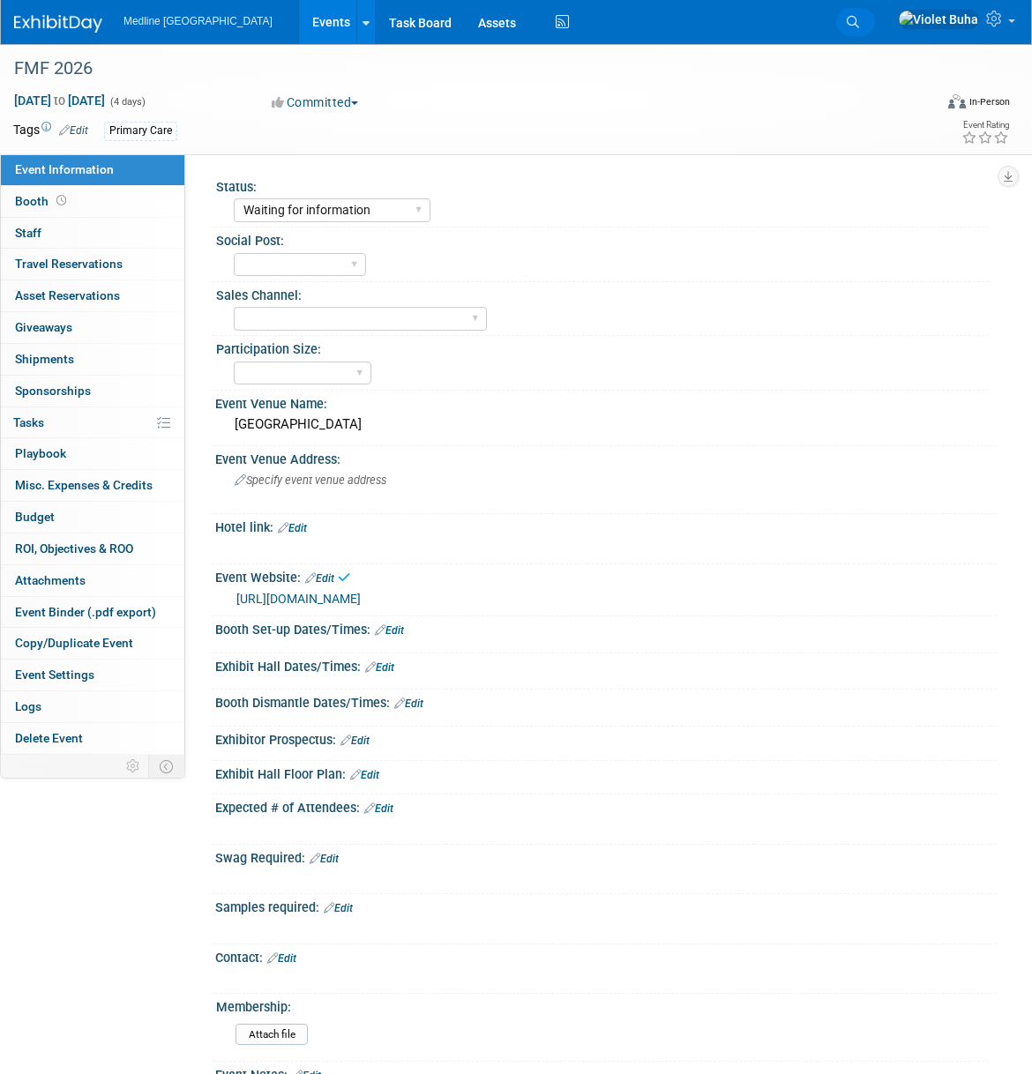
click at [859, 20] on icon at bounding box center [853, 22] width 12 height 12
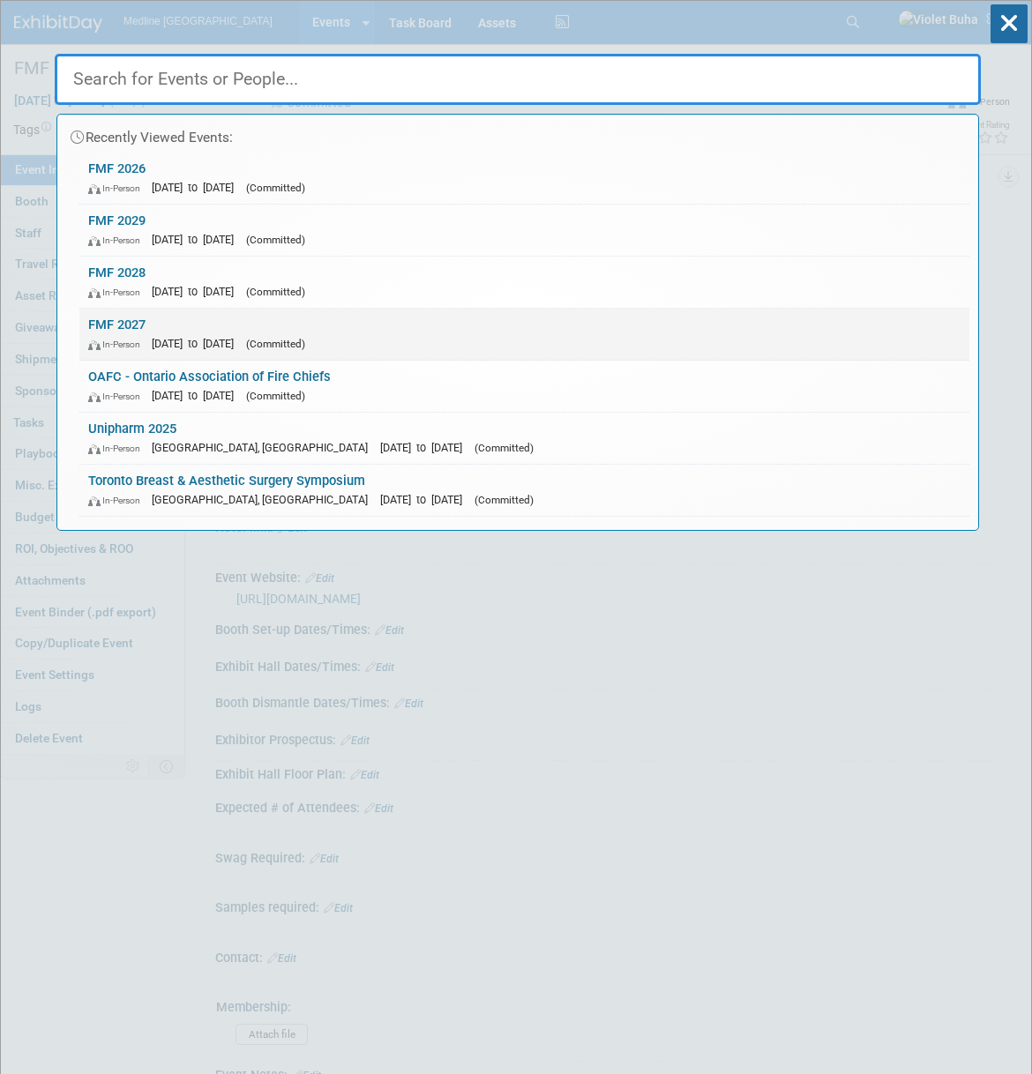
click at [183, 339] on span "[DATE] to [DATE]" at bounding box center [197, 343] width 91 height 13
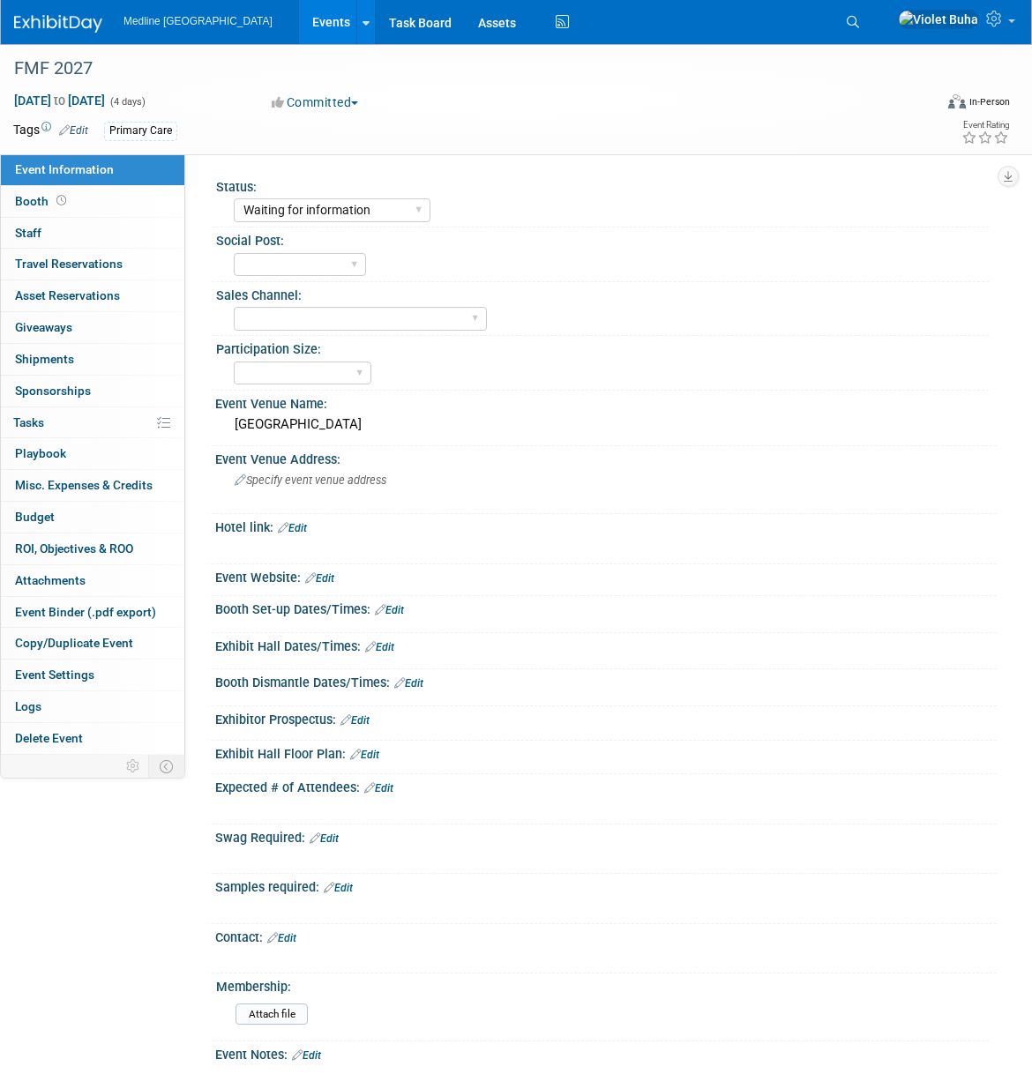
select select "Waiting for information"
click at [330, 579] on link "Edit" at bounding box center [319, 578] width 29 height 12
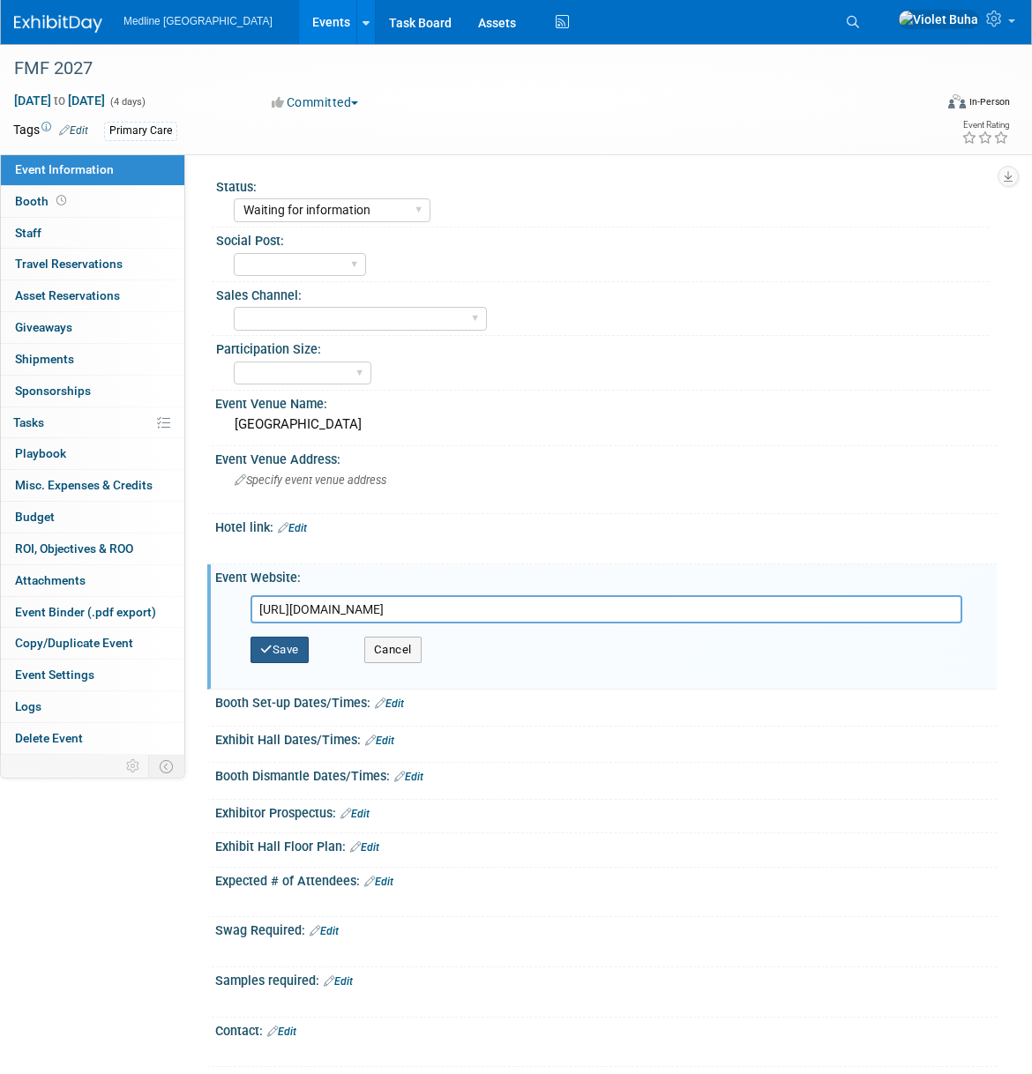
type input "[URL][DOMAIN_NAME]"
click at [280, 651] on button "Save" at bounding box center [279, 650] width 58 height 26
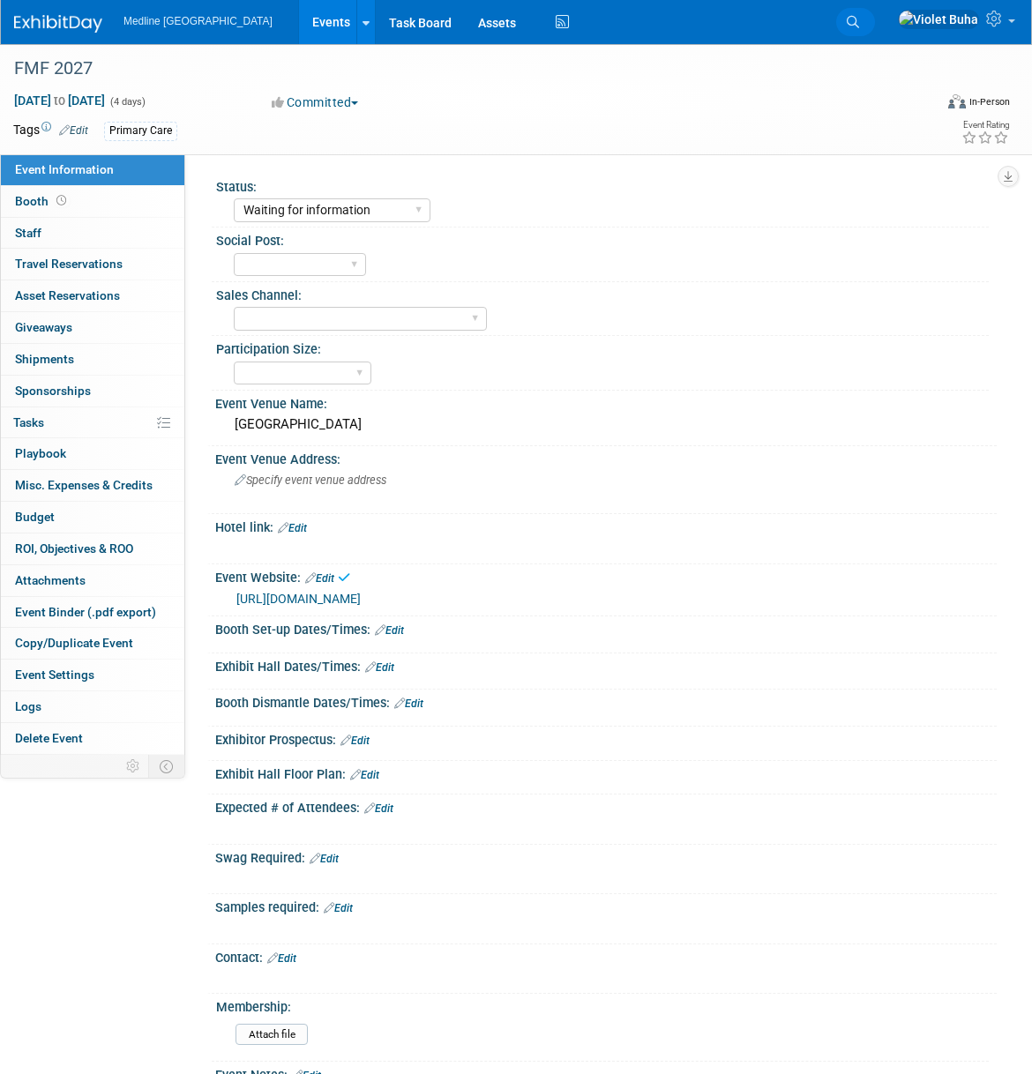
click at [859, 17] on icon at bounding box center [853, 22] width 12 height 12
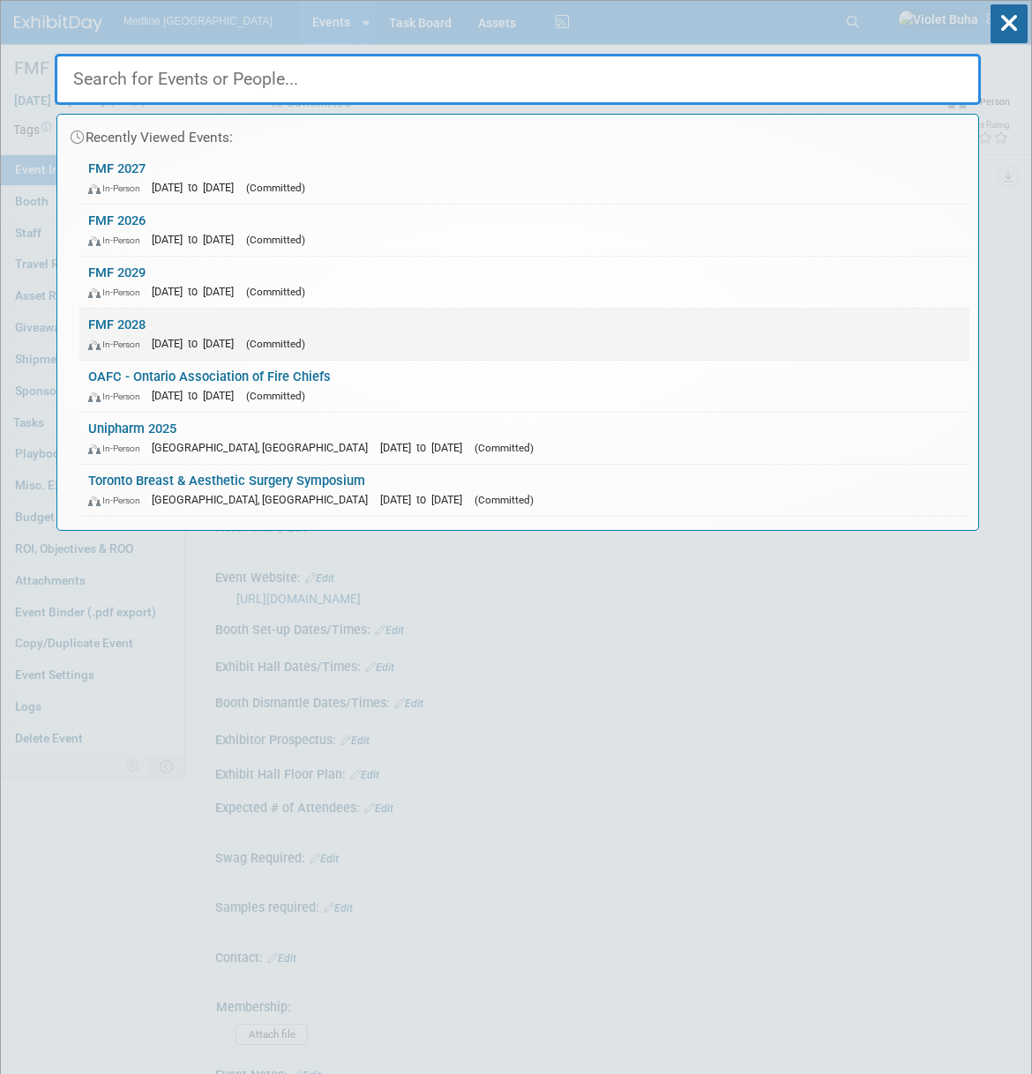
click at [186, 325] on link "FMF 2028 In-Person [DATE] to [DATE] (Committed)" at bounding box center [524, 334] width 890 height 51
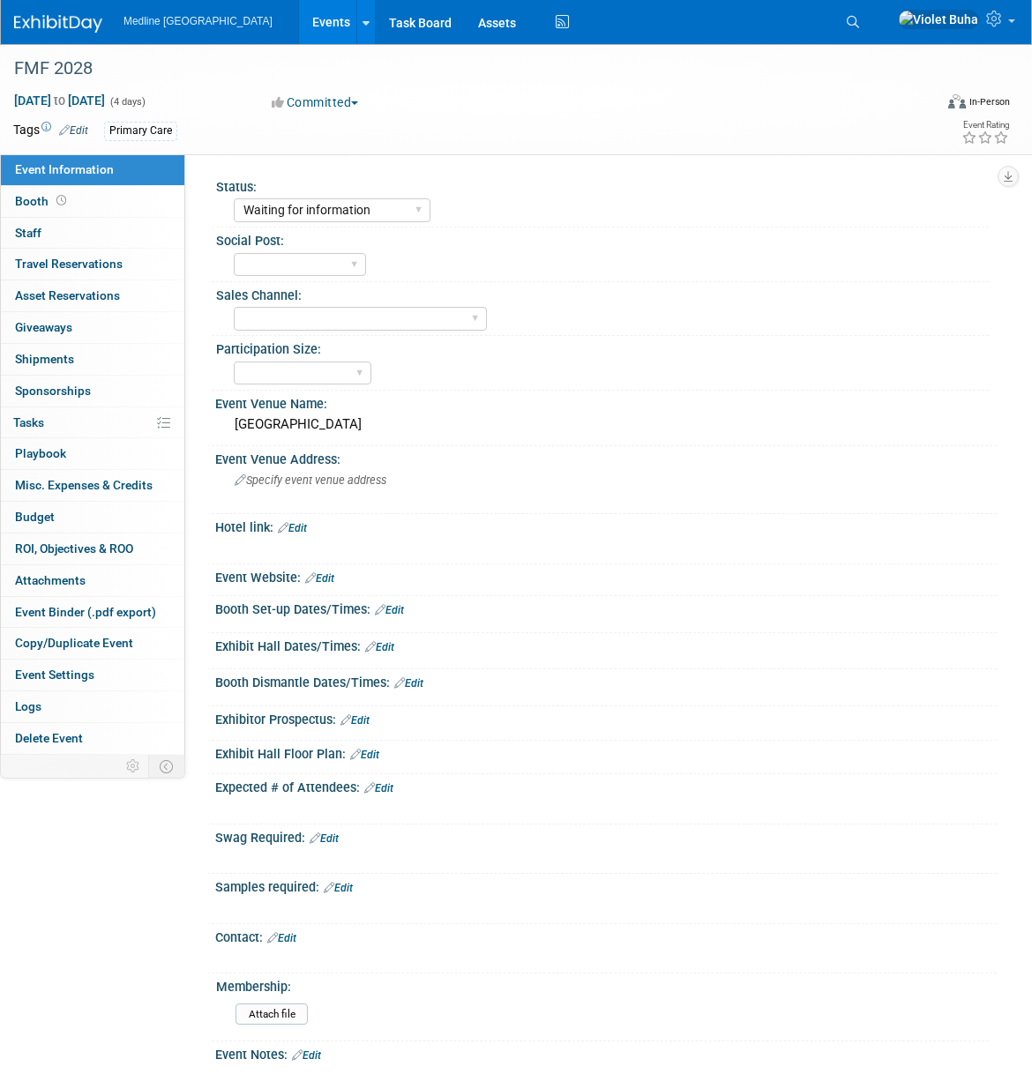
select select "Waiting for information"
click at [329, 579] on link "Edit" at bounding box center [319, 578] width 29 height 12
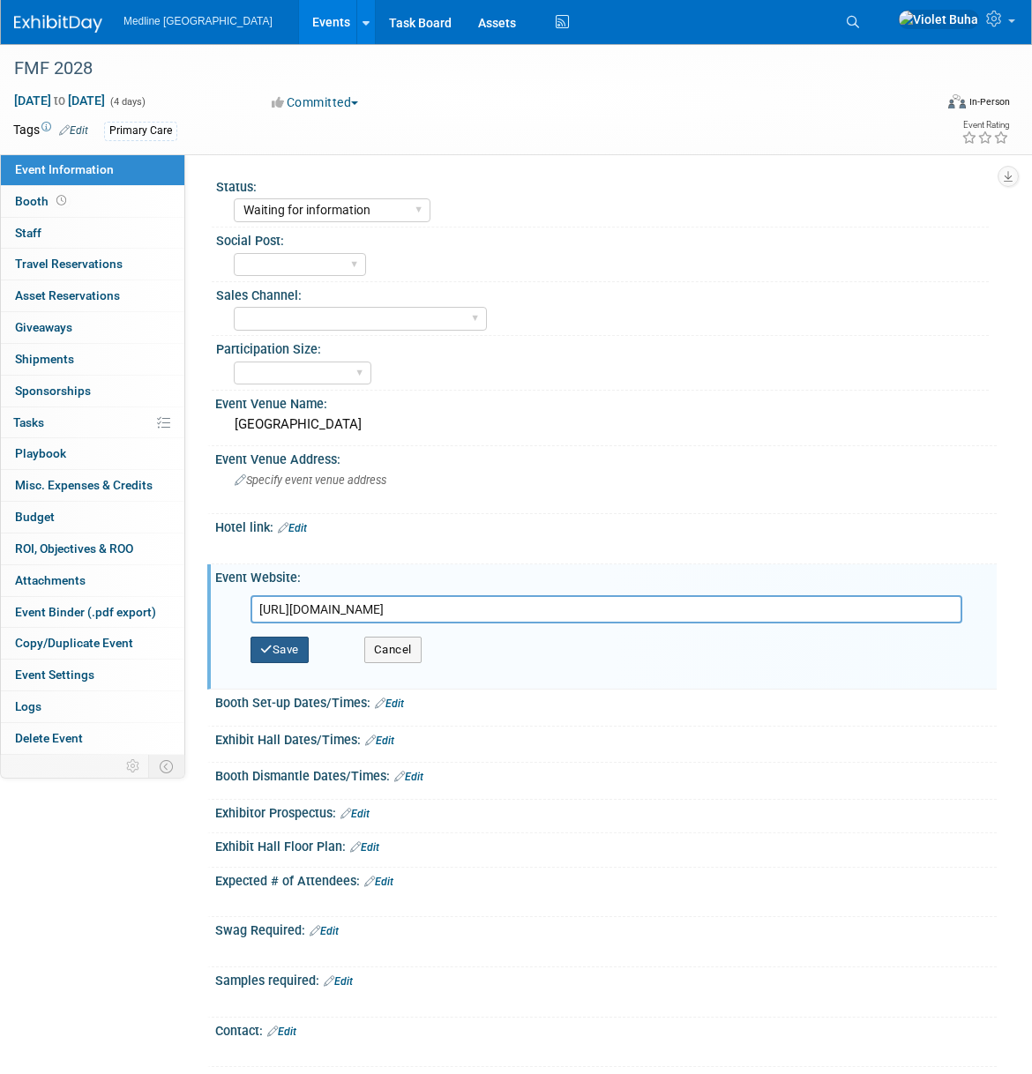
type input "[URL][DOMAIN_NAME]"
click at [294, 650] on button "Save" at bounding box center [279, 650] width 58 height 26
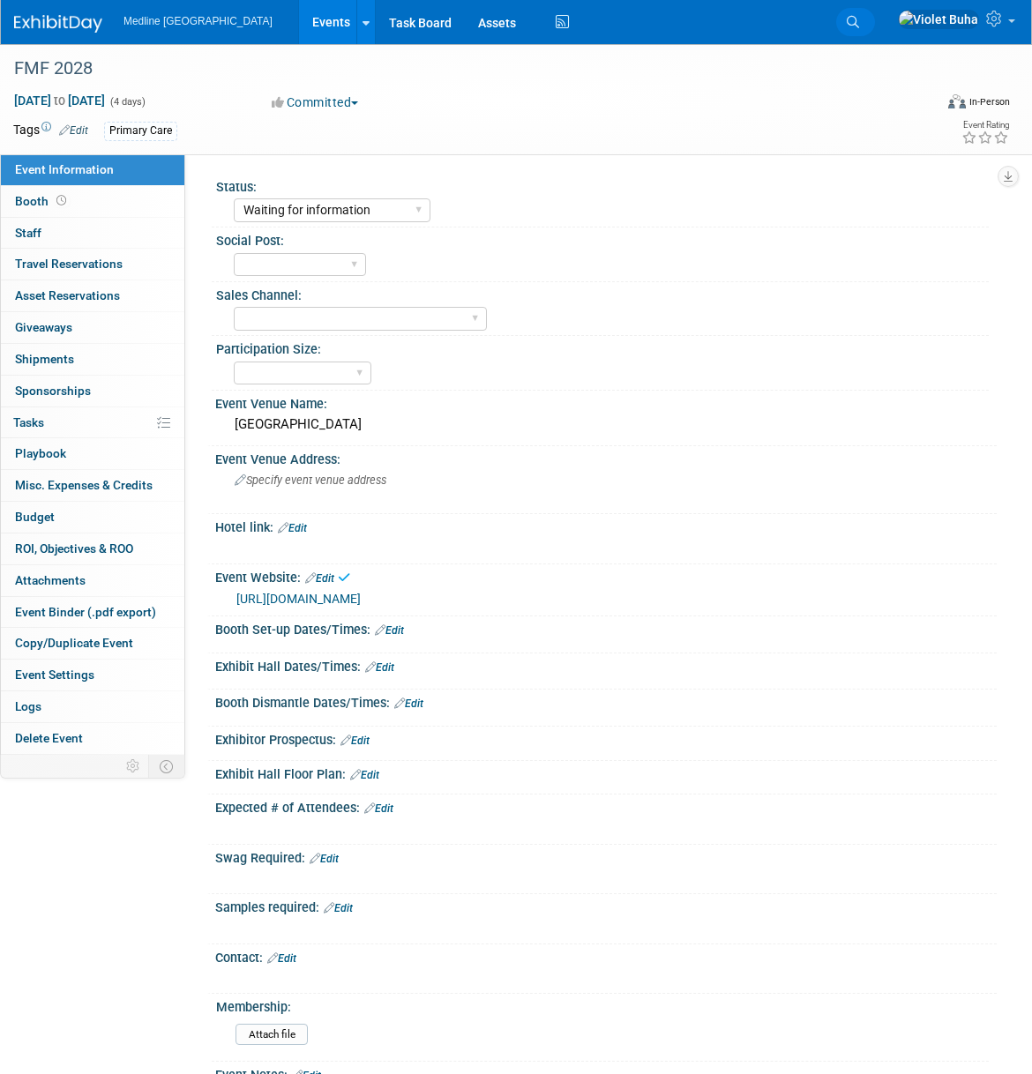
click at [859, 18] on icon at bounding box center [853, 22] width 12 height 12
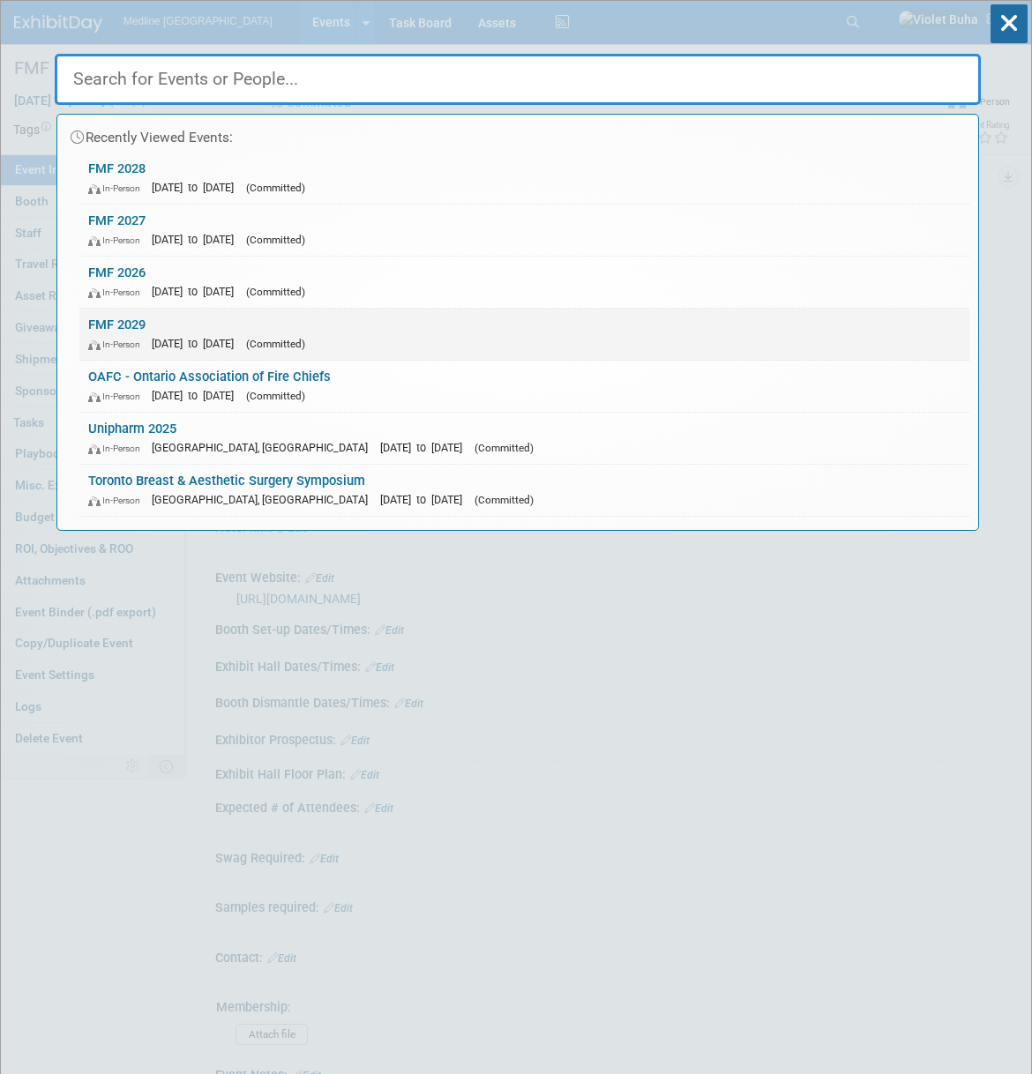
click at [208, 336] on div "In-Person [DATE] to [DATE] (Committed)" at bounding box center [524, 343] width 872 height 19
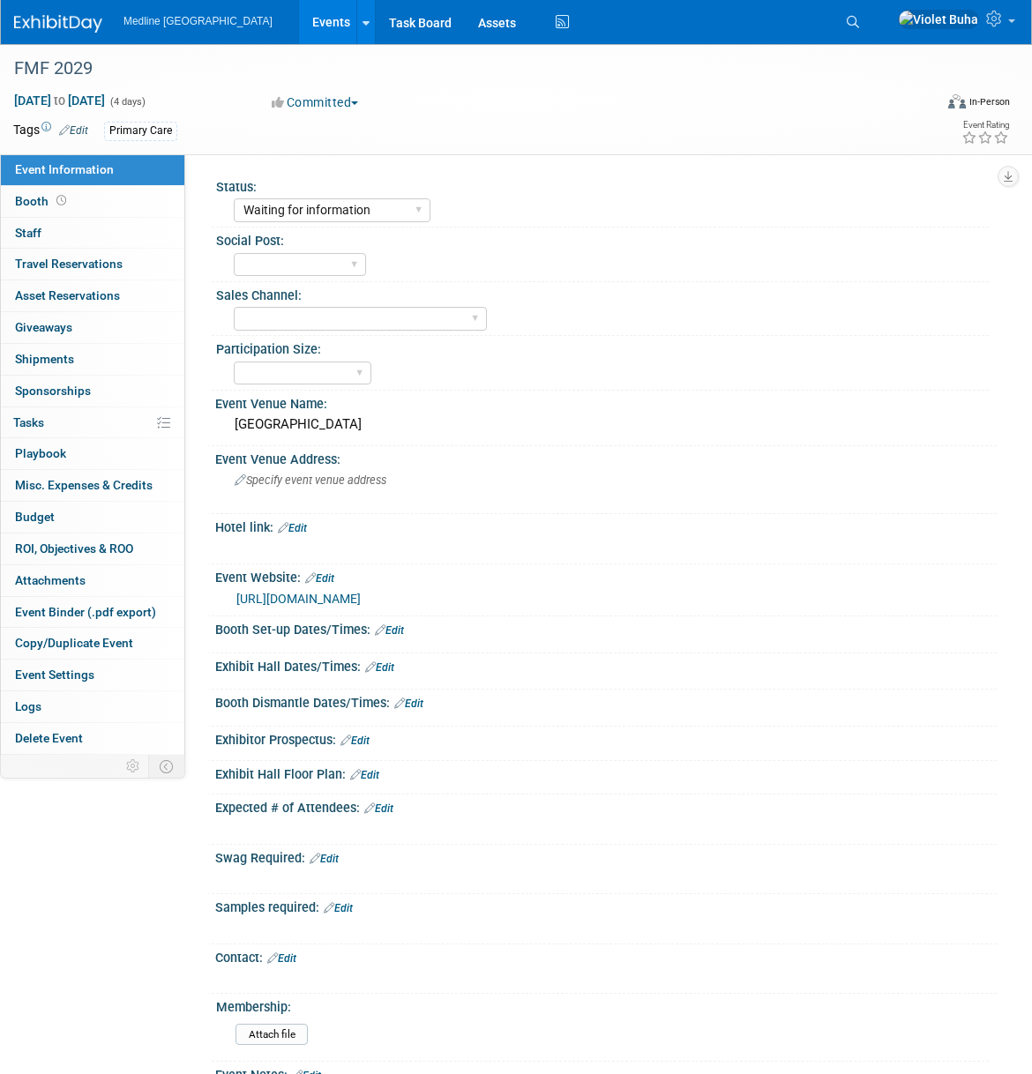
select select "Waiting for information"
click at [46, 30] on img at bounding box center [58, 24] width 88 height 18
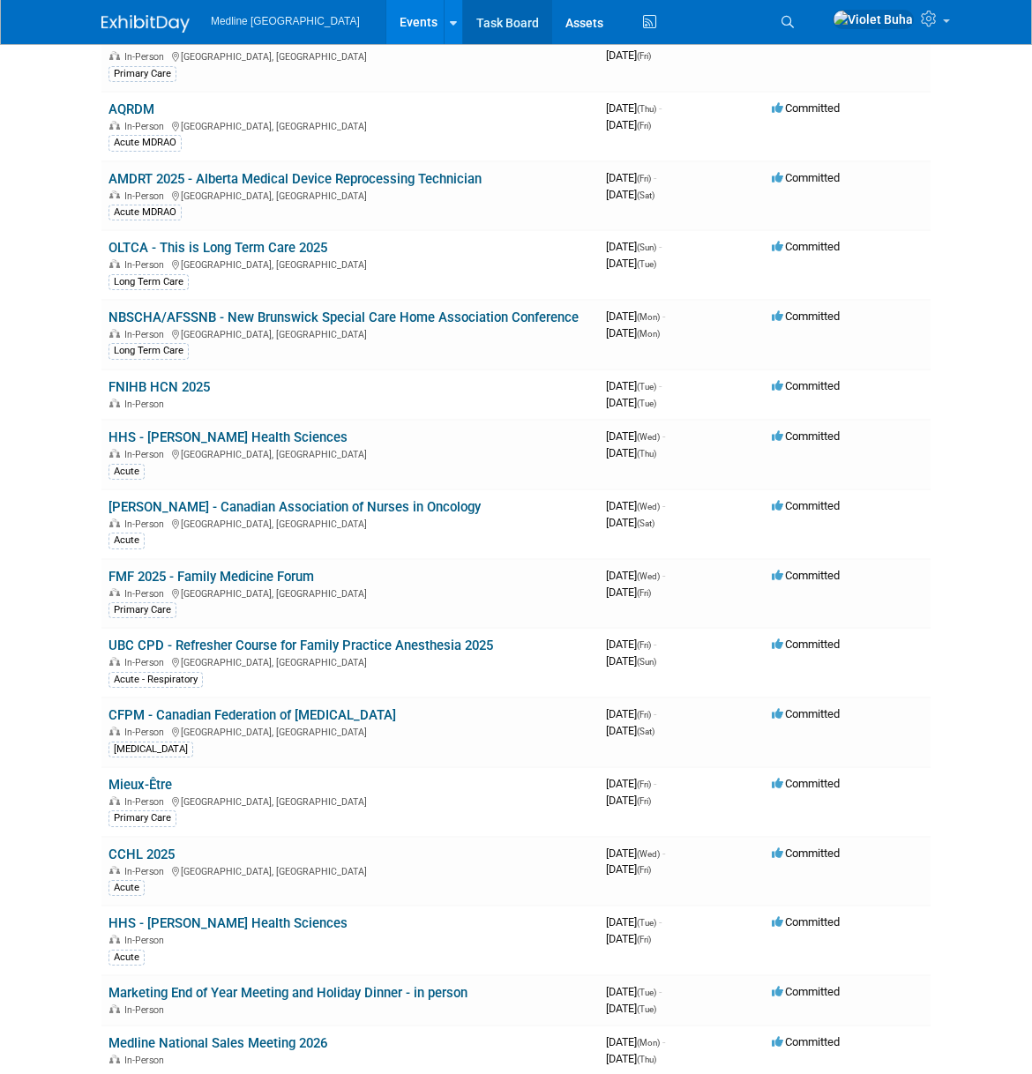
scroll to position [583, 0]
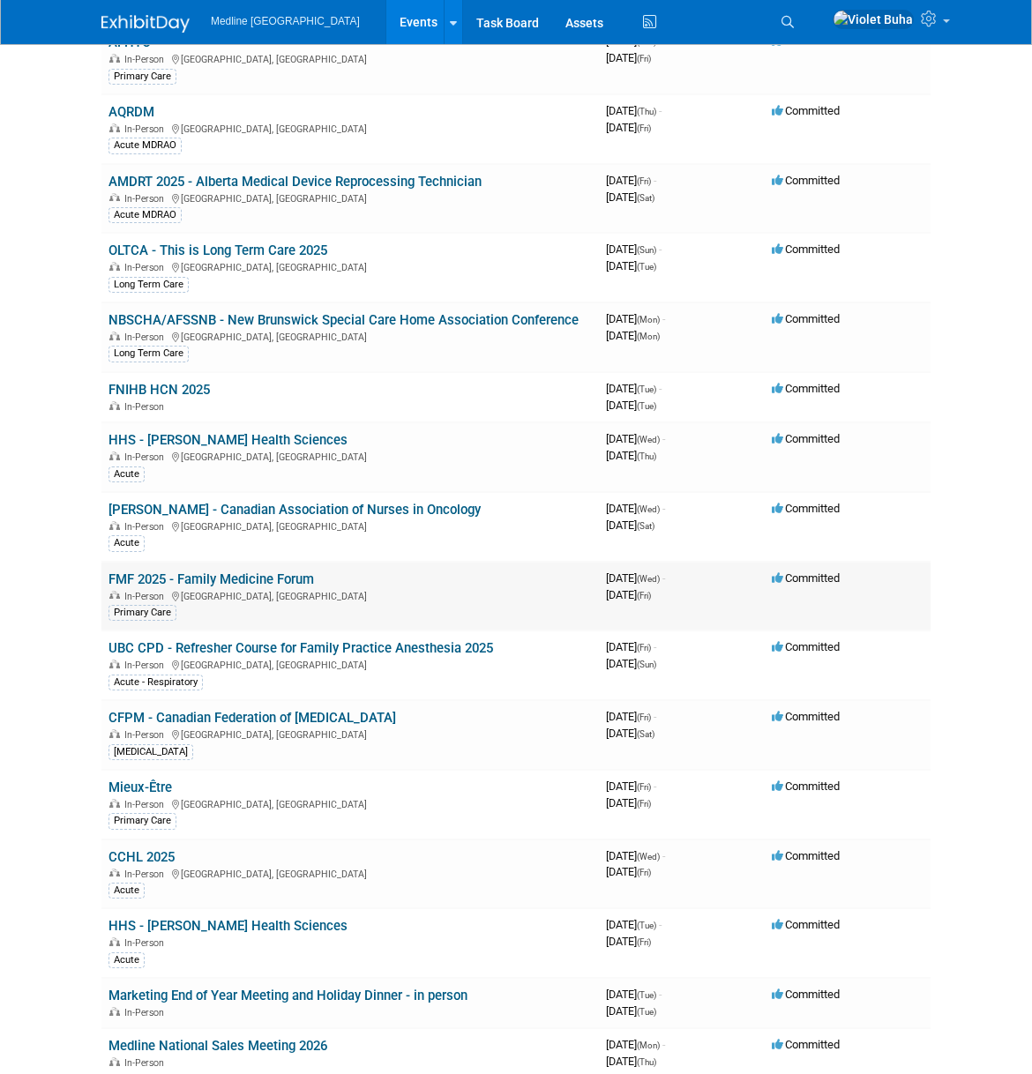
click at [265, 580] on link "FMF 2025 - Family Medicine Forum" at bounding box center [210, 579] width 205 height 16
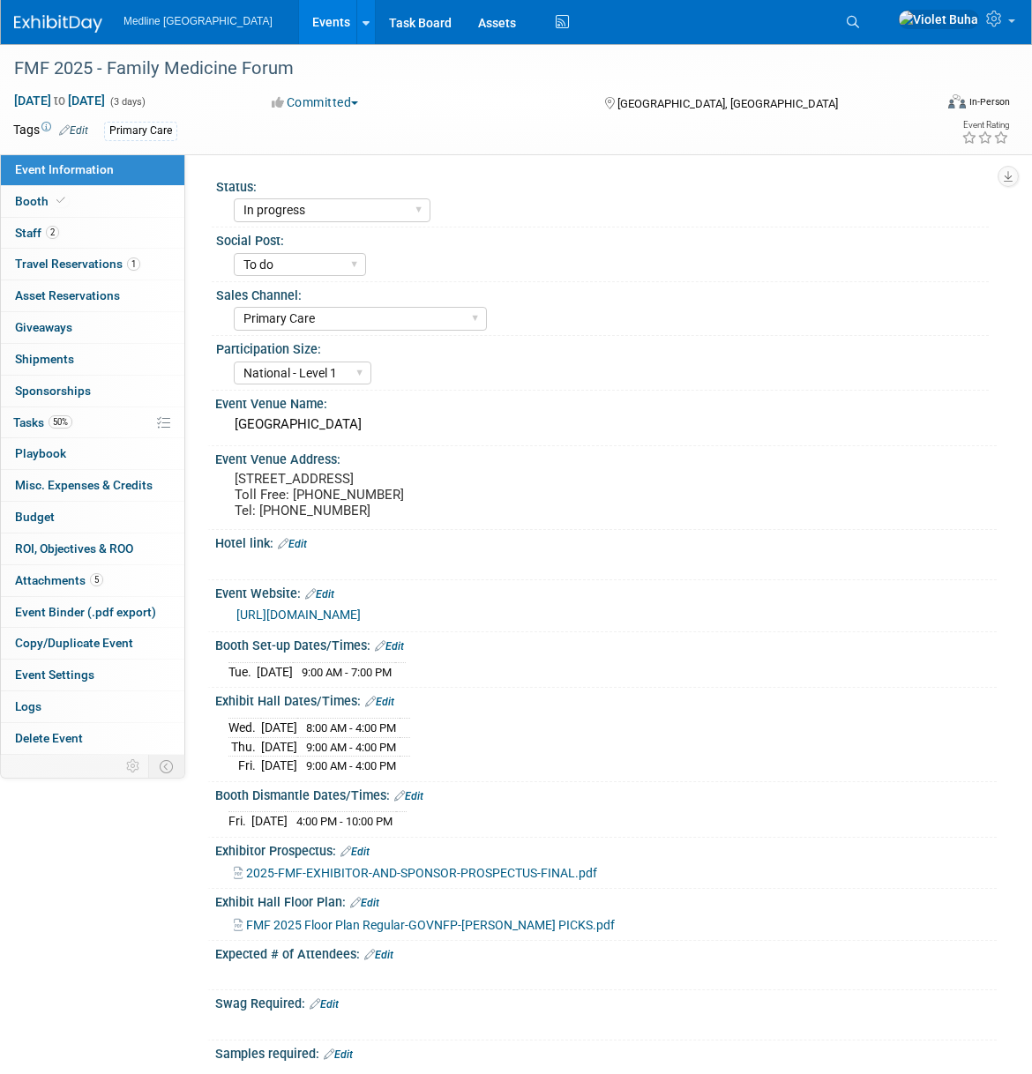
select select "In progress"
select select "To do"
select select "Primary Care"
select select "National - Level 1"
click at [302, 550] on link "Edit" at bounding box center [292, 544] width 29 height 12
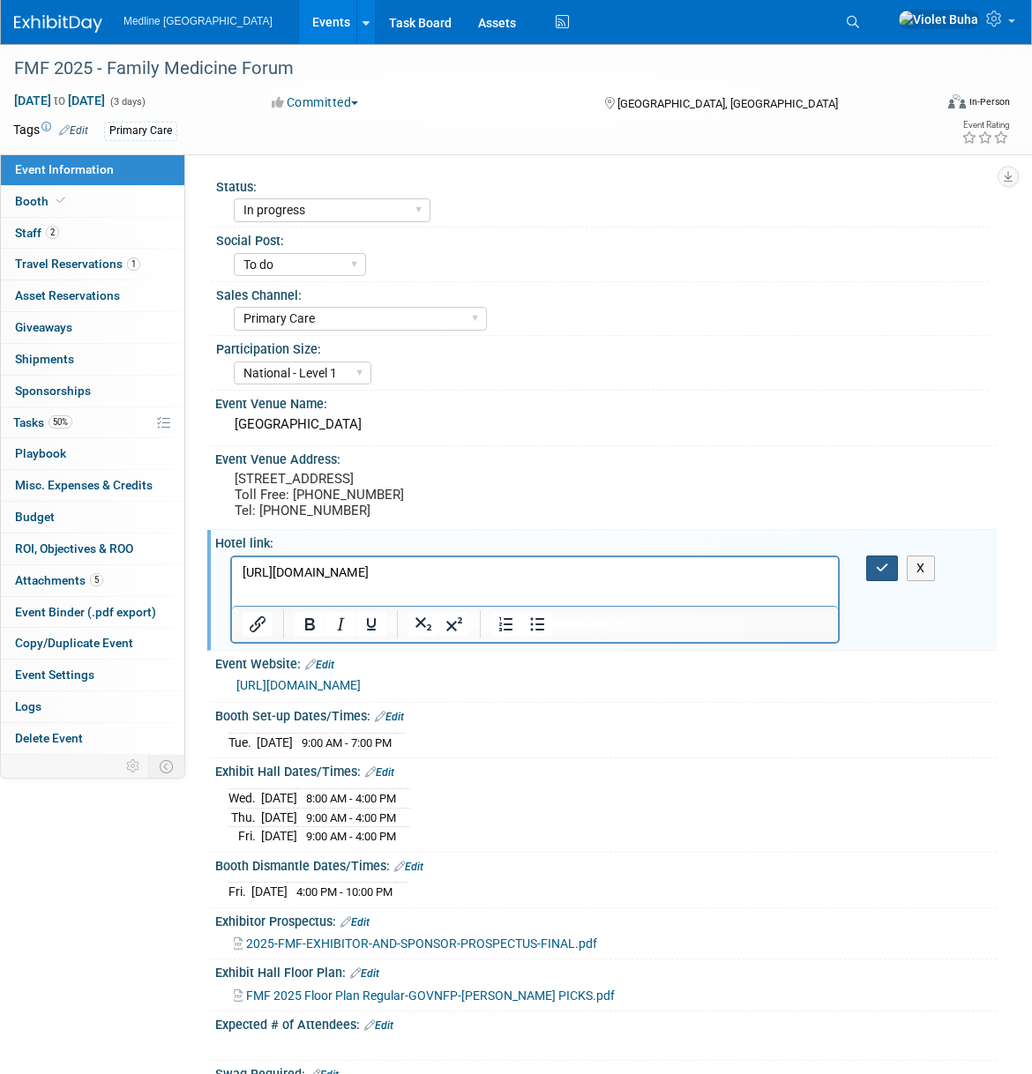
click at [876, 574] on icon "button" at bounding box center [882, 568] width 13 height 12
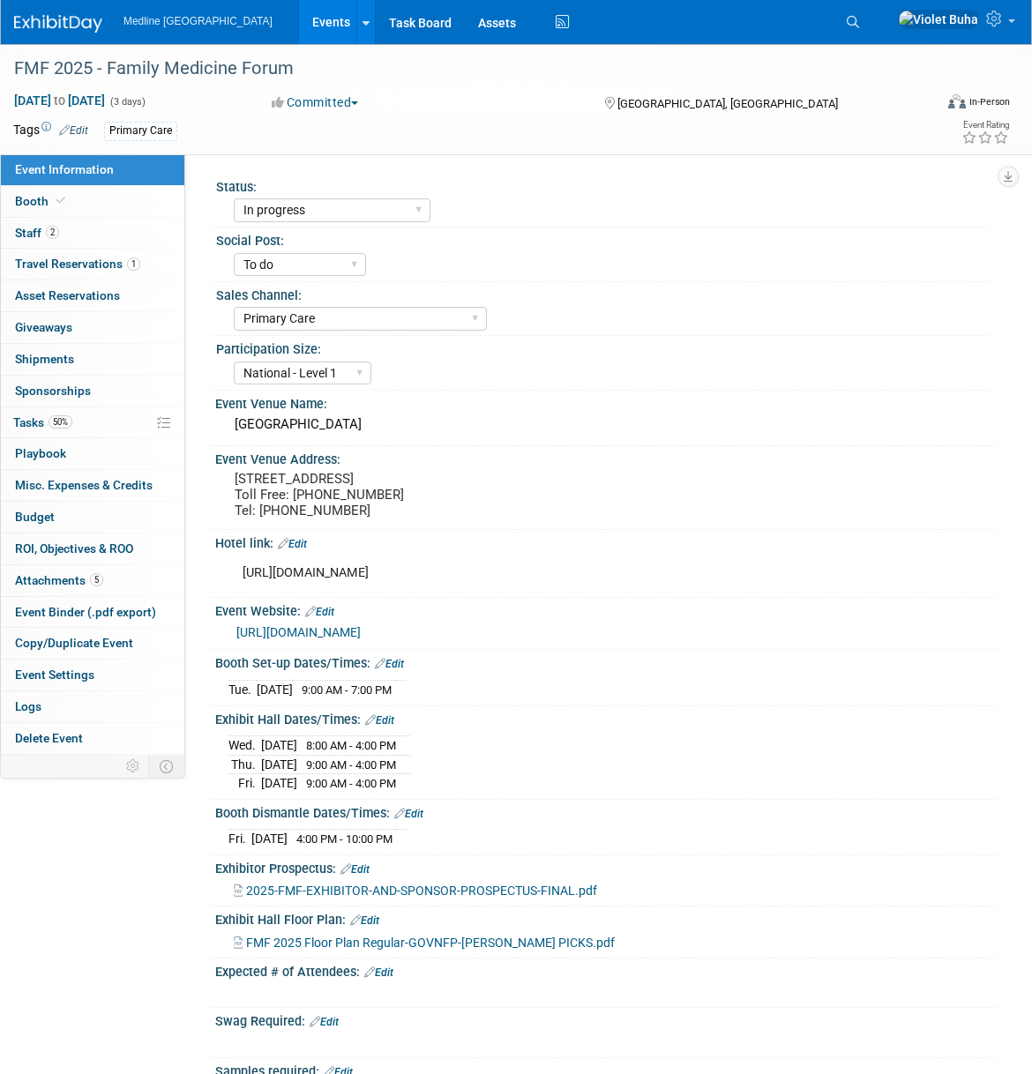
click at [58, 22] on img at bounding box center [58, 24] width 88 height 18
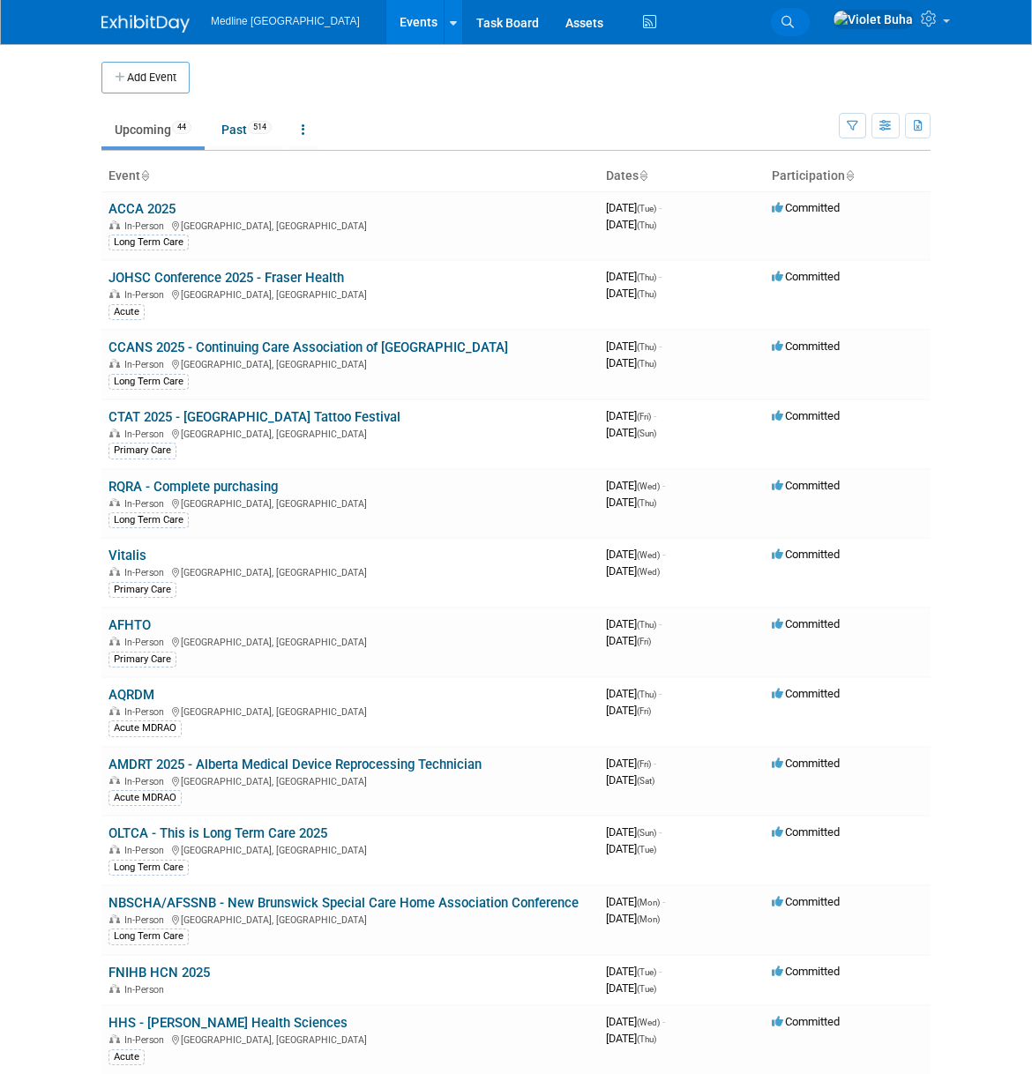
click at [794, 19] on icon at bounding box center [787, 22] width 12 height 12
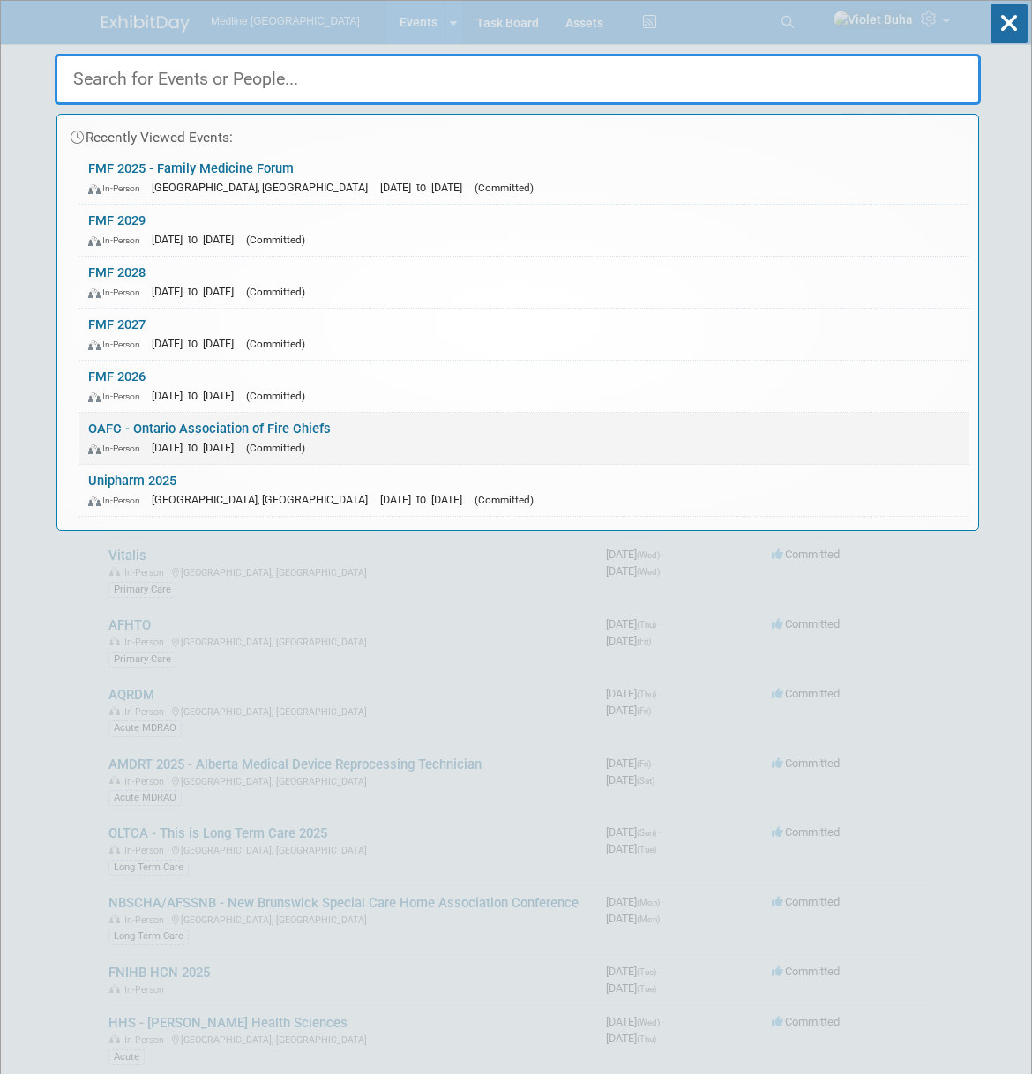
click at [182, 428] on link "OAFC - Ontario Association of Fire Chiefs In-Person [DATE] to [DATE] (Committed)" at bounding box center [524, 438] width 890 height 51
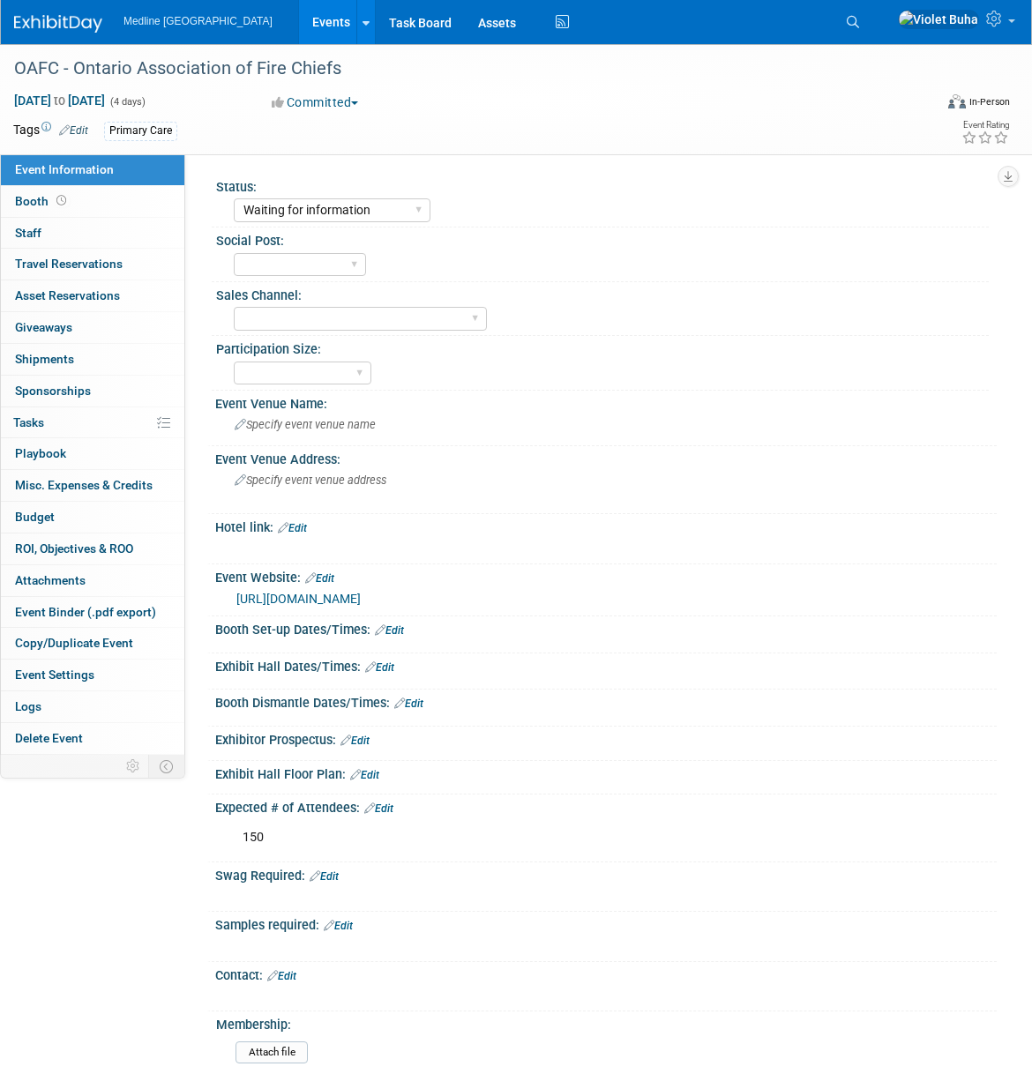
select select "Waiting for information"
click at [106, 102] on span "[DATE] to [DATE]" at bounding box center [59, 101] width 93 height 16
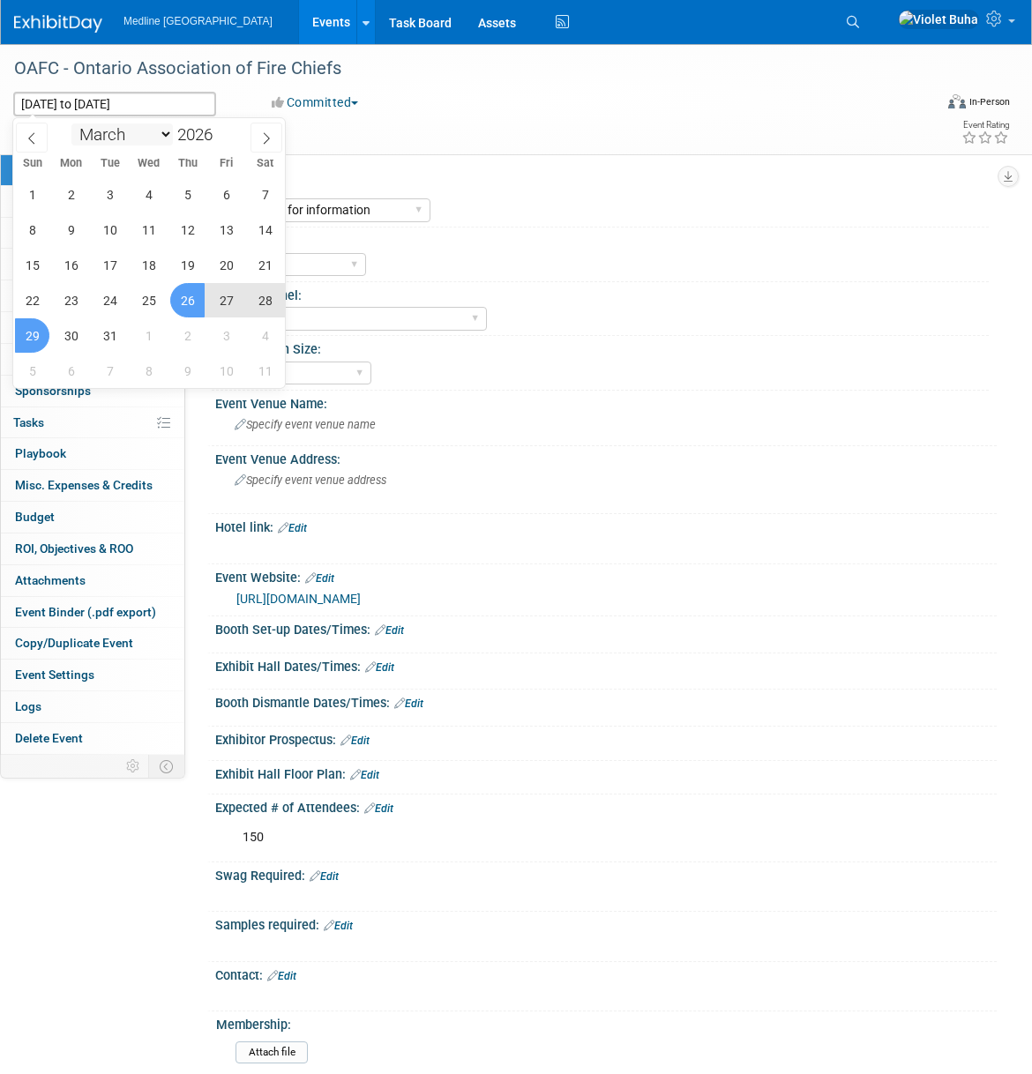
click at [170, 133] on select "January February March April May June July August September October November De…" at bounding box center [121, 134] width 101 height 22
select select "10"
click at [71, 123] on select "January February March April May June July August September October November De…" at bounding box center [121, 134] width 101 height 22
click at [192, 260] on span "19" at bounding box center [187, 265] width 34 height 34
type input "[DATE]"
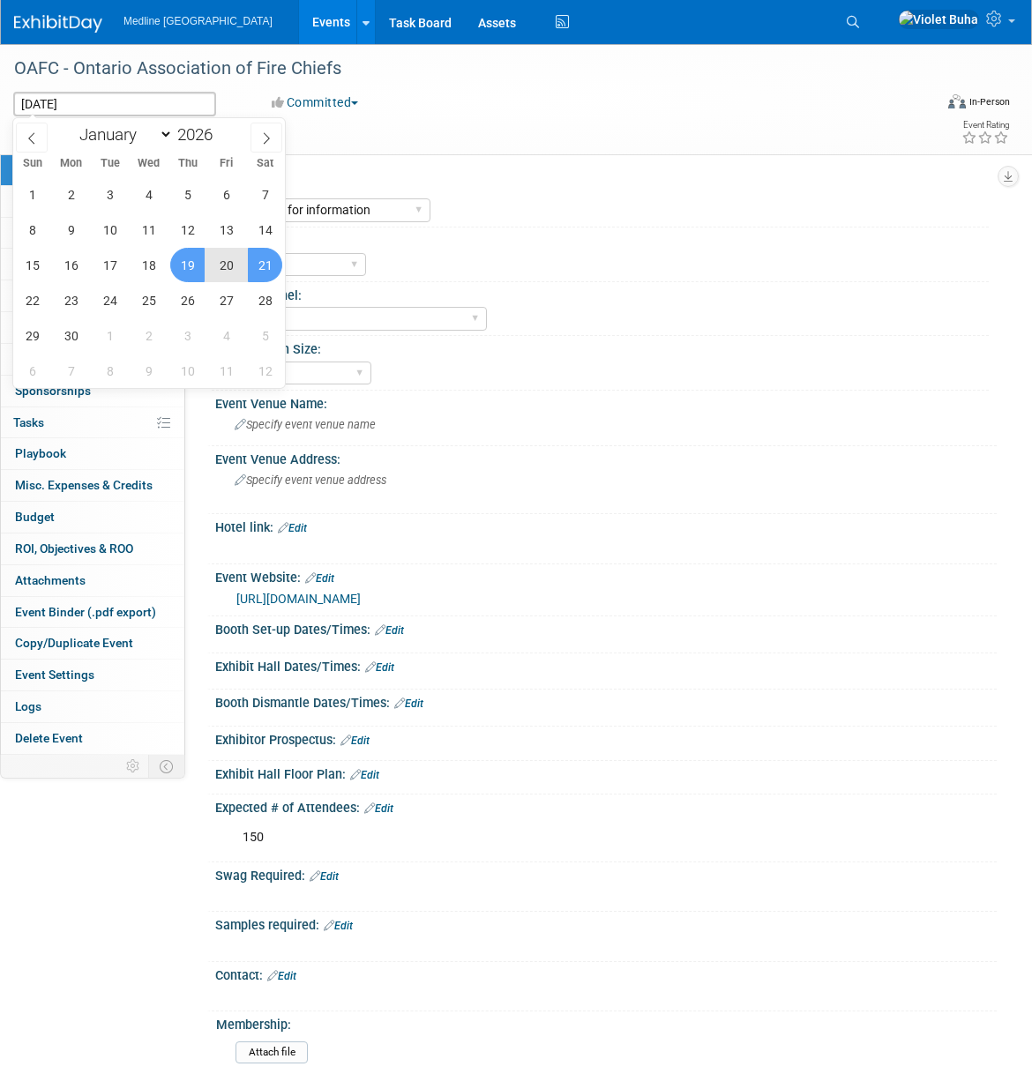
click at [258, 263] on span "21" at bounding box center [265, 265] width 34 height 34
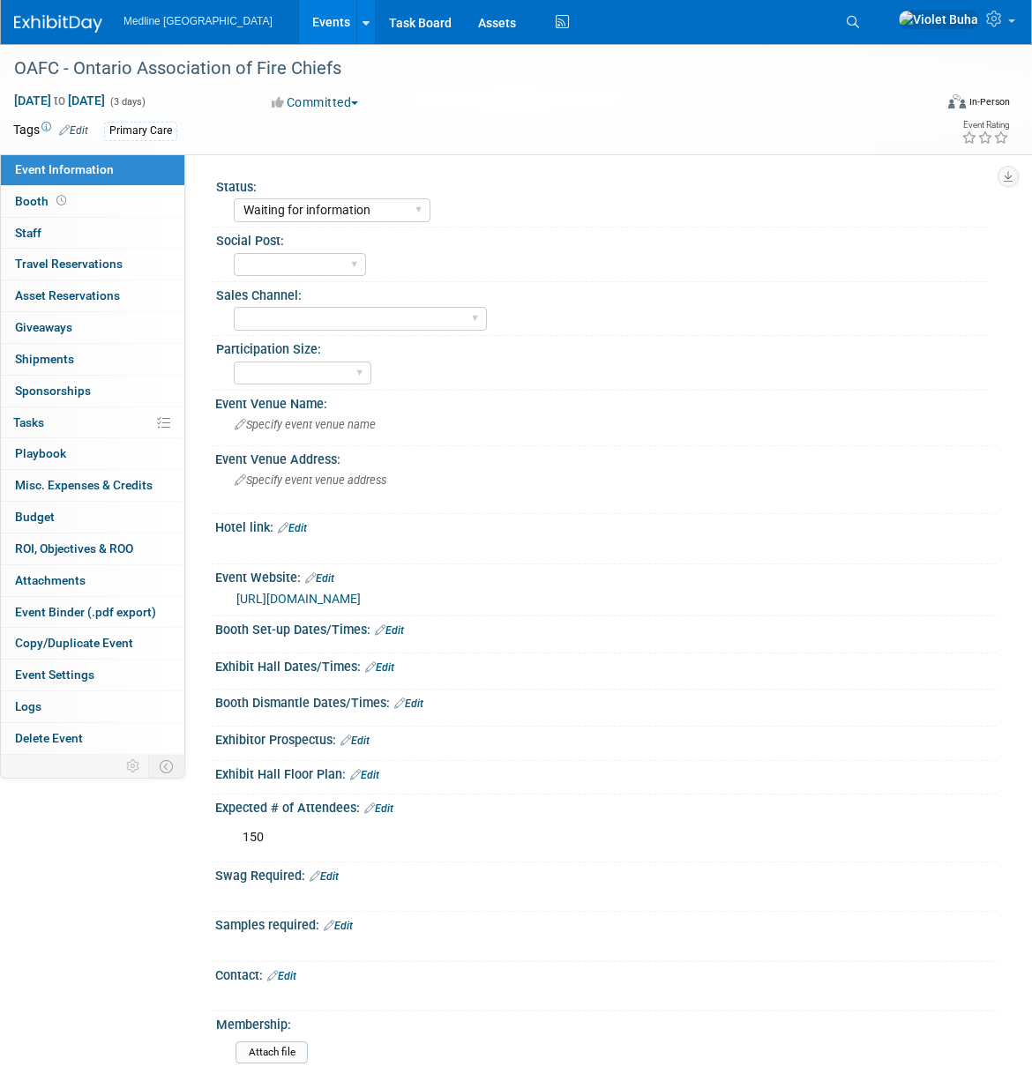
click at [493, 107] on div "Committed Committed Considering Not Going Conflicts with NSM Sales chose not to…" at bounding box center [420, 102] width 310 height 19
click at [325, 426] on span "Specify event venue name" at bounding box center [305, 424] width 141 height 13
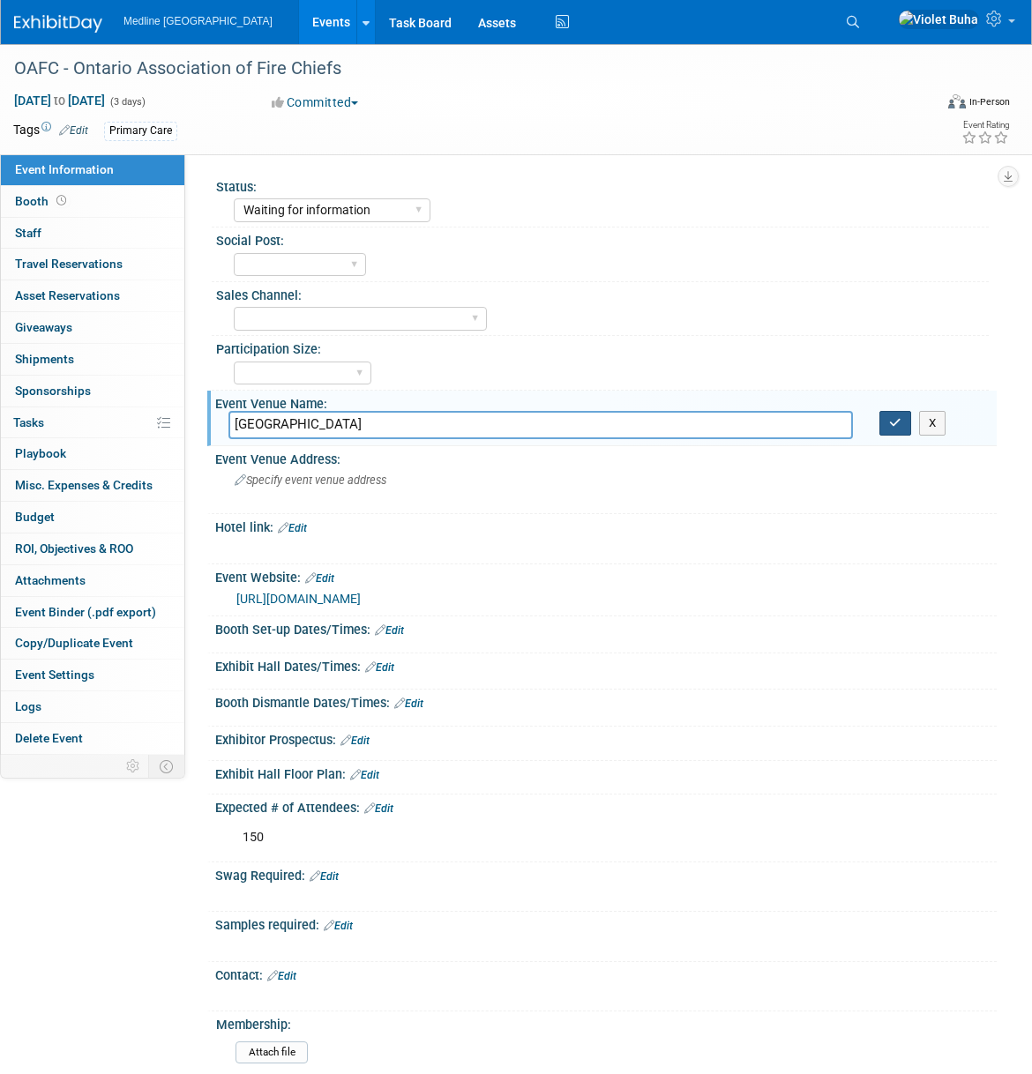
type input "Niagara Falls"
click at [891, 421] on icon "button" at bounding box center [895, 422] width 12 height 11
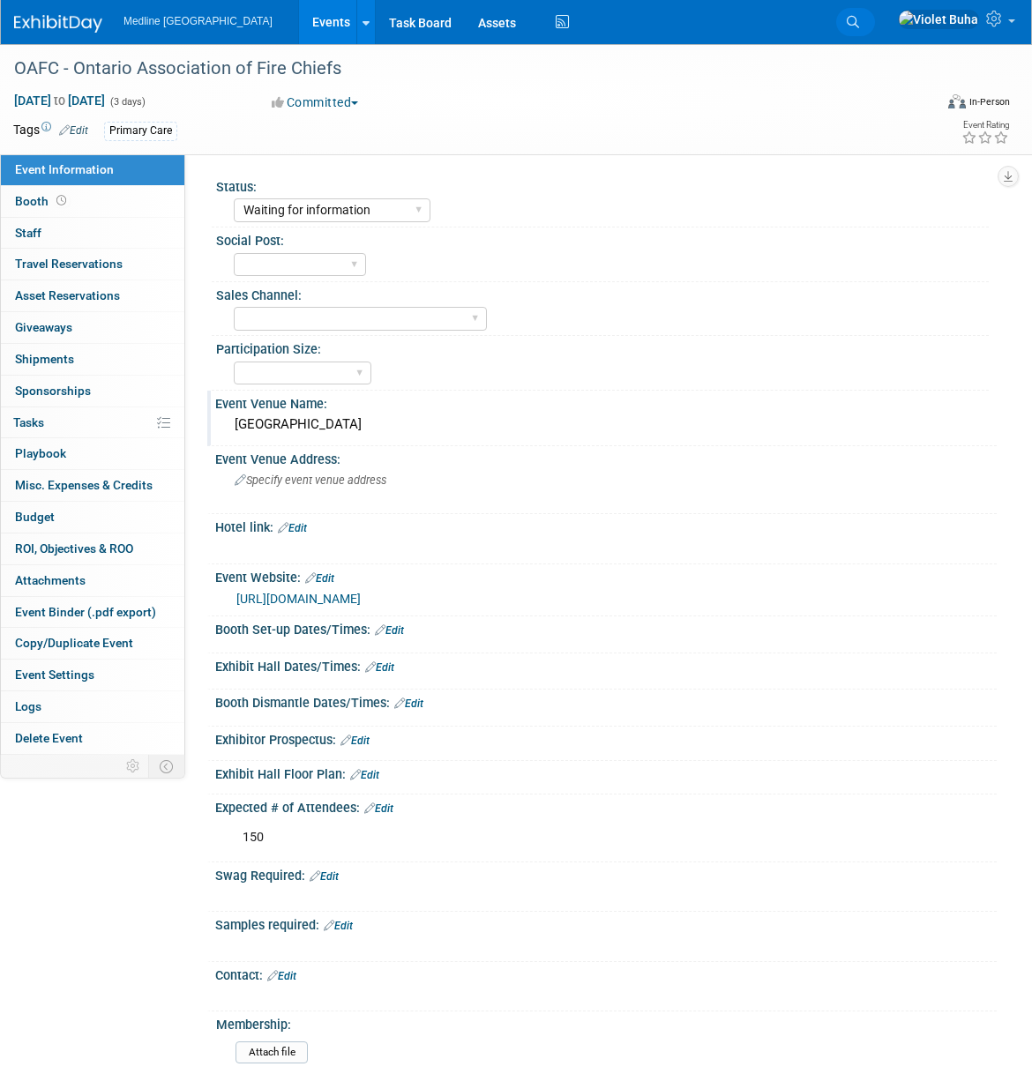
click at [859, 22] on icon at bounding box center [853, 22] width 12 height 12
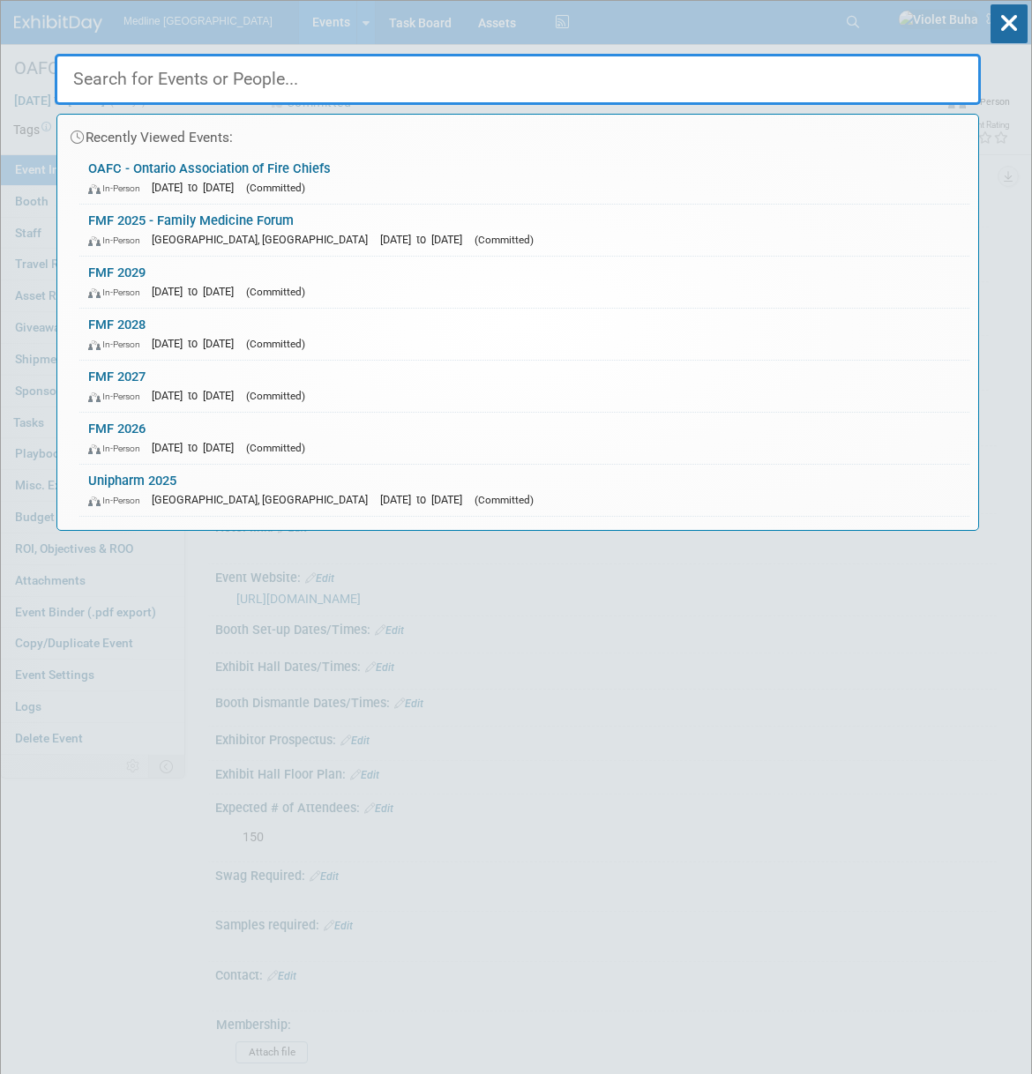
click at [354, 89] on input "text" at bounding box center [518, 79] width 926 height 51
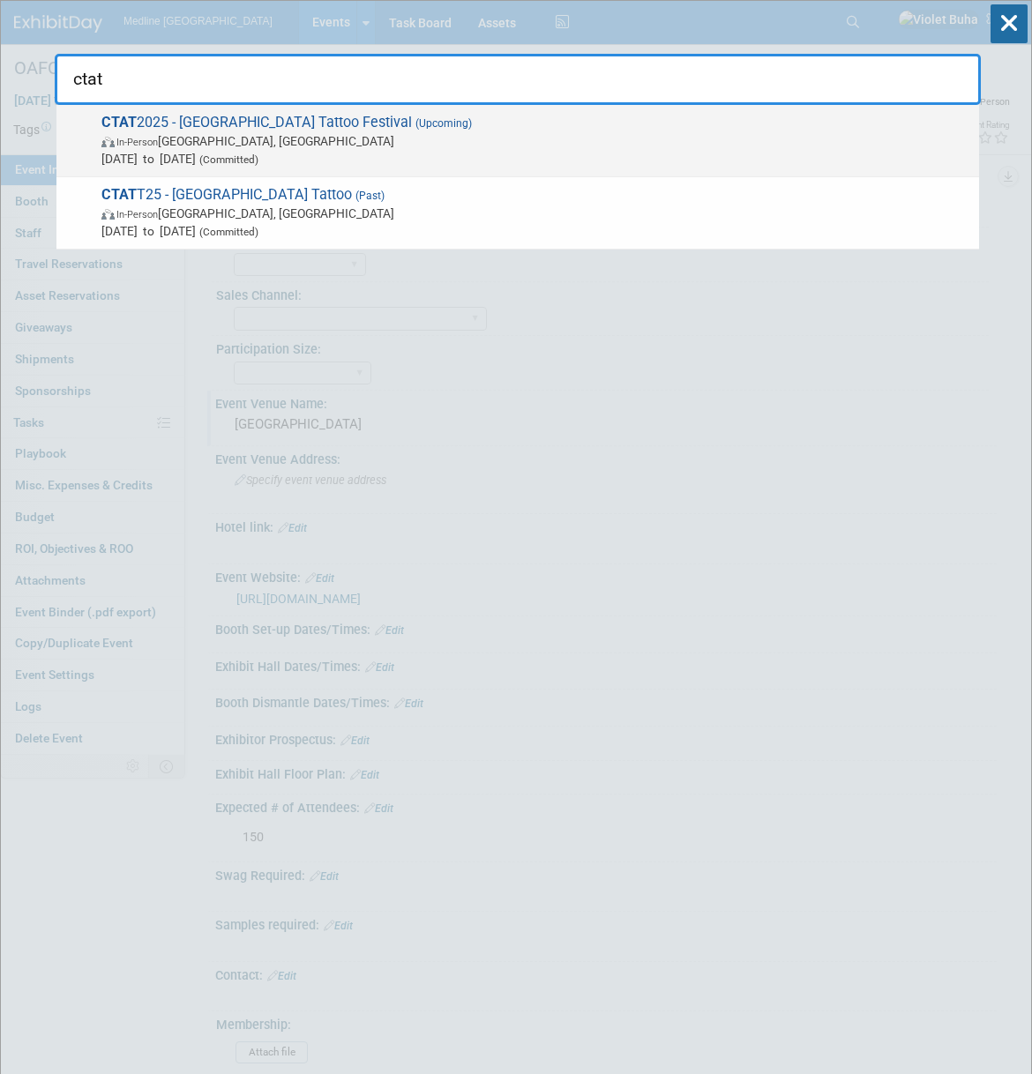
type input "ctat"
click at [307, 127] on span "CTAT 2025 - Calgary Tattoo Festival (Upcoming) In-Person Calgary, Canada Oct 17…" at bounding box center [533, 141] width 874 height 54
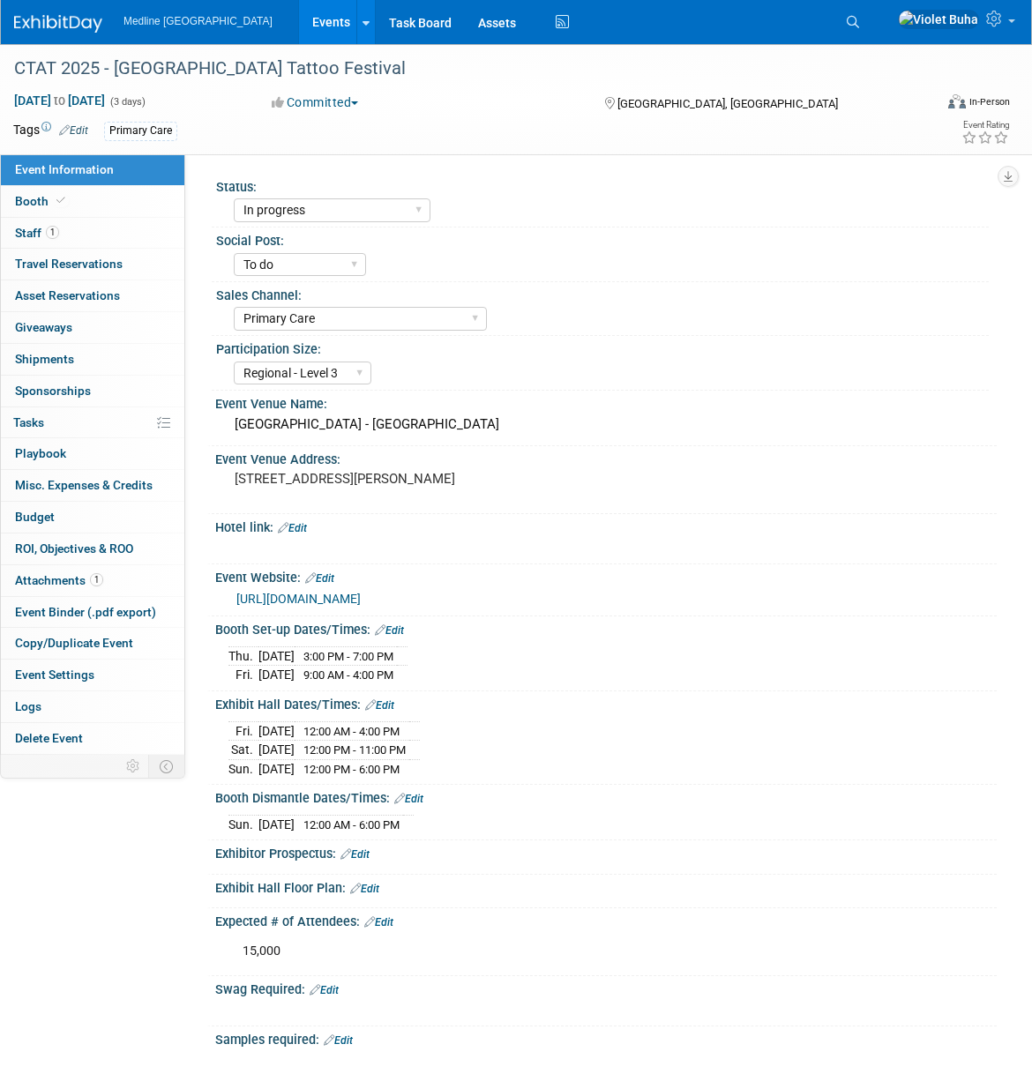
select select "In progress"
select select "To do"
select select "Primary Care"
select select "Regional - Level 3"
click at [82, 25] on img at bounding box center [58, 24] width 88 height 18
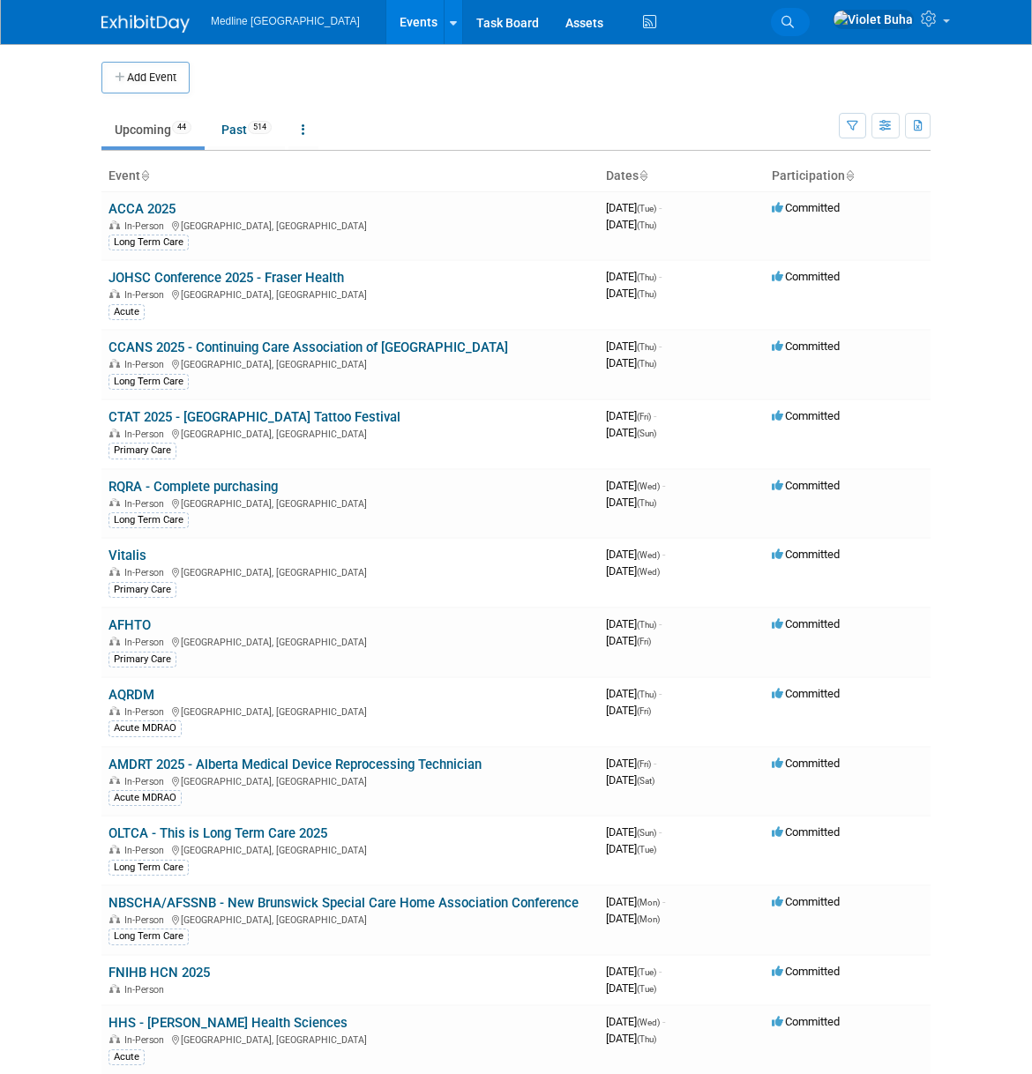
click at [794, 19] on icon at bounding box center [787, 22] width 12 height 12
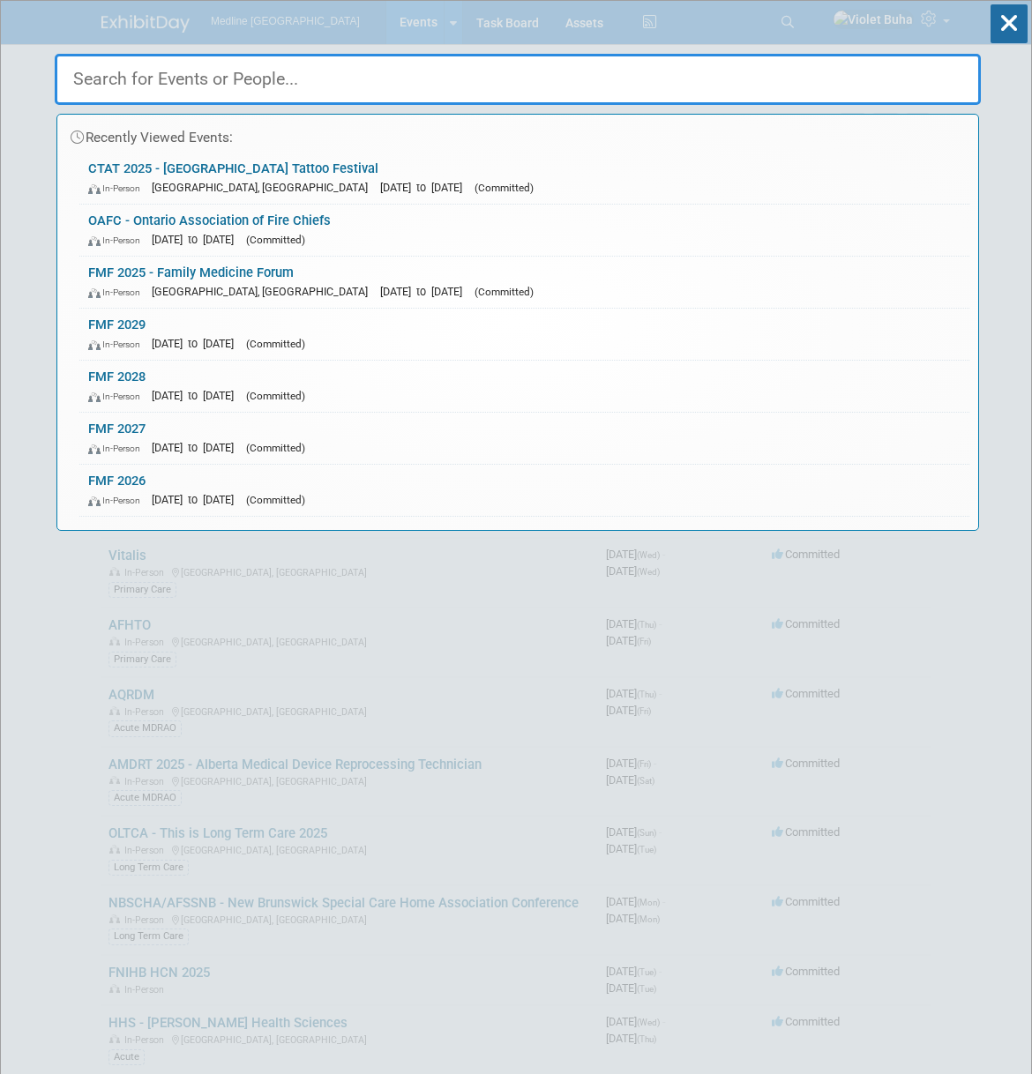
click at [319, 79] on input "text" at bounding box center [518, 79] width 926 height 51
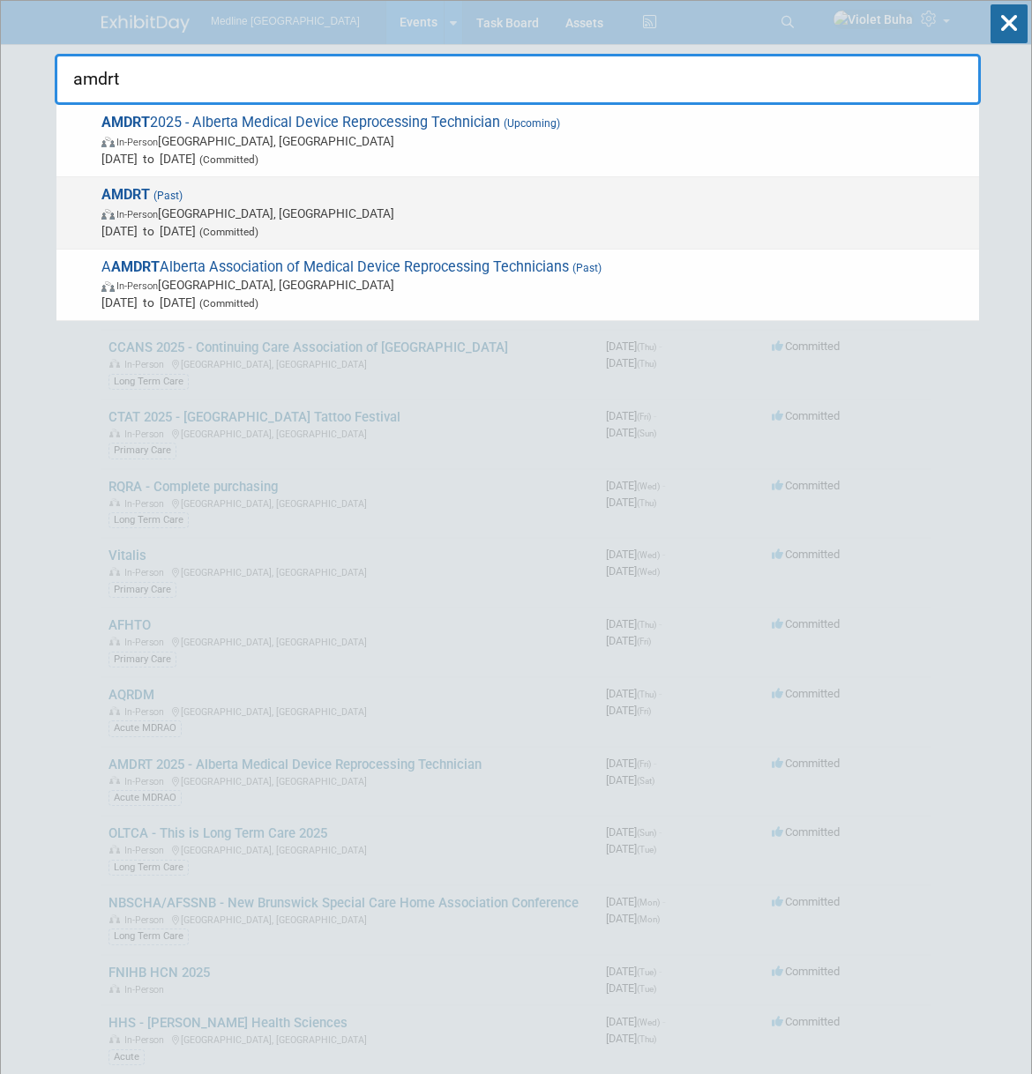
type input "amdrt"
click at [246, 225] on span "[DATE] to [DATE] (Committed)" at bounding box center [535, 231] width 869 height 18
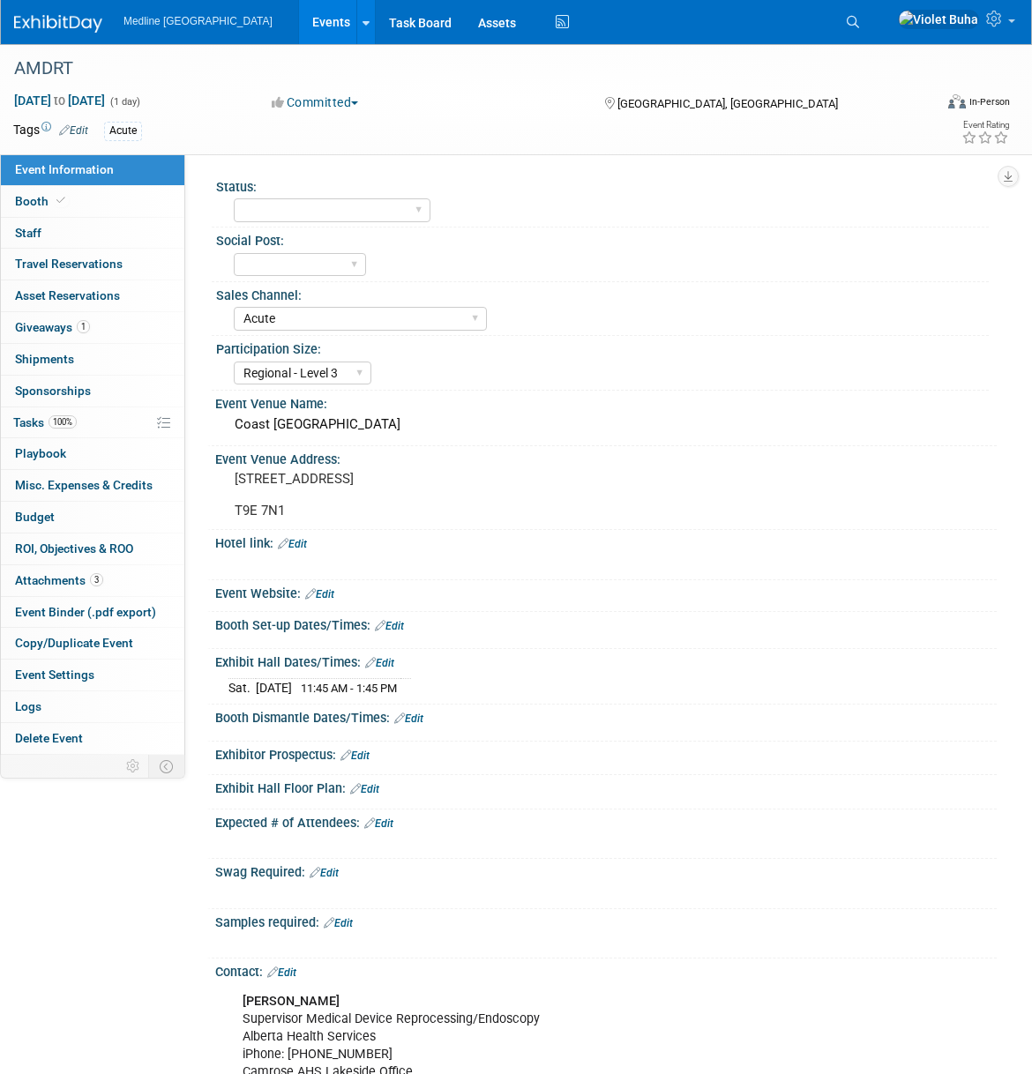
select select "Acute"
select select "Regional - Level 3"
click at [58, 332] on span "Giveaways 1" at bounding box center [52, 327] width 75 height 14
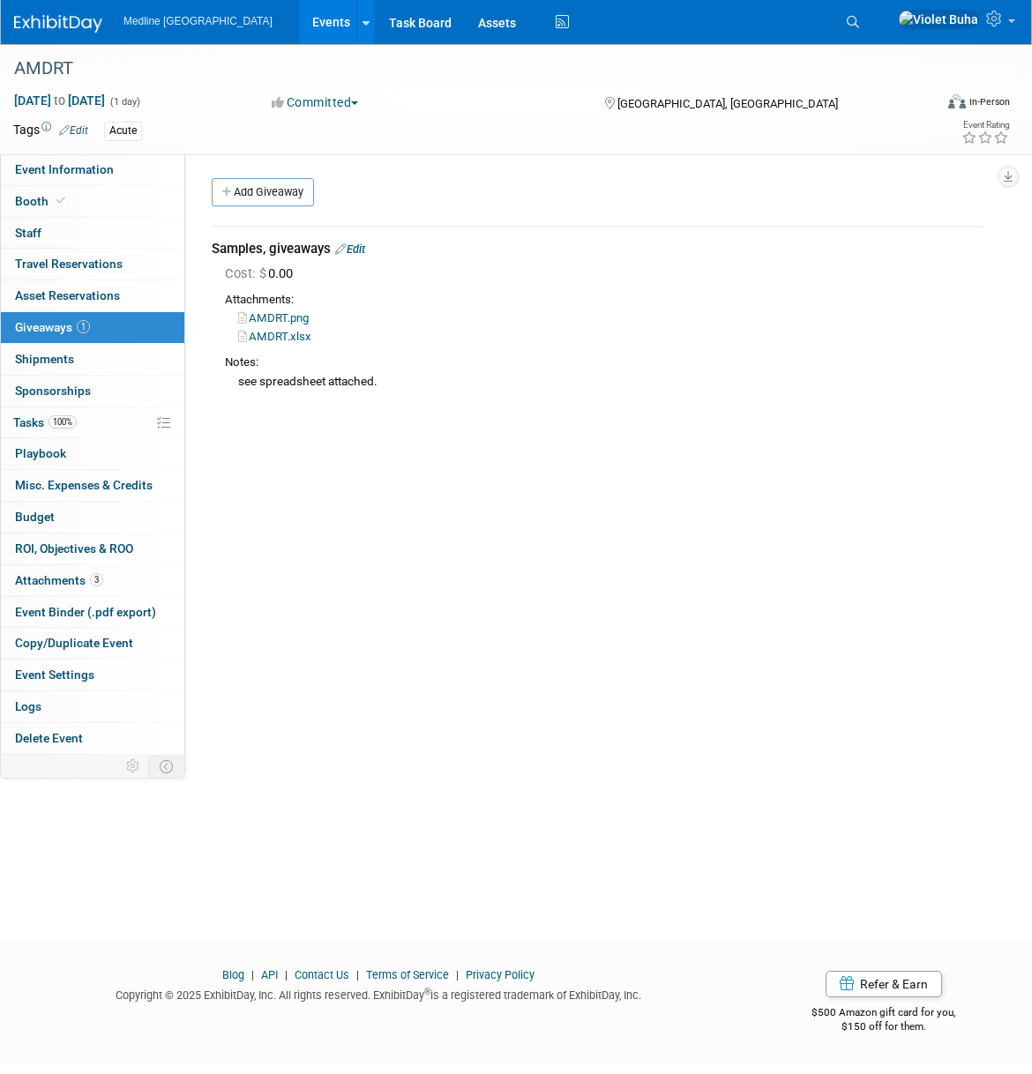
click at [288, 320] on link "AMDRT.png" at bounding box center [273, 317] width 71 height 13
click at [69, 236] on link "0 Staff 0" at bounding box center [92, 233] width 183 height 31
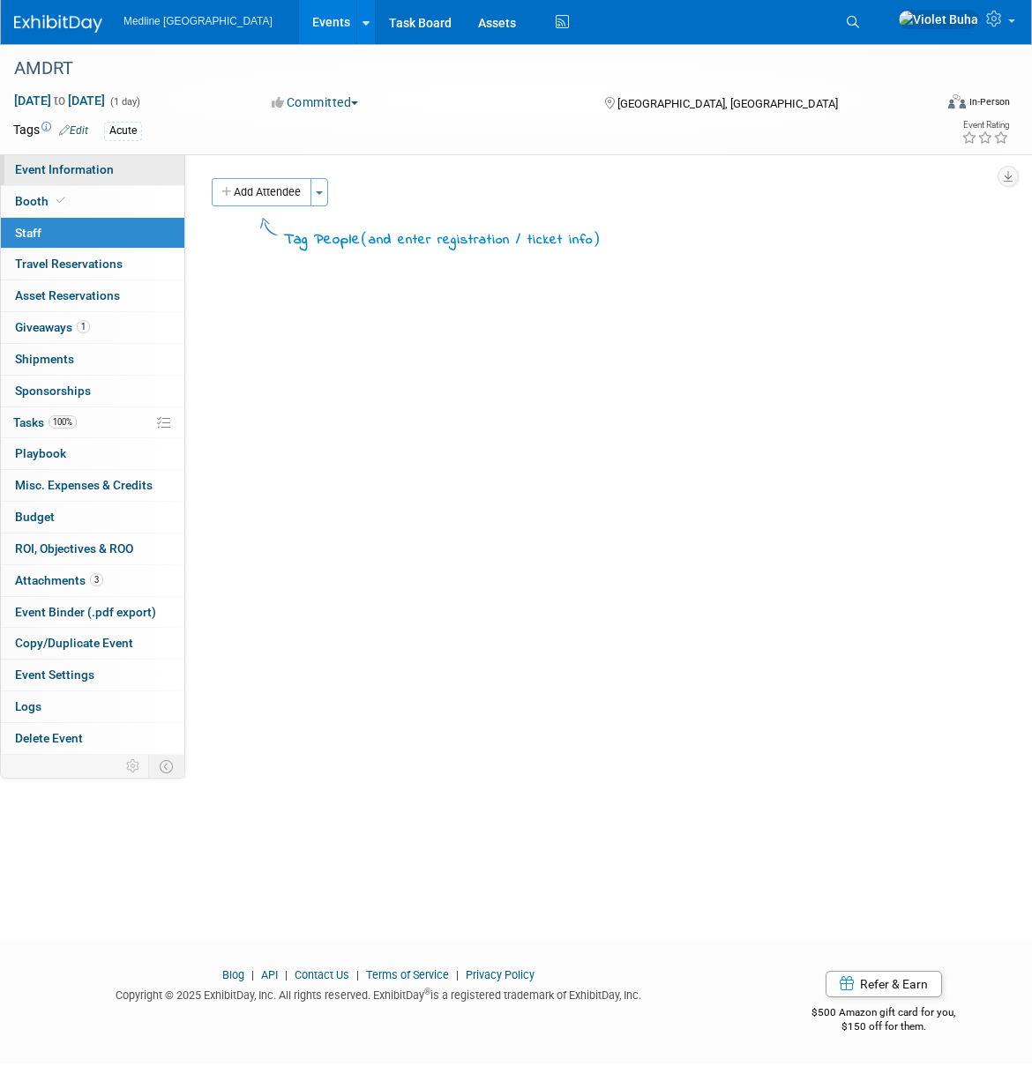
click at [70, 169] on span "Event Information" at bounding box center [64, 169] width 99 height 14
select select "Acute"
select select "Regional - Level 3"
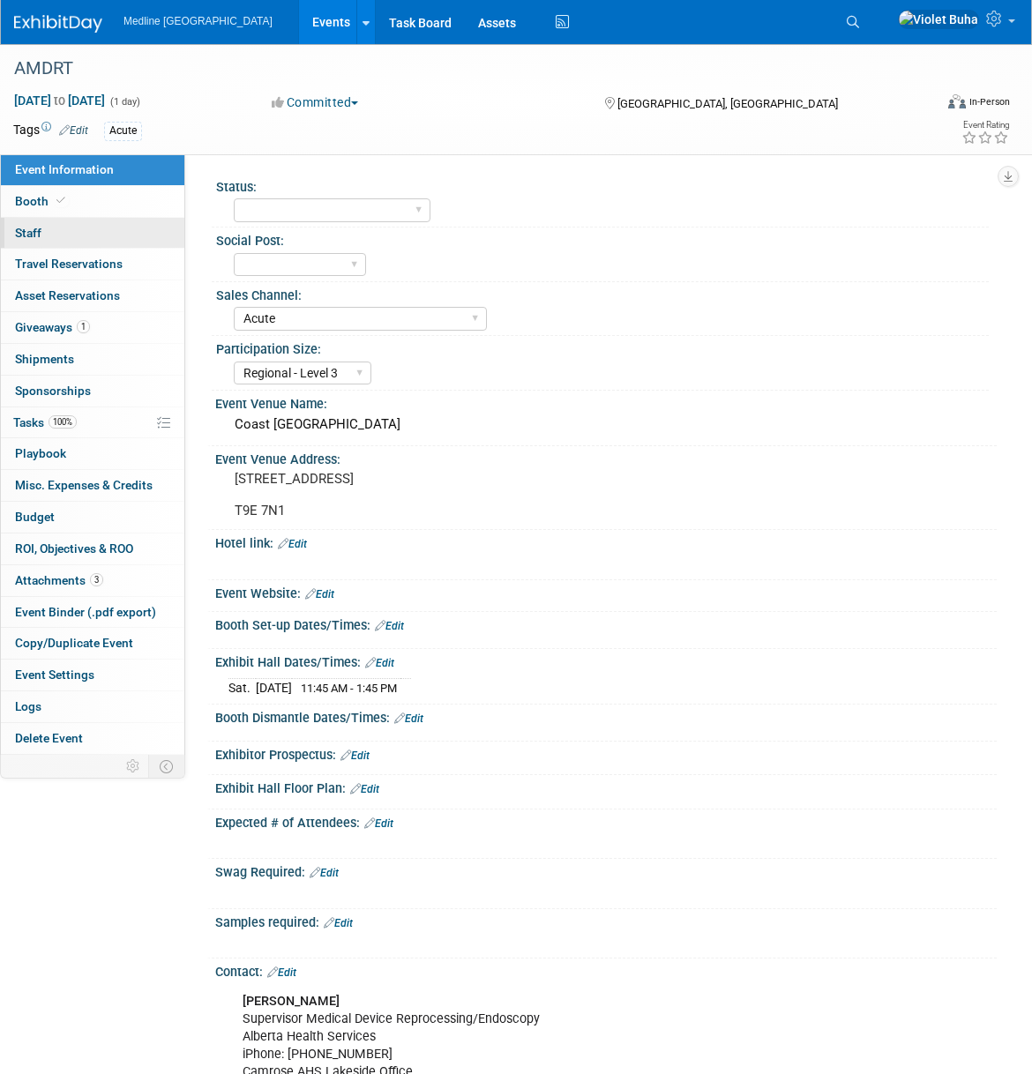
click at [95, 235] on link "0 Staff 0" at bounding box center [92, 233] width 183 height 31
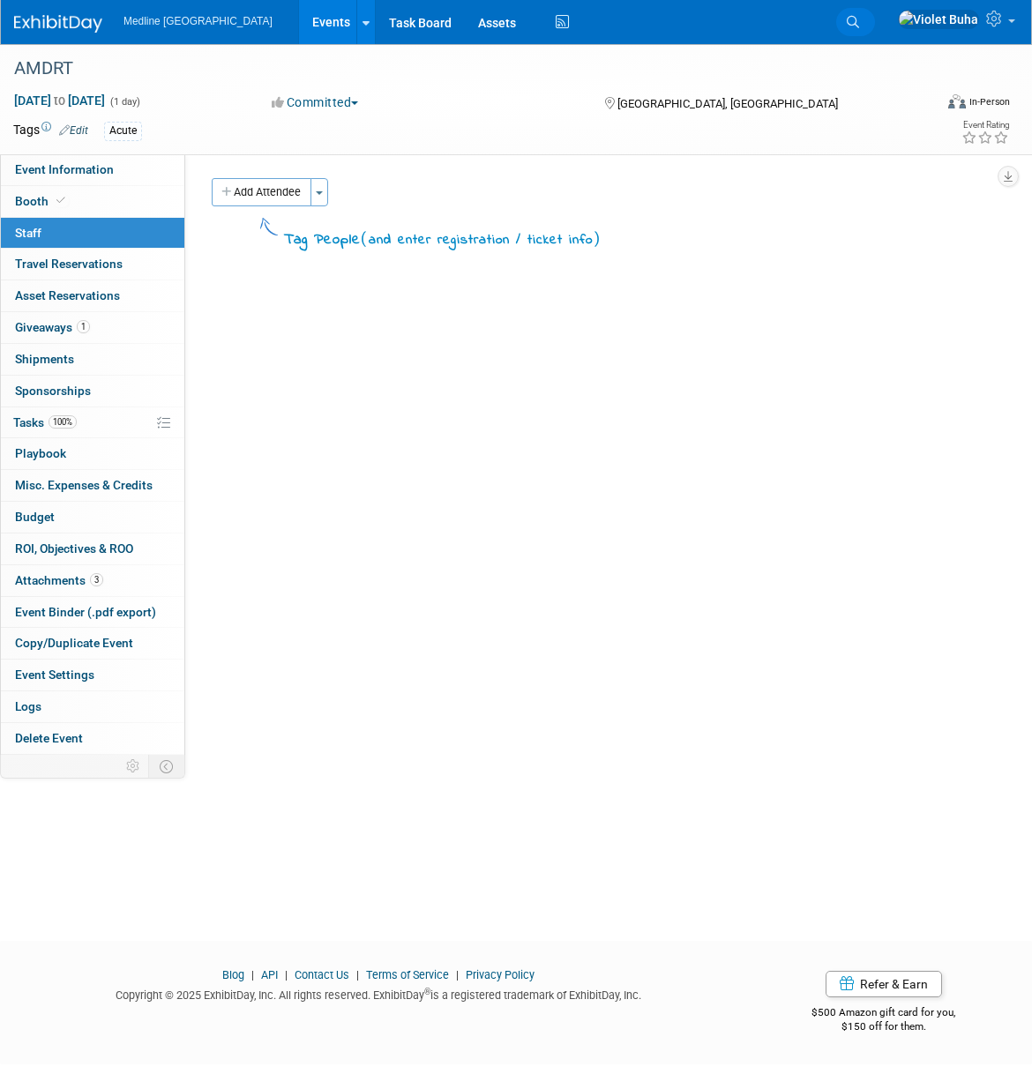
click at [859, 16] on icon at bounding box center [853, 22] width 12 height 12
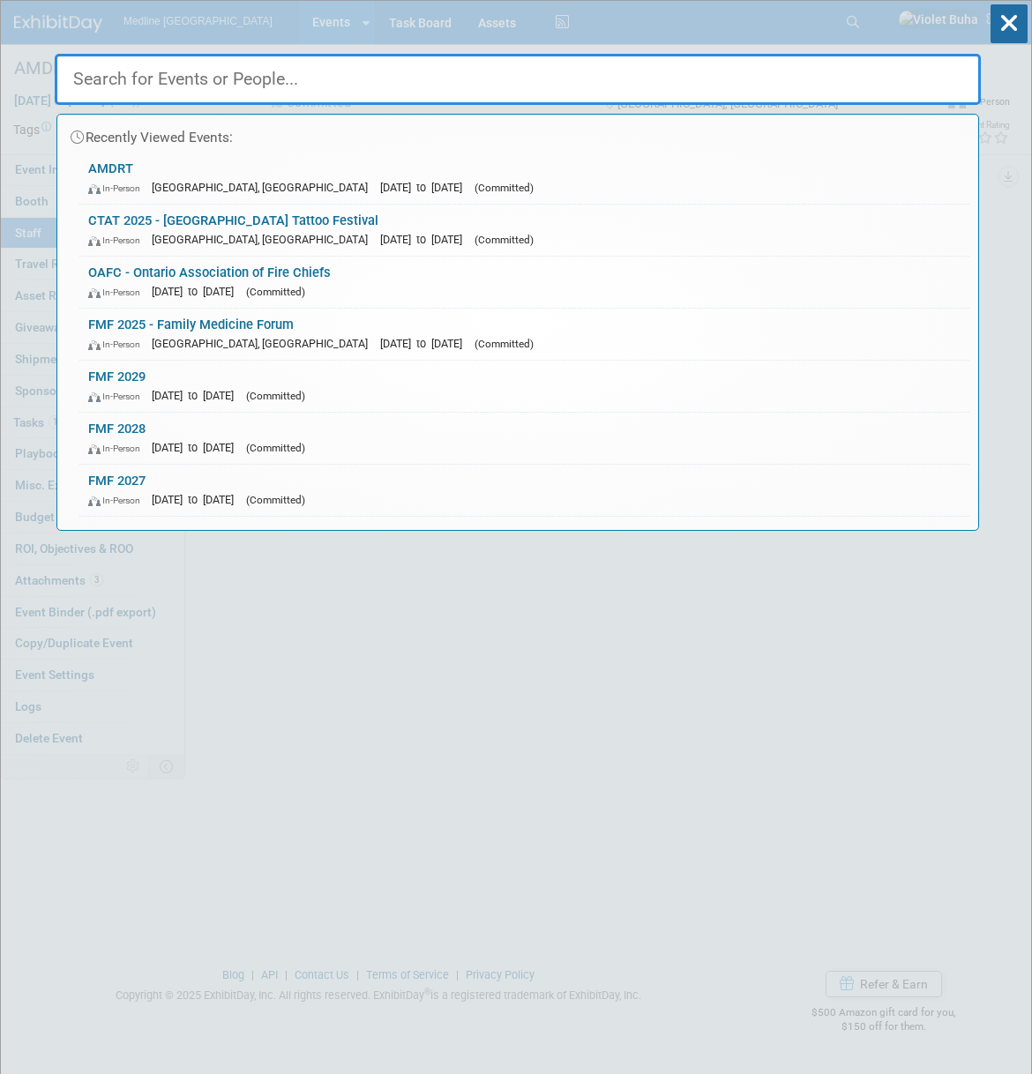
click at [563, 85] on input "text" at bounding box center [518, 79] width 926 height 51
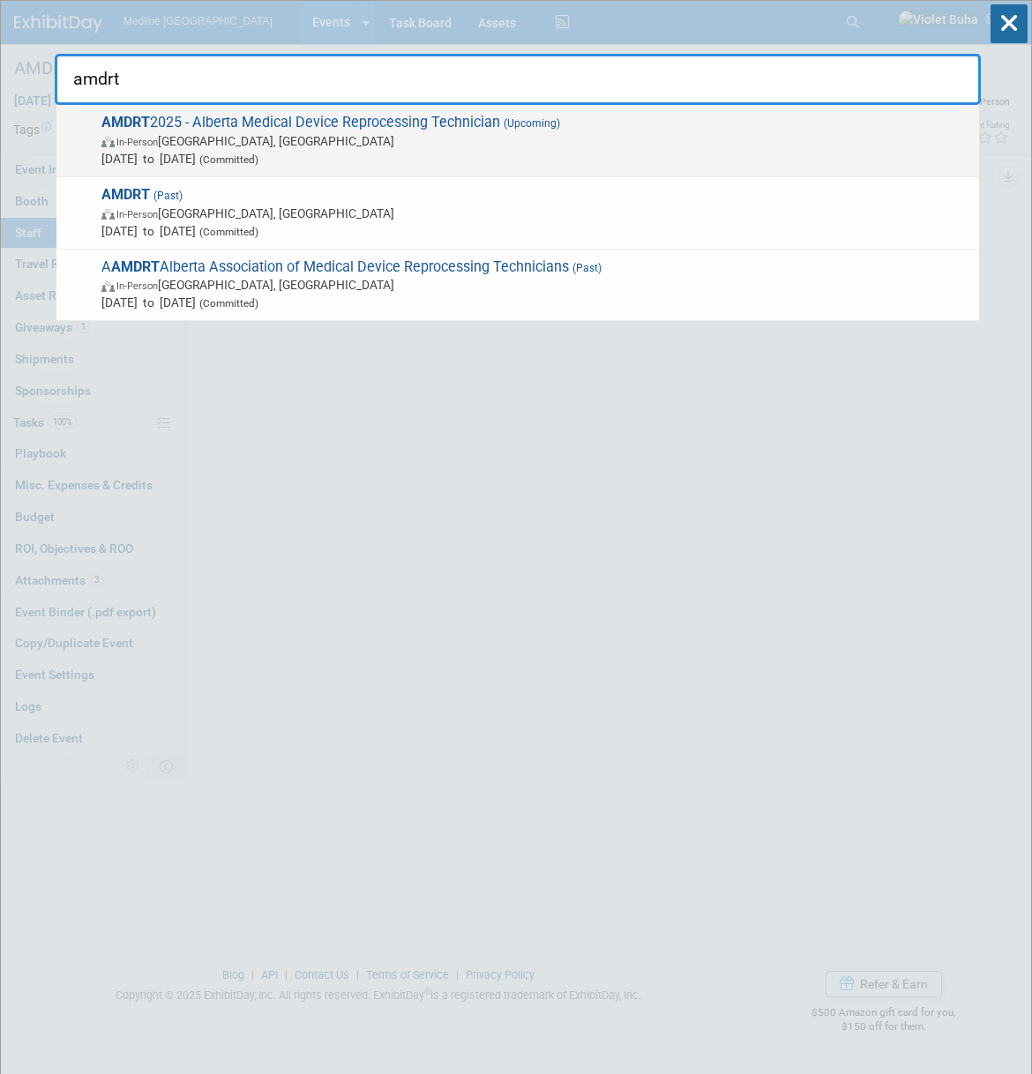
type input "amdrt"
click at [418, 152] on span "Oct 24, 2025 to Oct 25, 2025 (Committed)" at bounding box center [535, 159] width 869 height 18
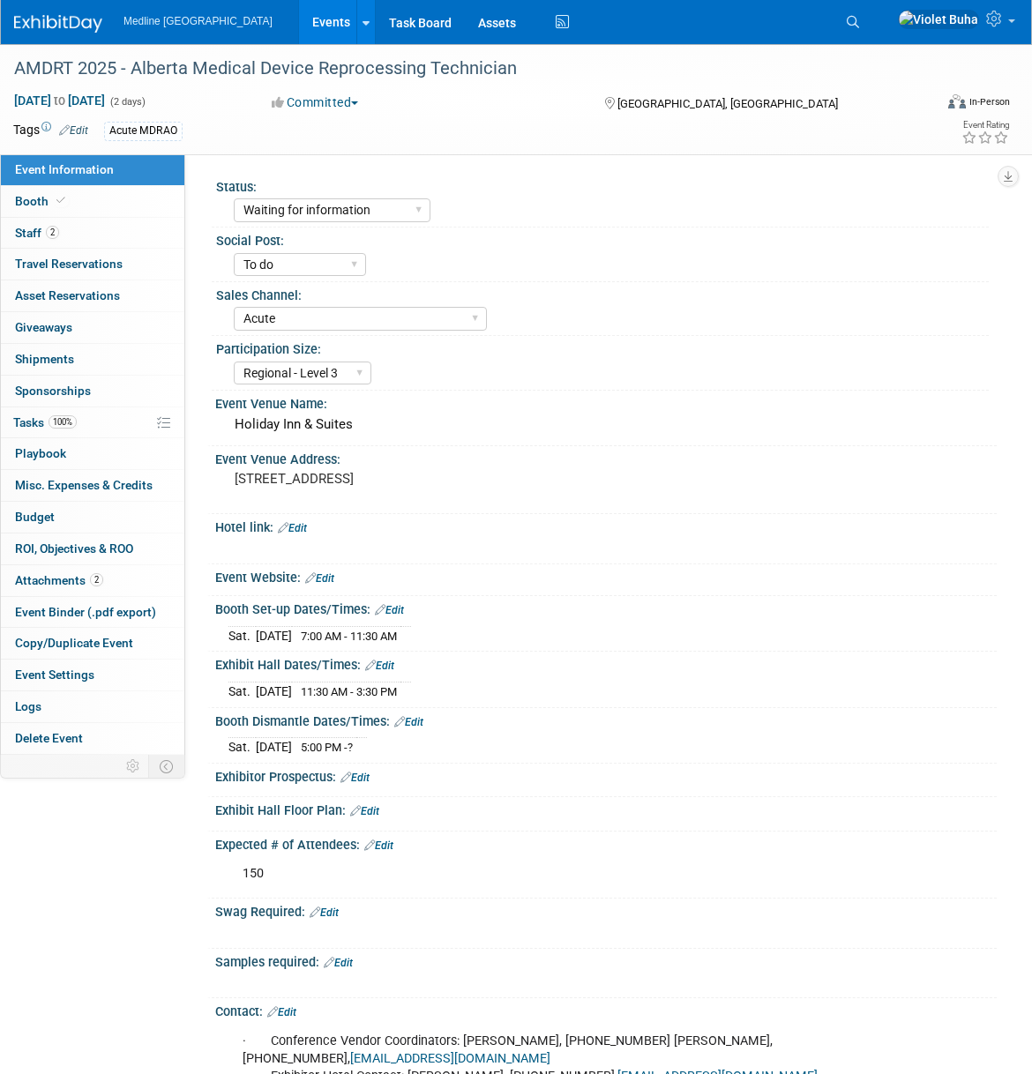
select select "Waiting for information"
select select "To do"
select select "Acute"
select select "Regional - Level 3"
click at [113, 232] on link "2 Staff 2" at bounding box center [92, 233] width 183 height 31
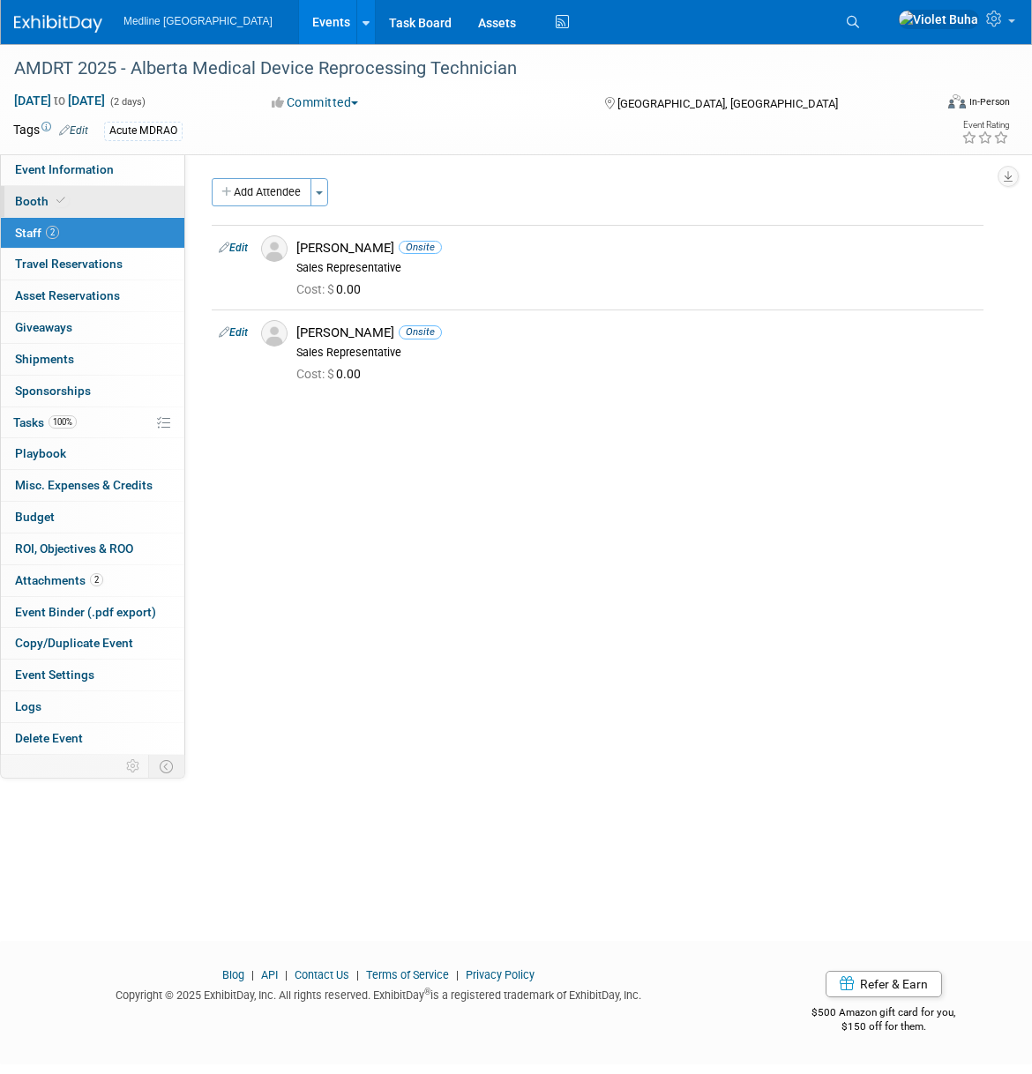
click at [90, 206] on link "Booth" at bounding box center [92, 201] width 183 height 31
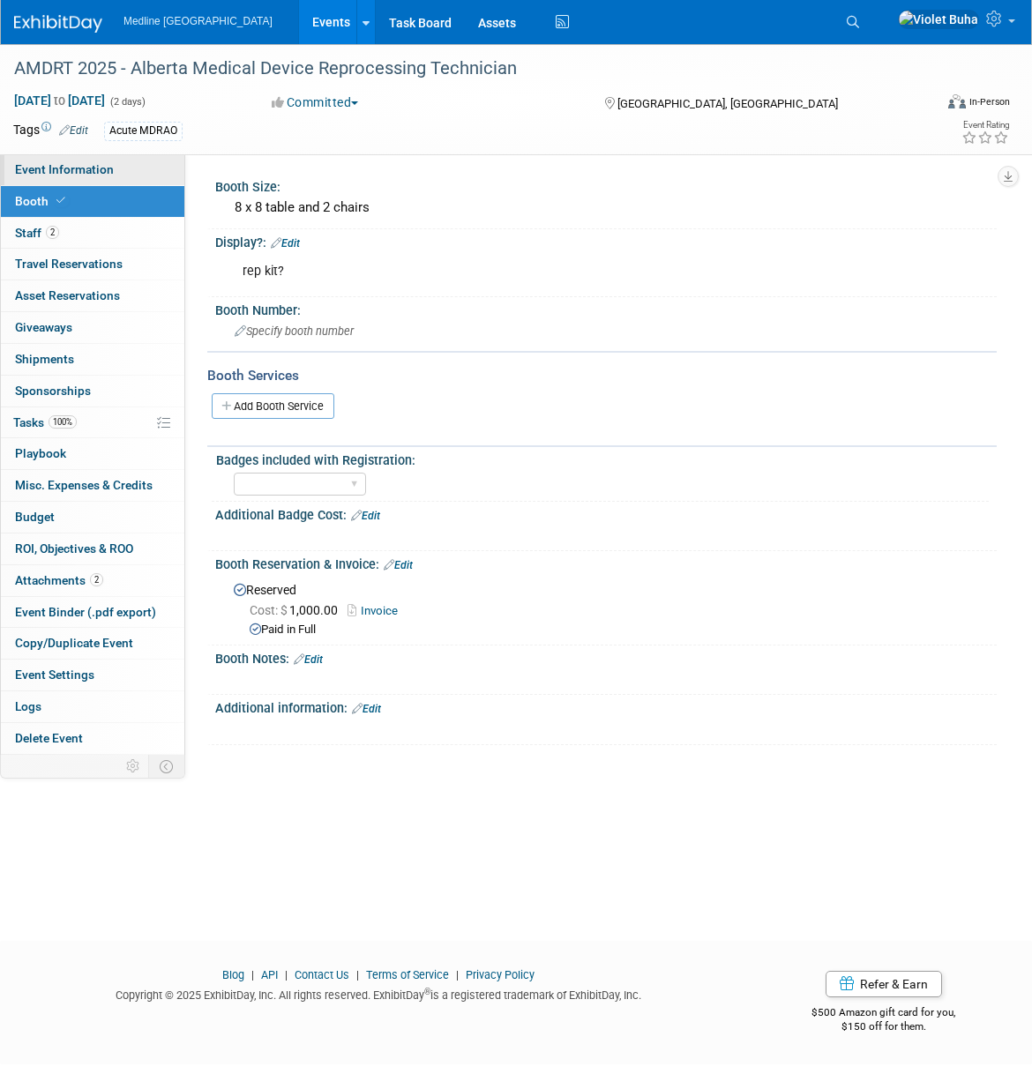
click at [108, 175] on span "Event Information" at bounding box center [64, 169] width 99 height 14
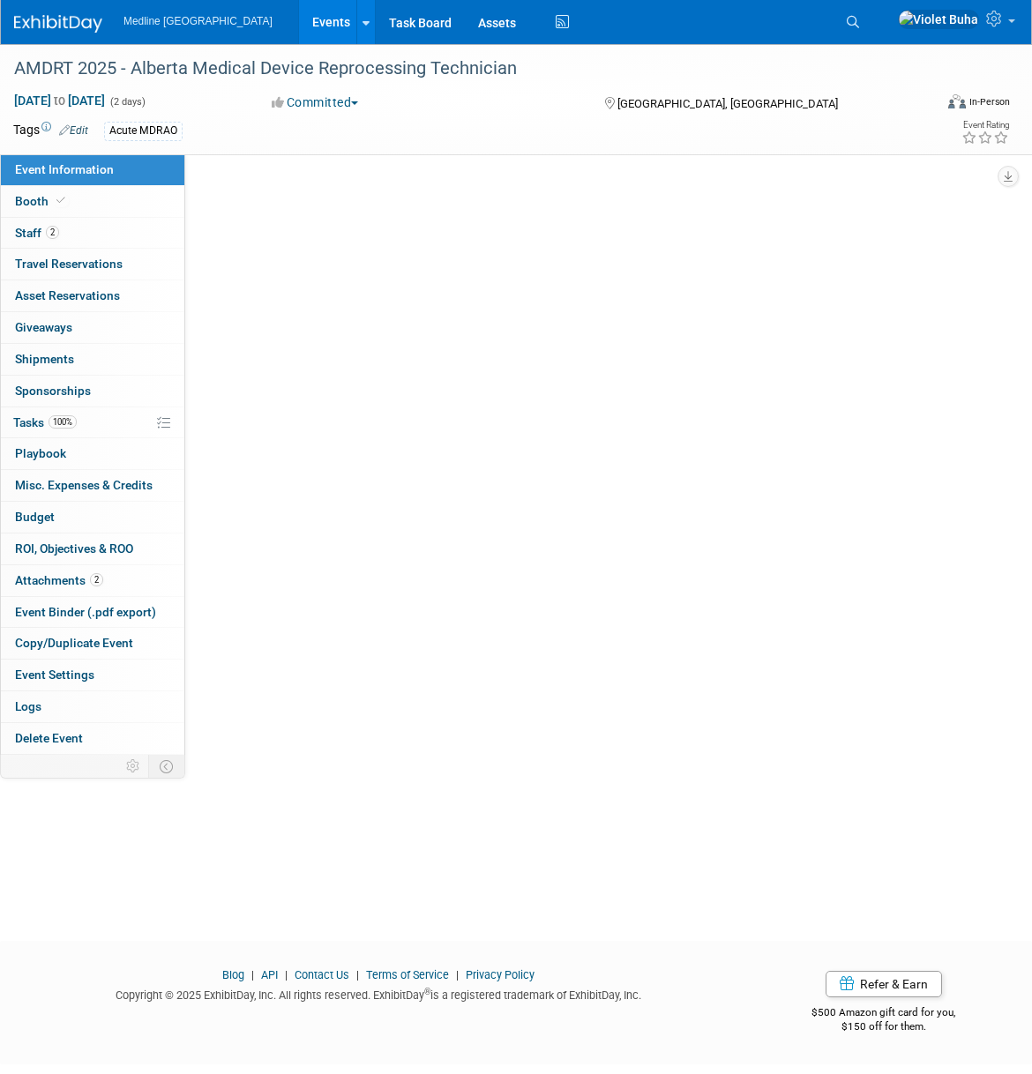
select select "Waiting for information"
select select "To do"
select select "Acute"
select select "Regional - Level 3"
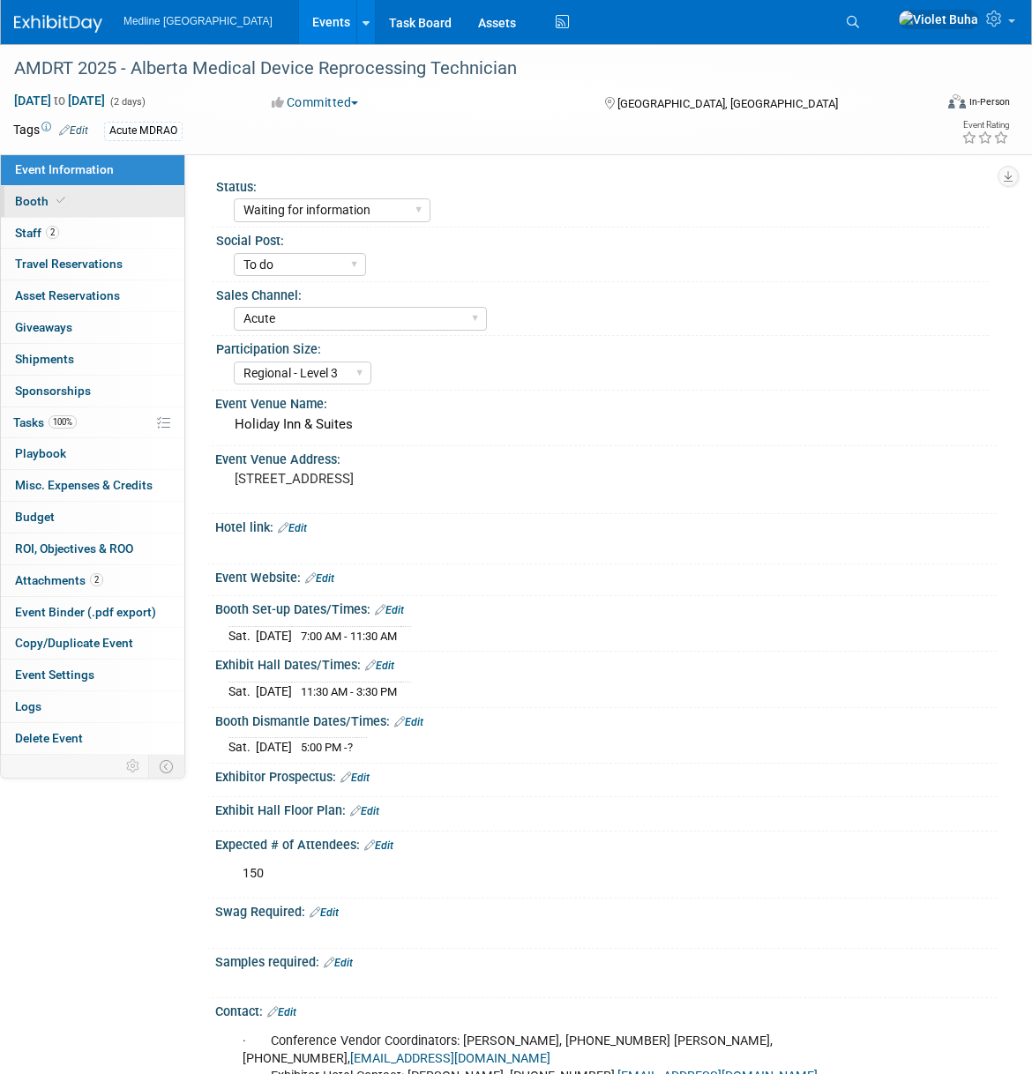
click at [117, 200] on link "Booth" at bounding box center [92, 201] width 183 height 31
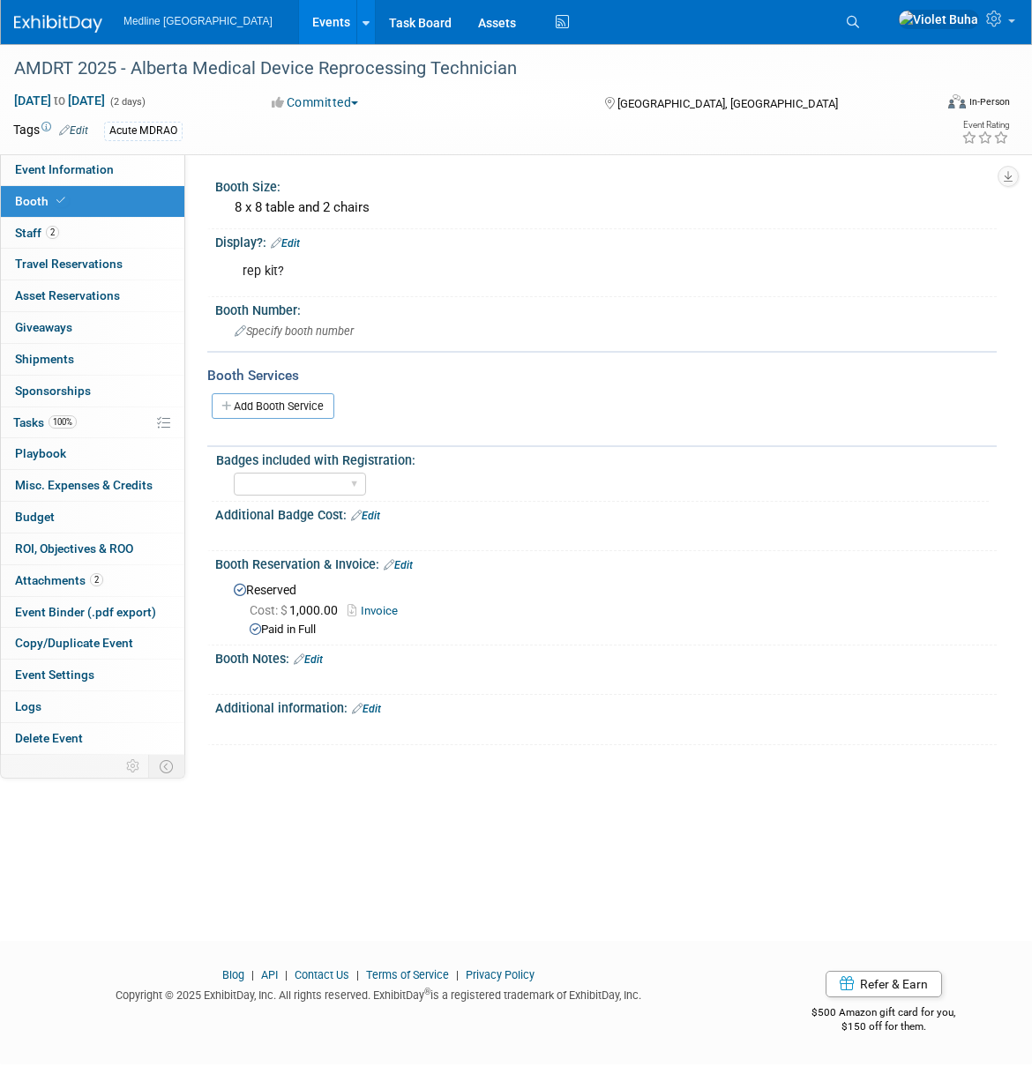
click at [53, 21] on img at bounding box center [58, 24] width 88 height 18
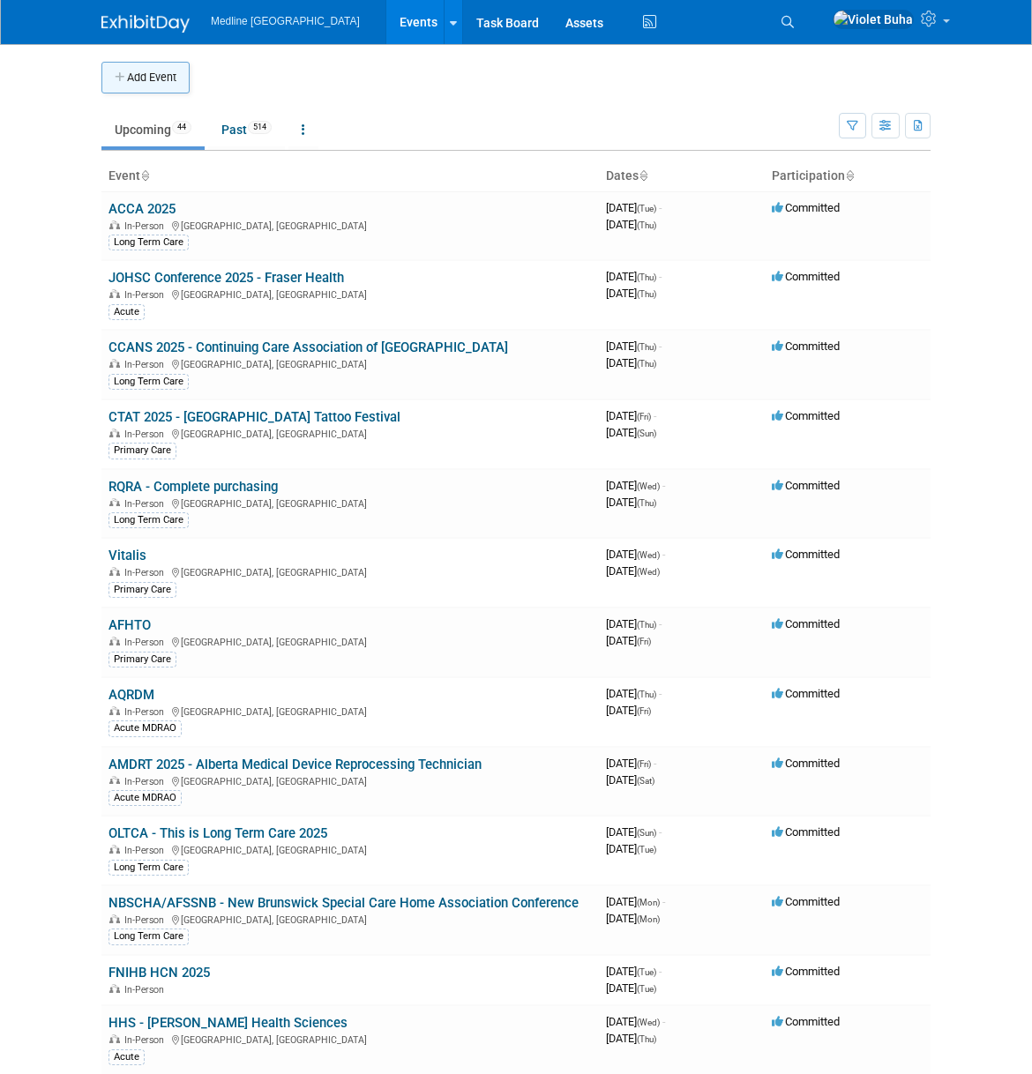
click at [171, 72] on button "Add Event" at bounding box center [145, 78] width 88 height 32
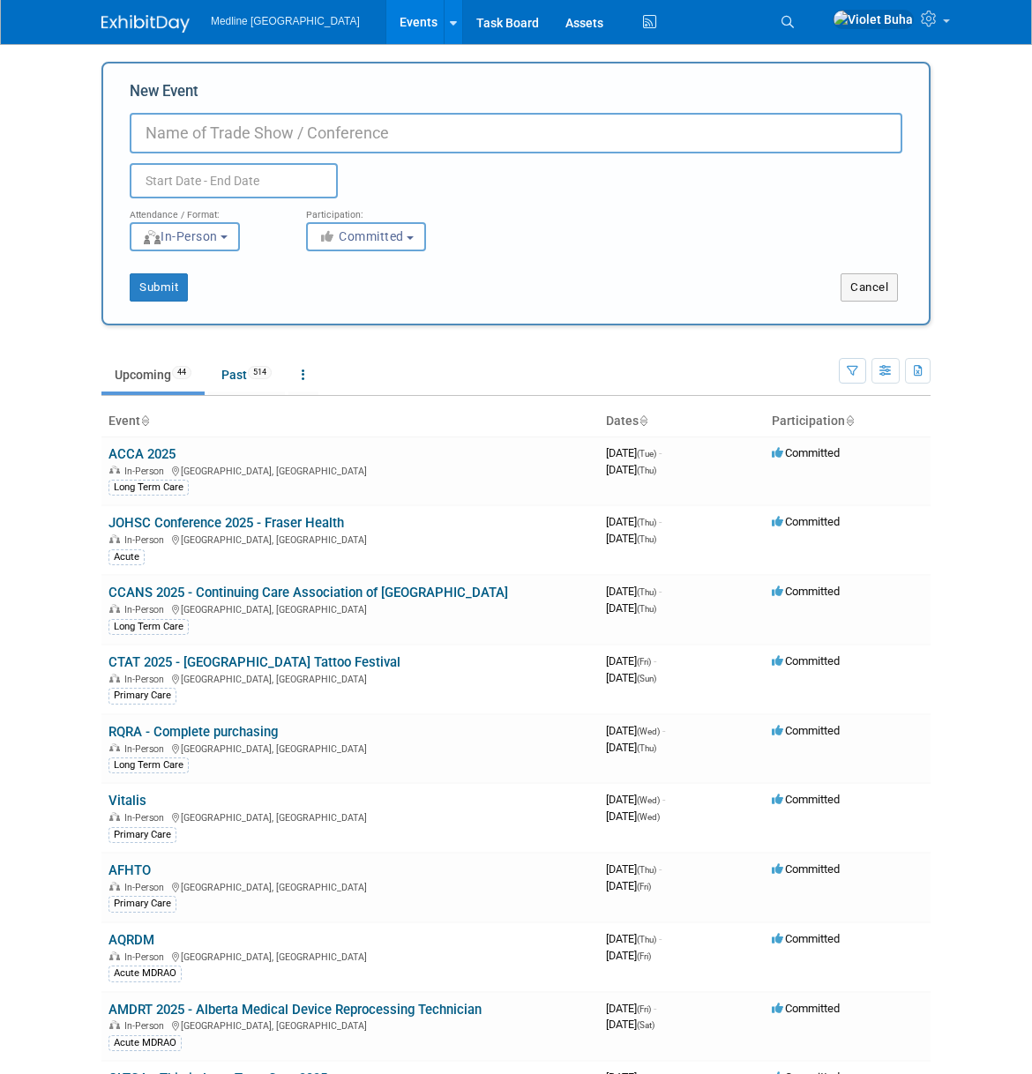
click at [194, 126] on input "New Event" at bounding box center [516, 133] width 773 height 41
type input "AdvantAge [GEOGRAPHIC_DATA] 2026"
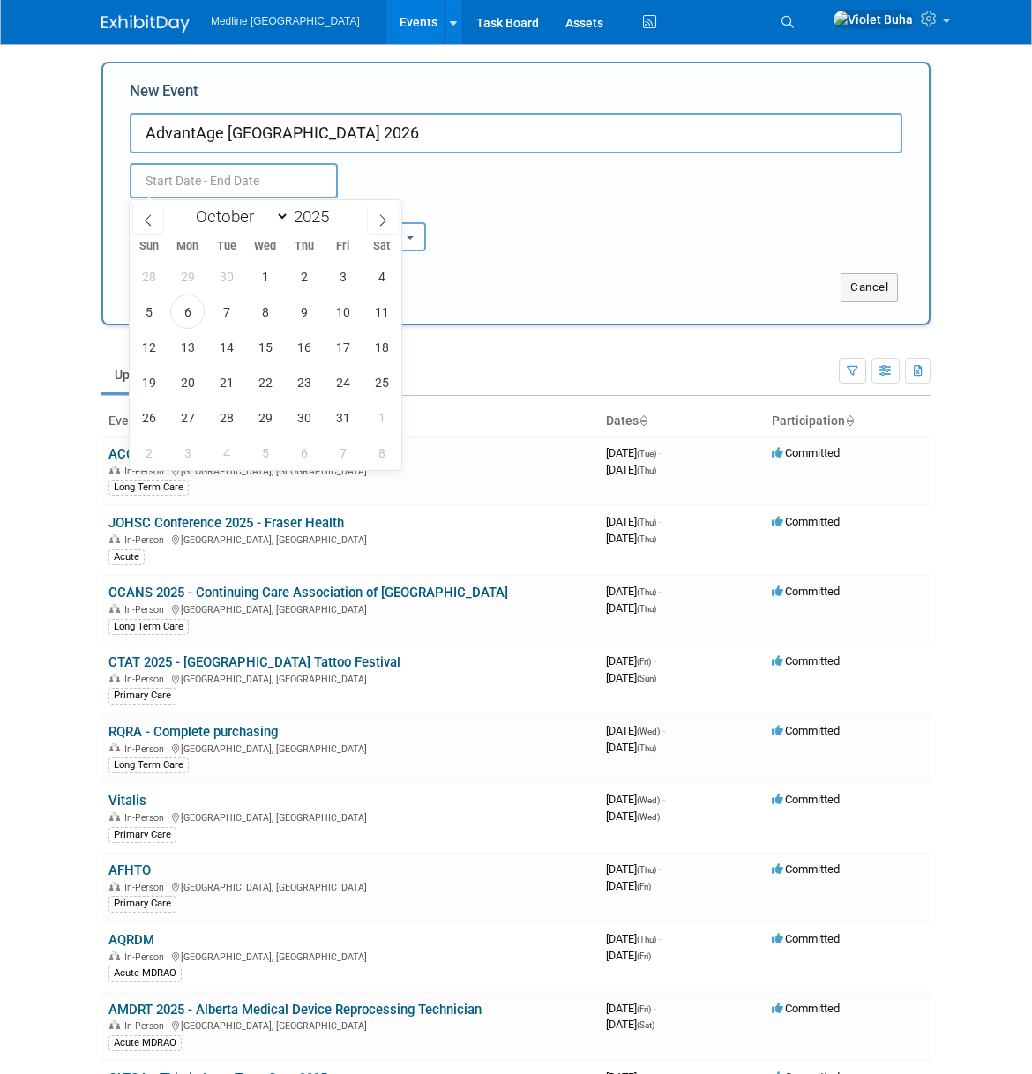
click at [175, 180] on input "text" at bounding box center [234, 180] width 208 height 35
click at [383, 220] on icon at bounding box center [383, 220] width 12 height 12
select select "11"
click at [383, 220] on icon at bounding box center [383, 220] width 12 height 12
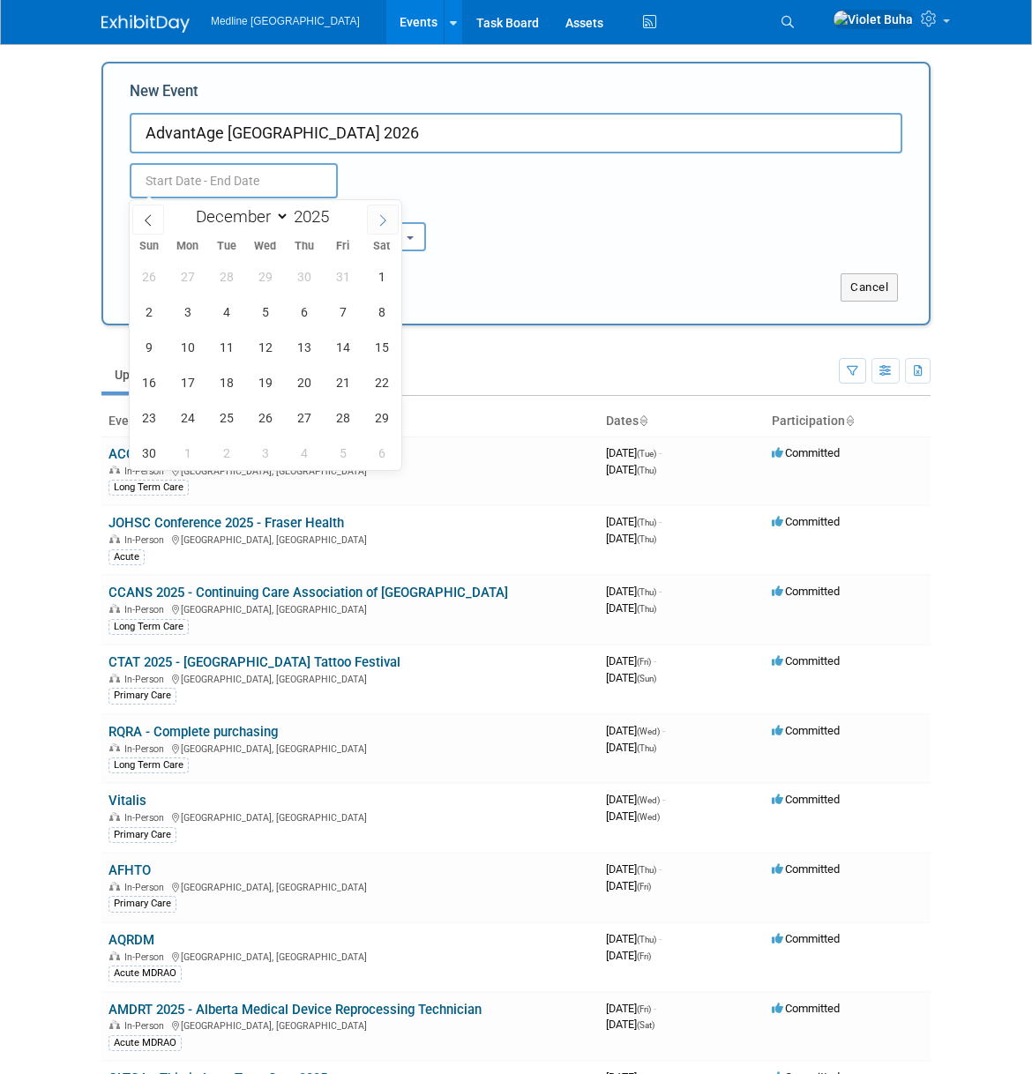
type input "2026"
click at [383, 220] on icon at bounding box center [383, 220] width 12 height 12
select select "3"
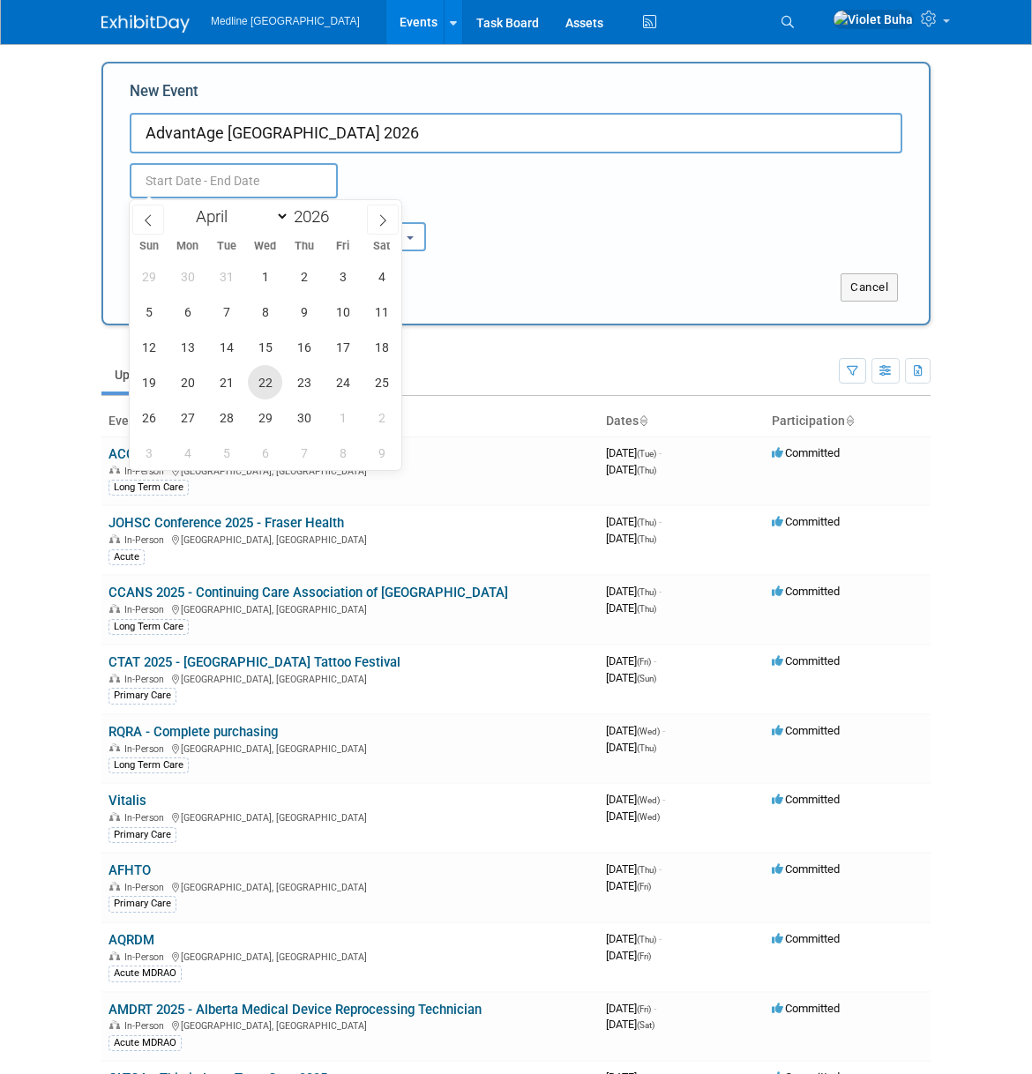
click at [272, 386] on span "22" at bounding box center [265, 382] width 34 height 34
click at [335, 386] on span "24" at bounding box center [342, 382] width 34 height 34
type input "[DATE] to [DATE]"
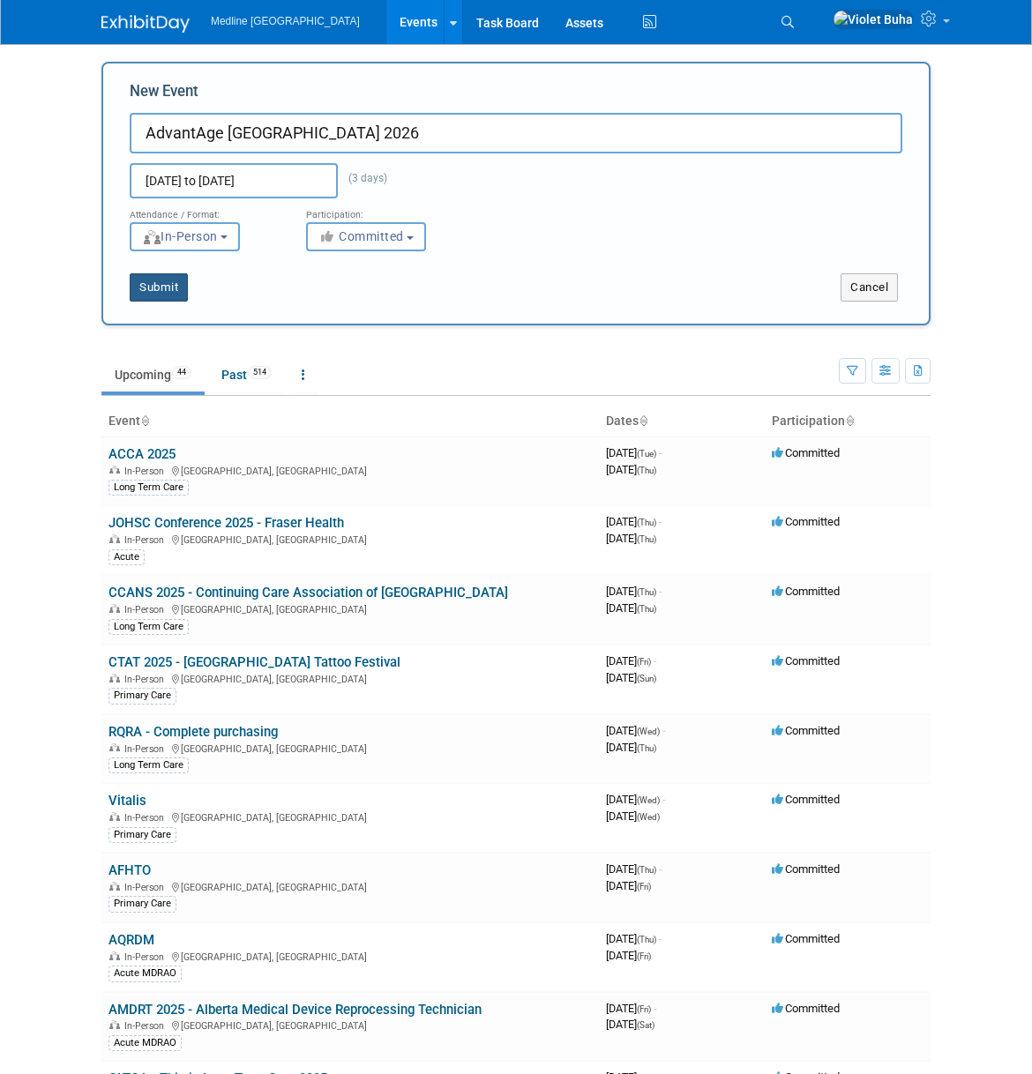
click at [181, 291] on button "Submit" at bounding box center [159, 287] width 58 height 28
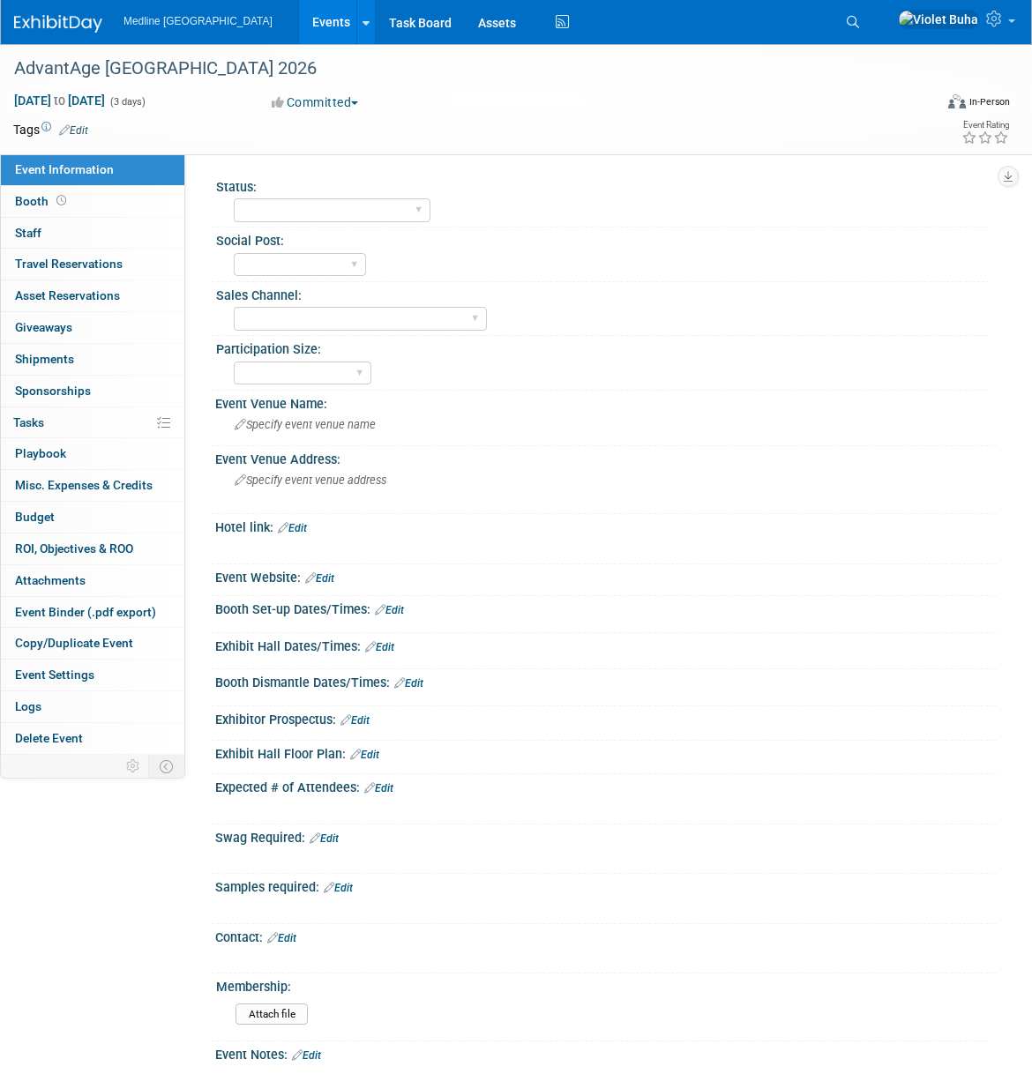
click at [83, 127] on link "Edit" at bounding box center [73, 130] width 29 height 12
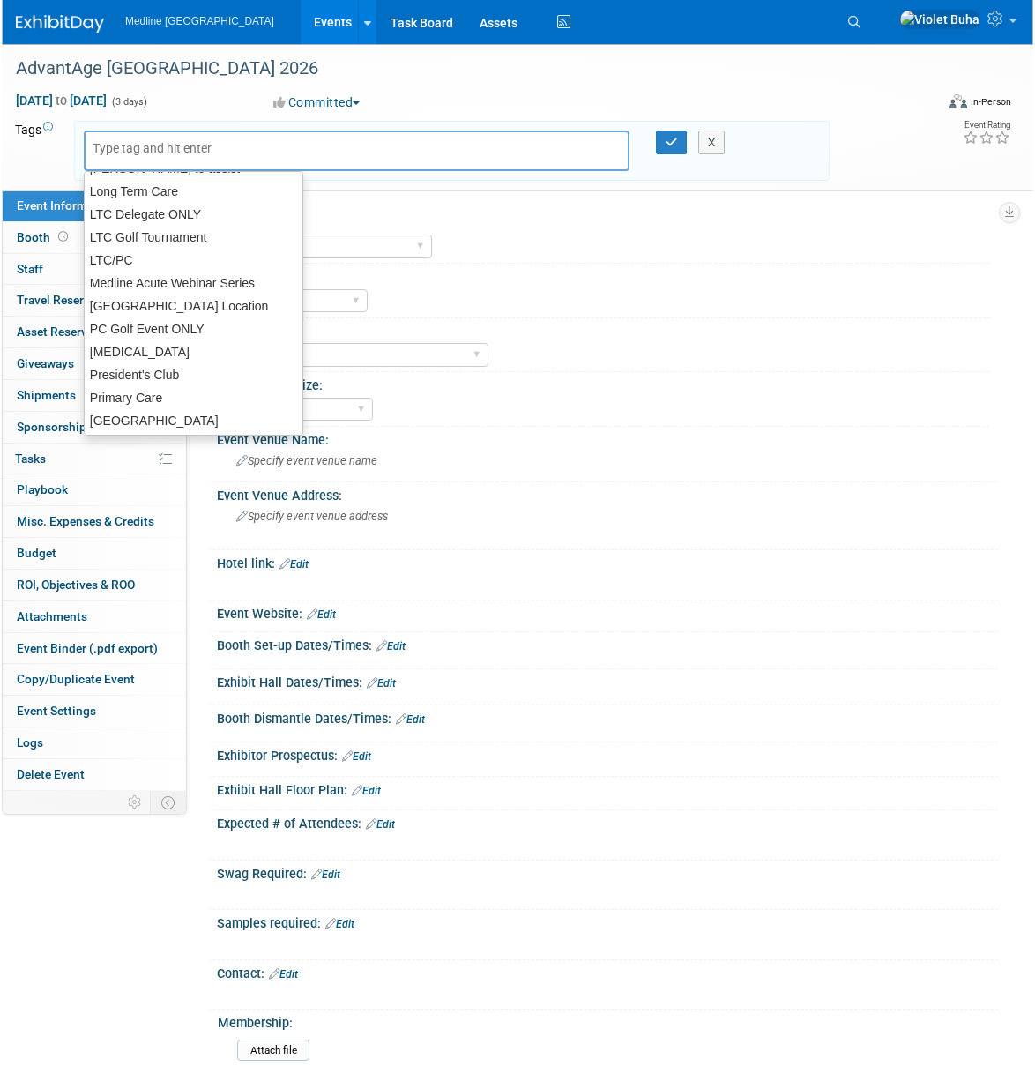
scroll to position [287, 0]
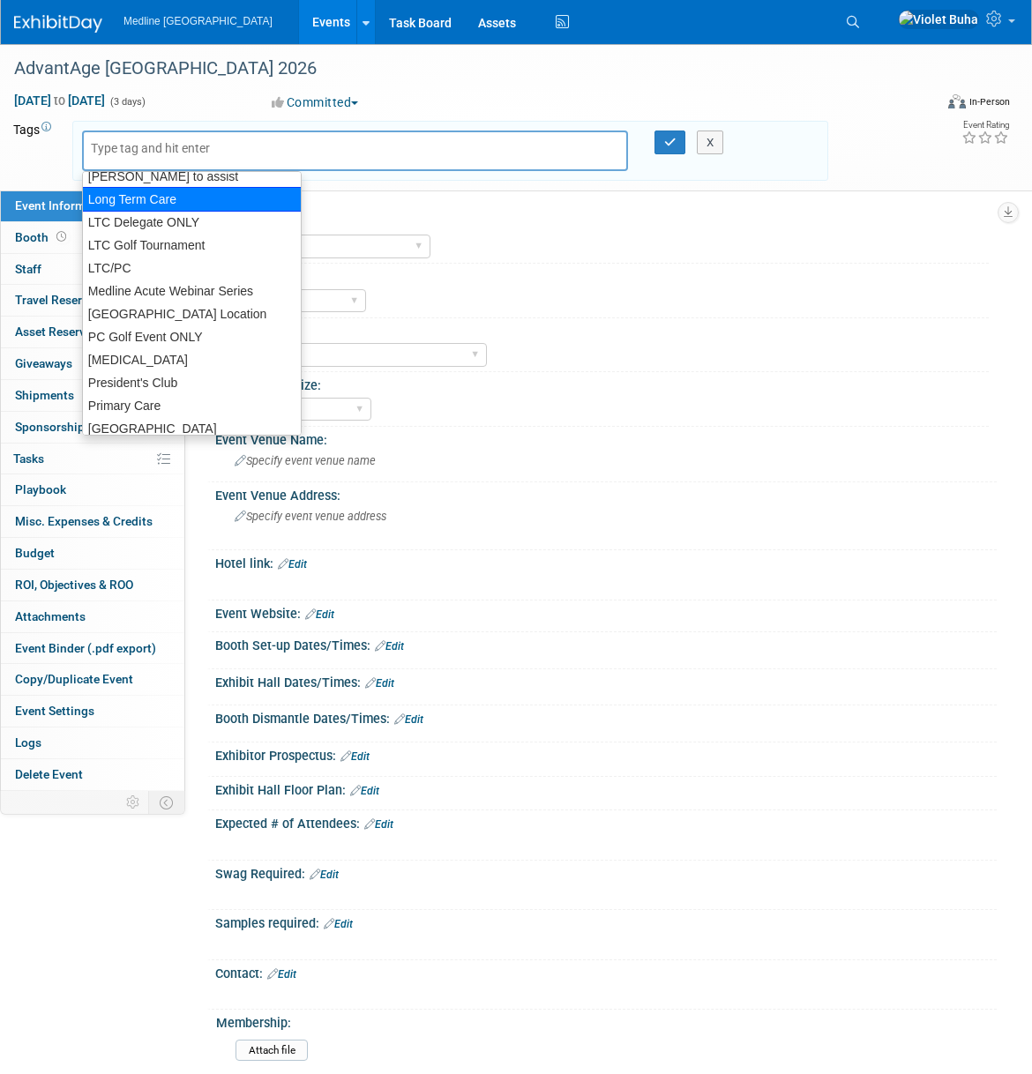
click at [176, 203] on div "Long Term Care" at bounding box center [192, 199] width 220 height 25
type input "Long Term Care"
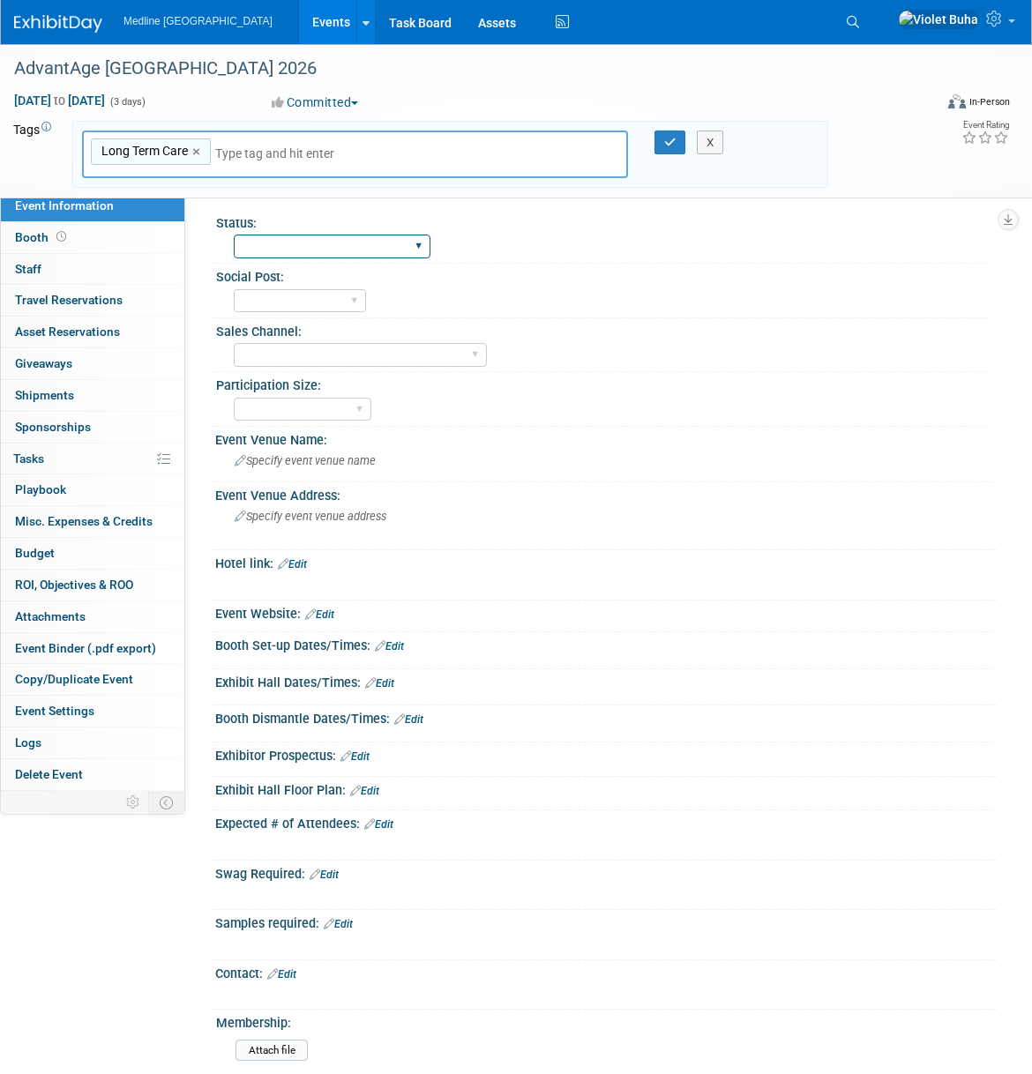
click at [317, 239] on select "Waiting for information In progress Need to order Samples/Swag Complete" at bounding box center [332, 247] width 197 height 24
select select "Waiting for information"
click at [234, 235] on select "Waiting for information In progress Need to order Samples/Swag Complete" at bounding box center [332, 247] width 197 height 24
click at [666, 138] on icon "button" at bounding box center [670, 142] width 12 height 11
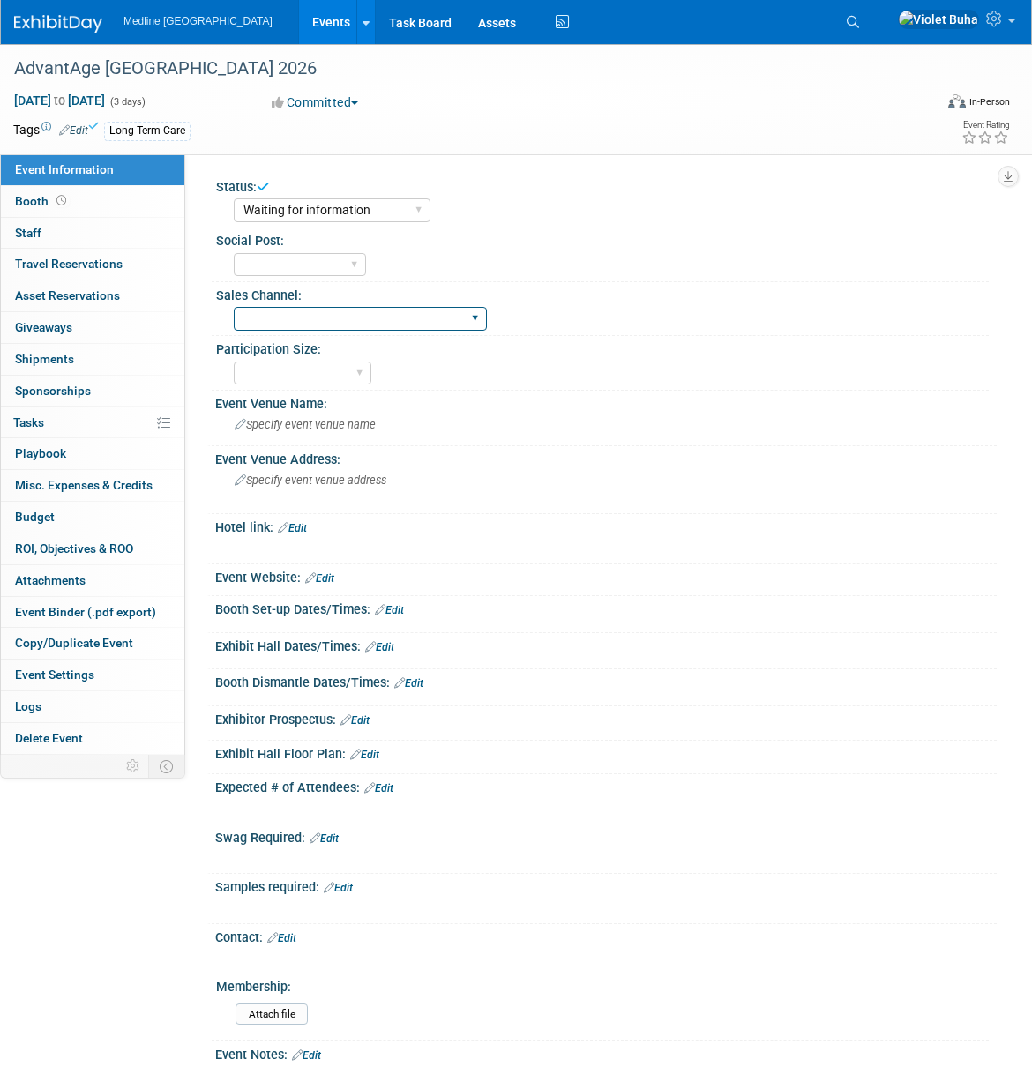
click at [334, 313] on select "Acute Consumer Dental Long Term Care Podiatry Home Health Care Primary Care Adv…" at bounding box center [360, 319] width 253 height 24
select select "Long Term Care"
click at [234, 307] on select "Acute Consumer Dental Long Term Care Podiatry Home Health Care Primary Care Adv…" at bounding box center [360, 319] width 253 height 24
click at [356, 265] on select "To do Done" at bounding box center [300, 265] width 132 height 24
select select "To do"
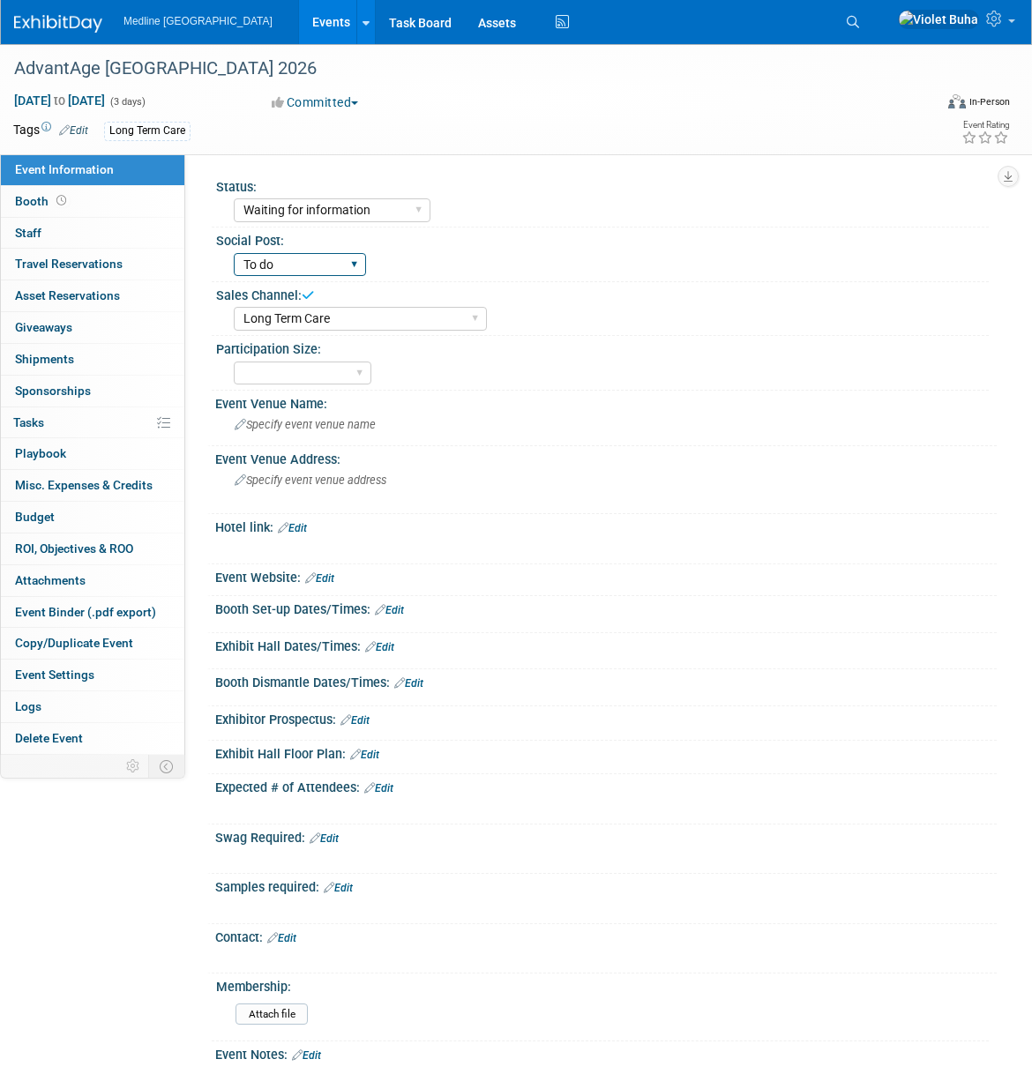
click at [234, 253] on select "To do Done" at bounding box center [300, 265] width 132 height 24
click at [592, 280] on div "Social Post: To do Done" at bounding box center [600, 255] width 777 height 54
click at [308, 427] on span "Specify event venue name" at bounding box center [305, 424] width 141 height 13
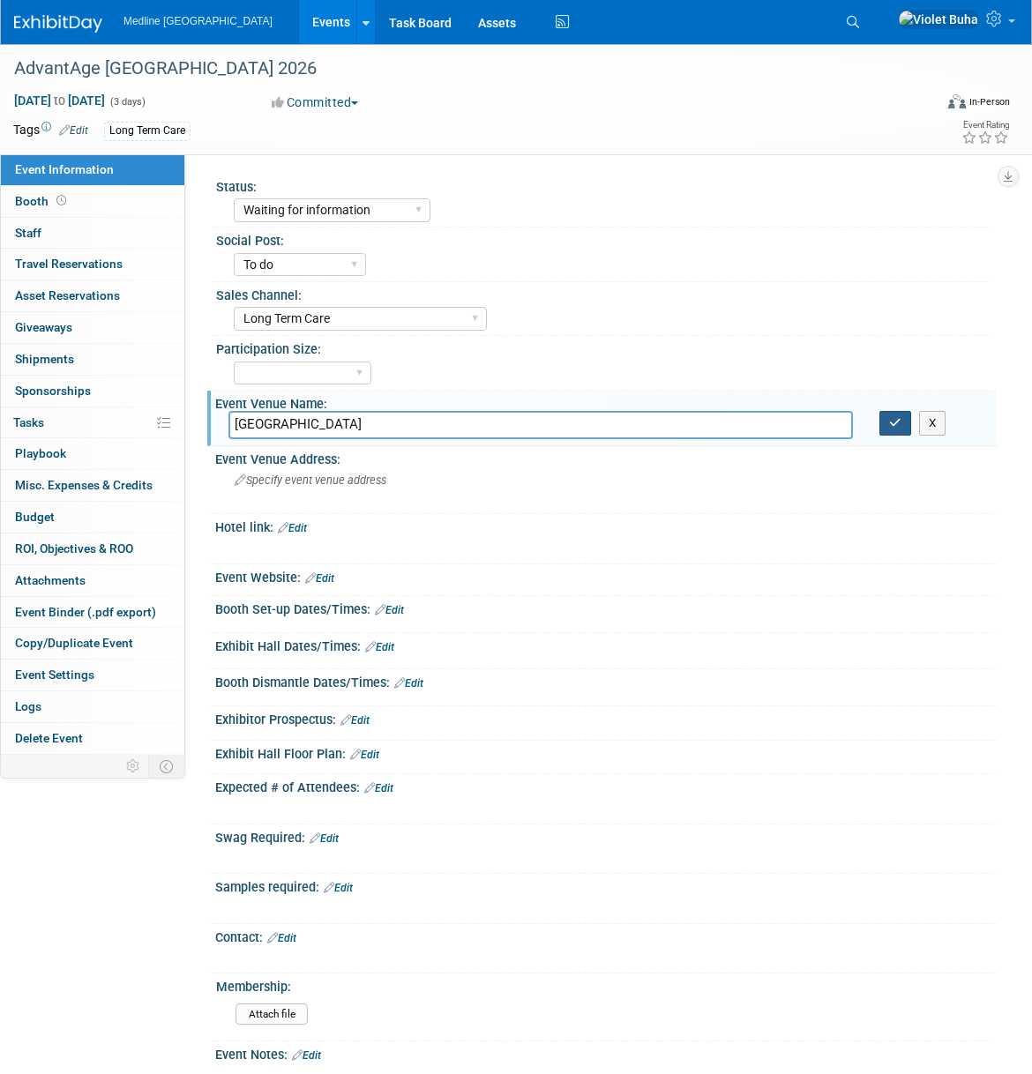
type input "Sheraton Centre Toronto"
click at [901, 422] on button "button" at bounding box center [895, 423] width 32 height 25
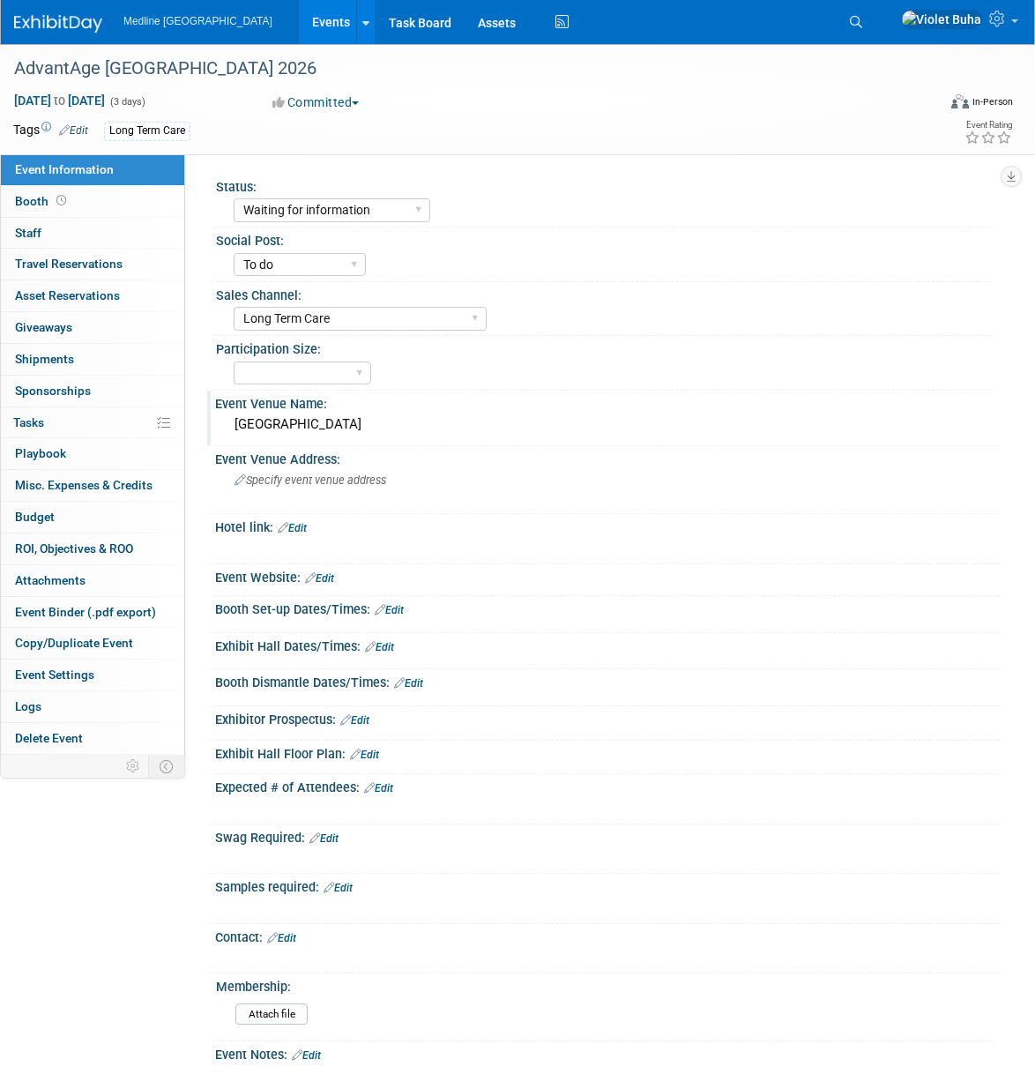
click at [78, 19] on img at bounding box center [58, 24] width 88 height 18
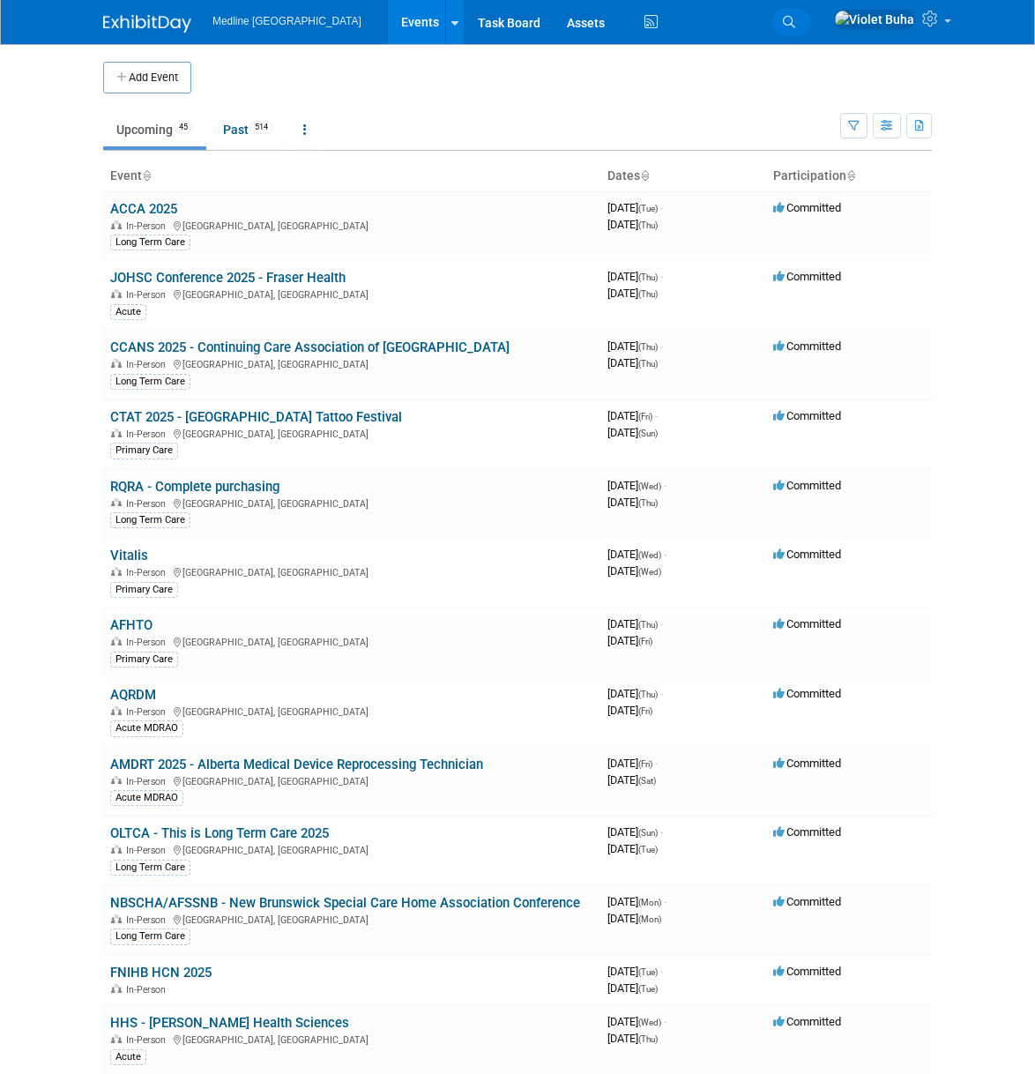
click at [795, 21] on icon at bounding box center [789, 22] width 12 height 12
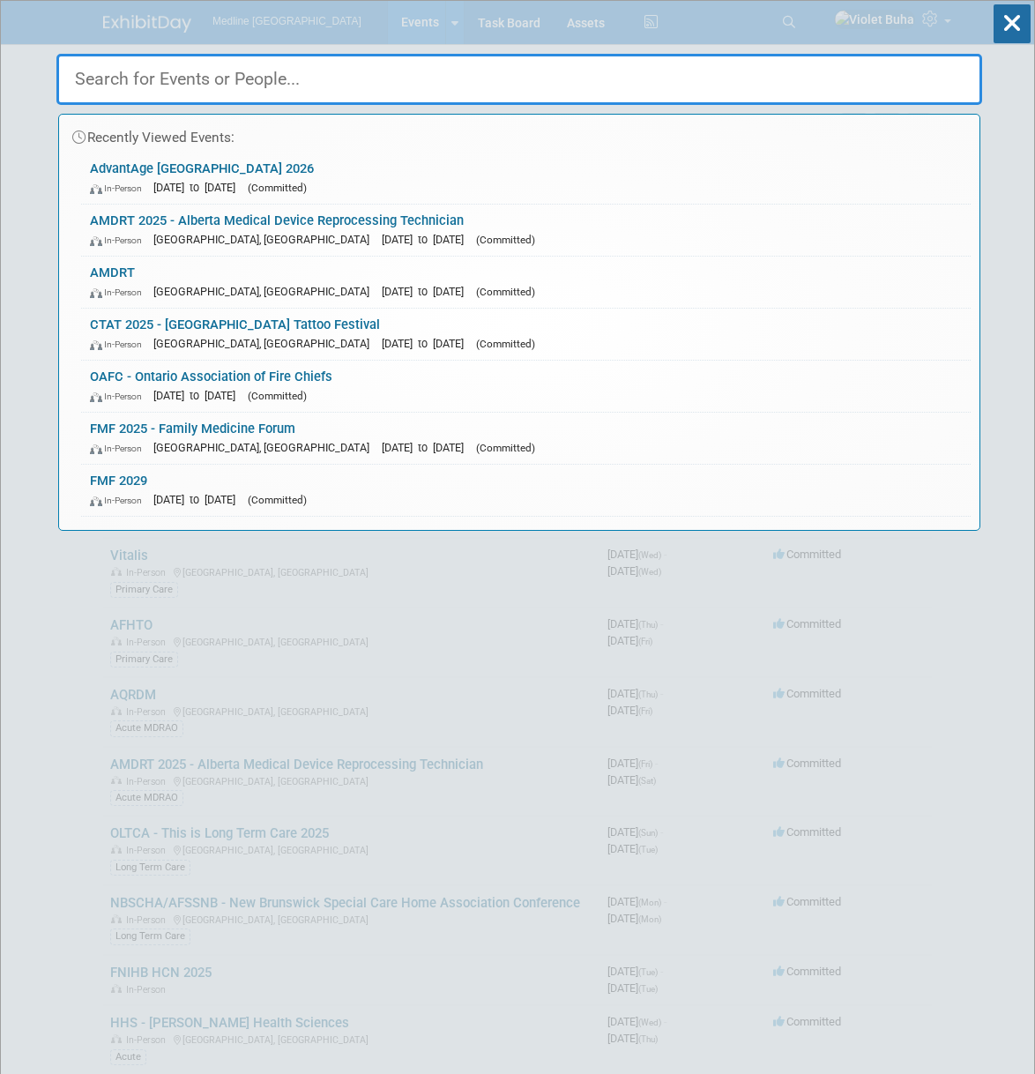
click at [487, 86] on input "text" at bounding box center [519, 79] width 926 height 51
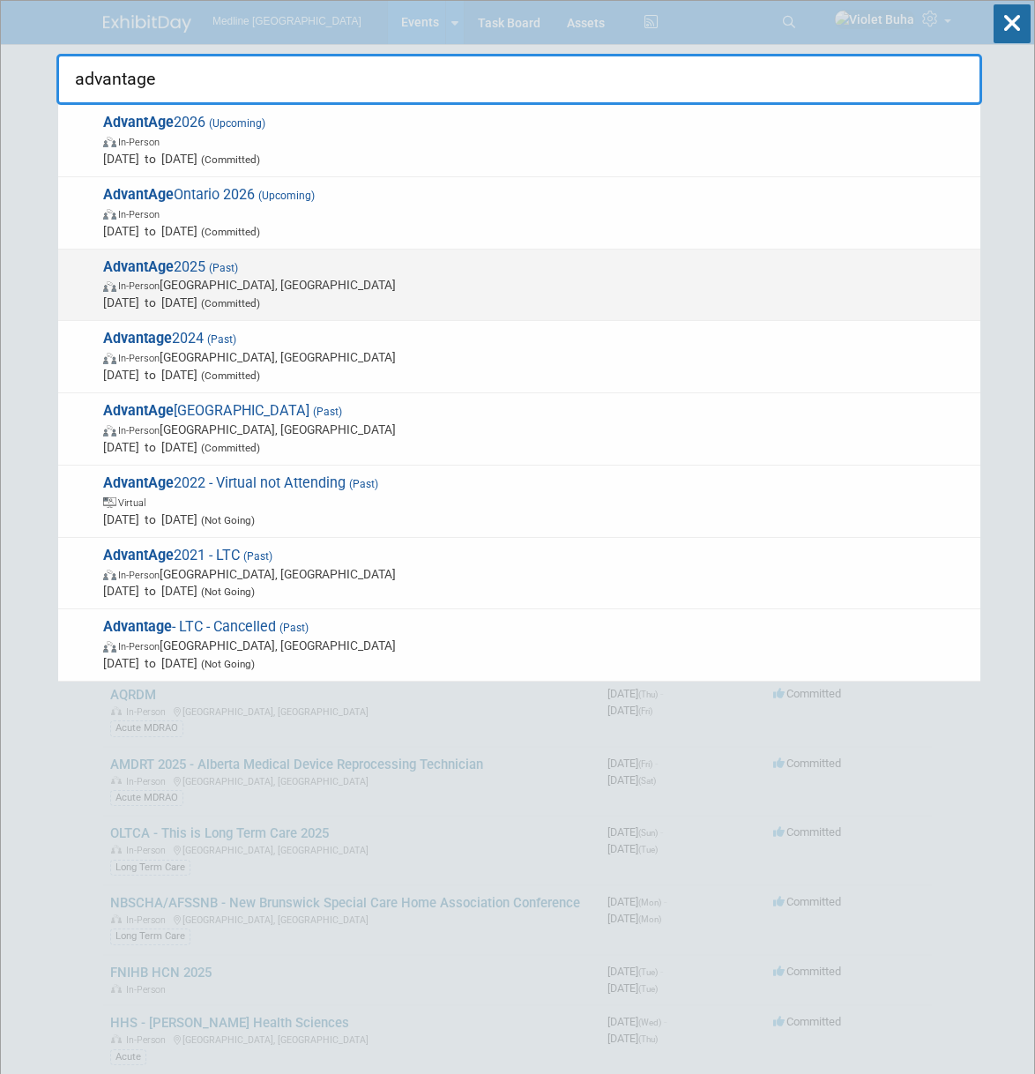
type input "advantage"
click at [278, 283] on span "In-Person Toronto, Canada" at bounding box center [537, 285] width 869 height 18
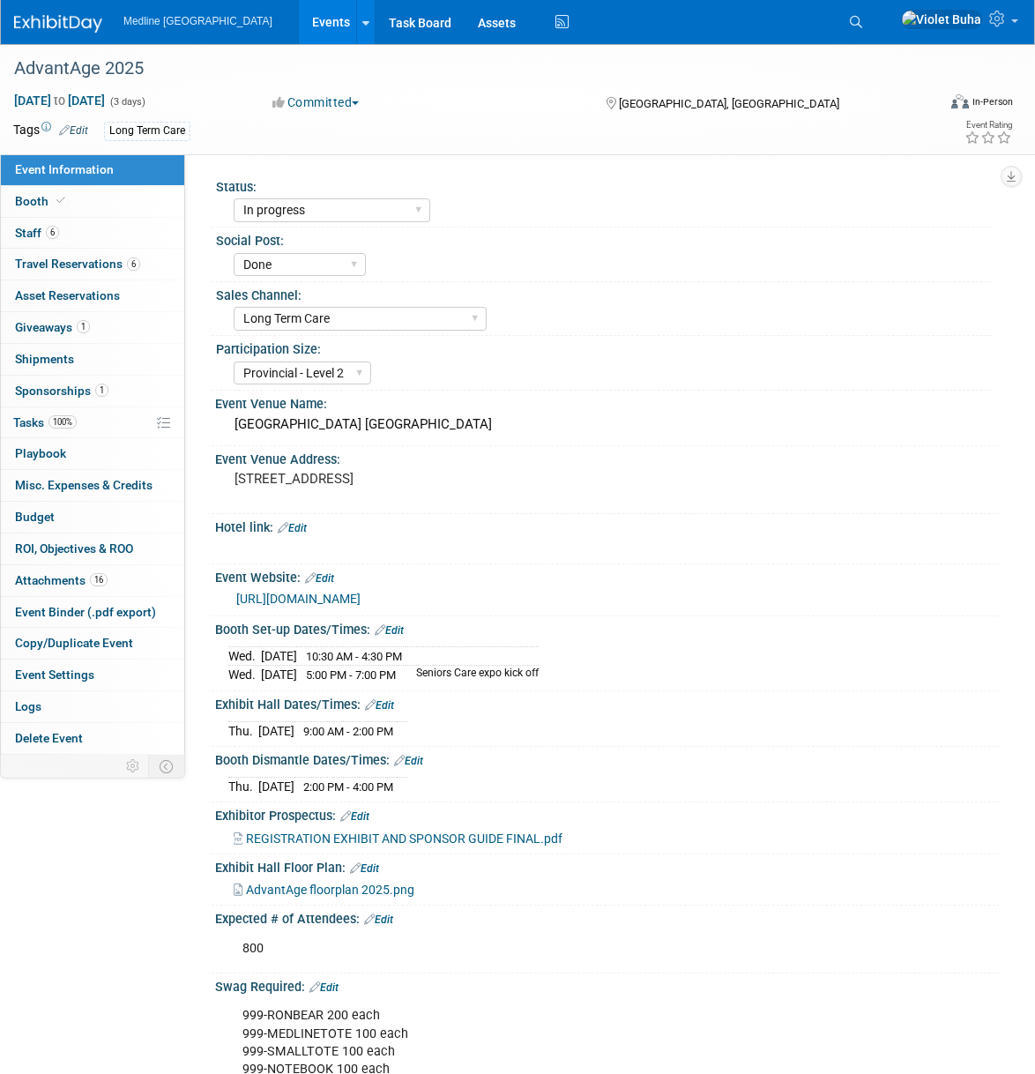
select select "In progress"
select select "Done"
select select "Long Term Care"
select select "Provincial - Level 2"
click at [78, 393] on span "Sponsorships 1" at bounding box center [61, 391] width 93 height 14
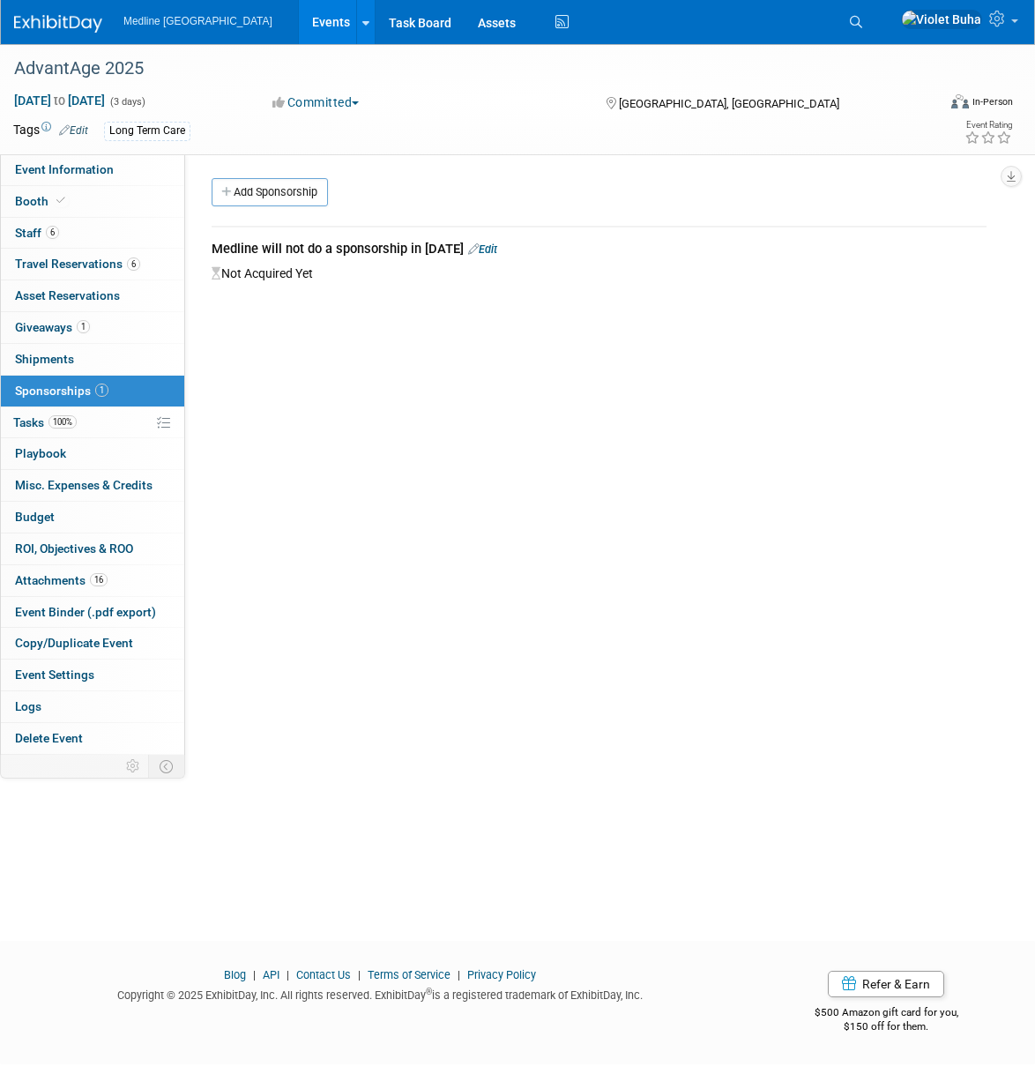
click at [61, 19] on img at bounding box center [58, 24] width 88 height 18
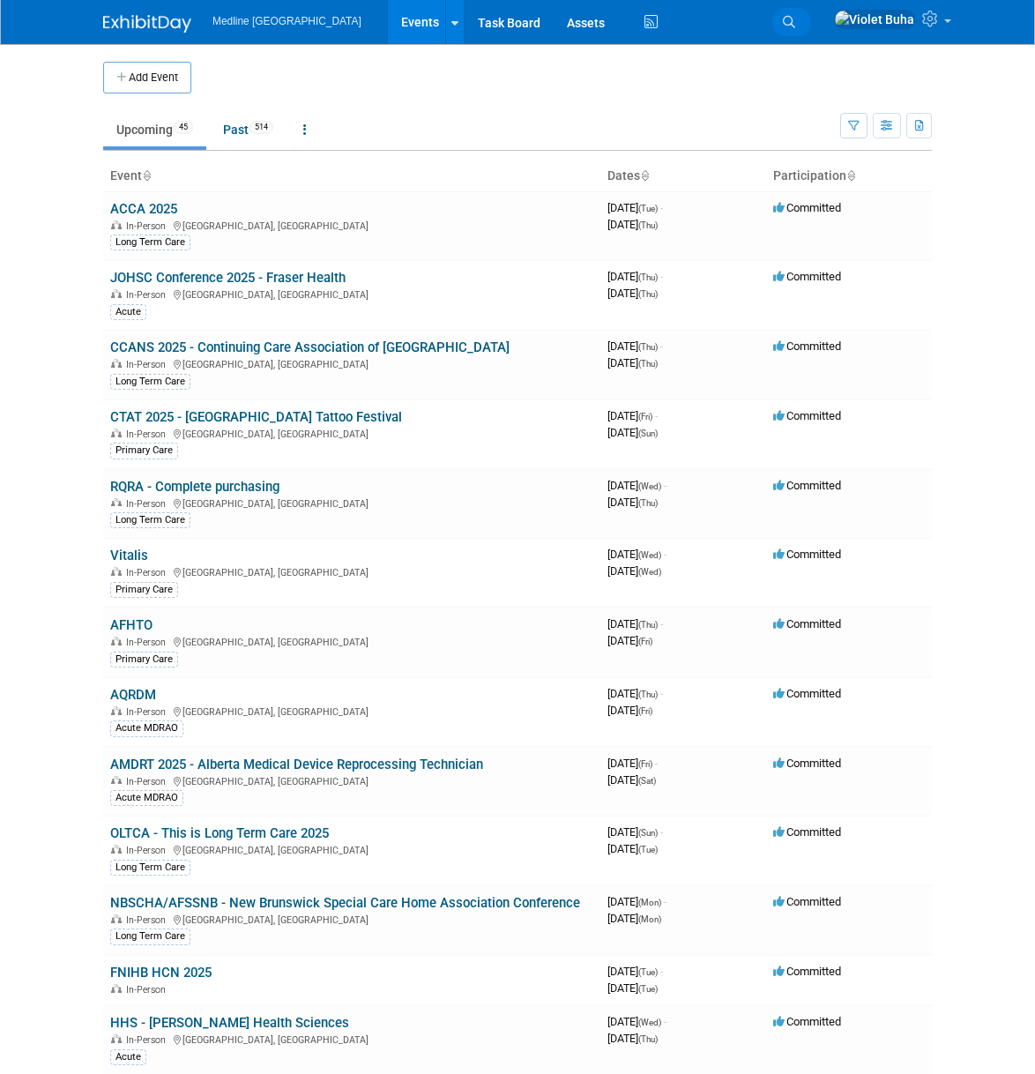
click at [795, 22] on icon at bounding box center [789, 22] width 12 height 12
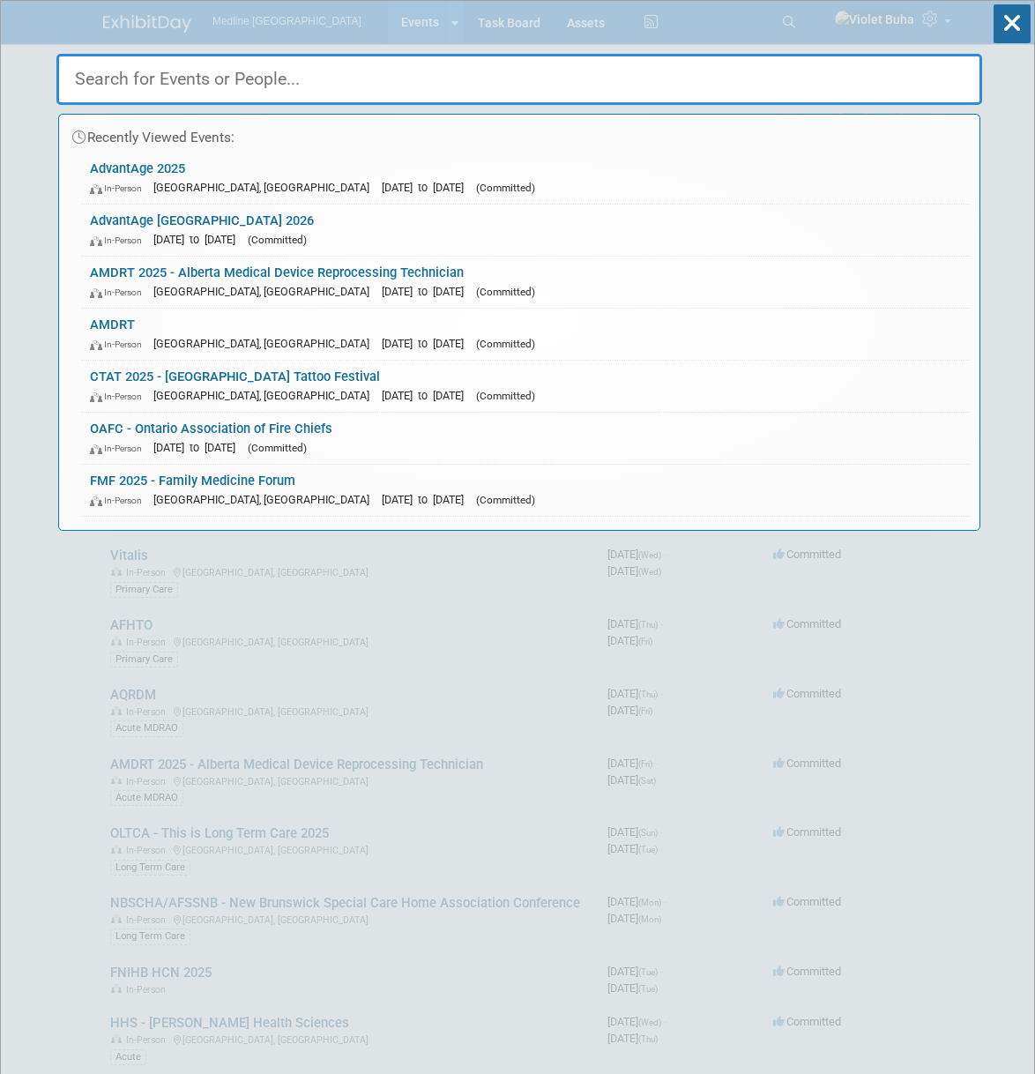
click at [440, 66] on input "text" at bounding box center [519, 79] width 926 height 51
click at [244, 234] on span "[DATE] to [DATE]" at bounding box center [198, 239] width 91 height 13
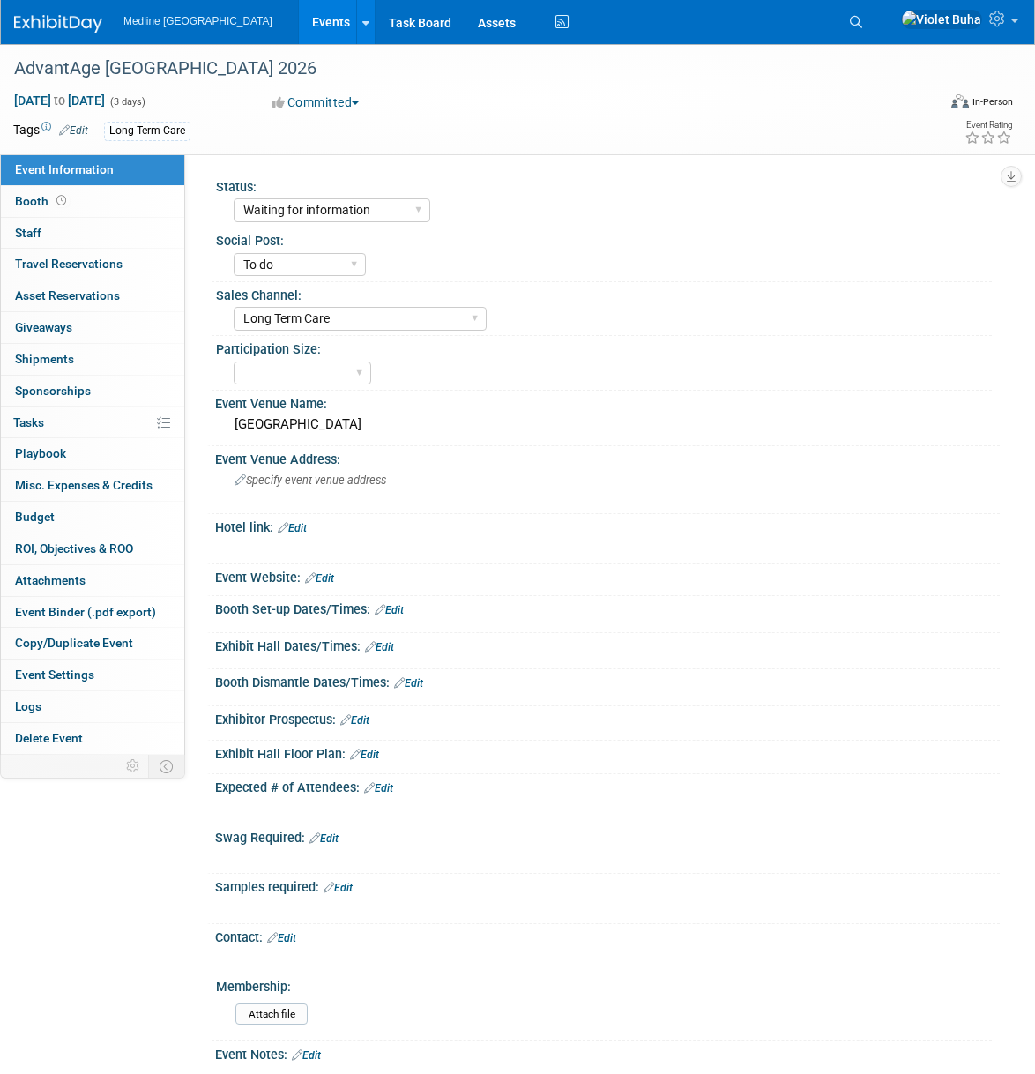
select select "Waiting for information"
select select "To do"
select select "Long Term Care"
click at [71, 23] on img at bounding box center [58, 24] width 88 height 18
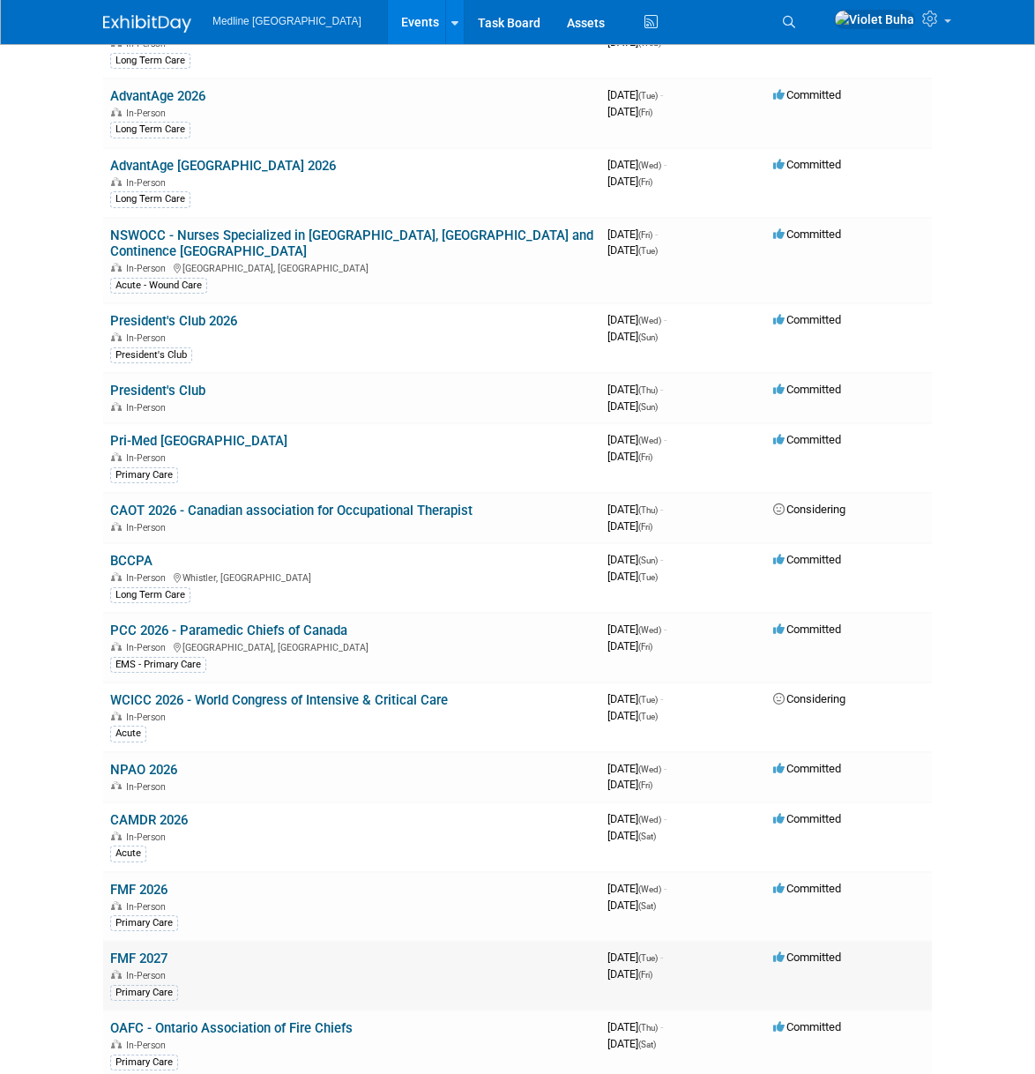
scroll to position [1822, 0]
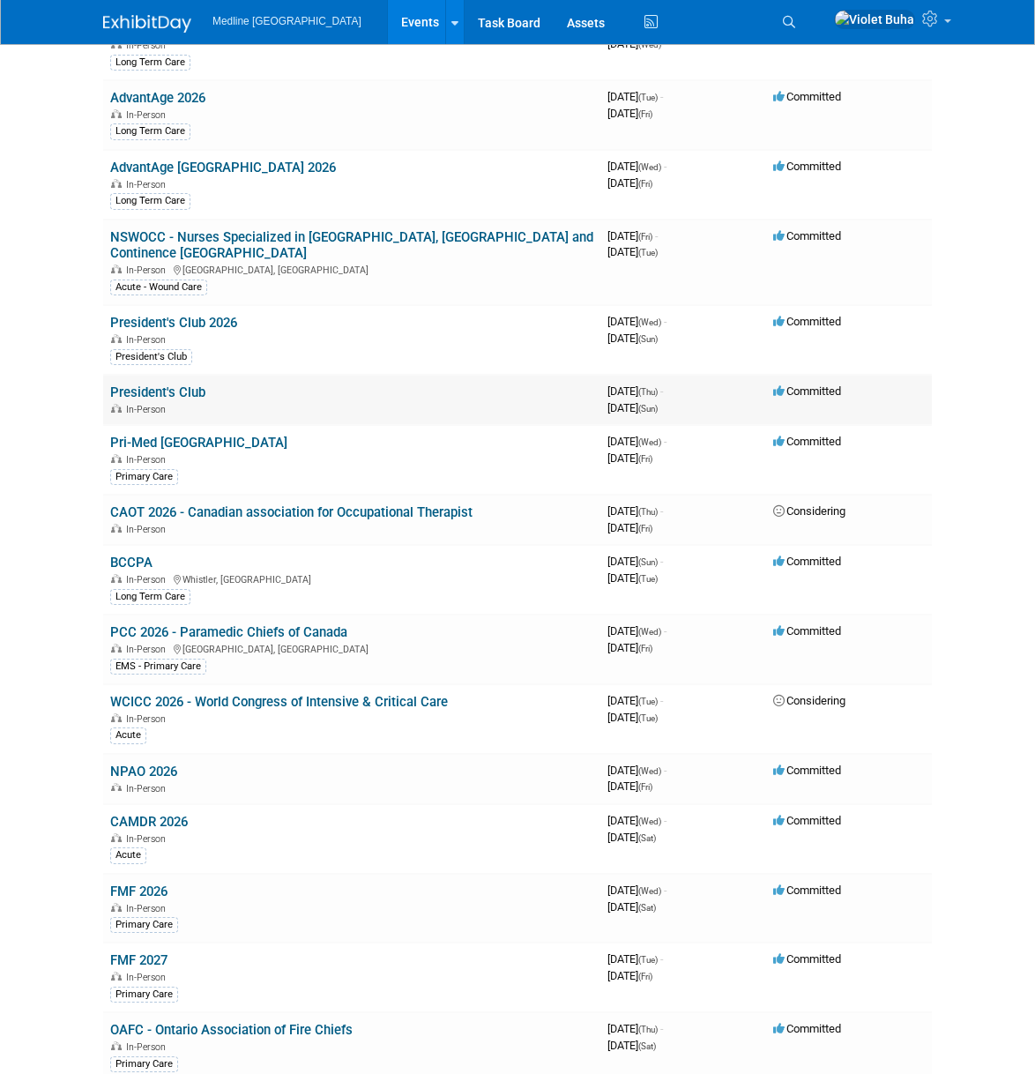
click at [171, 384] on link "President's Club" at bounding box center [157, 392] width 95 height 16
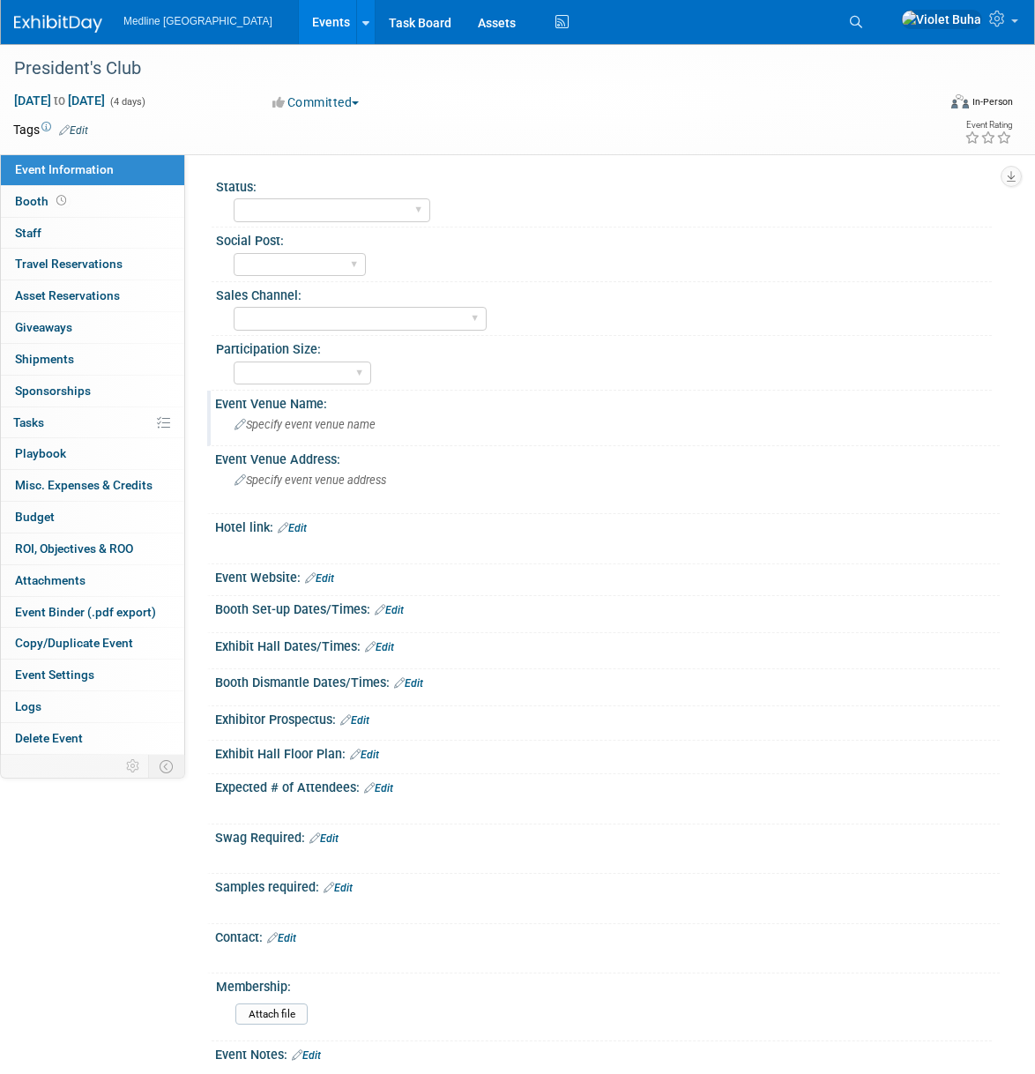
click at [761, 436] on div "Specify event venue name" at bounding box center [607, 424] width 758 height 27
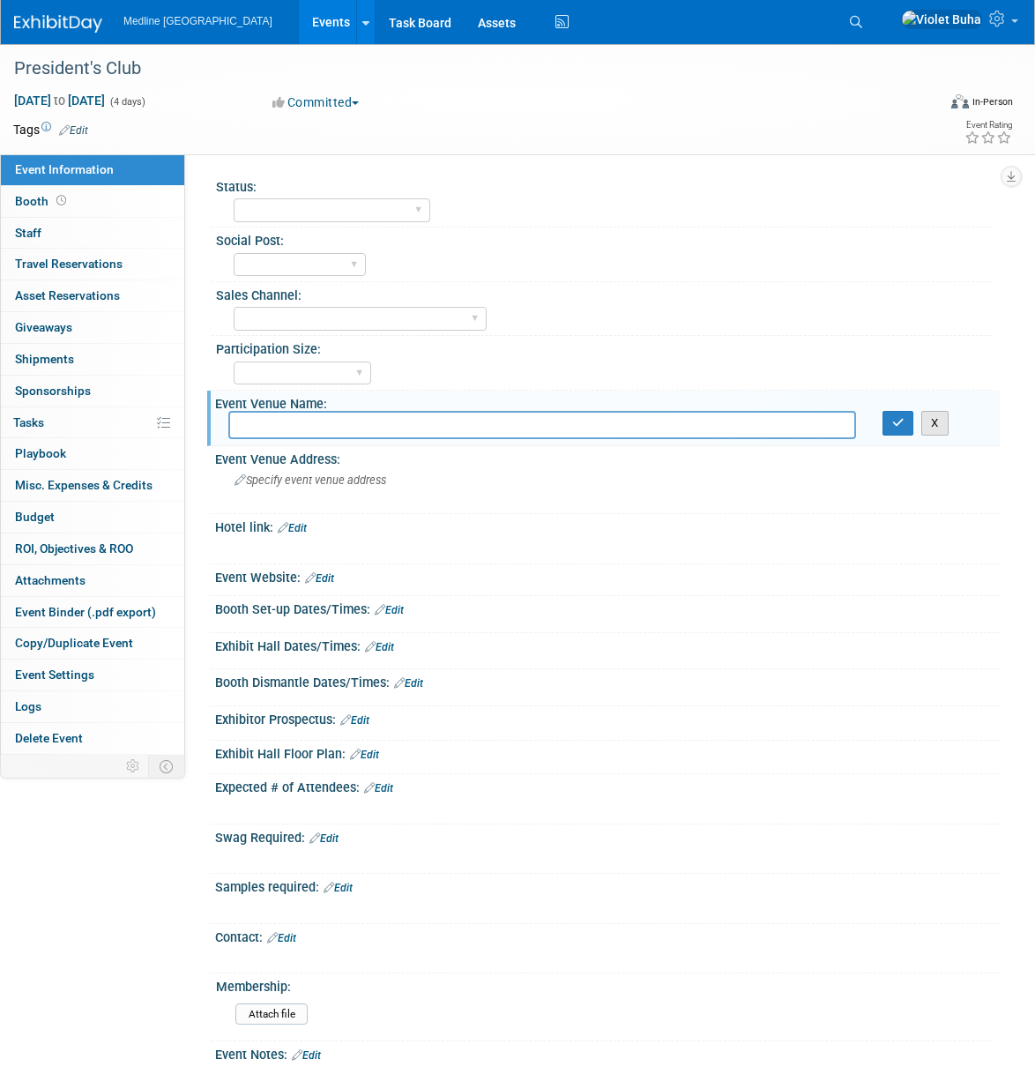
click at [939, 425] on button "X" at bounding box center [935, 423] width 27 height 25
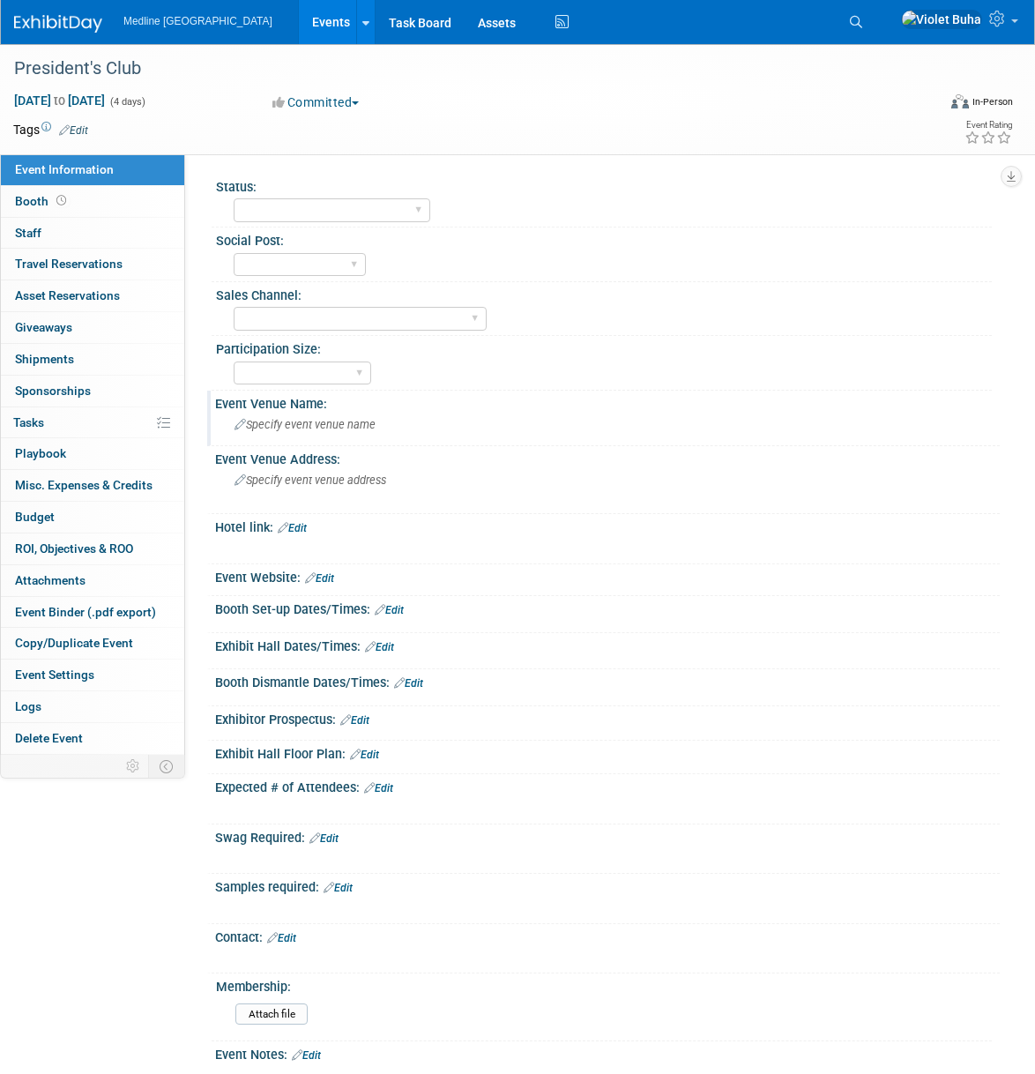
click at [828, 272] on div "To do Done" at bounding box center [613, 263] width 758 height 28
click at [1006, 23] on icon at bounding box center [999, 19] width 20 height 16
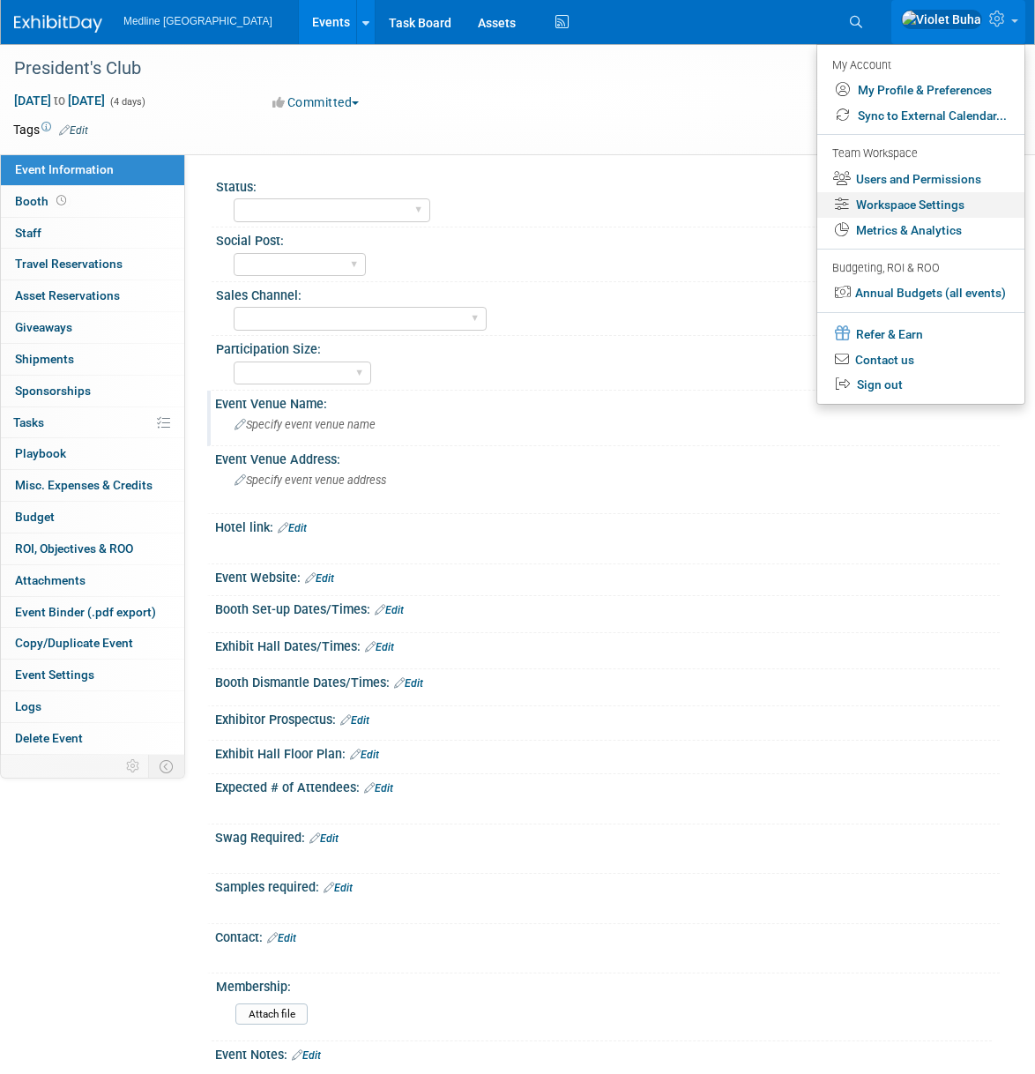
click at [949, 209] on link "Workspace Settings" at bounding box center [920, 205] width 207 height 26
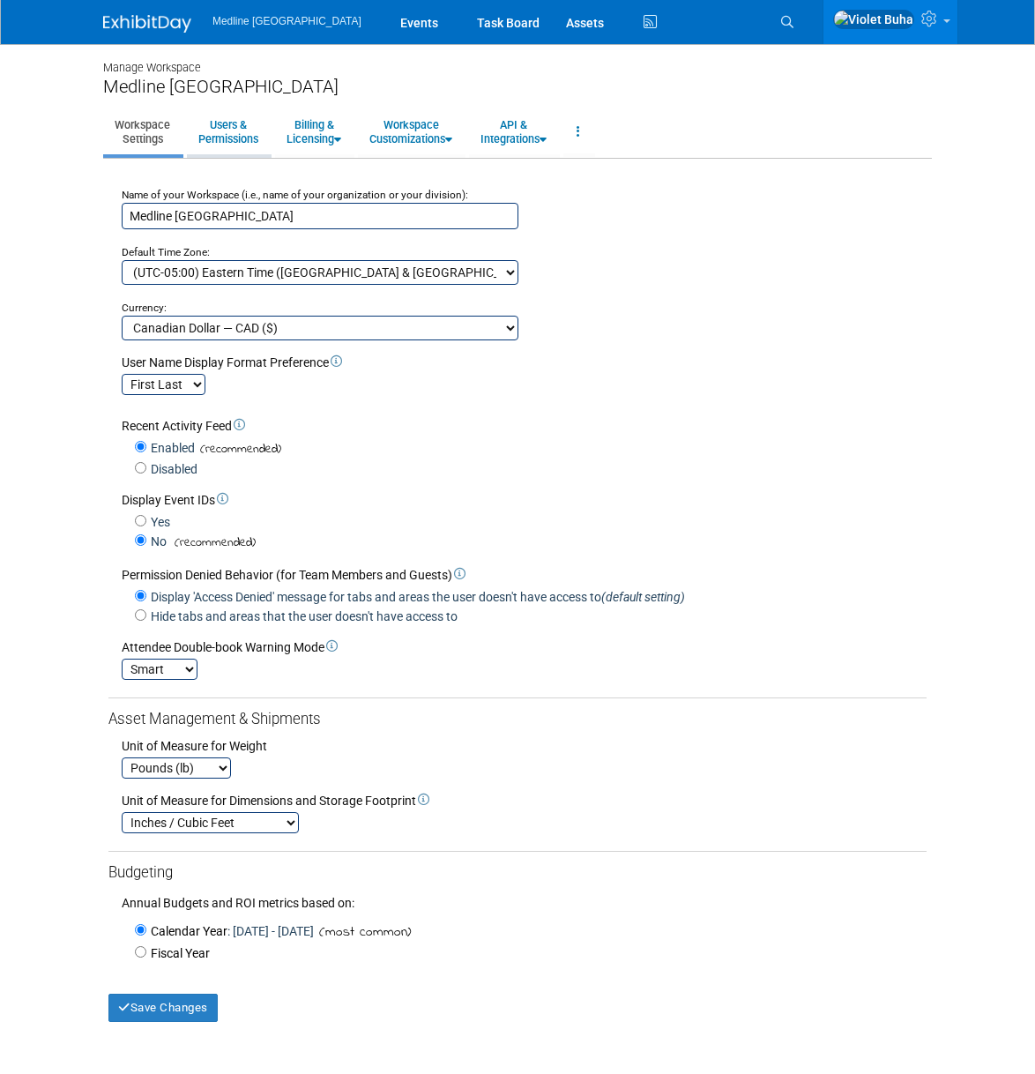
click at [251, 135] on link "Users & Permissions" at bounding box center [228, 131] width 83 height 43
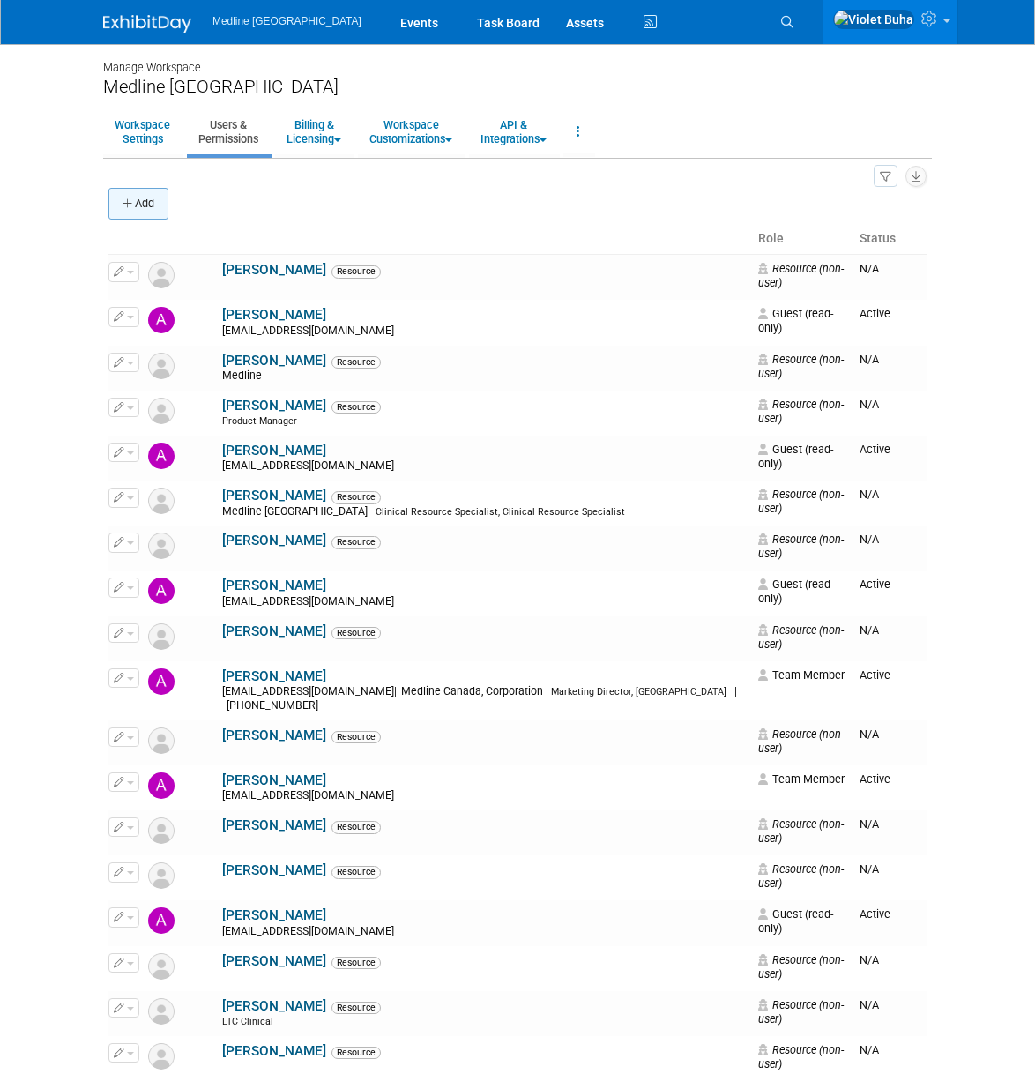
click at [146, 203] on button "Add" at bounding box center [138, 204] width 60 height 32
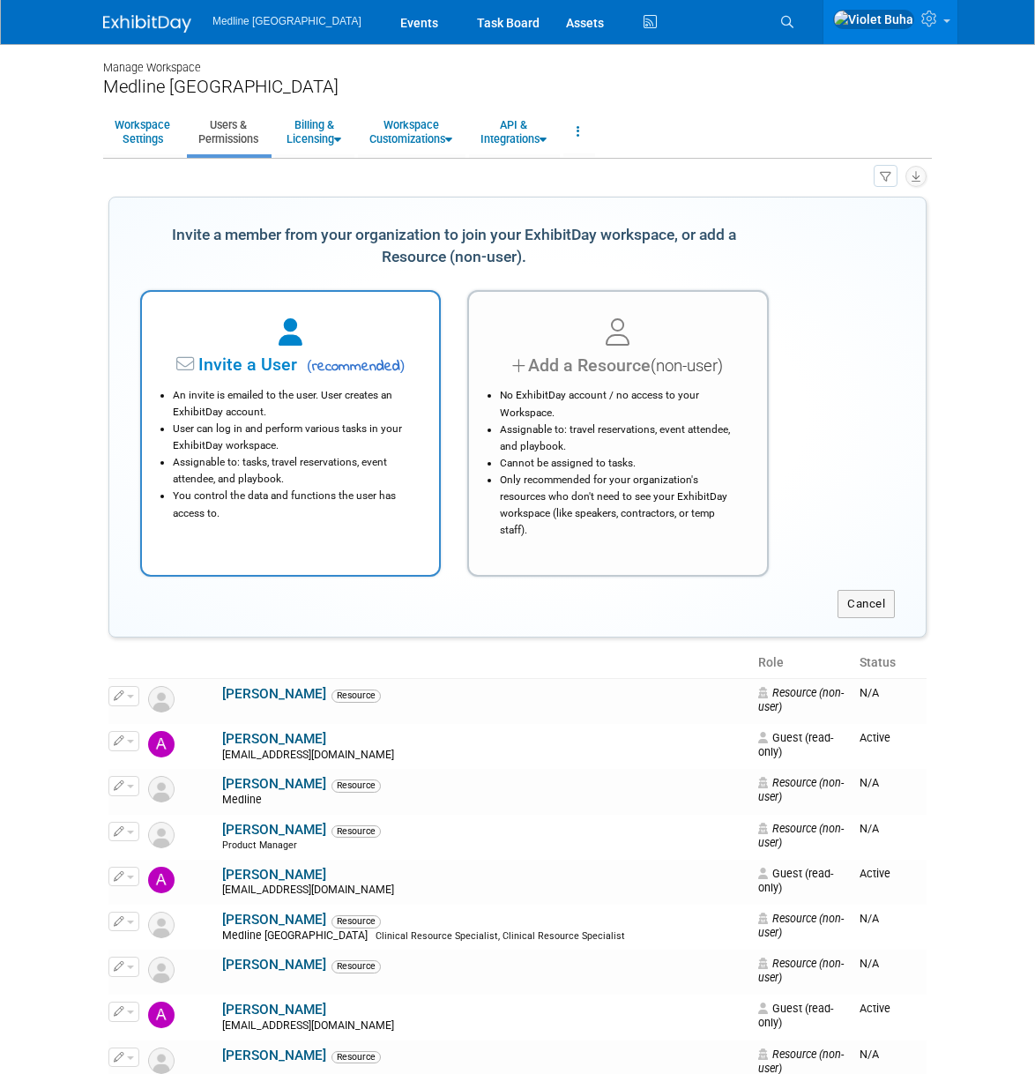
click at [297, 403] on li "An invite is emailed to the user. User creates an ExhibitDay account." at bounding box center [295, 404] width 244 height 34
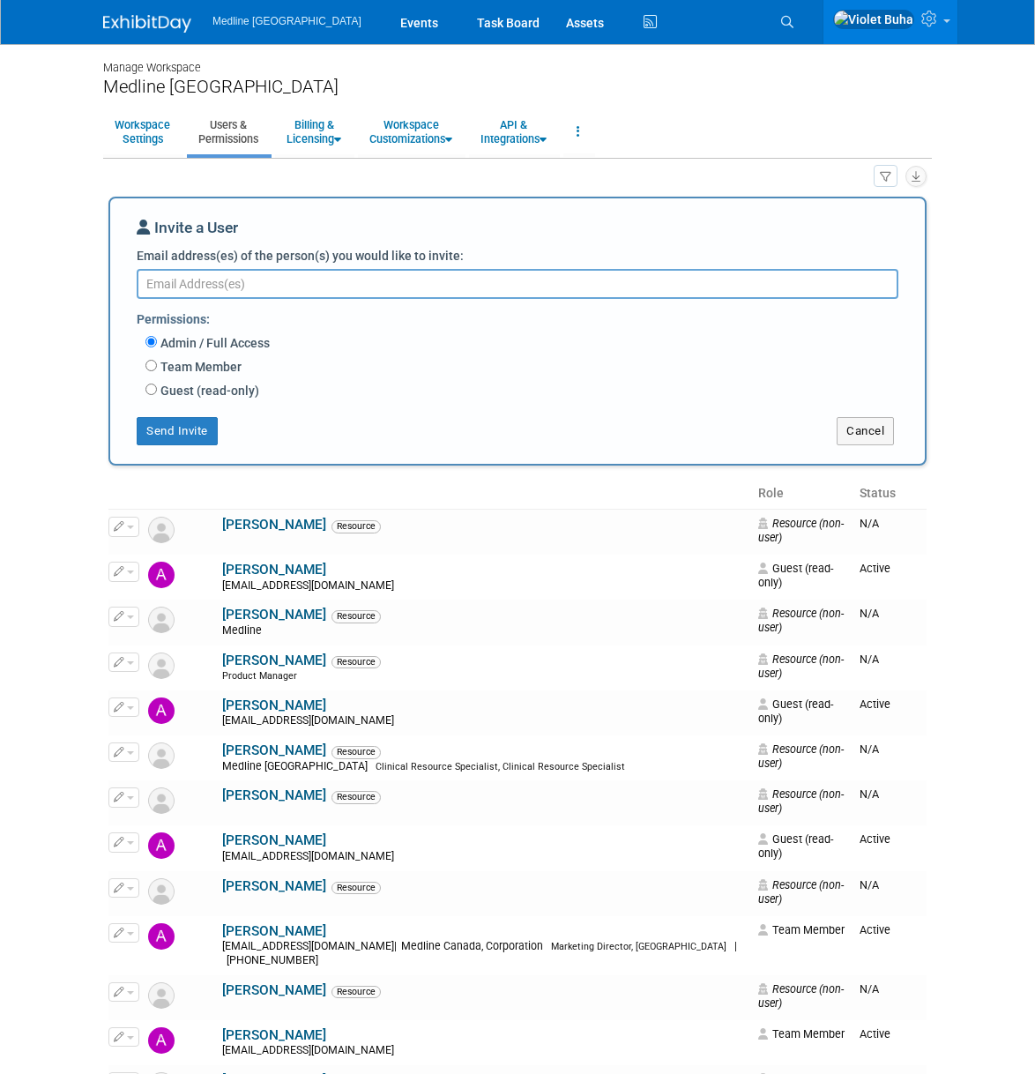
click at [208, 396] on label "Guest (read-only)" at bounding box center [208, 391] width 102 height 18
click at [157, 395] on input "Guest (read-only)" at bounding box center [151, 389] width 11 height 11
radio input "true"
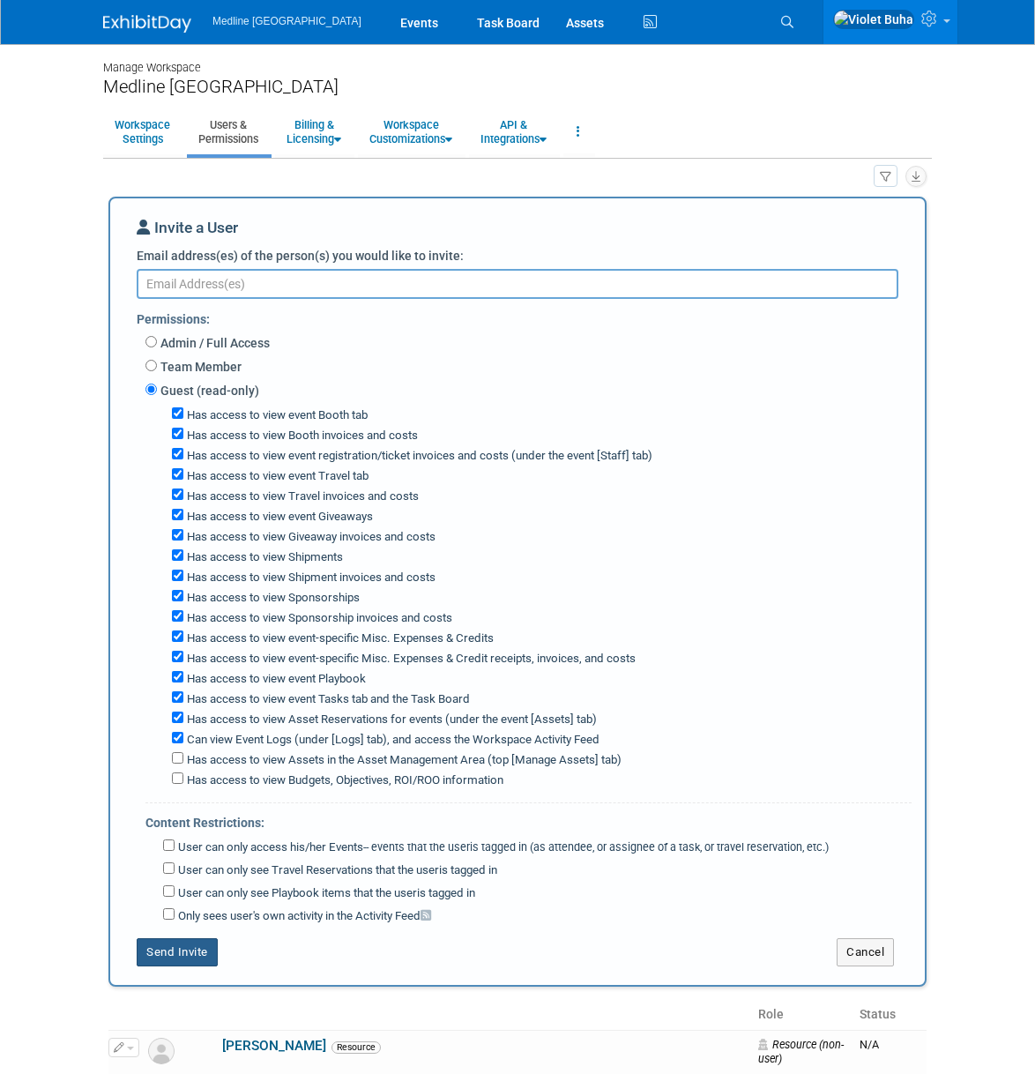
click at [190, 947] on button "Send Invite" at bounding box center [177, 952] width 81 height 28
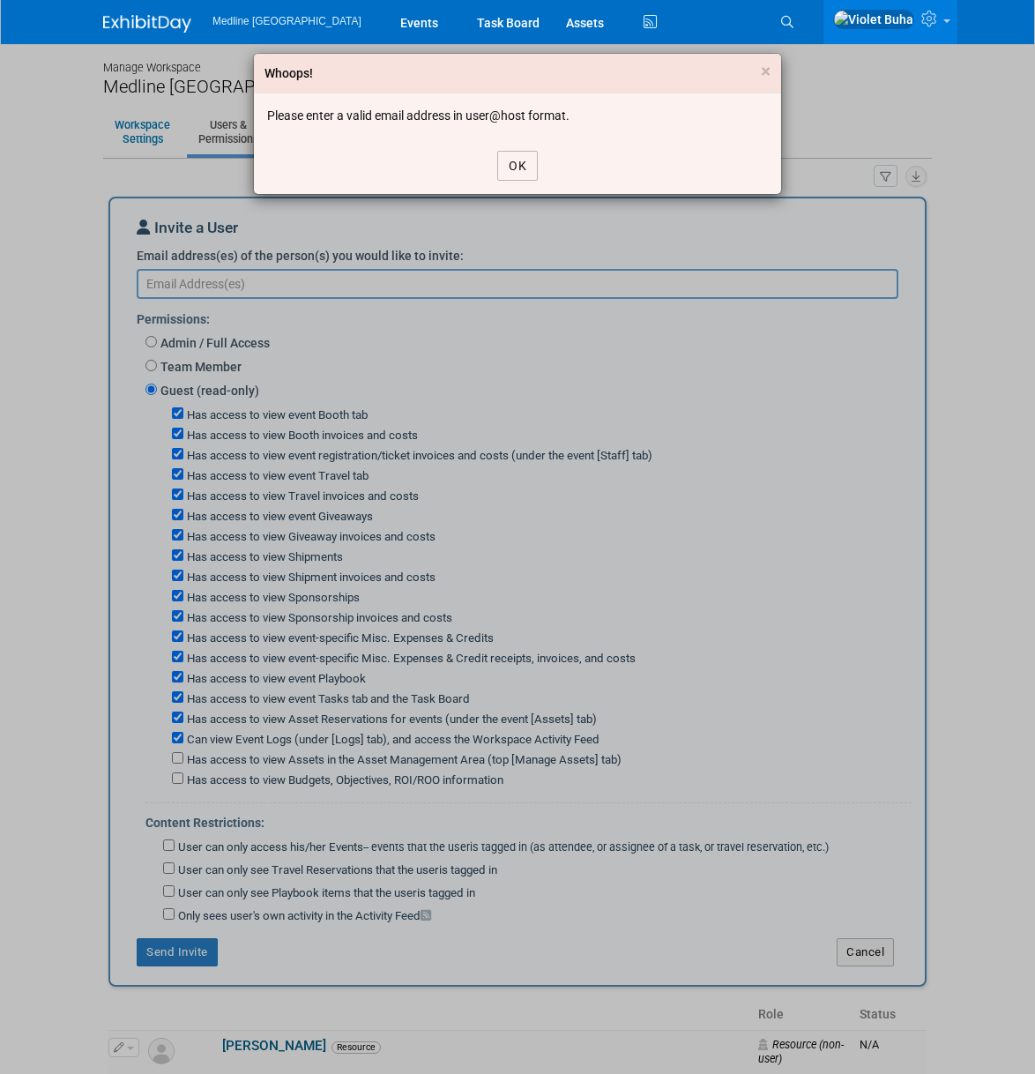
click at [511, 167] on button "OK" at bounding box center [517, 166] width 41 height 30
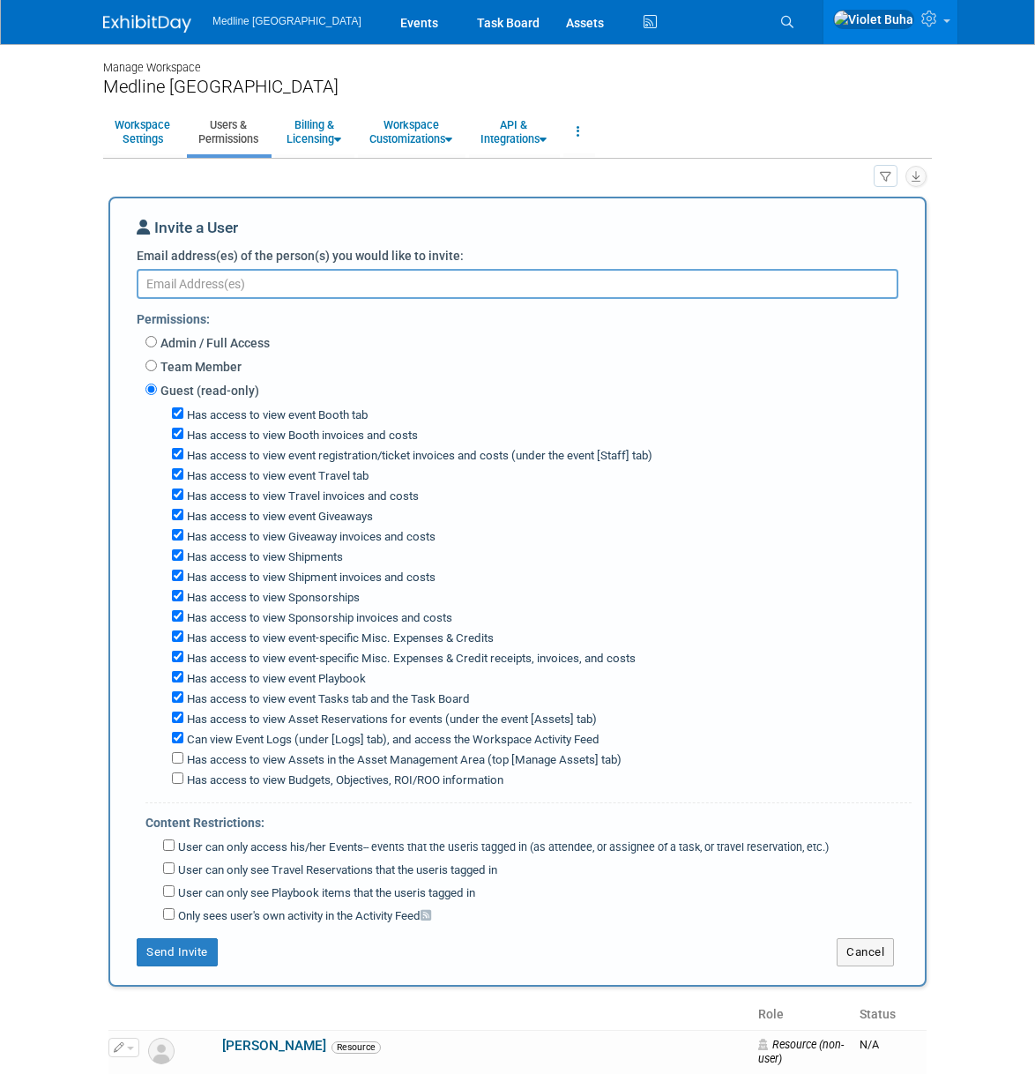
click at [213, 282] on textarea "Email address(es) of the person(s) you would like to invite:" at bounding box center [518, 284] width 762 height 30
paste textarea "[EMAIL_ADDRESS][DOMAIN_NAME]"
type textarea "[EMAIL_ADDRESS][DOMAIN_NAME]"
click at [198, 948] on button "Send Invite" at bounding box center [177, 952] width 81 height 28
